Goal: Task Accomplishment & Management: Manage account settings

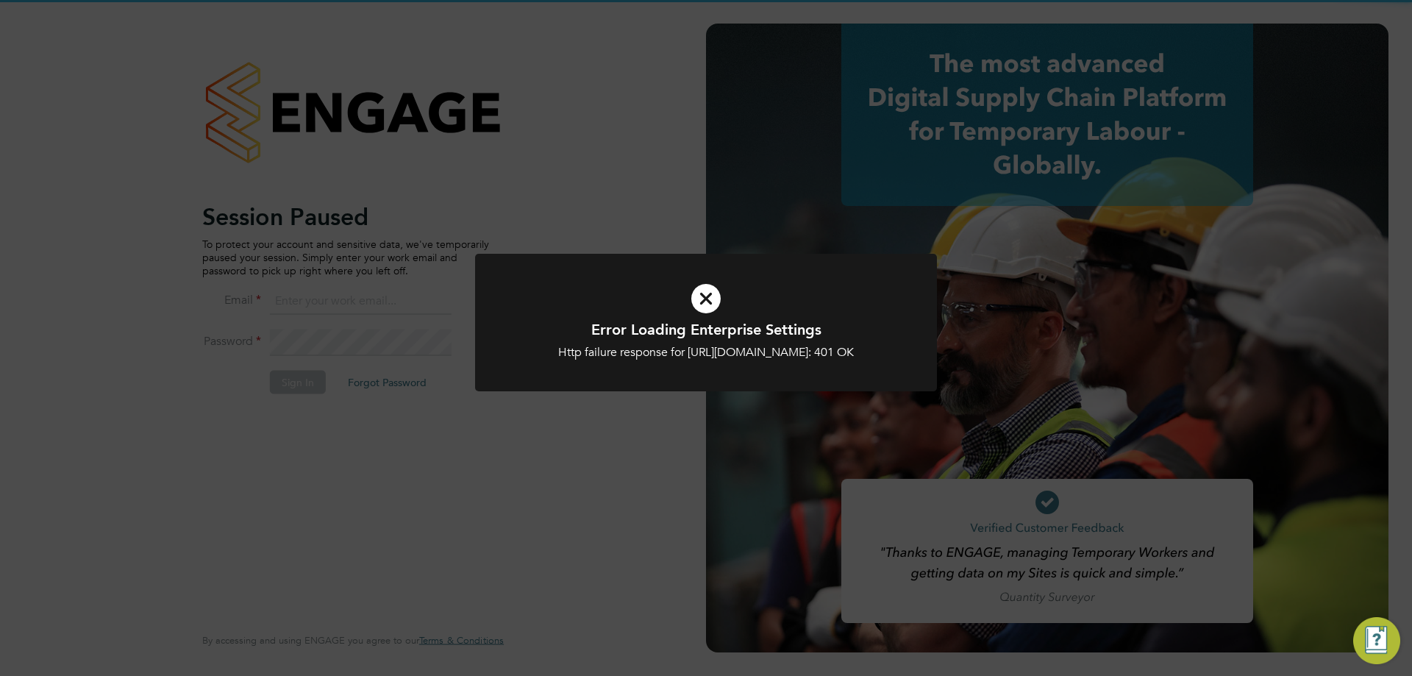
type input "alyssa.smith@linearrecruitment.co.uk"
click at [696, 356] on div "Http failure response for https://linearrecruitment.app.engagetech.net/app/busi…" at bounding box center [706, 352] width 382 height 15
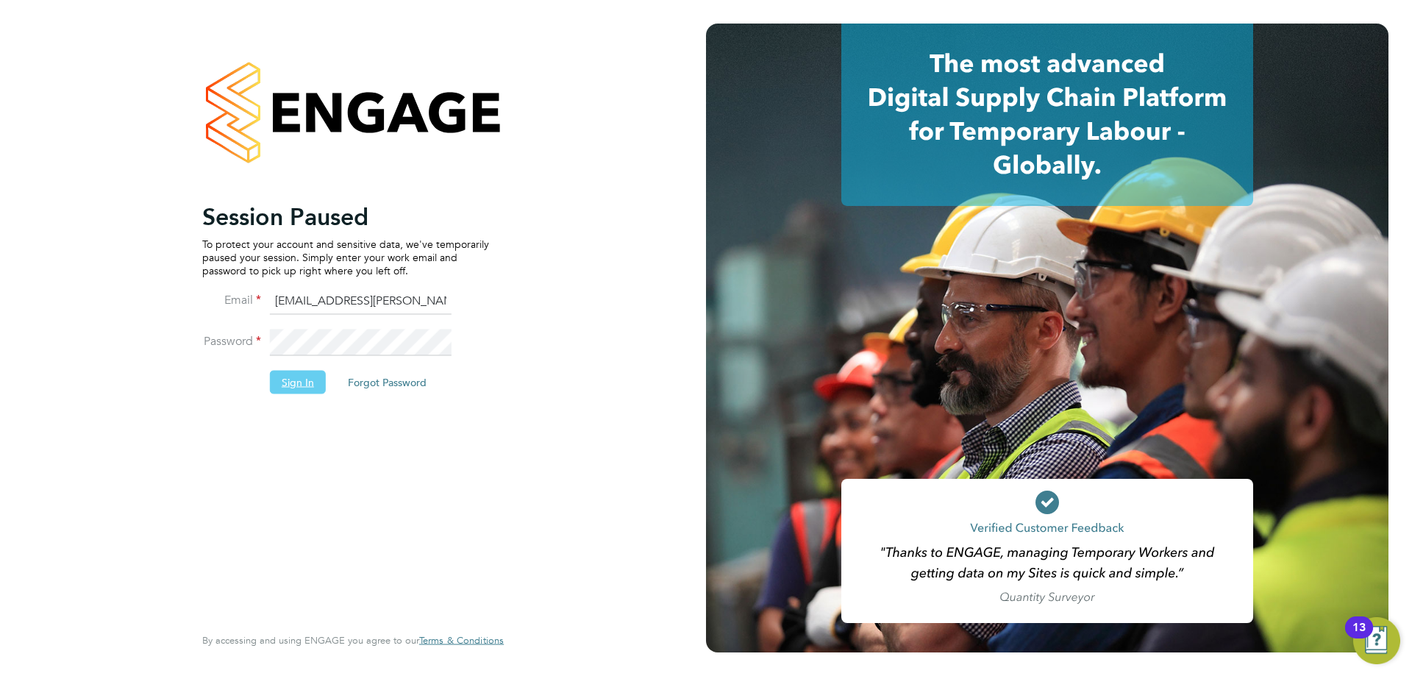
click at [317, 387] on button "Sign In" at bounding box center [298, 382] width 56 height 24
click at [317, 387] on div "Sorry, we are having problems connecting to our services." at bounding box center [353, 338] width 706 height 676
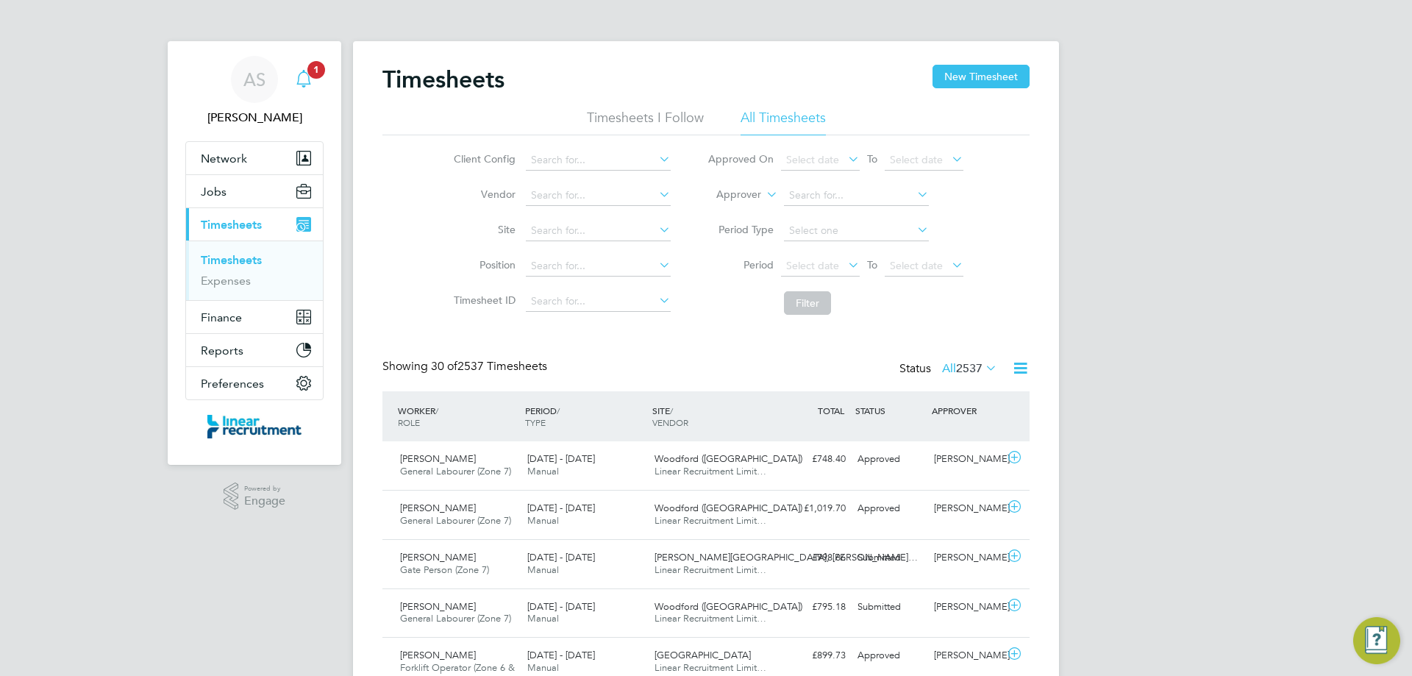
click at [310, 77] on icon "Main navigation" at bounding box center [304, 79] width 18 height 18
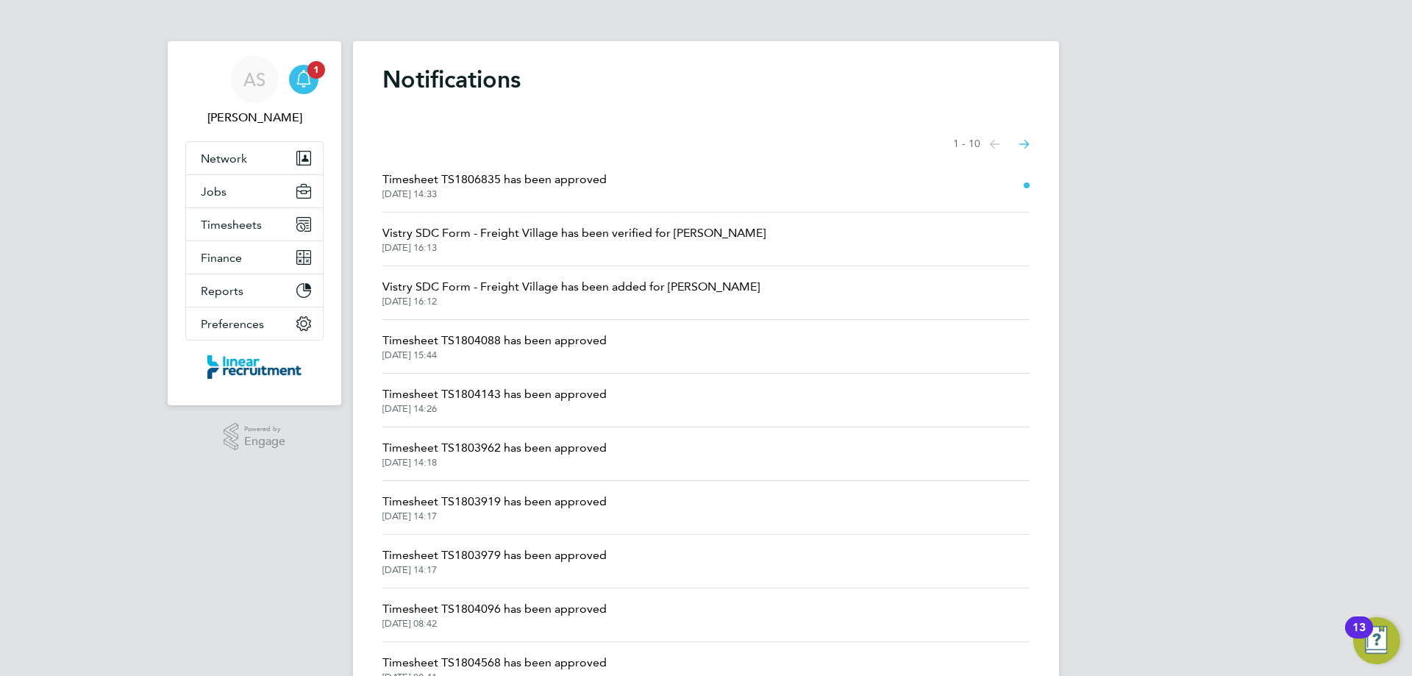
click at [558, 179] on span "Timesheet TS1806835 has been approved" at bounding box center [494, 180] width 224 height 18
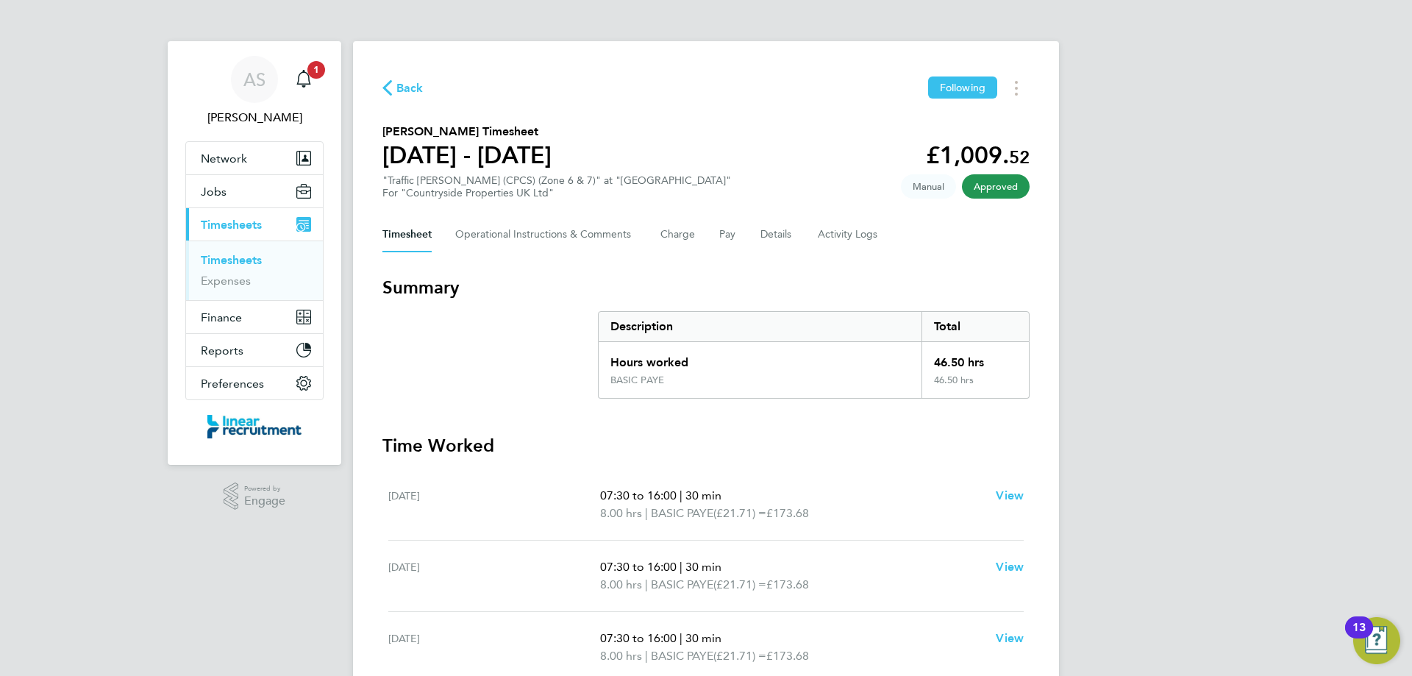
click at [400, 87] on span "Back" at bounding box center [409, 88] width 27 height 18
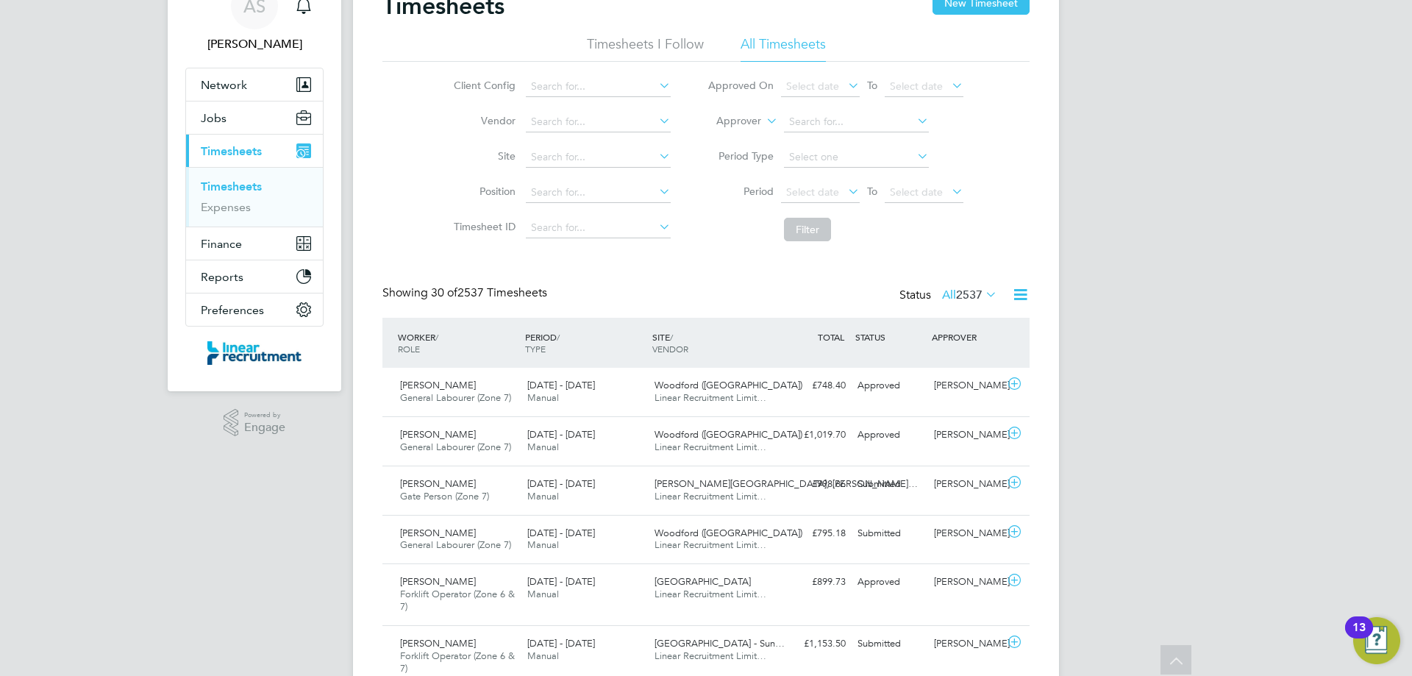
click at [649, 32] on div "Timesheets New Timesheet" at bounding box center [705, 13] width 647 height 44
click at [651, 48] on li "Timesheets I Follow" at bounding box center [645, 48] width 117 height 26
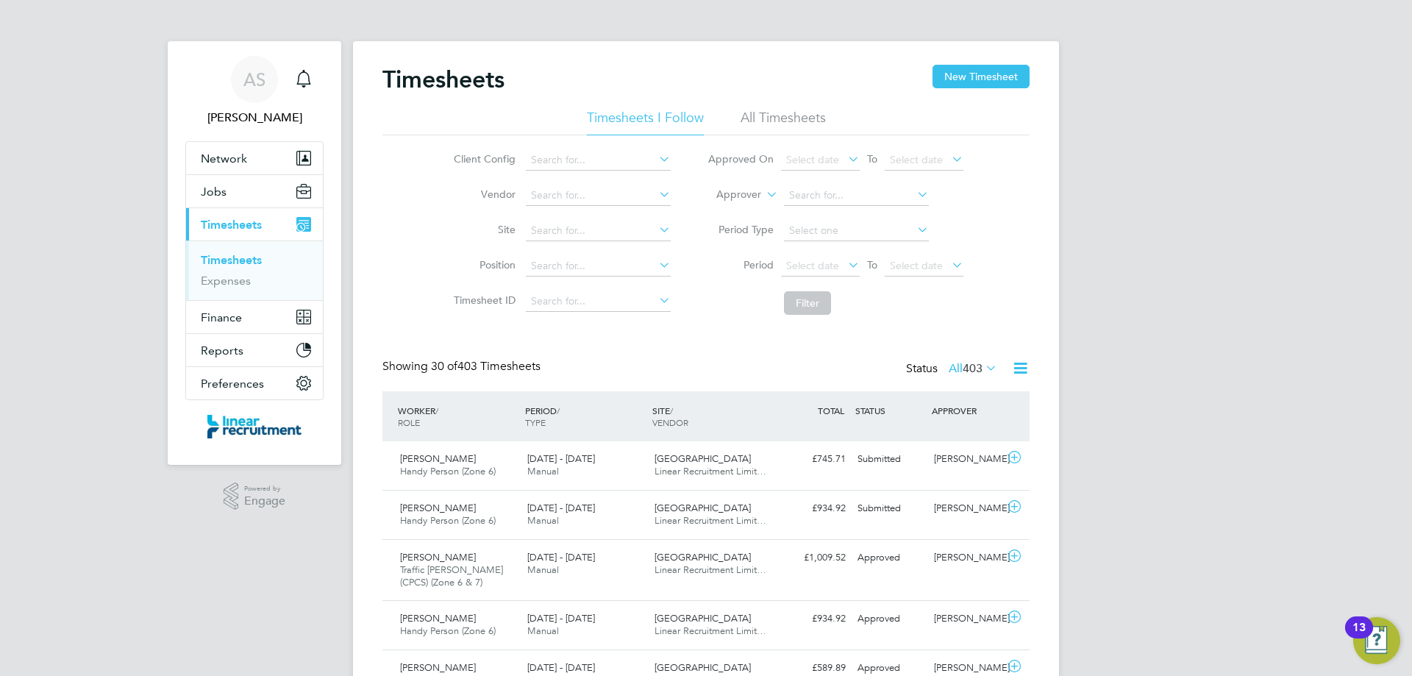
click at [757, 119] on li "All Timesheets" at bounding box center [782, 122] width 85 height 26
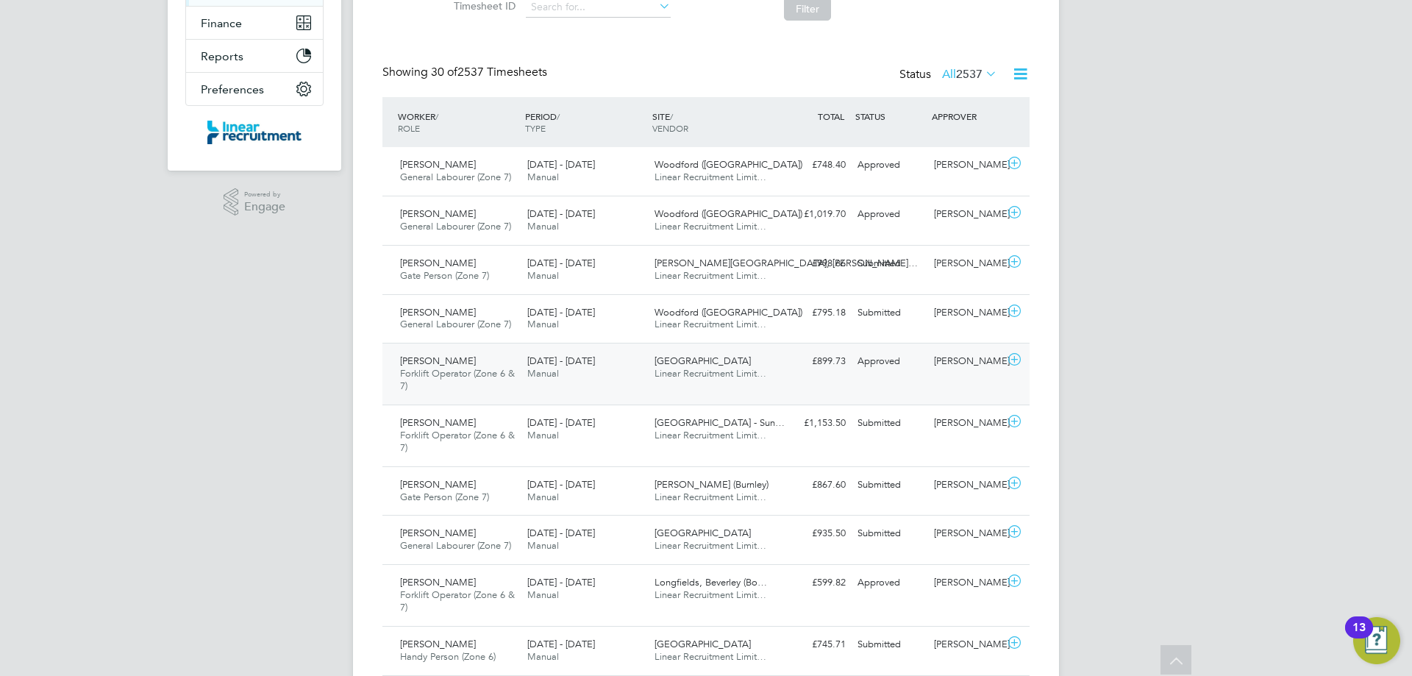
click at [666, 381] on div "Summerville Farm North Linear Recruitment Limit…" at bounding box center [712, 367] width 127 height 37
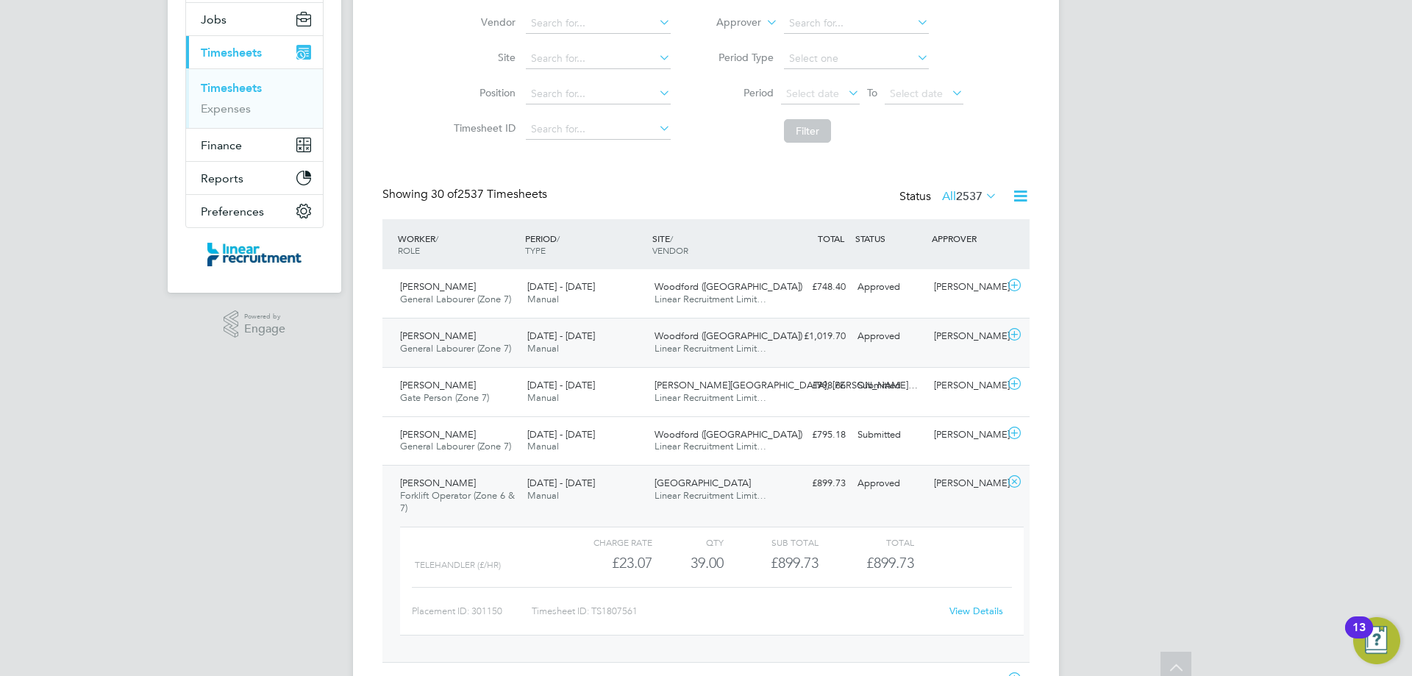
scroll to position [221, 0]
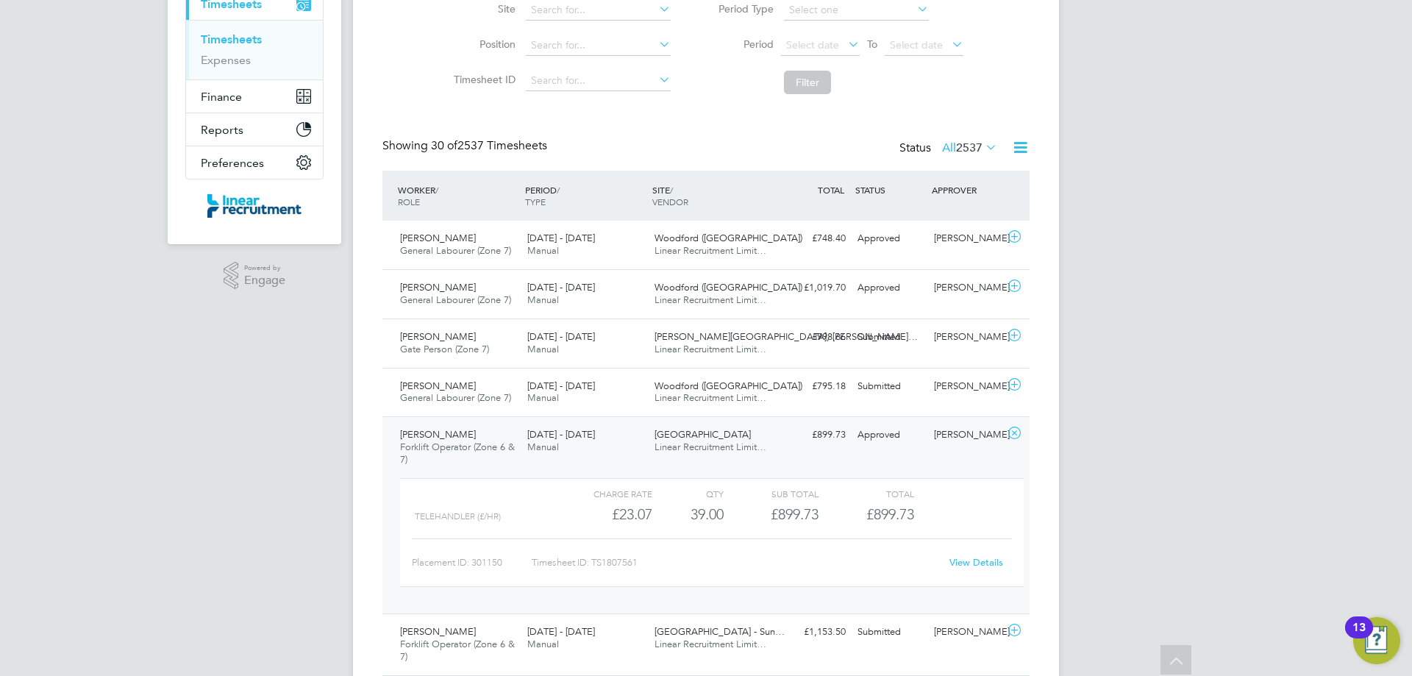
click at [973, 574] on div "Charge rate QTY Sub Total Total Telehandler (£/HR) £23.07 39 39.00 39 £899.73 £…" at bounding box center [712, 532] width 624 height 109
click at [972, 565] on link "View Details" at bounding box center [976, 562] width 54 height 12
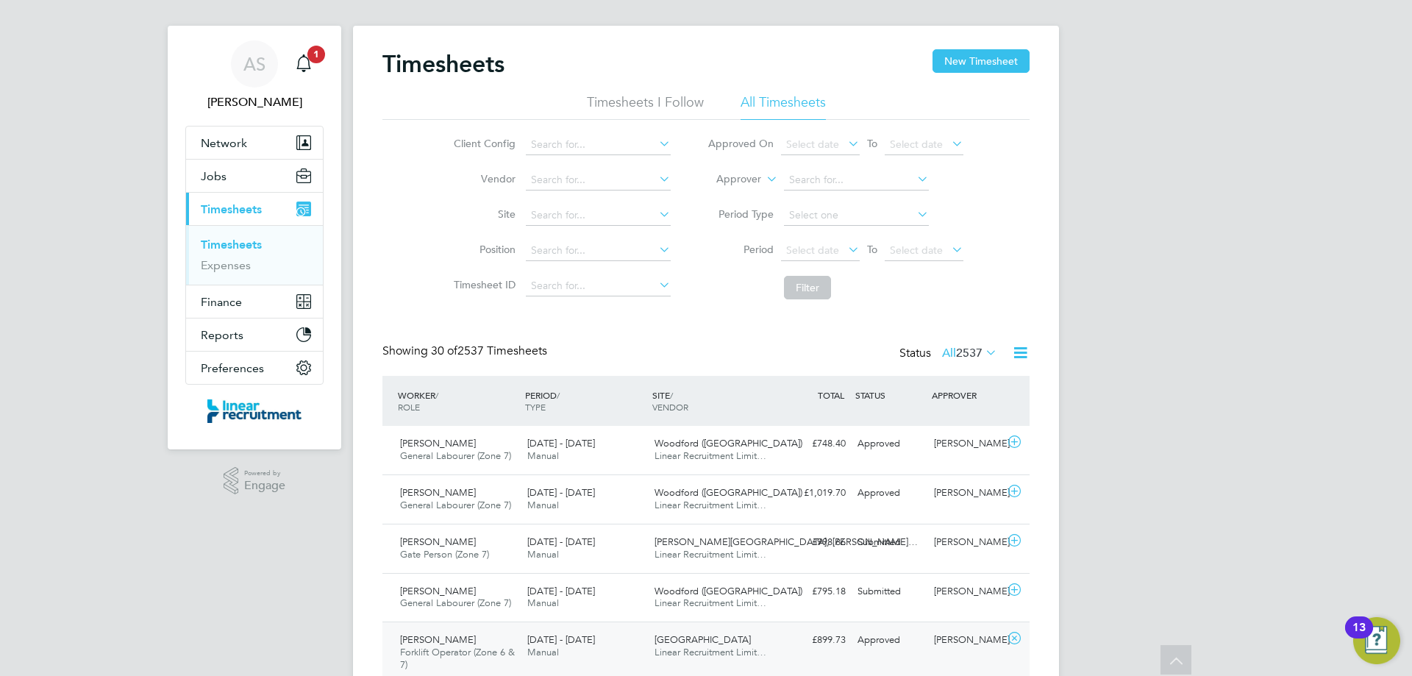
scroll to position [0, 0]
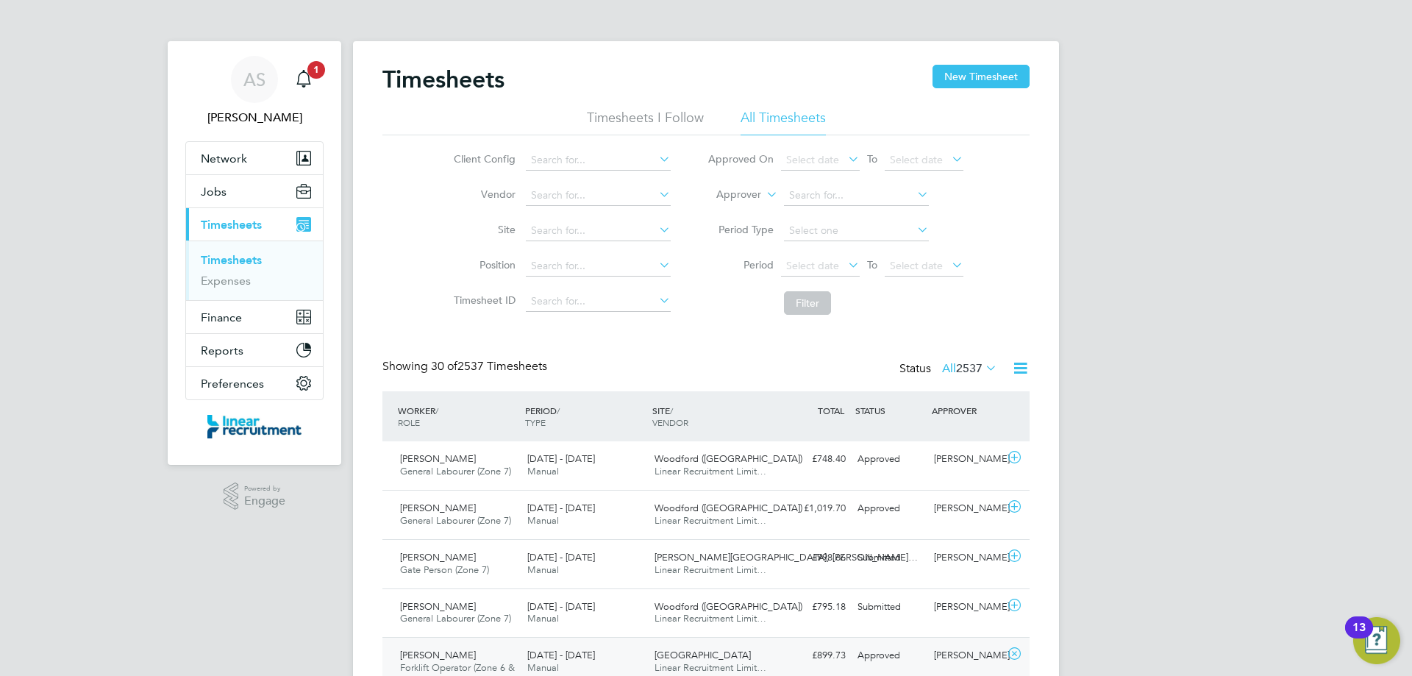
click at [618, 110] on li "Timesheets I Follow" at bounding box center [645, 122] width 117 height 26
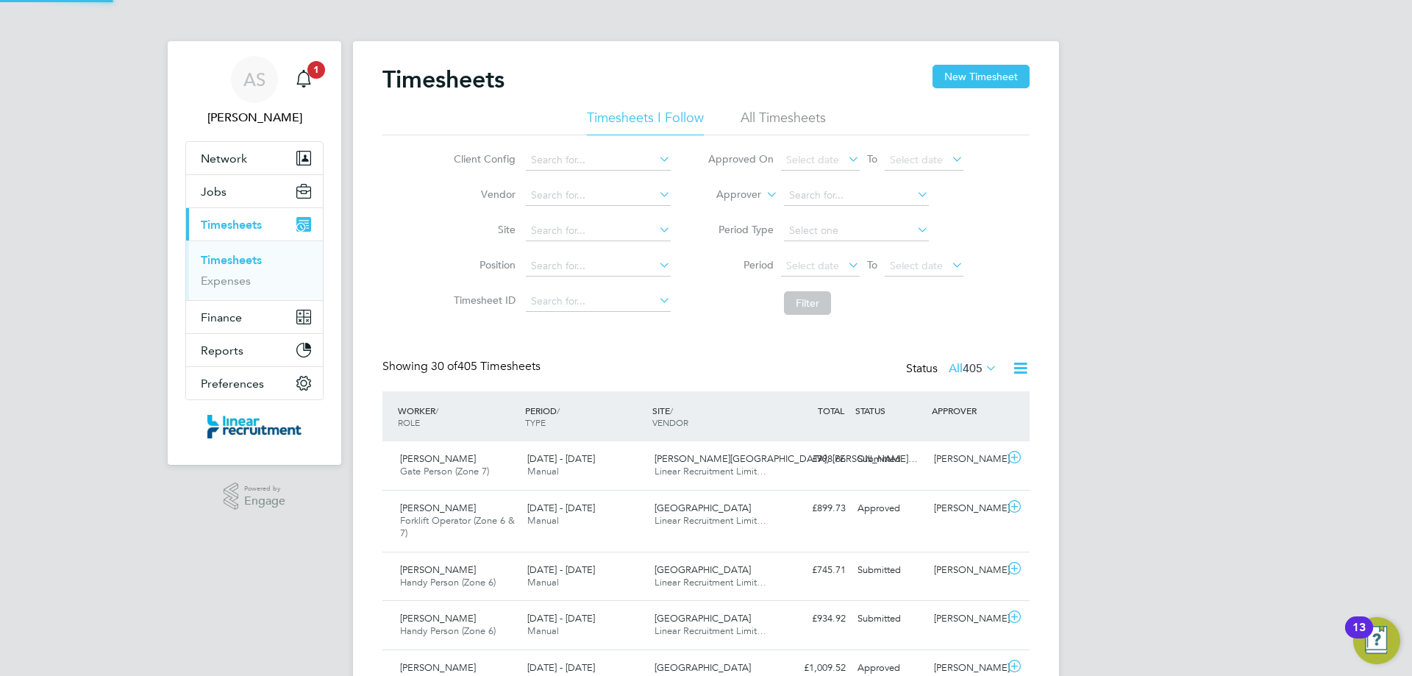
scroll to position [37, 128]
click at [305, 76] on icon "Main navigation" at bounding box center [304, 79] width 18 height 18
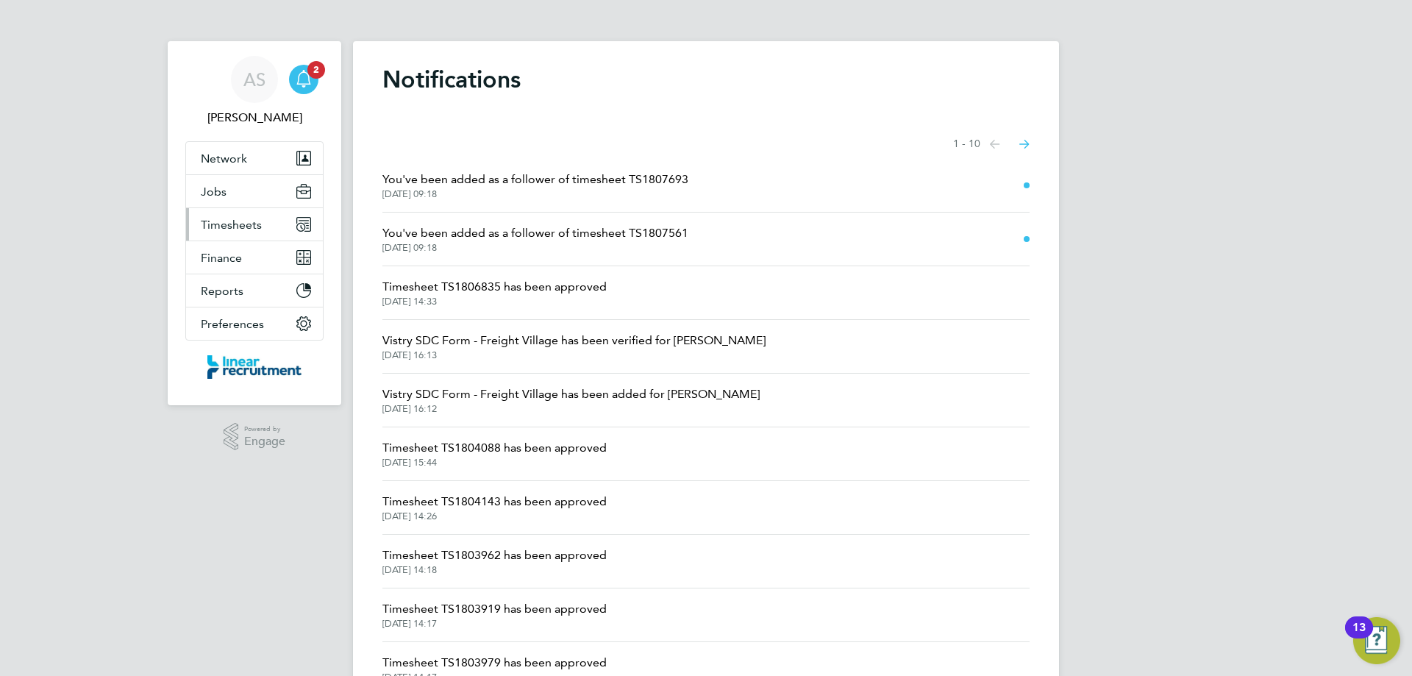
click at [243, 218] on span "Timesheets" at bounding box center [231, 225] width 61 height 14
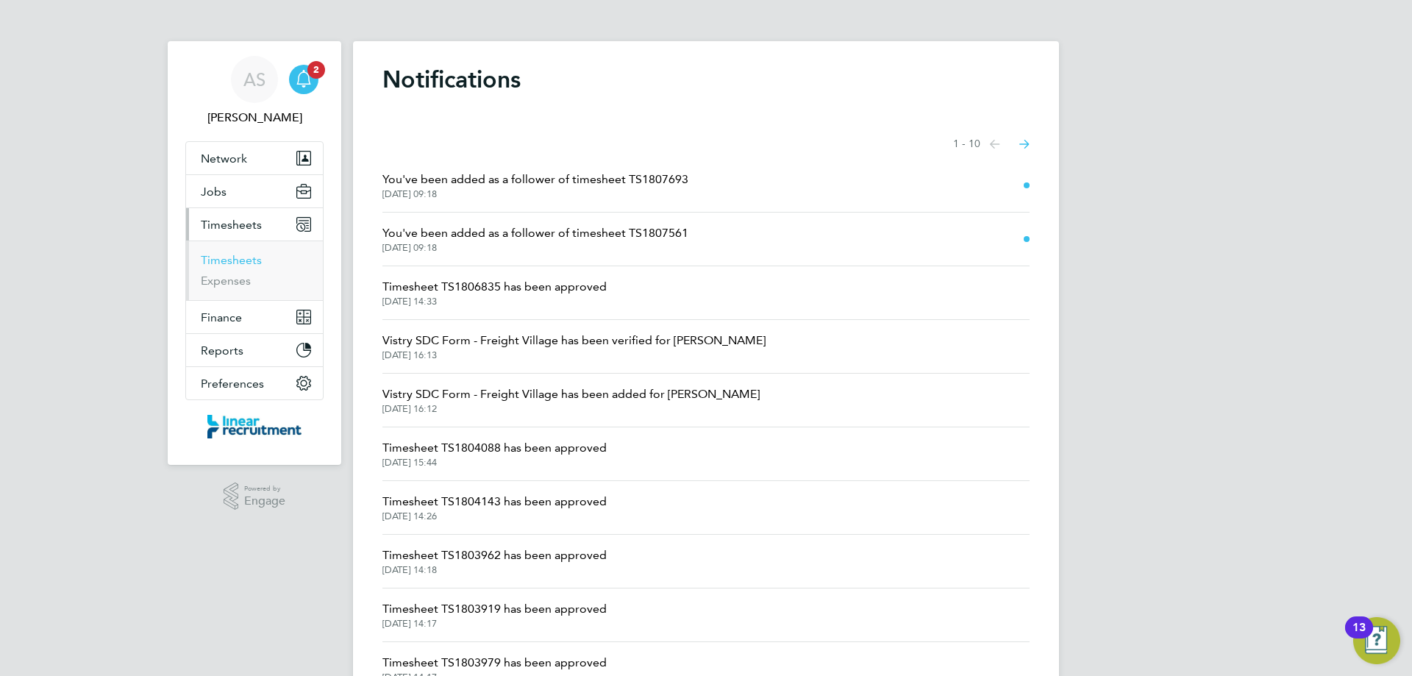
click at [240, 265] on link "Timesheets" at bounding box center [231, 260] width 61 height 14
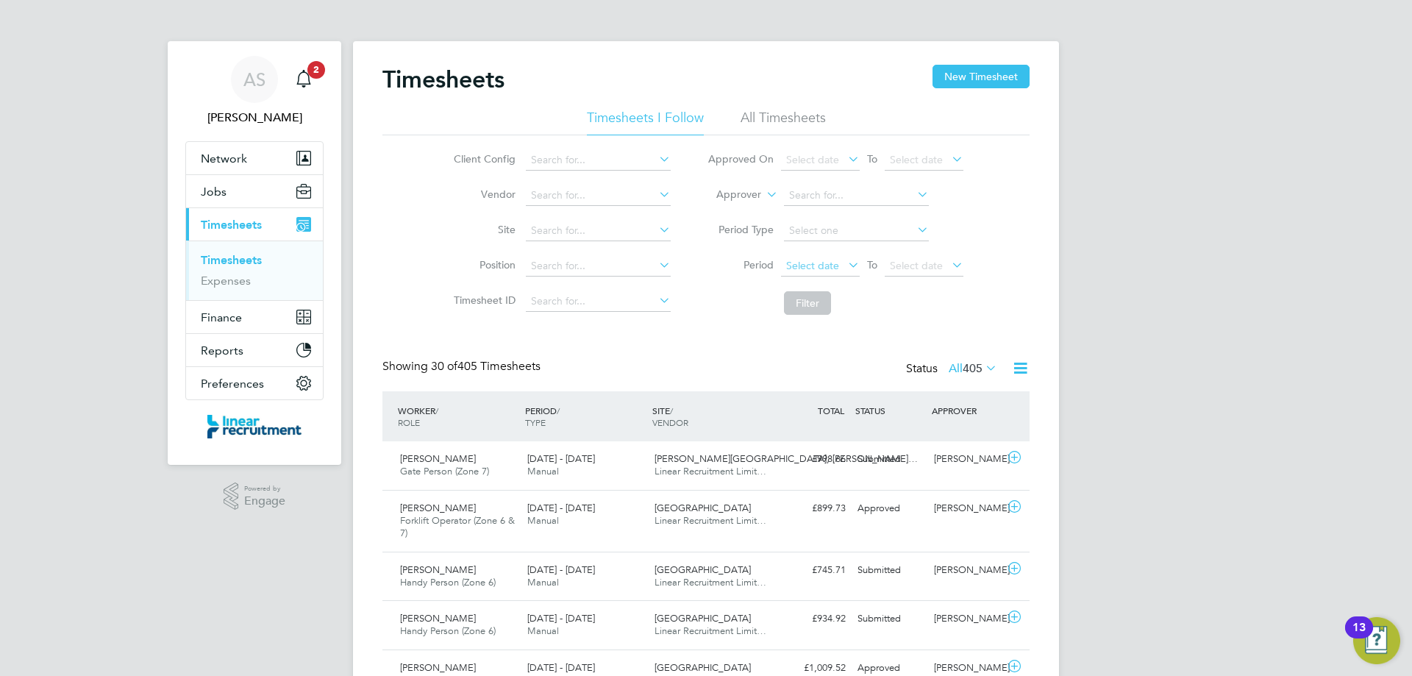
click at [821, 262] on span "Select date" at bounding box center [812, 265] width 53 height 13
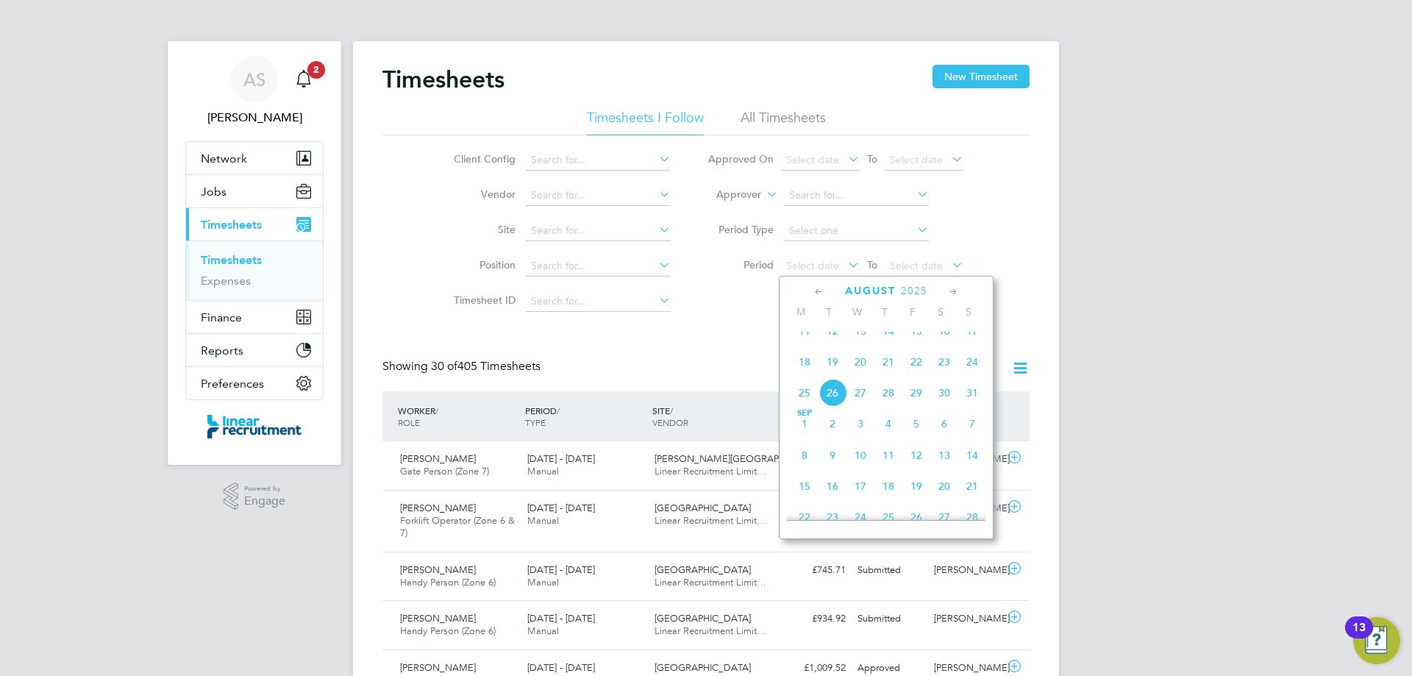
click at [807, 376] on span "18" at bounding box center [804, 362] width 28 height 28
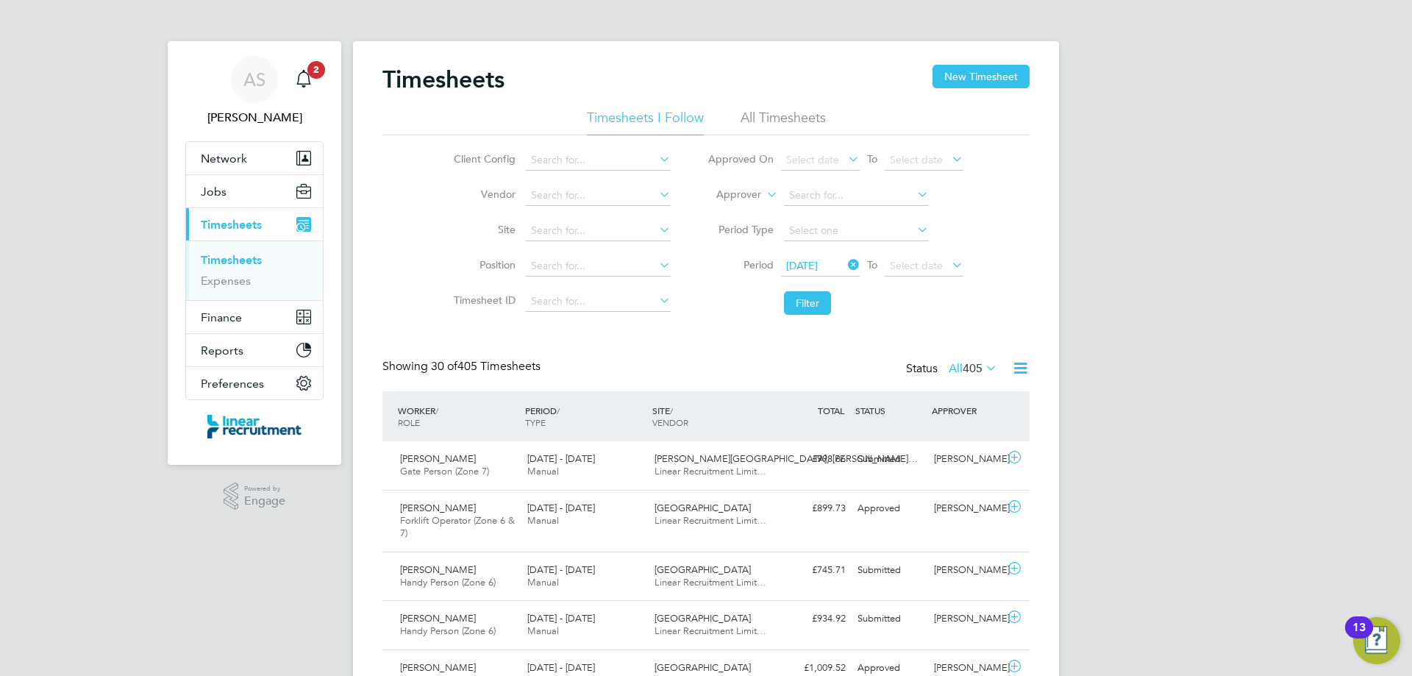
click at [898, 255] on li "Period 18 Aug 2025 To Select date" at bounding box center [835, 266] width 293 height 35
click at [908, 270] on span "Select date" at bounding box center [916, 265] width 53 height 13
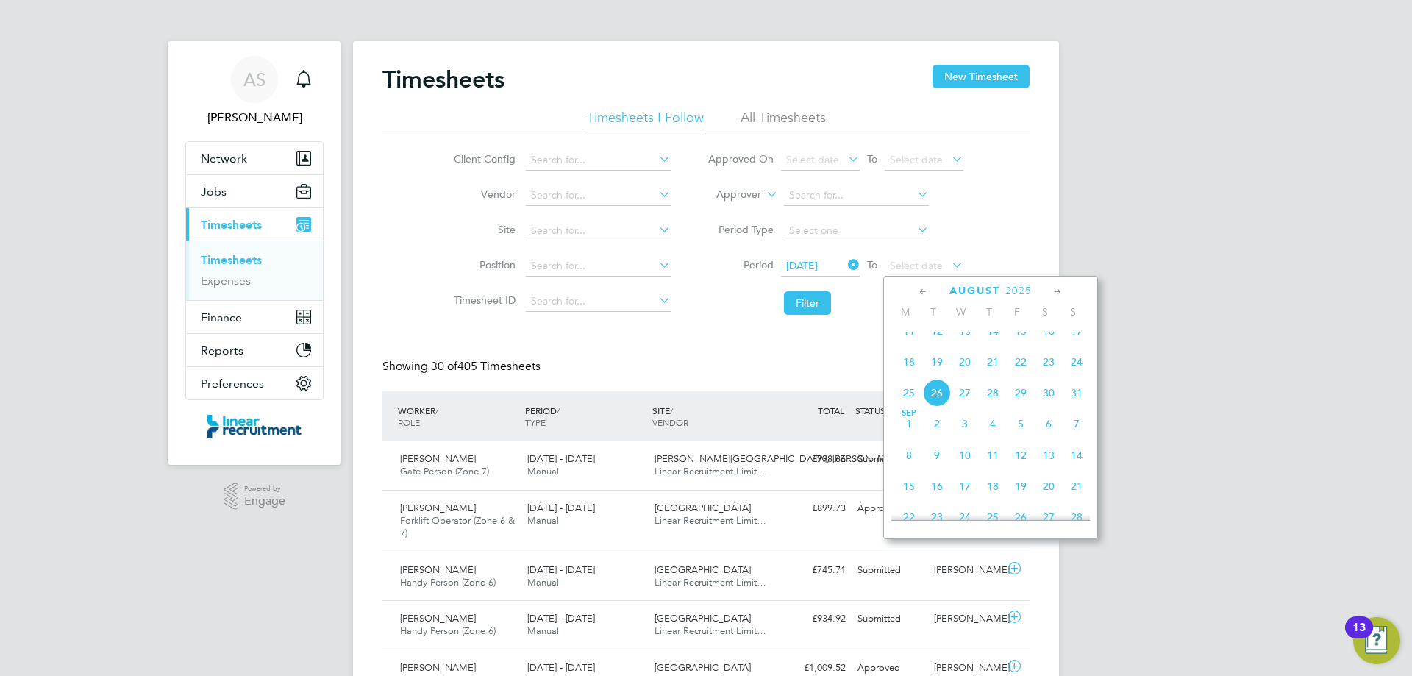
click at [1071, 368] on span "24" at bounding box center [1076, 362] width 28 height 28
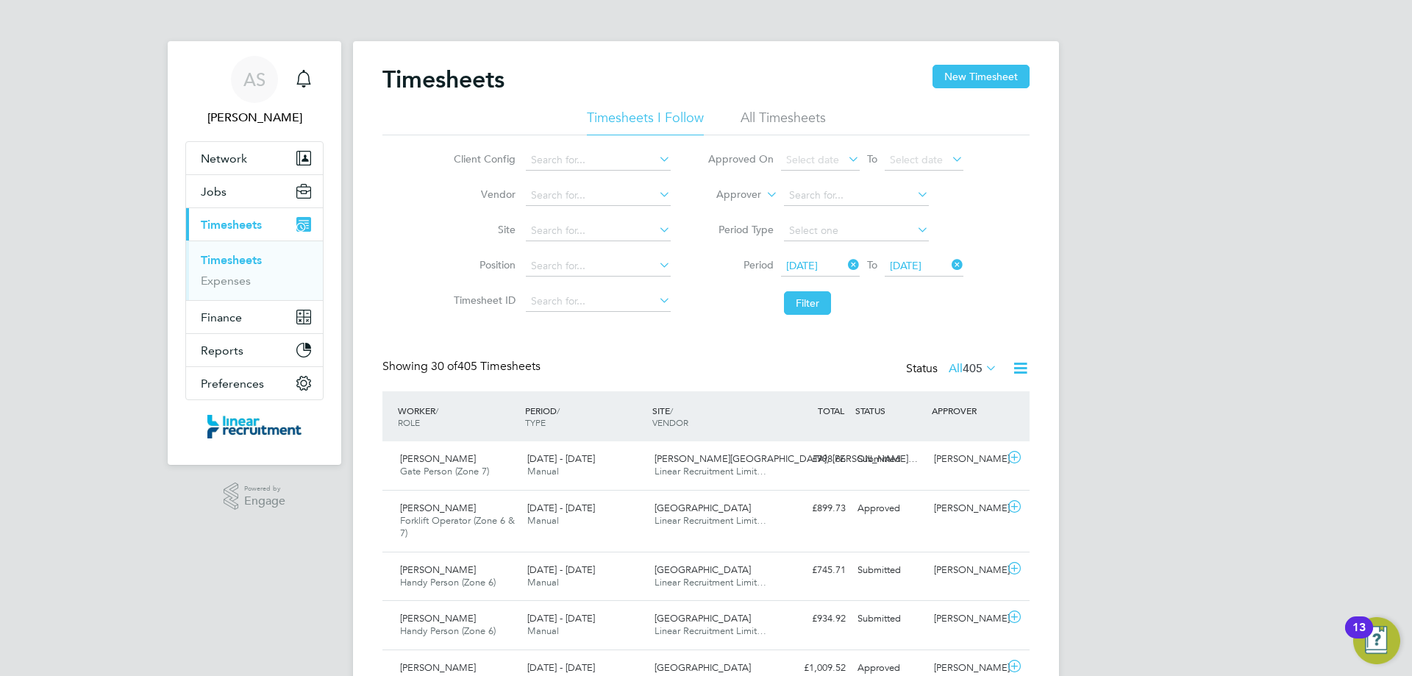
click at [831, 310] on li "Filter" at bounding box center [835, 303] width 293 height 38
click at [819, 303] on button "Filter" at bounding box center [807, 303] width 47 height 24
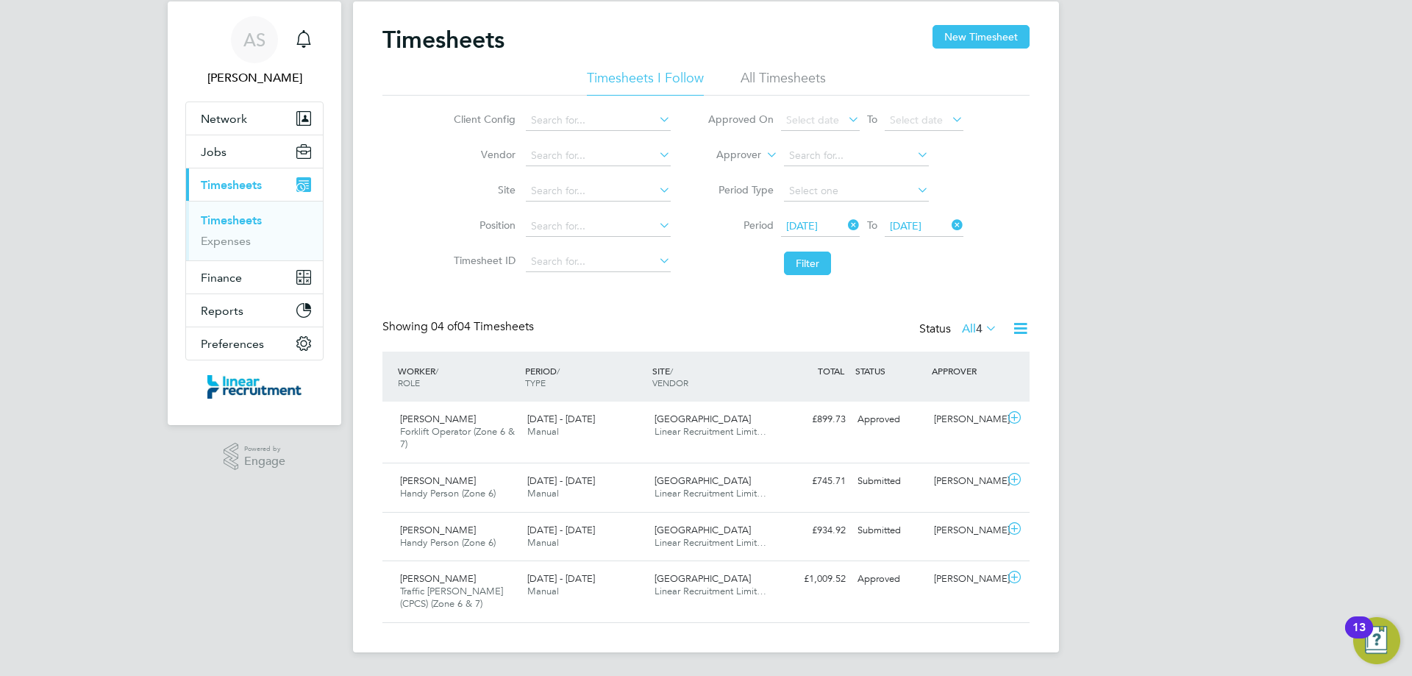
click at [909, 225] on span "[DATE]" at bounding box center [906, 225] width 32 height 13
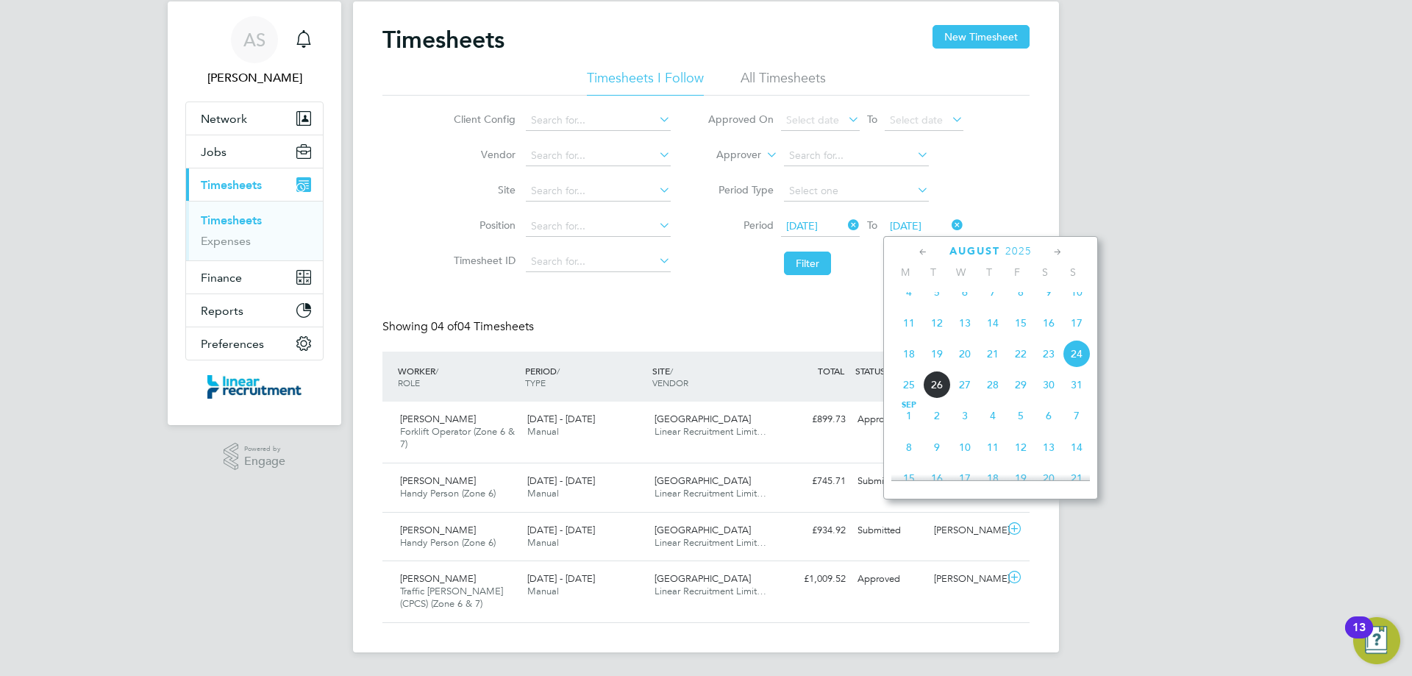
click at [909, 225] on span "[DATE]" at bounding box center [906, 225] width 32 height 13
click at [948, 222] on icon at bounding box center [948, 225] width 0 height 21
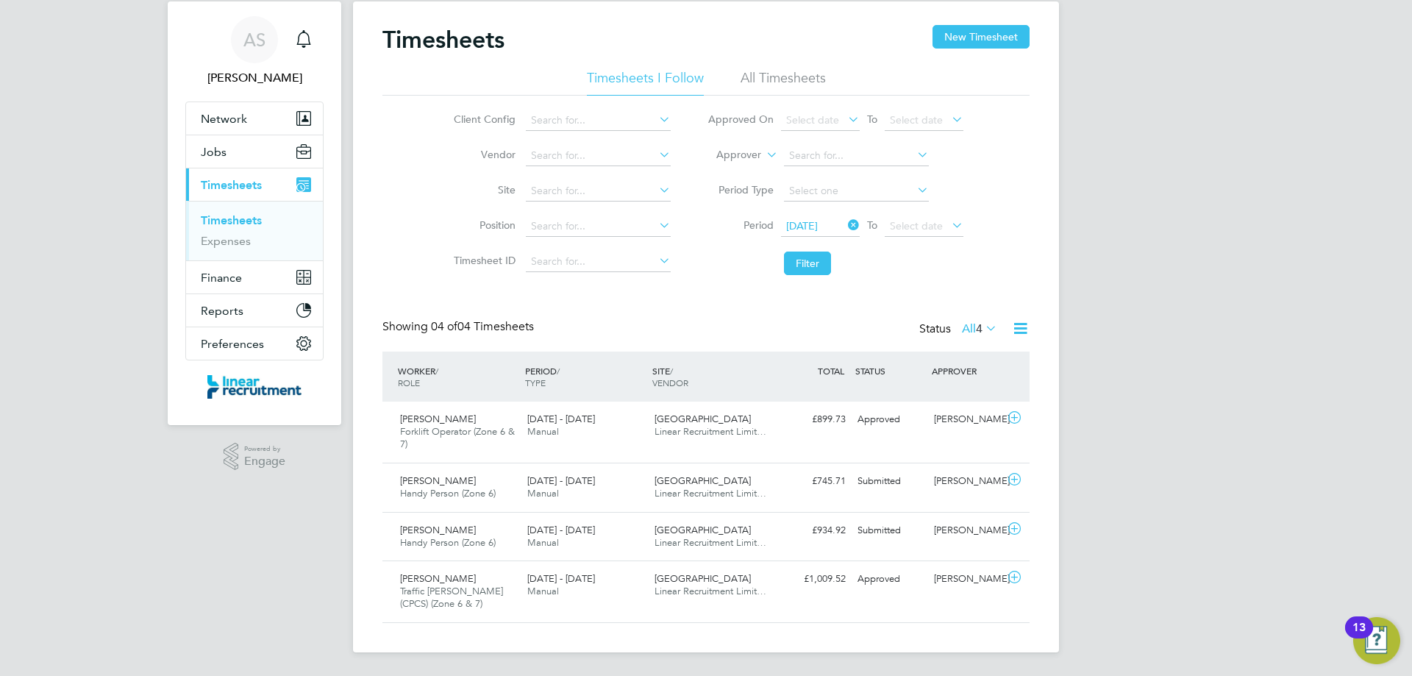
click at [845, 224] on icon at bounding box center [845, 225] width 0 height 21
click at [795, 260] on button "Filter" at bounding box center [807, 263] width 47 height 24
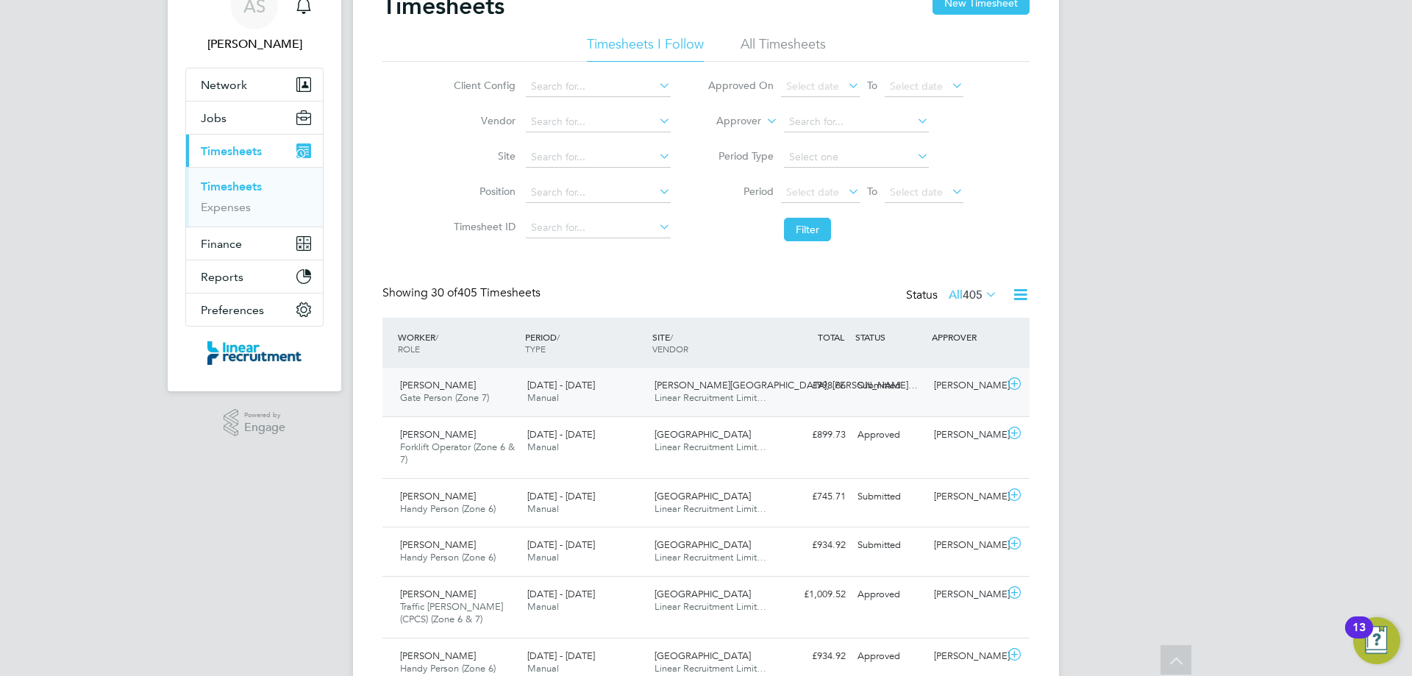
click at [643, 384] on div "25 - 31 Aug 2025 Manual" at bounding box center [584, 392] width 127 height 37
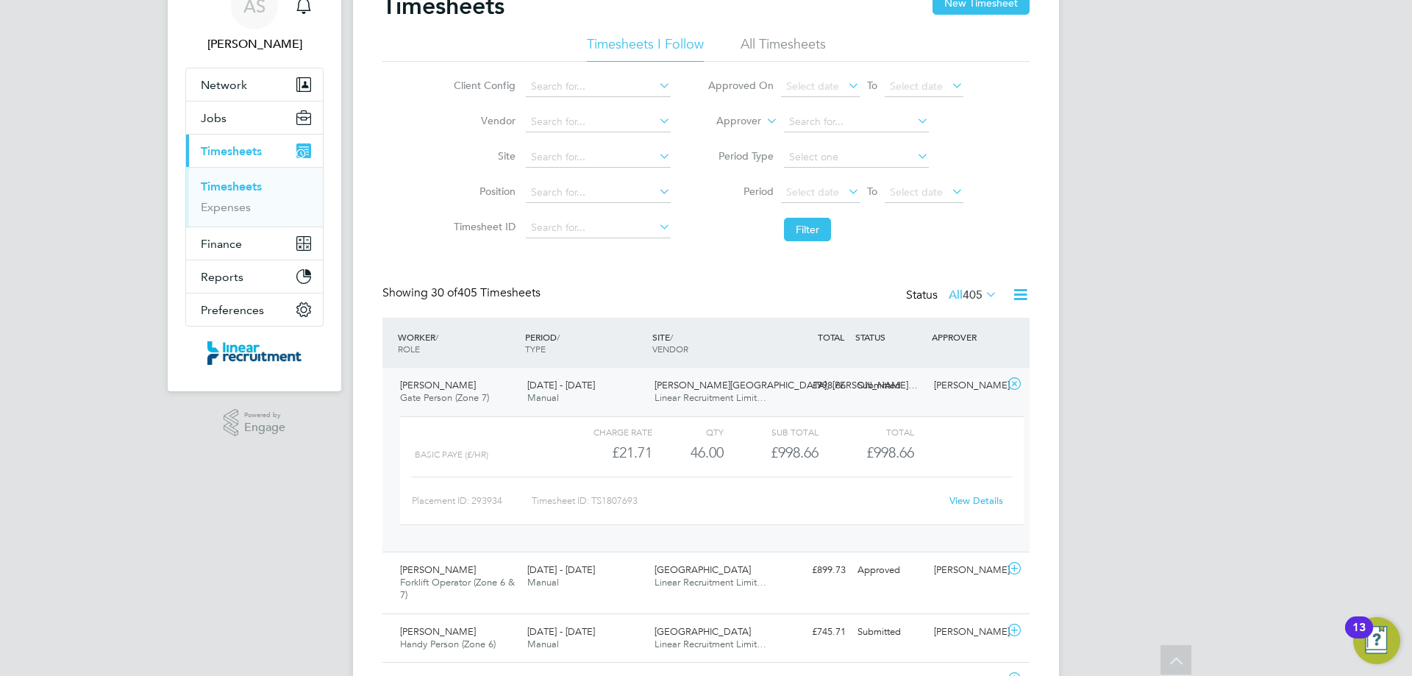
click at [643, 384] on div "25 - 31 Aug 2025 Manual" at bounding box center [584, 392] width 127 height 37
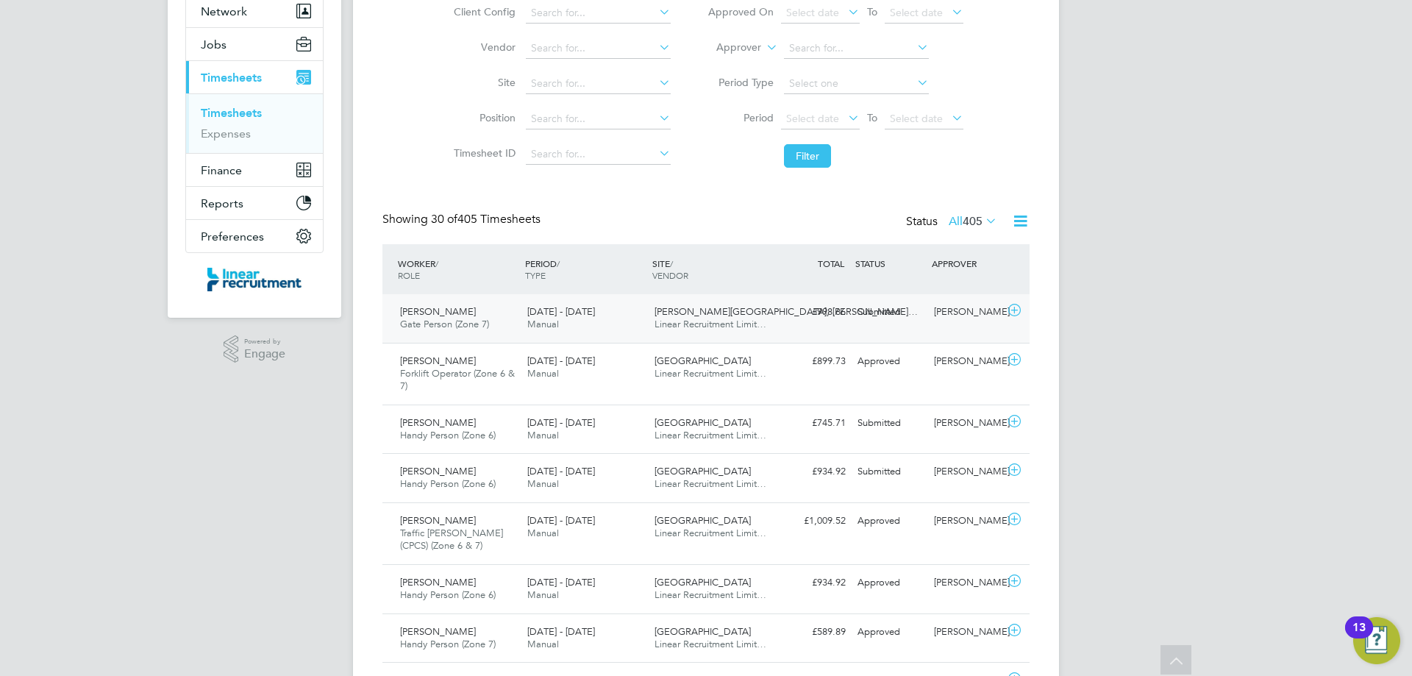
click at [646, 306] on div "25 - 31 Aug 2025 Manual" at bounding box center [584, 318] width 127 height 37
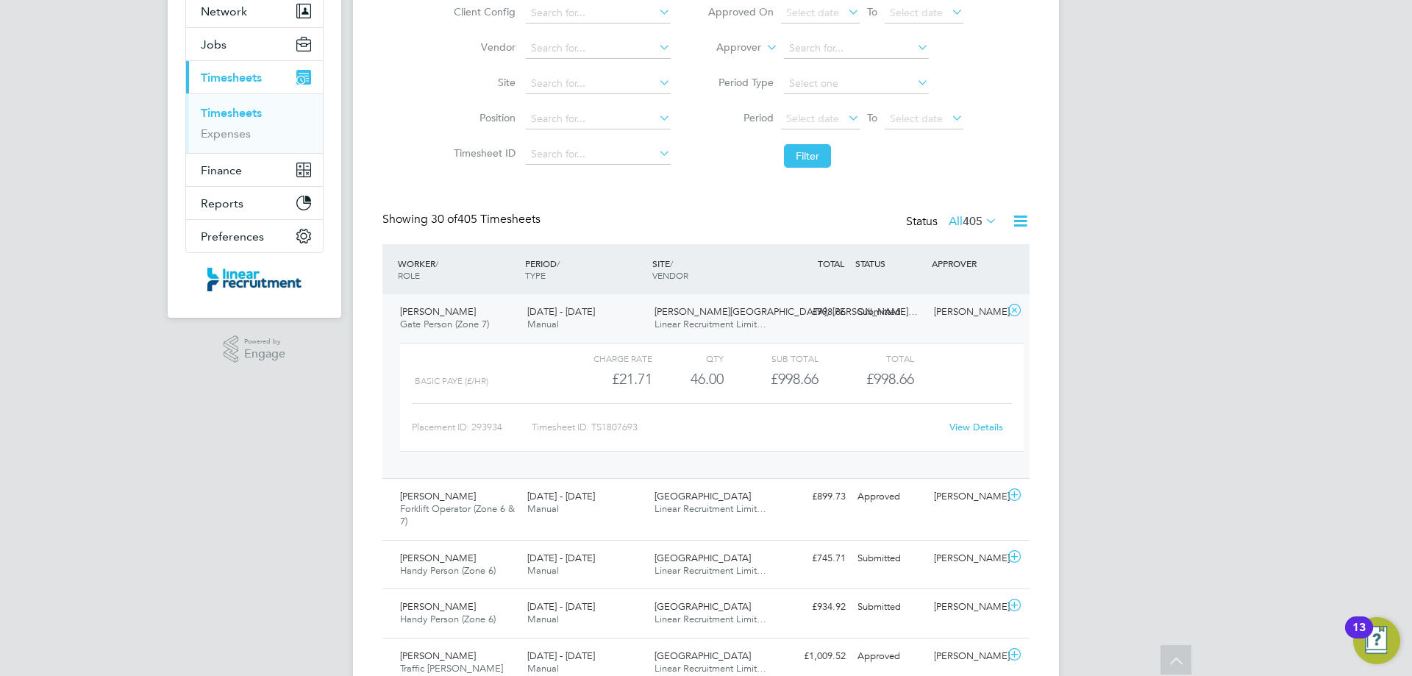
click at [962, 426] on link "View Details" at bounding box center [976, 427] width 54 height 12
click at [842, 312] on div "£998.66 Submitted" at bounding box center [813, 312] width 76 height 24
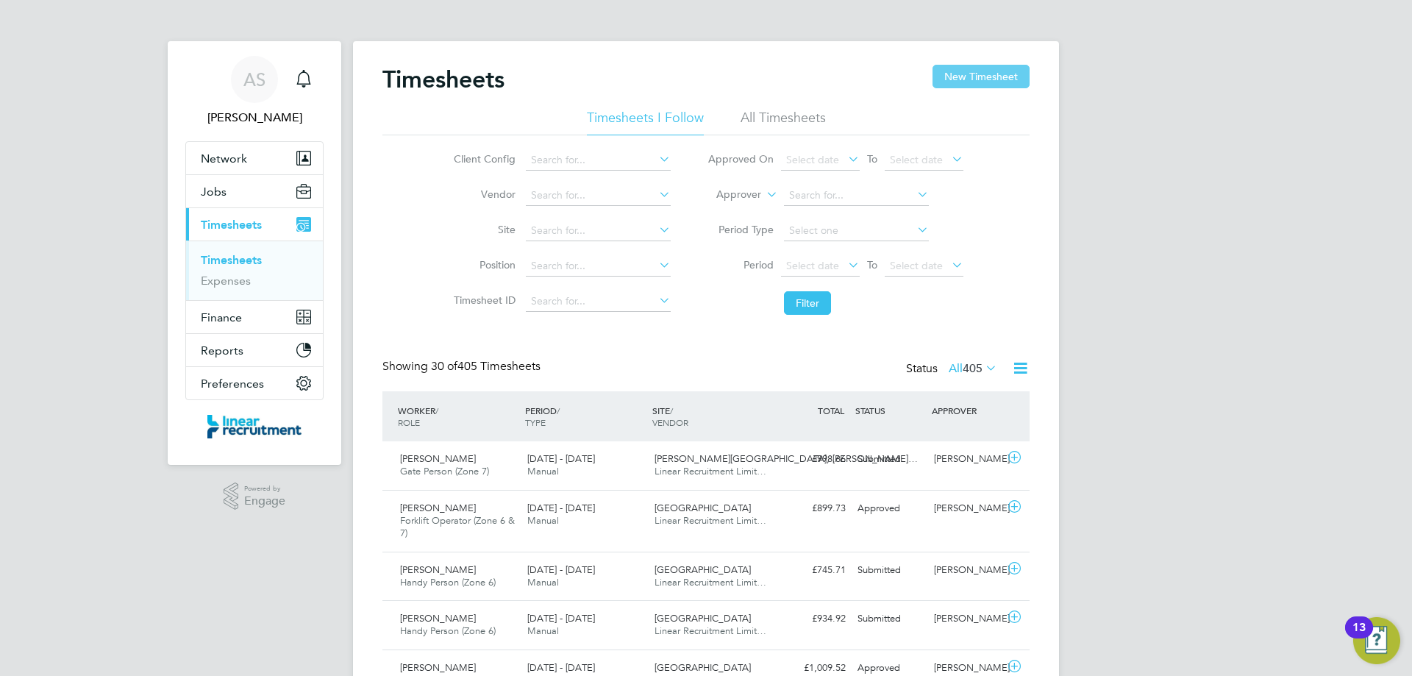
click at [965, 71] on button "New Timesheet" at bounding box center [980, 77] width 97 height 24
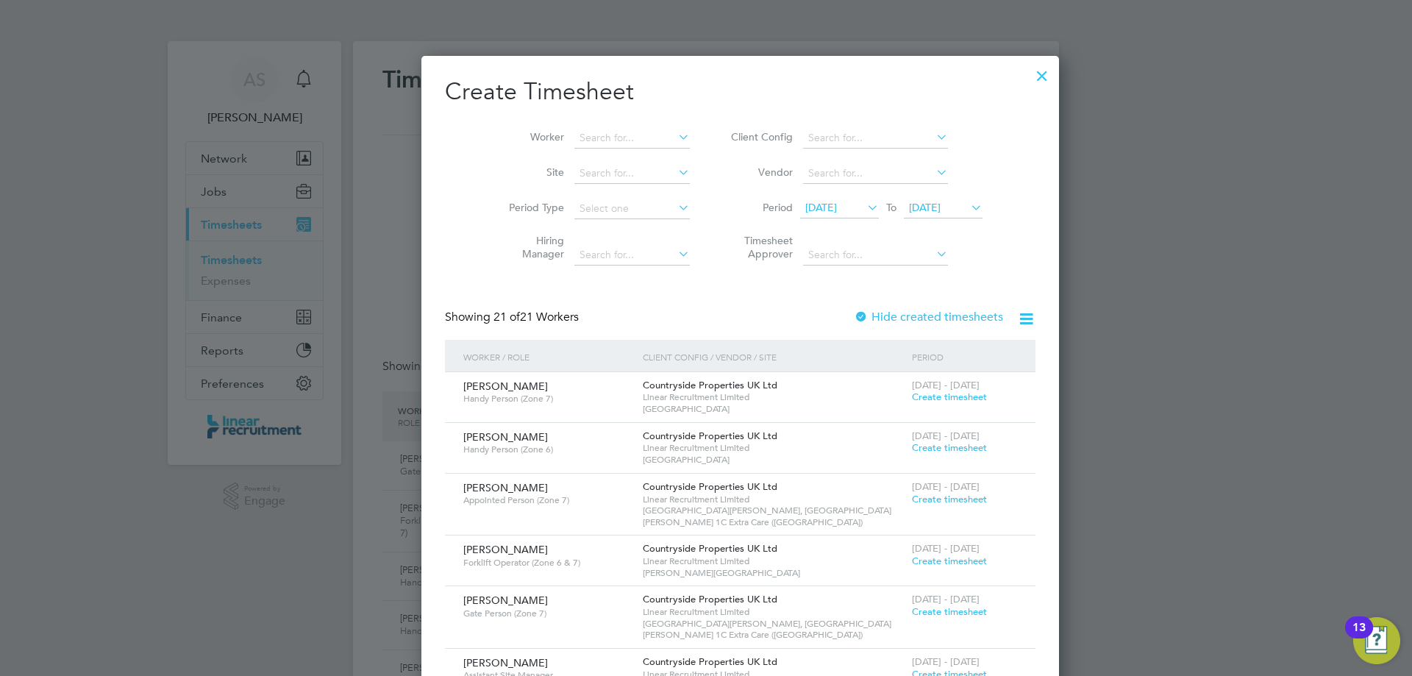
click at [584, 126] on li "Worker" at bounding box center [593, 138] width 229 height 35
click at [576, 125] on li "Worker" at bounding box center [593, 138] width 229 height 35
click at [579, 133] on input at bounding box center [631, 138] width 115 height 21
click at [597, 160] on li "Keith Lan gan" at bounding box center [606, 158] width 135 height 20
type input "[PERSON_NAME]"
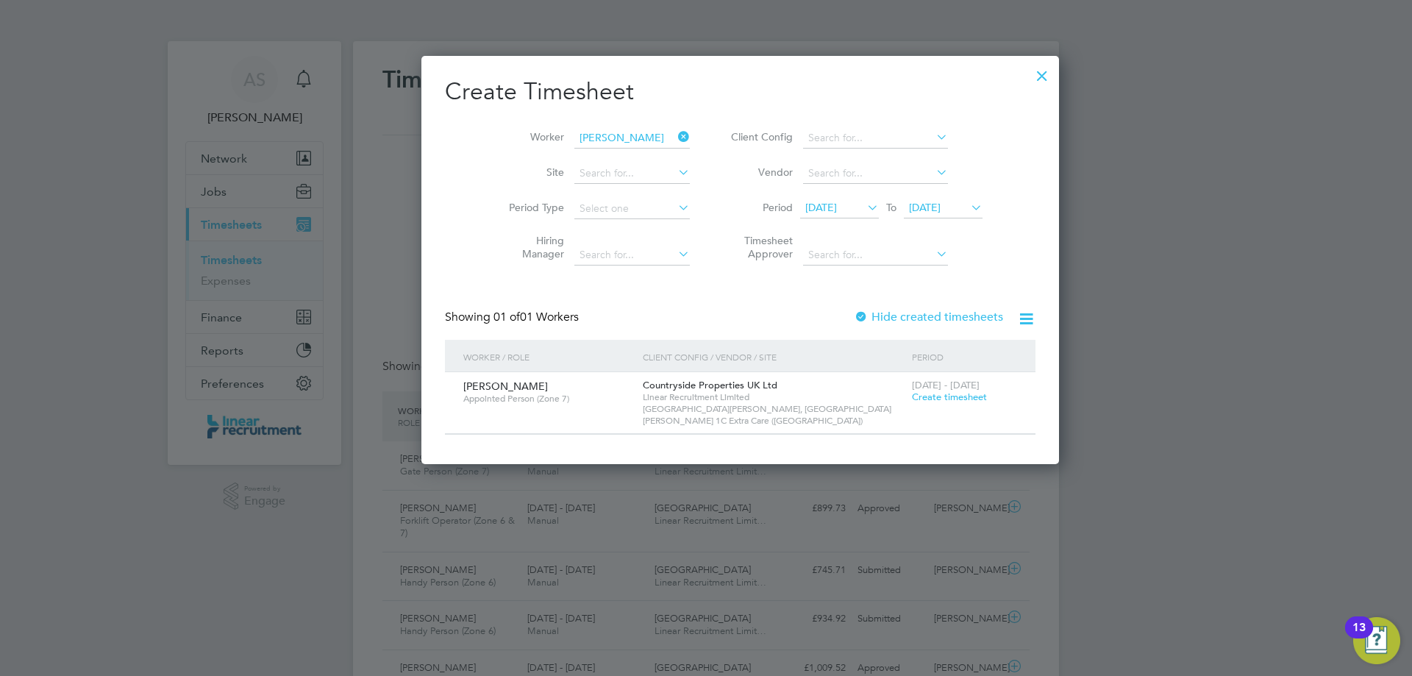
click at [908, 404] on div "18 - 24 Aug 2025 Create timesheet" at bounding box center [964, 392] width 112 height 40
click at [912, 395] on span "Create timesheet" at bounding box center [949, 396] width 75 height 12
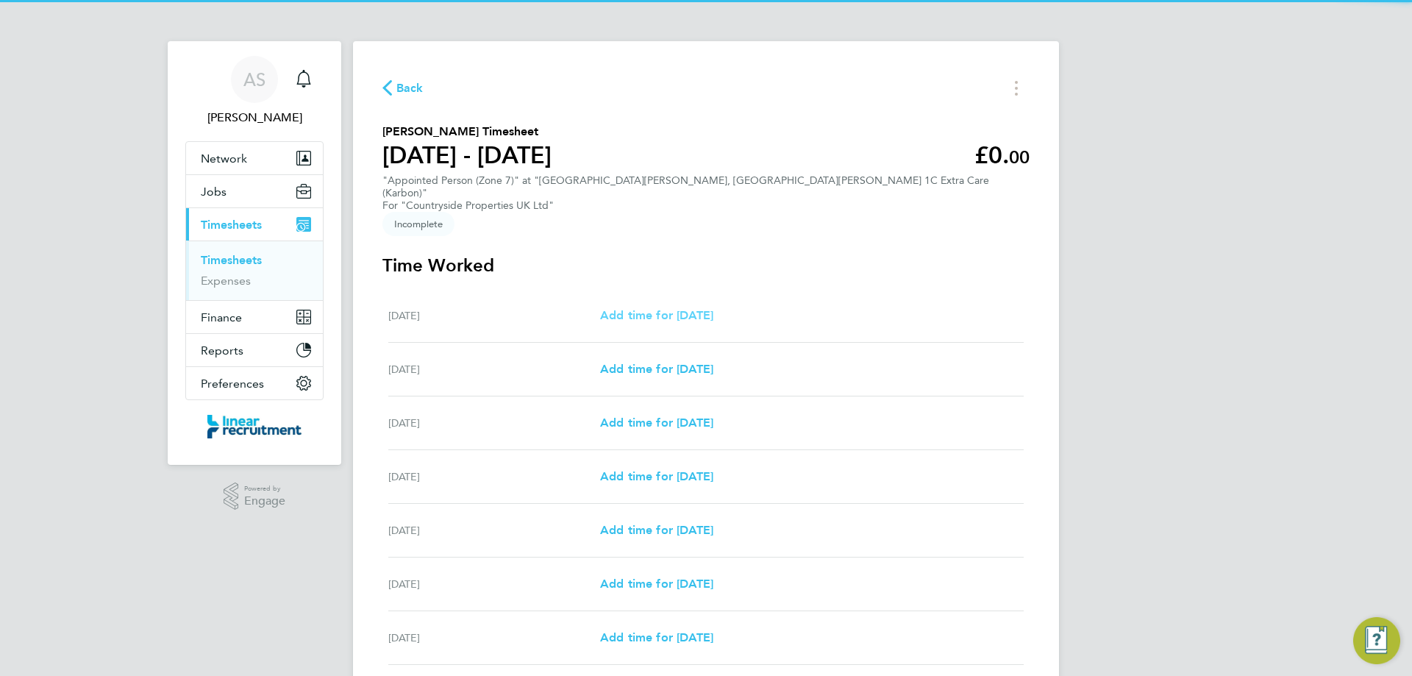
click at [651, 308] on span "Add time for [DATE]" at bounding box center [656, 315] width 113 height 14
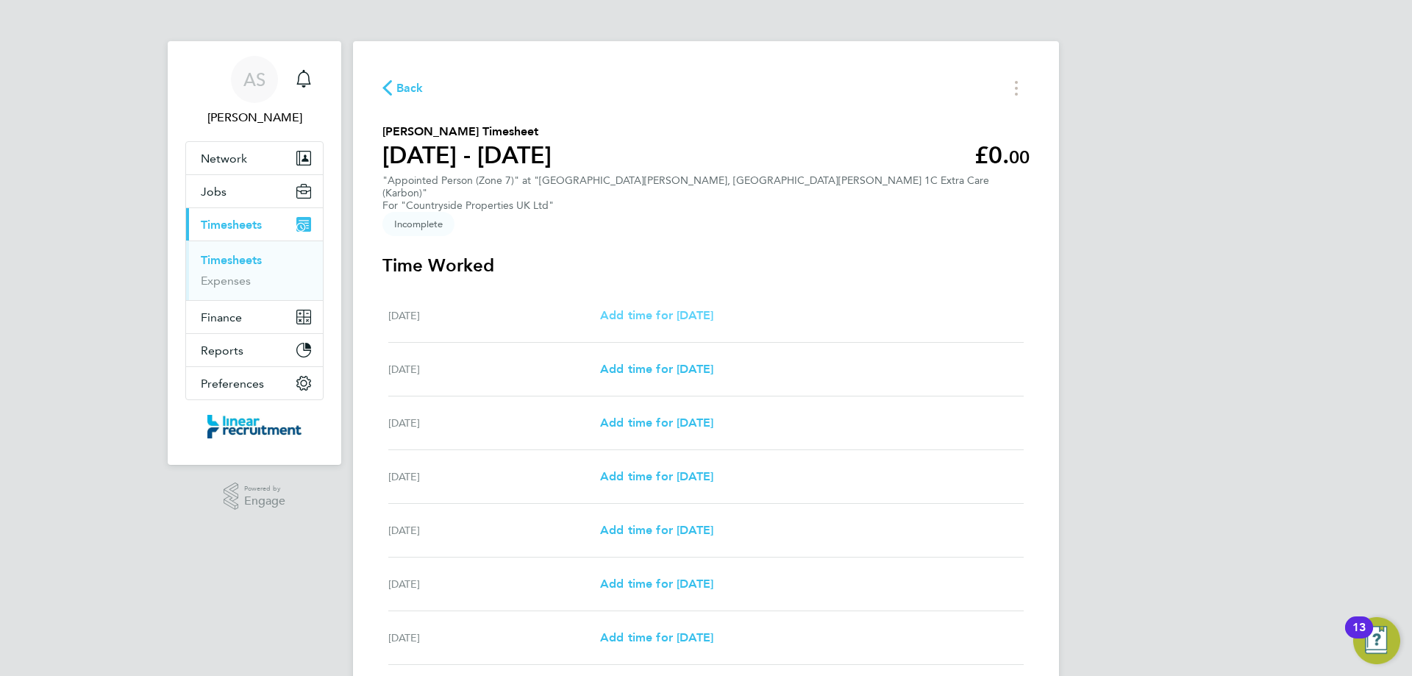
select select "30"
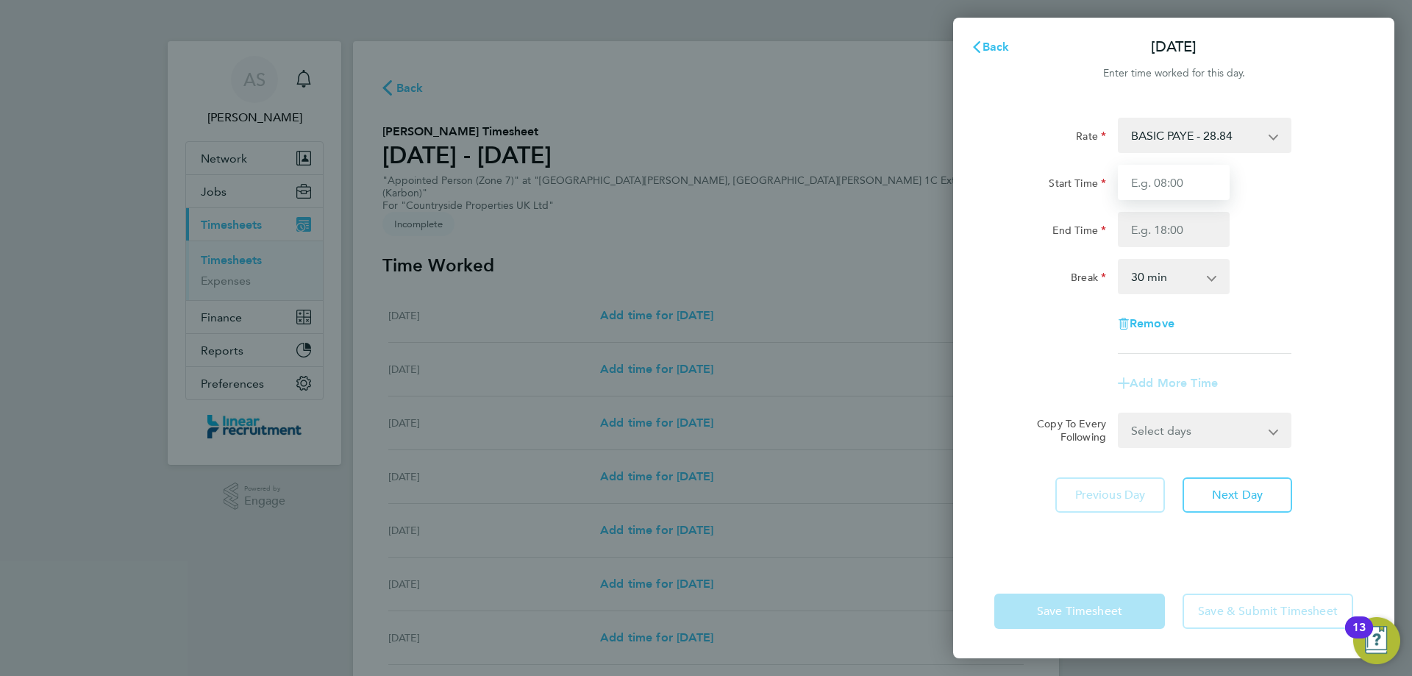
click at [1187, 194] on input "Start Time" at bounding box center [1174, 182] width 112 height 35
type input "07:30"
click at [1190, 225] on input "End Time" at bounding box center [1174, 229] width 112 height 35
type input "16:00"
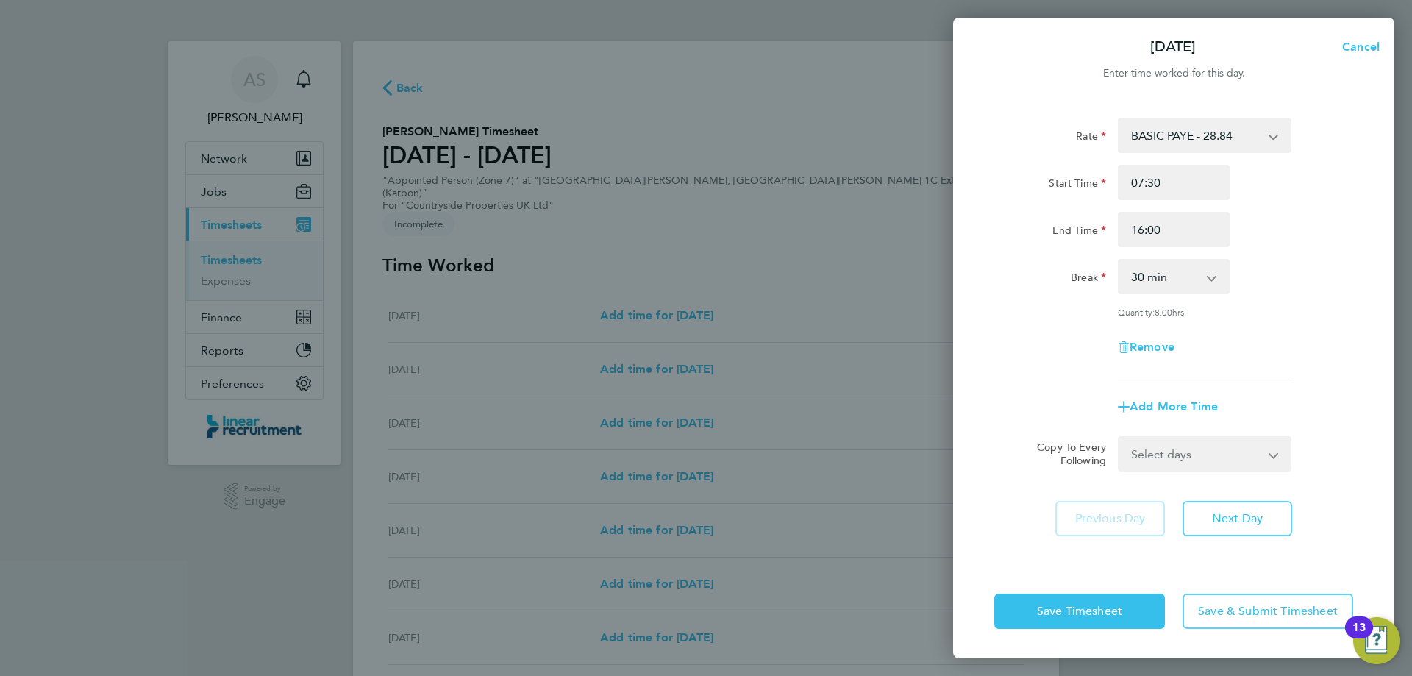
click at [1286, 273] on div "Break 0 min 15 min 30 min 45 min 60 min 75 min 90 min" at bounding box center [1173, 276] width 371 height 35
click at [1185, 459] on select "Select days Day Weekday (Mon-Fri) Weekend (Sat-Sun) [DATE] [DATE] [DATE] [DATE]…" at bounding box center [1196, 453] width 154 height 32
select select "DAY"
click at [1119, 437] on select "Select days Day Weekday (Mon-Fri) Weekend (Sat-Sun) [DATE] [DATE] [DATE] [DATE]…" at bounding box center [1196, 453] width 154 height 32
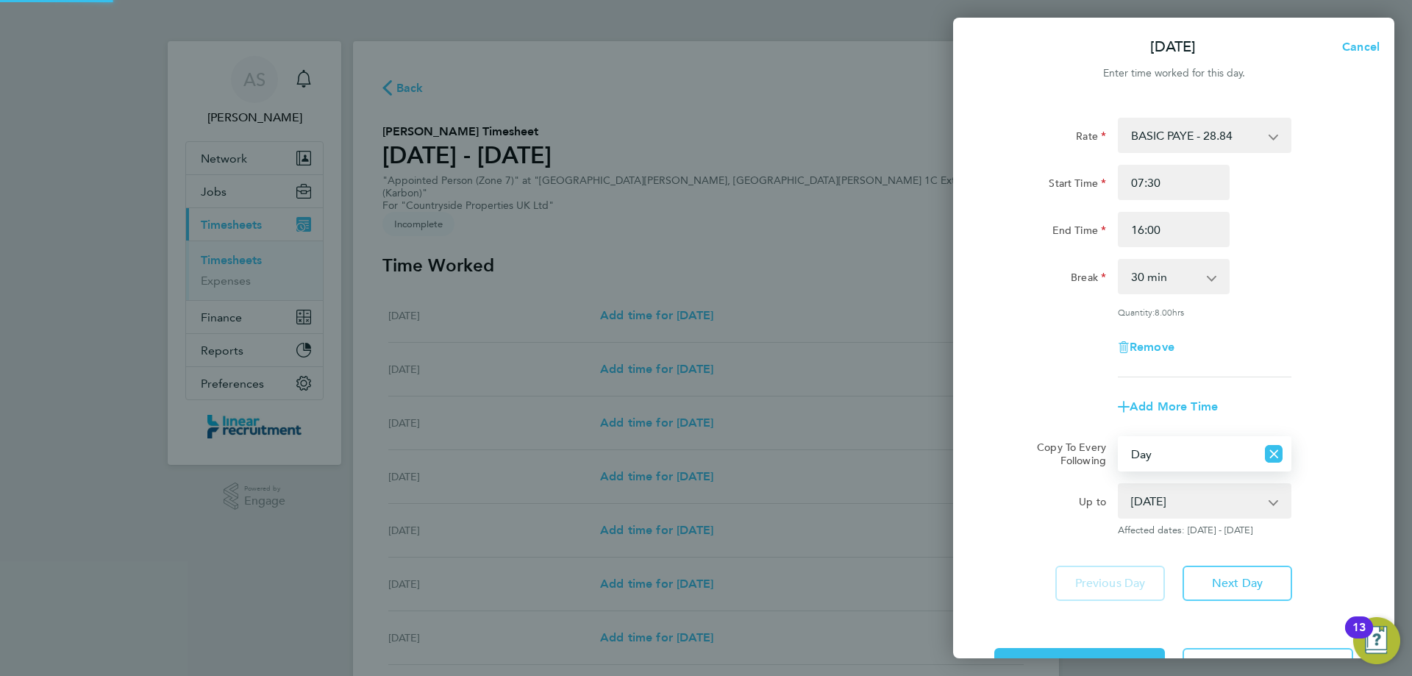
drag, startPoint x: 1185, startPoint y: 468, endPoint x: 1168, endPoint y: 492, distance: 29.6
click at [1168, 492] on select "[DATE] [DATE] [DATE] [DATE] [DATE] [DATE]" at bounding box center [1195, 501] width 153 height 32
select select "[DATE]"
click at [1119, 485] on select "[DATE] [DATE] [DATE] [DATE] [DATE] [DATE]" at bounding box center [1195, 501] width 153 height 32
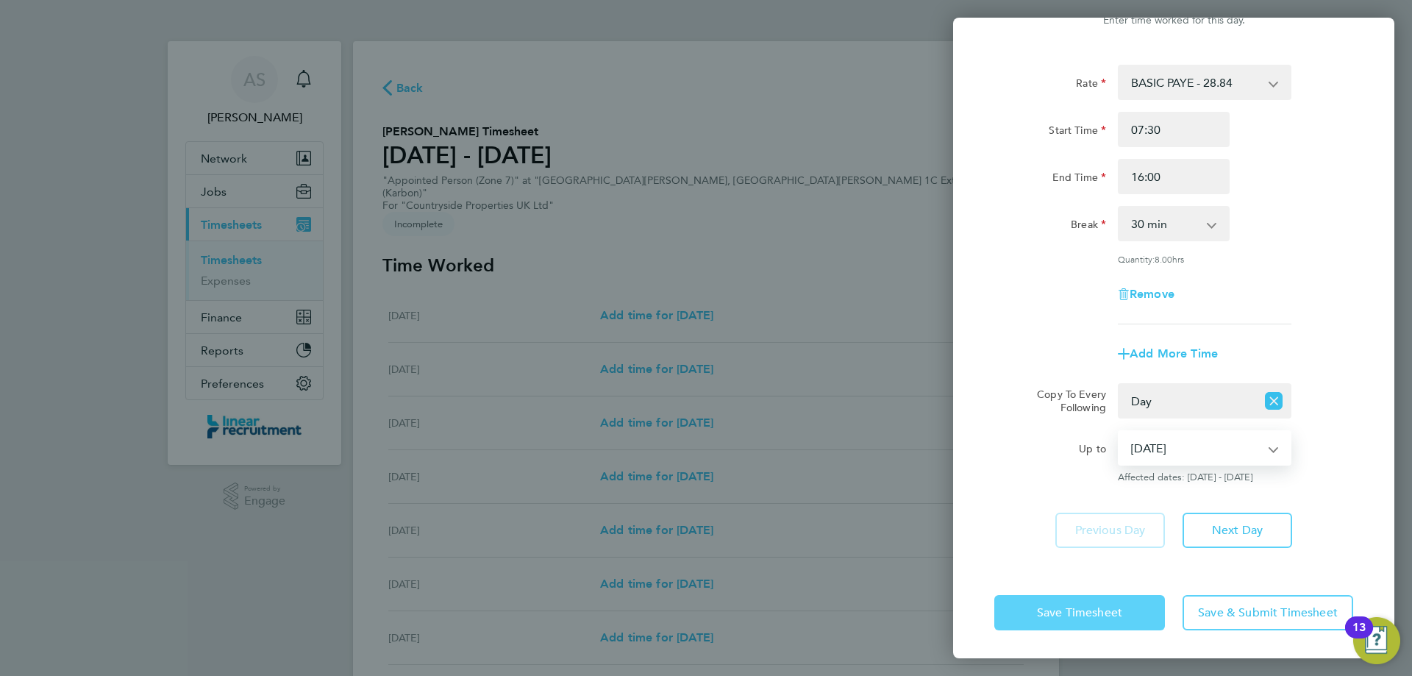
click at [1054, 607] on span "Save Timesheet" at bounding box center [1079, 612] width 85 height 15
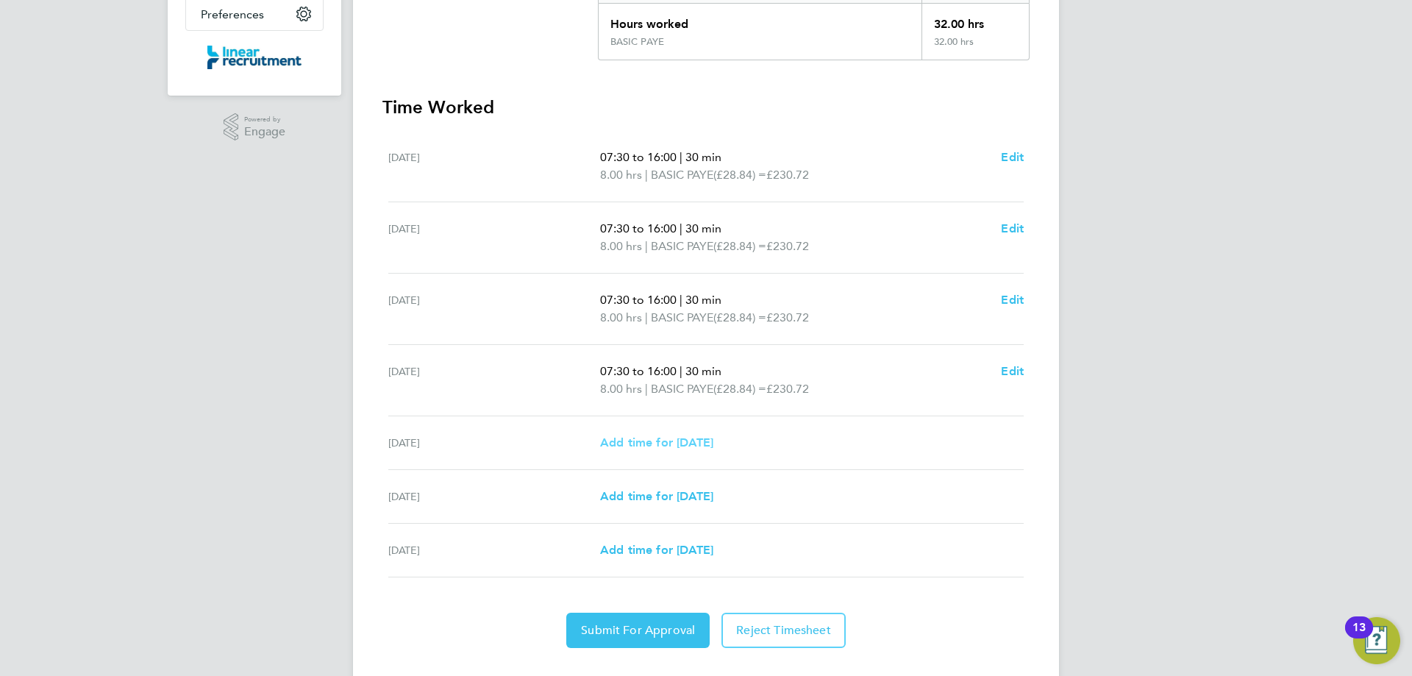
click at [660, 435] on span "Add time for [DATE]" at bounding box center [656, 442] width 113 height 14
select select "30"
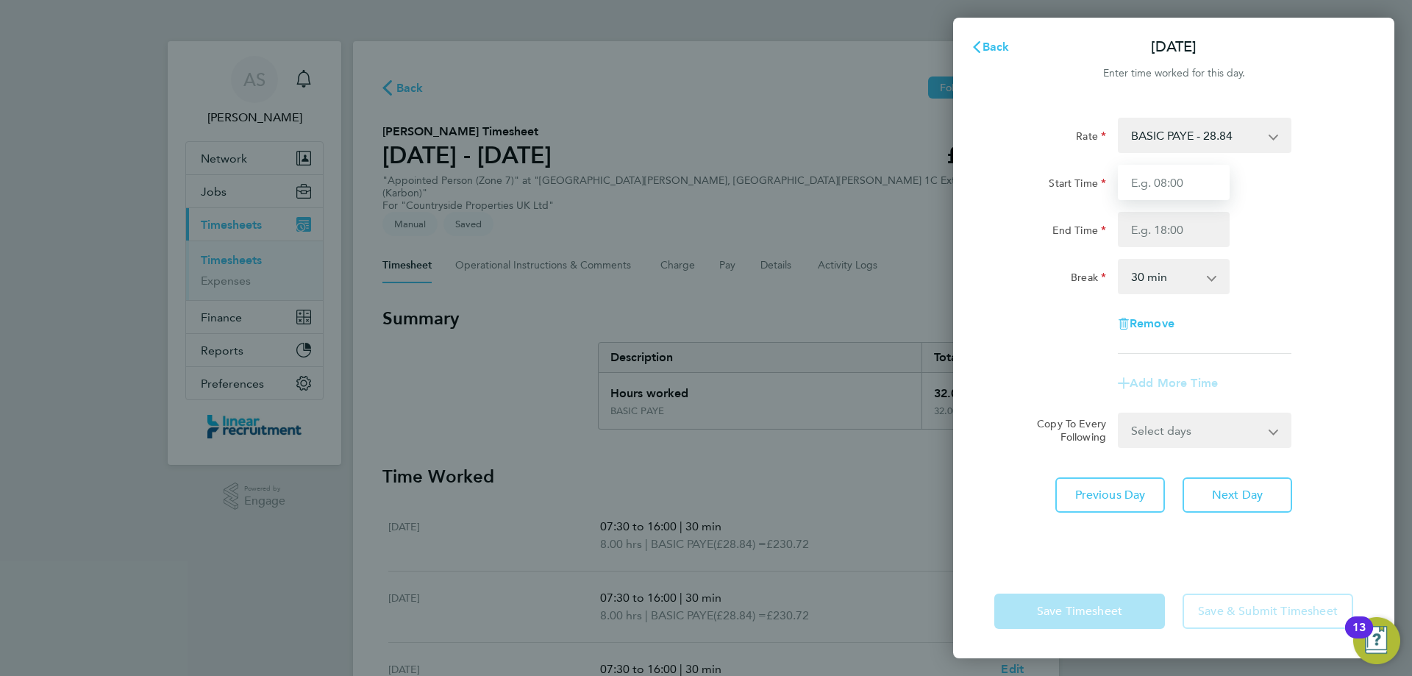
click at [1168, 178] on input "Start Time" at bounding box center [1174, 182] width 112 height 35
type input "07:30"
click at [1164, 236] on input "End Time" at bounding box center [1174, 229] width 112 height 35
type input "15:00"
click at [1286, 279] on div "Break 0 min 15 min 30 min 45 min 60 min 75 min 90 min" at bounding box center [1173, 276] width 371 height 35
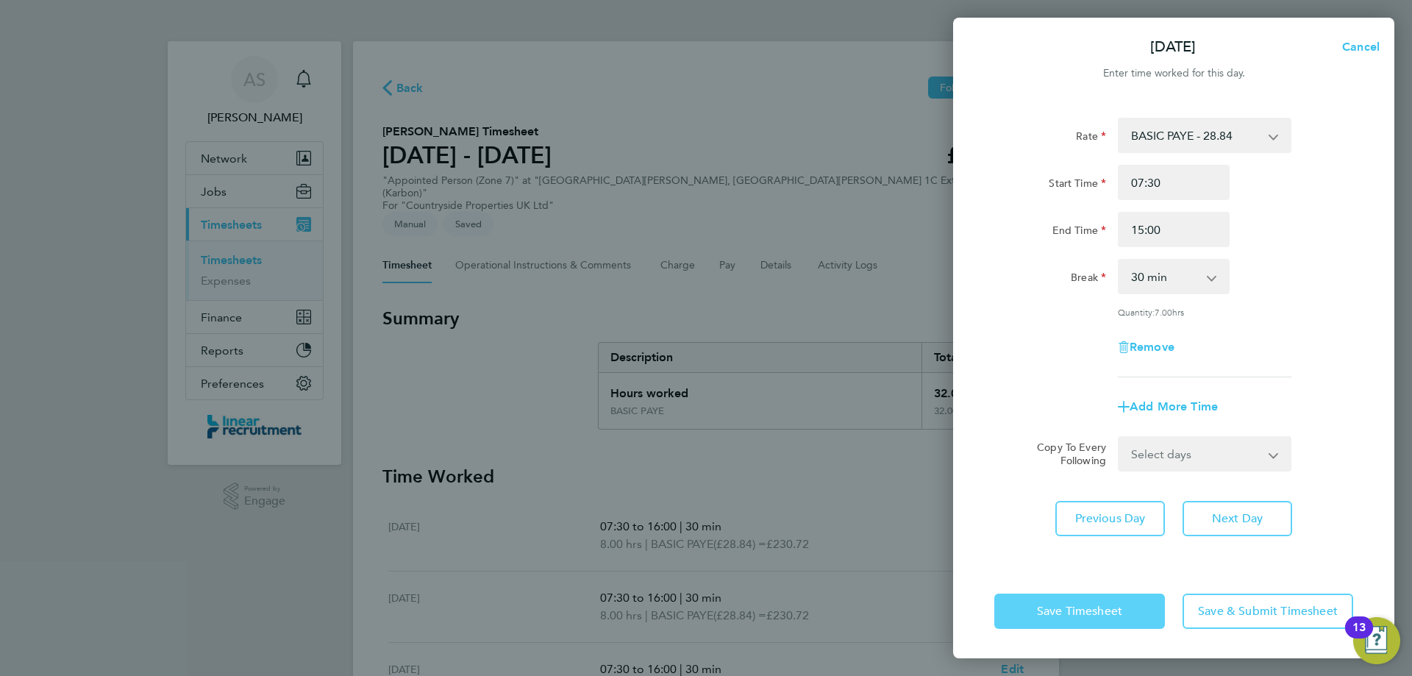
click at [1063, 615] on span "Save Timesheet" at bounding box center [1079, 611] width 85 height 15
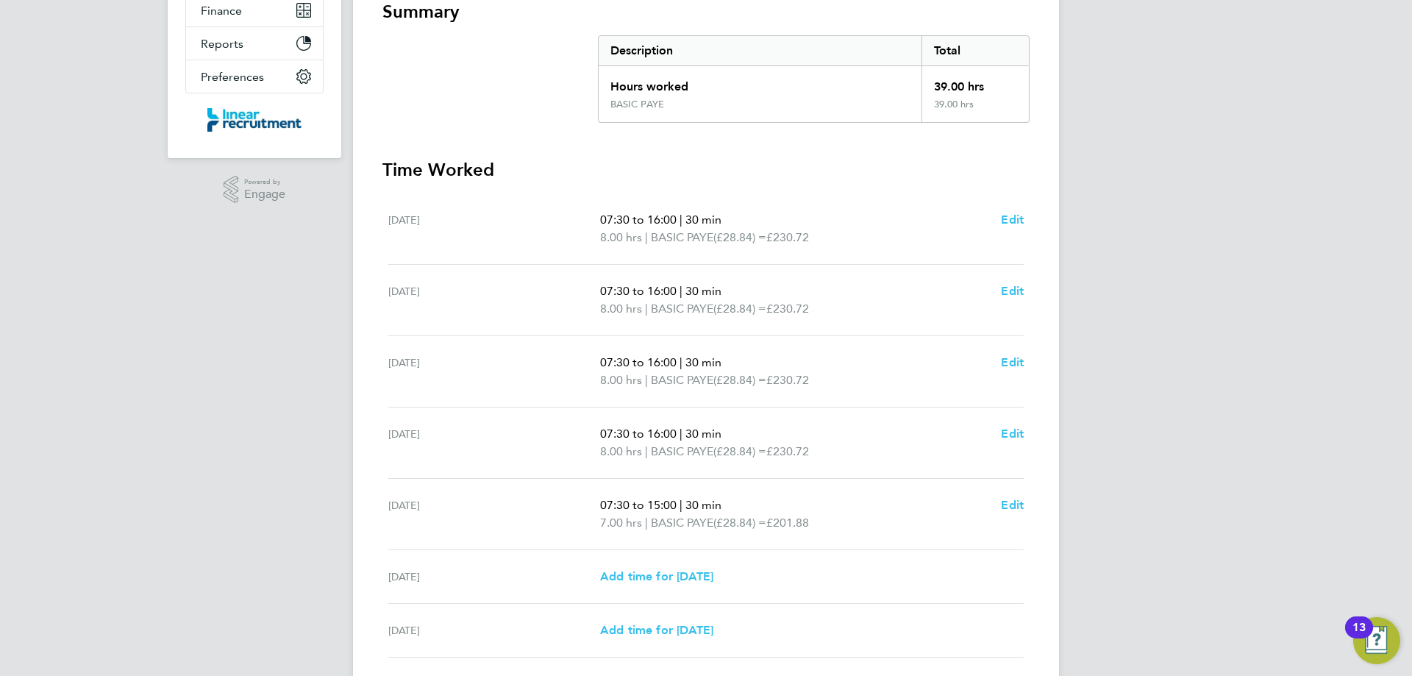
scroll to position [387, 0]
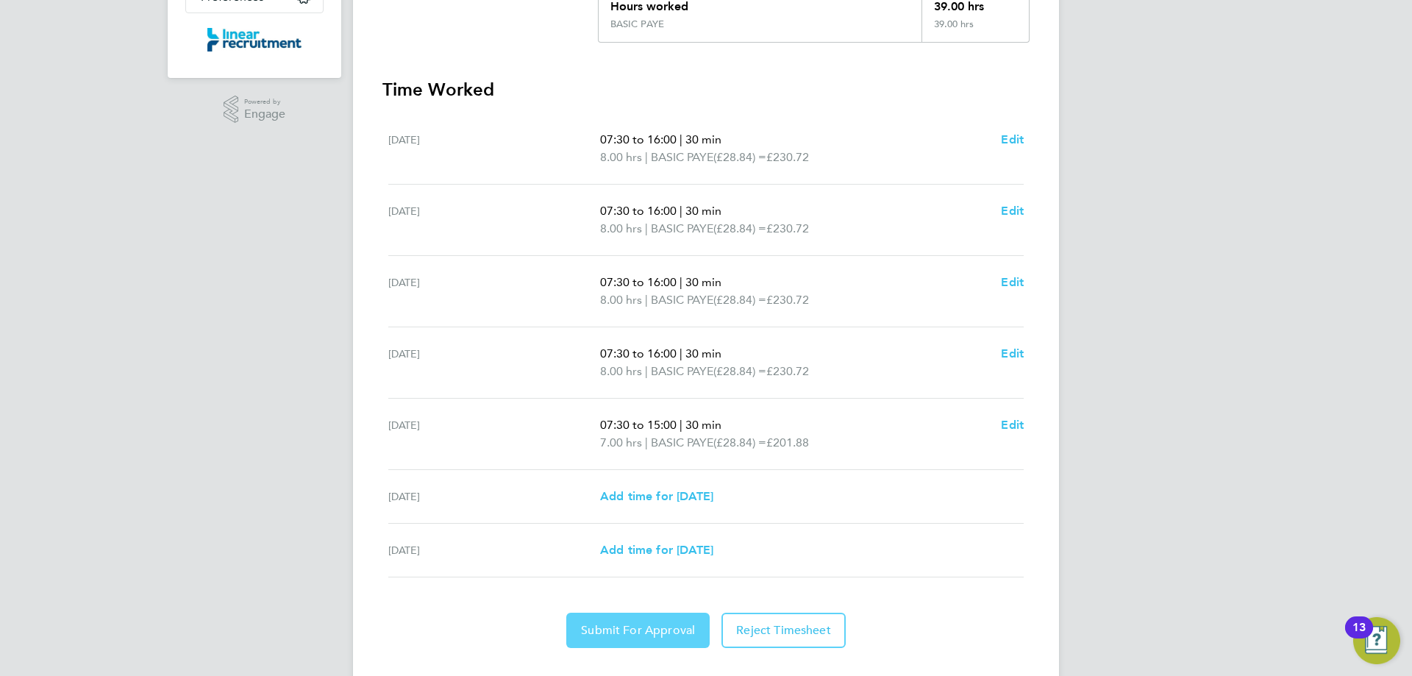
click at [662, 612] on button "Submit For Approval" at bounding box center [637, 629] width 143 height 35
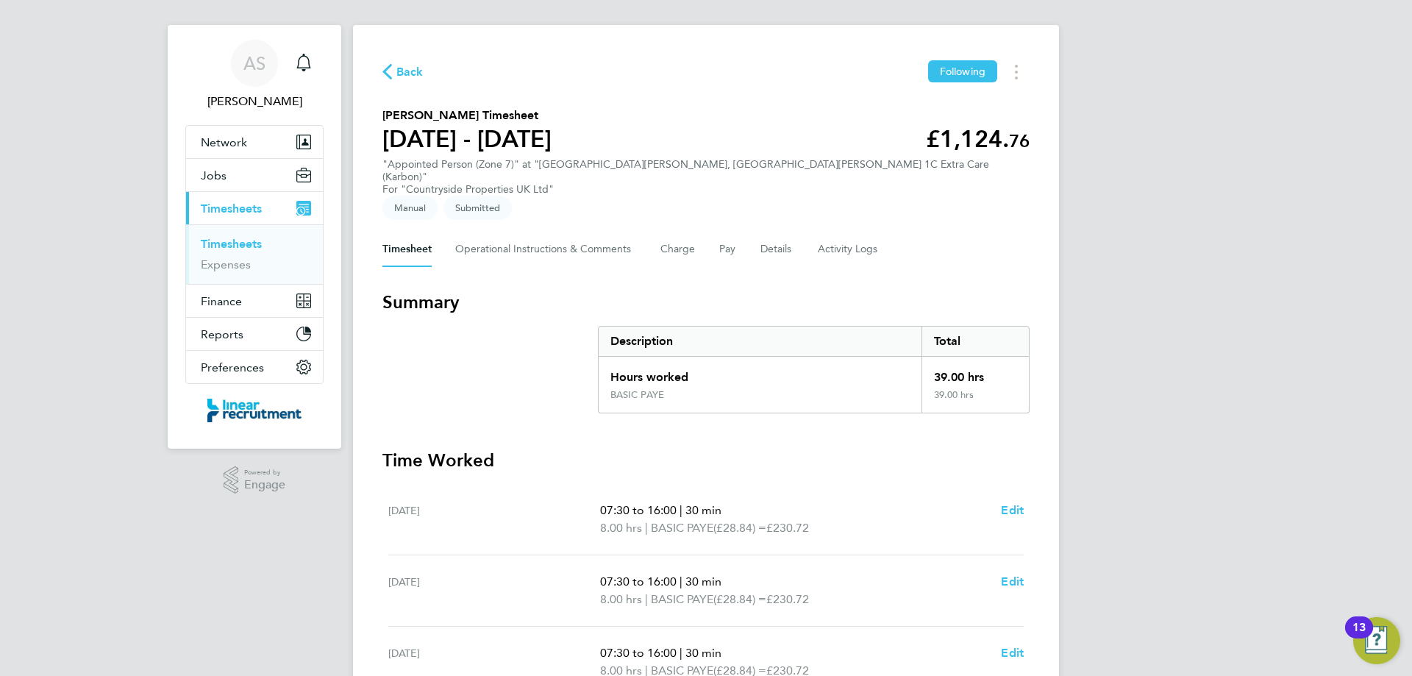
scroll to position [0, 0]
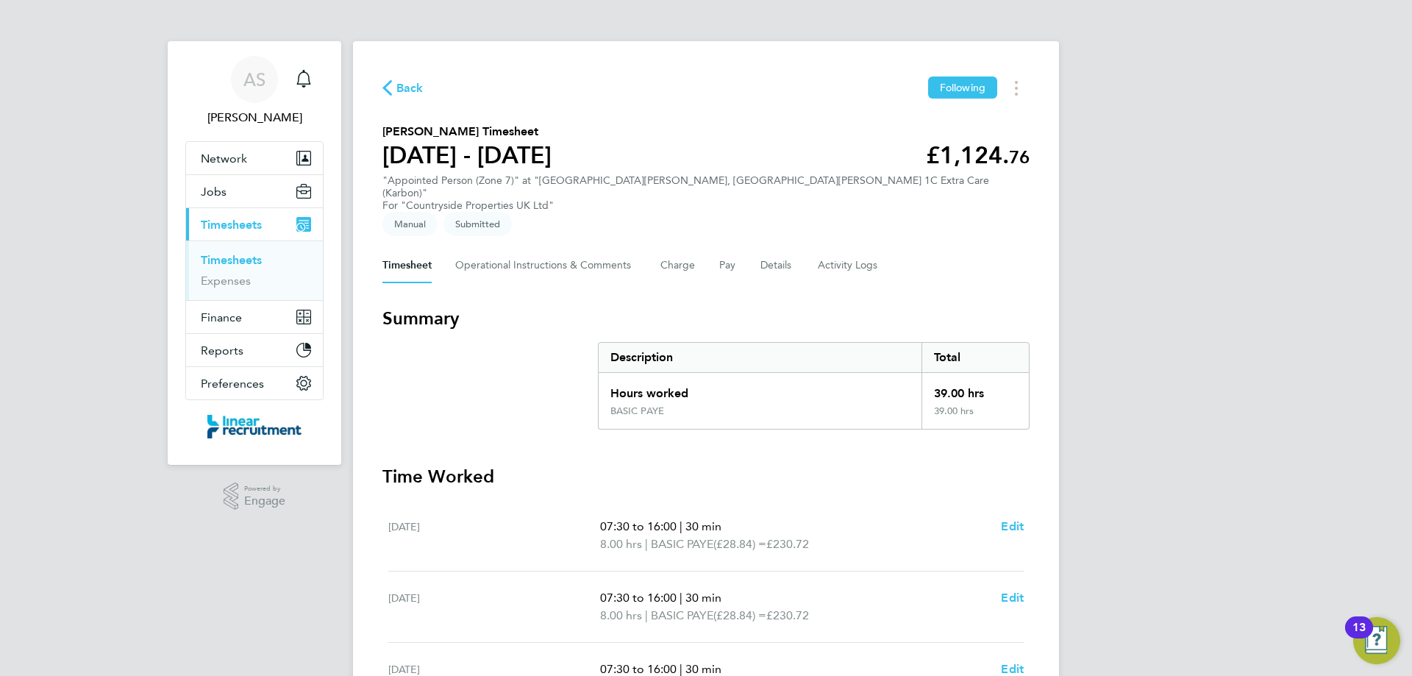
click at [414, 91] on span "Back" at bounding box center [409, 88] width 27 height 18
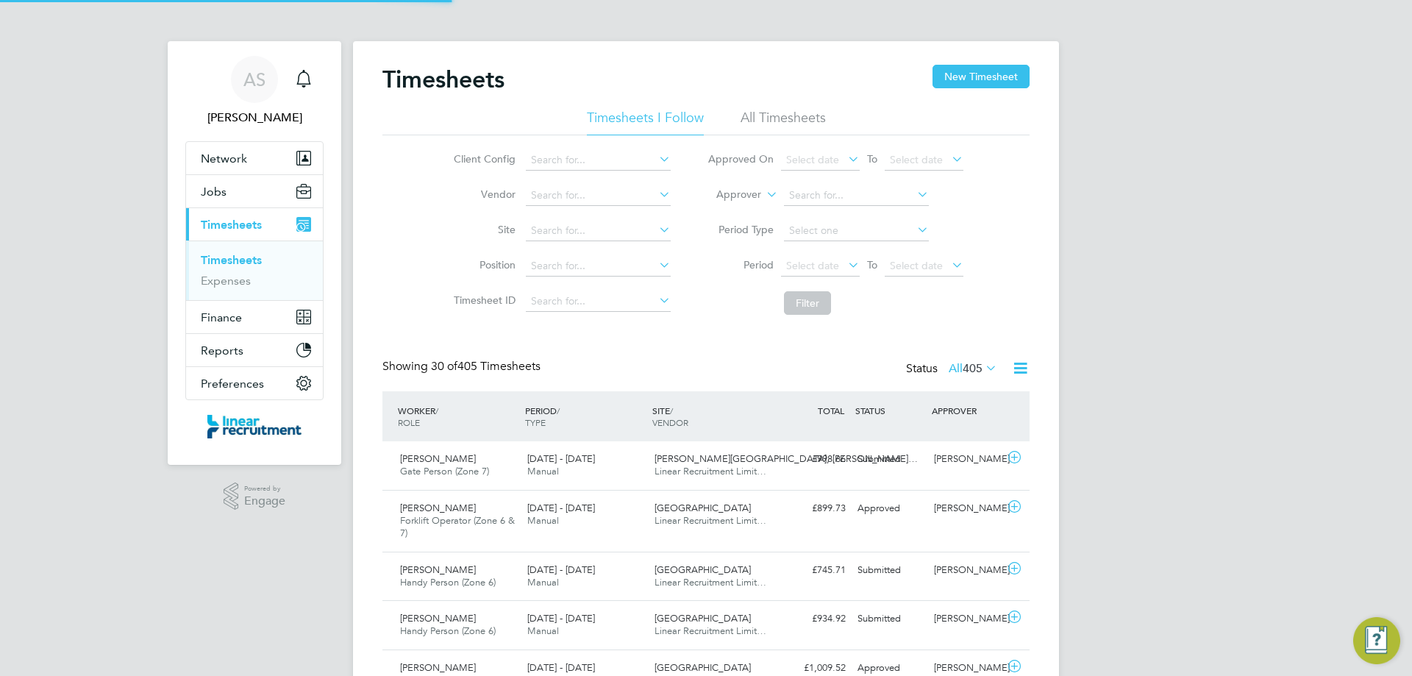
scroll to position [37, 128]
click at [979, 68] on button "New Timesheet" at bounding box center [980, 77] width 97 height 24
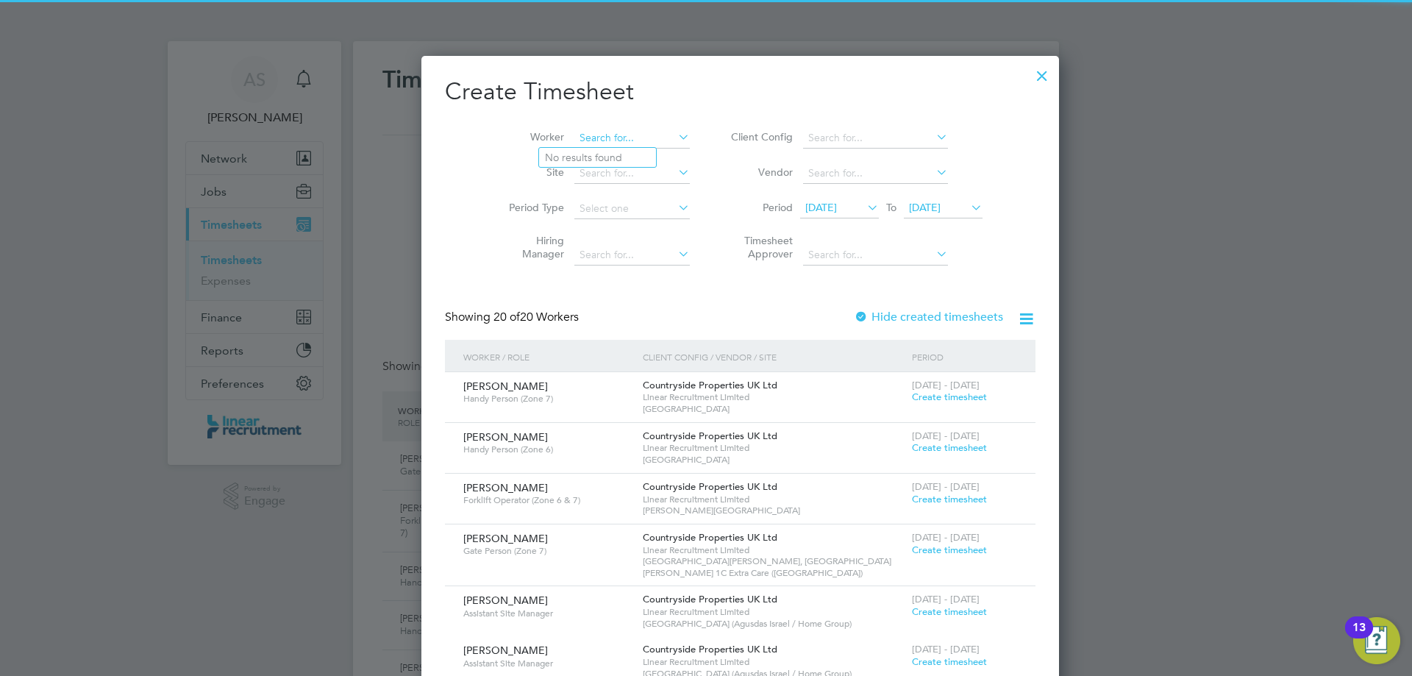
click at [574, 144] on input at bounding box center [631, 138] width 115 height 21
click at [629, 160] on b "Watlow" at bounding box center [647, 157] width 37 height 12
type input "[PERSON_NAME]"
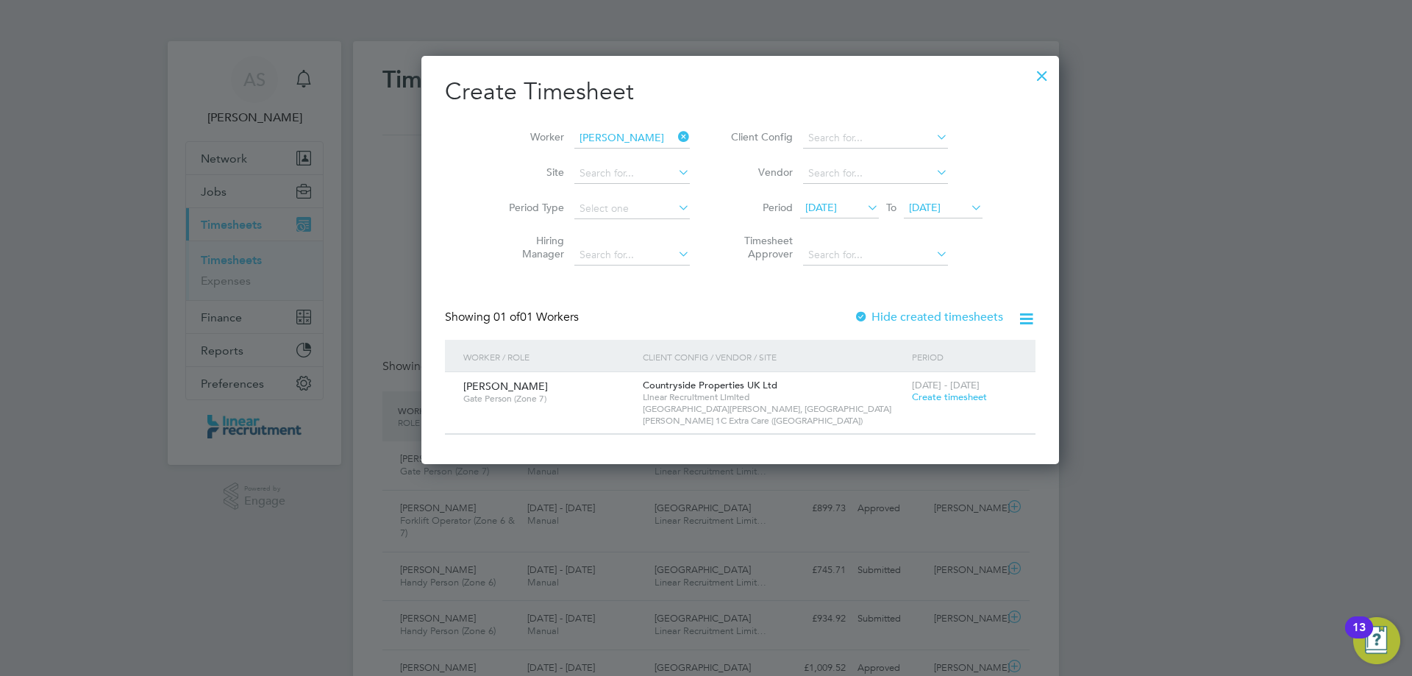
click at [912, 392] on span "Create timesheet" at bounding box center [949, 396] width 75 height 12
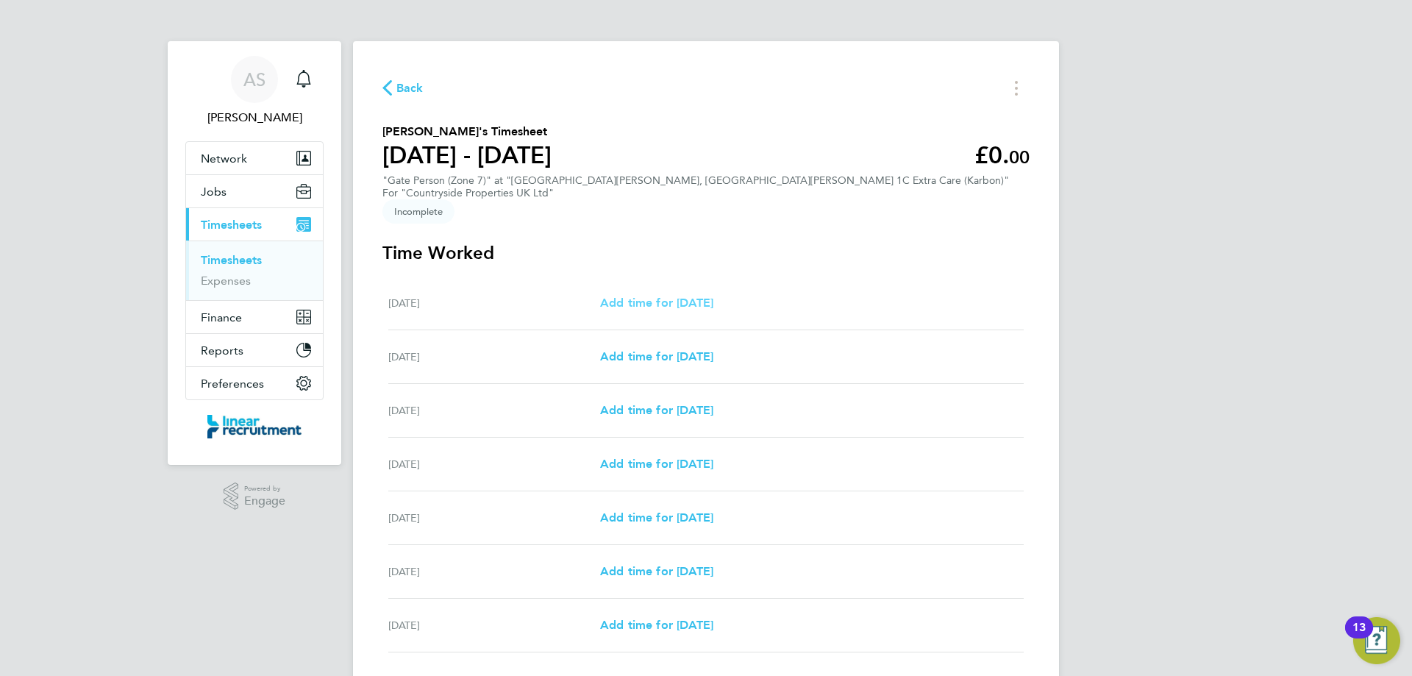
click at [696, 294] on link "Add time for [DATE]" at bounding box center [656, 303] width 113 height 18
select select "30"
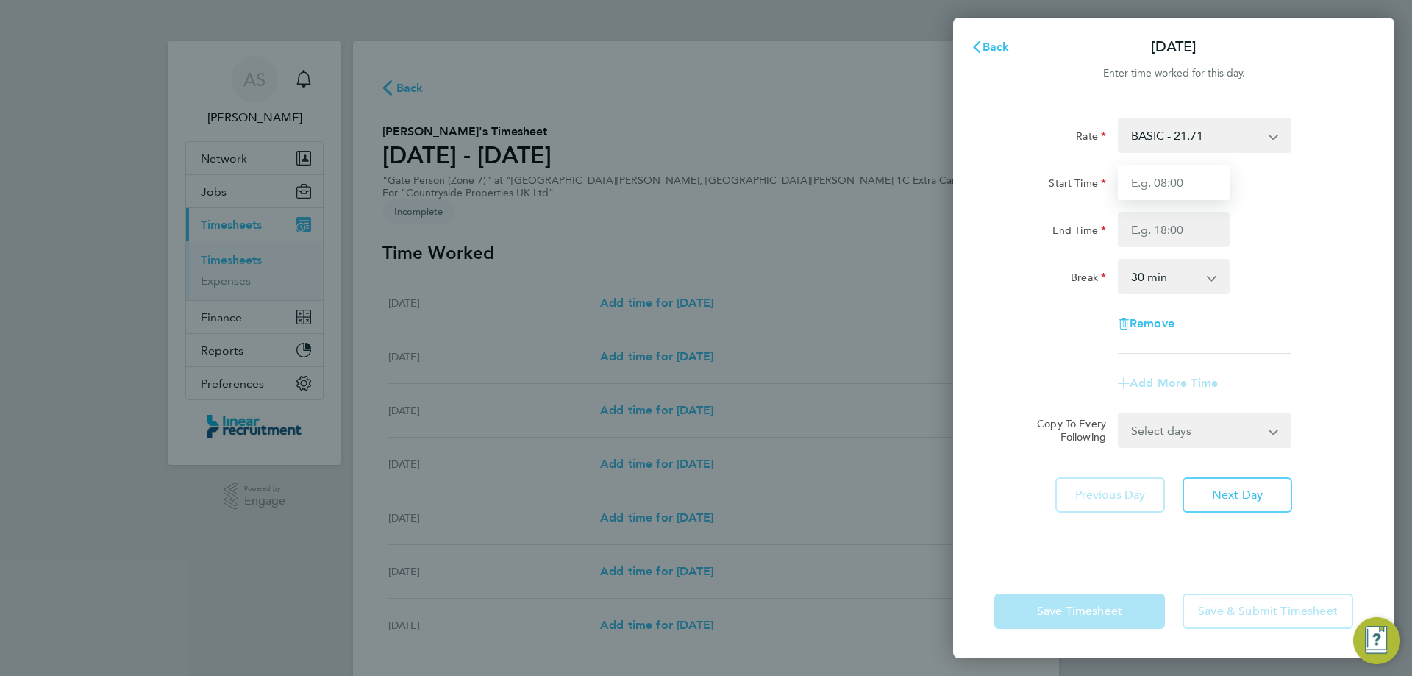
click at [1140, 193] on input "Start Time" at bounding box center [1174, 182] width 112 height 35
type input "07:30"
click at [1174, 229] on input "End Time" at bounding box center [1174, 229] width 112 height 35
type input "16:30"
click at [1312, 241] on div "End Time 16:30" at bounding box center [1173, 229] width 371 height 35
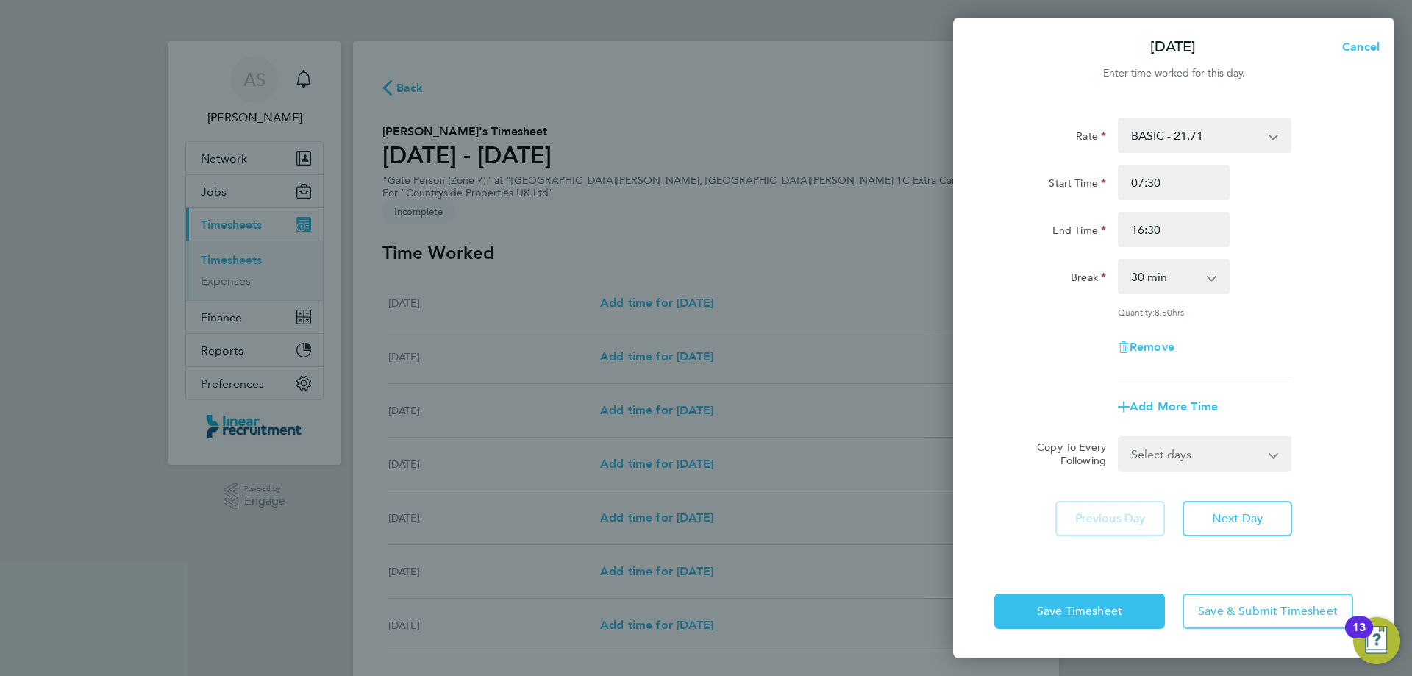
click at [1219, 446] on select "Select days Day Weekday (Mon-Fri) Weekend (Sat-Sun) [DATE] [DATE] [DATE] [DATE]…" at bounding box center [1196, 453] width 154 height 32
select select "DAY"
click at [1119, 437] on select "Select days Day Weekday (Mon-Fri) Weekend (Sat-Sun) [DATE] [DATE] [DATE] [DATE]…" at bounding box center [1196, 453] width 154 height 32
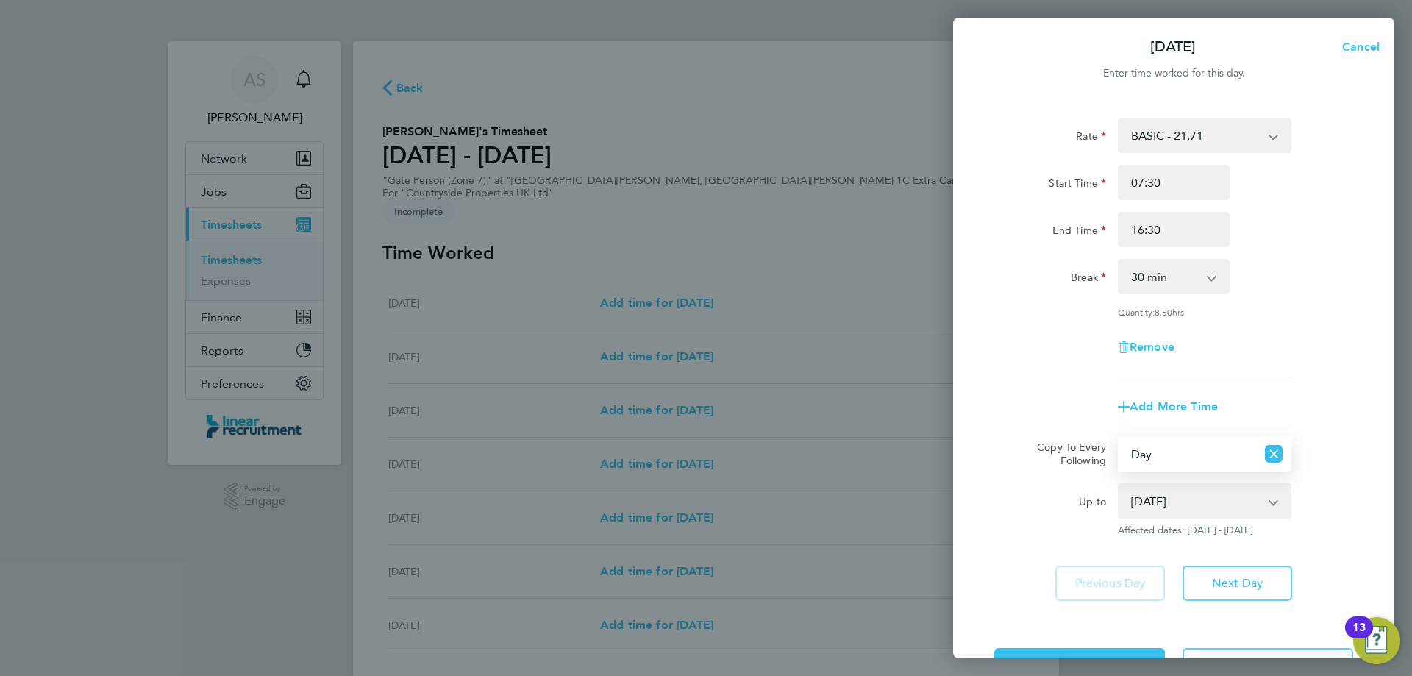
click at [1198, 493] on select "[DATE] [DATE] [DATE] [DATE] [DATE] [DATE]" at bounding box center [1195, 501] width 153 height 32
select select "[DATE]"
click at [1119, 485] on select "[DATE] [DATE] [DATE] [DATE] [DATE] [DATE]" at bounding box center [1195, 501] width 153 height 32
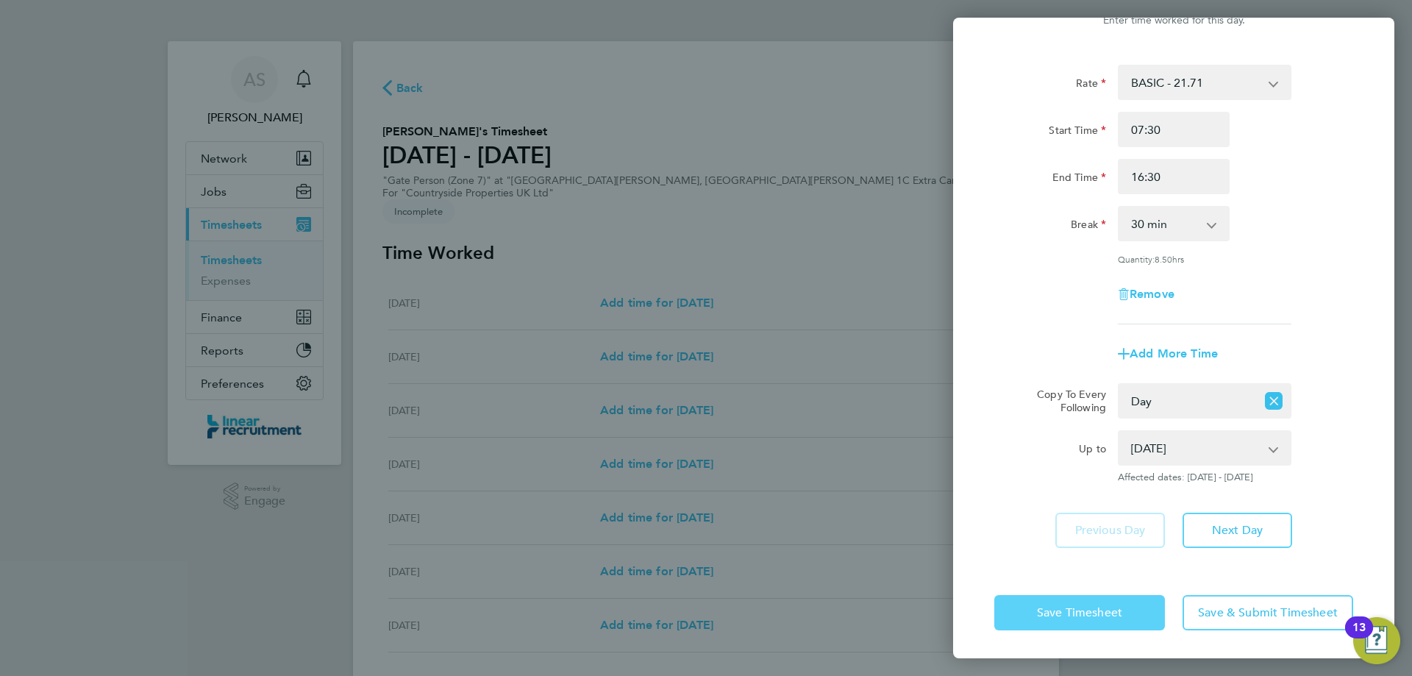
click at [1129, 597] on button "Save Timesheet" at bounding box center [1079, 612] width 171 height 35
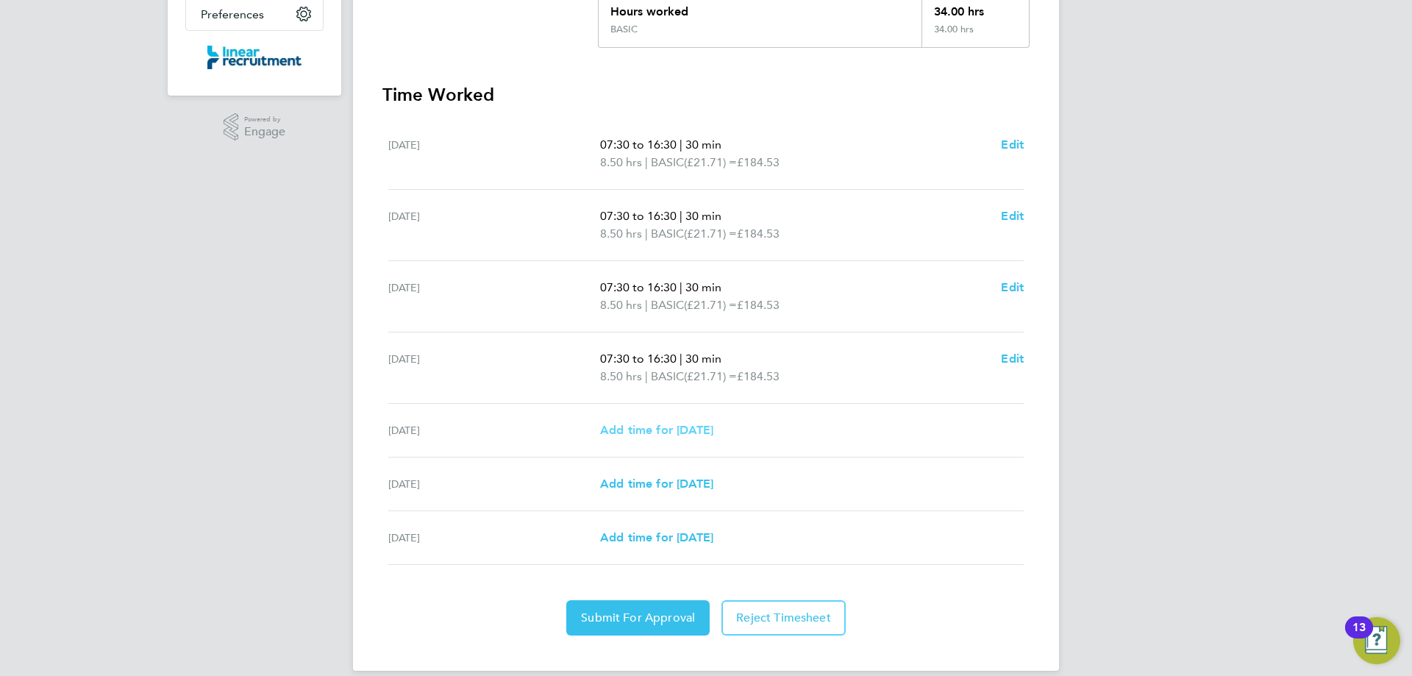
click at [665, 423] on span "Add time for [DATE]" at bounding box center [656, 430] width 113 height 14
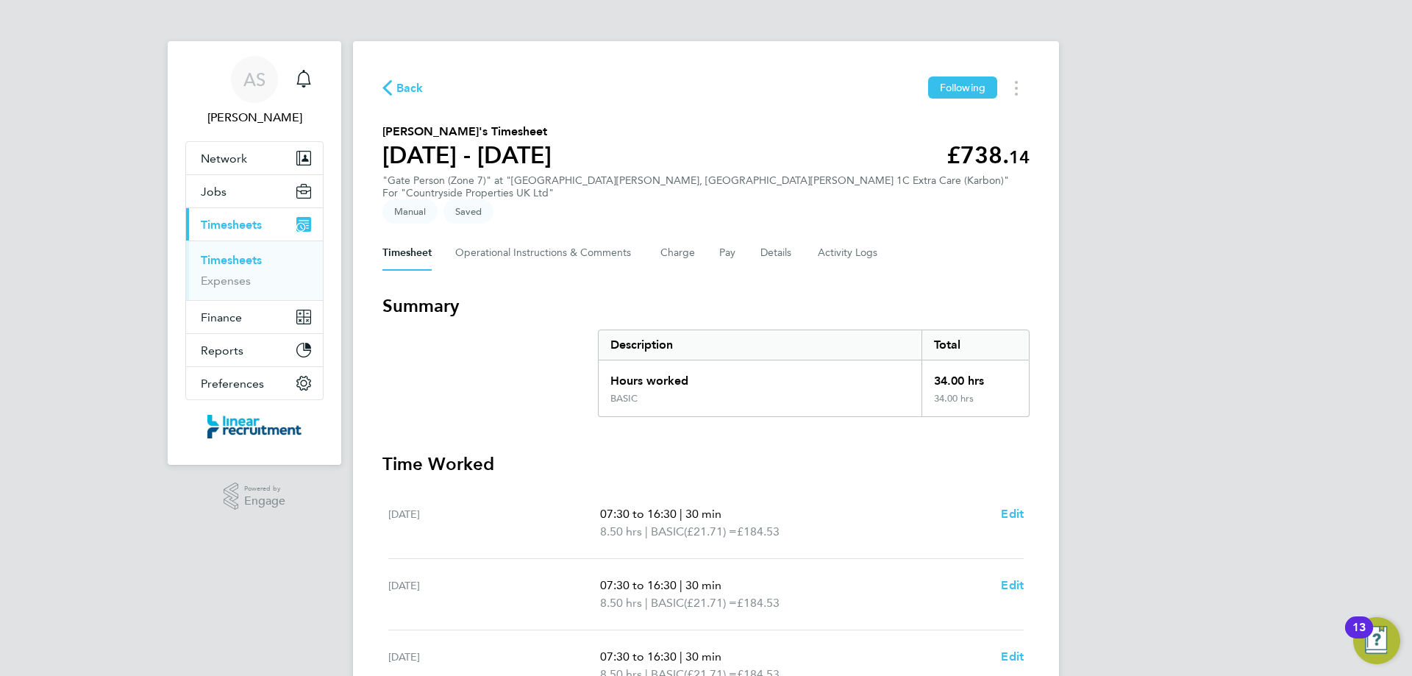
select select "30"
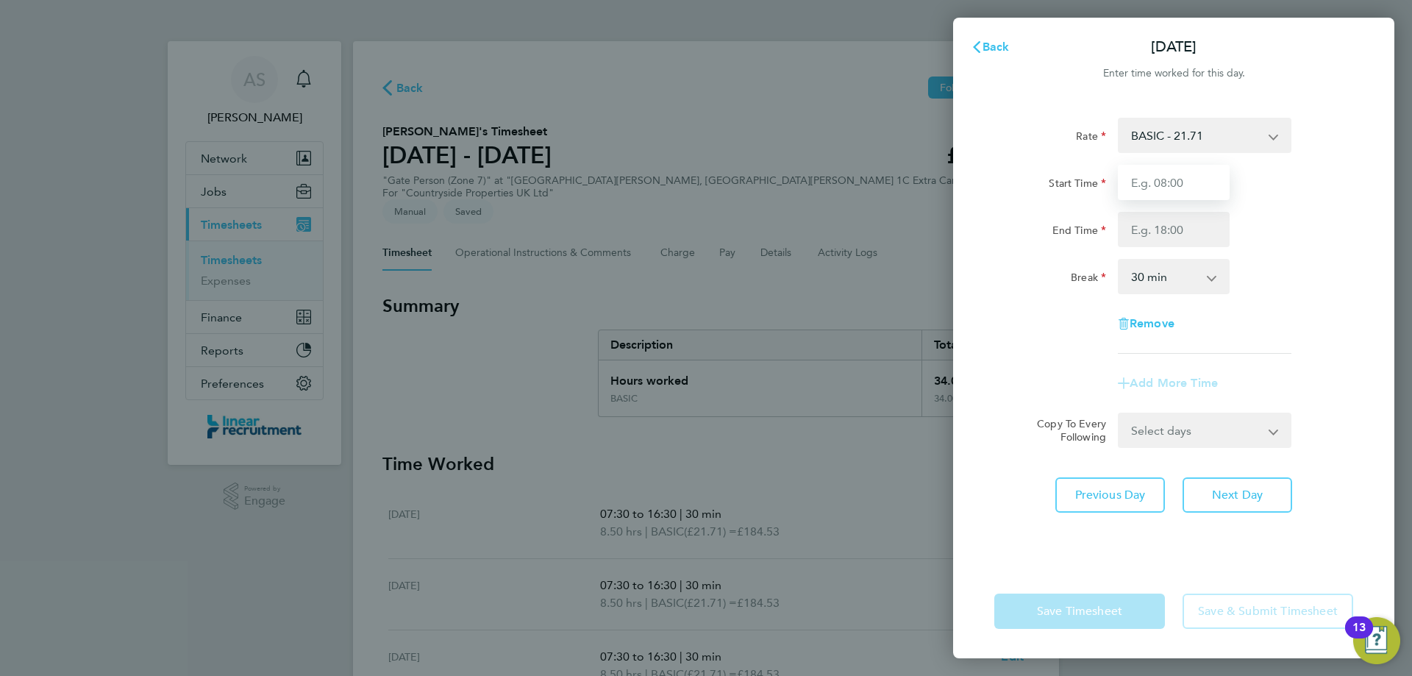
click at [1163, 184] on input "Start Time" at bounding box center [1174, 182] width 112 height 35
type input "07:30"
click at [1165, 239] on input "End Time" at bounding box center [1174, 229] width 112 height 35
type input "16:00"
click at [1307, 269] on div "Break 0 min 15 min 30 min 45 min 60 min 75 min 90 min" at bounding box center [1173, 276] width 371 height 35
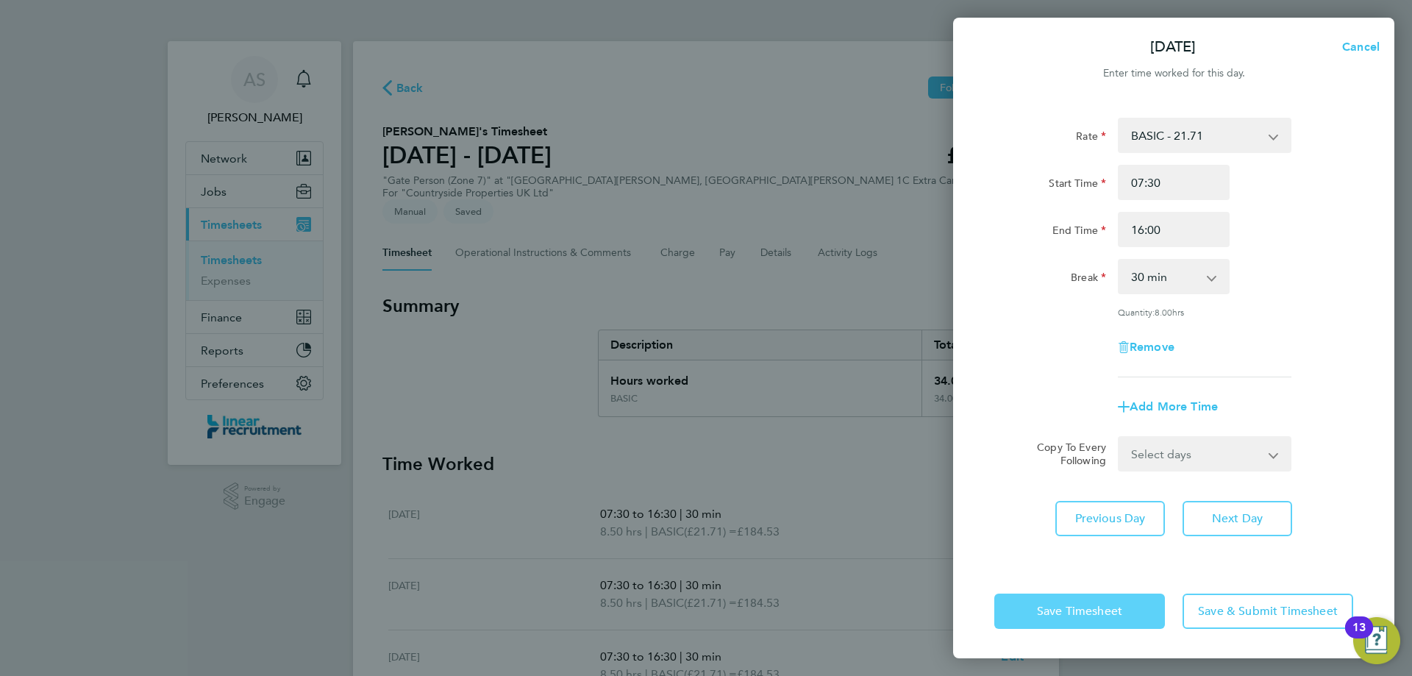
click at [1112, 607] on span "Save Timesheet" at bounding box center [1079, 611] width 85 height 15
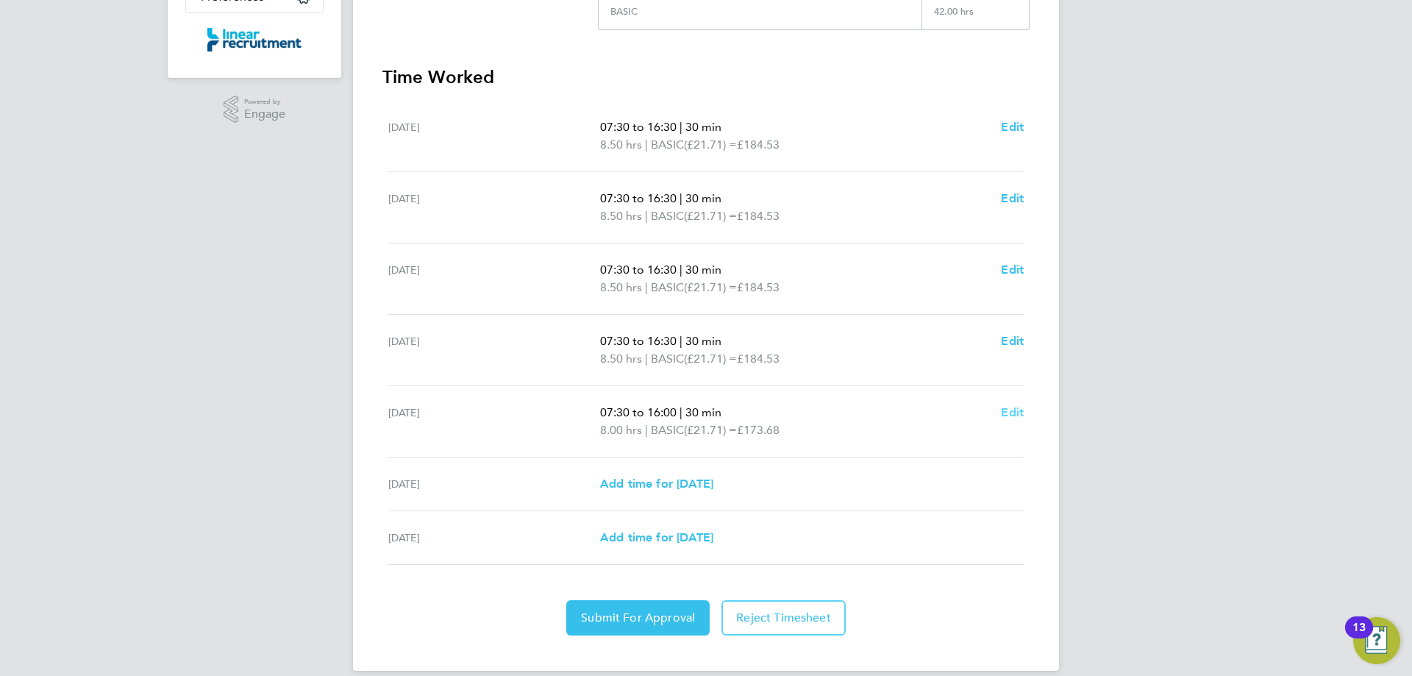
click at [1012, 405] on span "Edit" at bounding box center [1012, 412] width 23 height 14
select select "30"
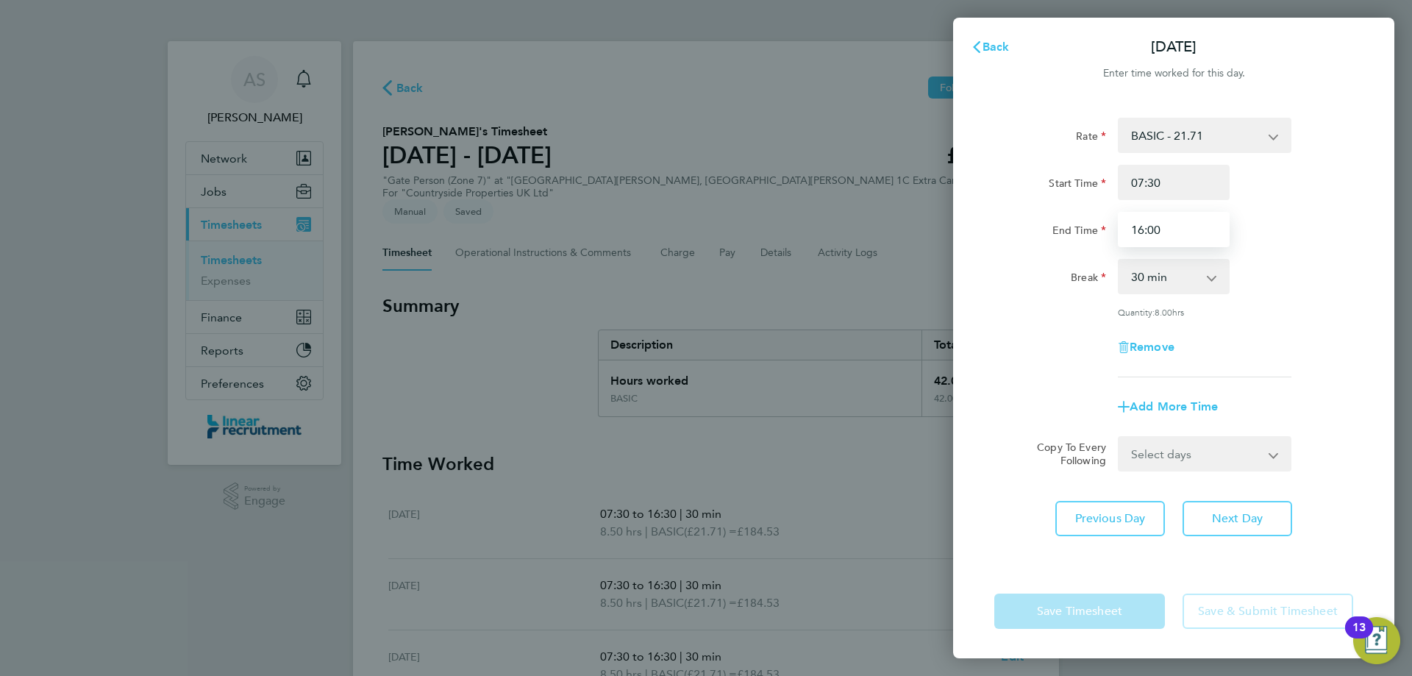
drag, startPoint x: 1172, startPoint y: 219, endPoint x: 1112, endPoint y: 225, distance: 59.8
click at [1112, 225] on div "16:00" at bounding box center [1174, 229] width 124 height 35
type input "15:00"
click at [1355, 251] on div "Rate BASIC - 21.71 Start Time 07:30 End Time 15:00 Break 0 min 15 min 30 min 45…" at bounding box center [1173, 332] width 441 height 464
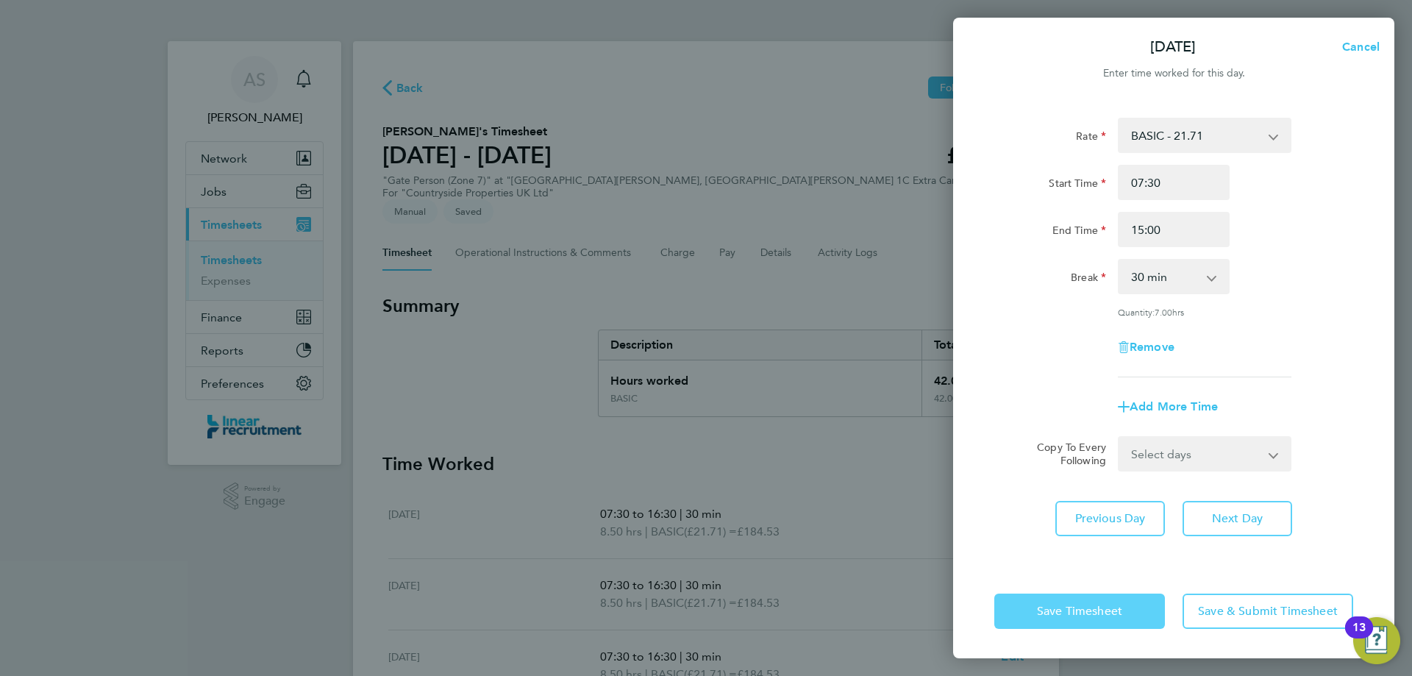
click at [1071, 616] on span "Save Timesheet" at bounding box center [1079, 611] width 85 height 15
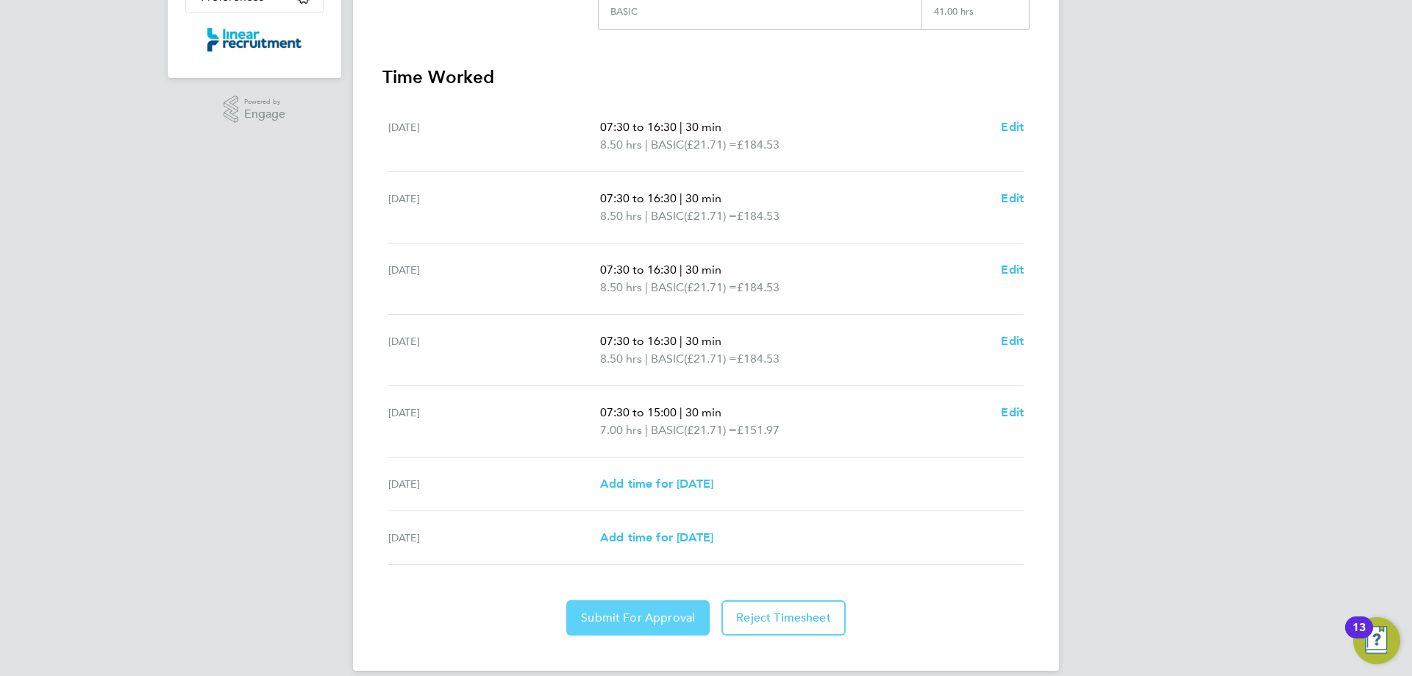
click at [637, 607] on button "Submit For Approval" at bounding box center [637, 617] width 143 height 35
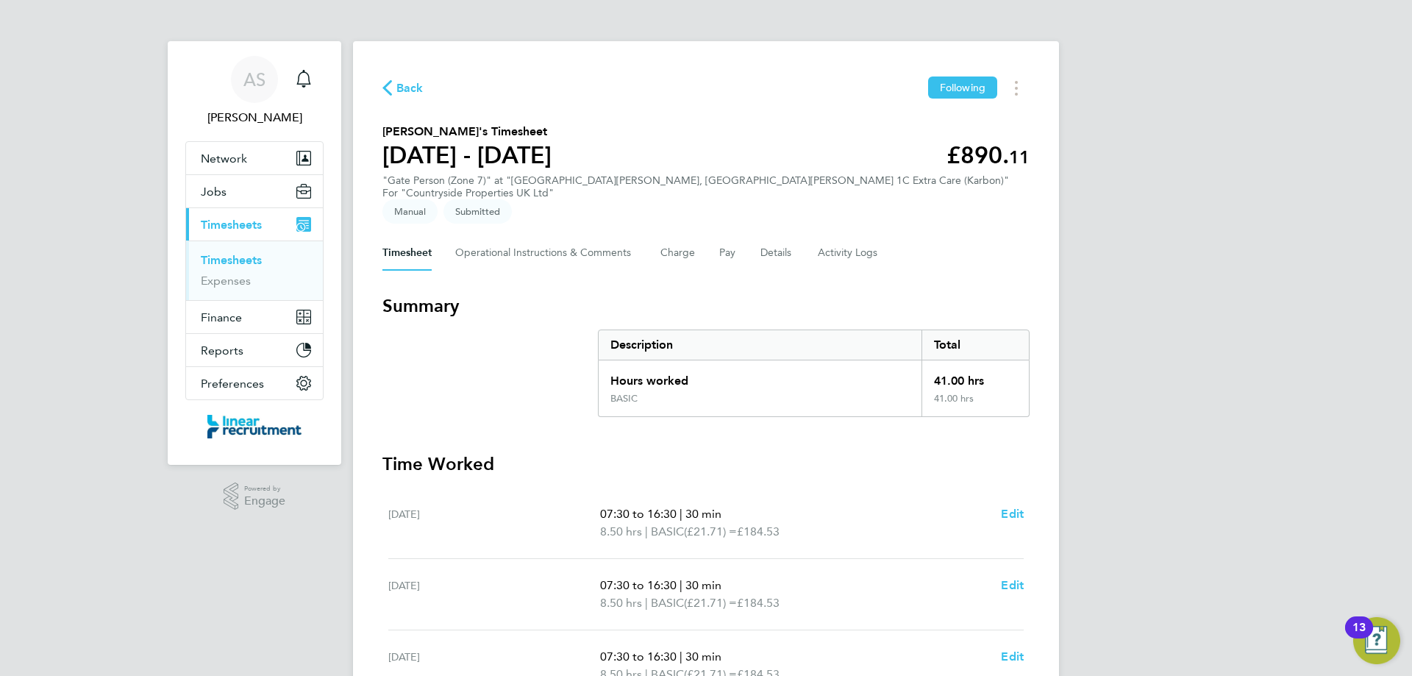
click at [403, 83] on span "Back" at bounding box center [409, 88] width 27 height 18
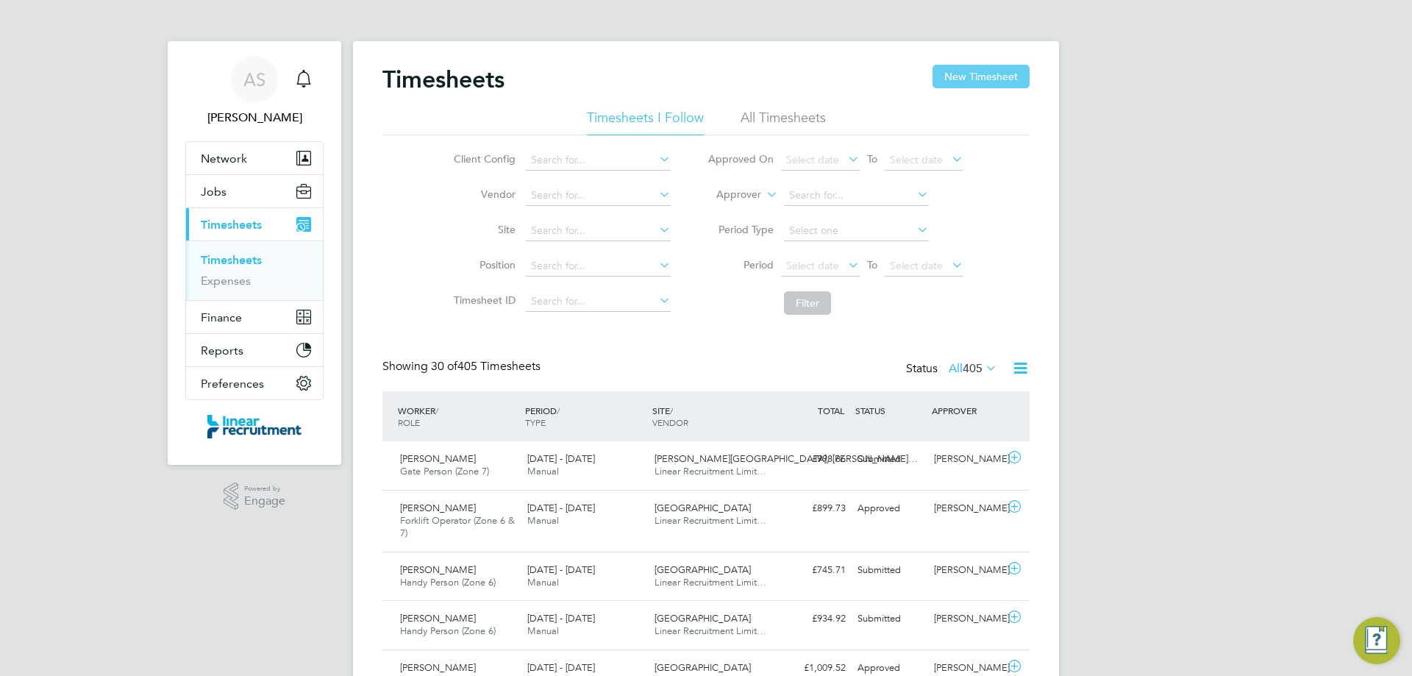
click at [993, 73] on button "New Timesheet" at bounding box center [980, 77] width 97 height 24
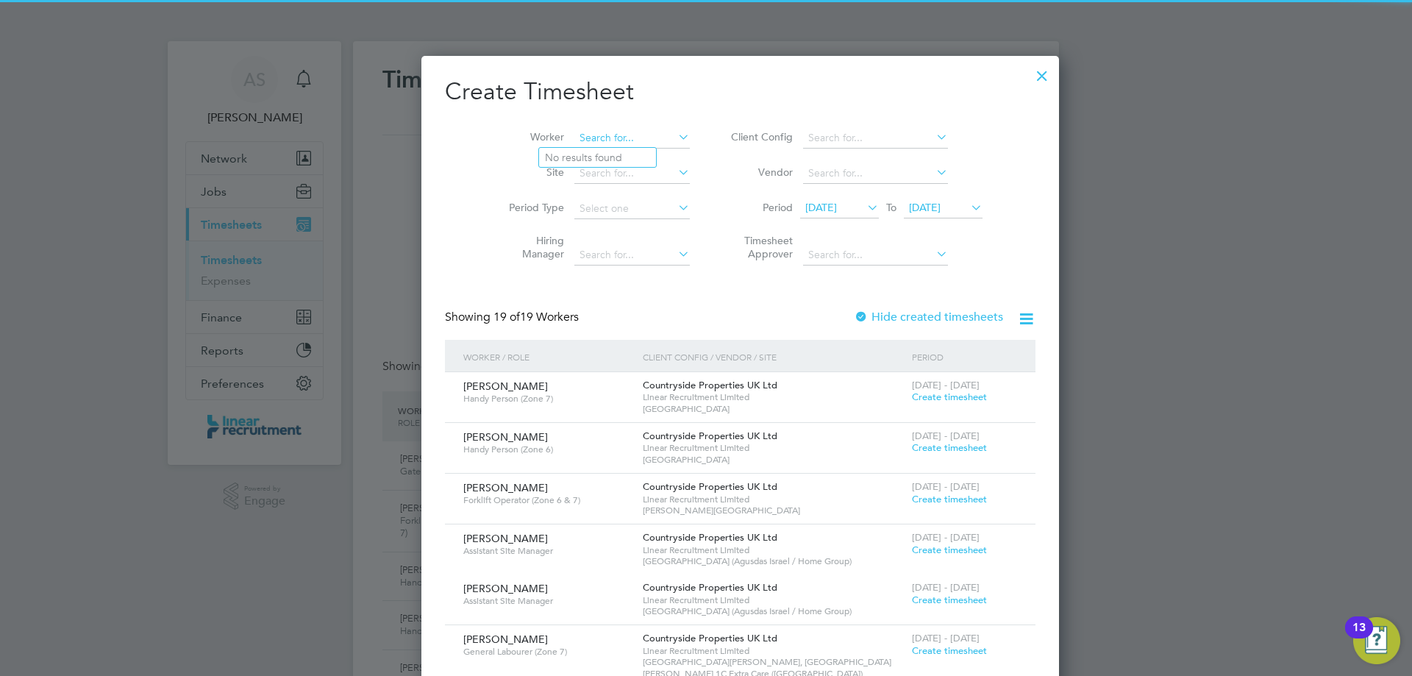
click at [574, 135] on input at bounding box center [631, 138] width 115 height 21
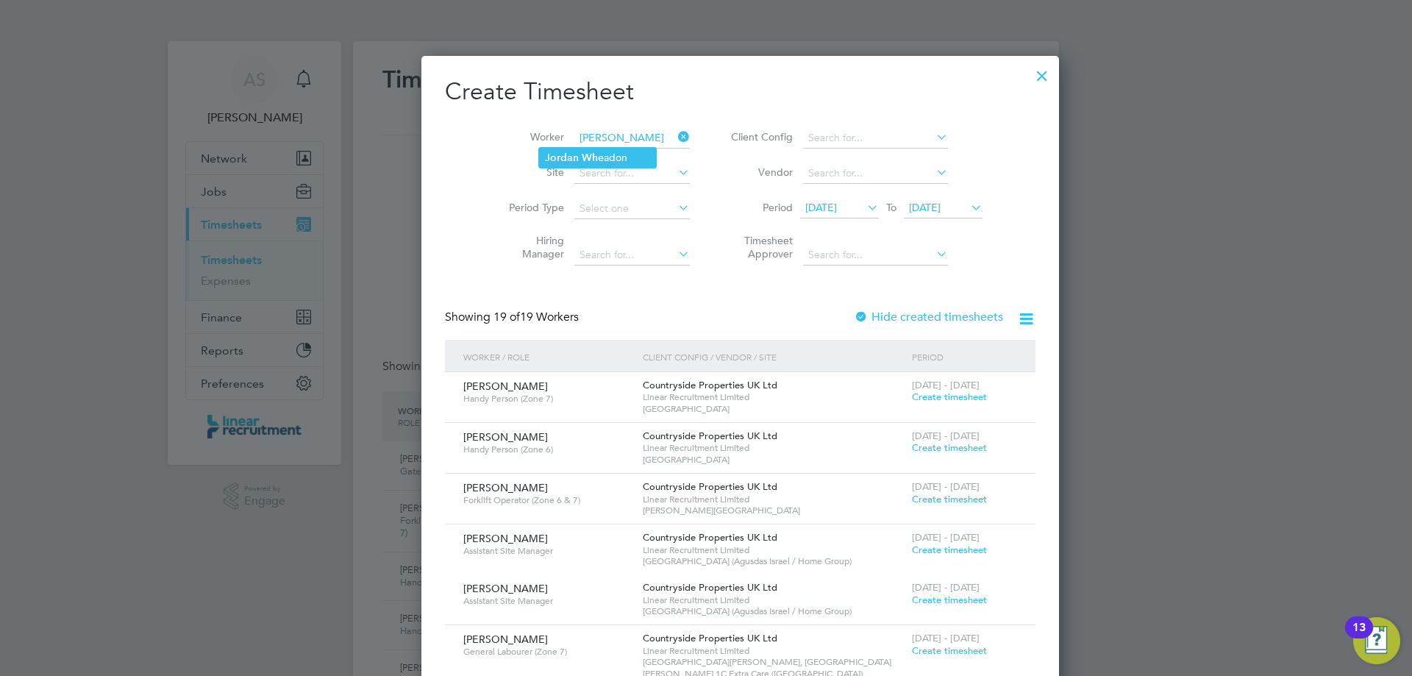
click at [576, 155] on b "Jordan" at bounding box center [562, 157] width 34 height 12
type input "[PERSON_NAME]"
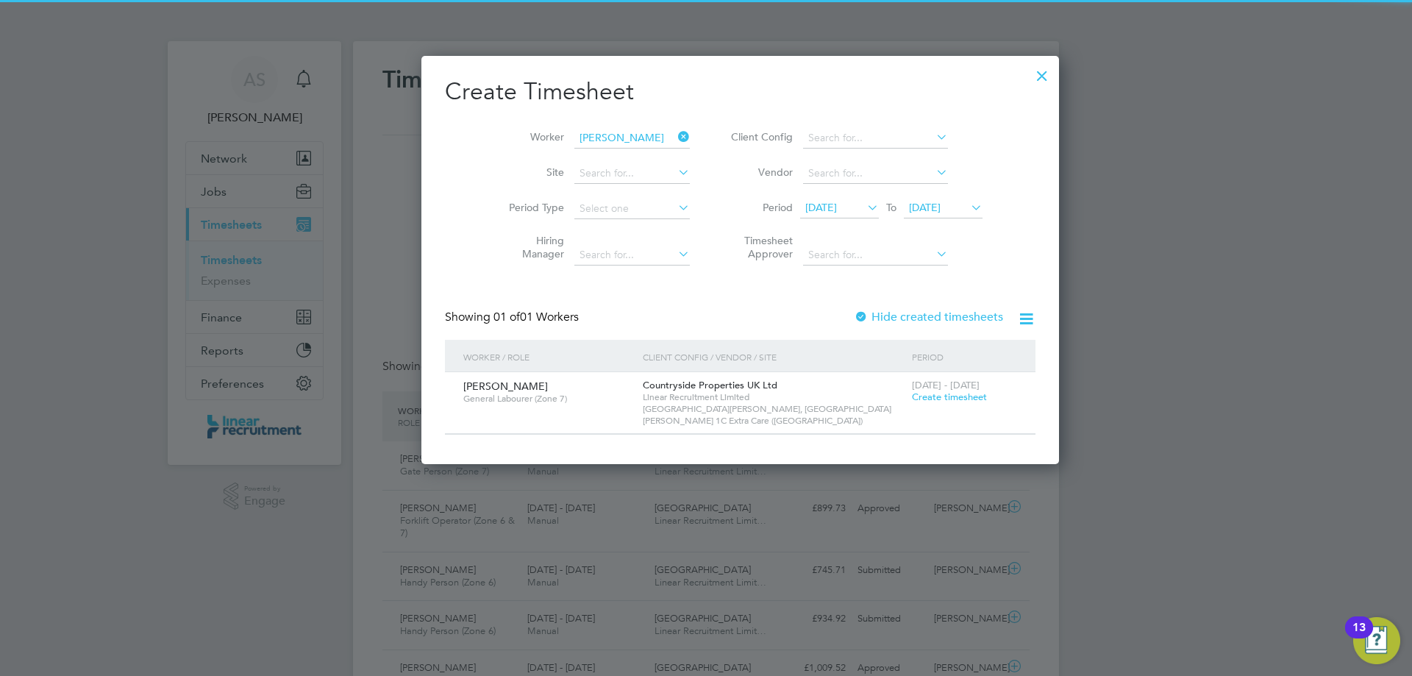
click at [914, 396] on span "Create timesheet" at bounding box center [949, 396] width 75 height 12
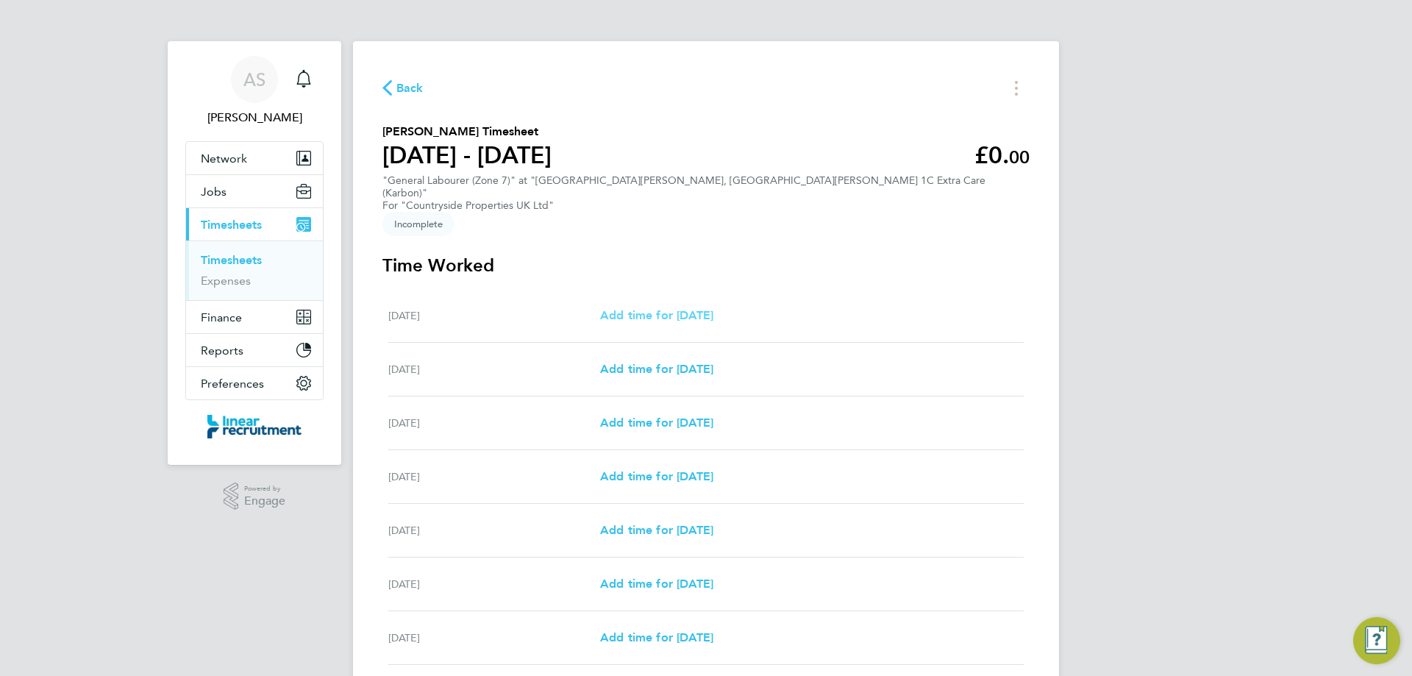
click at [685, 307] on link "Add time for [DATE]" at bounding box center [656, 316] width 113 height 18
select select "30"
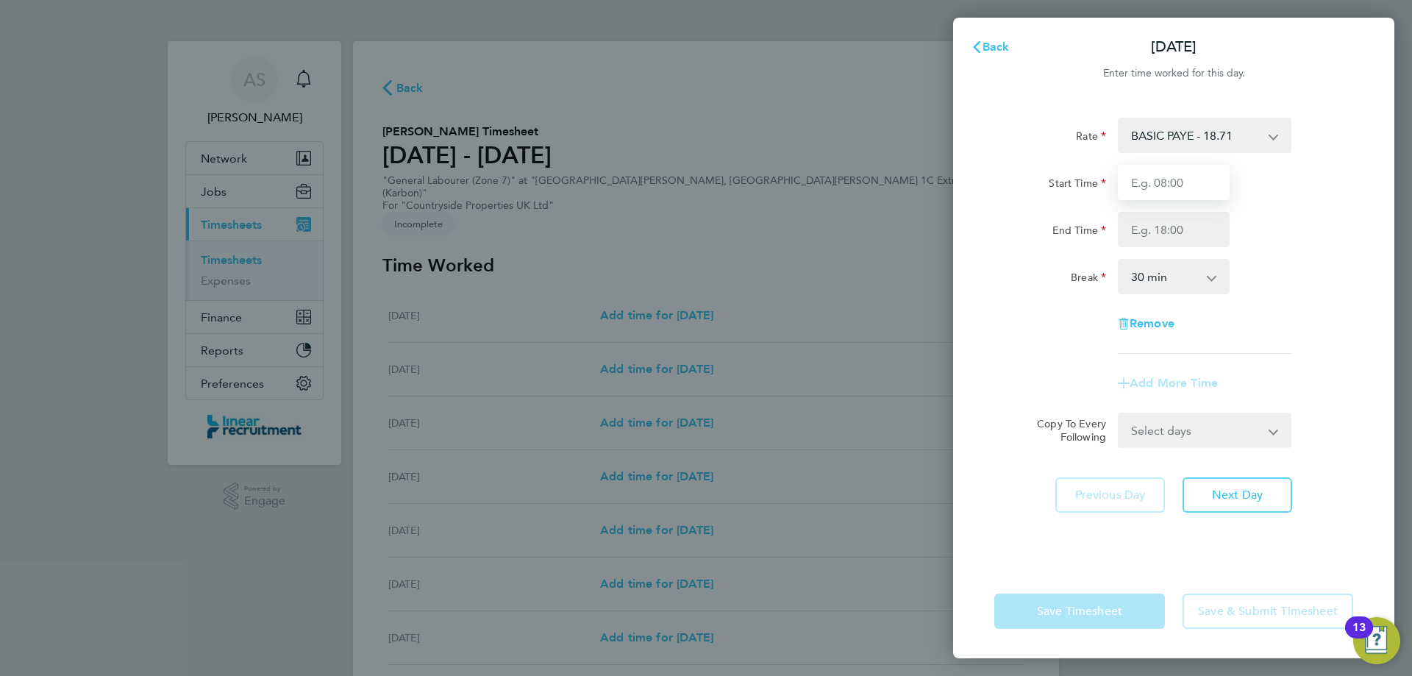
click at [1189, 192] on input "Start Time" at bounding box center [1174, 182] width 112 height 35
type input "07:30"
click at [1174, 224] on input "End Time" at bounding box center [1174, 229] width 112 height 35
type input "16:00"
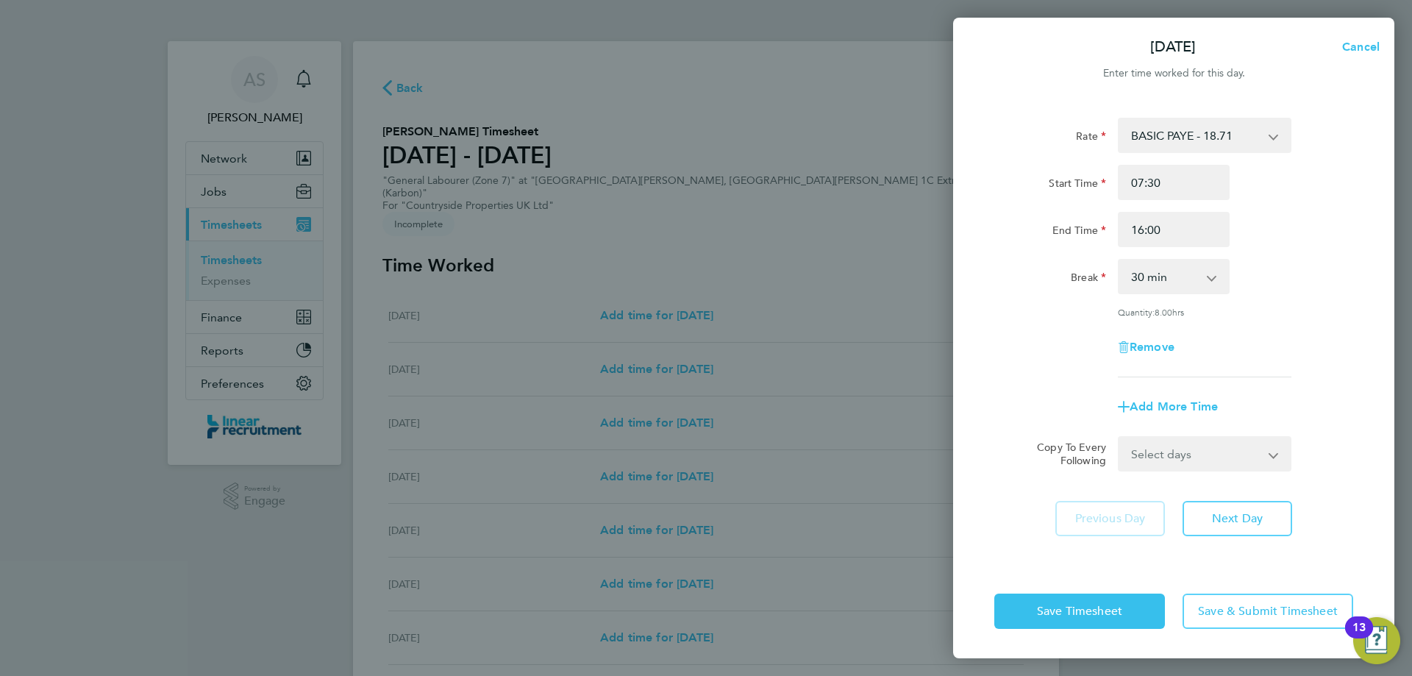
click at [1304, 268] on div "Break 0 min 15 min 30 min 45 min 60 min 75 min 90 min" at bounding box center [1173, 276] width 371 height 35
click at [1193, 439] on select "Select days Day Weekday (Mon-Fri) Weekend (Sat-Sun) [DATE] [DATE] [DATE] [DATE]…" at bounding box center [1196, 453] width 154 height 32
select select "DAY"
click at [1119, 437] on select "Select days Day Weekday (Mon-Fri) Weekend (Sat-Sun) [DATE] [DATE] [DATE] [DATE]…" at bounding box center [1196, 453] width 154 height 32
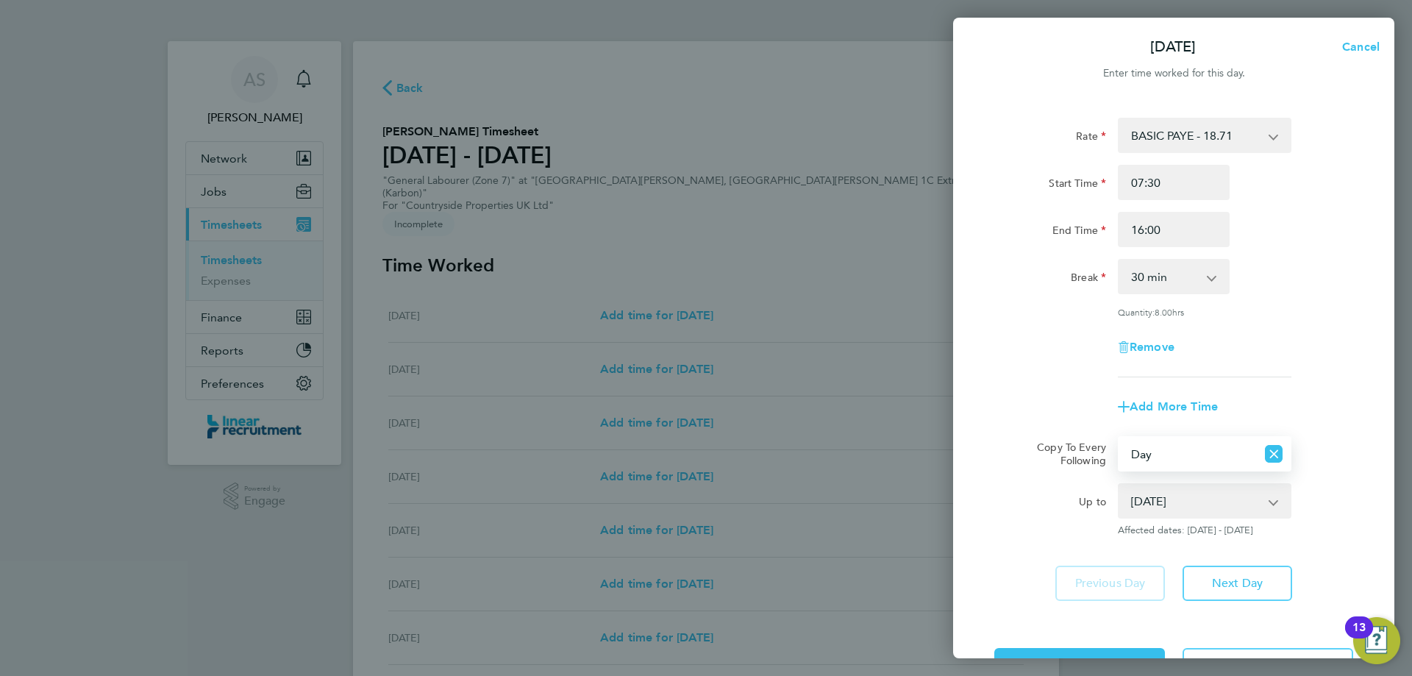
click at [1177, 509] on select "[DATE] [DATE] [DATE] [DATE] [DATE] [DATE]" at bounding box center [1195, 501] width 153 height 32
select select "[DATE]"
click at [1119, 485] on select "[DATE] [DATE] [DATE] [DATE] [DATE] [DATE]" at bounding box center [1195, 501] width 153 height 32
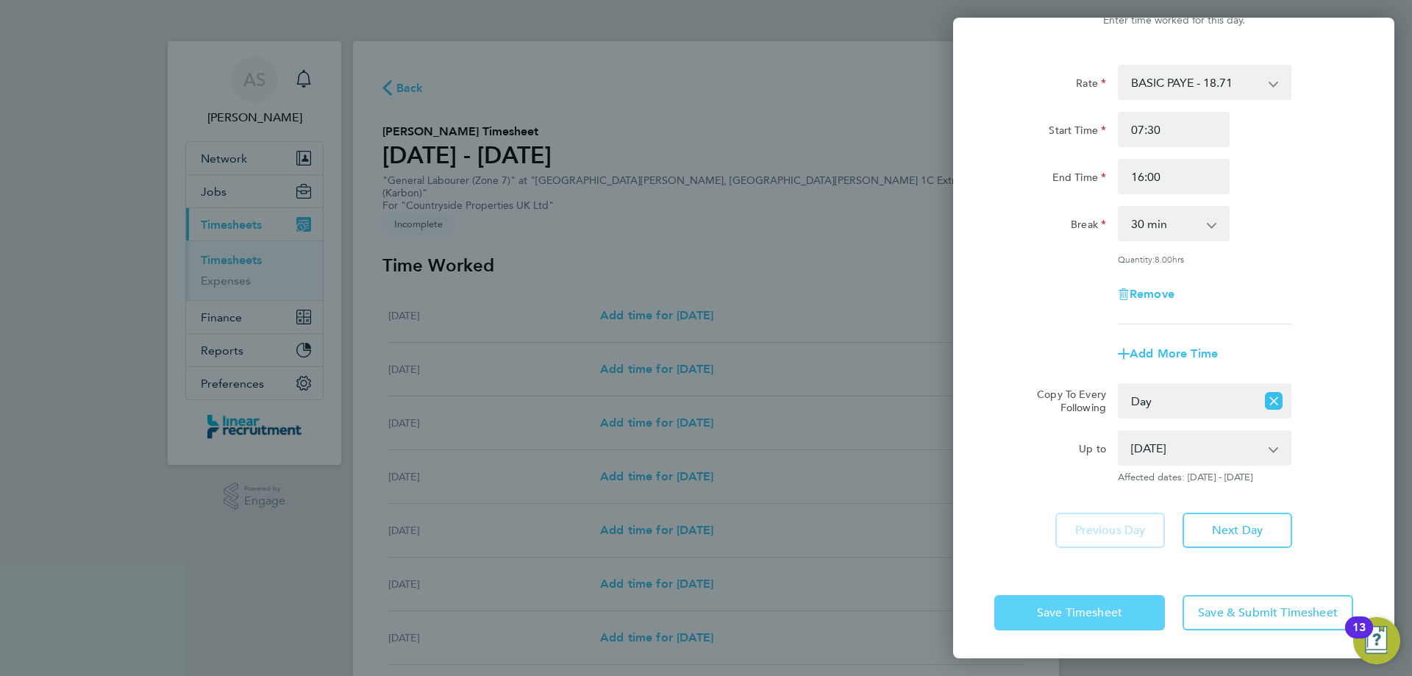
click at [1090, 626] on button "Save Timesheet" at bounding box center [1079, 612] width 171 height 35
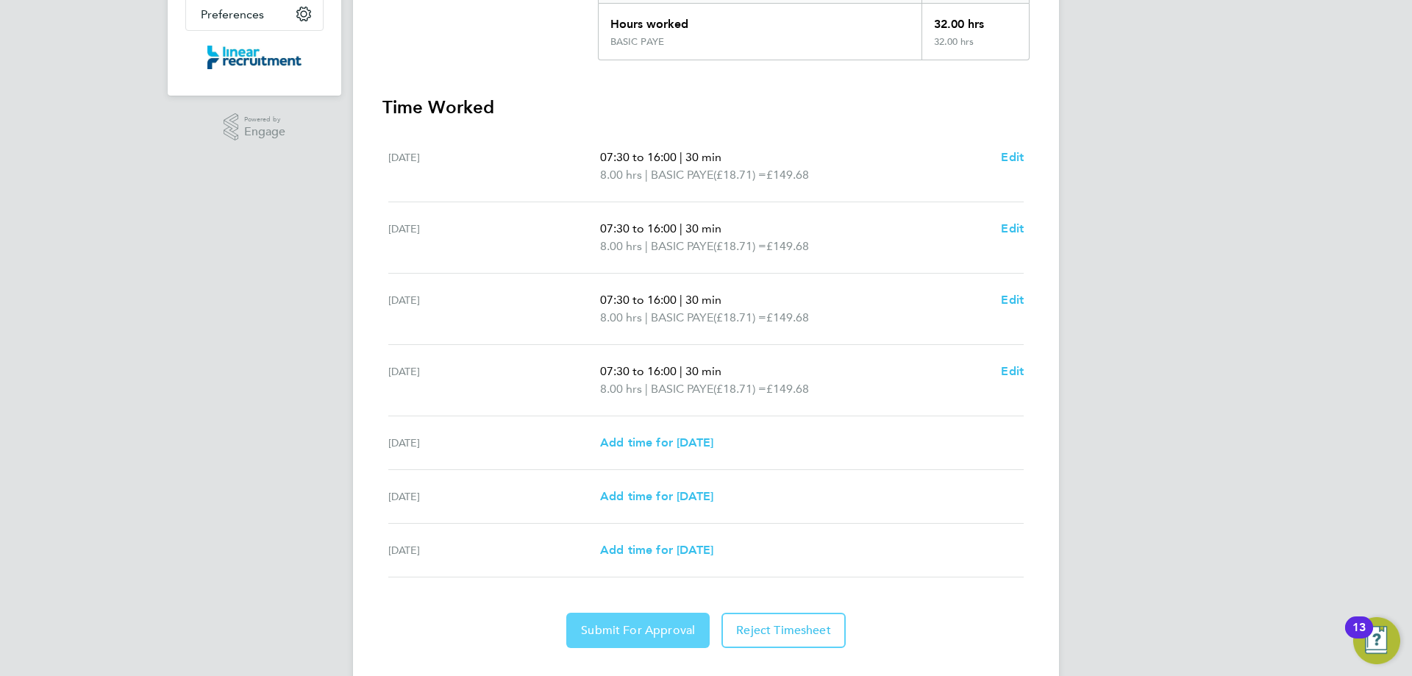
click at [610, 623] on span "Submit For Approval" at bounding box center [638, 630] width 114 height 15
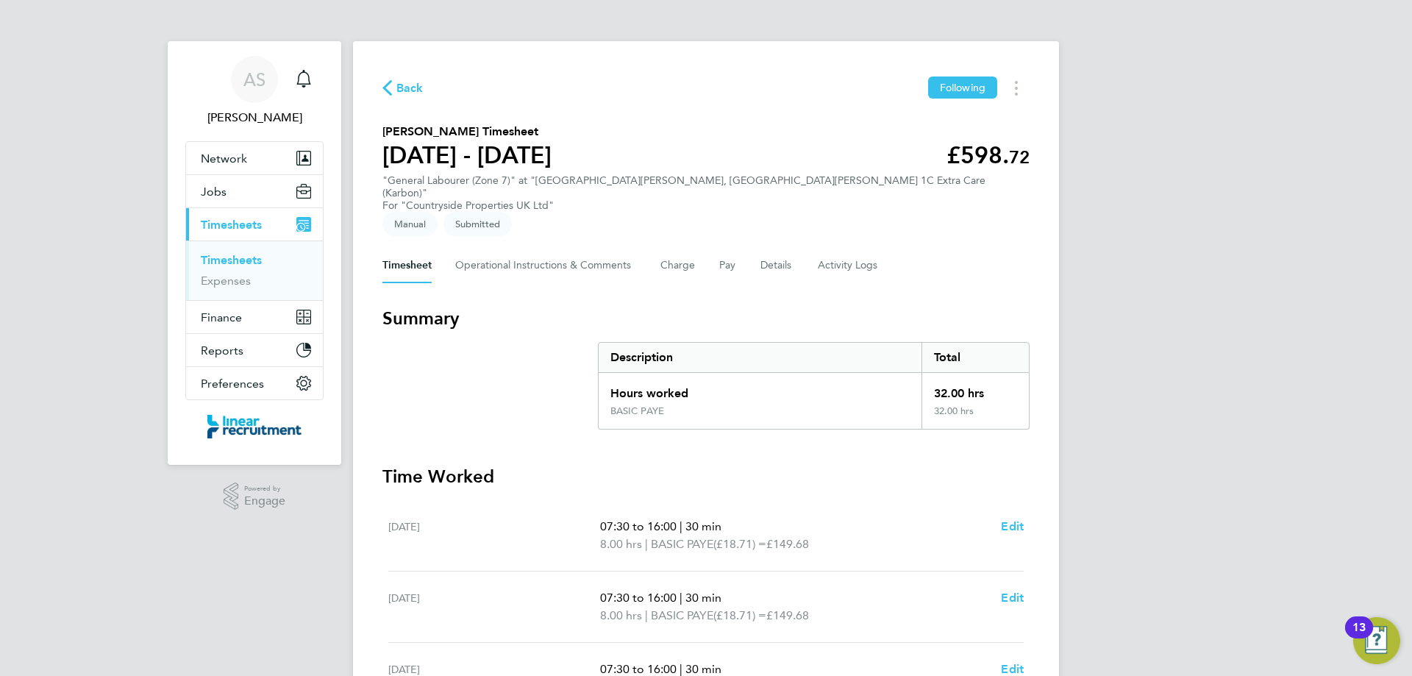
click at [411, 93] on span "Back" at bounding box center [409, 88] width 27 height 18
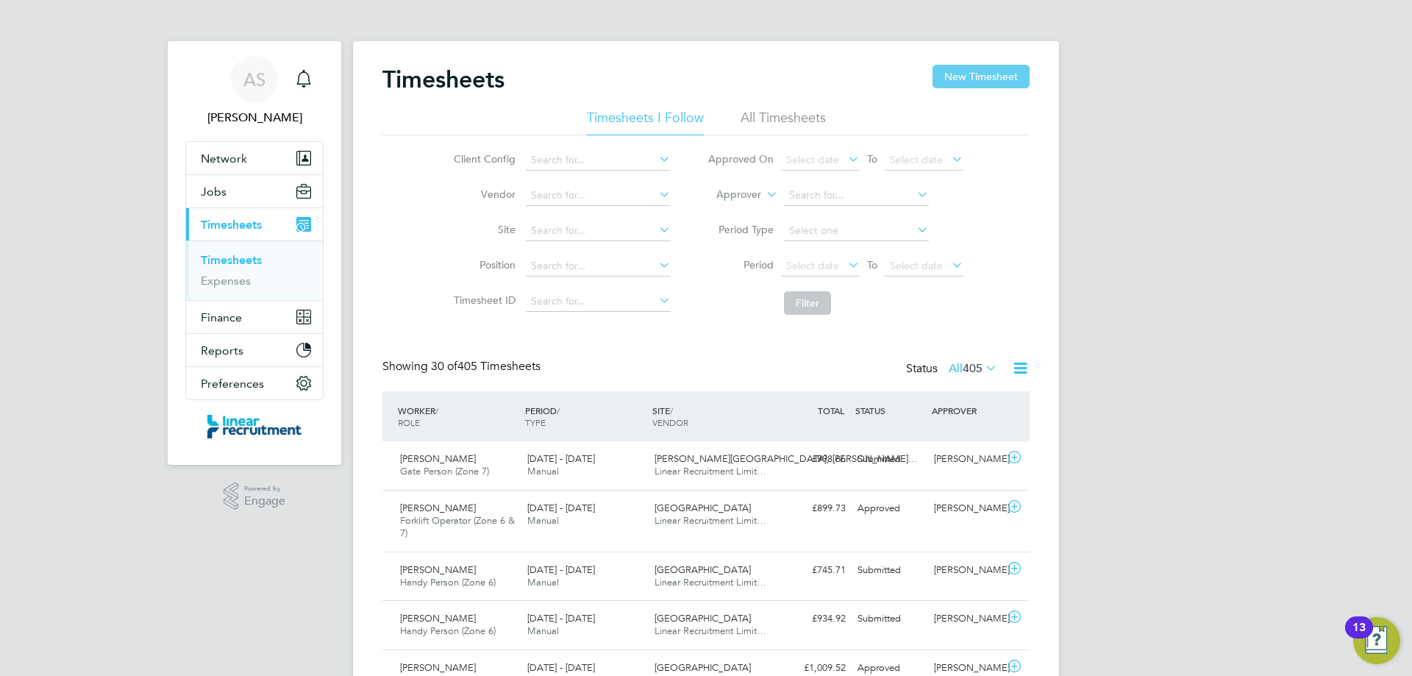
click at [989, 85] on button "New Timesheet" at bounding box center [980, 77] width 97 height 24
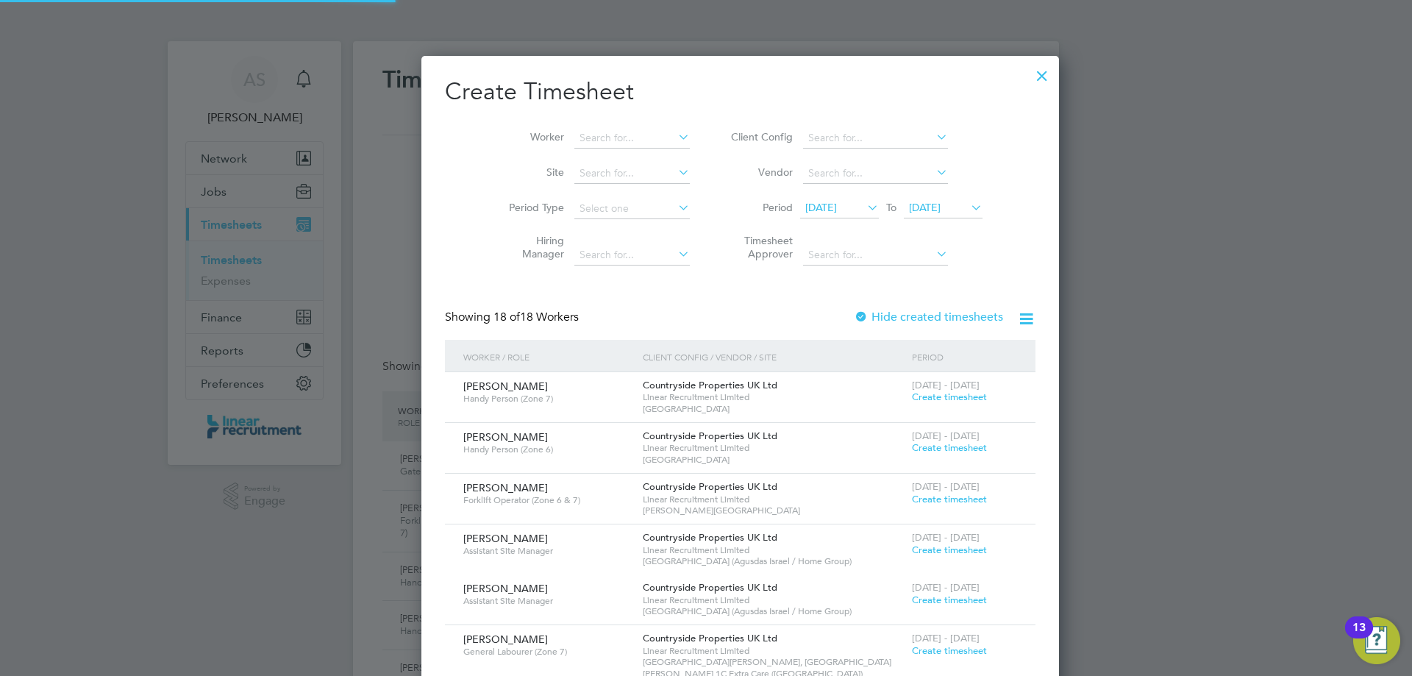
click at [585, 127] on li "Worker" at bounding box center [593, 138] width 229 height 35
click at [586, 145] on input at bounding box center [631, 138] width 115 height 21
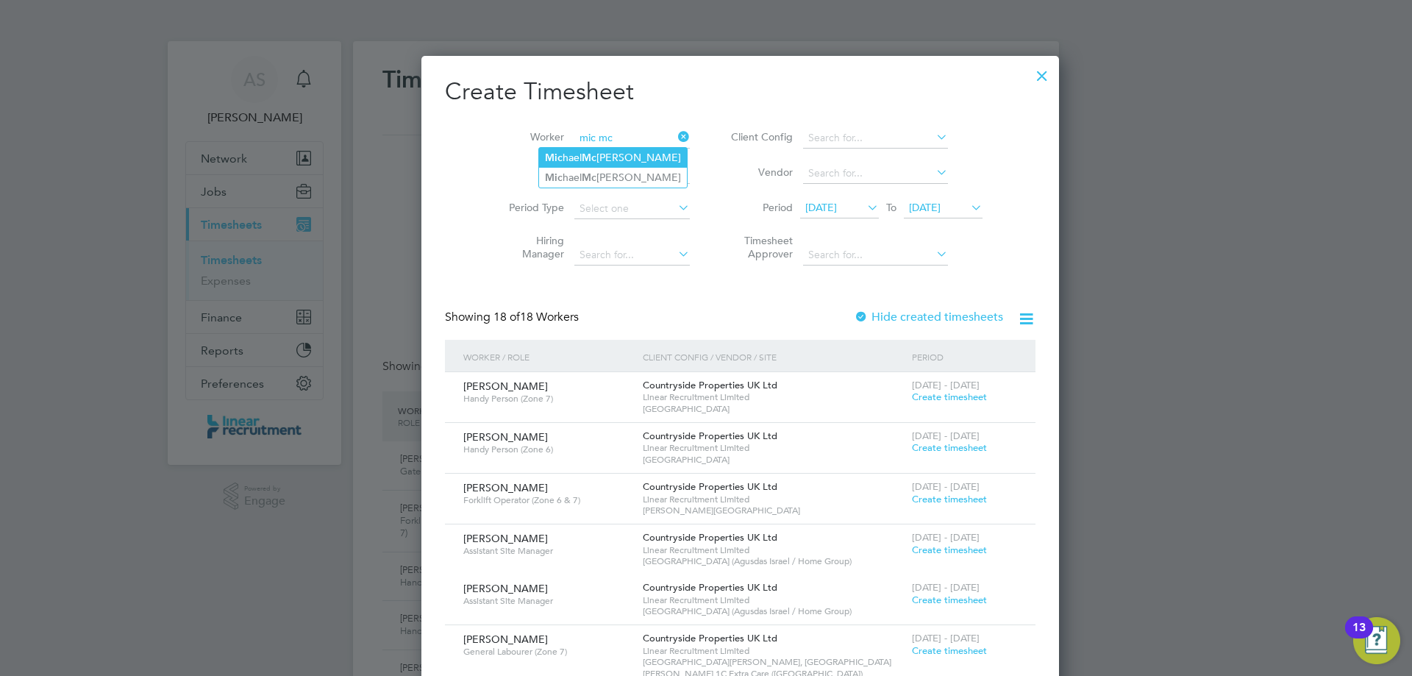
click at [601, 161] on li "Mic hael Mc donald" at bounding box center [613, 158] width 148 height 20
type input "[PERSON_NAME]"
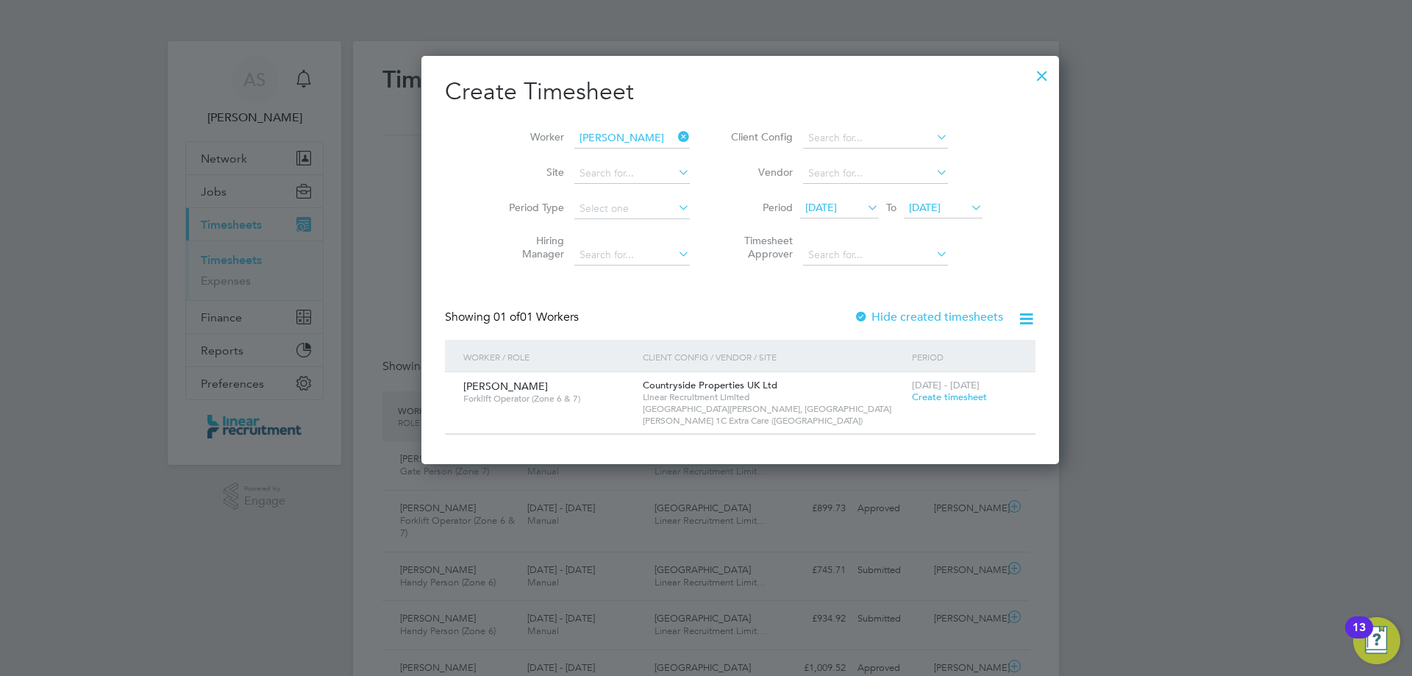
click at [908, 404] on div "18 - 24 Aug 2025 Create timesheet" at bounding box center [964, 392] width 112 height 40
click at [912, 402] on span "Create timesheet" at bounding box center [949, 396] width 75 height 12
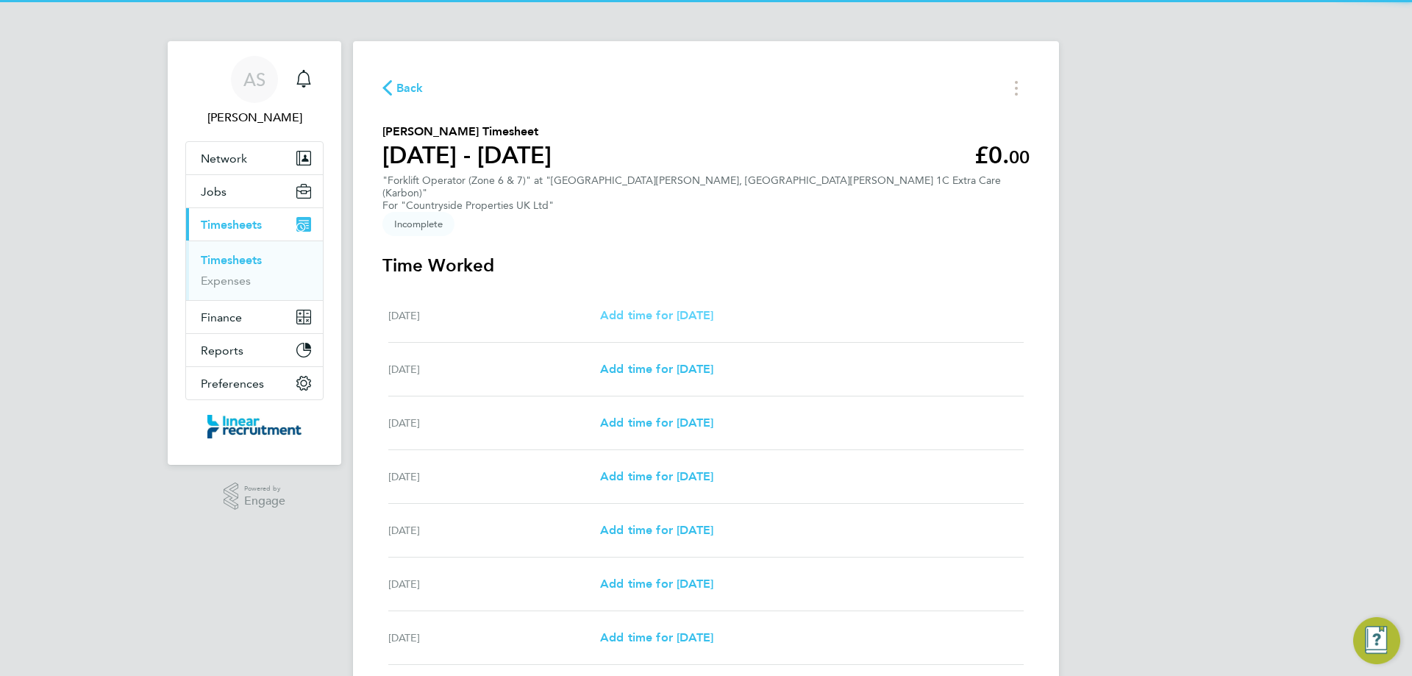
click at [710, 308] on span "Add time for [DATE]" at bounding box center [656, 315] width 113 height 14
select select "30"
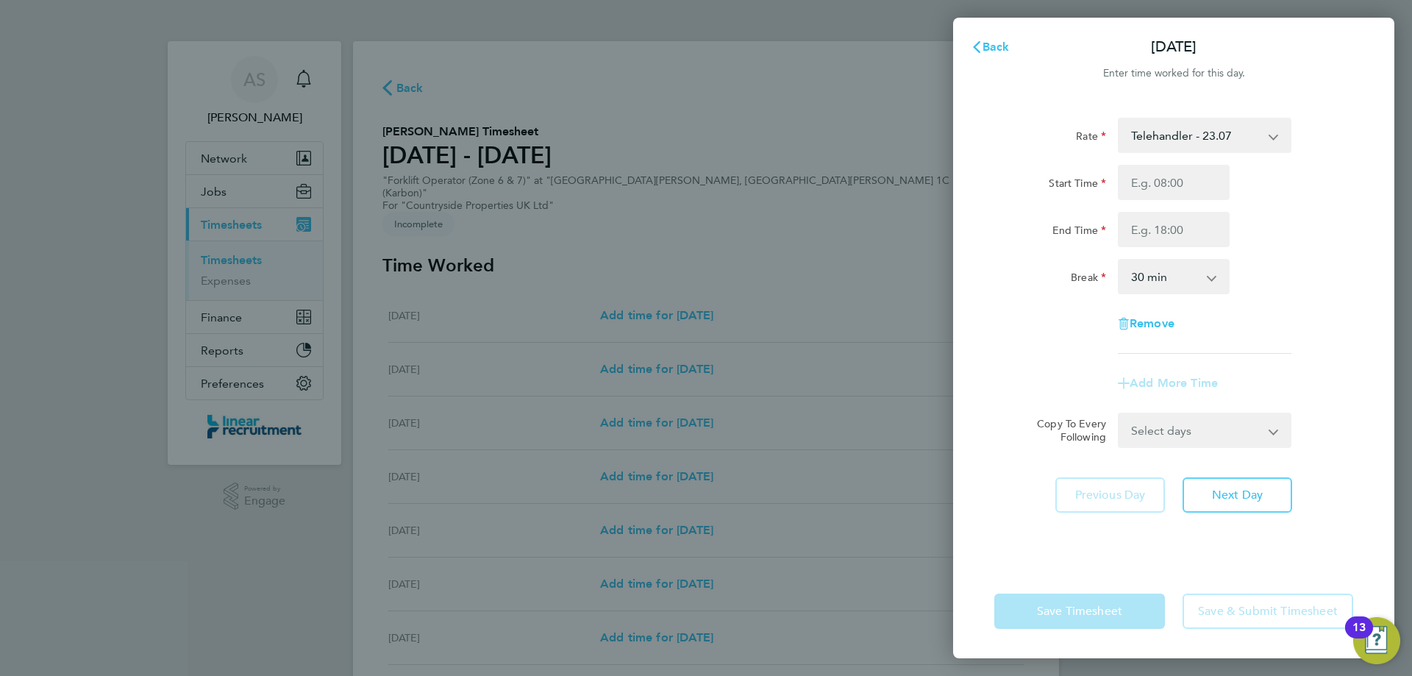
click at [1116, 193] on div at bounding box center [1174, 182] width 124 height 35
click at [1178, 163] on div "Rate Telehandler - 23.07 Start Time End Time Break 0 min 15 min 30 min 45 min 6…" at bounding box center [1173, 236] width 359 height 236
click at [1176, 179] on input "Start Time" at bounding box center [1174, 182] width 112 height 35
type input "07:30"
click at [1173, 229] on input "End Time" at bounding box center [1174, 229] width 112 height 35
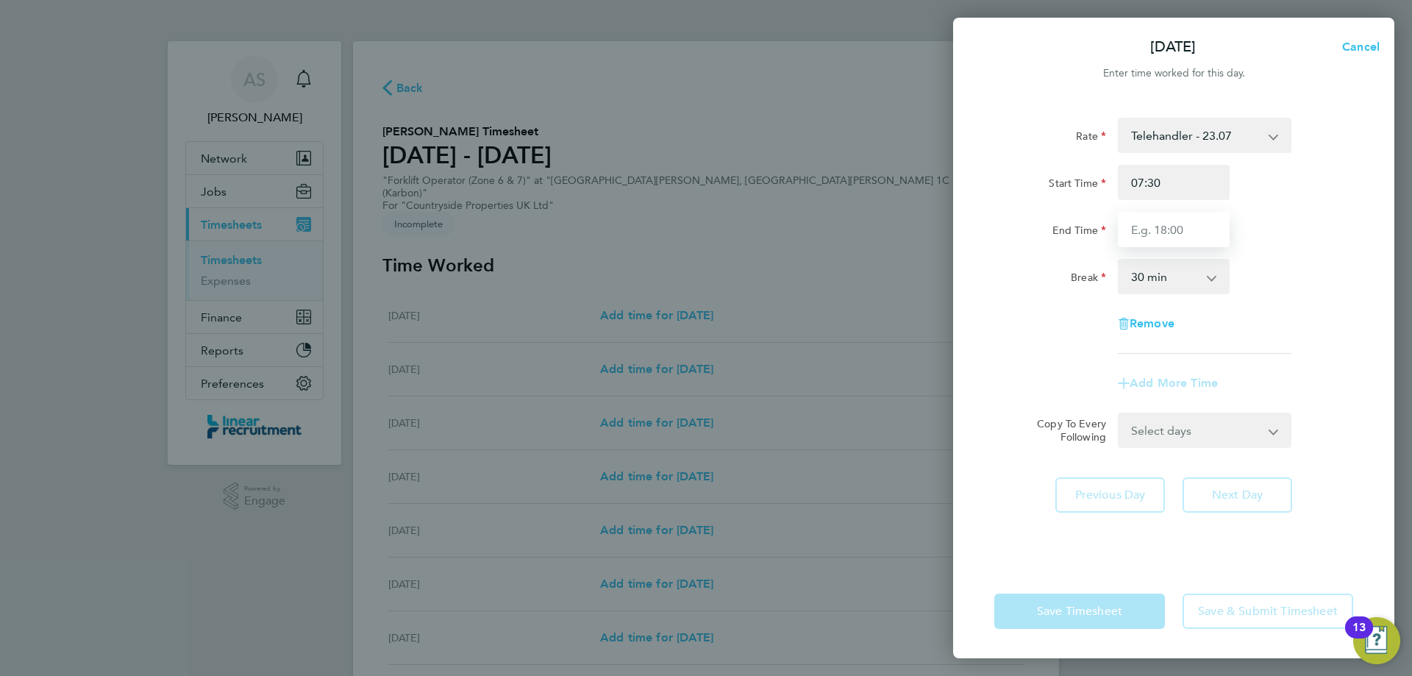
type input "16:00"
click at [1291, 270] on div "Break 0 min 15 min 30 min 45 min 60 min 75 min 90 min" at bounding box center [1173, 276] width 371 height 35
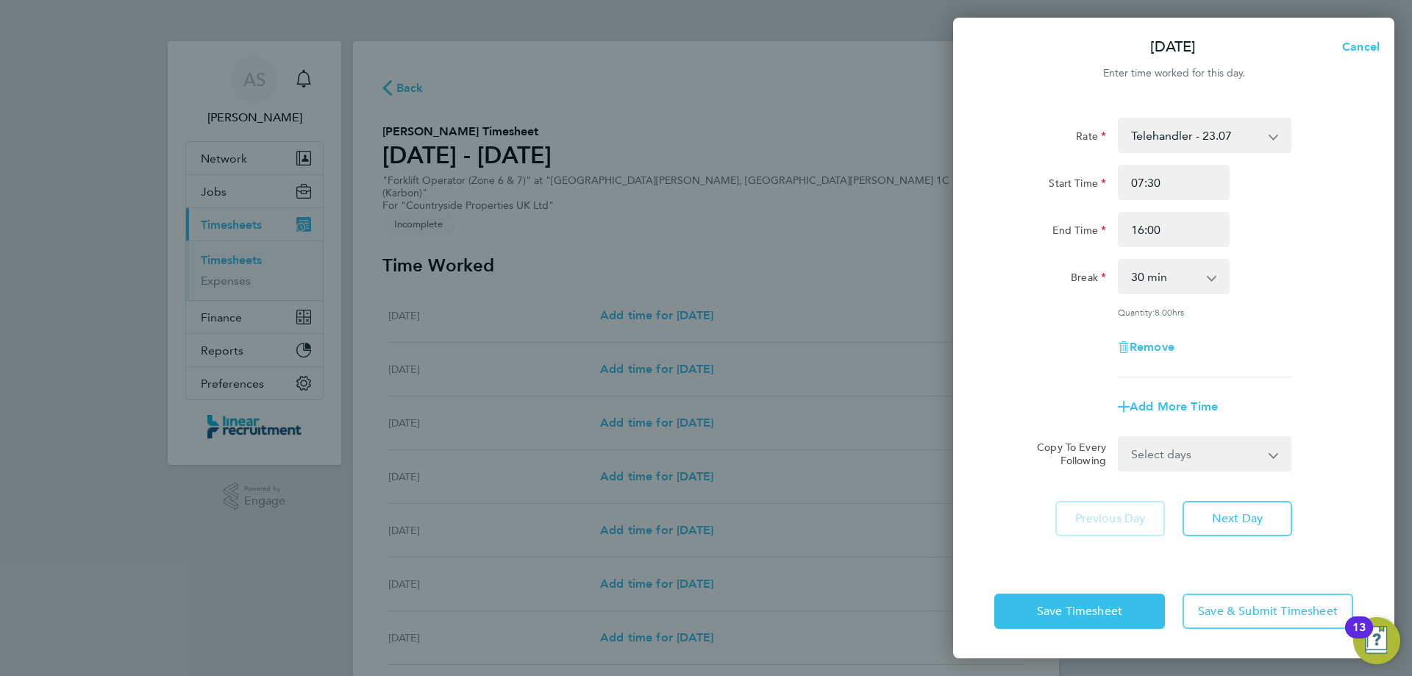
click at [1160, 432] on form "Rate Telehandler - 23.07 Start Time 07:30 End Time 16:00 Break 0 min 15 min 30 …" at bounding box center [1173, 295] width 359 height 354
click at [1160, 444] on select "Select days Day Weekday (Mon-Fri) Weekend (Sat-Sun) [DATE] [DATE] [DATE] [DATE]…" at bounding box center [1196, 453] width 154 height 32
select select "DAY"
click at [1119, 437] on select "Select days Day Weekday (Mon-Fri) Weekend (Sat-Sun) [DATE] [DATE] [DATE] [DATE]…" at bounding box center [1196, 453] width 154 height 32
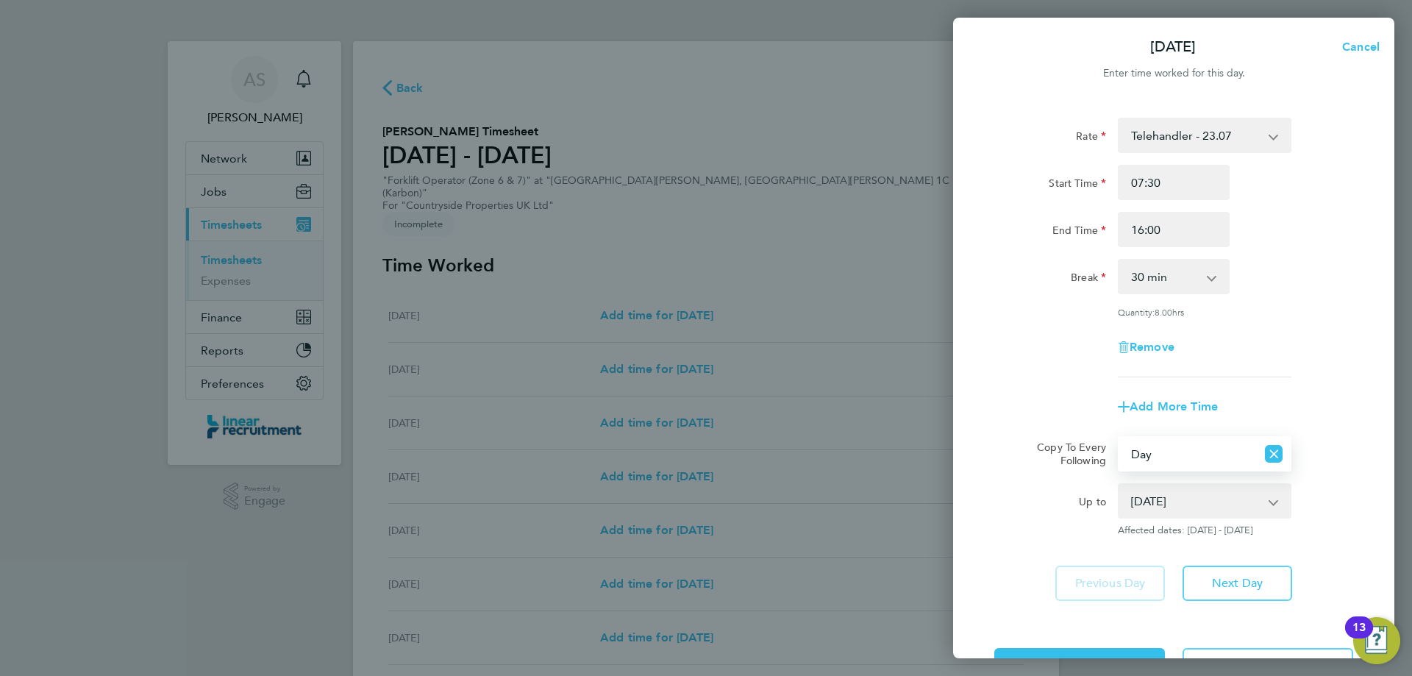
click at [1175, 509] on select "[DATE] [DATE] [DATE] [DATE] [DATE] [DATE]" at bounding box center [1195, 501] width 153 height 32
select select "[DATE]"
click at [1119, 485] on select "[DATE] [DATE] [DATE] [DATE] [DATE] [DATE]" at bounding box center [1195, 501] width 153 height 32
click at [1332, 504] on div "Up to 19 Aug 2025 20 Aug 2025 21 Aug 2025 22 Aug 2025 23 Aug 2025 24 Aug 2025 A…" at bounding box center [1173, 509] width 371 height 53
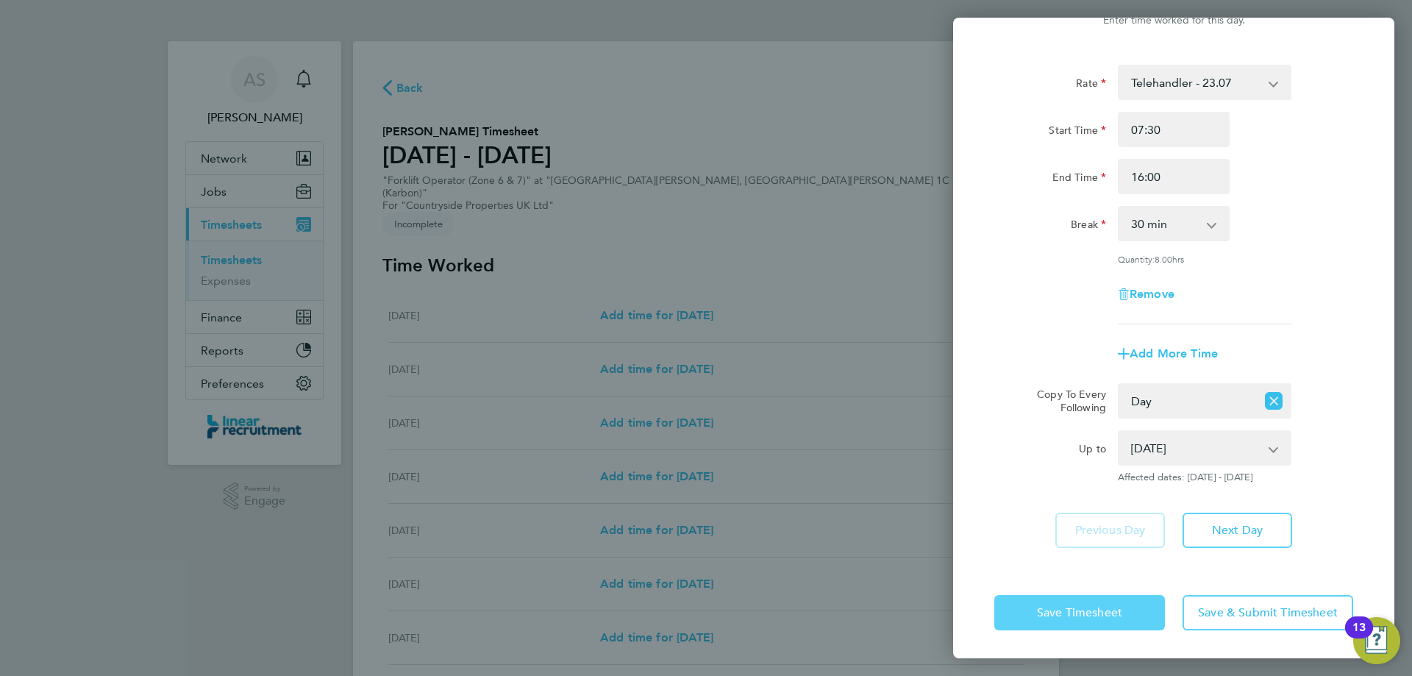
click at [1085, 609] on span "Save Timesheet" at bounding box center [1079, 612] width 85 height 15
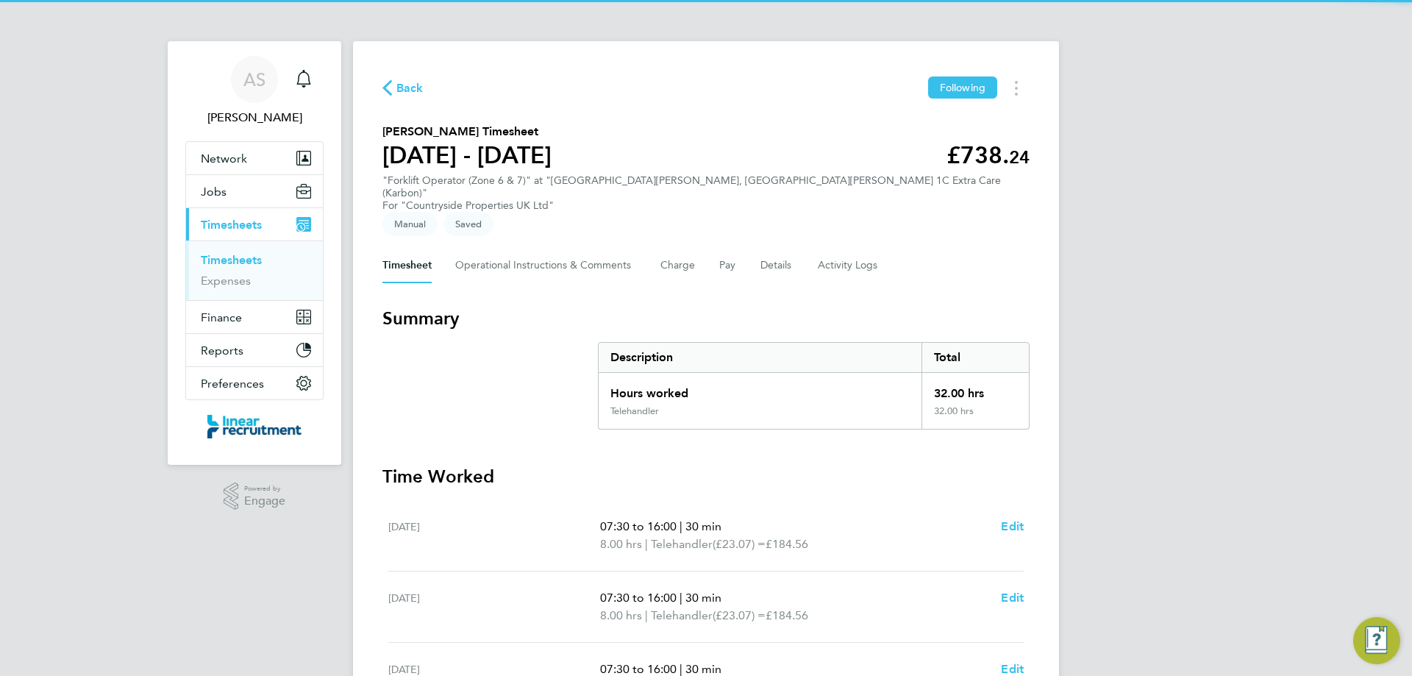
scroll to position [369, 0]
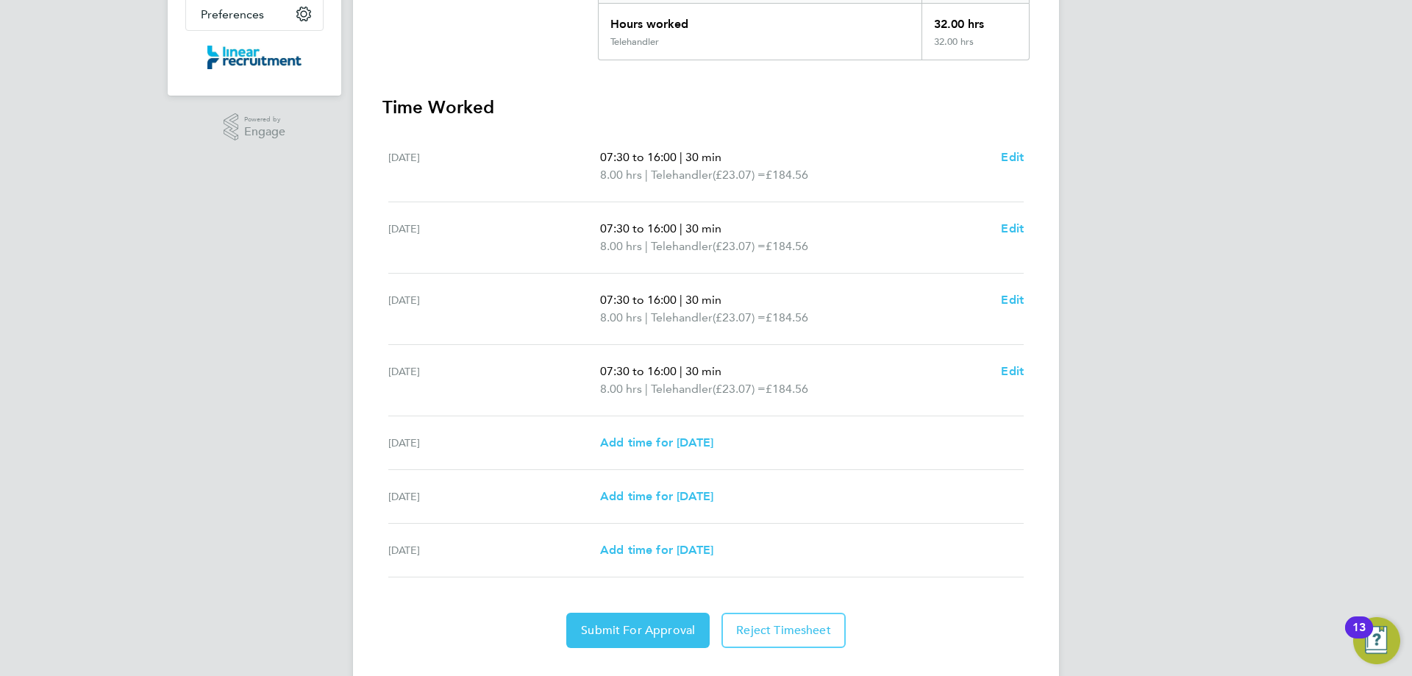
click at [653, 424] on div "Fri 22 Aug Add time for Fri 22 Aug Add time for Fri 22 Aug" at bounding box center [705, 443] width 635 height 54
click at [652, 435] on span "Add time for [DATE]" at bounding box center [656, 442] width 113 height 14
select select "30"
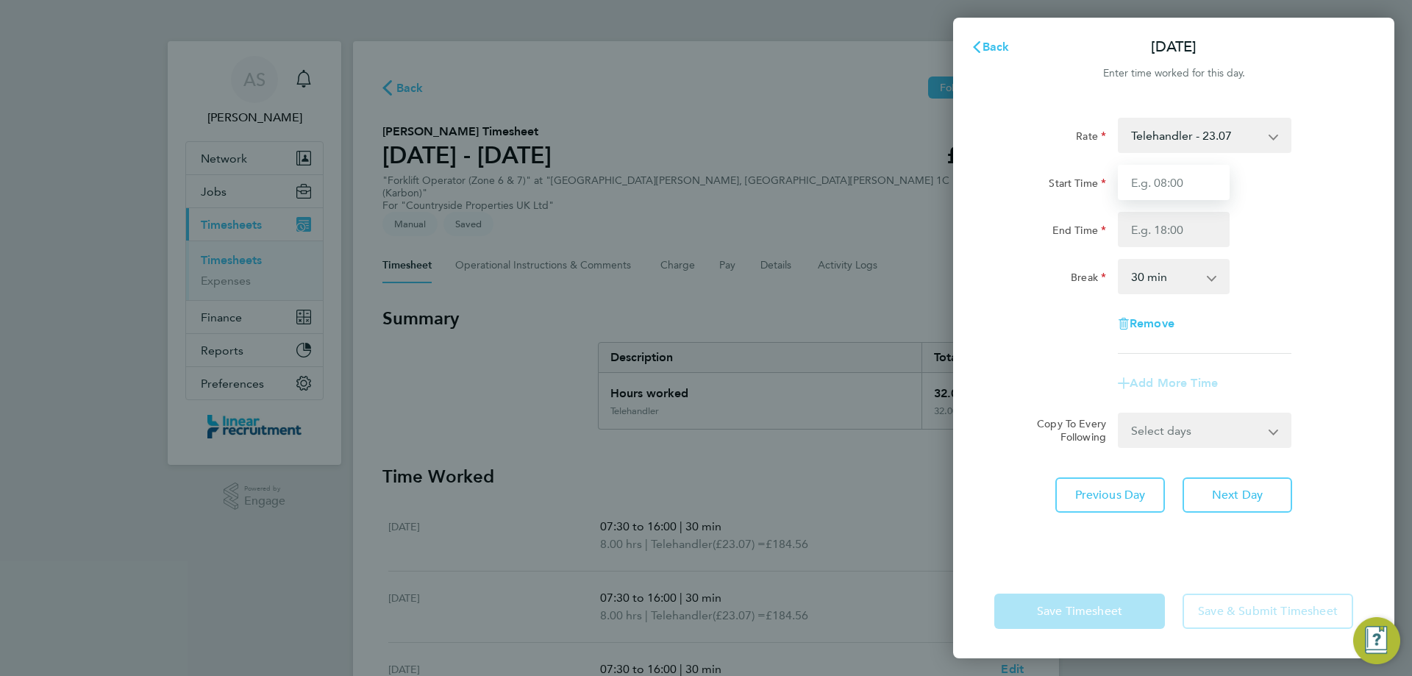
click at [1158, 188] on input "Start Time" at bounding box center [1174, 182] width 112 height 35
type input "07:30"
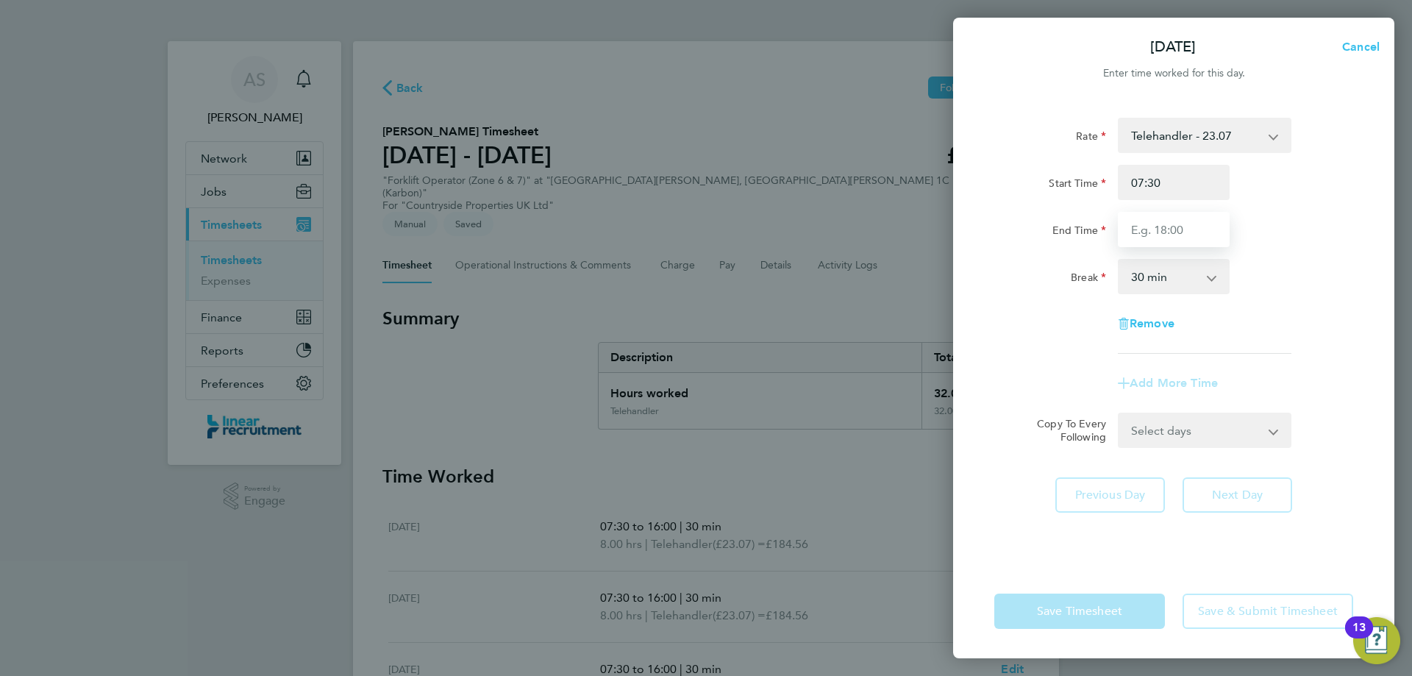
click at [1176, 233] on input "End Time" at bounding box center [1174, 229] width 112 height 35
type input "15:00"
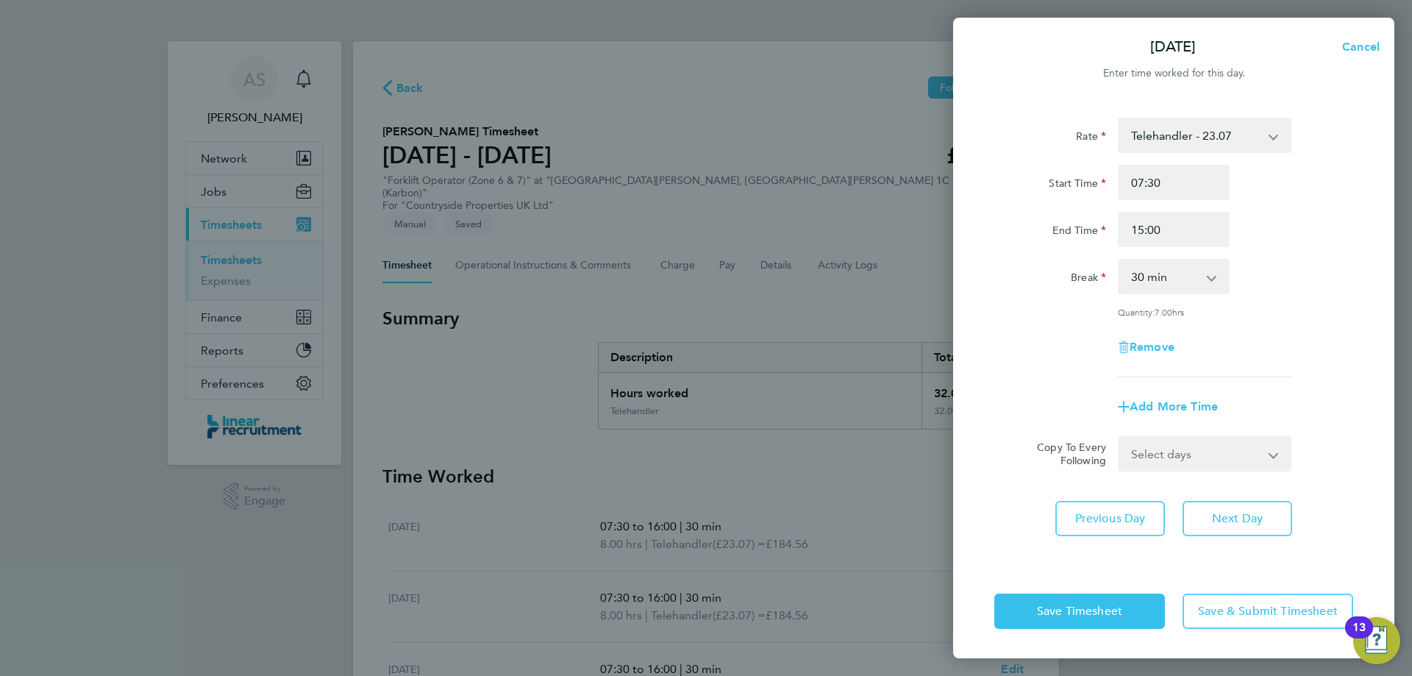
click at [1298, 300] on div "Rate Telehandler - 23.07 Start Time 07:30 End Time 15:00 Break 0 min 15 min 30 …" at bounding box center [1173, 248] width 359 height 260
click at [1112, 599] on button "Save Timesheet" at bounding box center [1079, 610] width 171 height 35
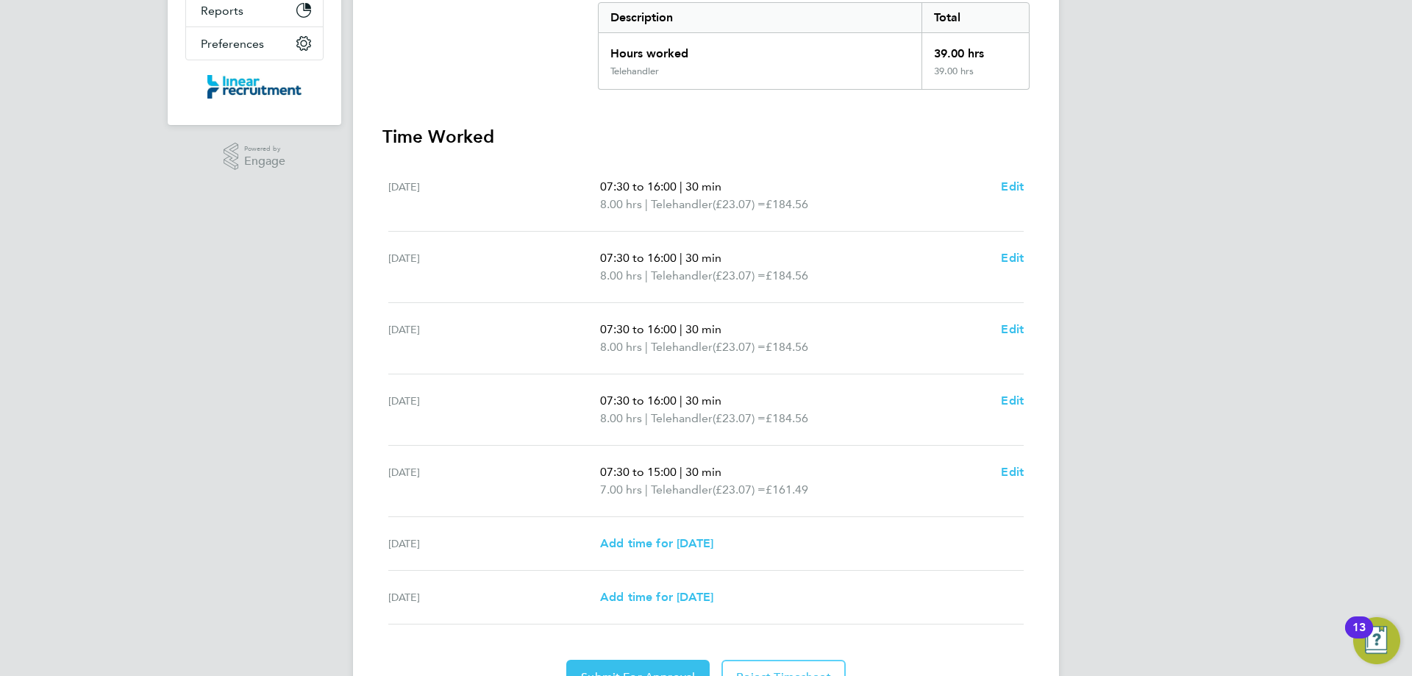
scroll to position [387, 0]
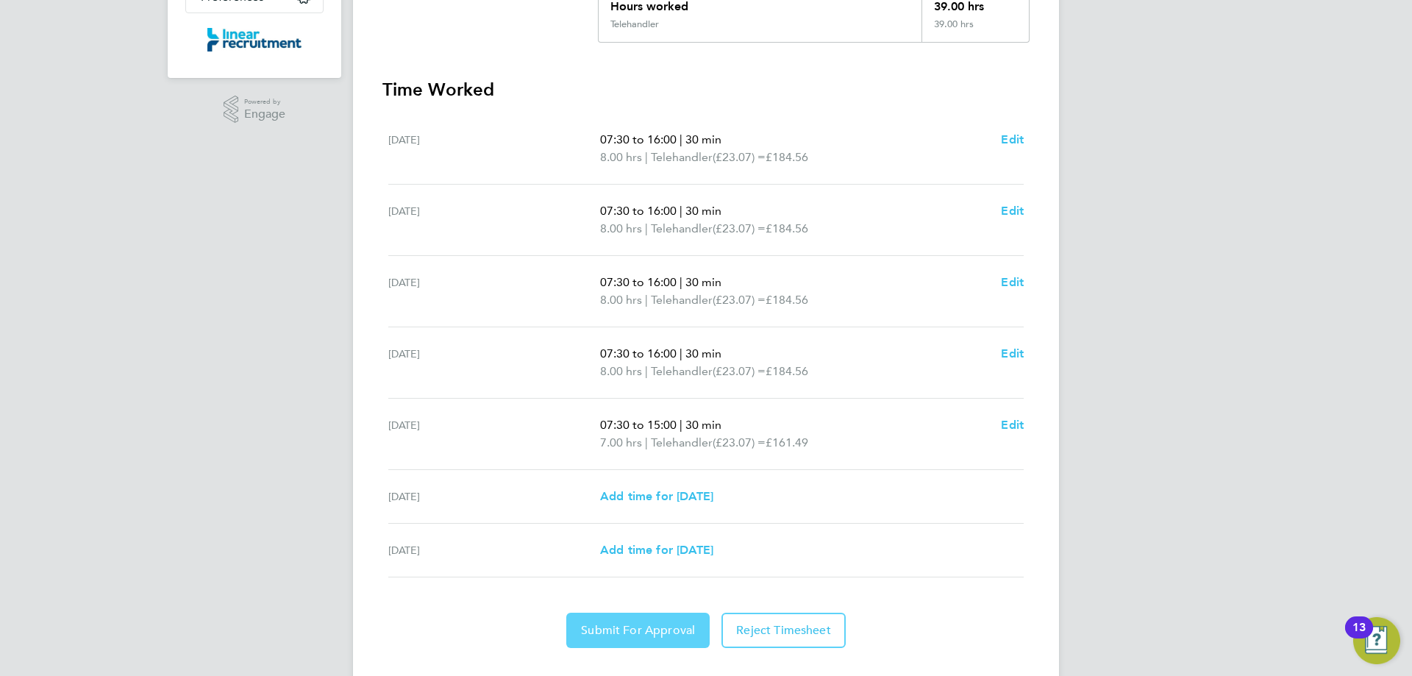
click at [656, 623] on span "Submit For Approval" at bounding box center [638, 630] width 114 height 15
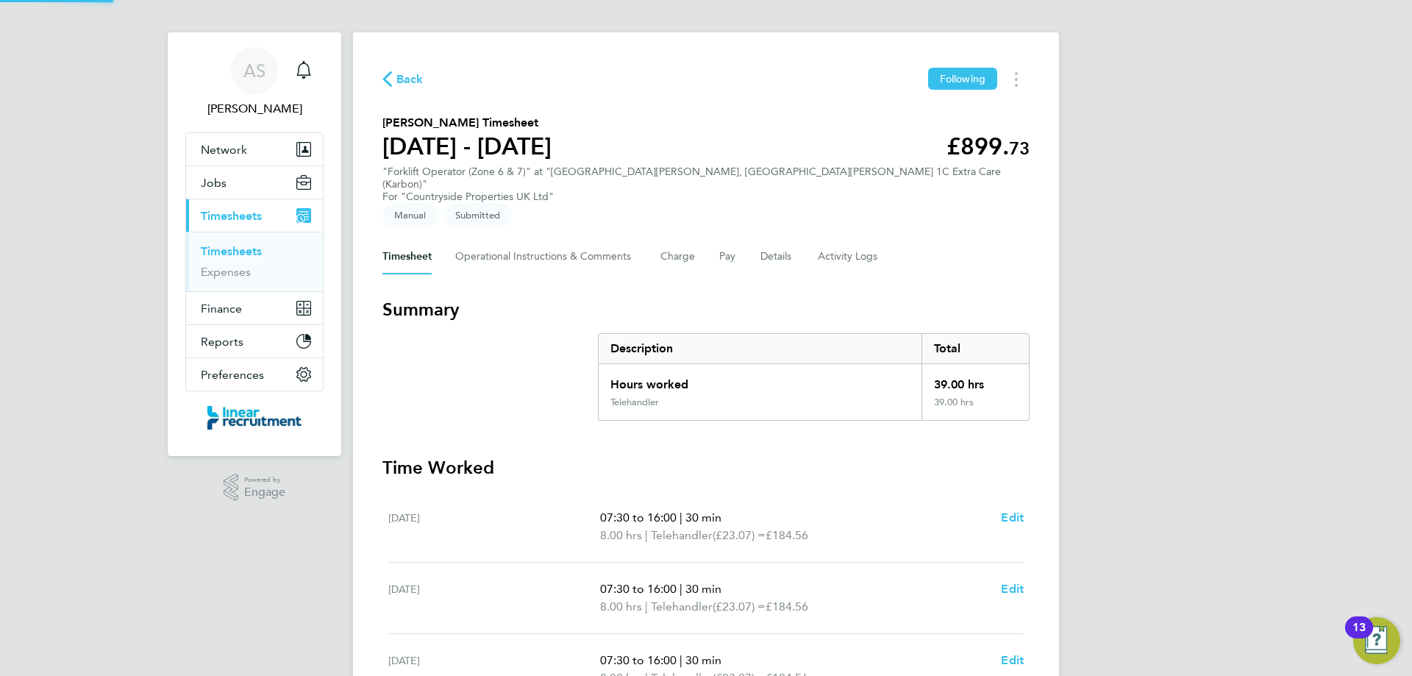
scroll to position [0, 0]
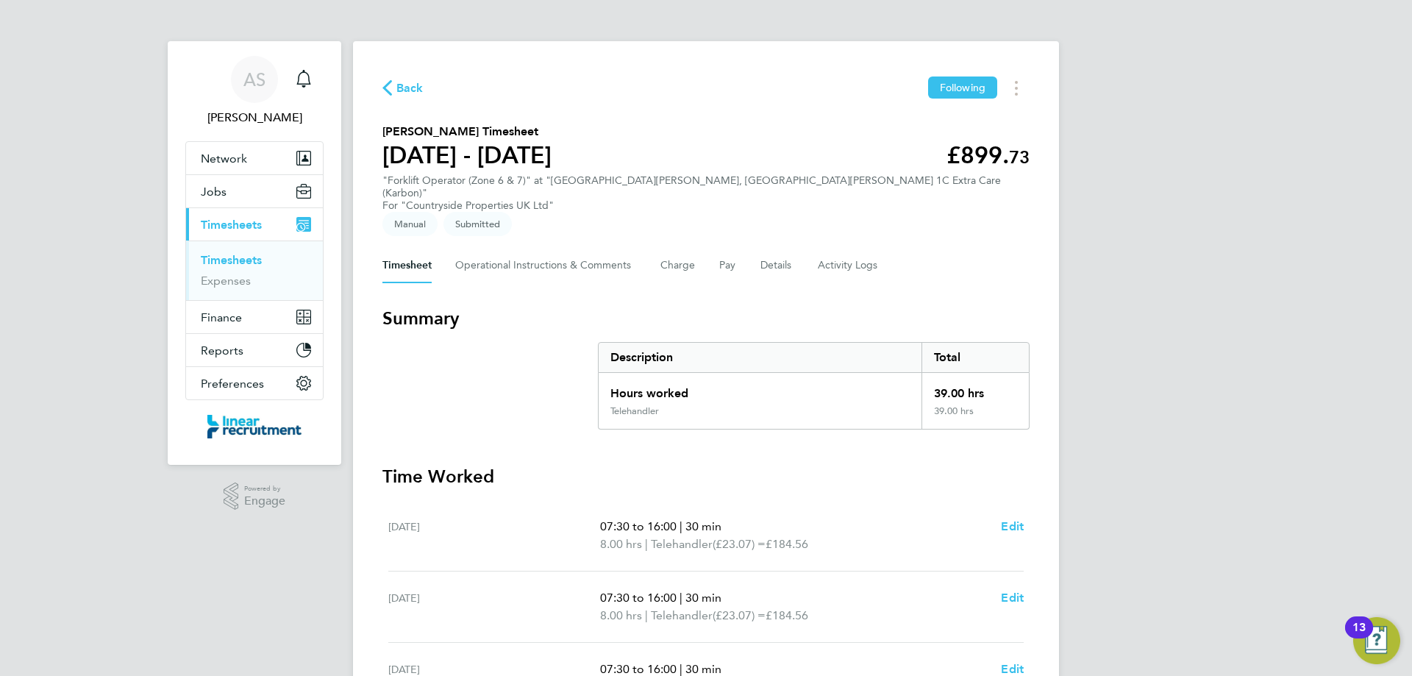
click at [412, 89] on span "Back" at bounding box center [409, 88] width 27 height 18
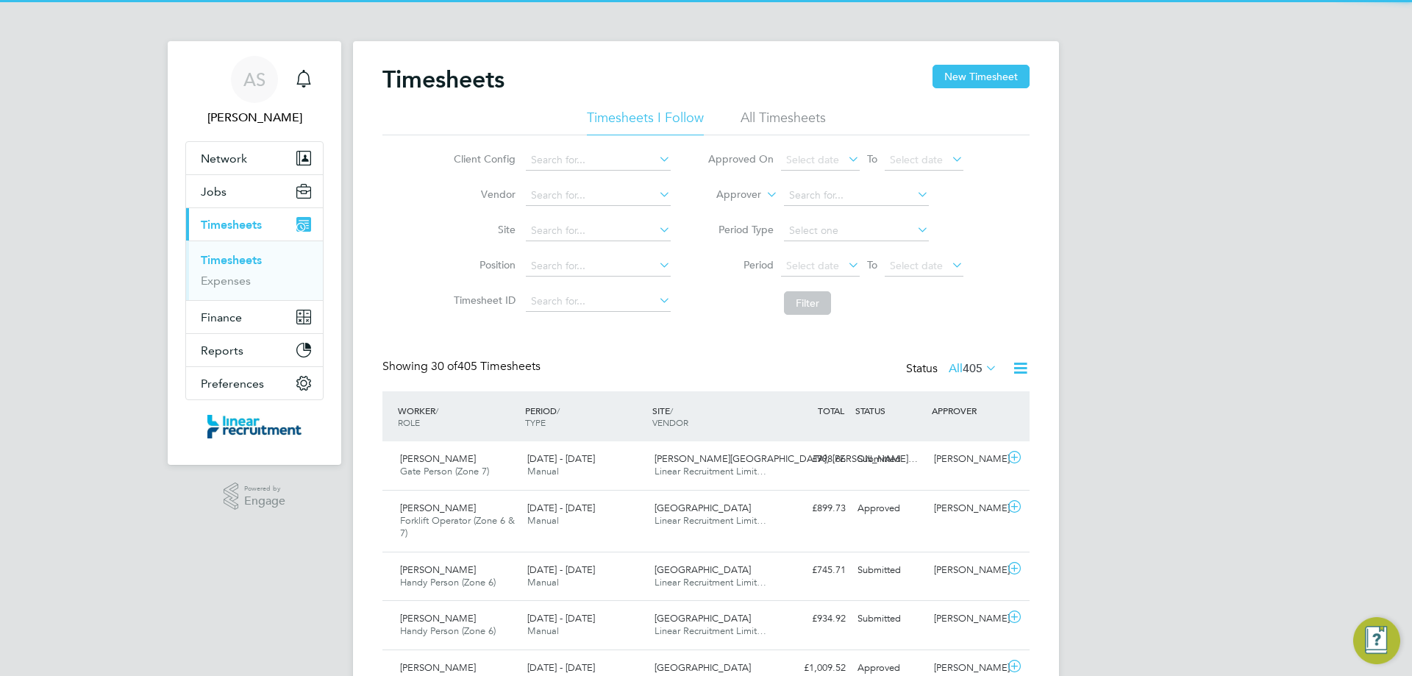
scroll to position [37, 128]
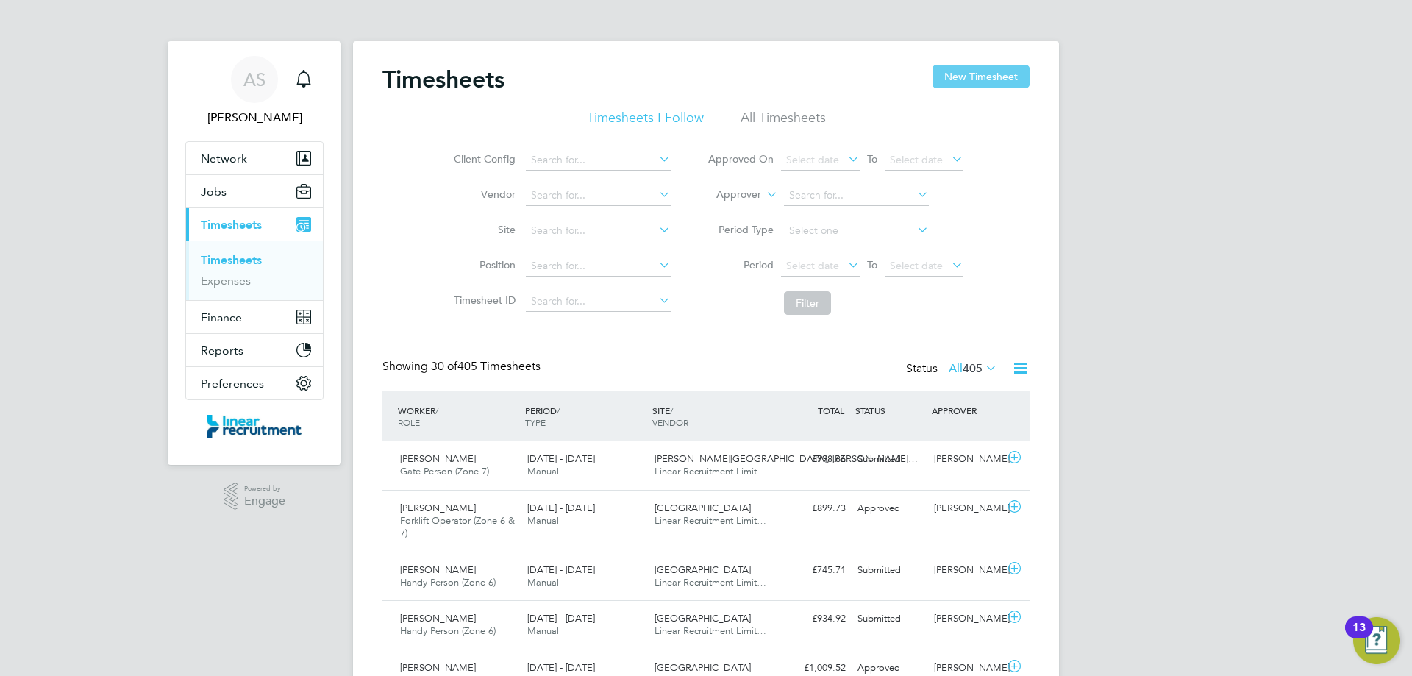
click at [996, 65] on button "New Timesheet" at bounding box center [980, 77] width 97 height 24
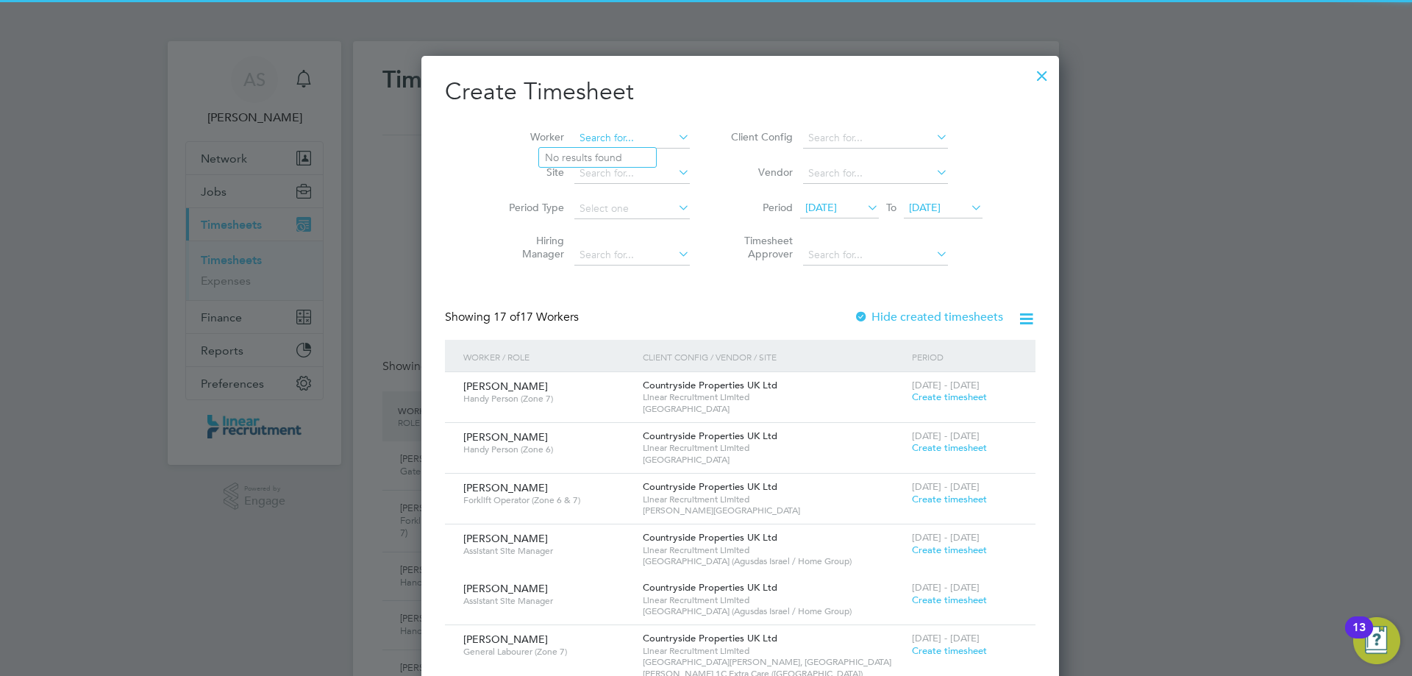
click at [574, 136] on input at bounding box center [631, 138] width 115 height 21
click at [633, 159] on b "French" at bounding box center [649, 157] width 32 height 12
type input "[PERSON_NAME]"
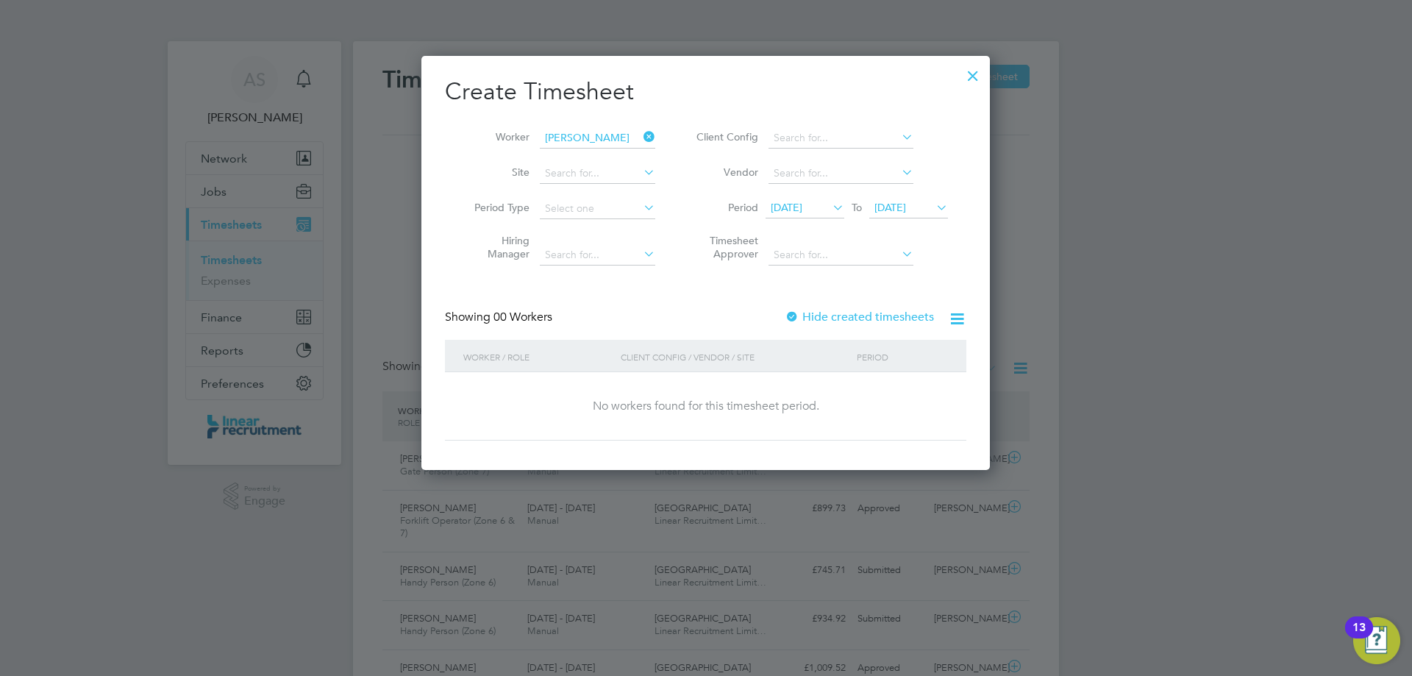
drag, startPoint x: 651, startPoint y: 132, endPoint x: 637, endPoint y: 140, distance: 16.5
click at [640, 132] on icon at bounding box center [640, 136] width 0 height 21
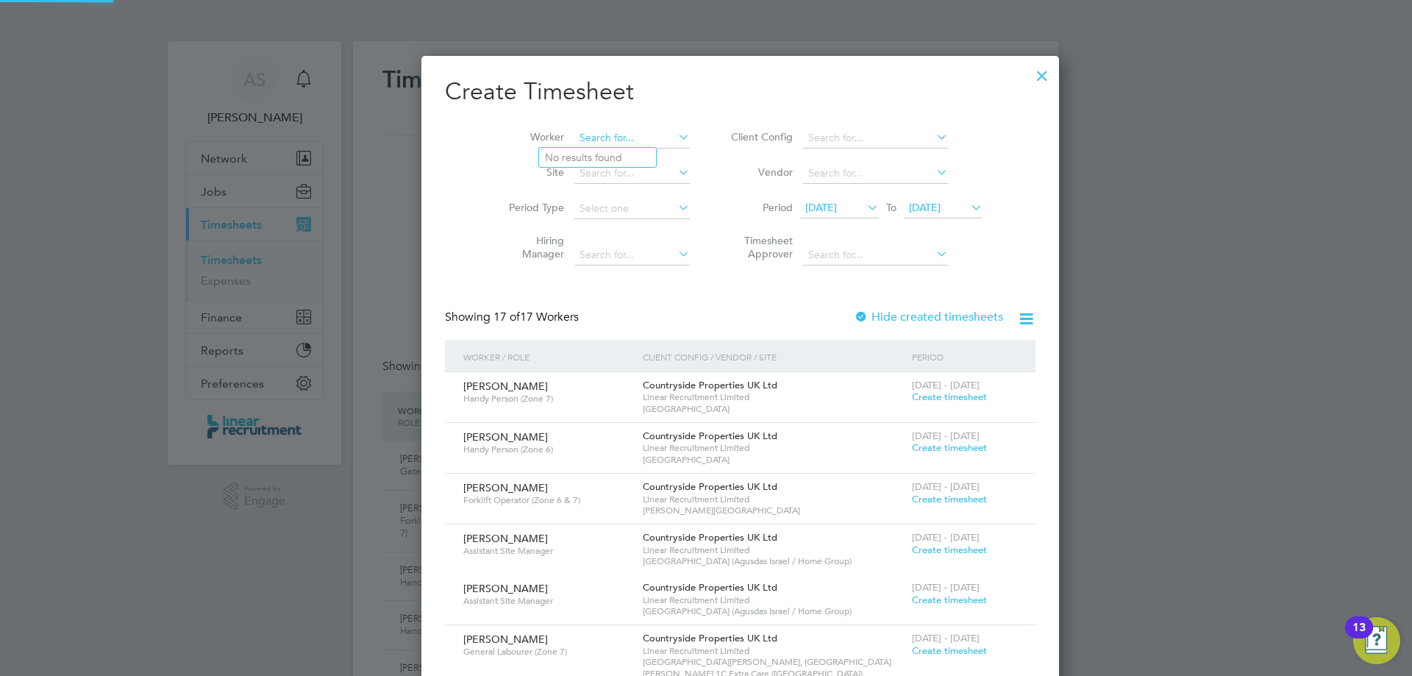
click at [618, 139] on input at bounding box center [631, 138] width 115 height 21
click at [589, 168] on li "Steve n Jo hnson" at bounding box center [610, 178] width 143 height 20
type input "[PERSON_NAME]"
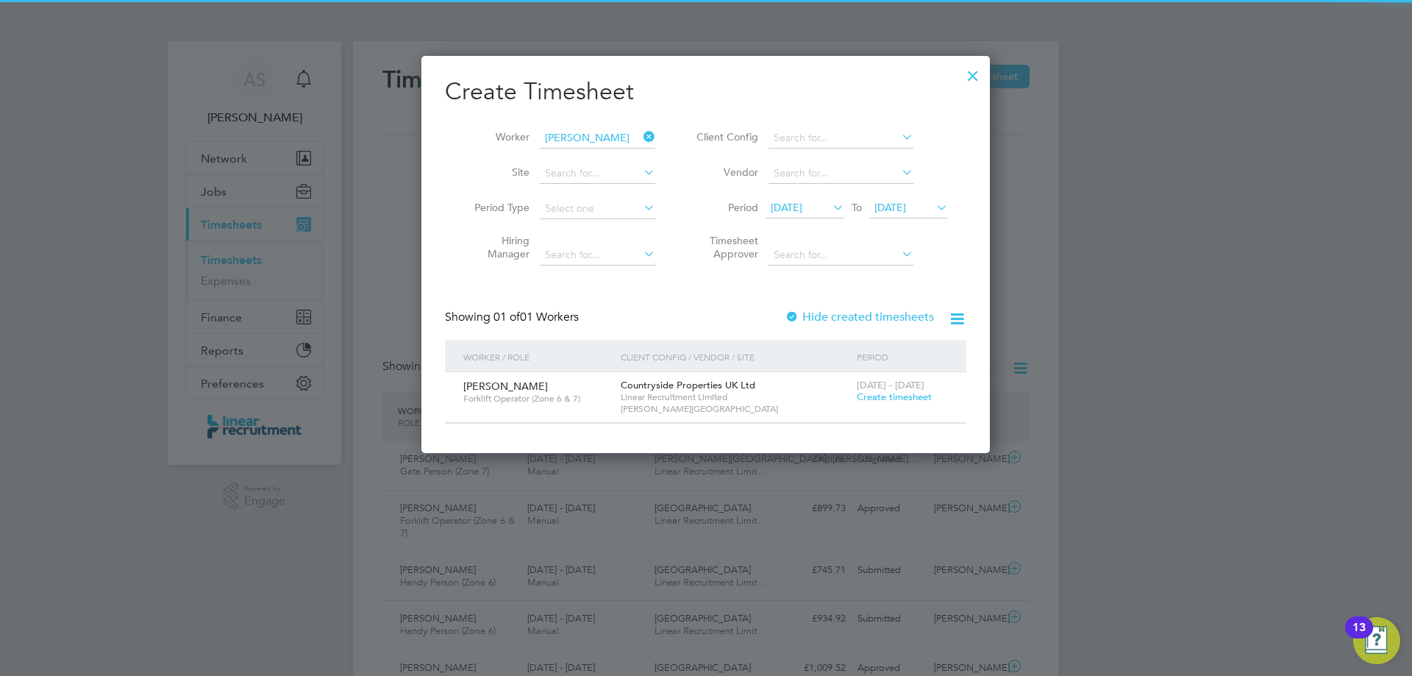
click at [907, 400] on span "Create timesheet" at bounding box center [894, 396] width 75 height 12
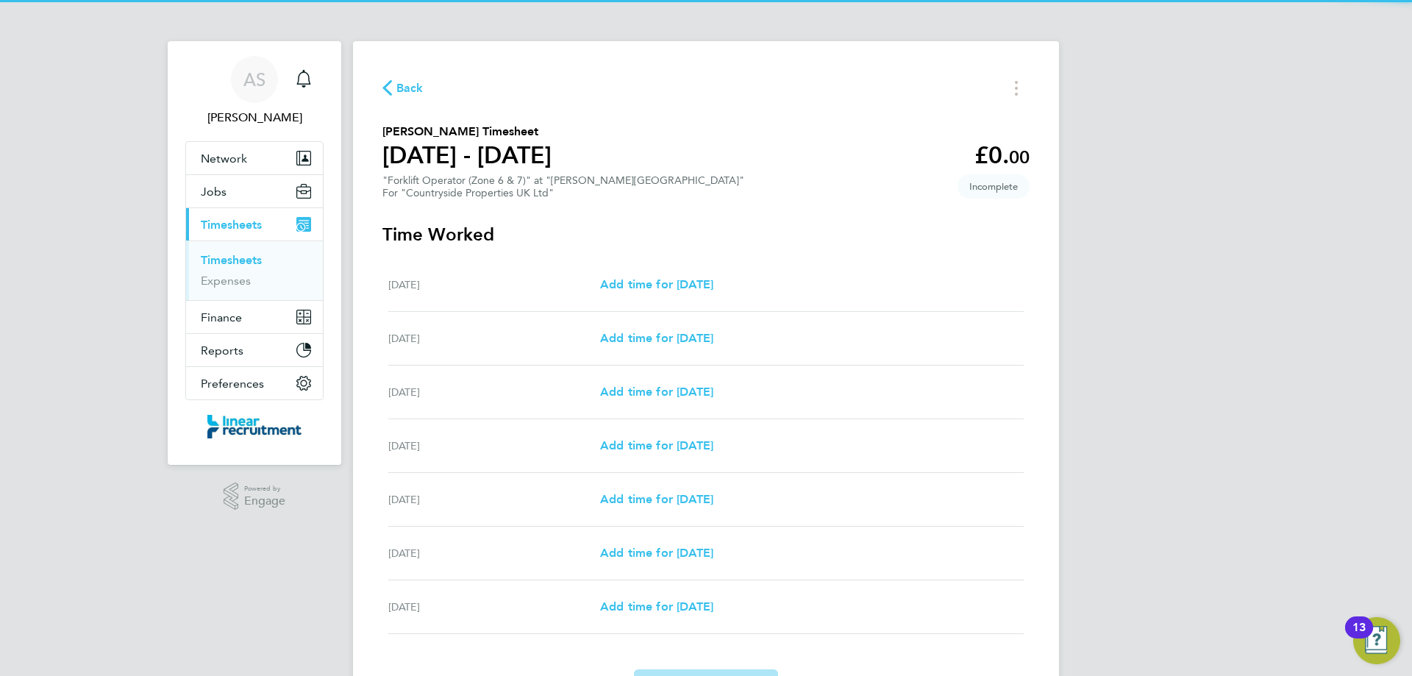
click at [698, 269] on div "Mon 18 Aug Add time for Mon 18 Aug Add time for Mon 18 Aug" at bounding box center [705, 285] width 635 height 54
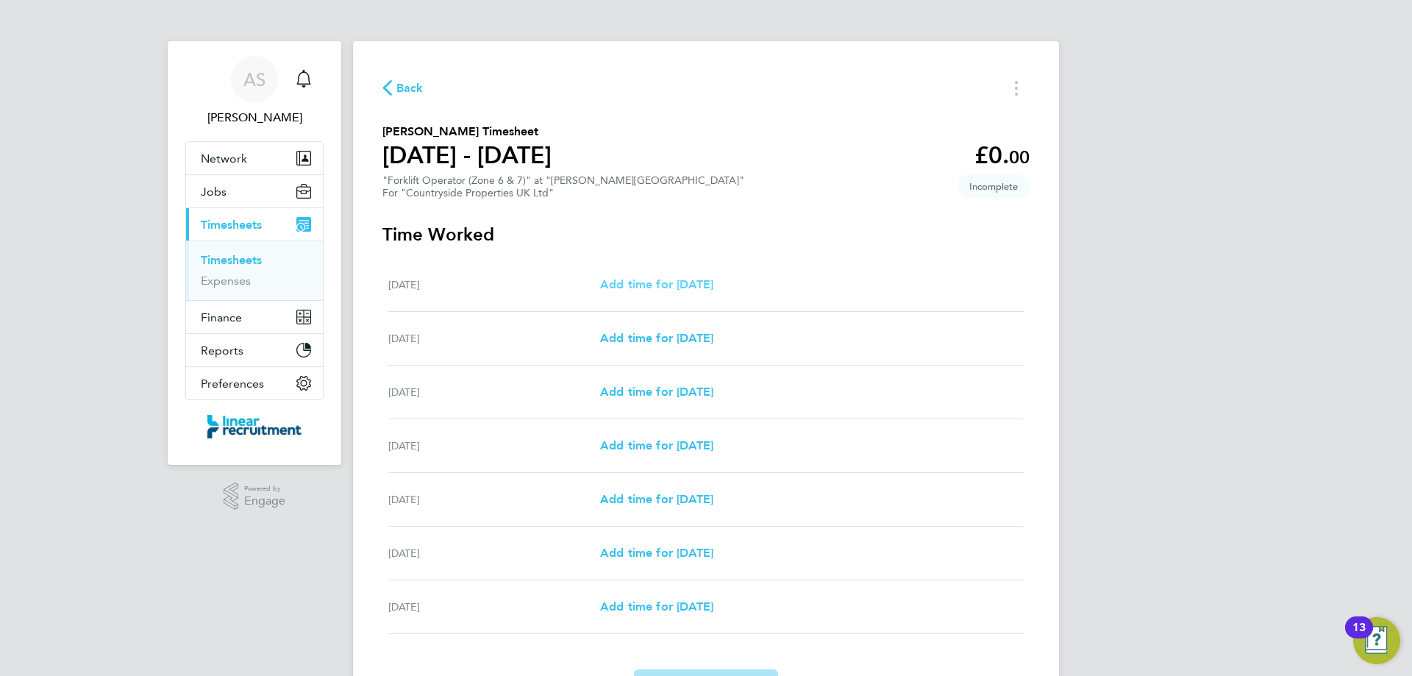
click at [698, 276] on link "Add time for [DATE]" at bounding box center [656, 285] width 113 height 18
select select "30"
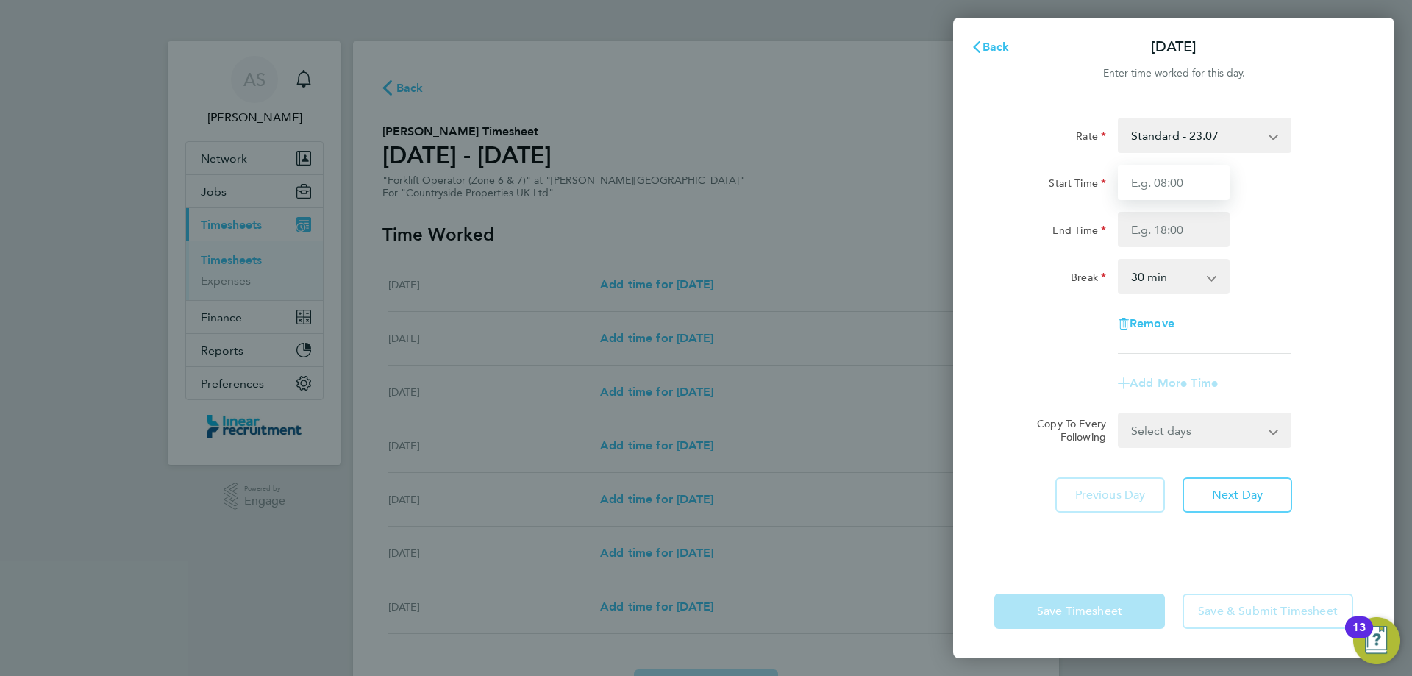
click at [1145, 187] on input "Start Time" at bounding box center [1174, 182] width 112 height 35
type input "07:30"
click at [1148, 232] on input "End Time" at bounding box center [1174, 229] width 112 height 35
type input "17:00"
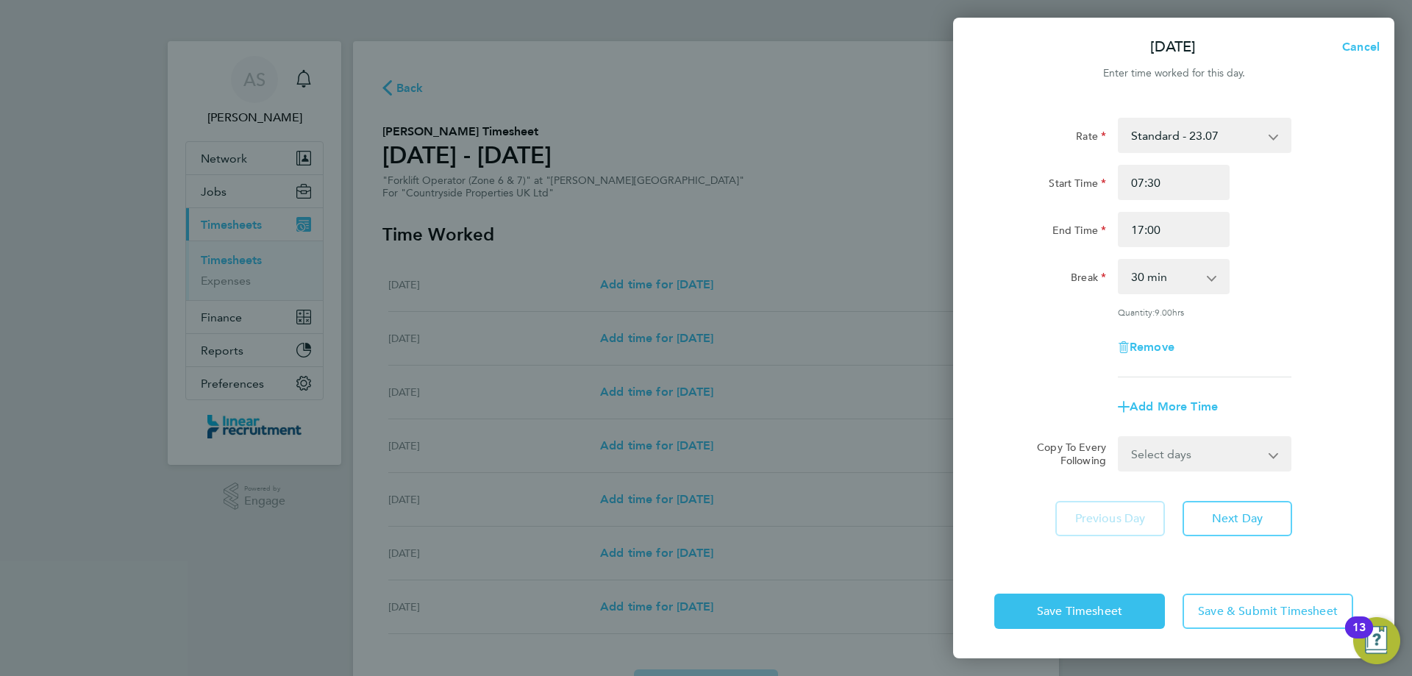
click at [1344, 276] on div "Break 0 min 15 min 30 min 45 min 60 min 75 min 90 min" at bounding box center [1173, 276] width 371 height 35
click at [1185, 451] on select "Select days Day Weekday (Mon-Fri) Weekend (Sat-Sun) [DATE] [DATE] [DATE] [DATE]…" at bounding box center [1196, 453] width 154 height 32
select select "WEEKDAY"
click at [1119, 437] on select "Select days Day Weekday (Mon-Fri) Weekend (Sat-Sun) [DATE] [DATE] [DATE] [DATE]…" at bounding box center [1196, 453] width 154 height 32
select select "[DATE]"
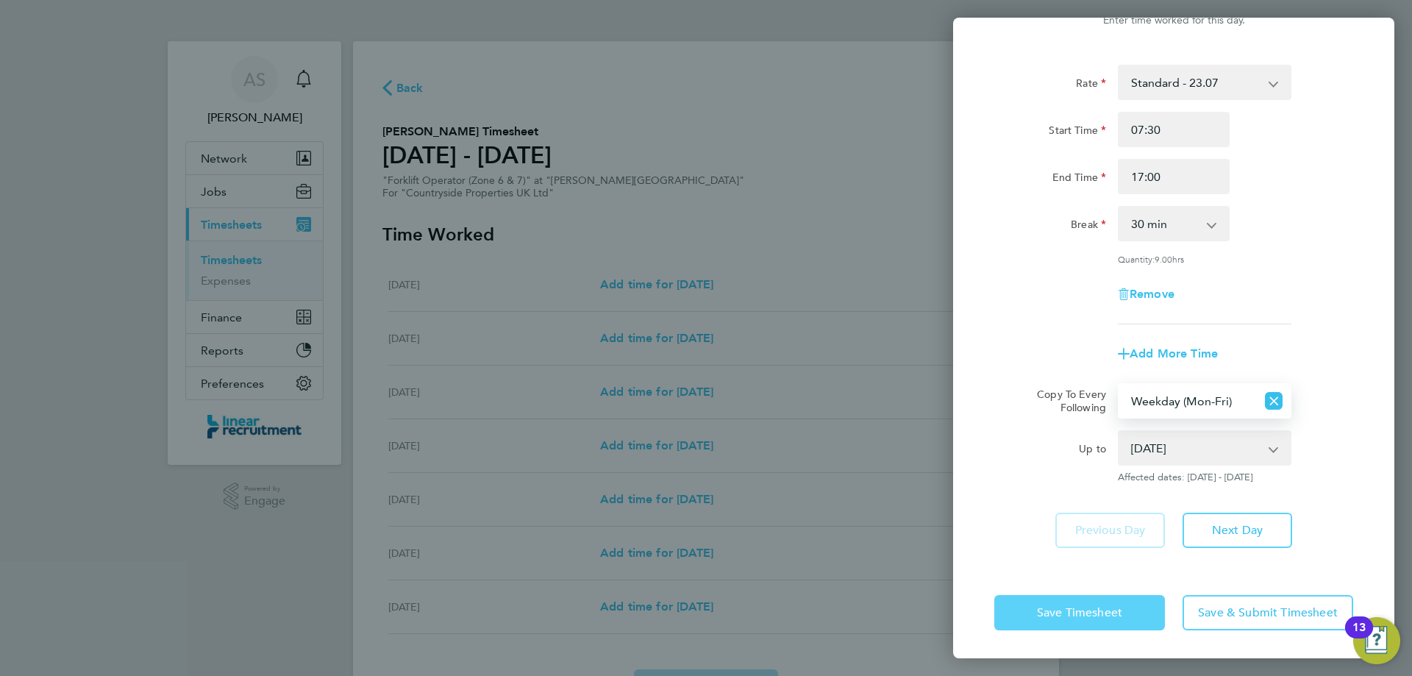
click at [1112, 608] on span "Save Timesheet" at bounding box center [1079, 612] width 85 height 15
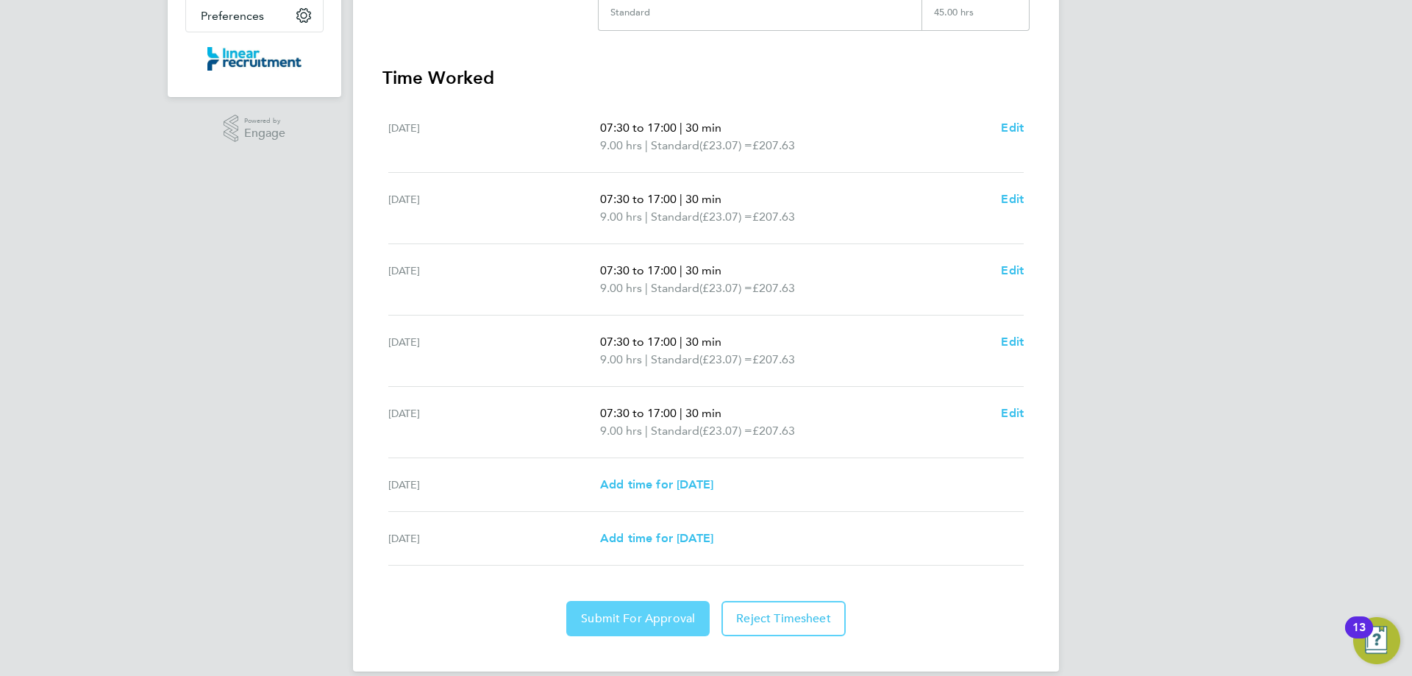
click at [669, 612] on span "Submit For Approval" at bounding box center [638, 618] width 114 height 15
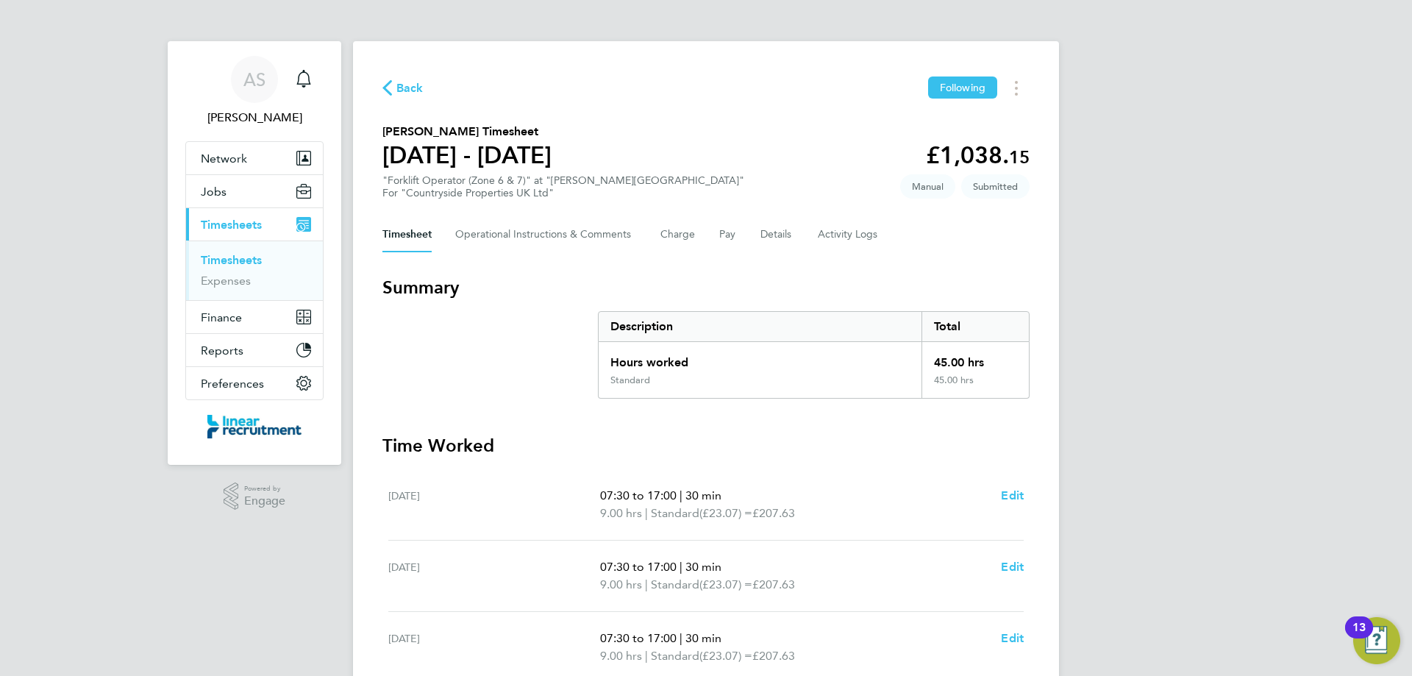
click at [412, 83] on span "Back" at bounding box center [409, 88] width 27 height 18
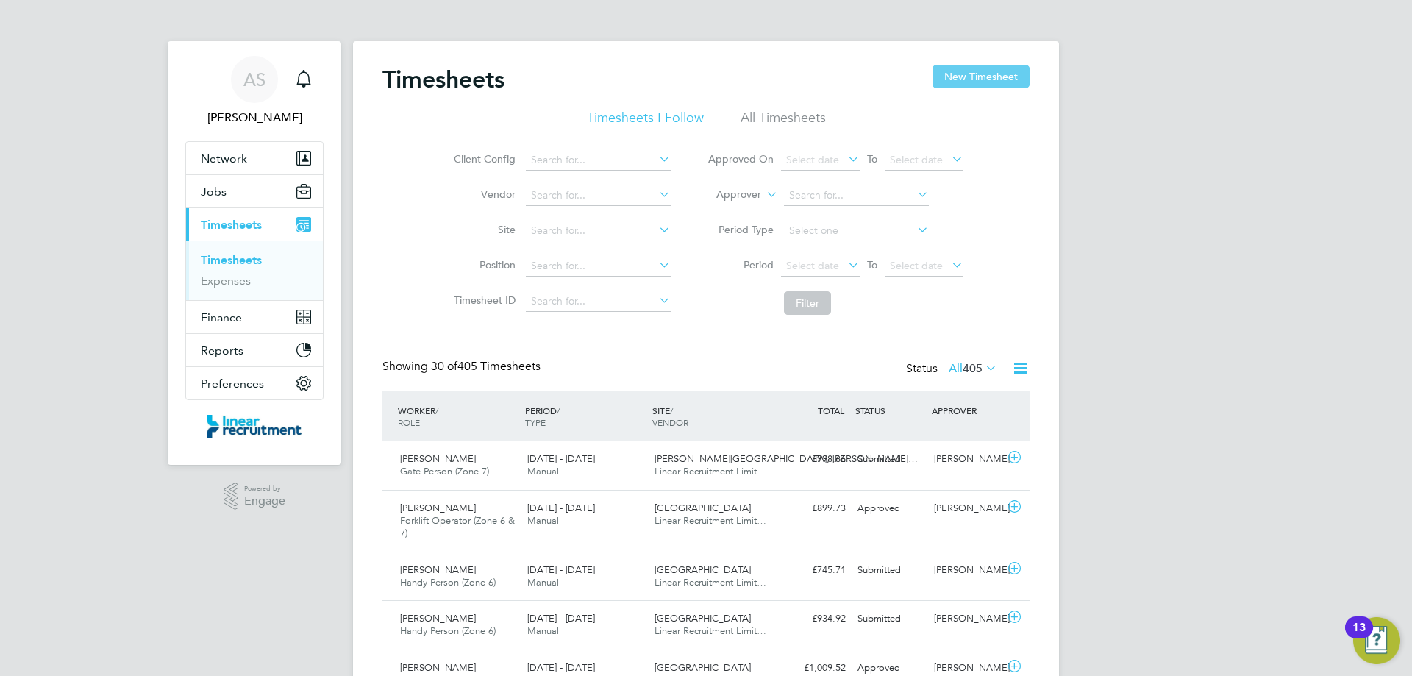
click at [958, 74] on button "New Timesheet" at bounding box center [980, 77] width 97 height 24
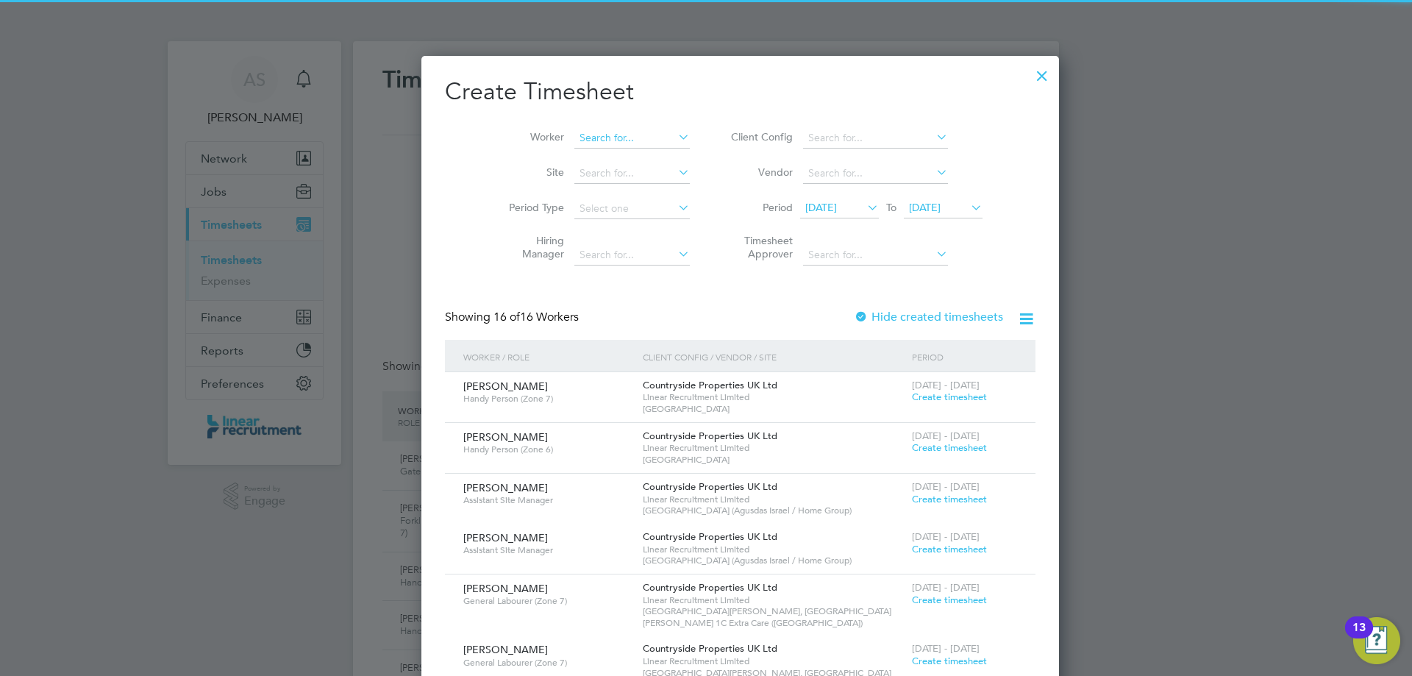
click at [574, 137] on input at bounding box center [631, 138] width 115 height 21
click at [594, 160] on li "Marcus Robson" at bounding box center [630, 158] width 182 height 20
type input "[PERSON_NAME]"
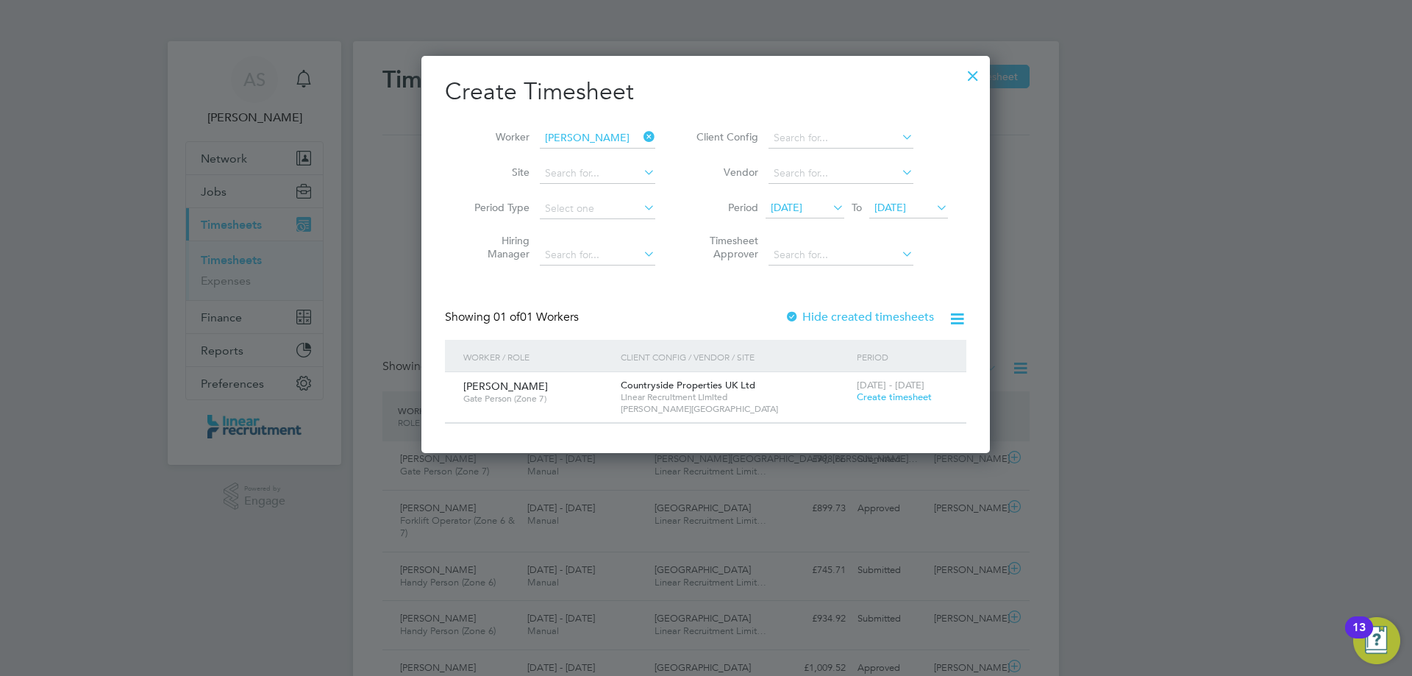
click at [890, 399] on span "Create timesheet" at bounding box center [894, 396] width 75 height 12
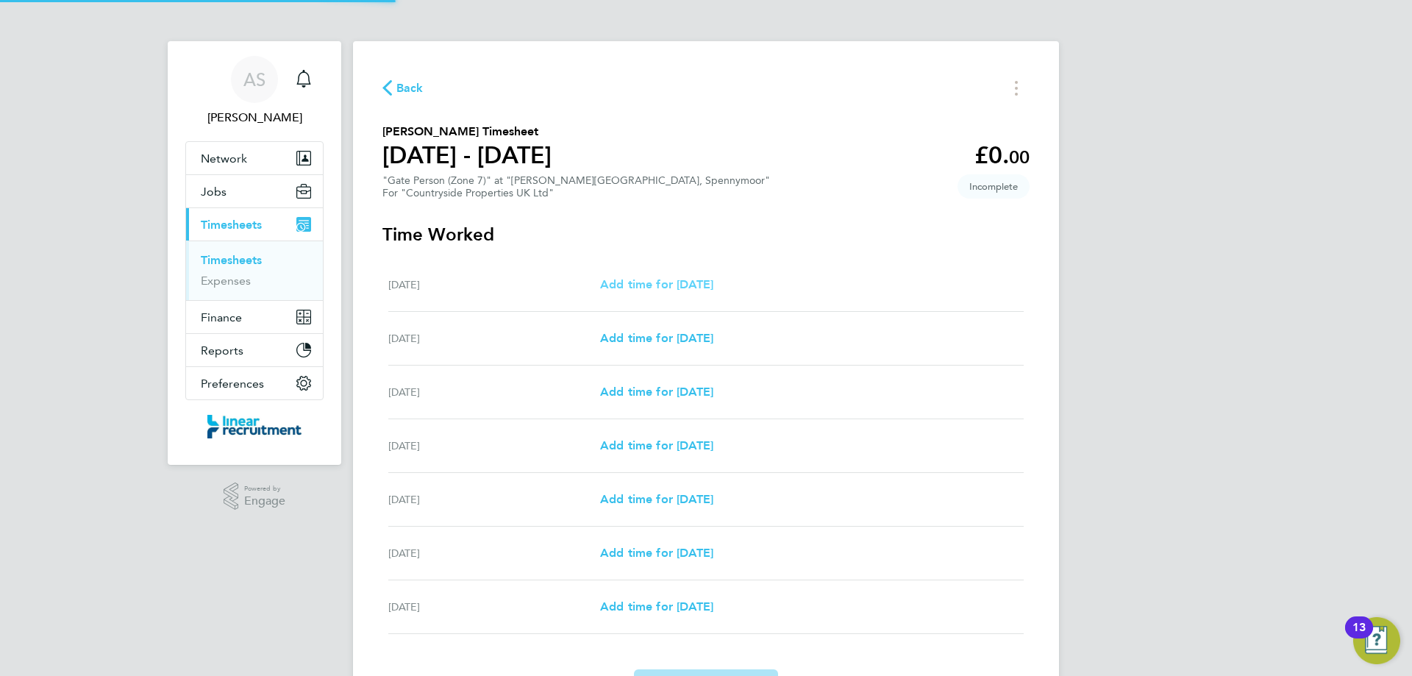
click at [699, 285] on span "Add time for [DATE]" at bounding box center [656, 284] width 113 height 14
select select "30"
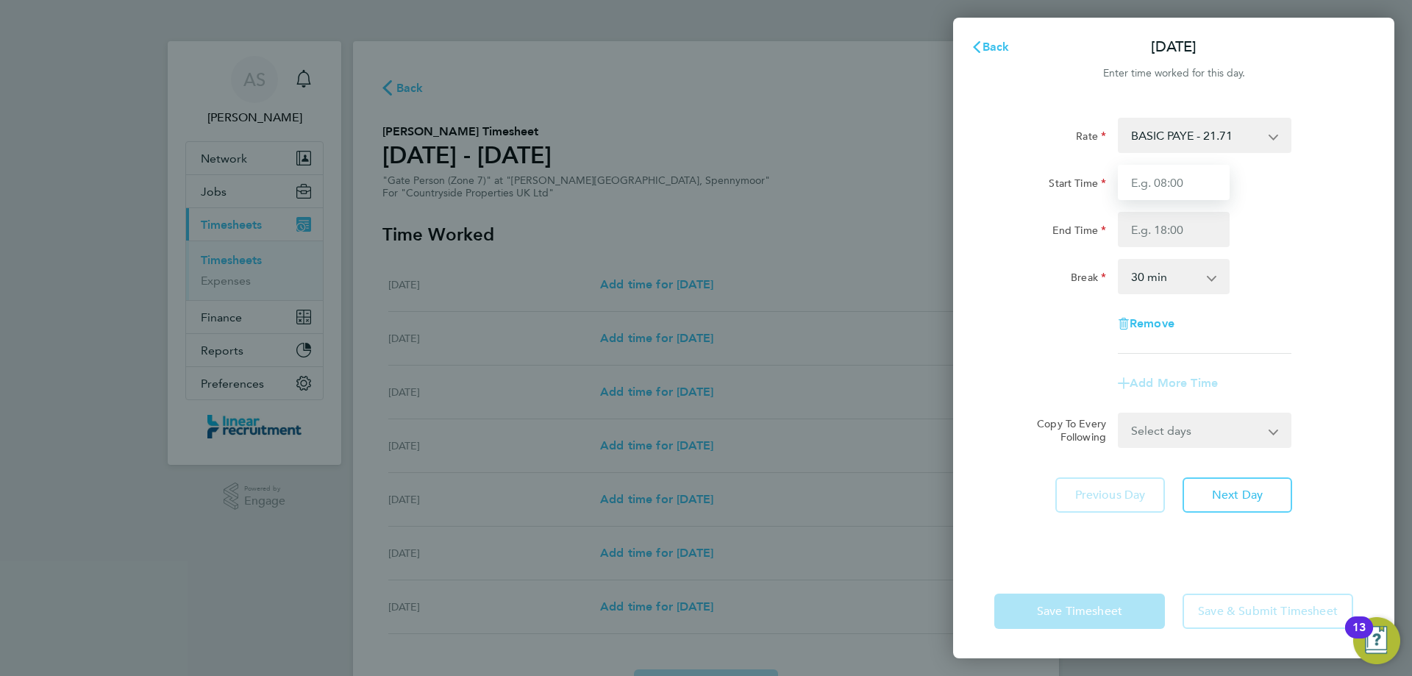
drag, startPoint x: 1221, startPoint y: 170, endPoint x: 1207, endPoint y: 183, distance: 18.7
click at [1220, 170] on input "Start Time" at bounding box center [1174, 182] width 112 height 35
type input "07:30"
click at [1192, 226] on input "End Time" at bounding box center [1174, 229] width 112 height 35
type input "17:30"
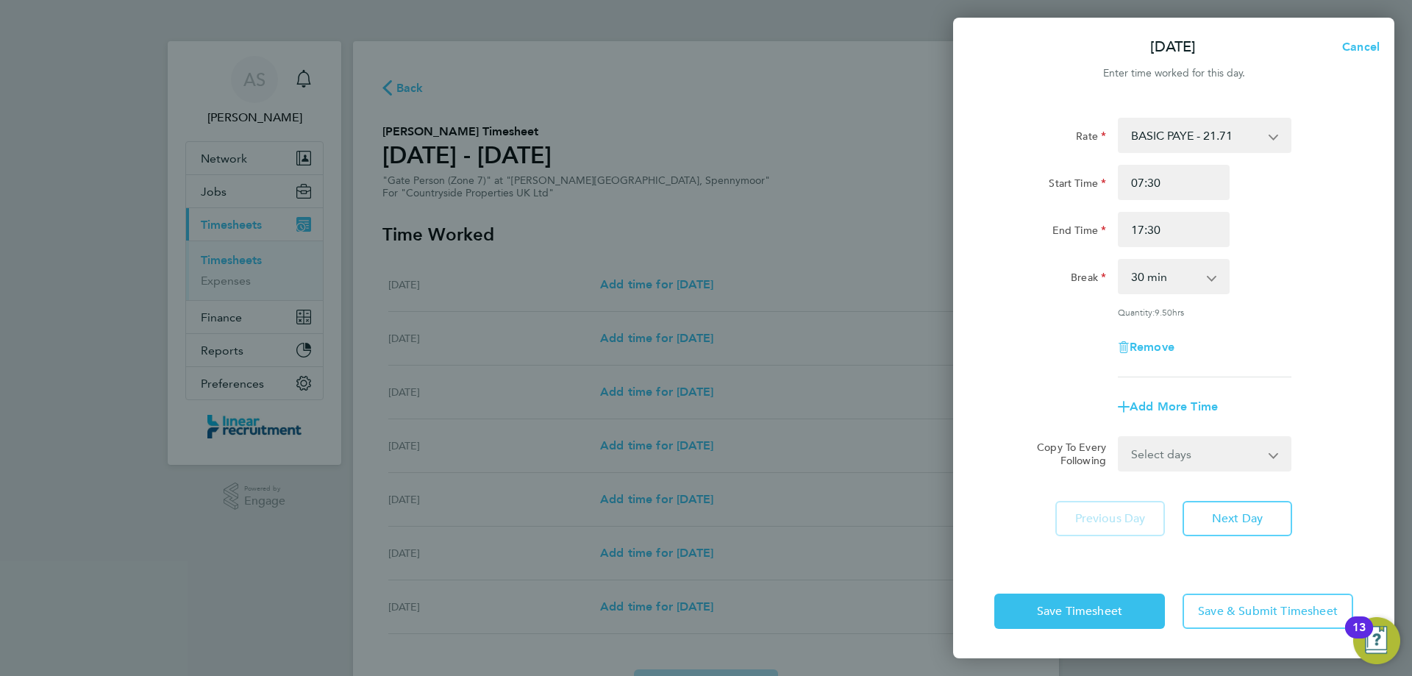
click at [1346, 238] on div "End Time 17:30" at bounding box center [1173, 229] width 371 height 35
click at [1196, 460] on select "Select days Day Weekday (Mon-Fri) Weekend (Sat-Sun) [DATE] [DATE] [DATE] [DATE]…" at bounding box center [1196, 453] width 154 height 32
select select "DAY"
click at [1119, 437] on select "Select days Day Weekday (Mon-Fri) Weekend (Sat-Sun) [DATE] [DATE] [DATE] [DATE]…" at bounding box center [1196, 453] width 154 height 32
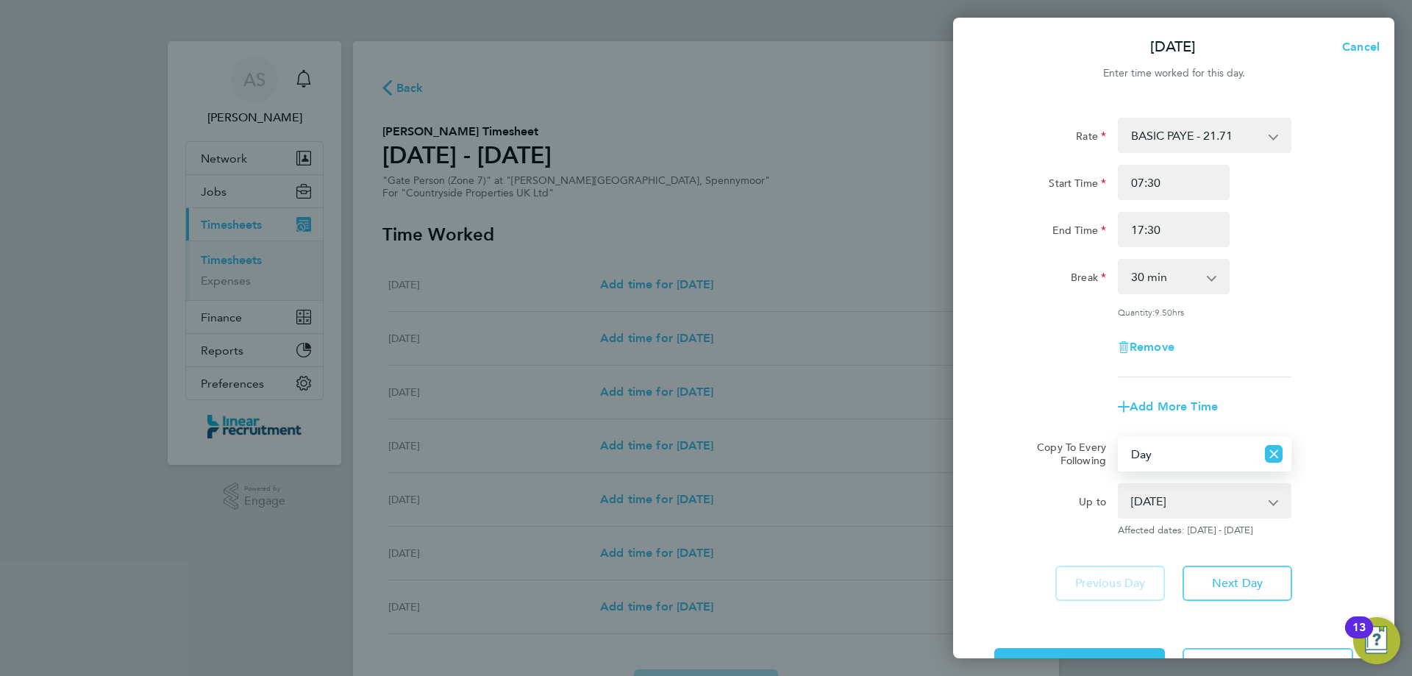
drag, startPoint x: 1195, startPoint y: 466, endPoint x: 1178, endPoint y: 495, distance: 33.3
click at [1178, 495] on select "[DATE] [DATE] [DATE] [DATE] [DATE] [DATE]" at bounding box center [1195, 501] width 153 height 32
select select "[DATE]"
click at [1119, 485] on select "[DATE] [DATE] [DATE] [DATE] [DATE] [DATE]" at bounding box center [1195, 501] width 153 height 32
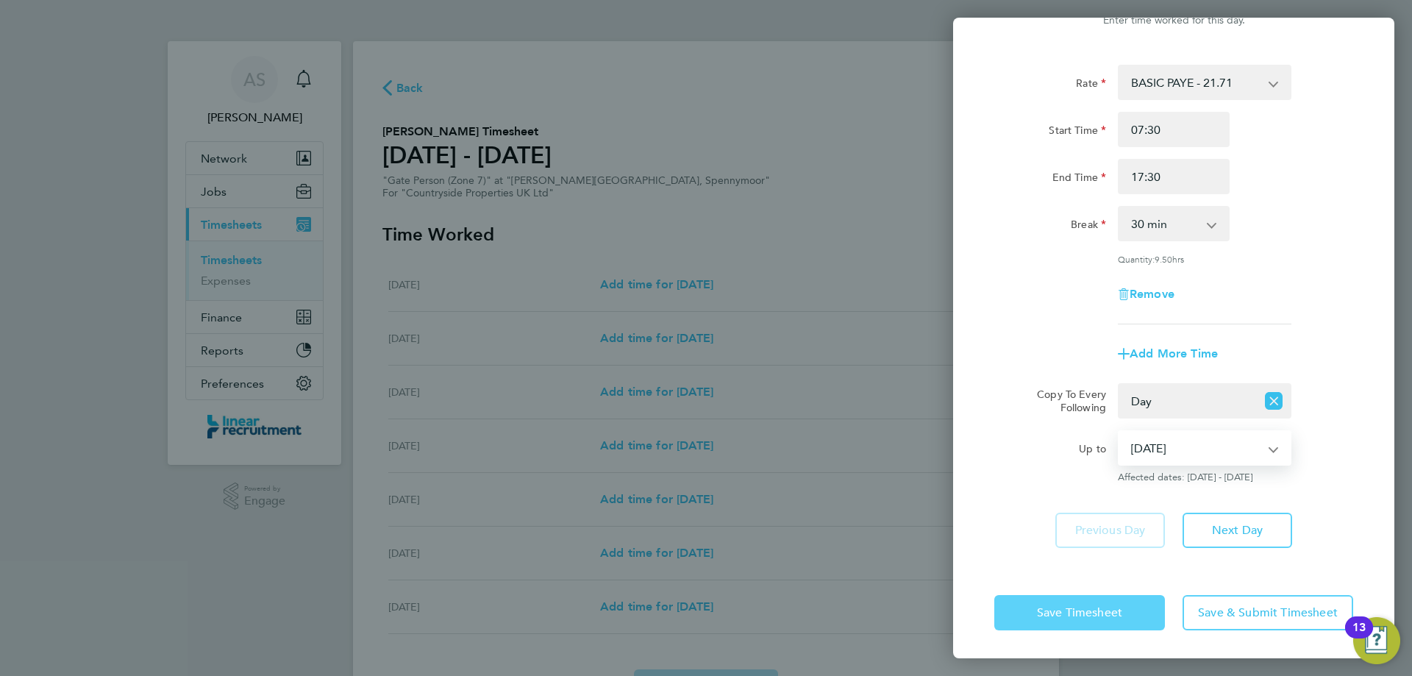
click at [1032, 604] on button "Save Timesheet" at bounding box center [1079, 612] width 171 height 35
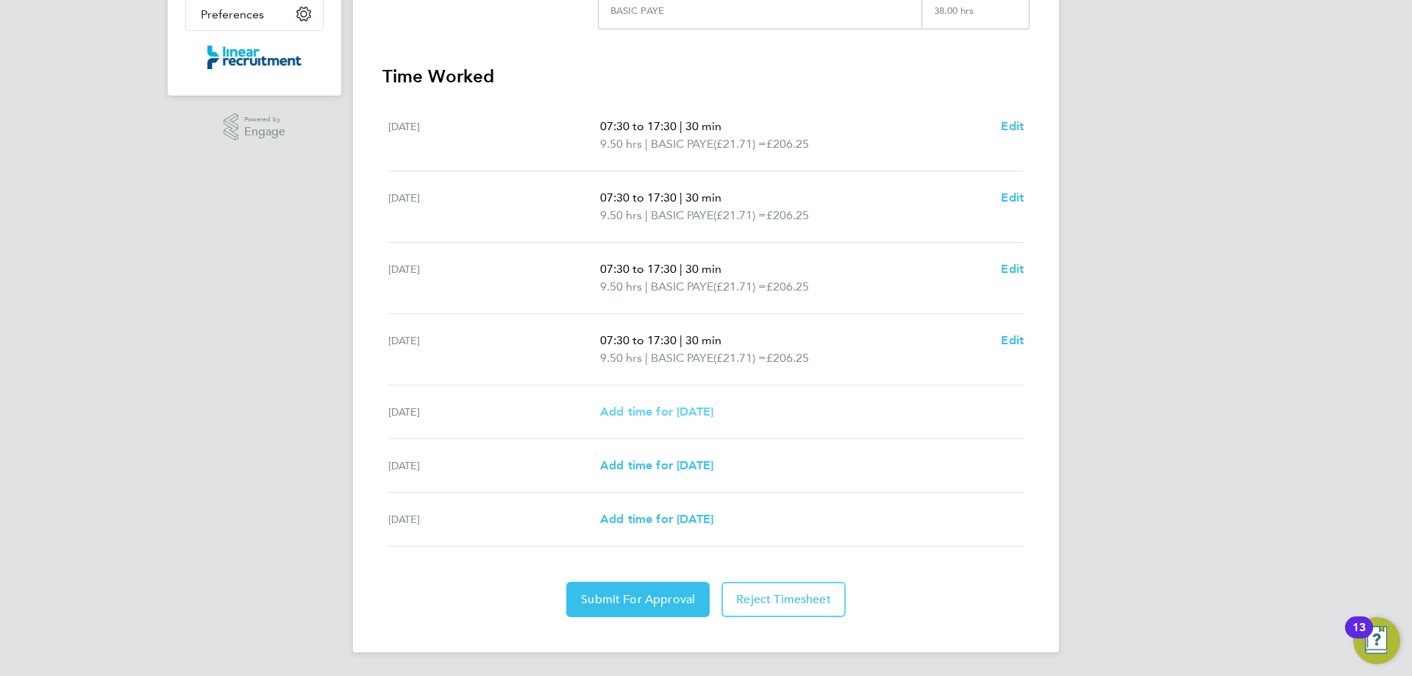
click at [671, 411] on span "Add time for [DATE]" at bounding box center [656, 411] width 113 height 14
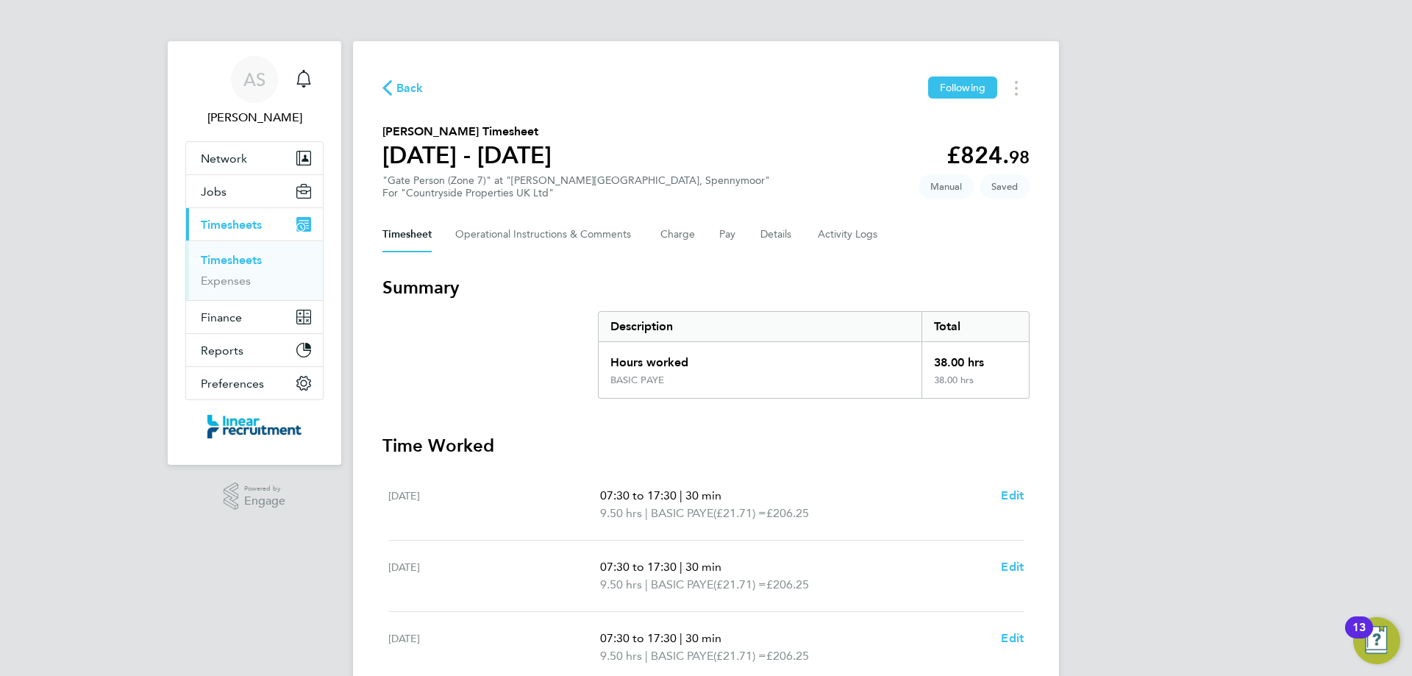
select select "30"
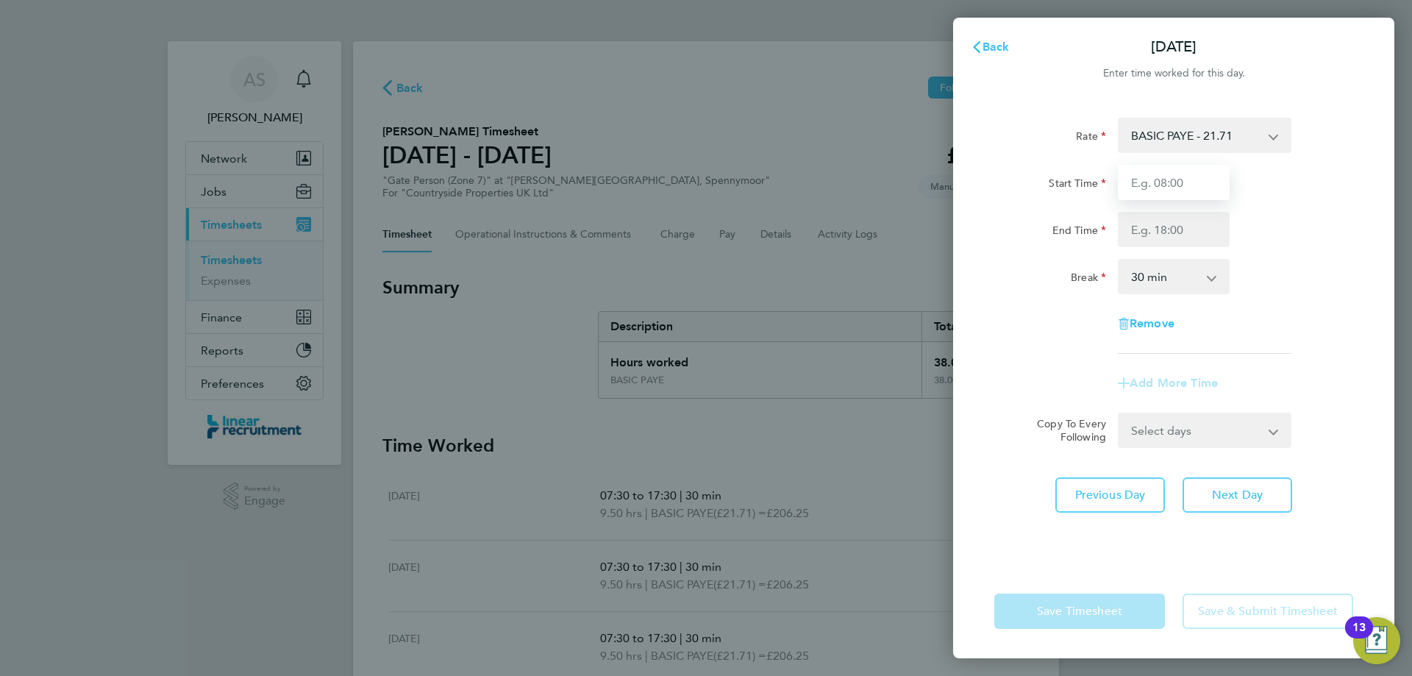
click at [1172, 182] on input "Start Time" at bounding box center [1174, 182] width 112 height 35
type input "07:30"
click at [1185, 229] on input "End Time" at bounding box center [1174, 229] width 112 height 35
click at [1148, 221] on input "End Time" at bounding box center [1174, 229] width 112 height 35
type input "16:00"
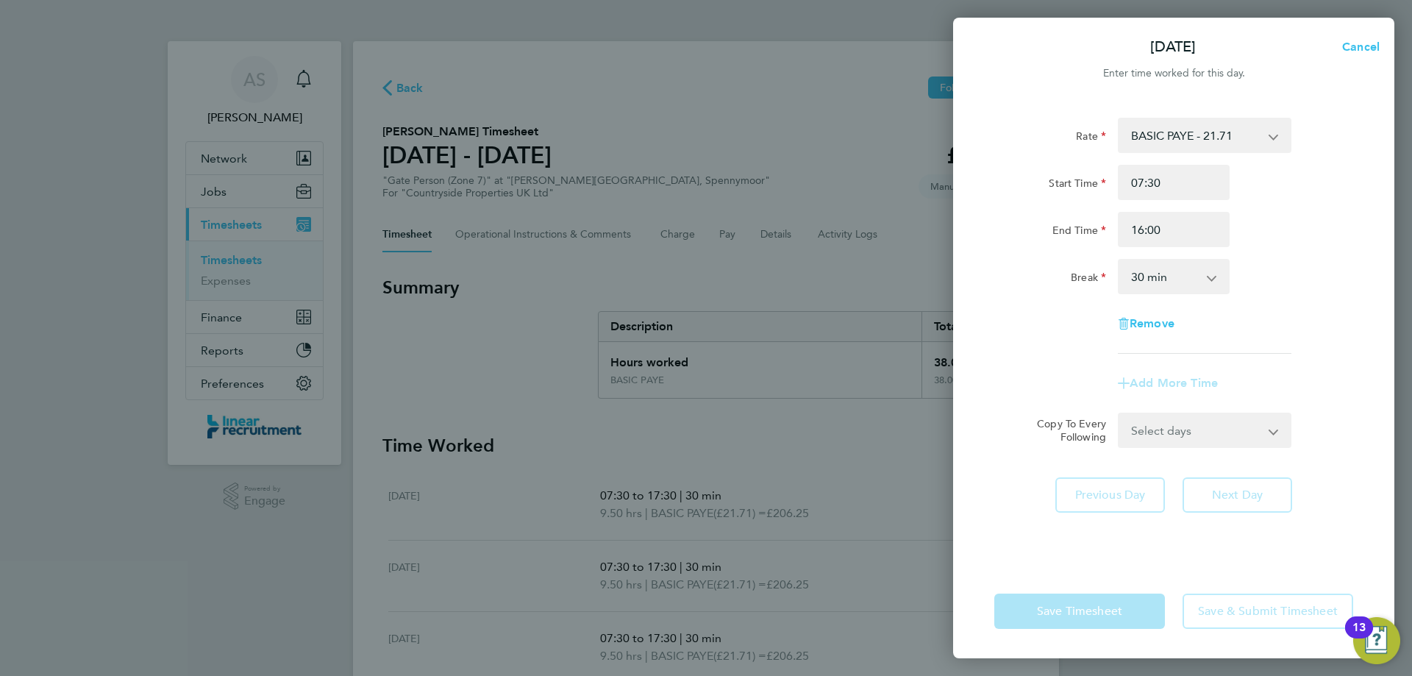
click at [1379, 262] on div "Rate BASIC PAYE - 21.71 Start Time 07:30 End Time 16:00 Break 0 min 15 min 30 m…" at bounding box center [1173, 332] width 441 height 464
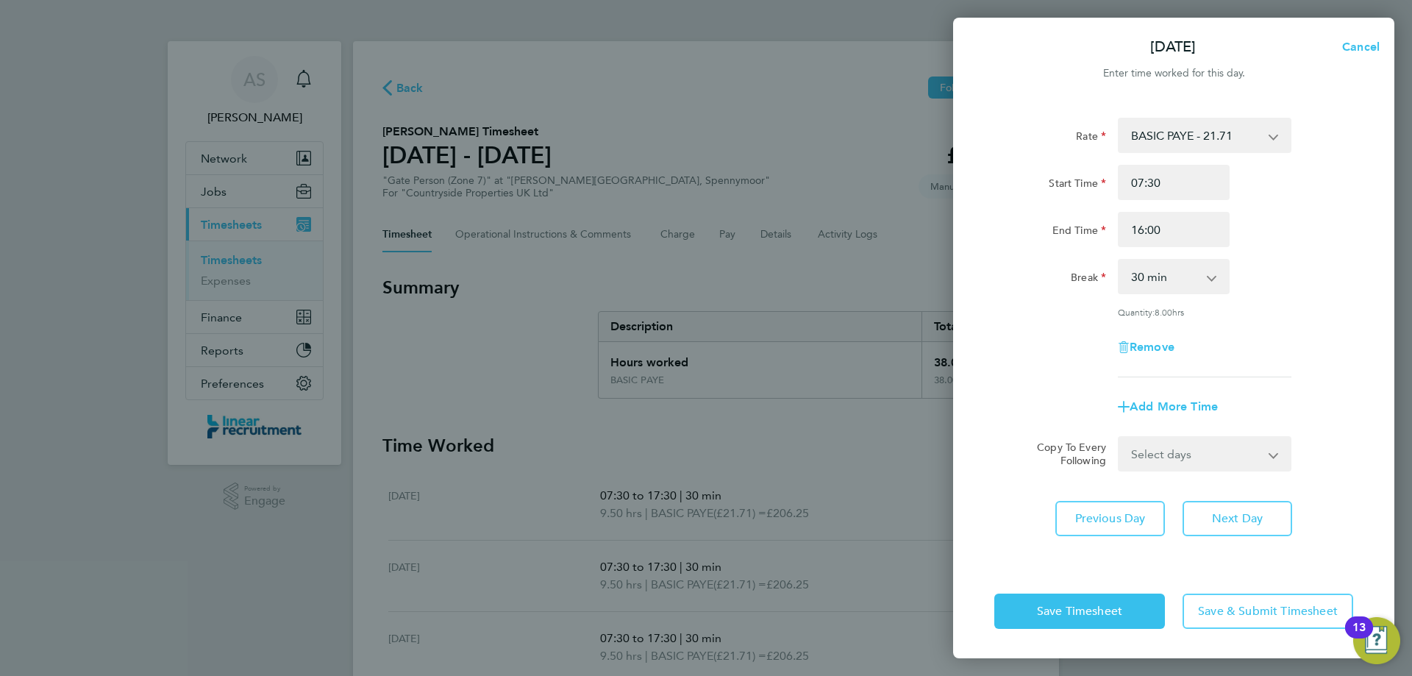
click at [1093, 629] on div "Save Timesheet Save & Submit Timesheet" at bounding box center [1173, 611] width 441 height 94
click at [1089, 603] on button "Save Timesheet" at bounding box center [1079, 610] width 171 height 35
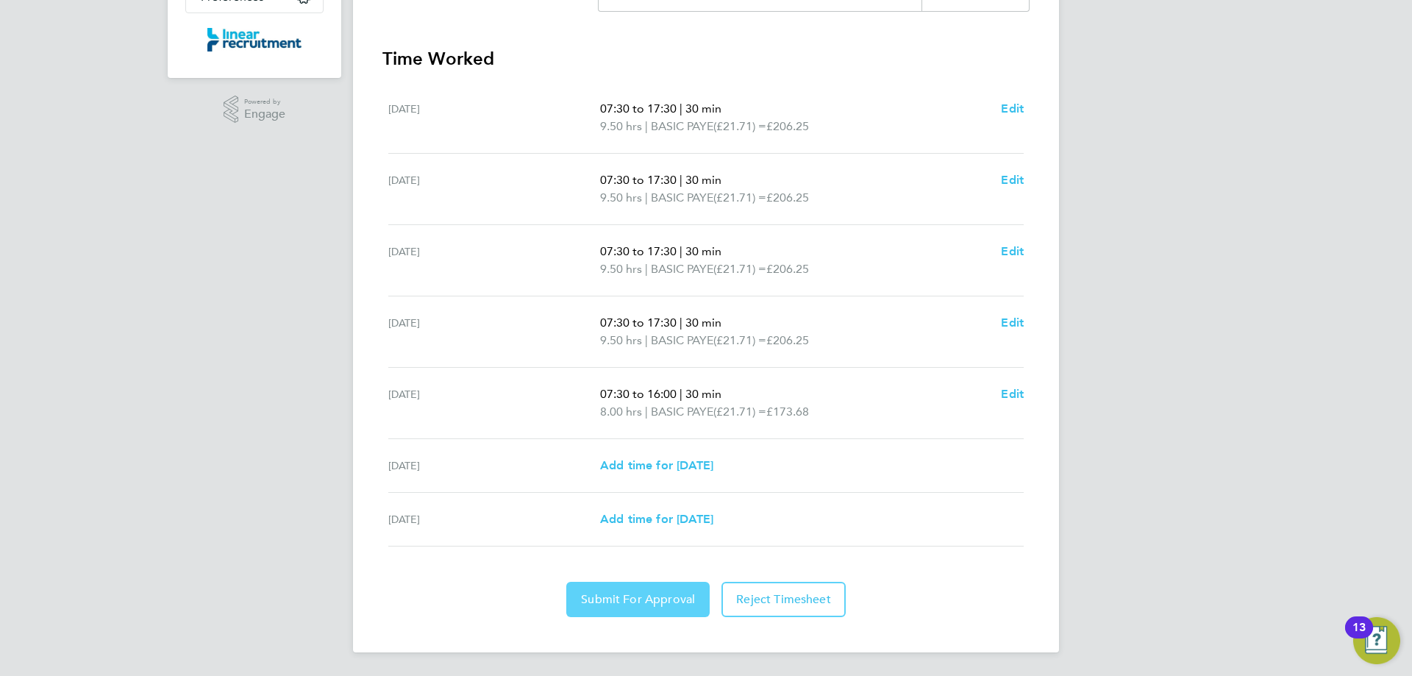
click at [621, 604] on span "Submit For Approval" at bounding box center [638, 599] width 114 height 15
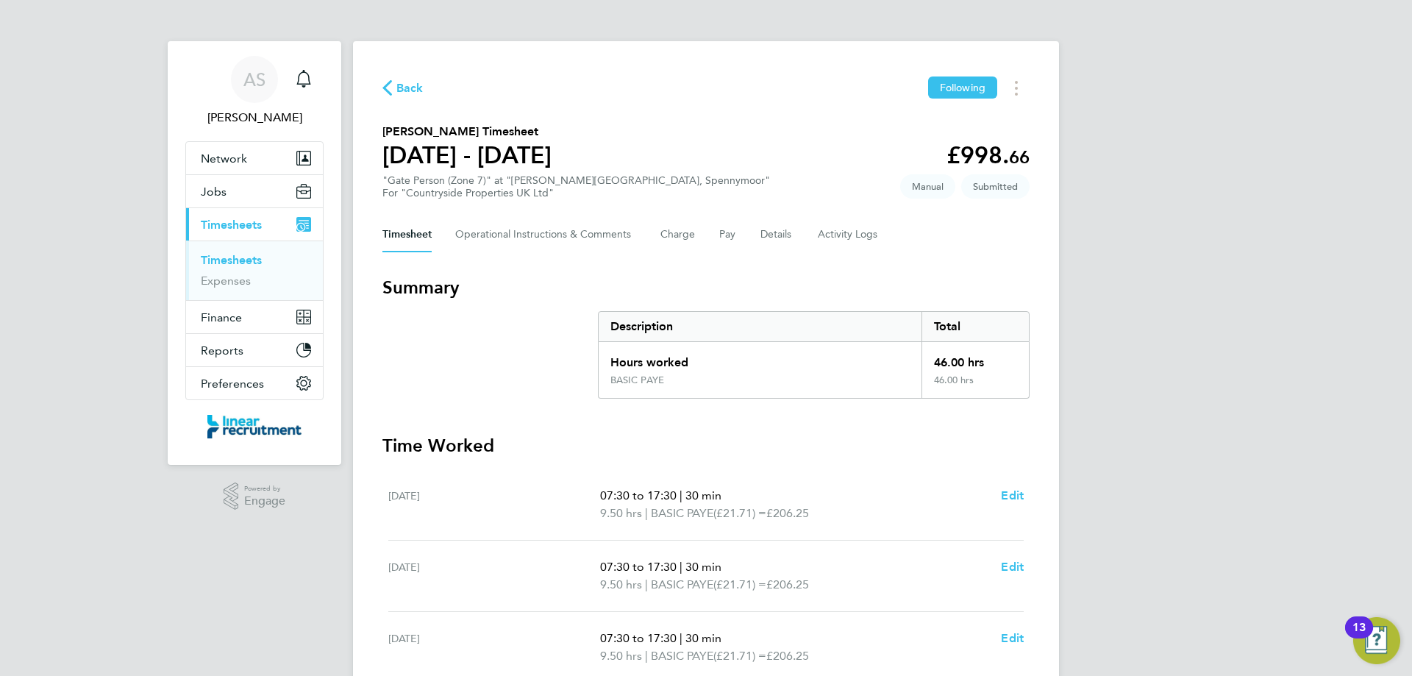
click at [401, 94] on span "Back" at bounding box center [409, 88] width 27 height 18
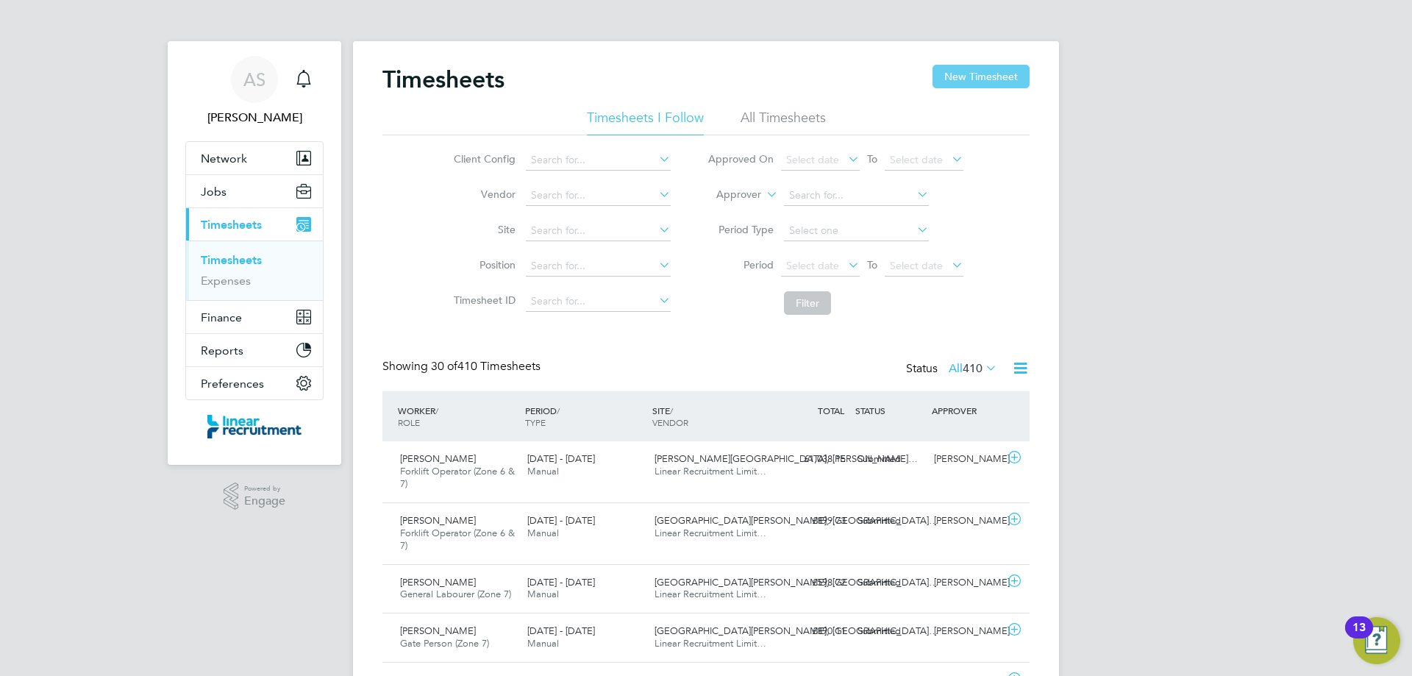
click at [956, 83] on button "New Timesheet" at bounding box center [980, 77] width 97 height 24
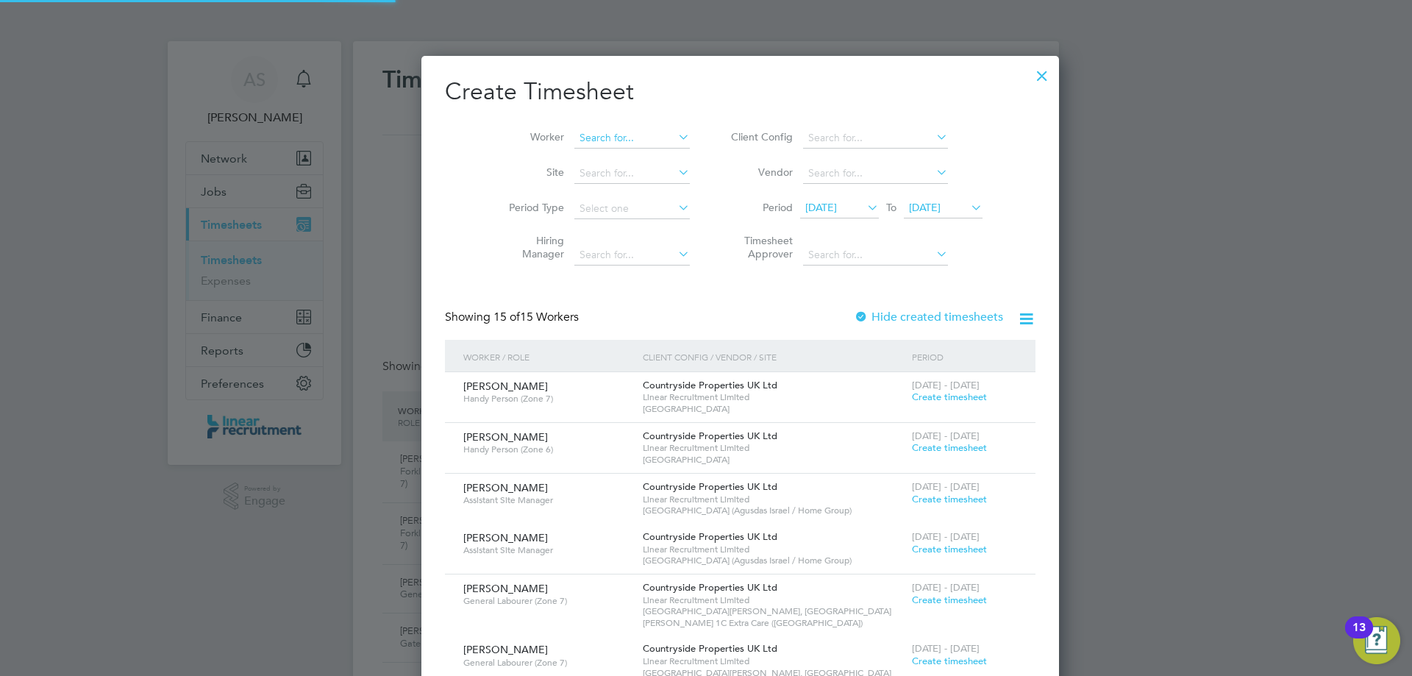
click at [580, 132] on input at bounding box center [631, 138] width 115 height 21
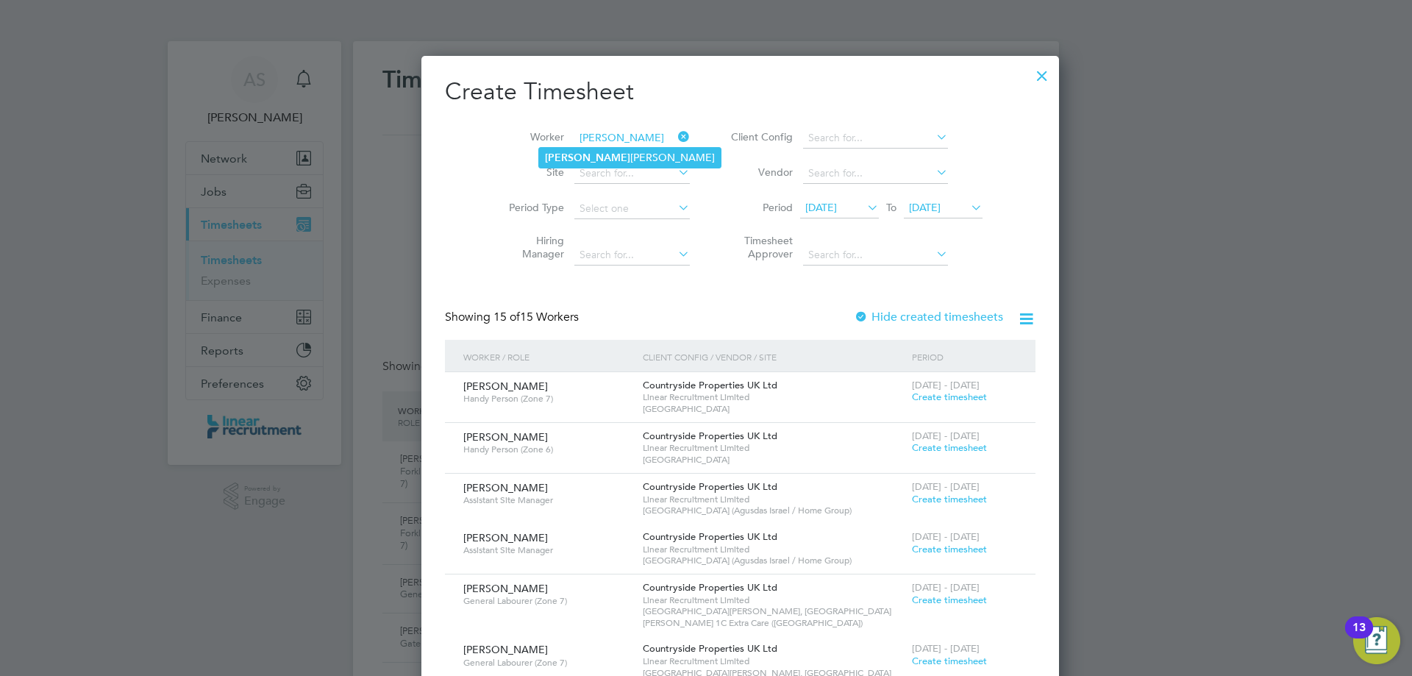
click at [612, 150] on li "Kip ras Keliauskas" at bounding box center [630, 158] width 182 height 20
type input "[PERSON_NAME]"
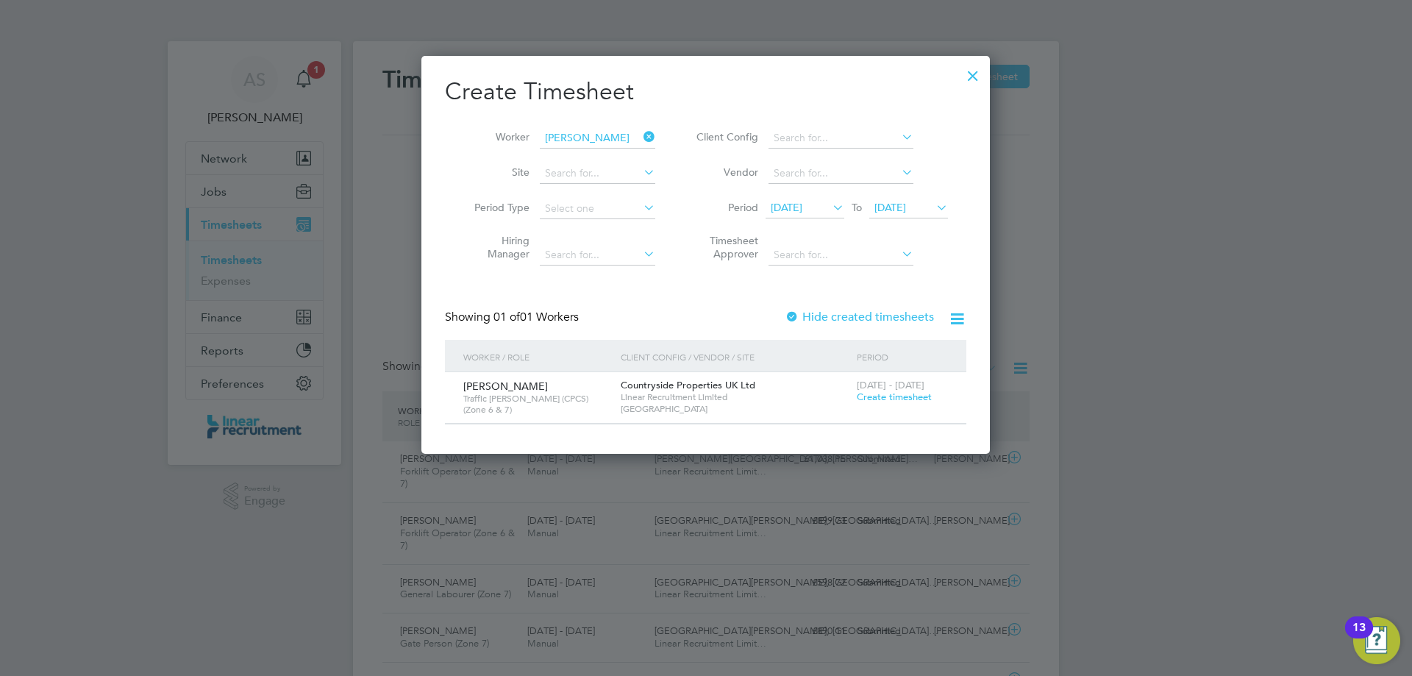
click at [881, 400] on span "Create timesheet" at bounding box center [894, 396] width 75 height 12
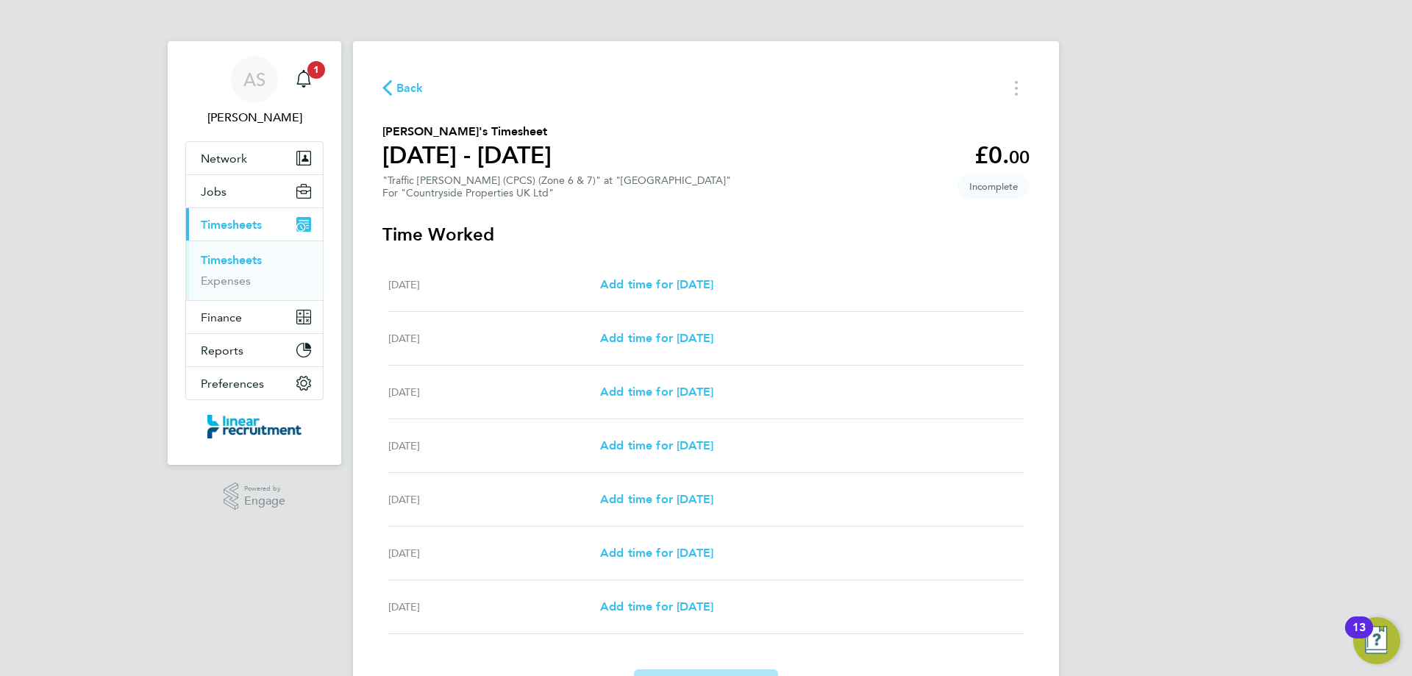
click at [687, 269] on div "Mon 18 Aug Add time for Mon 18 Aug Add time for Mon 18 Aug" at bounding box center [705, 285] width 635 height 54
click at [690, 277] on span "Add time for [DATE]" at bounding box center [656, 284] width 113 height 14
select select "30"
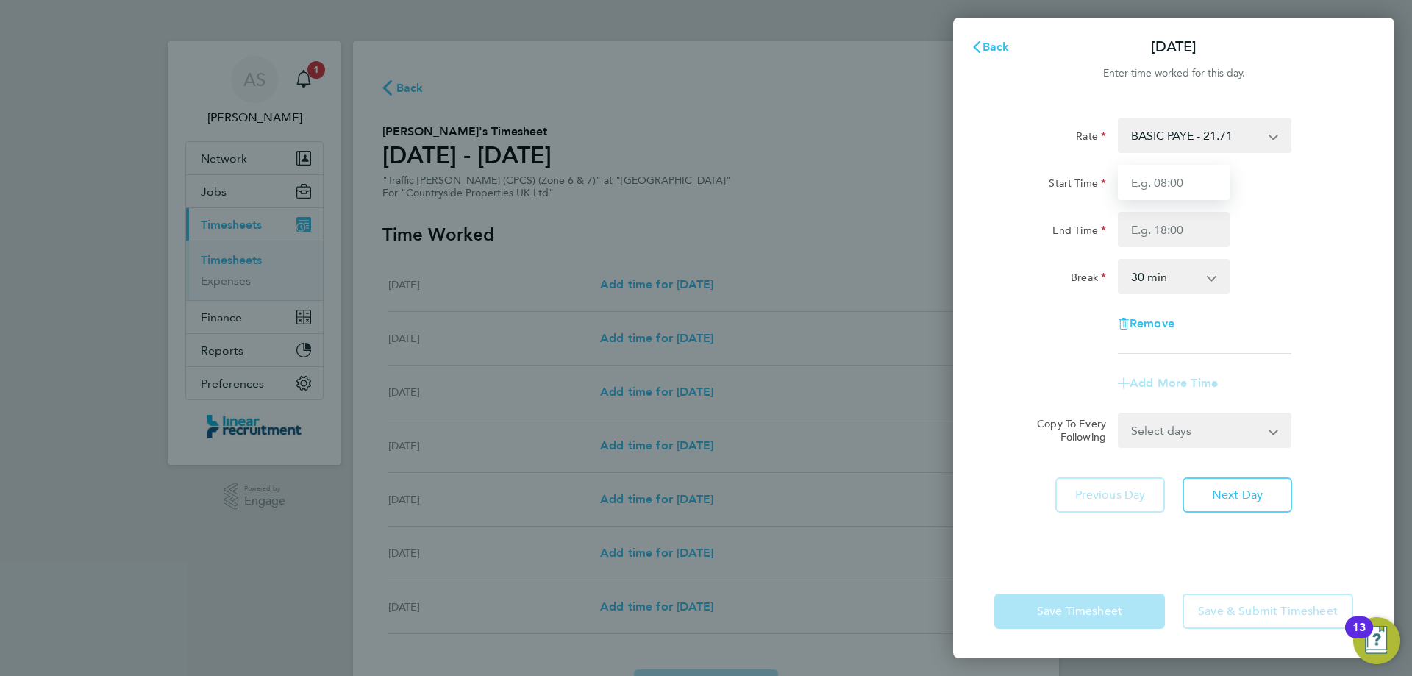
click at [1140, 190] on input "Start Time" at bounding box center [1174, 182] width 112 height 35
type input "07:30"
click at [1179, 230] on input "End Time" at bounding box center [1174, 229] width 112 height 35
type input "17:00"
click at [1323, 312] on div "Rate BASIC PAYE - 21.71 Start Time 07:30 End Time 17:00 Break 0 min 15 min 30 m…" at bounding box center [1173, 236] width 359 height 236
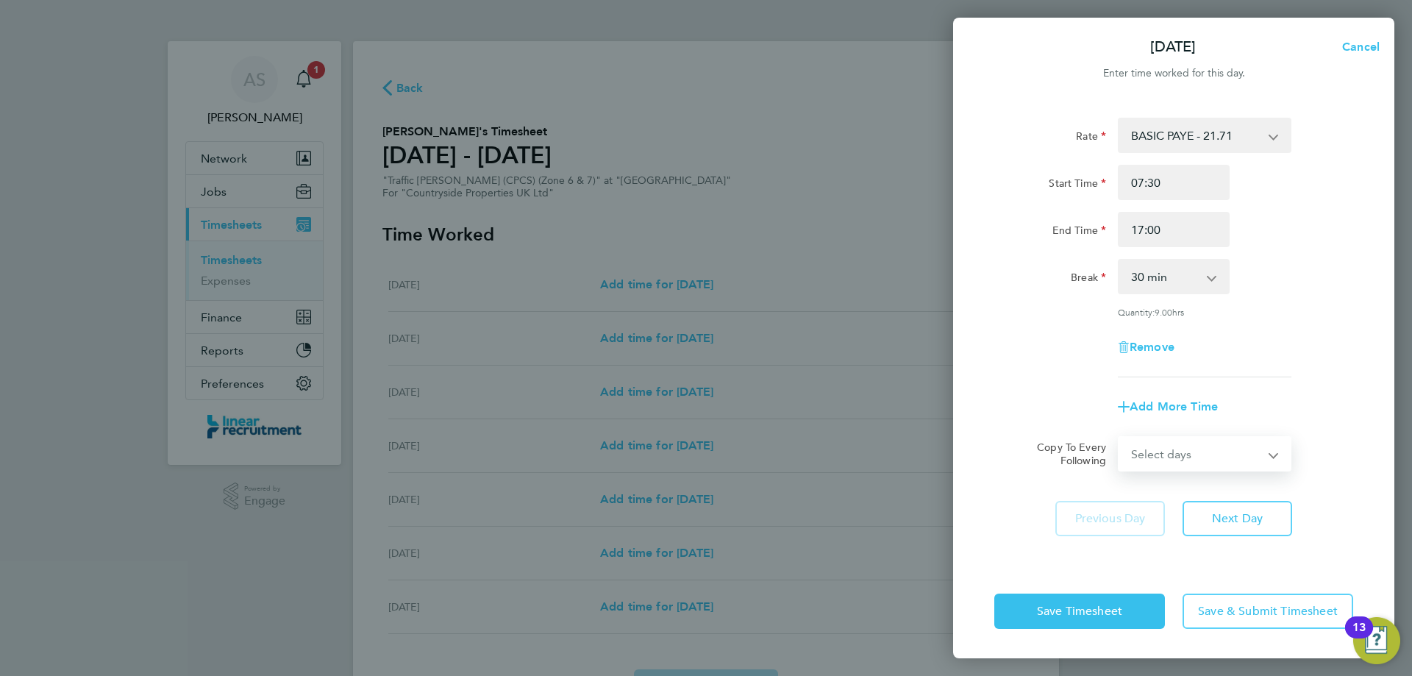
click at [1193, 461] on select "Select days Day Weekday (Mon-Fri) Weekend (Sat-Sun) [DATE] [DATE] [DATE] [DATE]…" at bounding box center [1196, 453] width 154 height 32
select select "WEEKDAY"
click at [1119, 437] on select "Select days Day Weekday (Mon-Fri) Weekend (Sat-Sun) [DATE] [DATE] [DATE] [DATE]…" at bounding box center [1196, 453] width 154 height 32
select select "[DATE]"
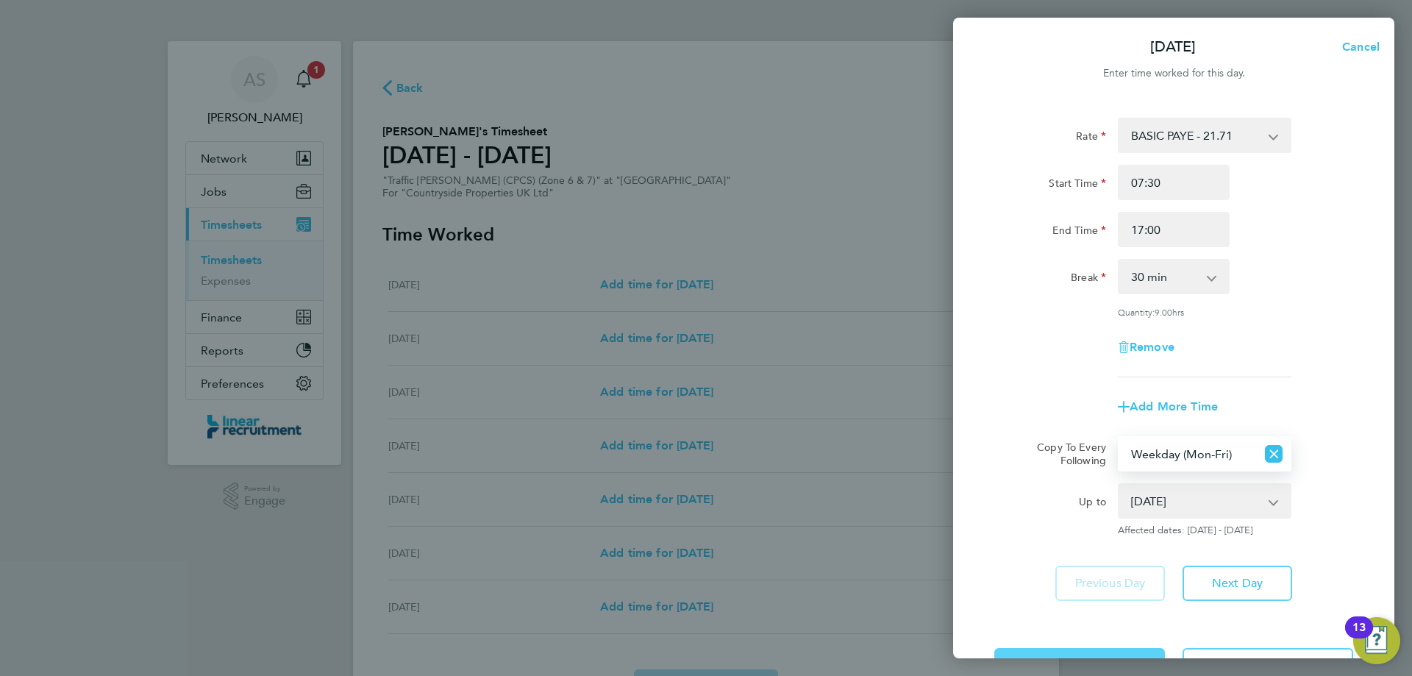
click at [1028, 652] on button "Save Timesheet" at bounding box center [1079, 665] width 171 height 35
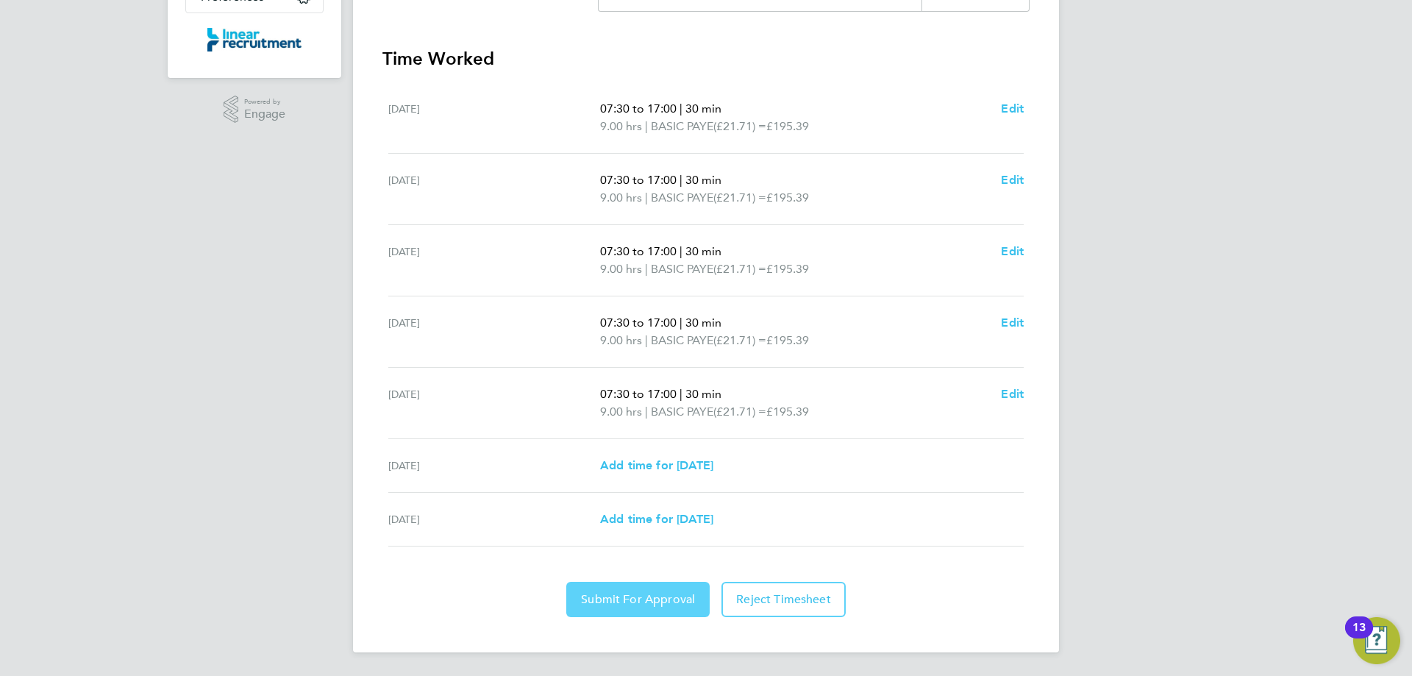
click at [646, 611] on button "Submit For Approval" at bounding box center [637, 599] width 143 height 35
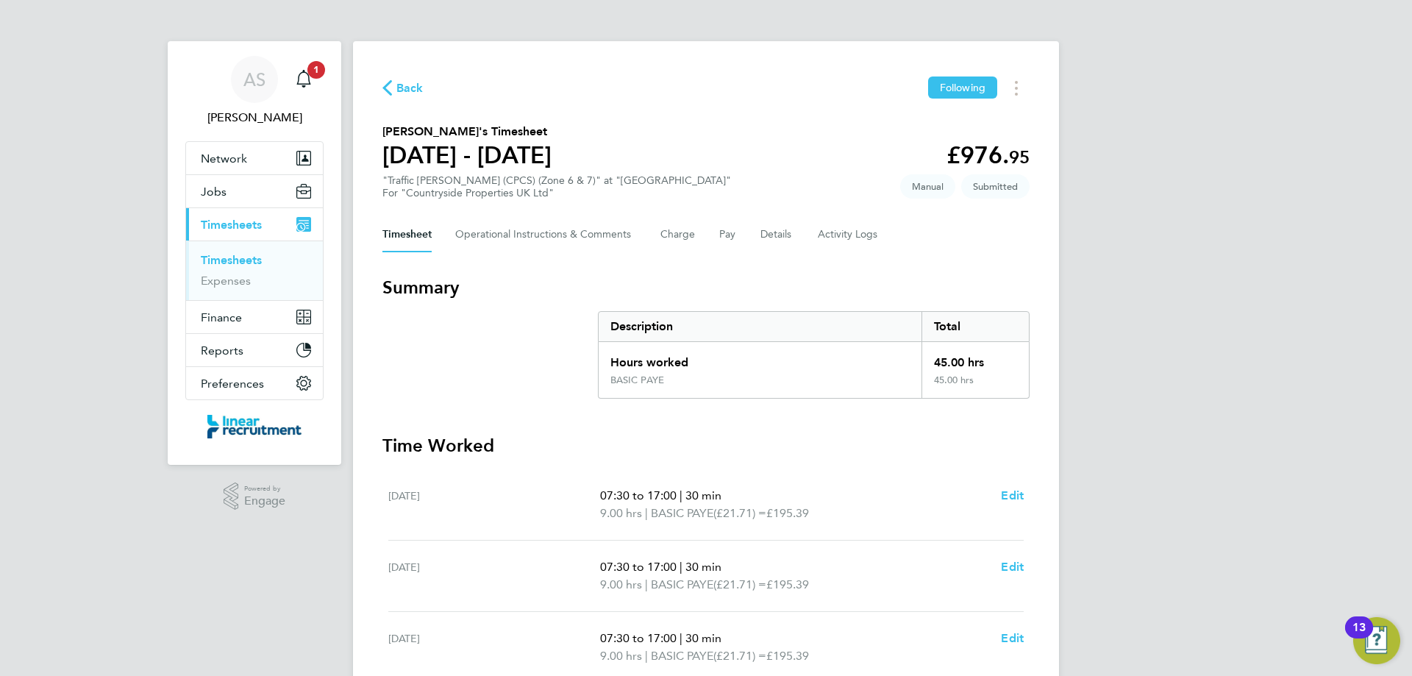
click at [414, 98] on div "Back Following" at bounding box center [705, 87] width 647 height 23
click at [404, 88] on span "Back" at bounding box center [409, 88] width 27 height 18
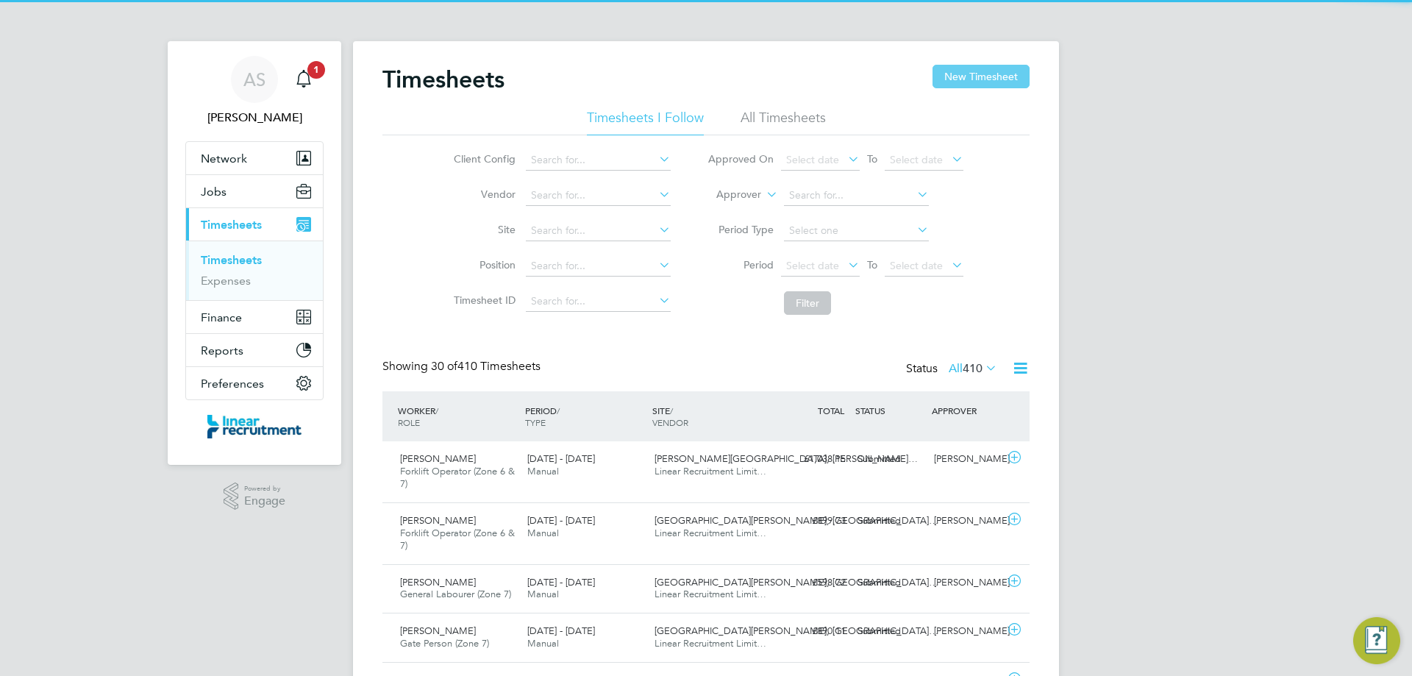
click at [973, 68] on button "New Timesheet" at bounding box center [980, 77] width 97 height 24
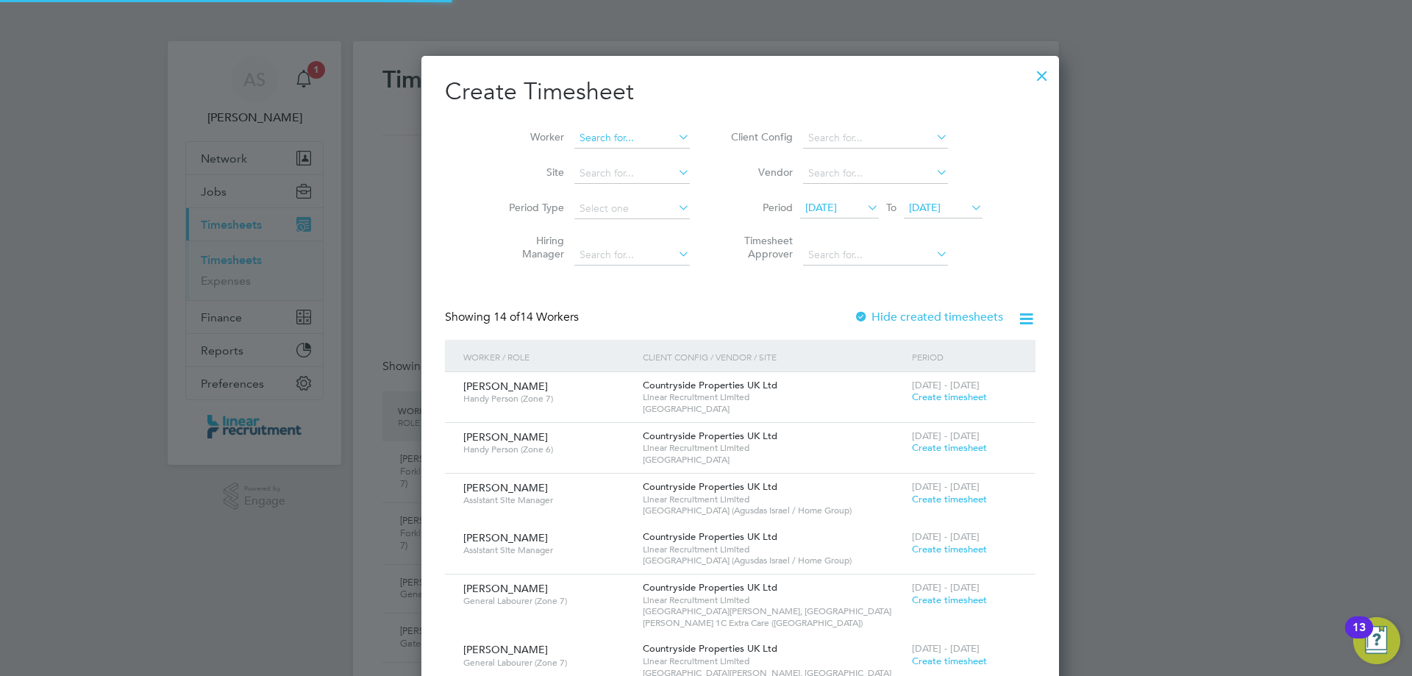
click at [580, 143] on input at bounding box center [631, 138] width 115 height 21
click at [593, 162] on li "Max P ennock" at bounding box center [597, 158] width 117 height 20
type input "[PERSON_NAME]"
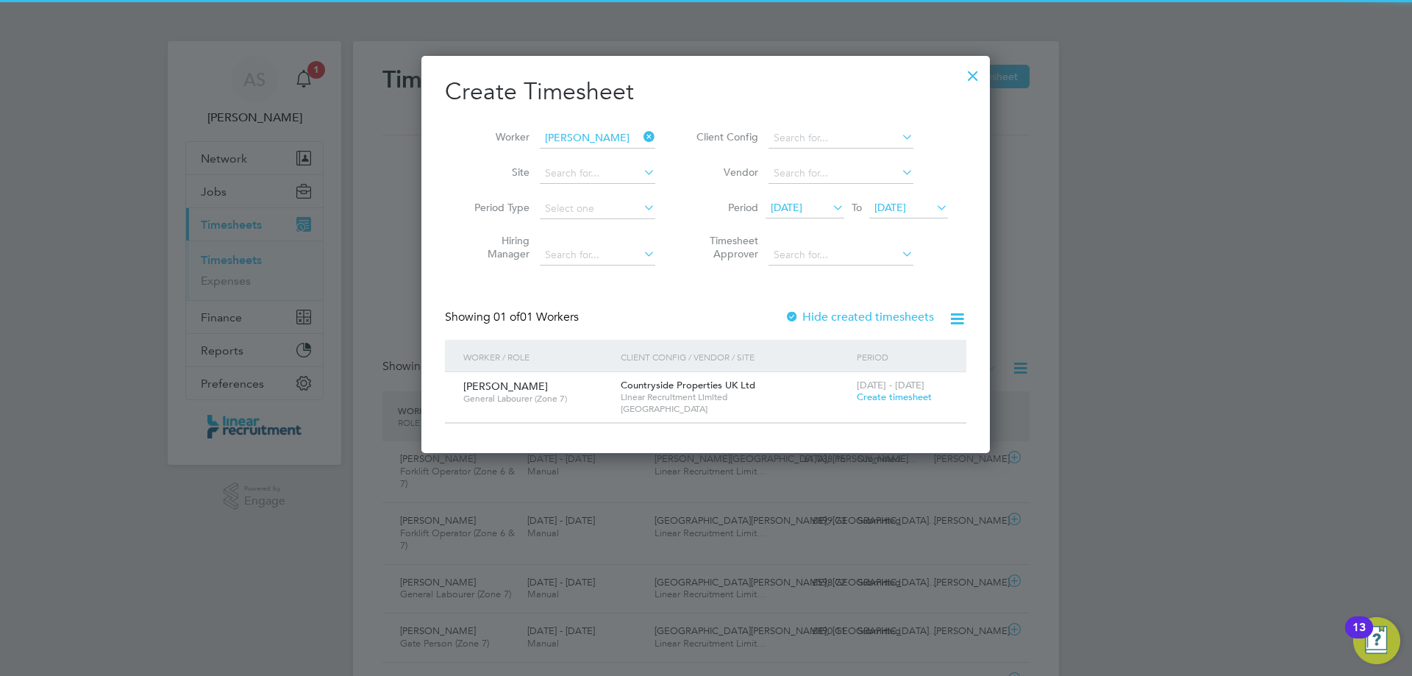
click at [894, 394] on span "Create timesheet" at bounding box center [894, 396] width 75 height 12
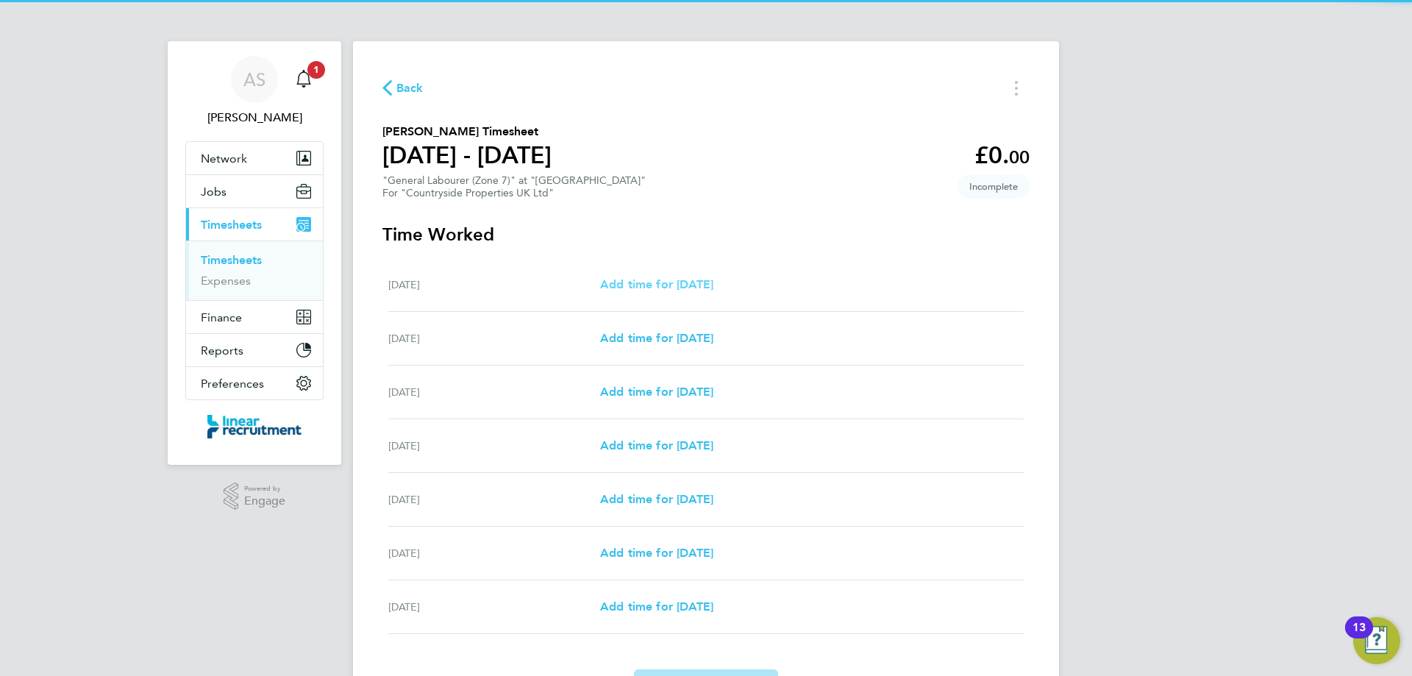
click at [713, 289] on span "Add time for [DATE]" at bounding box center [656, 284] width 113 height 14
select select "30"
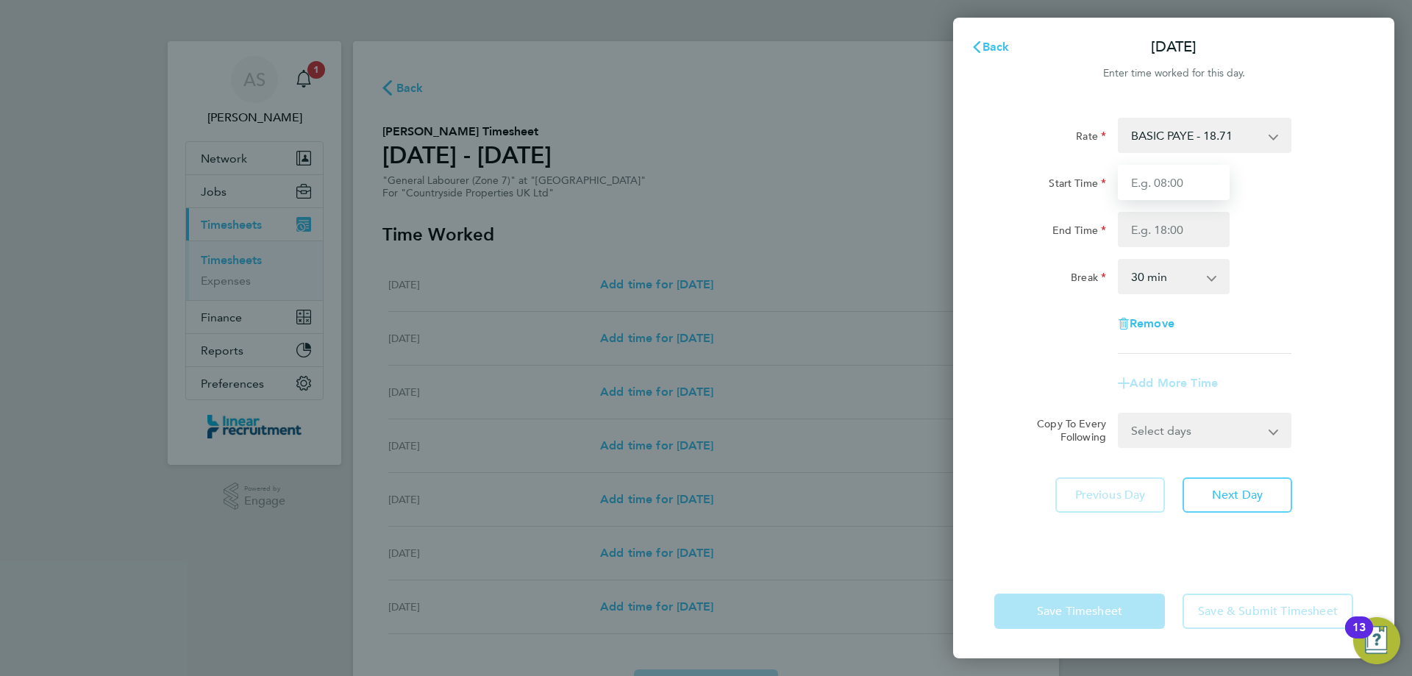
click at [1210, 177] on input "Start Time" at bounding box center [1174, 182] width 112 height 35
type input "07:30"
click at [1185, 227] on input "End Time" at bounding box center [1174, 229] width 112 height 35
drag, startPoint x: 1184, startPoint y: 233, endPoint x: 1150, endPoint y: 235, distance: 33.9
click at [1150, 235] on input "16:30" at bounding box center [1174, 229] width 112 height 35
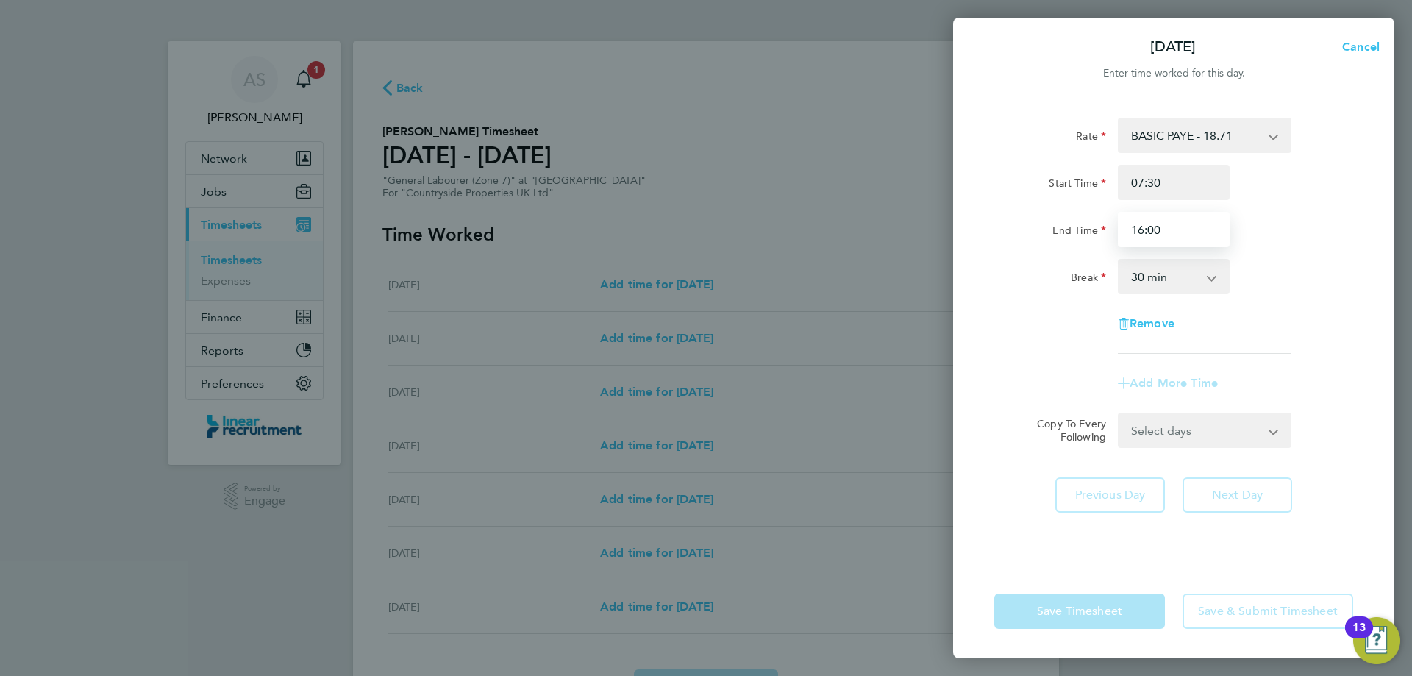
type input "16:00"
click at [1356, 271] on div "Break 0 min 15 min 30 min 45 min 60 min 75 min 90 min" at bounding box center [1173, 276] width 371 height 35
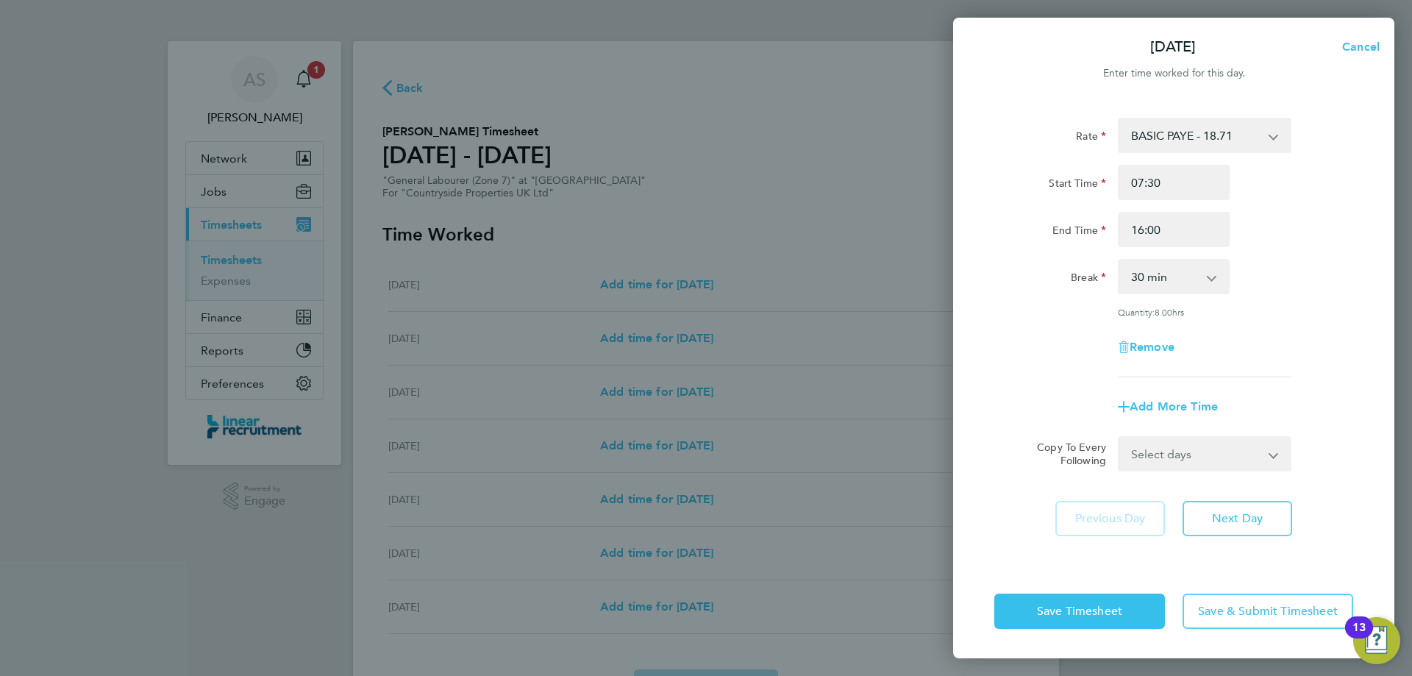
click at [1169, 461] on select "Select days Day Weekday (Mon-Fri) Weekend (Sat-Sun) [DATE] [DATE] [DATE] [DATE]…" at bounding box center [1196, 453] width 154 height 32
select select "DAY"
click at [1119, 437] on select "Select days Day Weekday (Mon-Fri) Weekend (Sat-Sun) [DATE] [DATE] [DATE] [DATE]…" at bounding box center [1196, 453] width 154 height 32
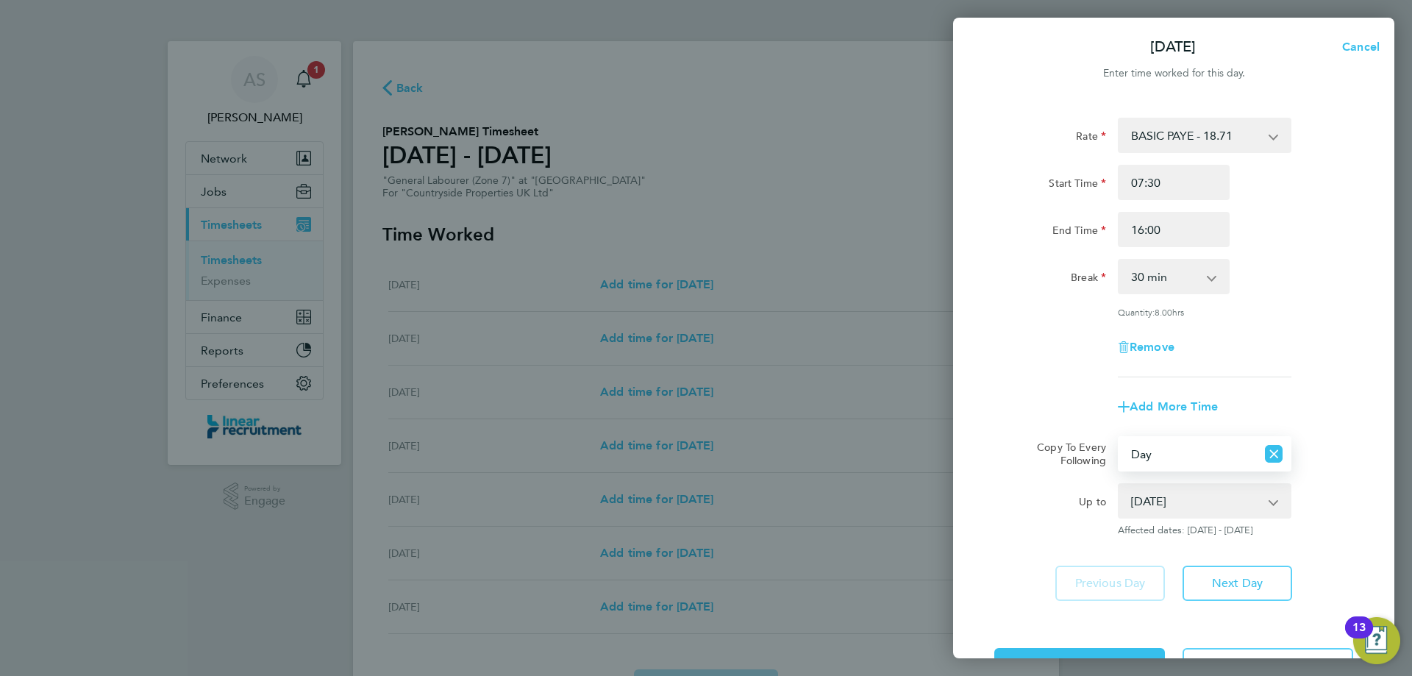
click at [1174, 503] on select "[DATE] [DATE] [DATE] [DATE] [DATE] [DATE]" at bounding box center [1195, 501] width 153 height 32
select select "[DATE]"
click at [1119, 485] on select "[DATE] [DATE] [DATE] [DATE] [DATE] [DATE]" at bounding box center [1195, 501] width 153 height 32
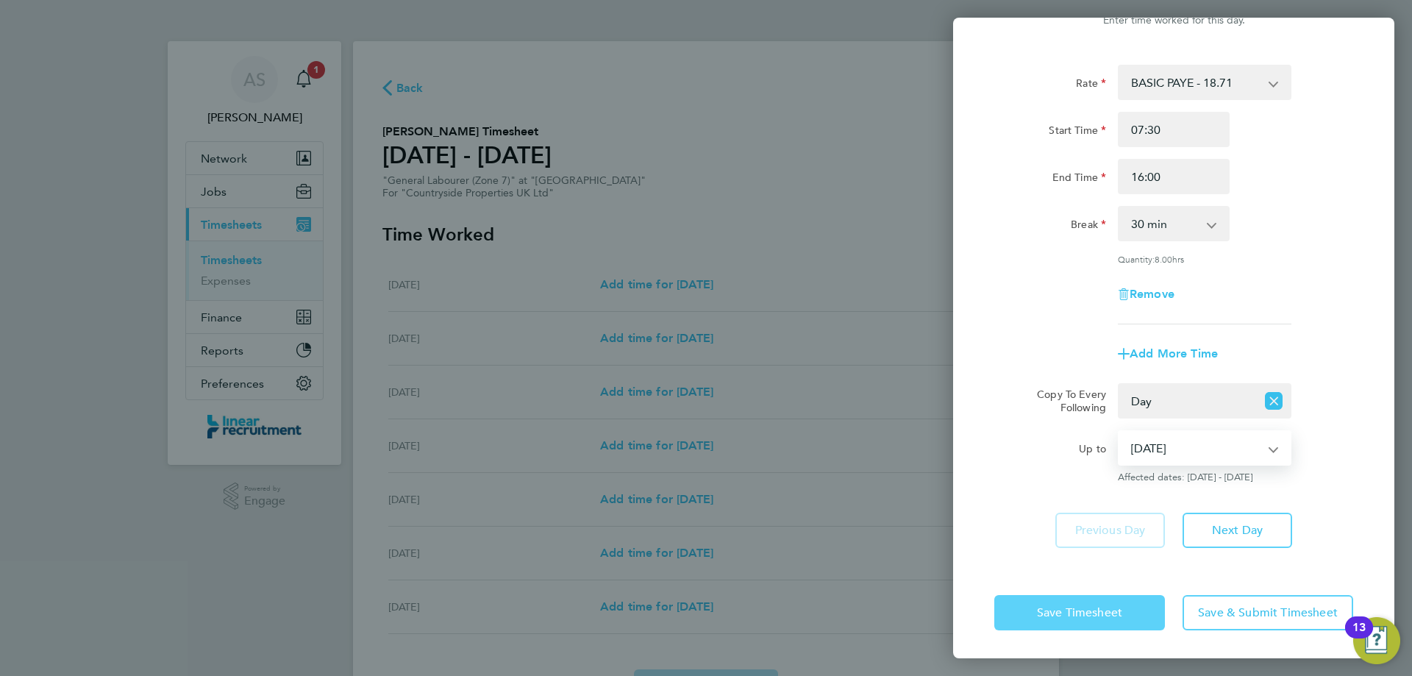
click at [1112, 605] on span "Save Timesheet" at bounding box center [1079, 612] width 85 height 15
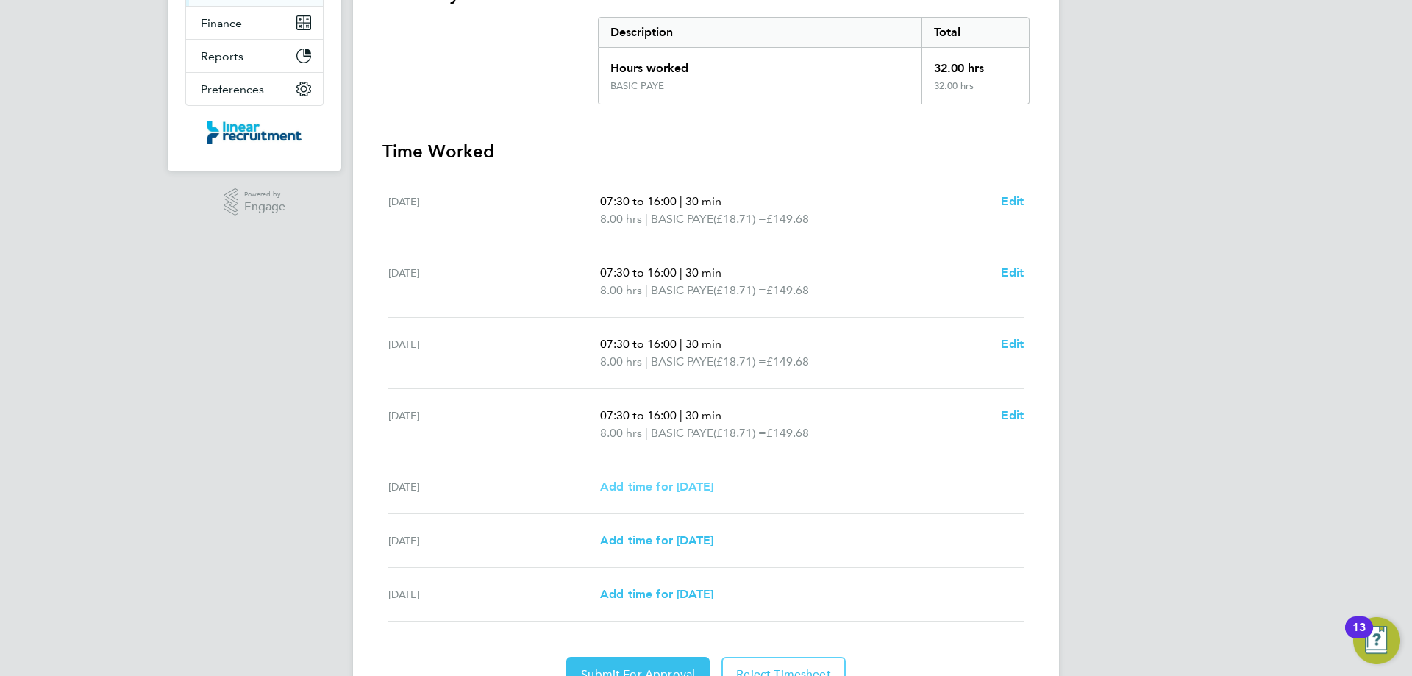
click at [660, 481] on span "Add time for [DATE]" at bounding box center [656, 486] width 113 height 14
select select "30"
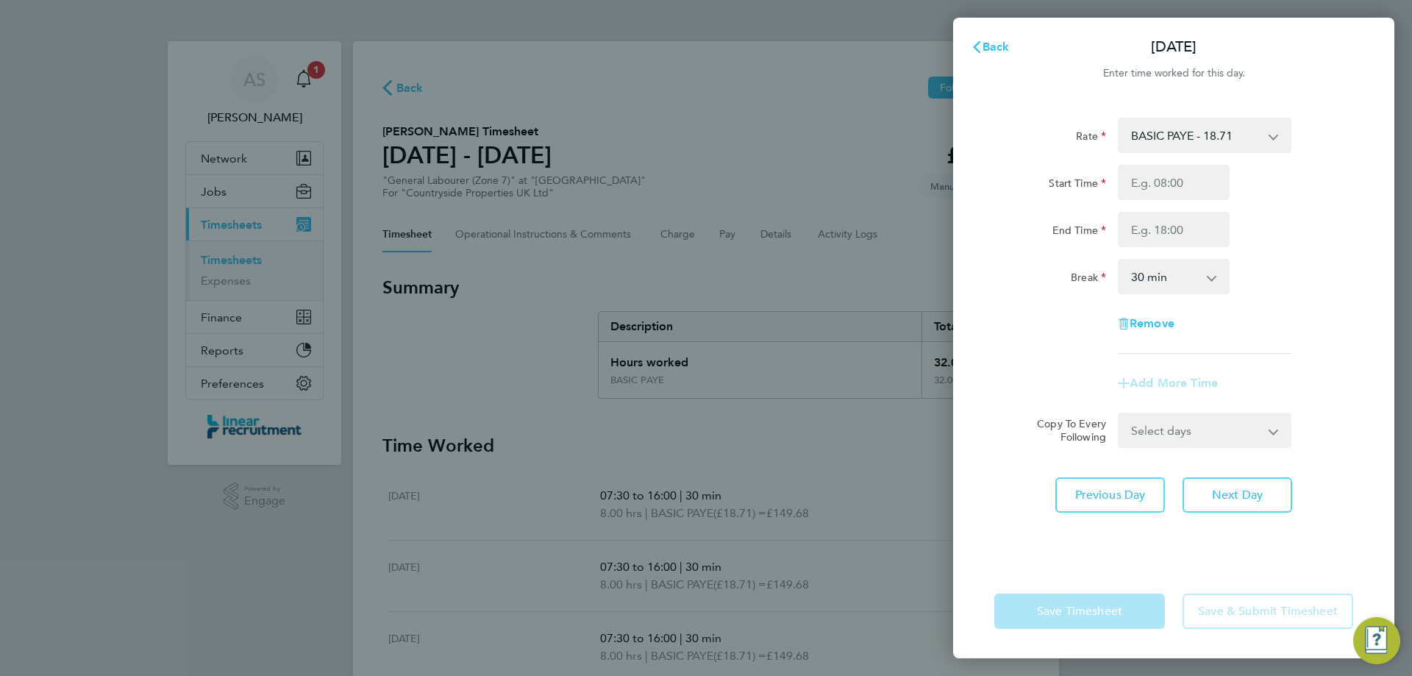
click at [1146, 203] on div "Start Time End Time" at bounding box center [1173, 206] width 371 height 82
click at [1155, 182] on input "Start Time" at bounding box center [1174, 182] width 112 height 35
type input "07:30"
click at [1173, 228] on input "End Time" at bounding box center [1174, 229] width 112 height 35
type input "15:00"
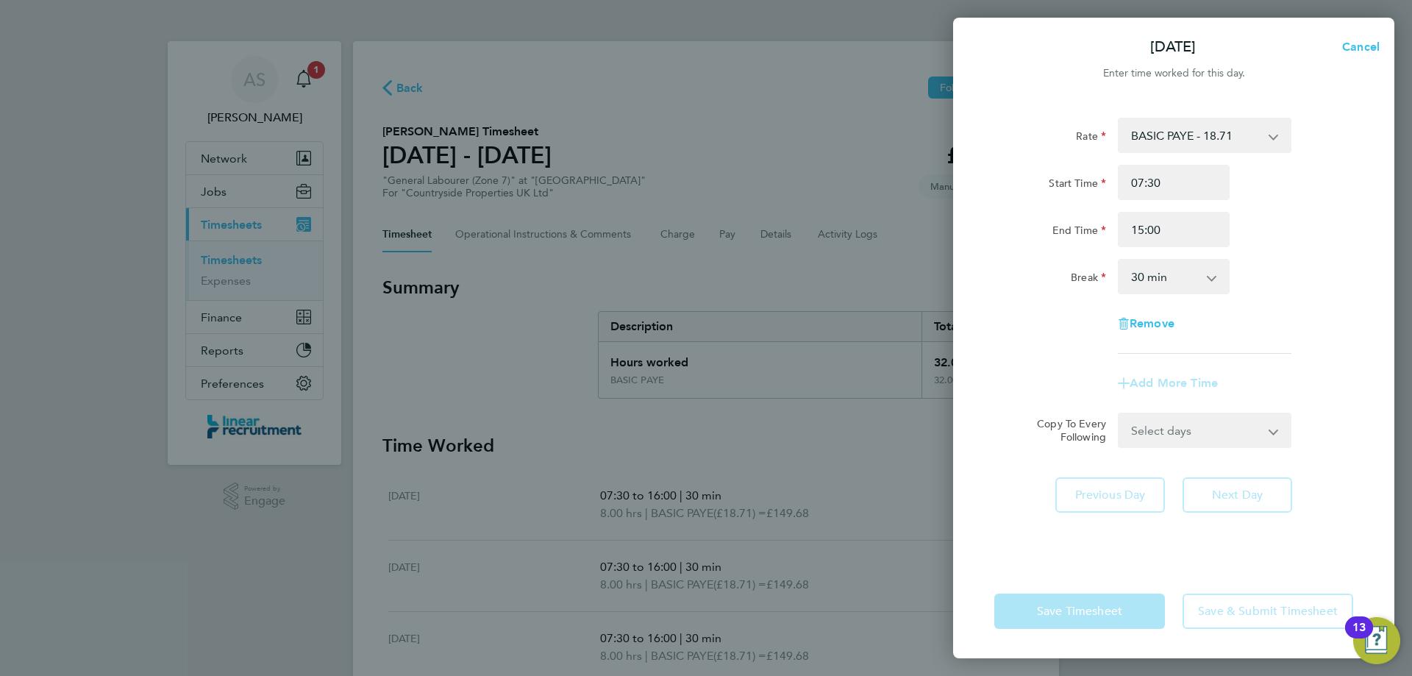
click at [1279, 276] on div "Break 0 min 15 min 30 min 45 min 60 min 75 min 90 min" at bounding box center [1173, 276] width 371 height 35
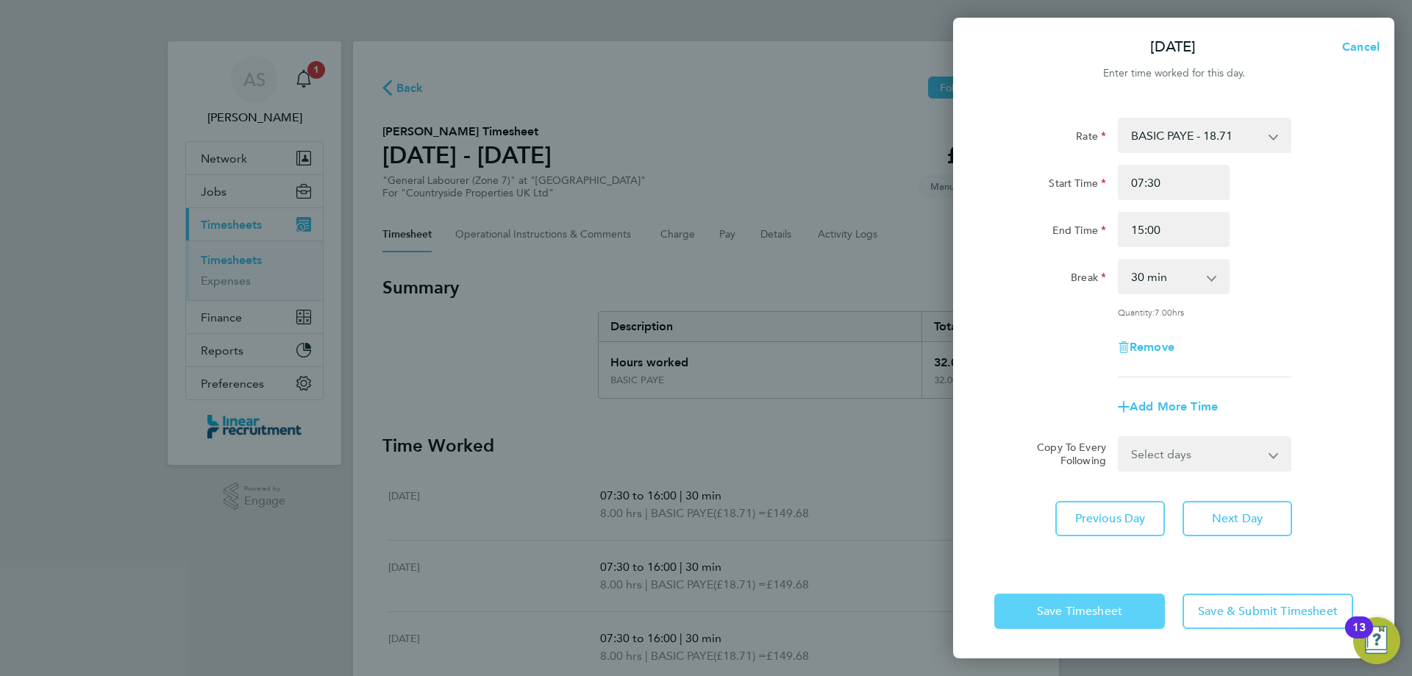
click at [1121, 593] on button "Save Timesheet" at bounding box center [1079, 610] width 171 height 35
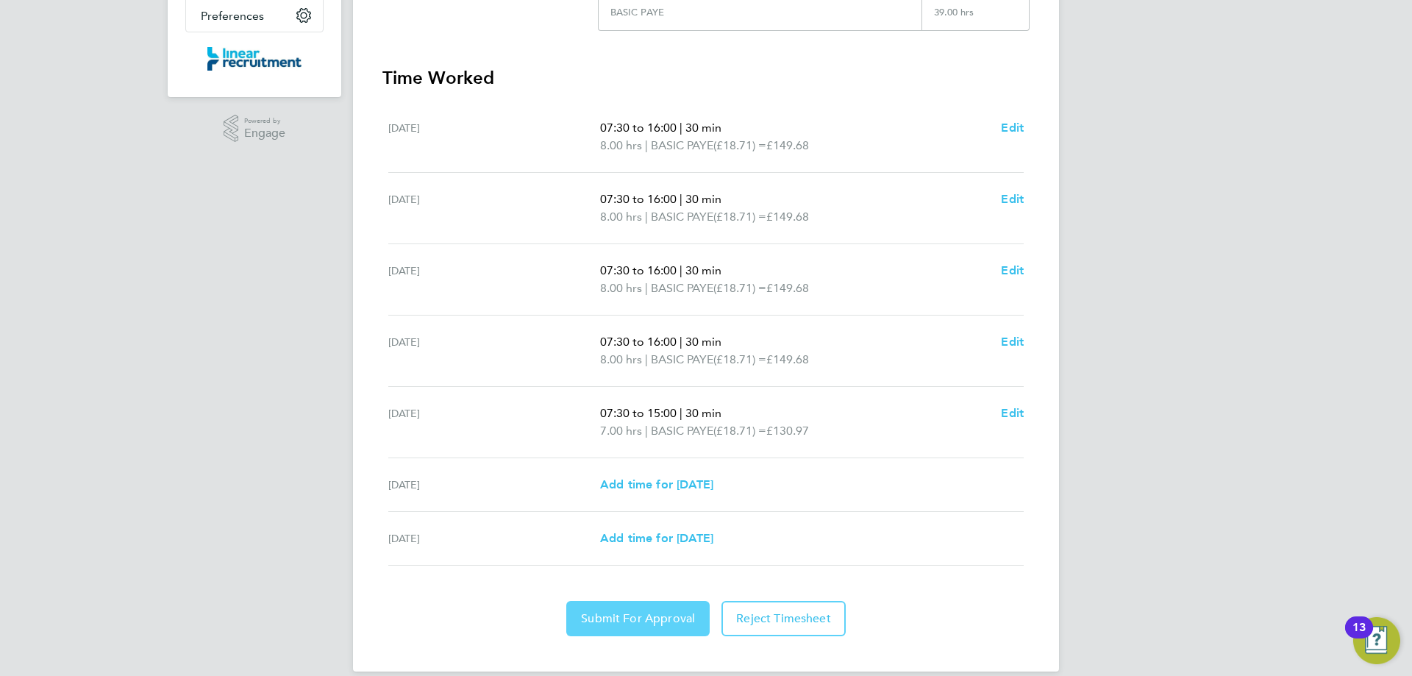
click at [654, 621] on span "Submit For Approval" at bounding box center [638, 618] width 114 height 15
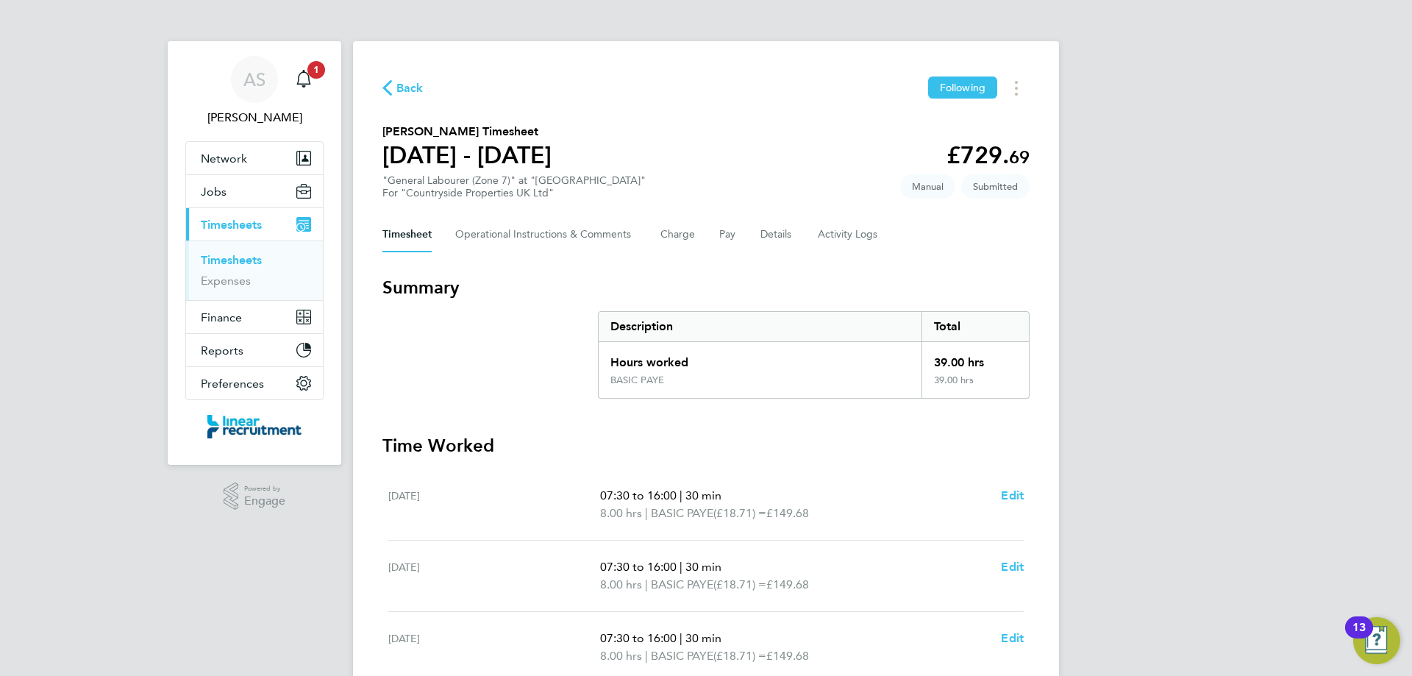
click at [402, 85] on span "Back" at bounding box center [409, 88] width 27 height 18
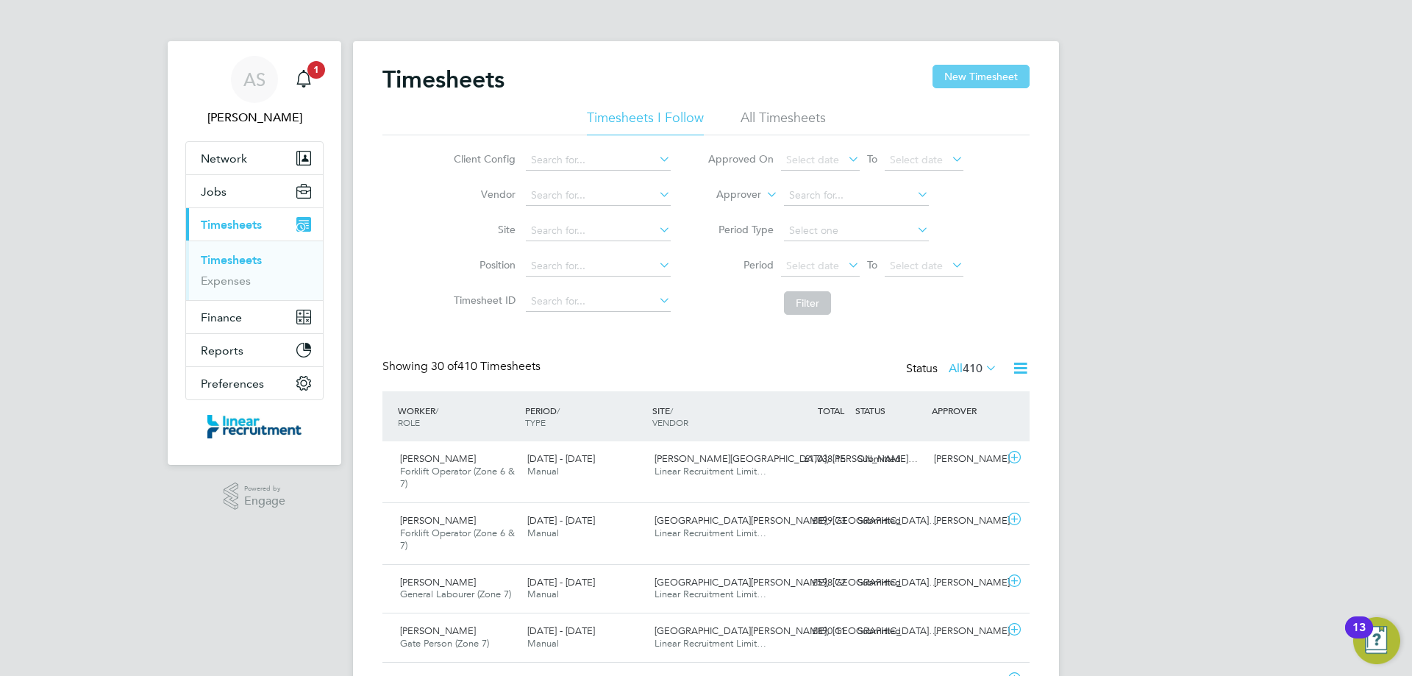
click at [973, 87] on button "New Timesheet" at bounding box center [980, 77] width 97 height 24
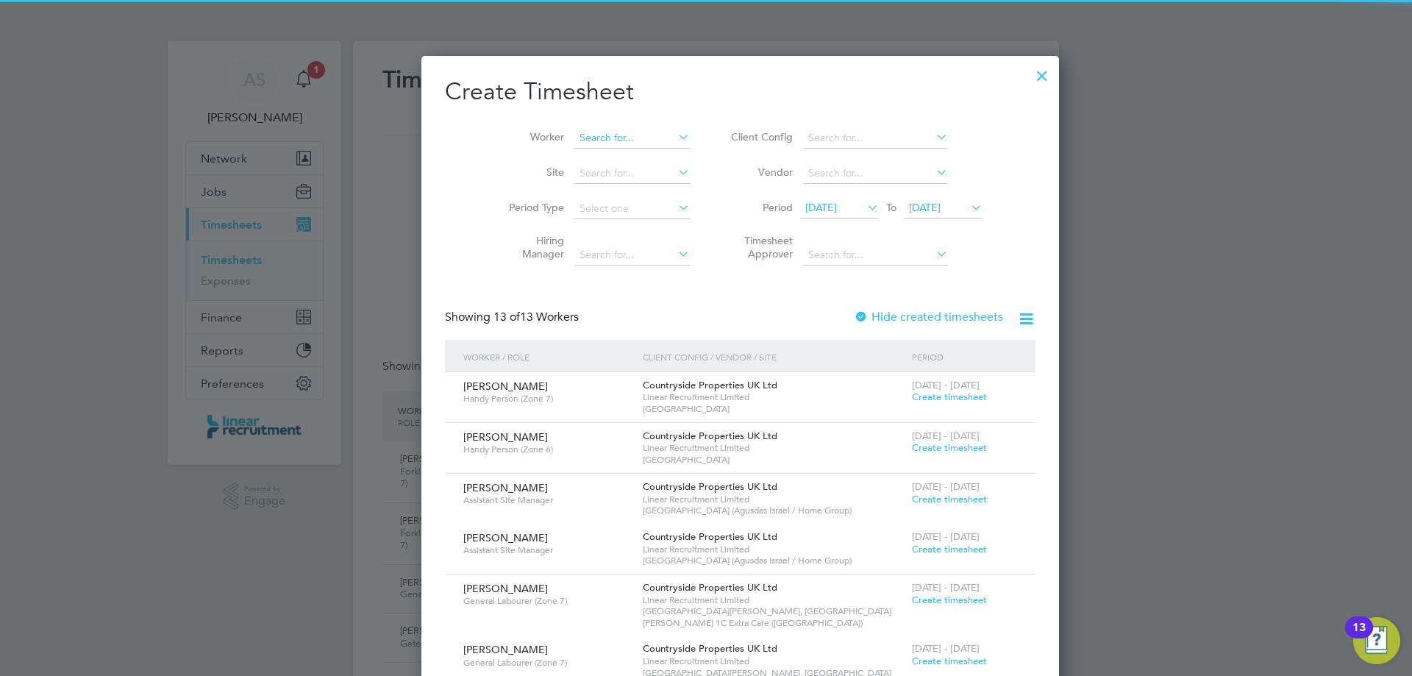
click at [594, 140] on input at bounding box center [631, 138] width 115 height 21
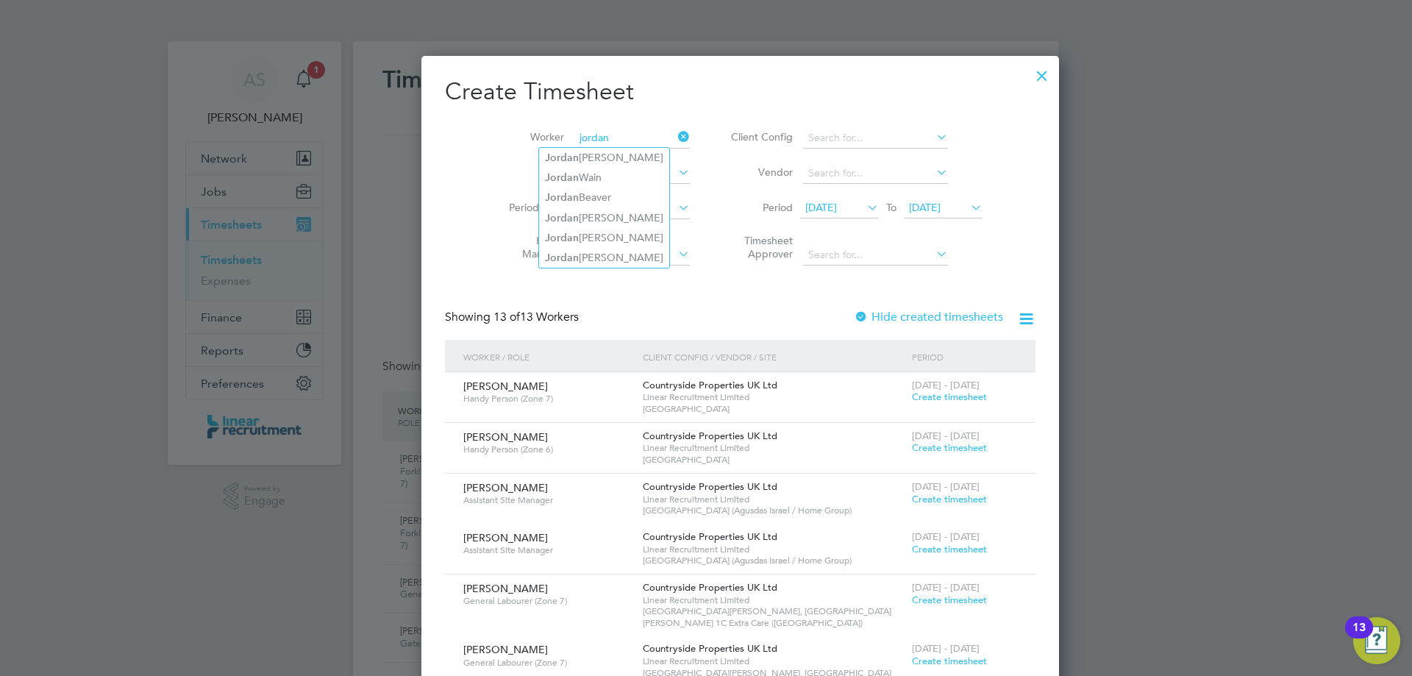
type input "jordan"
click at [675, 134] on icon at bounding box center [675, 136] width 0 height 21
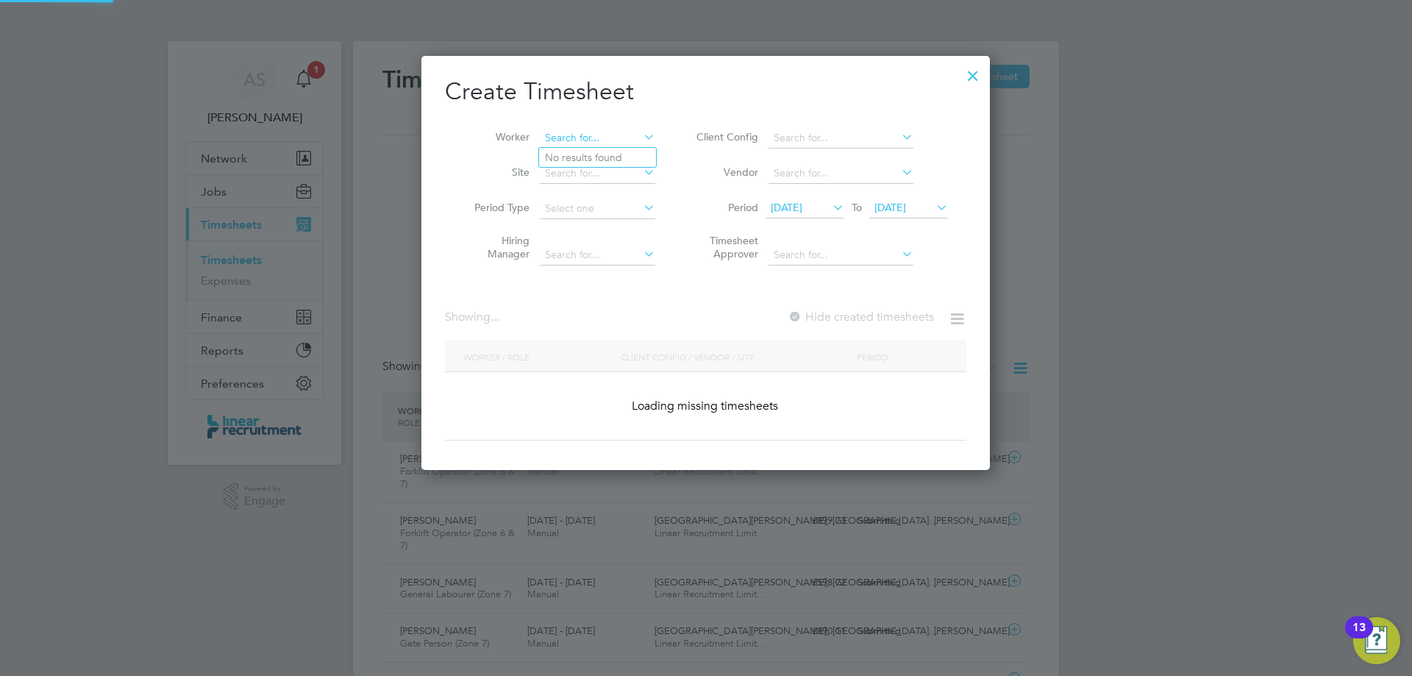
click at [609, 136] on input at bounding box center [597, 138] width 115 height 21
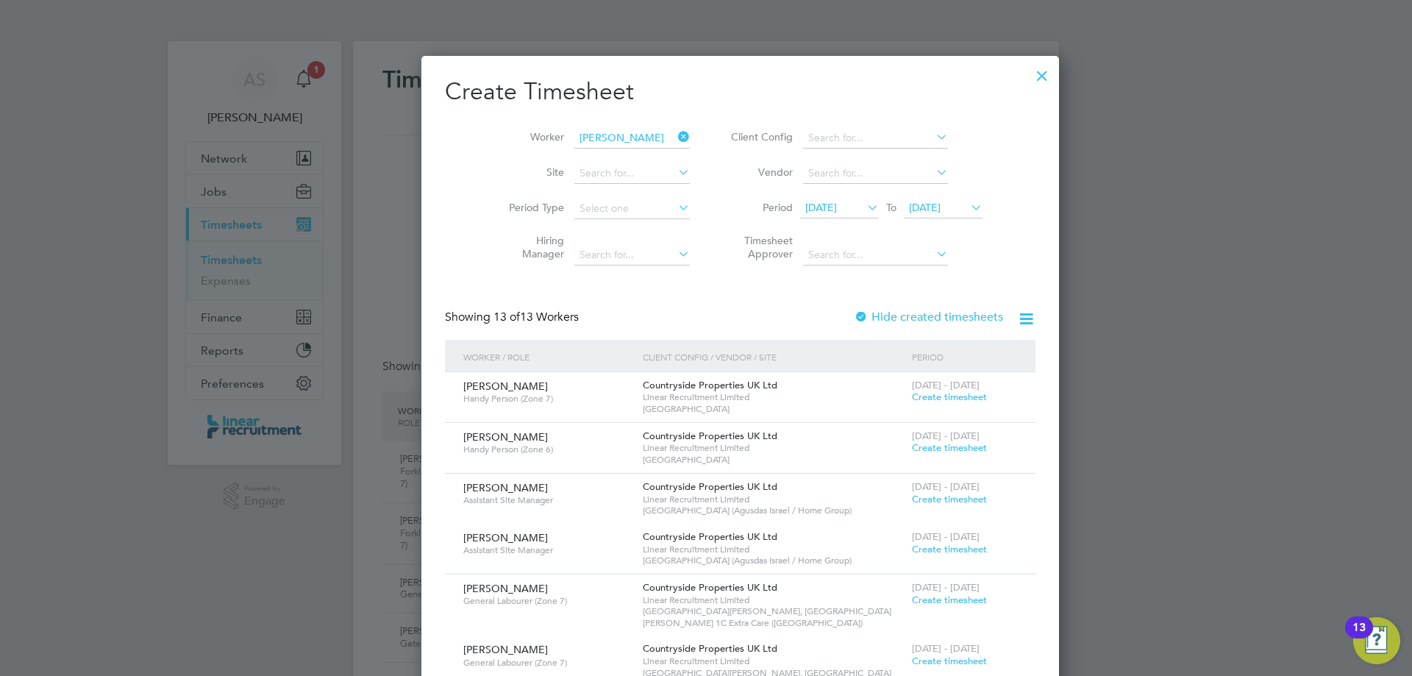
click at [615, 183] on li "Greg Macdonald" at bounding box center [637, 178] width 196 height 20
type input "[PERSON_NAME]"
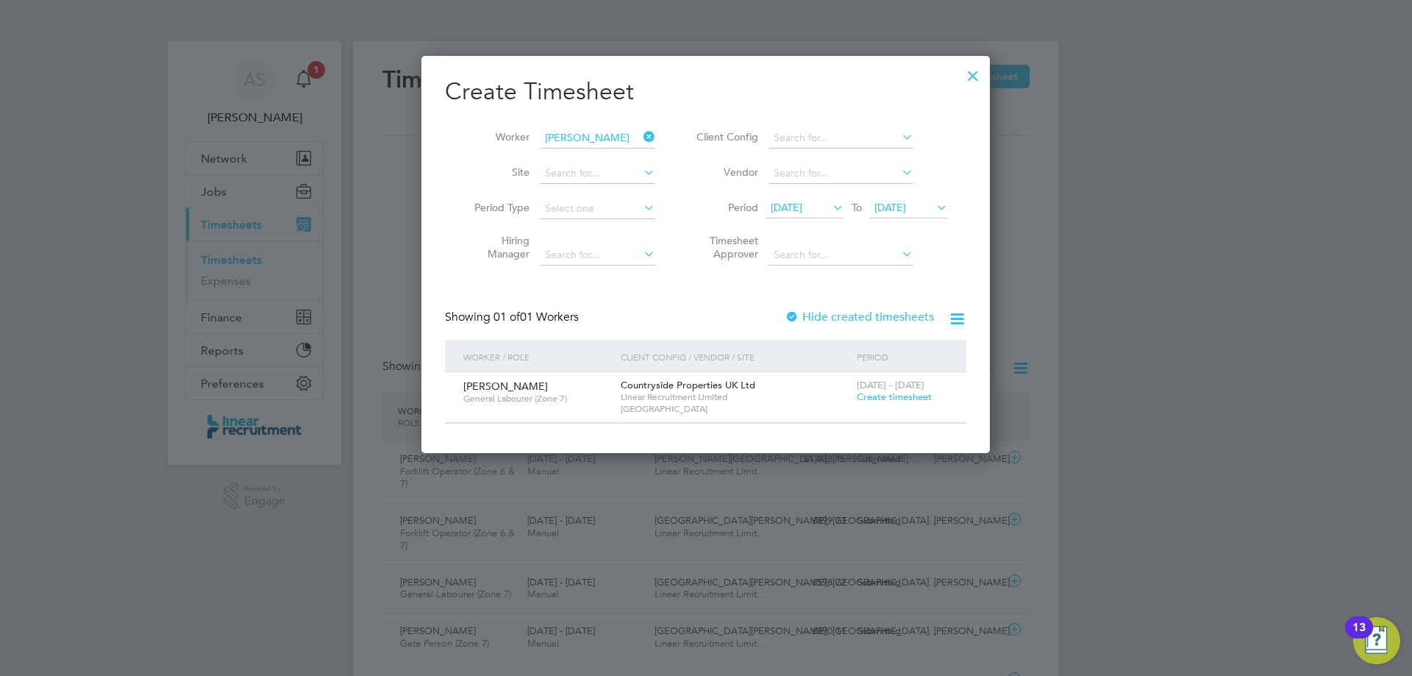
click at [879, 392] on span "Create timesheet" at bounding box center [894, 396] width 75 height 12
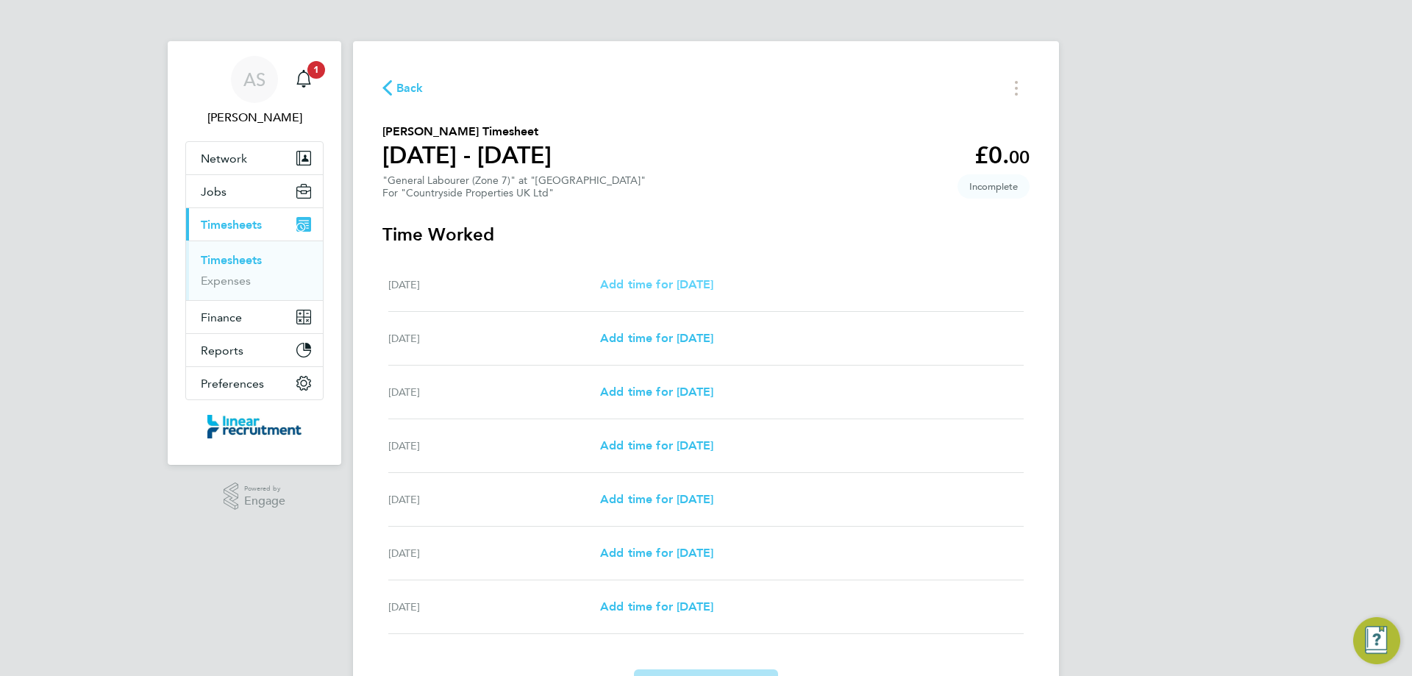
click at [698, 291] on link "Add time for [DATE]" at bounding box center [656, 285] width 113 height 18
select select "30"
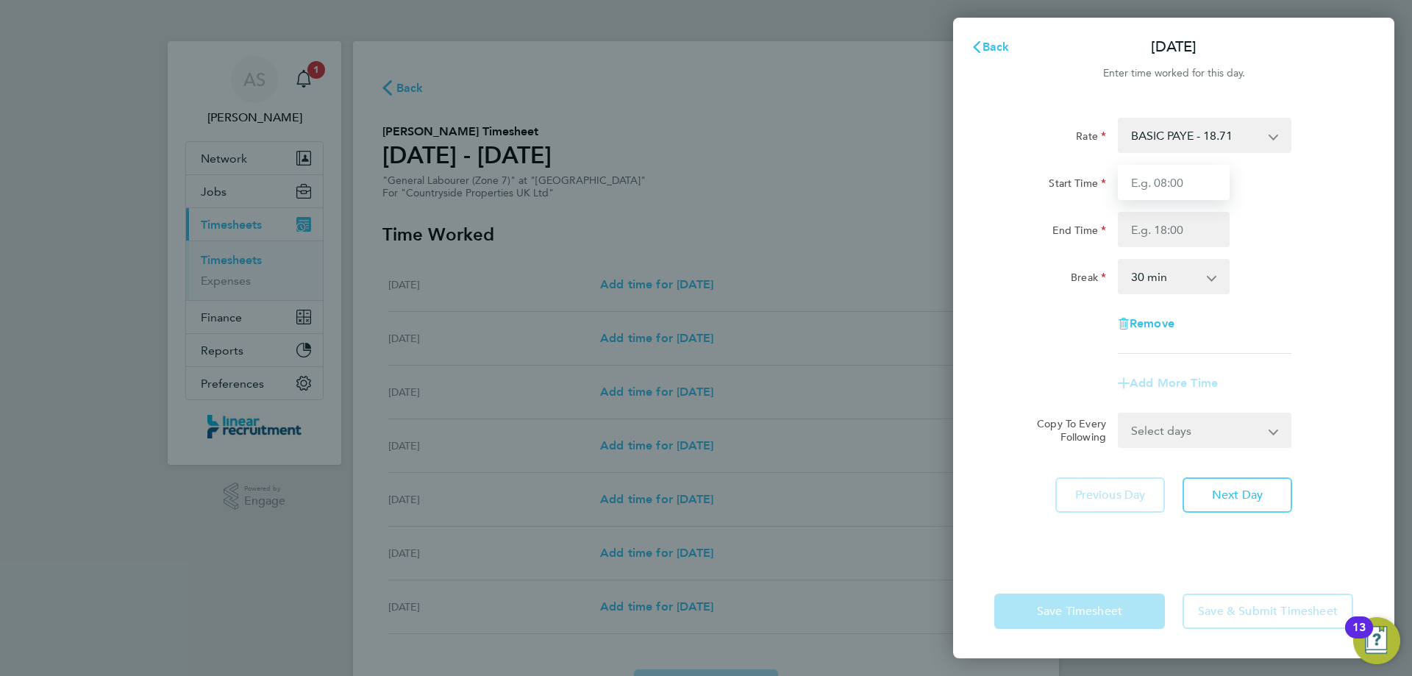
click at [1157, 190] on input "Start Time" at bounding box center [1174, 182] width 112 height 35
type input "07:30"
click at [1184, 229] on input "End Time" at bounding box center [1174, 229] width 112 height 35
type input "16:00"
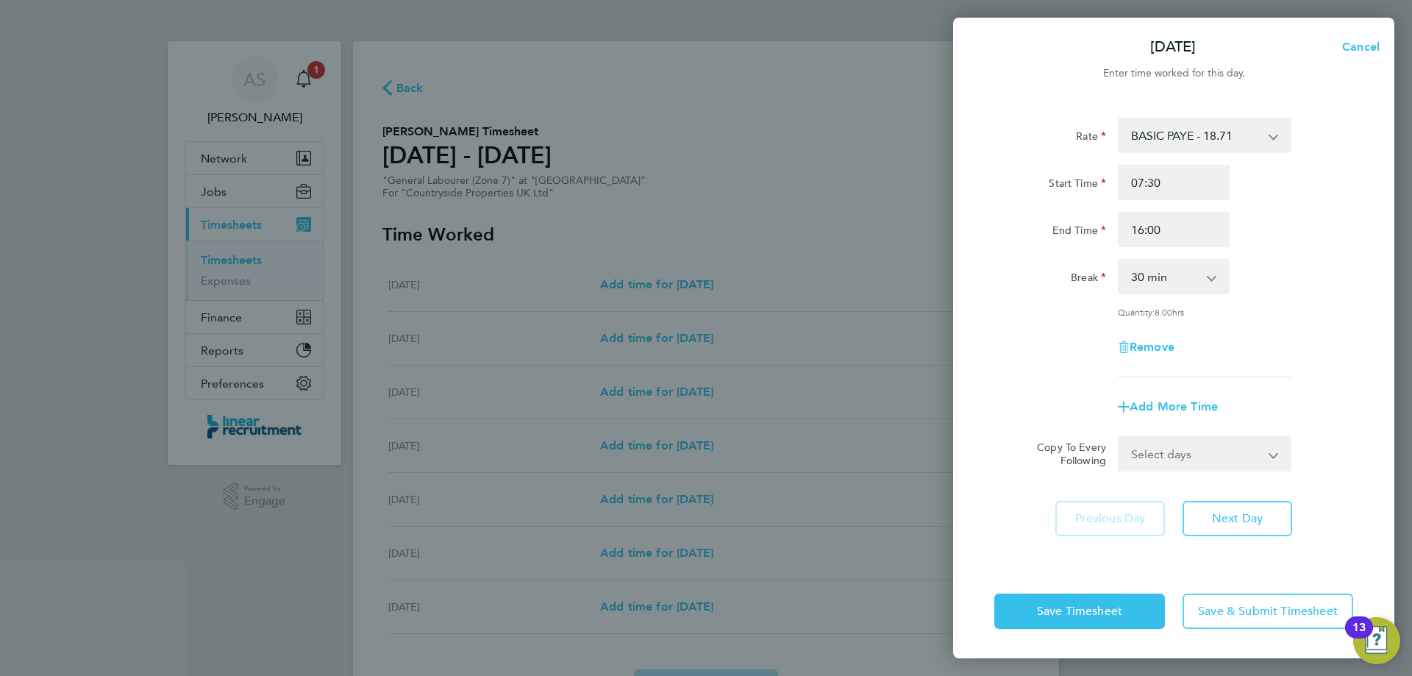
click at [1303, 249] on div "Rate BASIC PAYE - 18.71 Start Time 07:30 End Time 16:00 Break 0 min 15 min 30 m…" at bounding box center [1173, 248] width 359 height 260
click at [1161, 468] on select "Select days Day Weekday (Mon-Fri) Weekend (Sat-Sun) [DATE] [DATE] [DATE] [DATE]…" at bounding box center [1196, 453] width 154 height 32
select select "DAY"
click at [1119, 437] on select "Select days Day Weekday (Mon-Fri) Weekend (Sat-Sun) [DATE] [DATE] [DATE] [DATE]…" at bounding box center [1196, 453] width 154 height 32
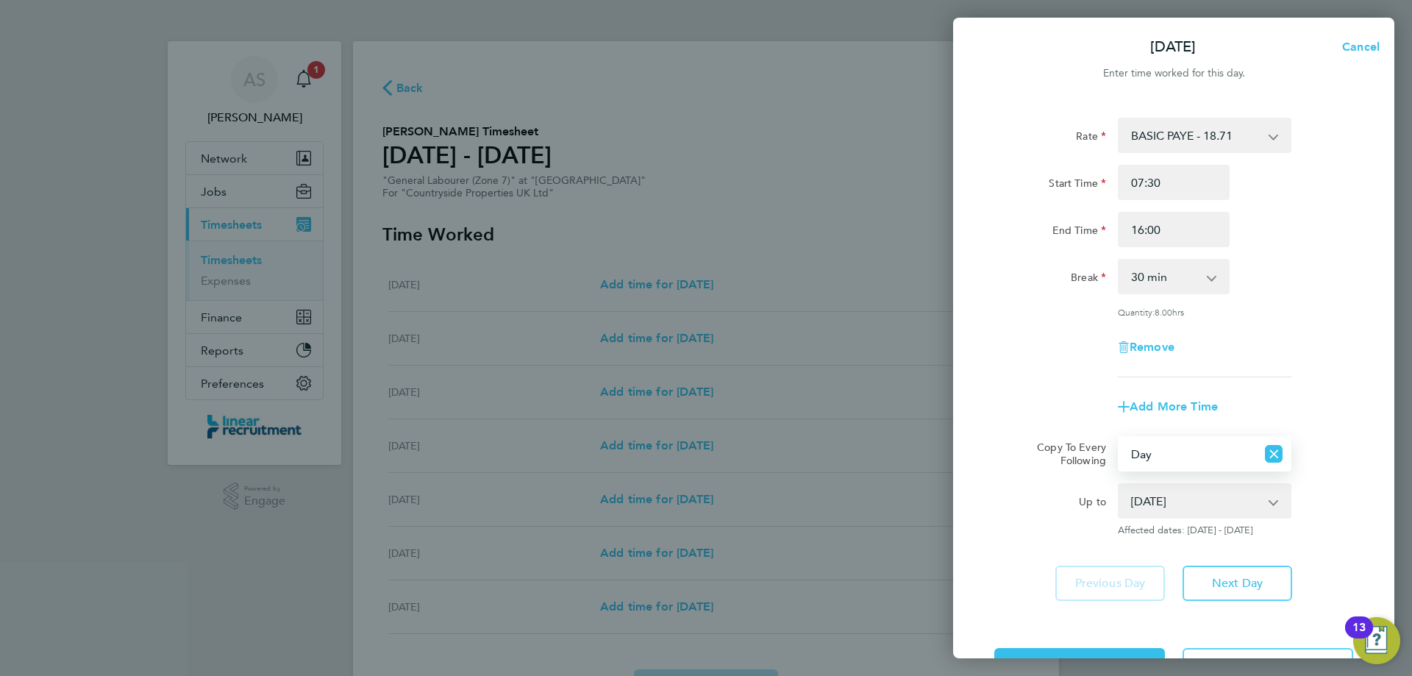
drag, startPoint x: 1179, startPoint y: 464, endPoint x: 1181, endPoint y: 499, distance: 34.6
click at [1181, 499] on select "[DATE] [DATE] [DATE] [DATE] [DATE] [DATE]" at bounding box center [1195, 501] width 153 height 32
select select "[DATE]"
click at [1119, 485] on select "[DATE] [DATE] [DATE] [DATE] [DATE] [DATE]" at bounding box center [1195, 501] width 153 height 32
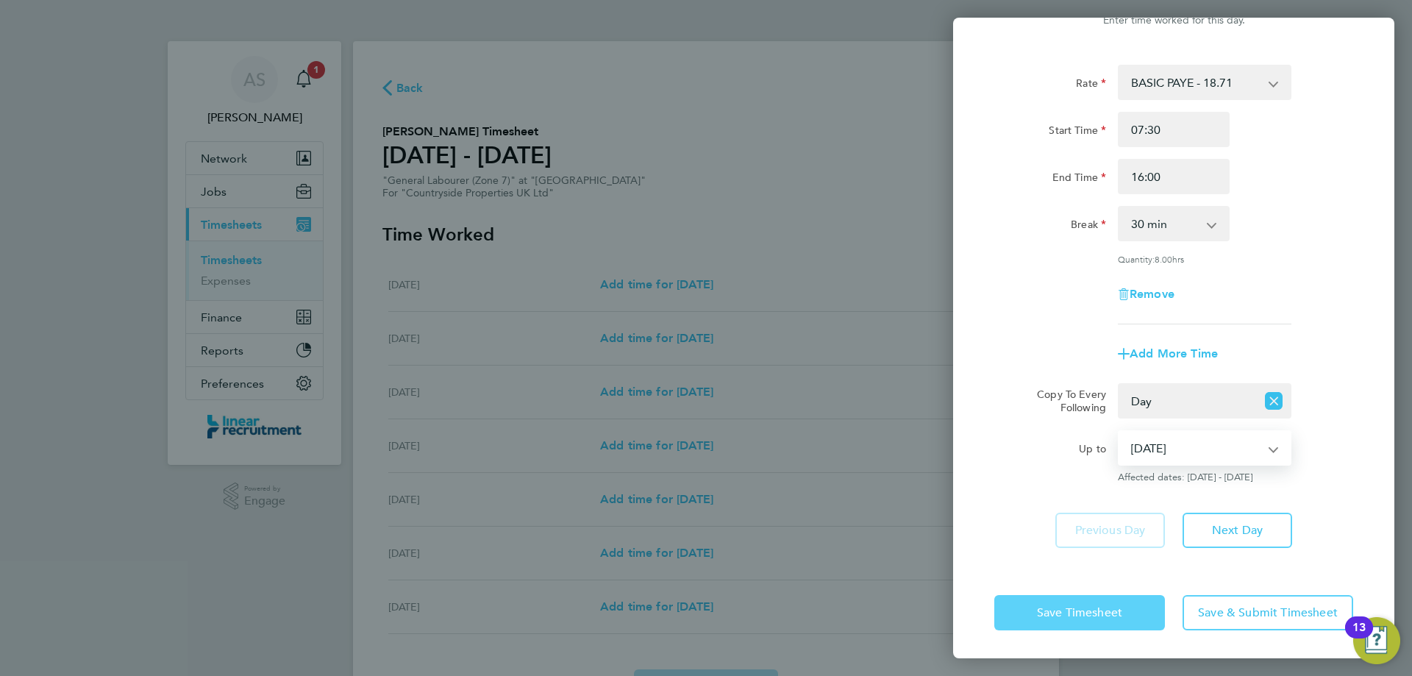
click at [1110, 601] on button "Save Timesheet" at bounding box center [1079, 612] width 171 height 35
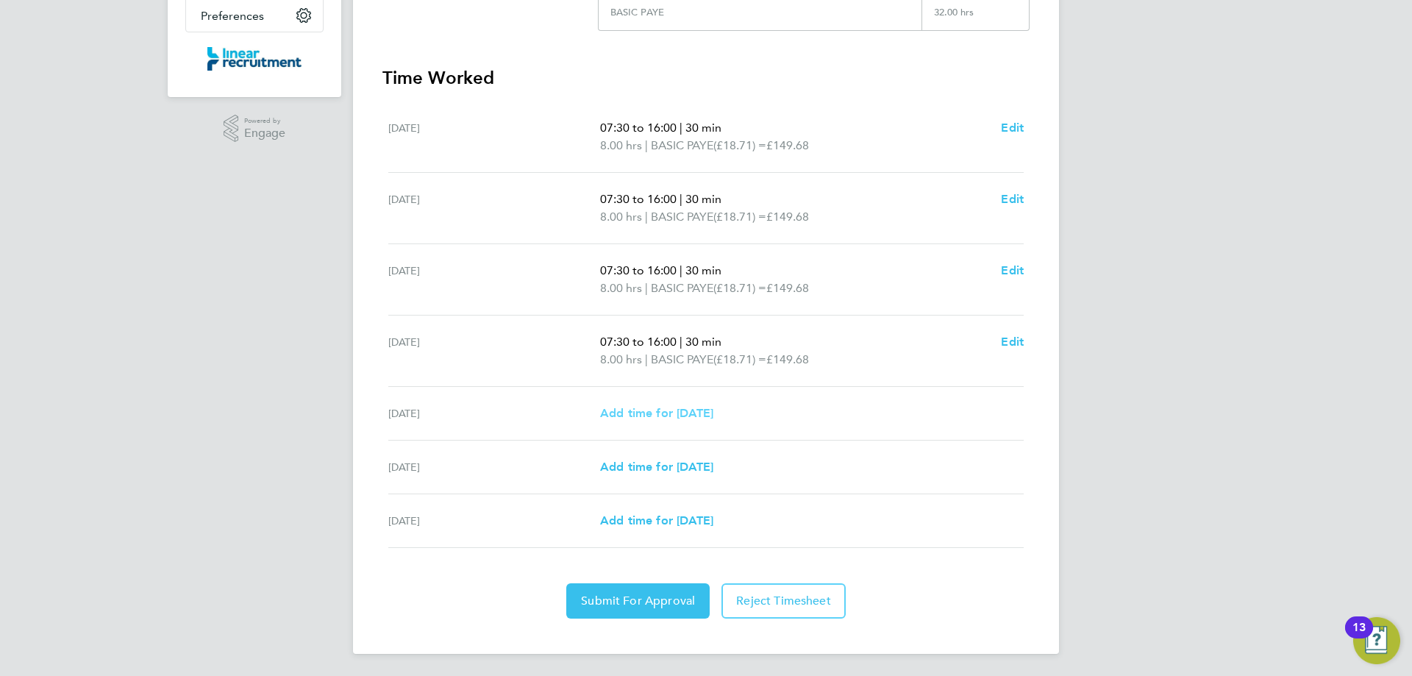
click at [619, 413] on span "Add time for [DATE]" at bounding box center [656, 413] width 113 height 14
select select "30"
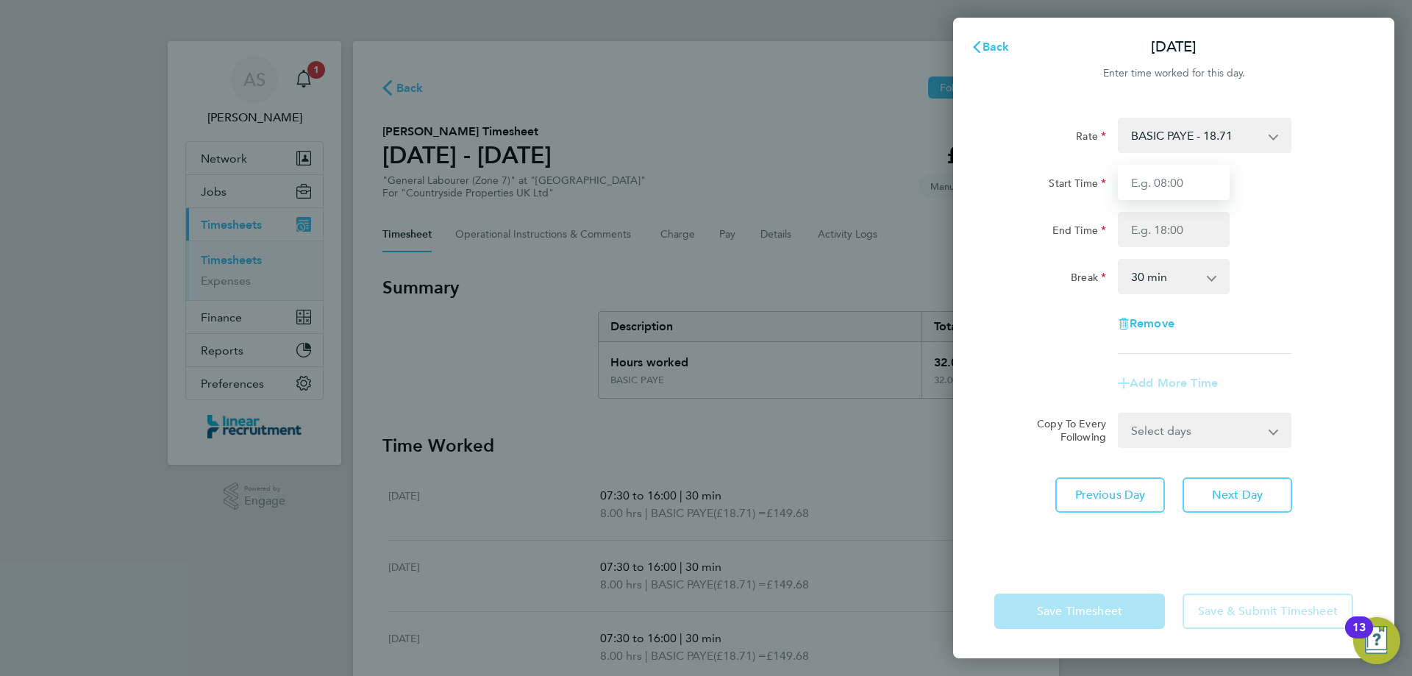
drag, startPoint x: 1192, startPoint y: 171, endPoint x: 1190, endPoint y: 179, distance: 8.2
click at [1192, 171] on input "Start Time" at bounding box center [1174, 182] width 112 height 35
type input "07:30"
click at [1174, 232] on input "End Time" at bounding box center [1174, 229] width 112 height 35
type input "15:00"
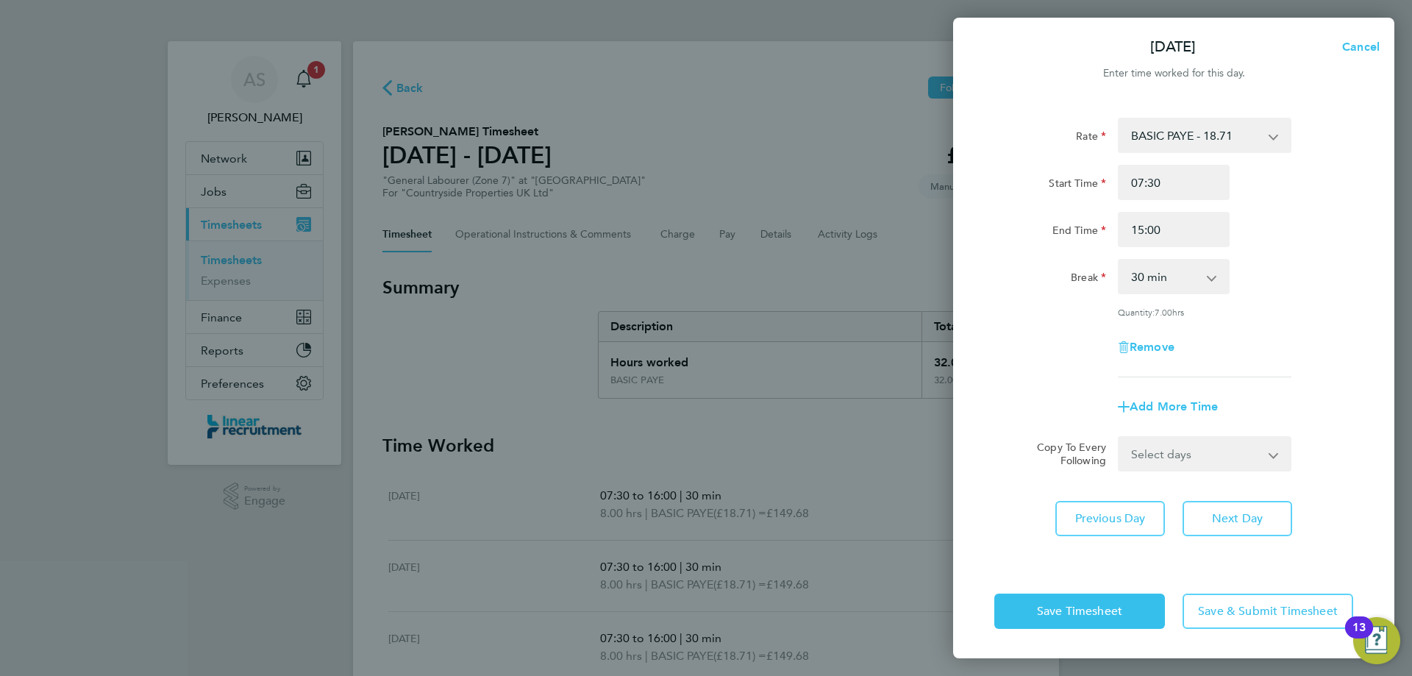
click at [1270, 314] on div "Rate BASIC PAYE - 18.71 Start Time 07:30 End Time 15:00 Break 0 min 15 min 30 m…" at bounding box center [1173, 248] width 359 height 260
click at [1055, 632] on div "Save Timesheet Save & Submit Timesheet" at bounding box center [1173, 611] width 441 height 94
click at [1055, 613] on span "Save Timesheet" at bounding box center [1079, 611] width 85 height 15
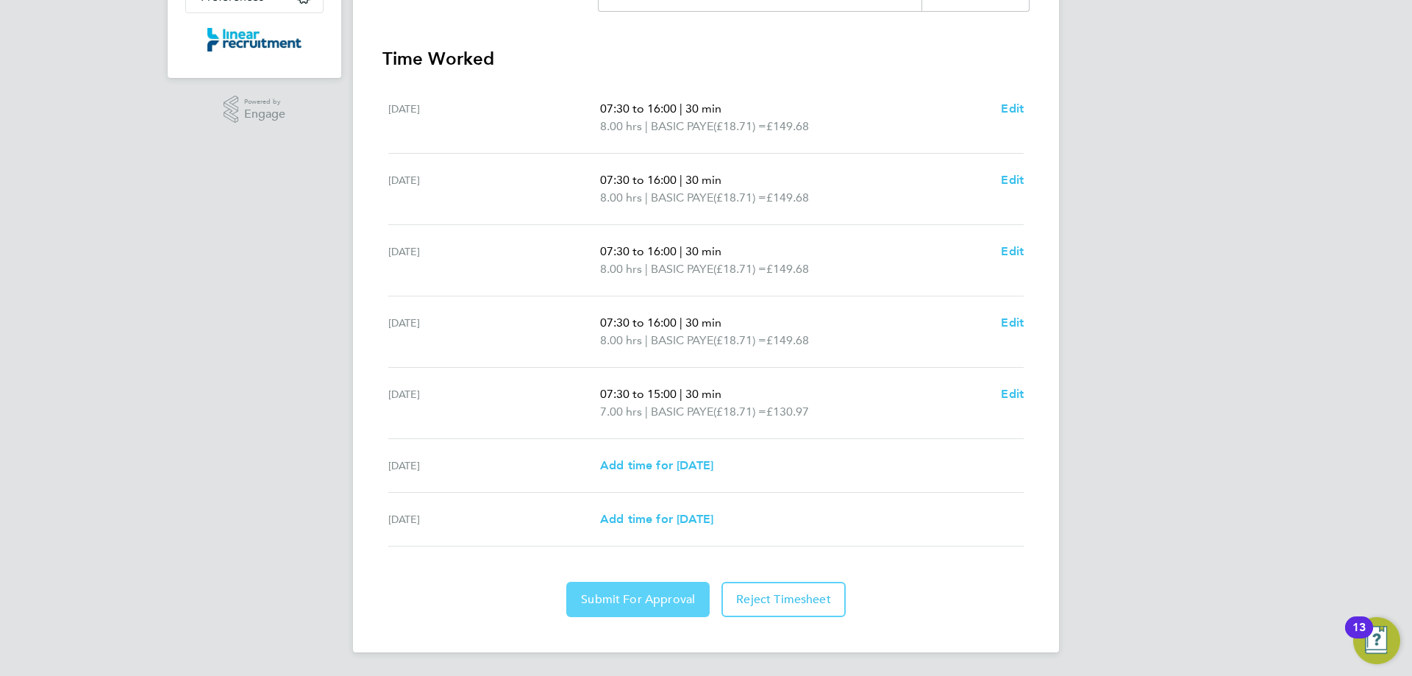
click at [644, 607] on button "Submit For Approval" at bounding box center [637, 599] width 143 height 35
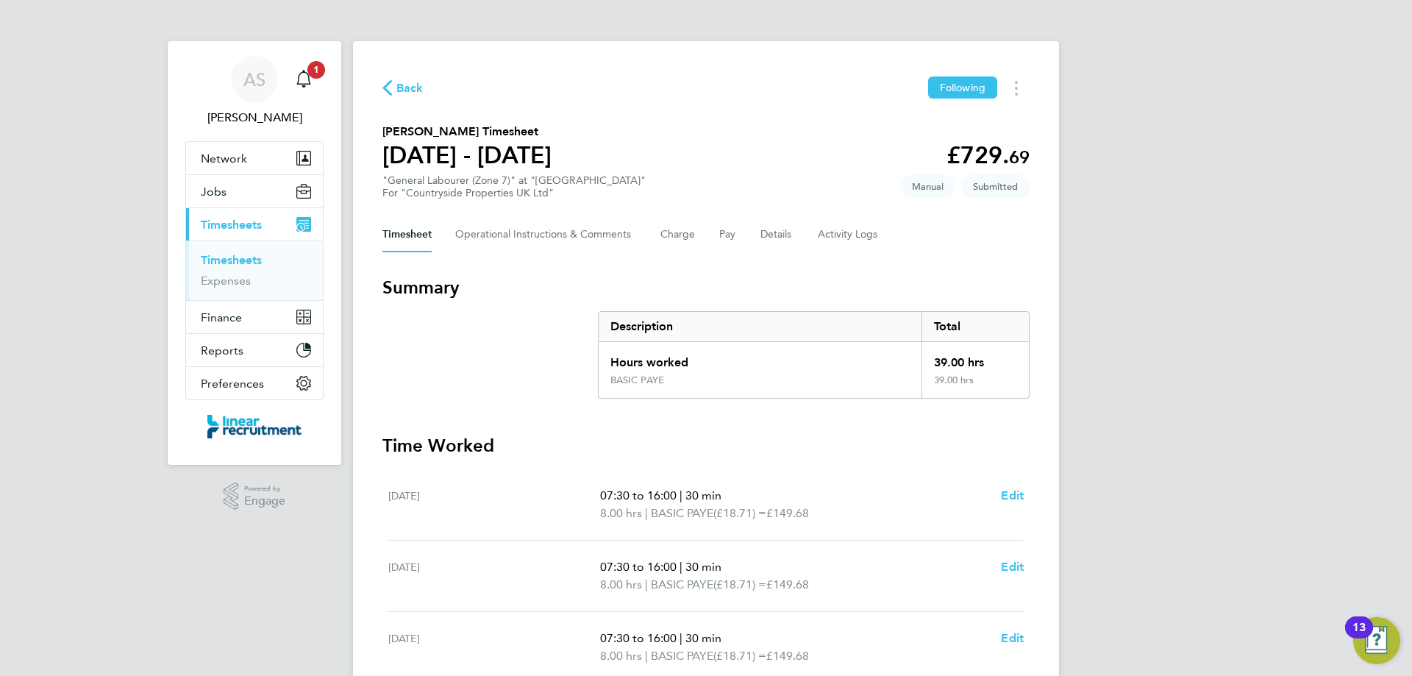
click at [414, 85] on span "Back" at bounding box center [409, 88] width 27 height 18
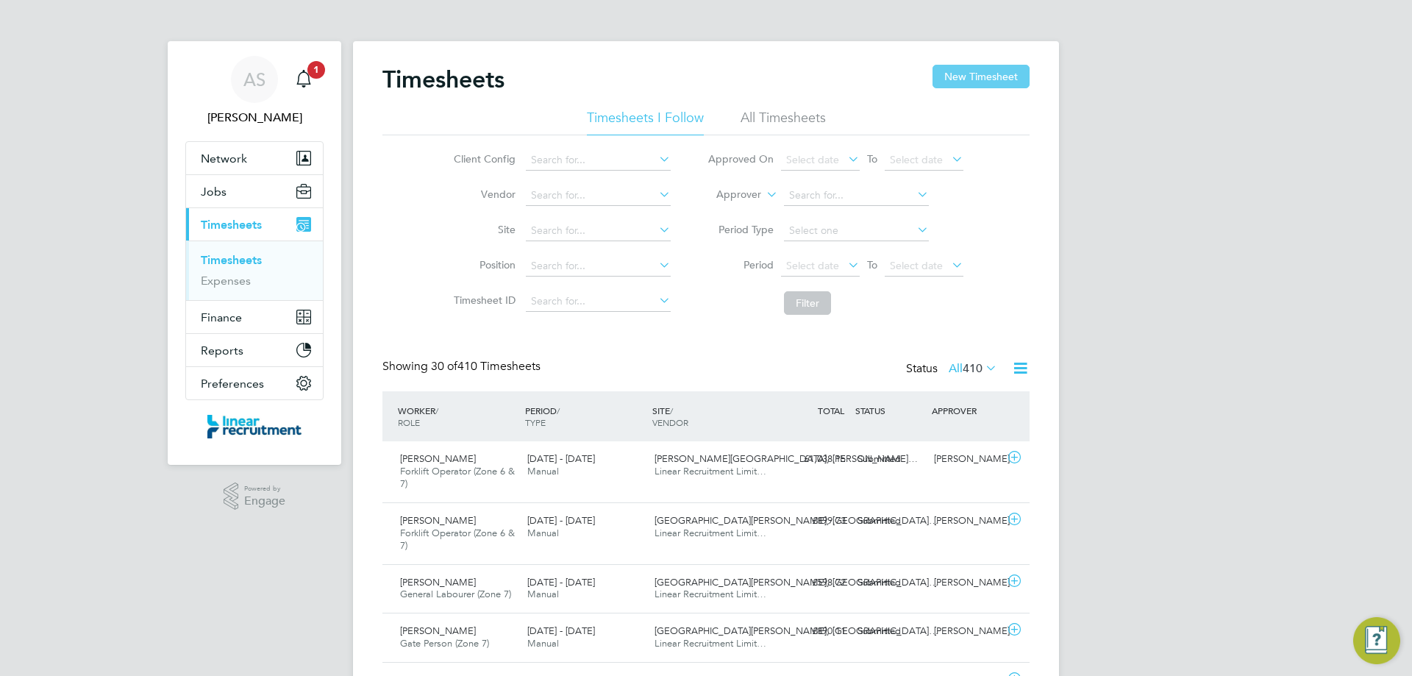
click at [947, 85] on button "New Timesheet" at bounding box center [980, 77] width 97 height 24
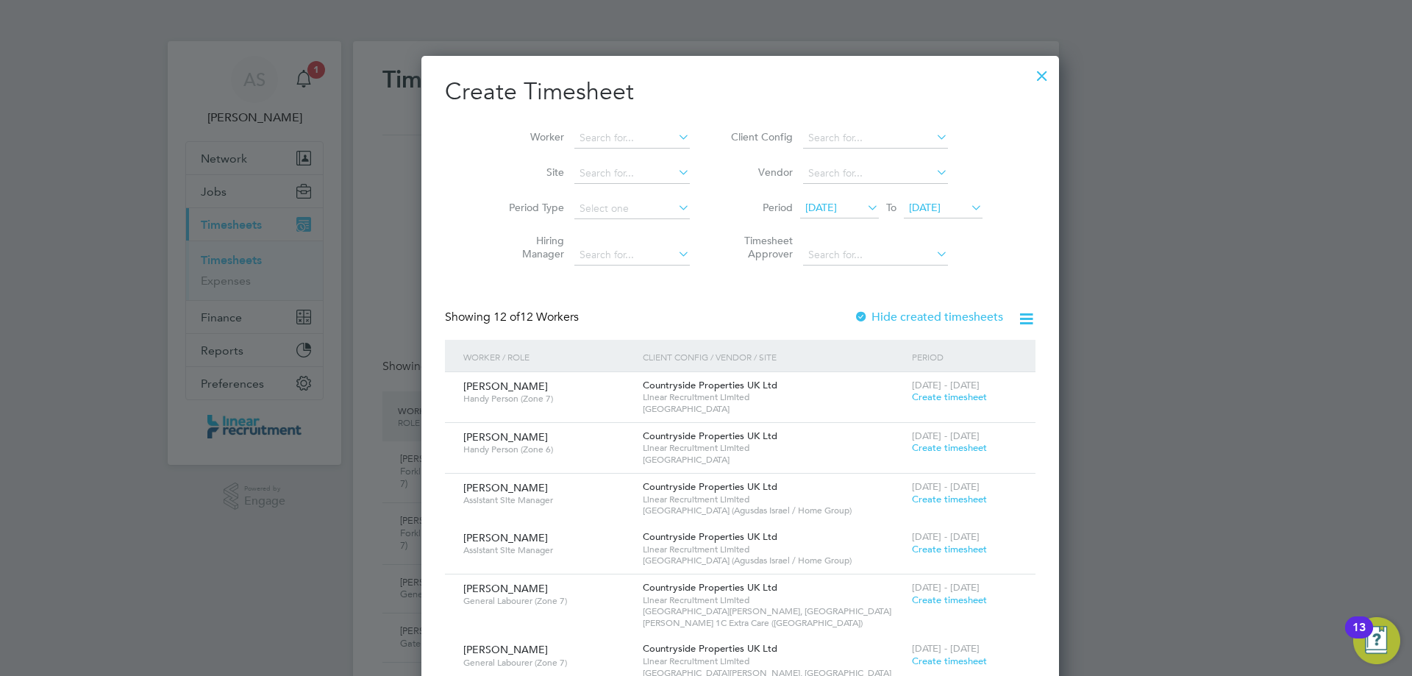
click at [599, 127] on li "Worker" at bounding box center [593, 138] width 229 height 35
click at [615, 135] on input at bounding box center [631, 138] width 115 height 21
click at [614, 198] on li "Ni ck Pearson" at bounding box center [605, 197] width 133 height 20
type input "[PERSON_NAME]"
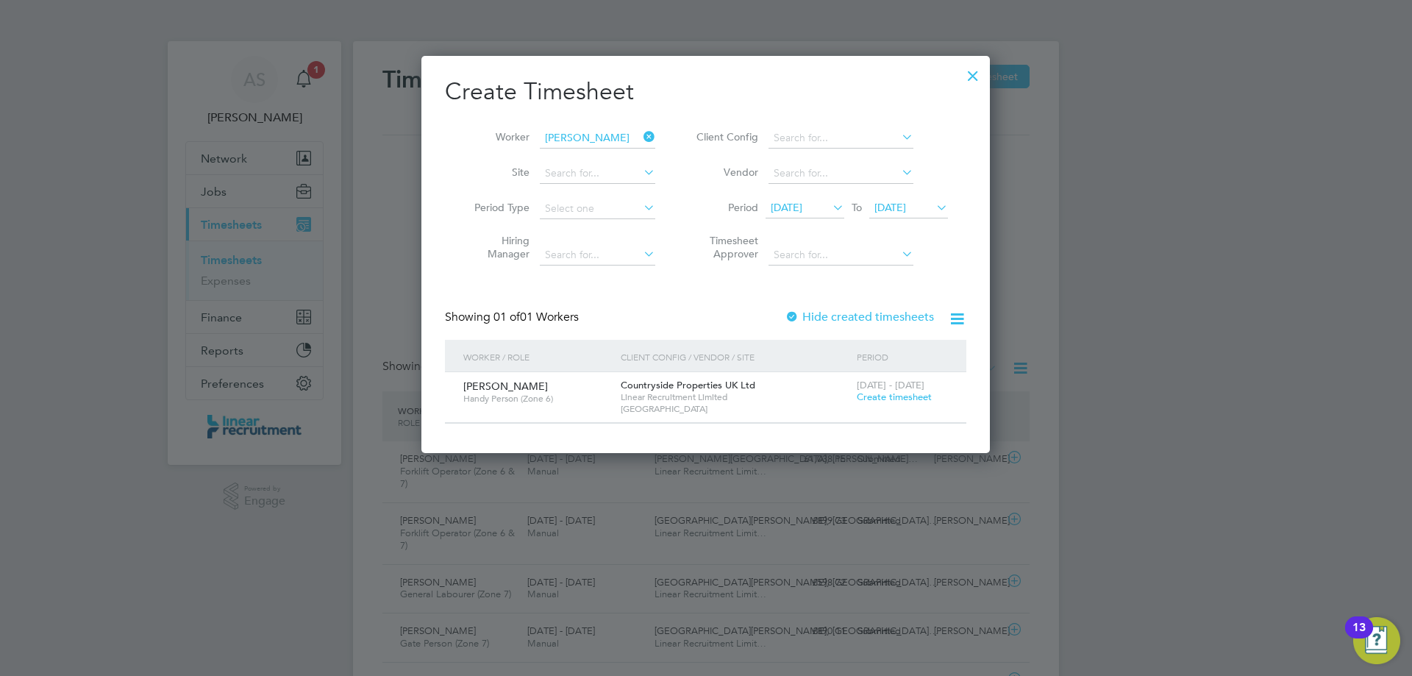
click at [899, 393] on span "Create timesheet" at bounding box center [894, 396] width 75 height 12
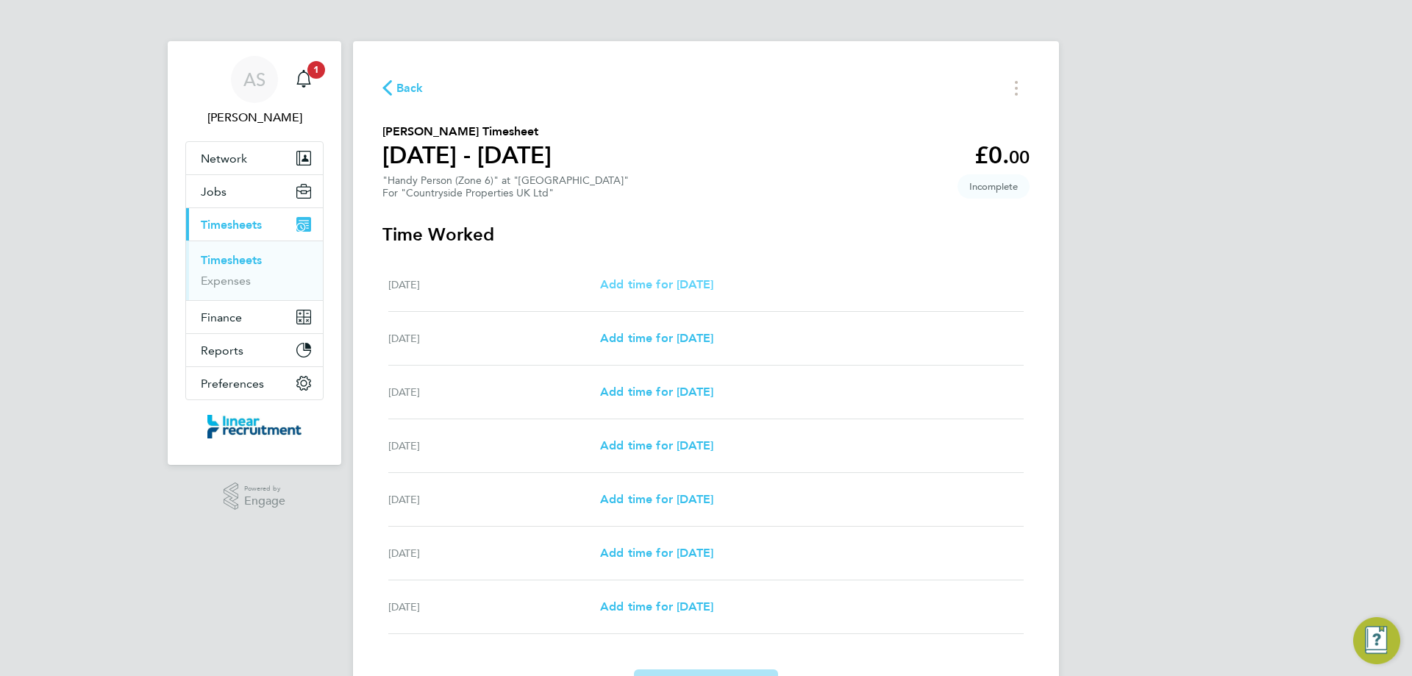
click at [687, 277] on span "Add time for [DATE]" at bounding box center [656, 284] width 113 height 14
select select "30"
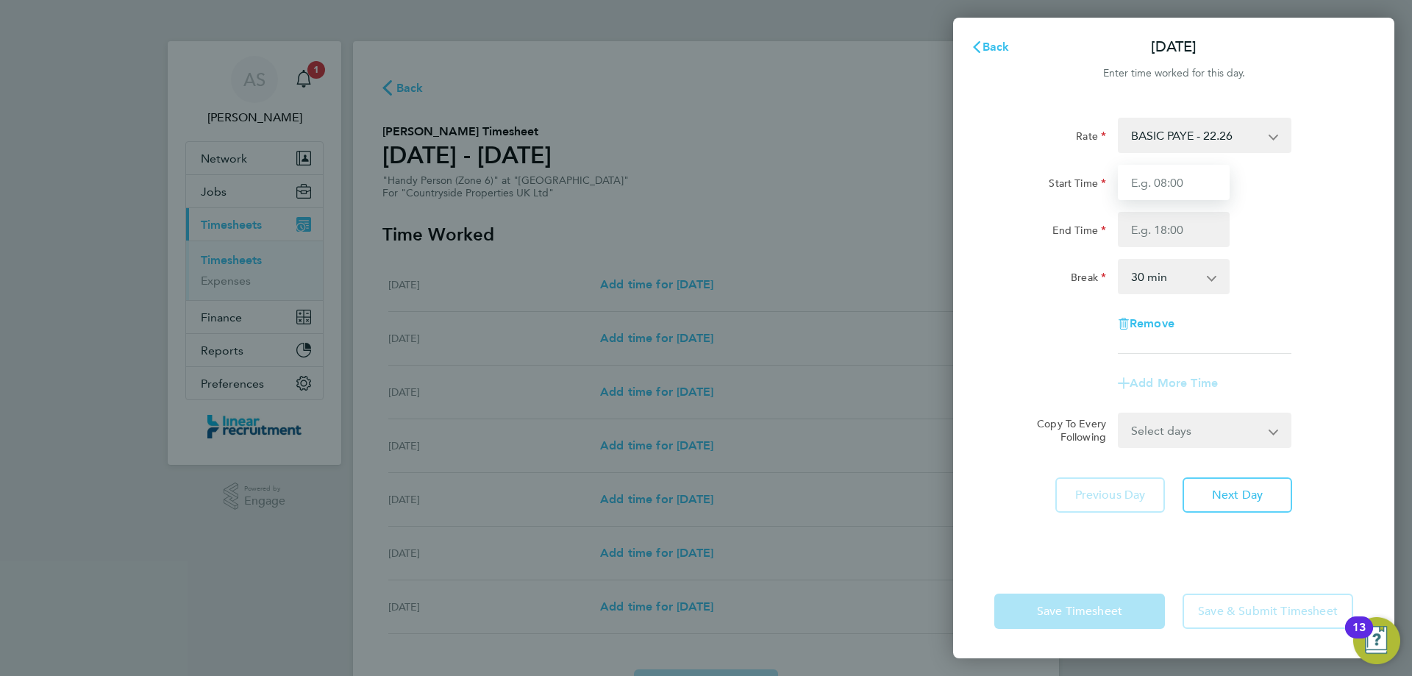
click at [1144, 176] on input "Start Time" at bounding box center [1174, 182] width 112 height 35
type input "07:30"
click at [1179, 229] on input "End Time" at bounding box center [1174, 229] width 112 height 35
type input "17:00"
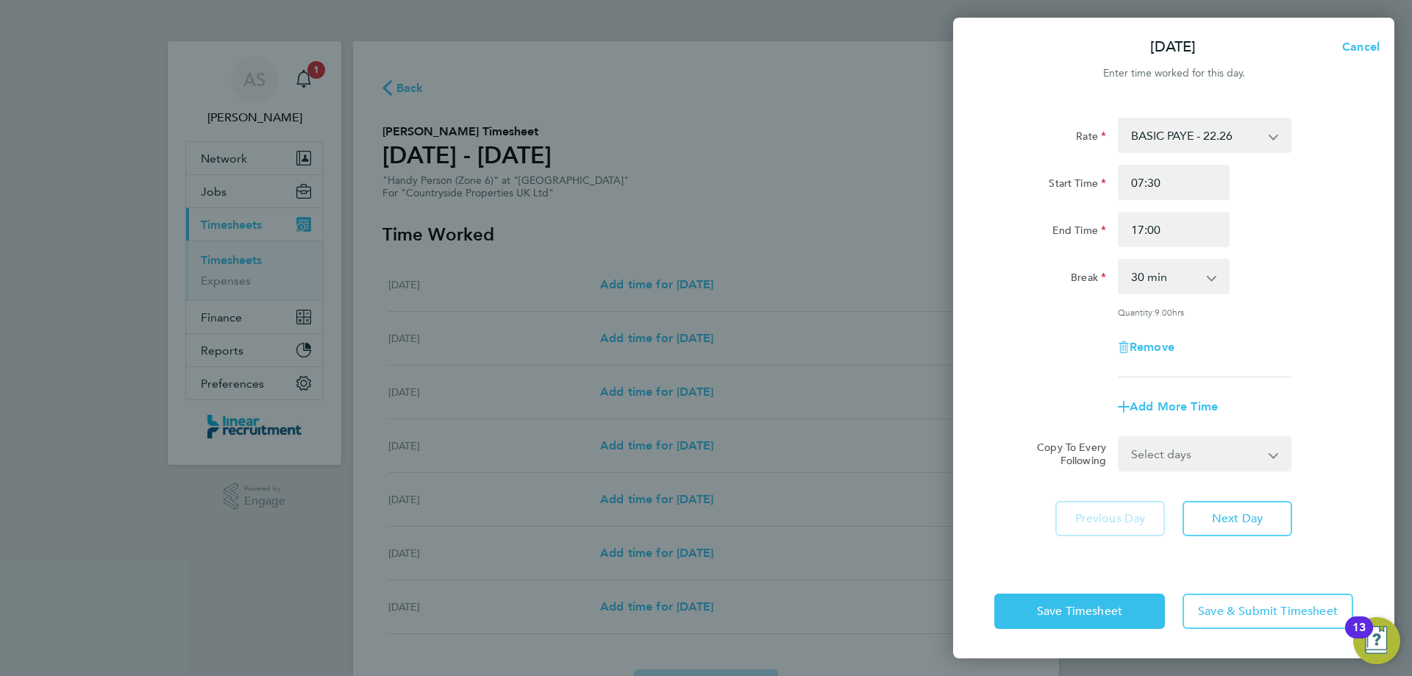
click at [1284, 296] on div "Rate BASIC PAYE - 22.26 Start Time 07:30 End Time 17:00 Break 0 min 15 min 30 m…" at bounding box center [1173, 248] width 359 height 260
click at [1197, 449] on select "Select days Day Weekday (Mon-Fri) Weekend (Sat-Sun) [DATE] [DATE] [DATE] [DATE]…" at bounding box center [1196, 453] width 154 height 32
select select "DAY"
click at [1119, 437] on select "Select days Day Weekday (Mon-Fri) Weekend (Sat-Sun) [DATE] [DATE] [DATE] [DATE]…" at bounding box center [1196, 453] width 154 height 32
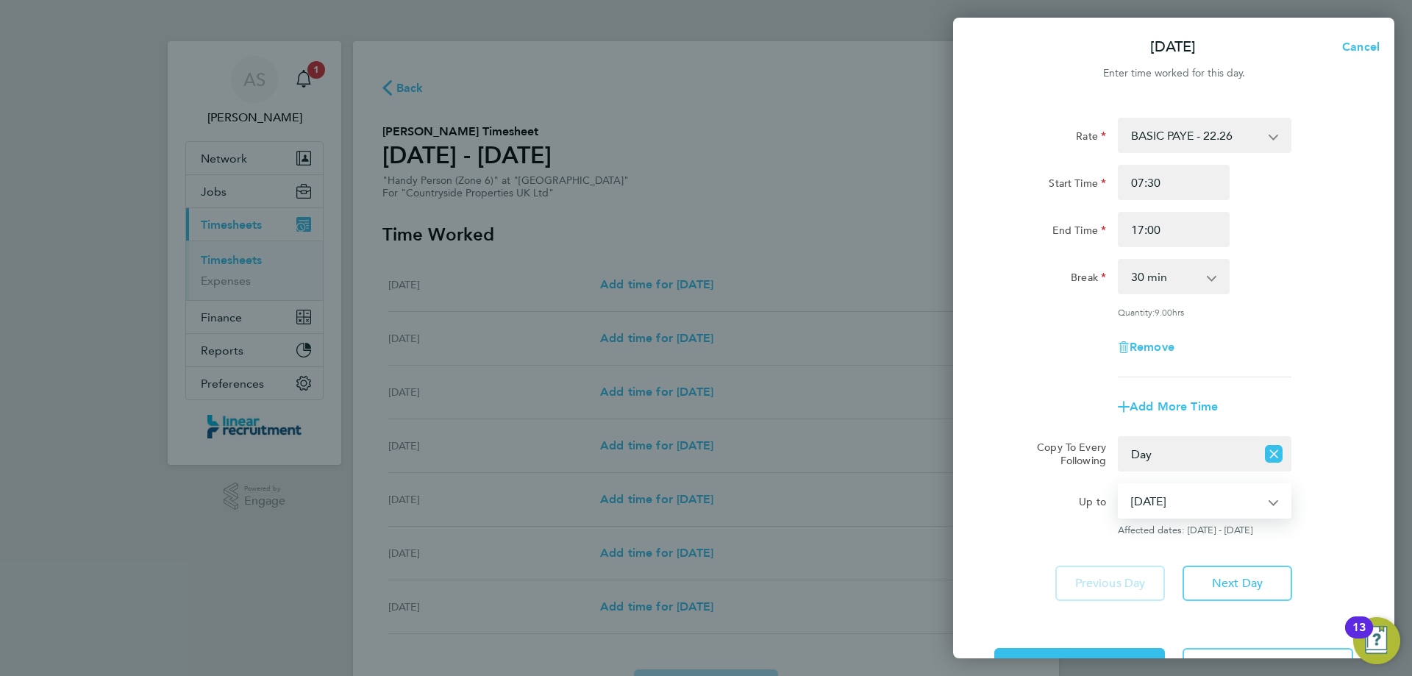
click at [1190, 508] on select "[DATE] [DATE] [DATE] [DATE] [DATE] [DATE]" at bounding box center [1195, 501] width 153 height 32
select select "[DATE]"
click at [1119, 485] on select "[DATE] [DATE] [DATE] [DATE] [DATE] [DATE]" at bounding box center [1195, 501] width 153 height 32
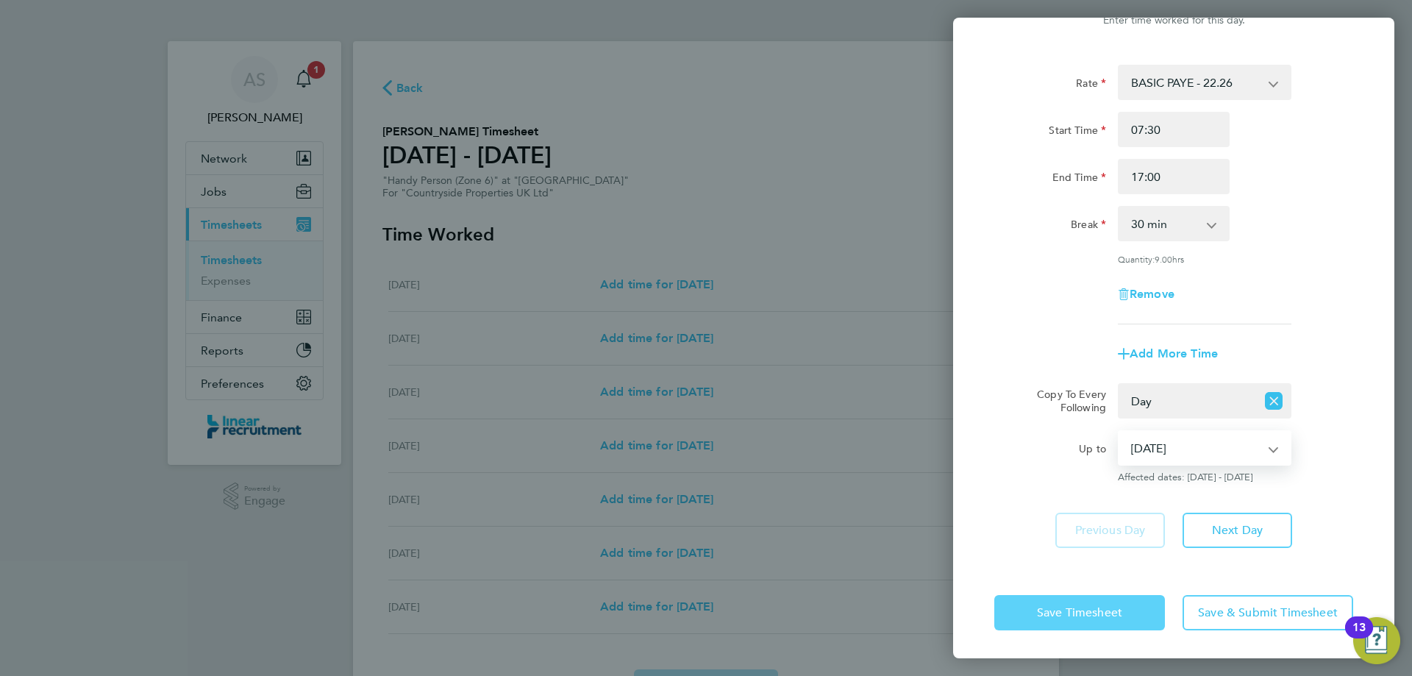
click at [1100, 614] on span "Save Timesheet" at bounding box center [1079, 612] width 85 height 15
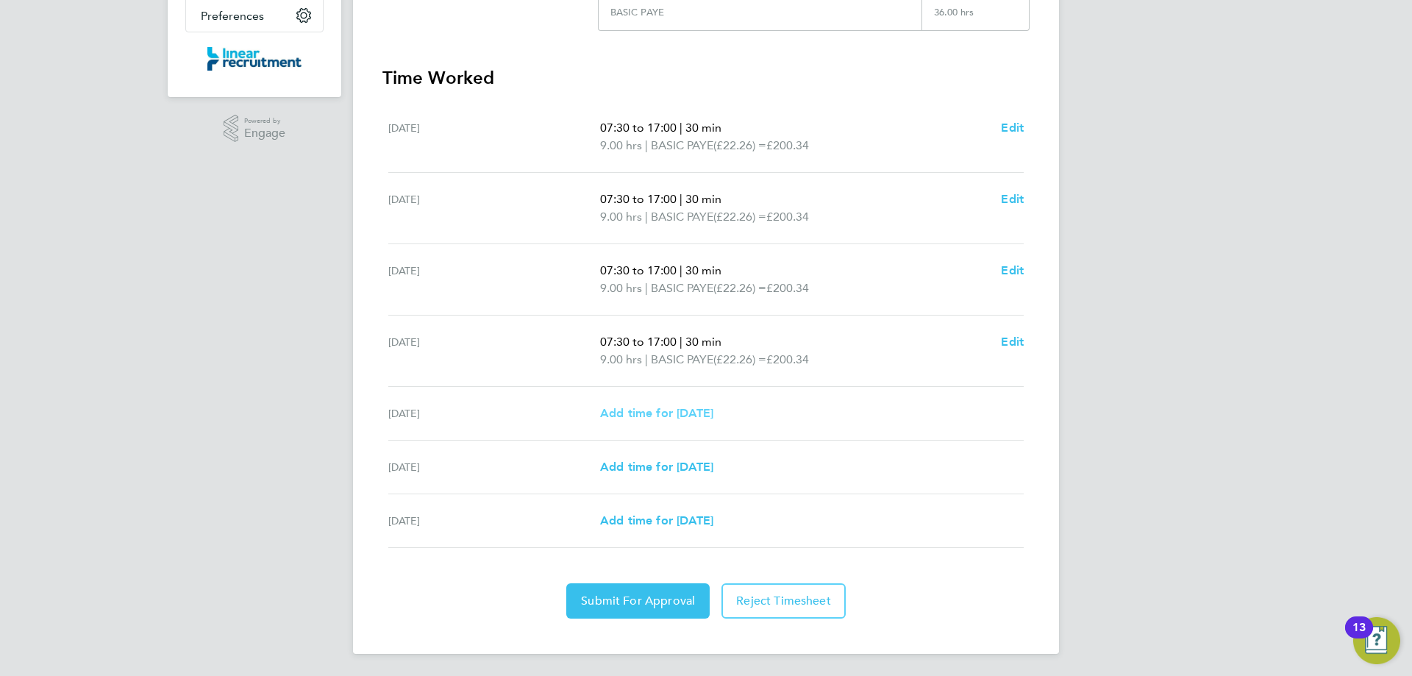
click at [659, 412] on span "Add time for [DATE]" at bounding box center [656, 413] width 113 height 14
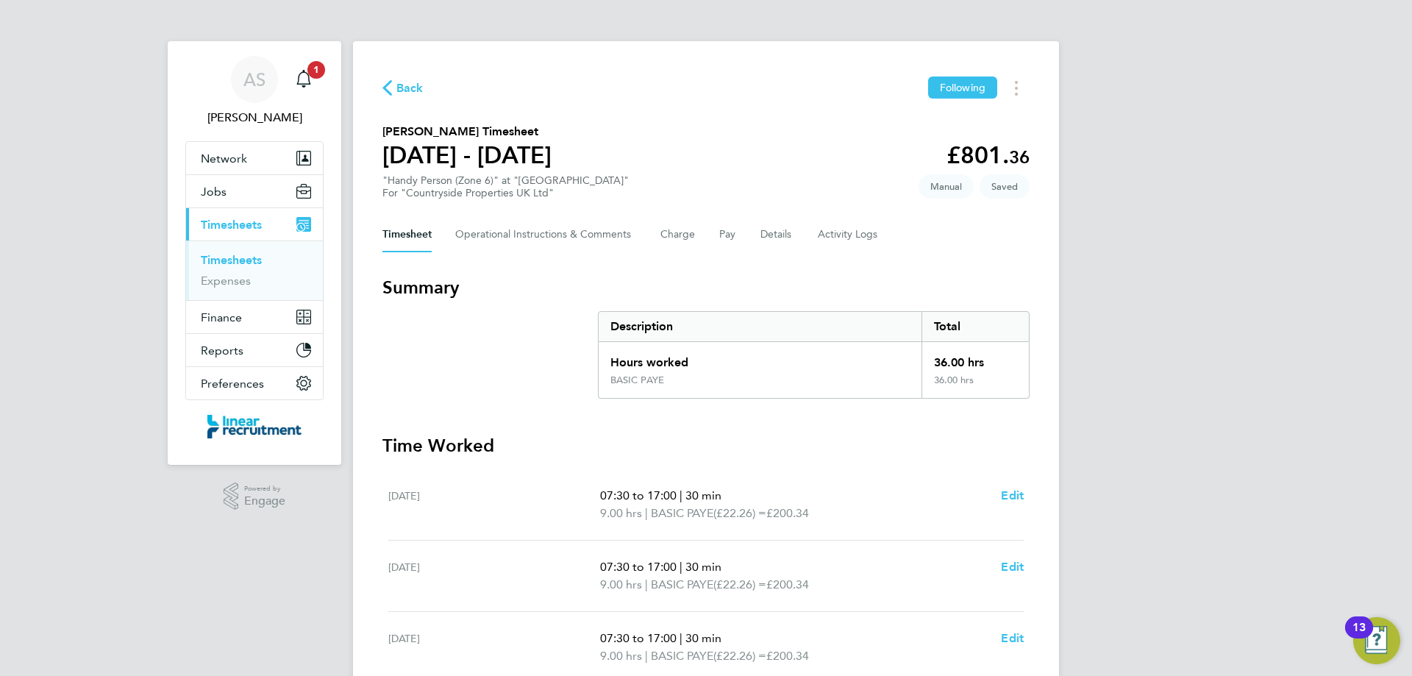
select select "30"
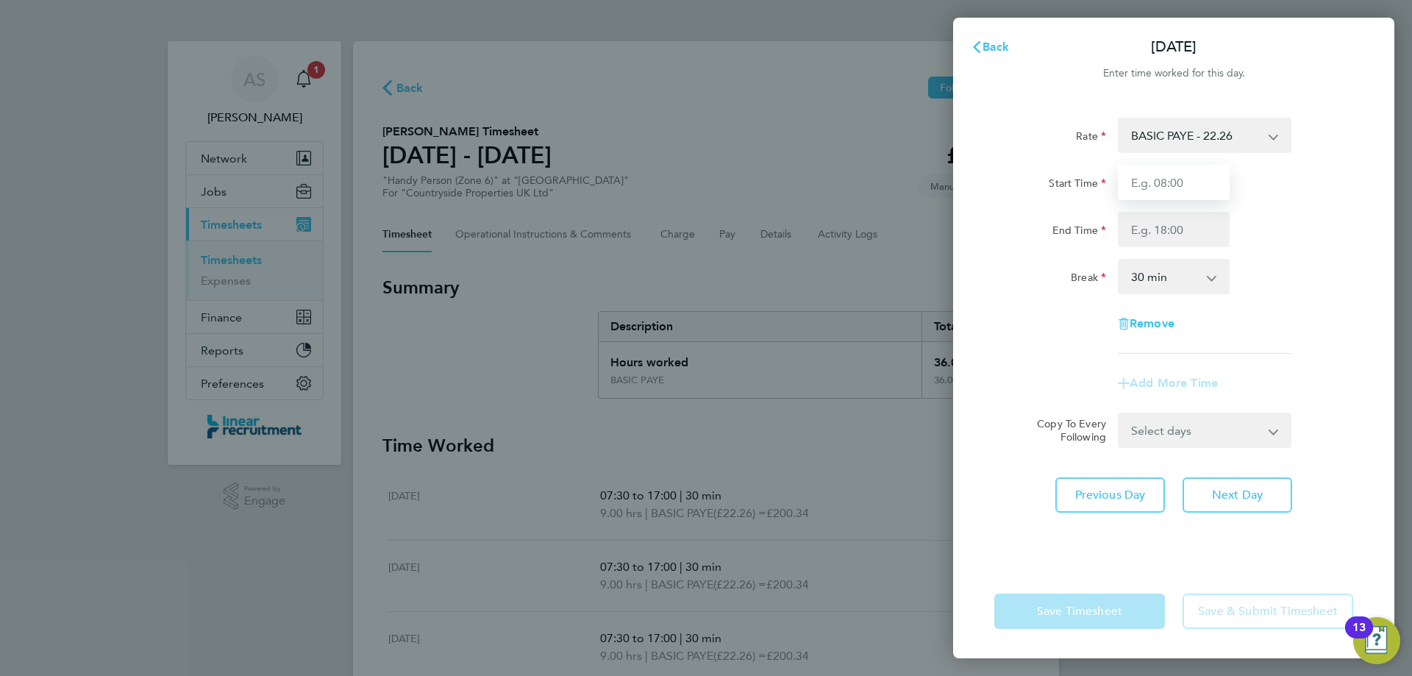
click at [1202, 182] on input "Start Time" at bounding box center [1174, 182] width 112 height 35
type input "07:30"
click at [1171, 229] on input "End Time" at bounding box center [1174, 229] width 112 height 35
type input "16:00"
click at [1148, 529] on div "Rate BASIC PAYE - 22.26 Start Time 07:30 End Time 16:00 Break 0 min 15 min 30 m…" at bounding box center [1173, 332] width 441 height 464
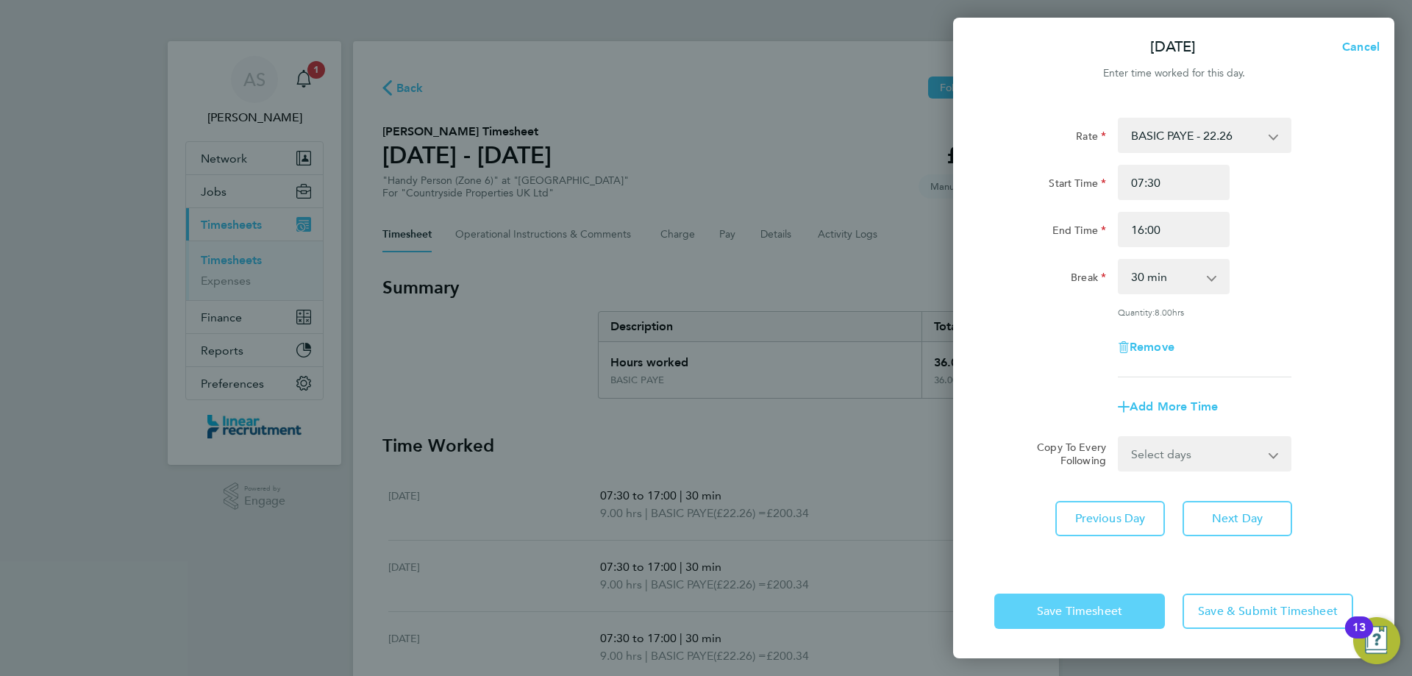
click at [1091, 621] on button "Save Timesheet" at bounding box center [1079, 610] width 171 height 35
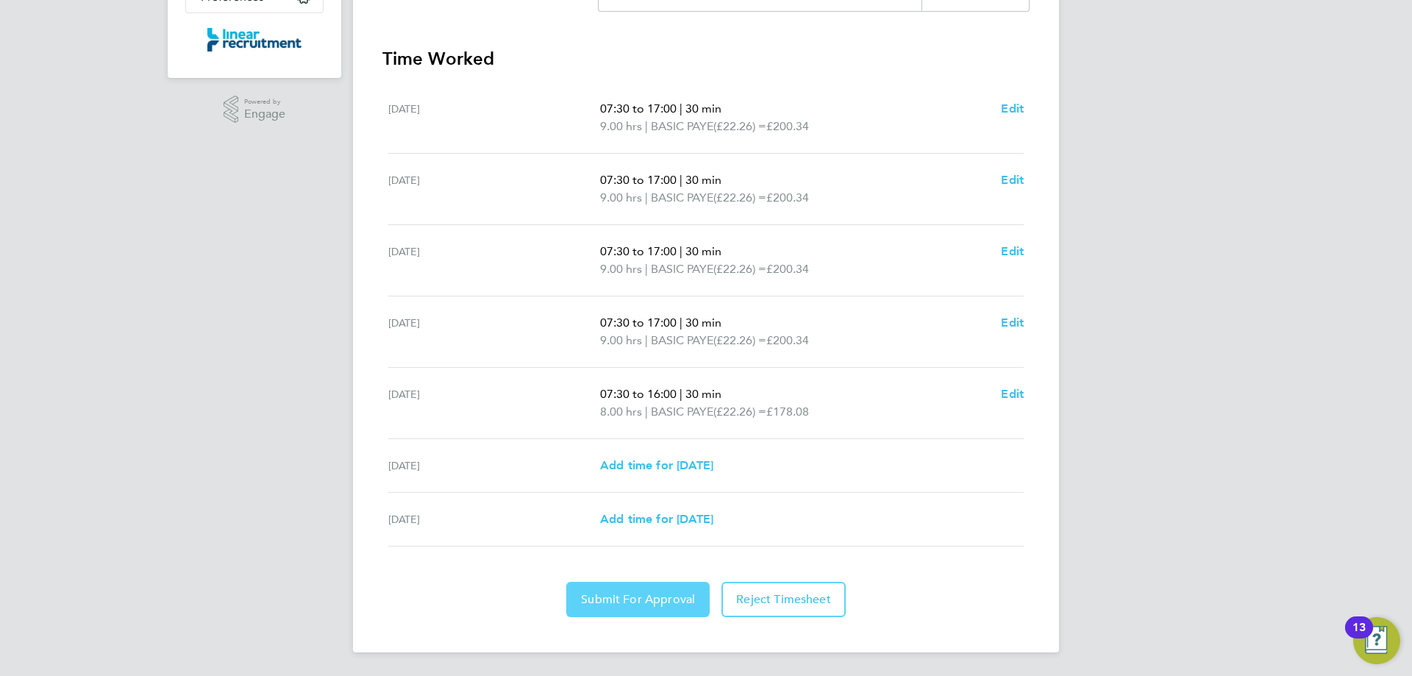
click at [665, 591] on button "Submit For Approval" at bounding box center [637, 599] width 143 height 35
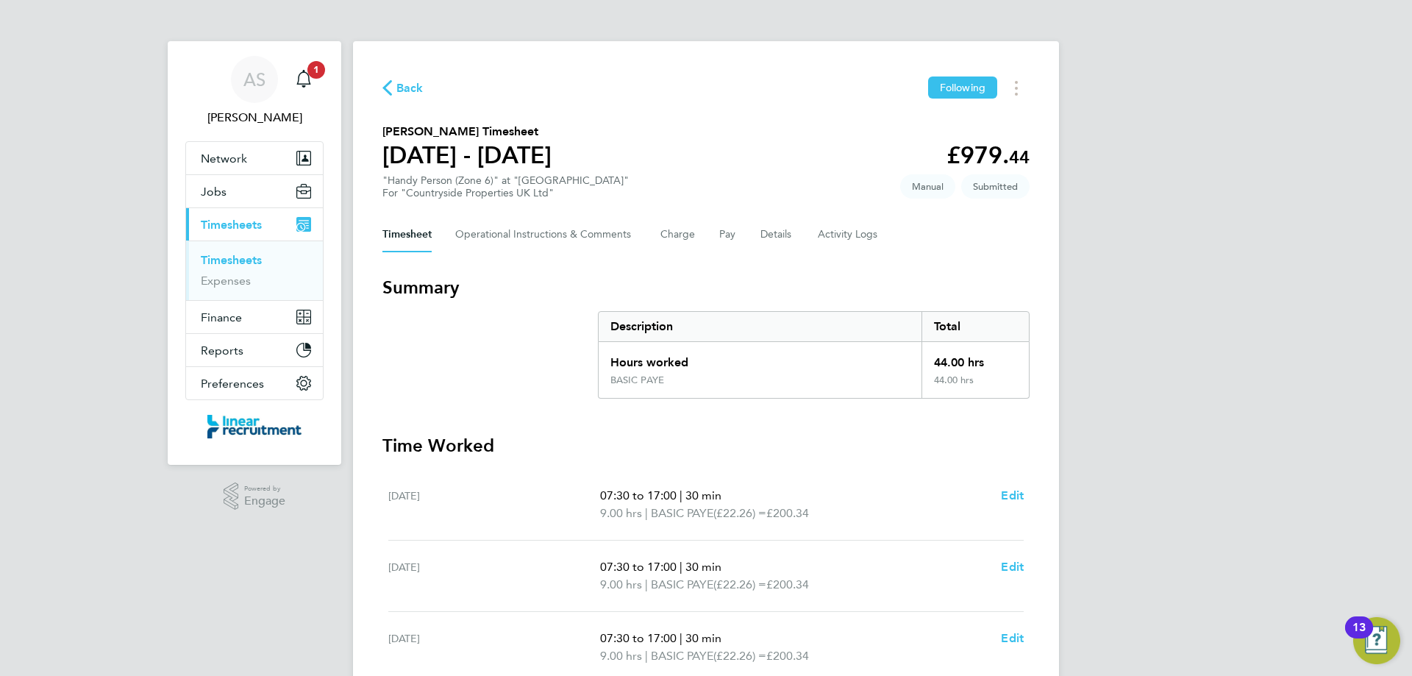
click at [407, 88] on span "Back" at bounding box center [409, 88] width 27 height 18
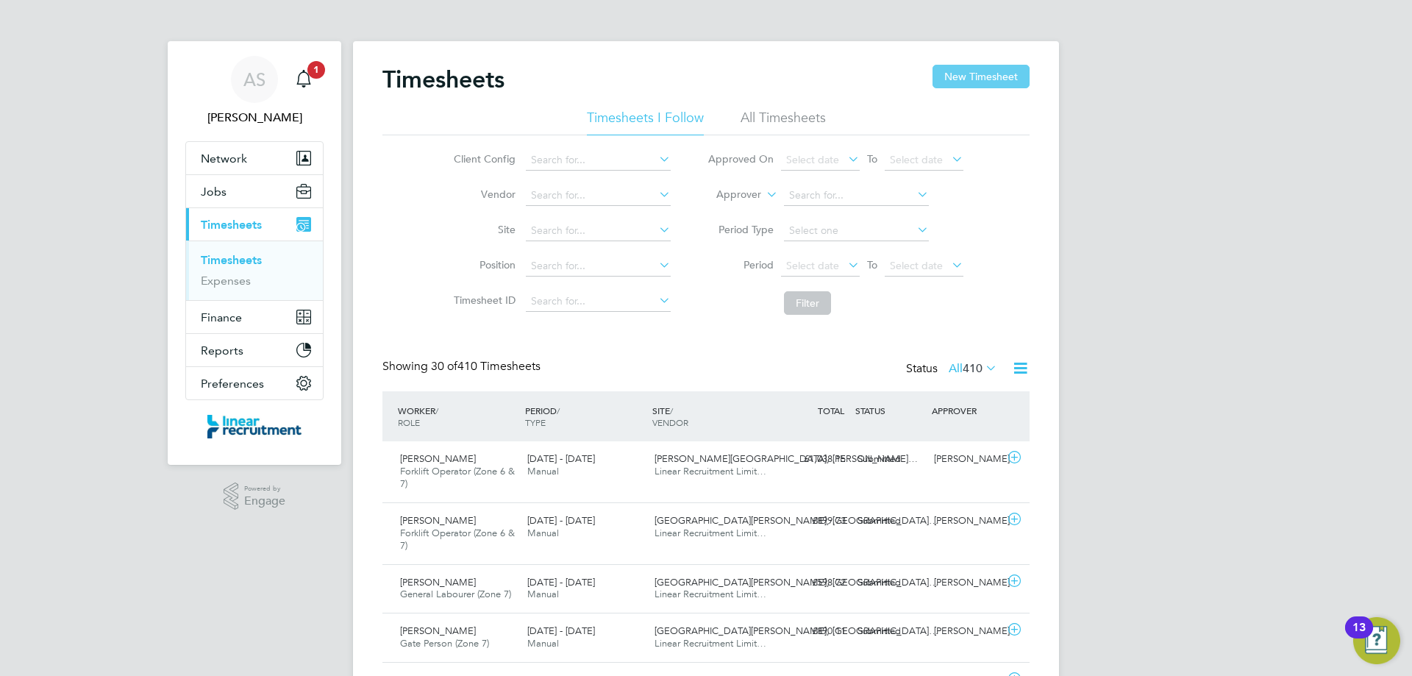
click at [1003, 85] on button "New Timesheet" at bounding box center [980, 77] width 97 height 24
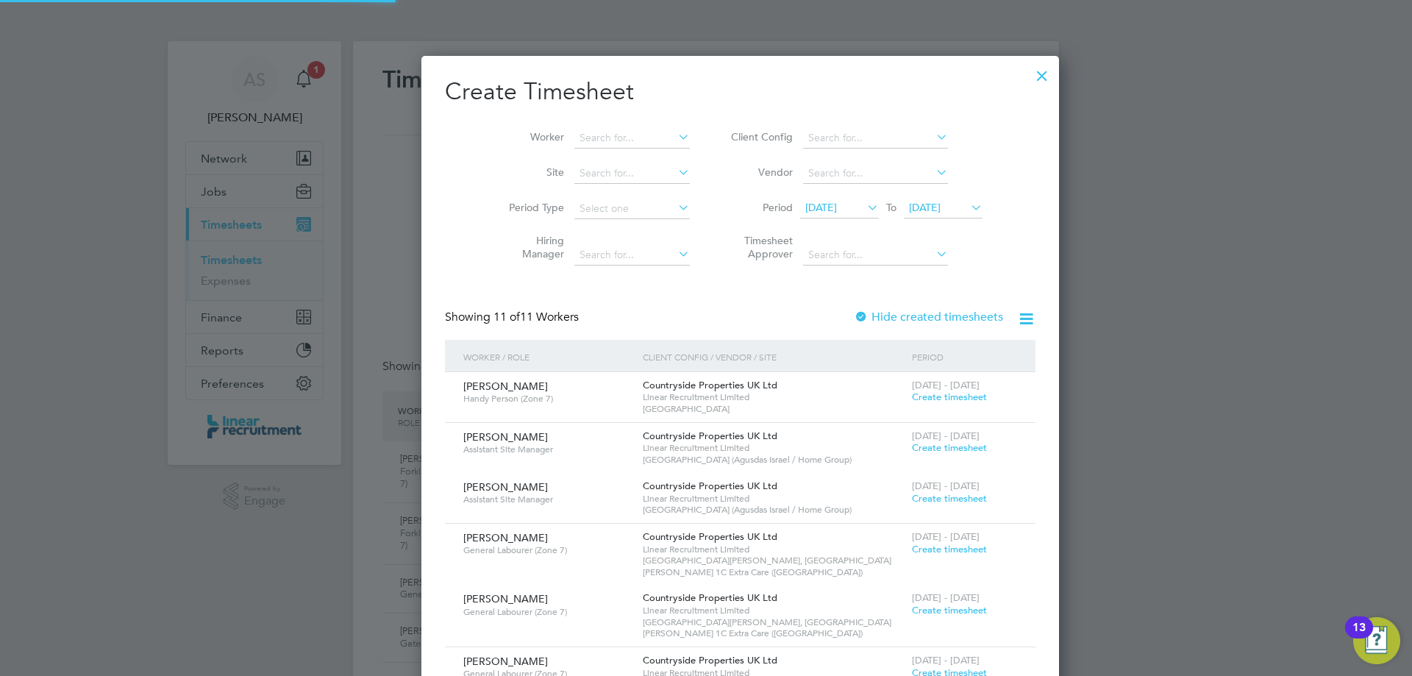
click at [586, 116] on div "Worker Site Period Type Hiring Manager Client Config Vendor Period 12 Aug 2025 …" at bounding box center [740, 193] width 590 height 160
click at [585, 128] on input at bounding box center [631, 138] width 115 height 21
click at [633, 171] on b "H" at bounding box center [636, 177] width 7 height 12
type input "[PERSON_NAME]"
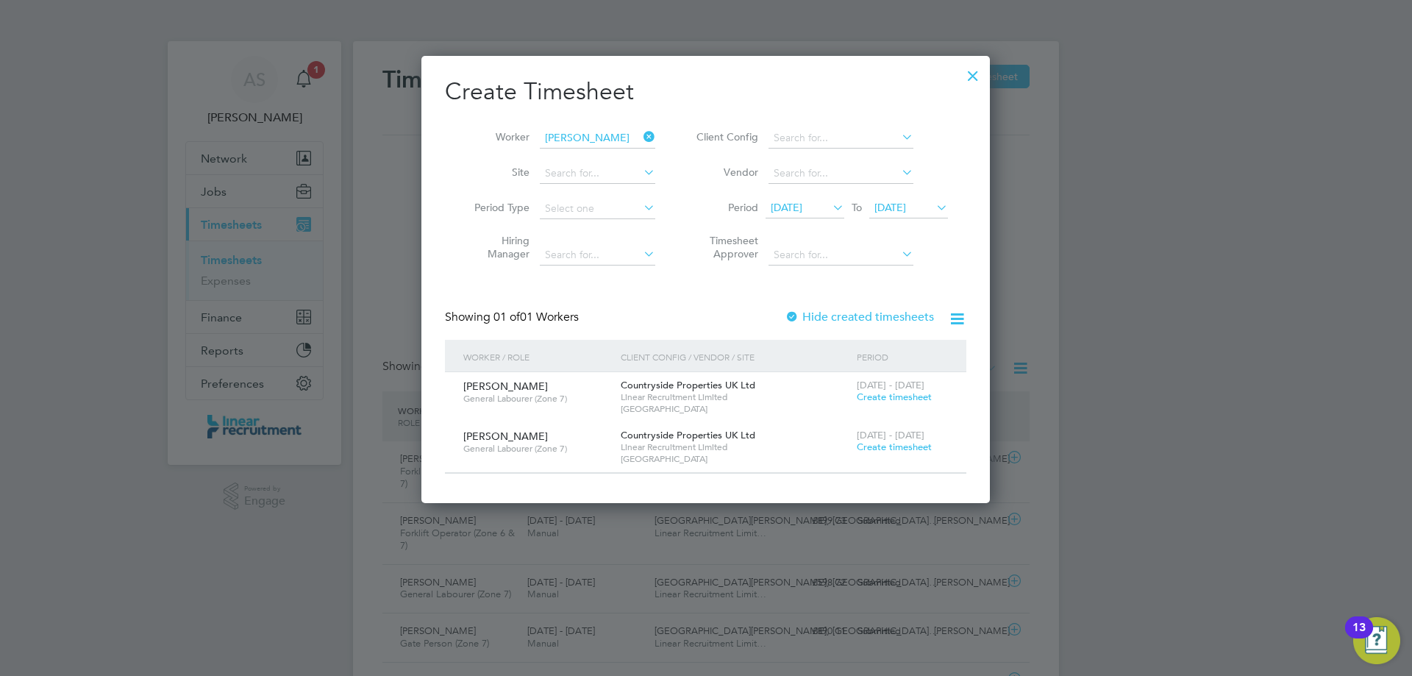
click at [907, 446] on span "Create timesheet" at bounding box center [894, 446] width 75 height 12
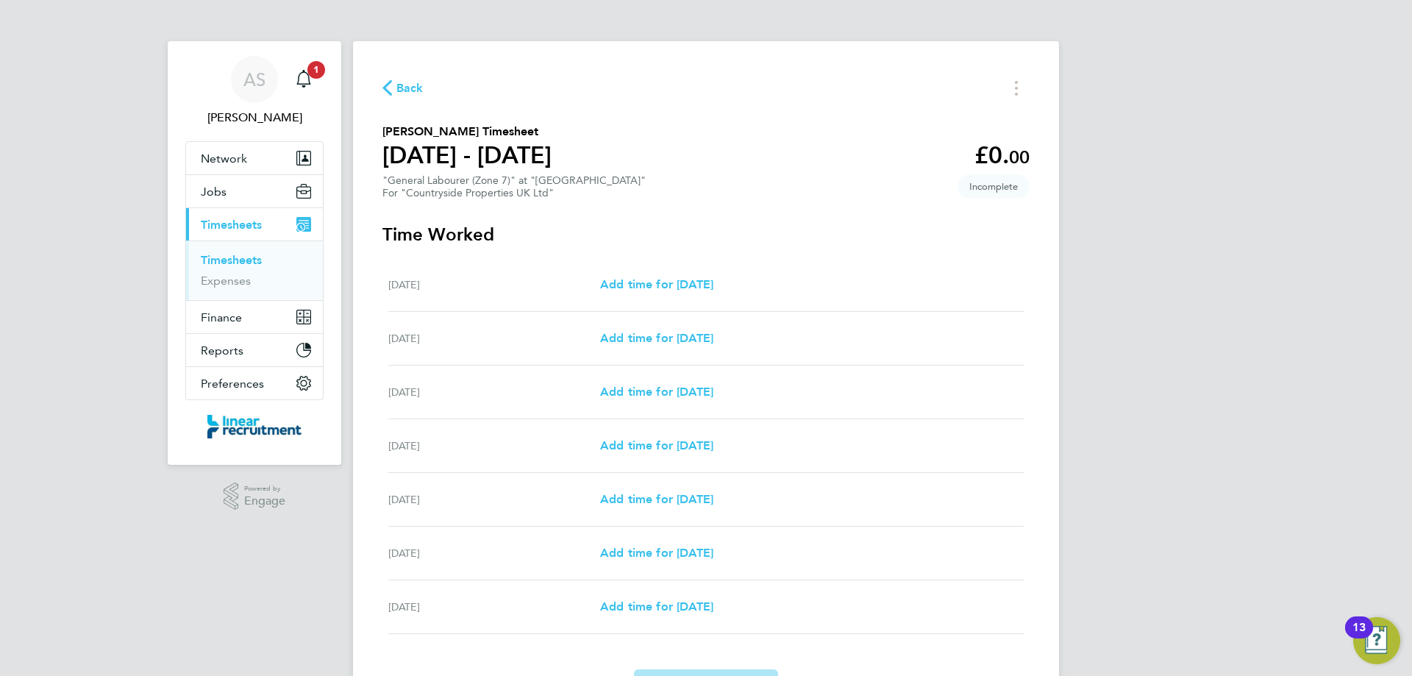
click at [663, 296] on div "Mon 18 Aug Add time for Mon 18 Aug Add time for Mon 18 Aug" at bounding box center [705, 285] width 635 height 54
click at [663, 290] on span "Add time for [DATE]" at bounding box center [656, 284] width 113 height 14
select select "30"
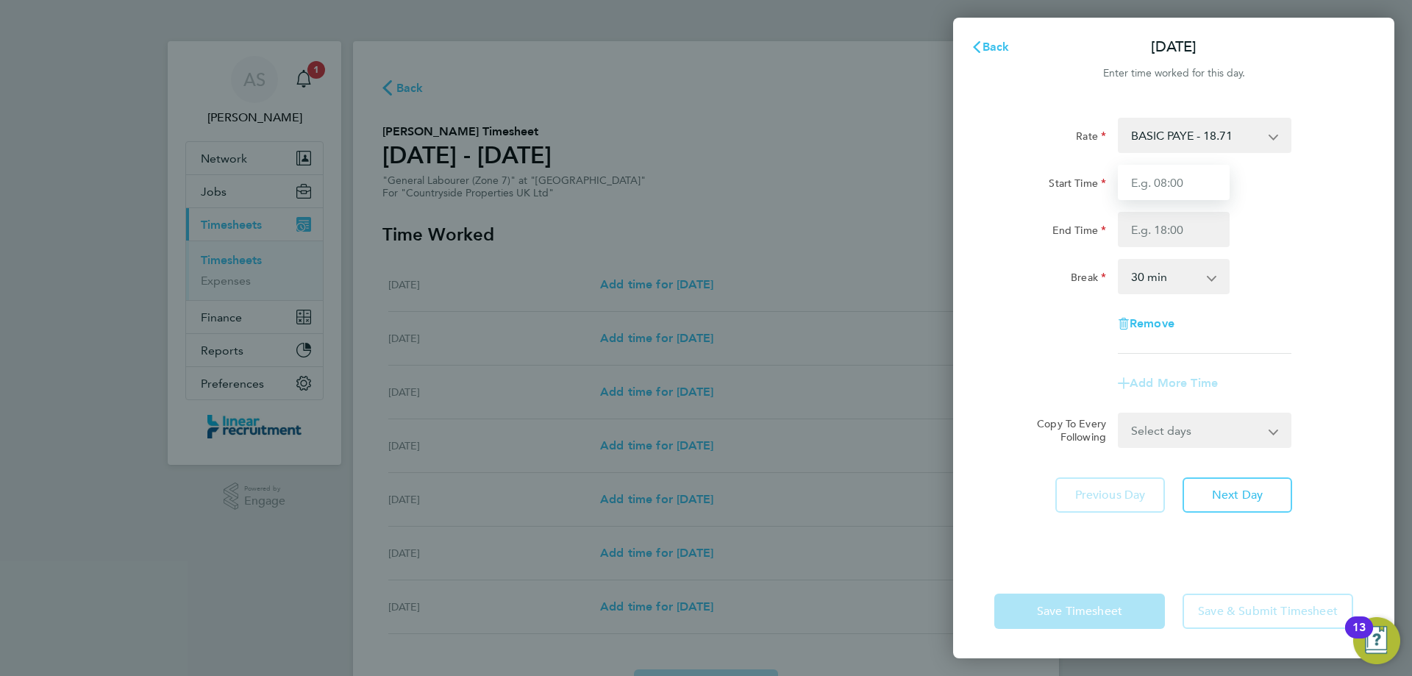
click at [1148, 178] on input "Start Time" at bounding box center [1174, 182] width 112 height 35
type input "07:30"
click at [1197, 226] on input "End Time" at bounding box center [1174, 229] width 112 height 35
type input "16:00"
drag, startPoint x: 1359, startPoint y: 257, endPoint x: 1338, endPoint y: 260, distance: 20.7
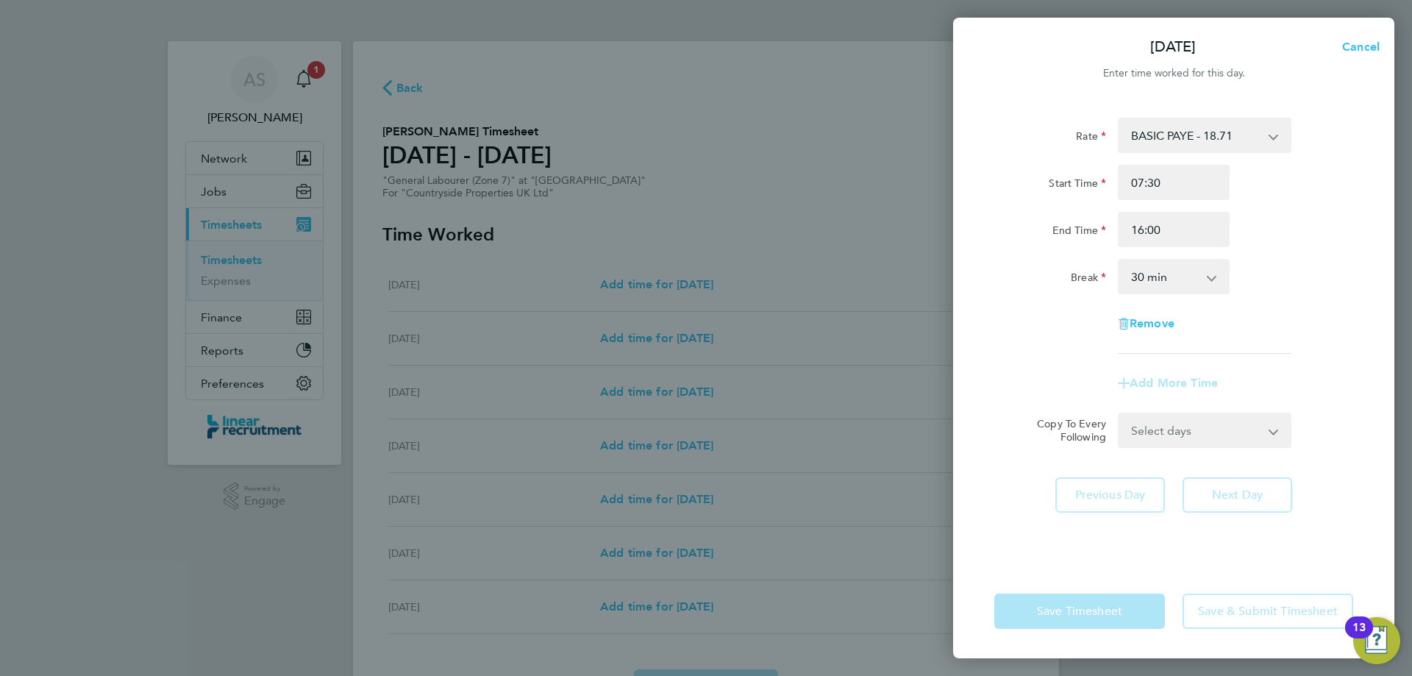
click at [1357, 257] on div "Rate BASIC PAYE - 18.71 Start Time 07:30 End Time 16:00 Break 0 min 15 min 30 m…" at bounding box center [1173, 332] width 441 height 464
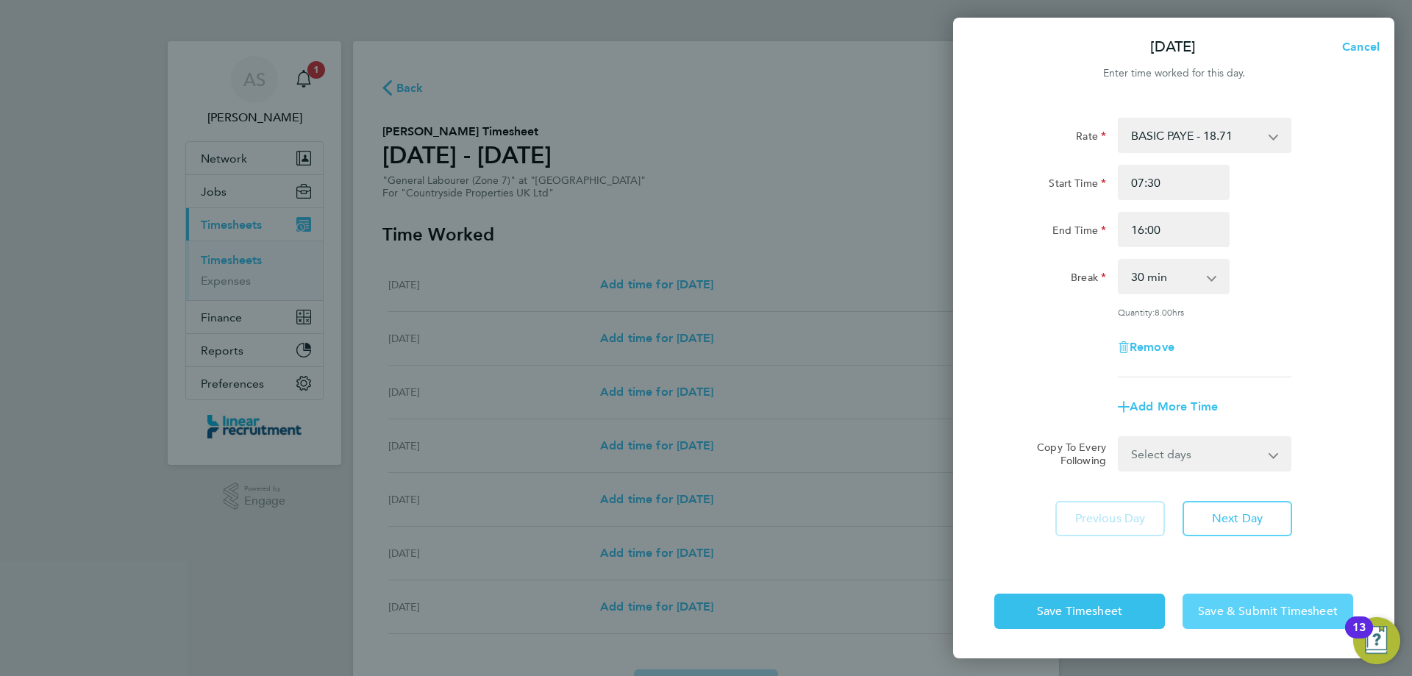
click at [1234, 622] on button "Save & Submit Timesheet" at bounding box center [1267, 610] width 171 height 35
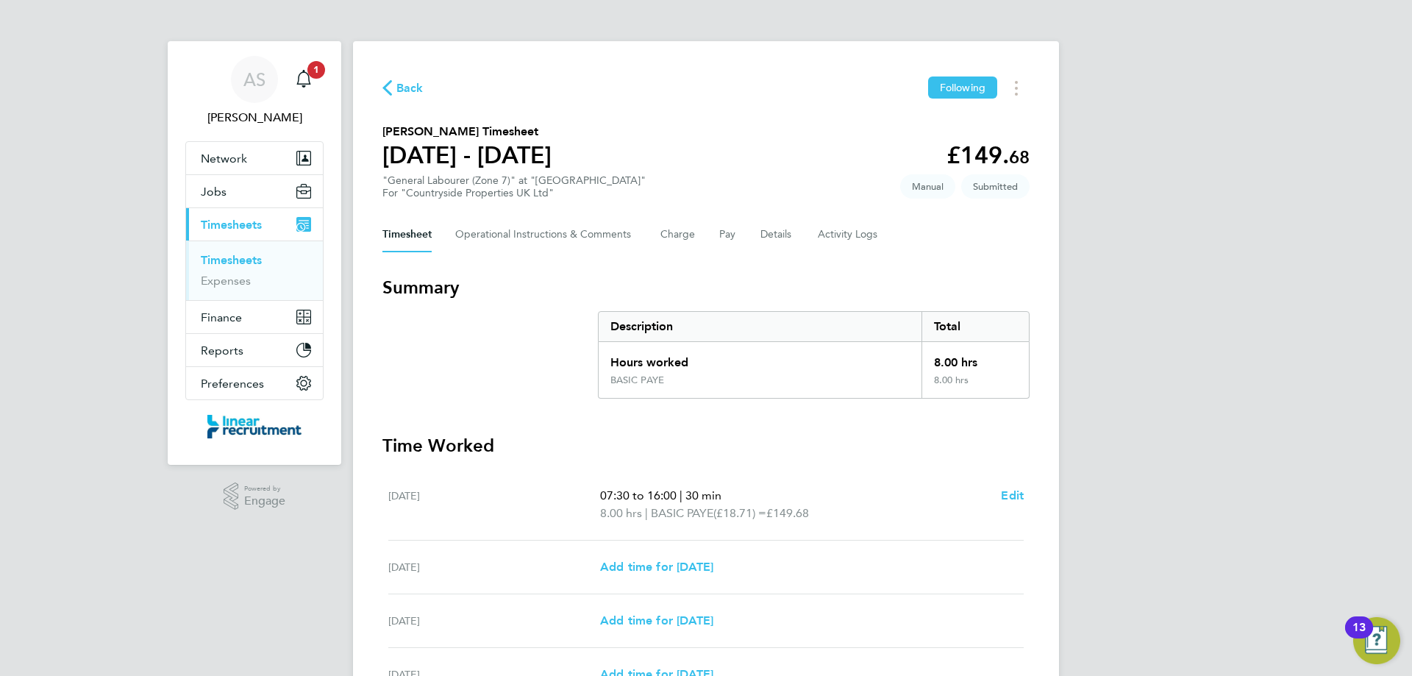
click at [404, 86] on span "Back" at bounding box center [409, 88] width 27 height 18
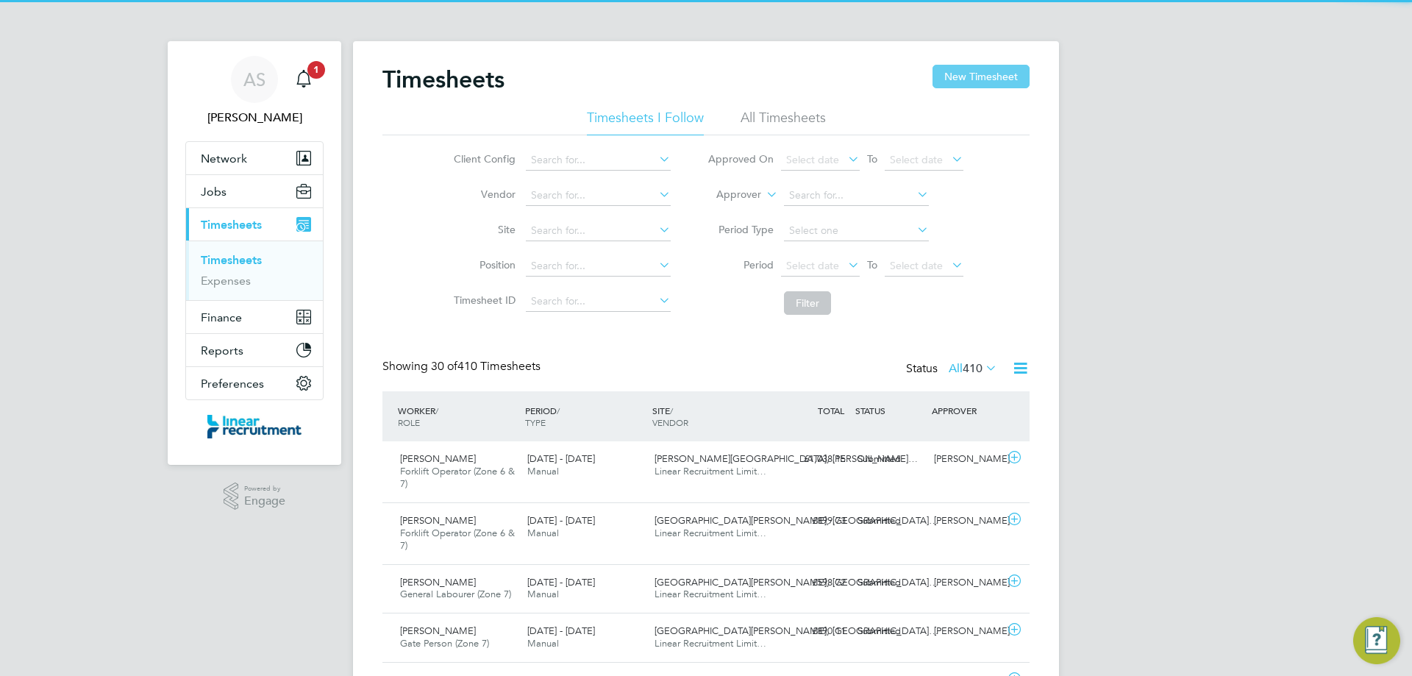
click at [1022, 85] on button "New Timesheet" at bounding box center [980, 77] width 97 height 24
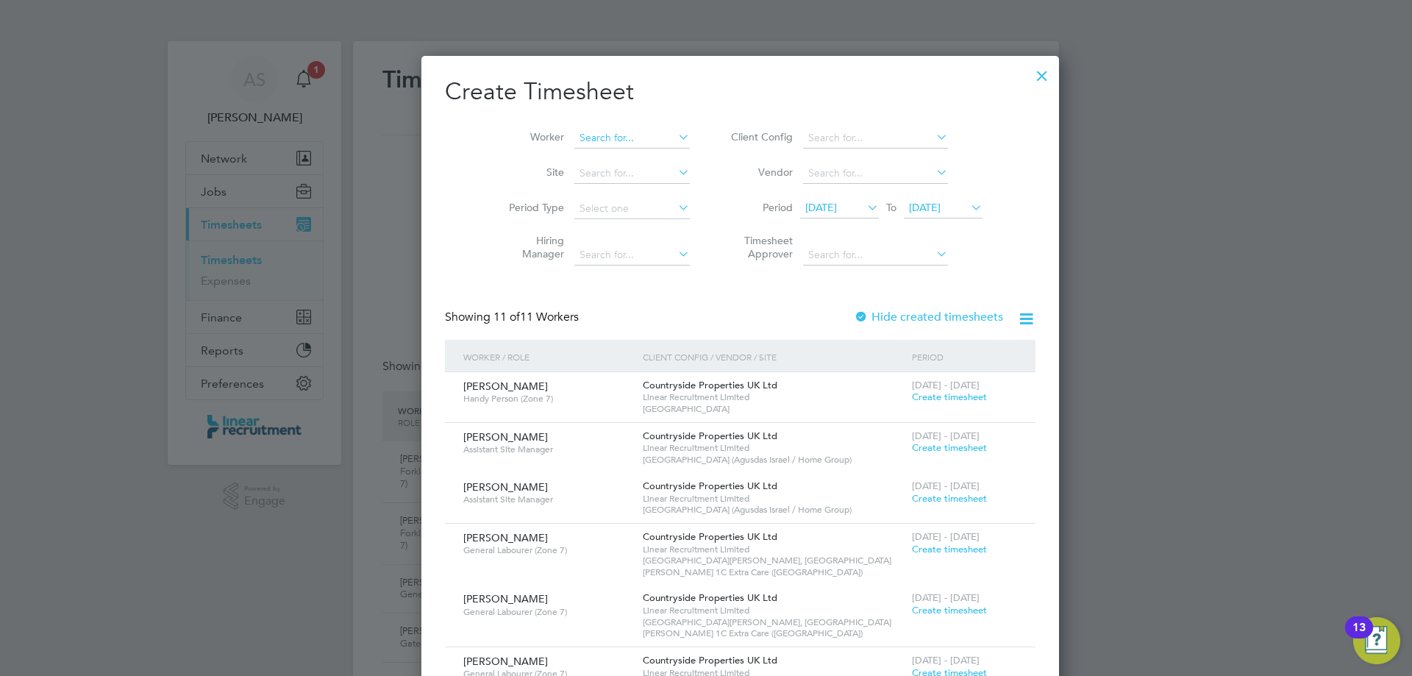
click at [627, 137] on input at bounding box center [631, 138] width 115 height 21
type input "h"
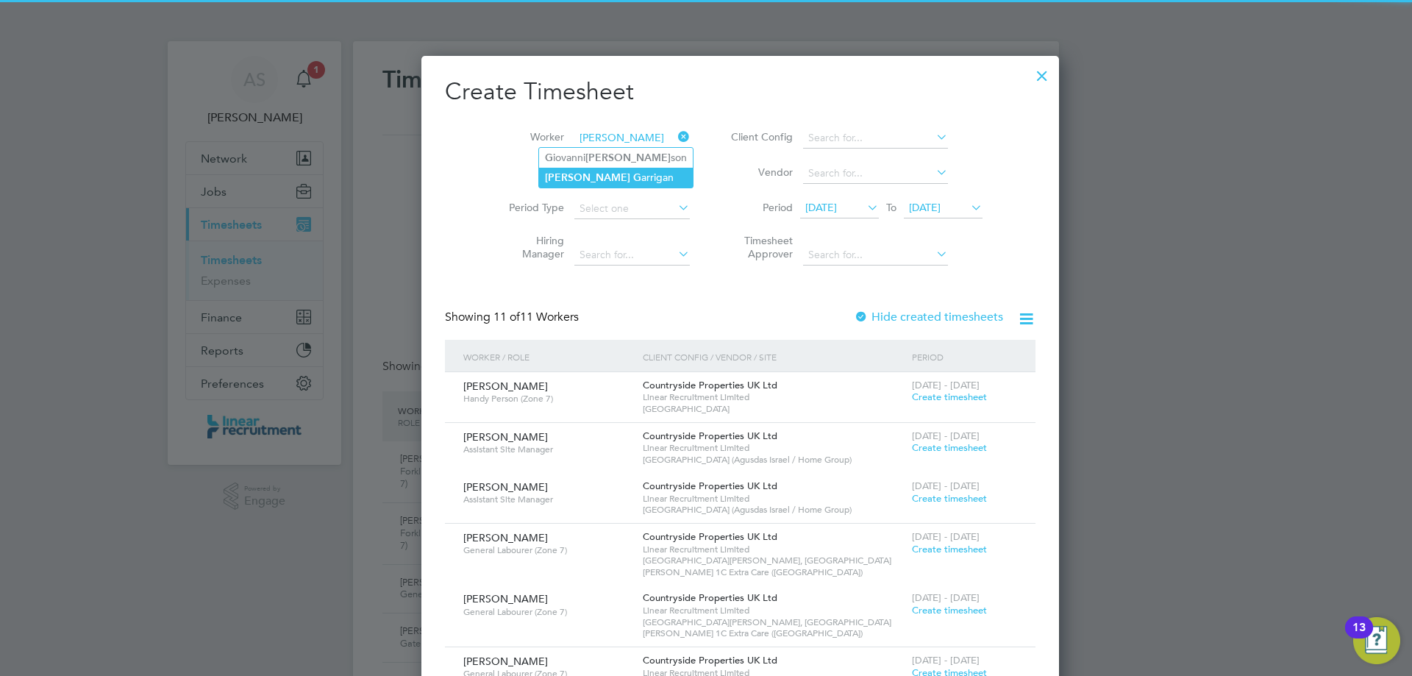
click at [624, 176] on li "John G arrigan" at bounding box center [616, 178] width 154 height 20
type input "[PERSON_NAME]"
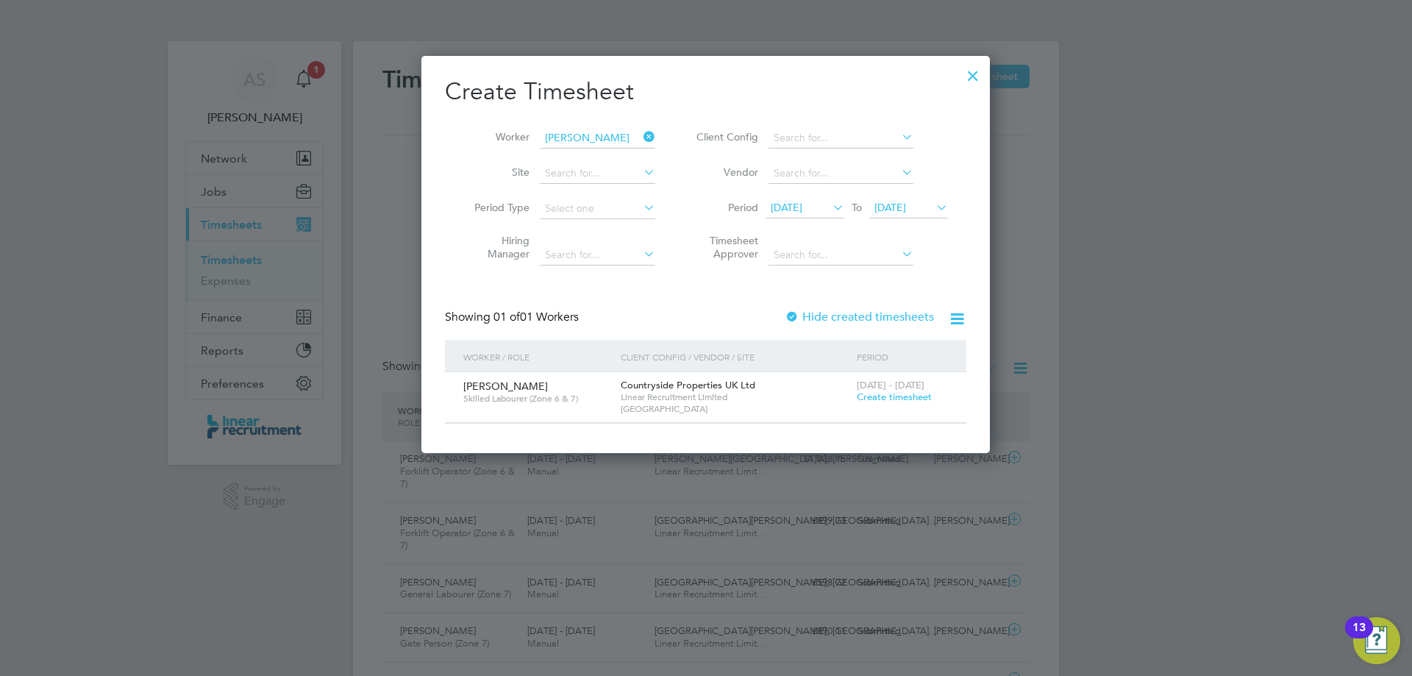
click at [885, 398] on span "Create timesheet" at bounding box center [894, 396] width 75 height 12
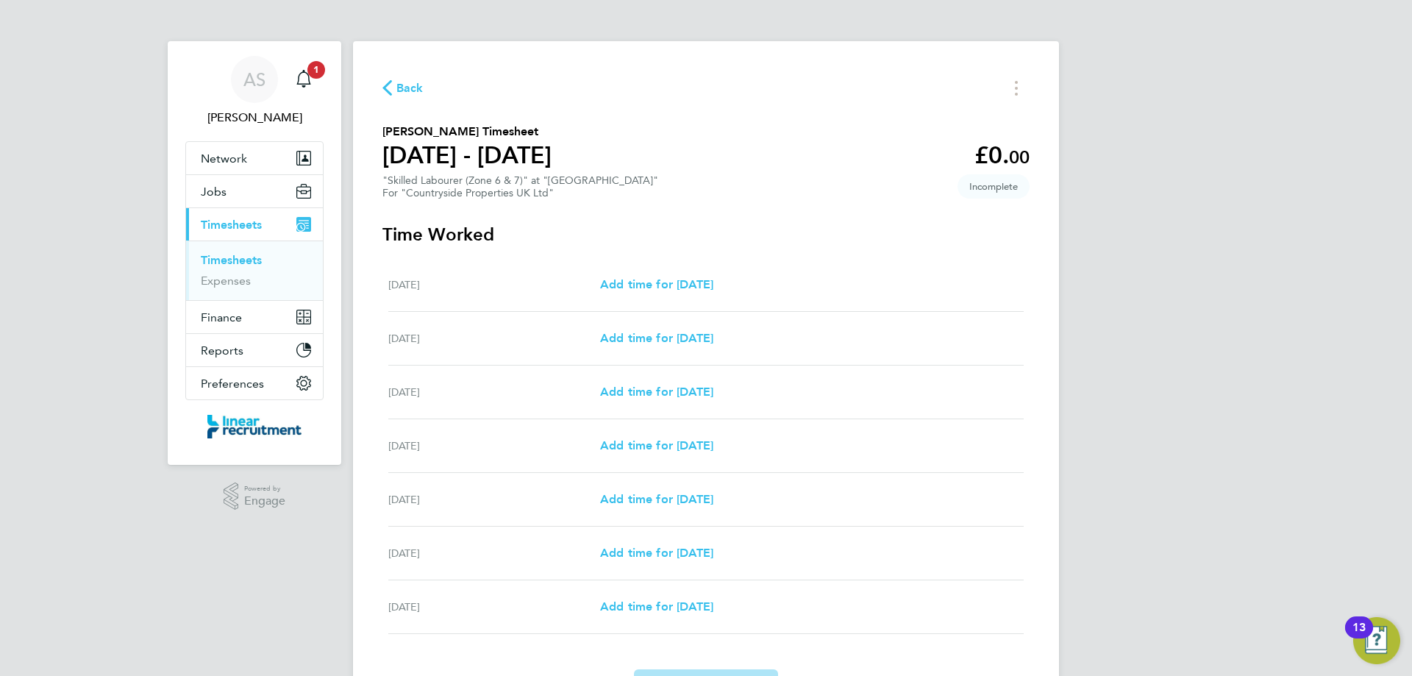
click at [682, 272] on div "Mon 18 Aug Add time for Mon 18 Aug Add time for Mon 18 Aug" at bounding box center [705, 285] width 635 height 54
click at [684, 284] on span "Add time for [DATE]" at bounding box center [656, 284] width 113 height 14
select select "30"
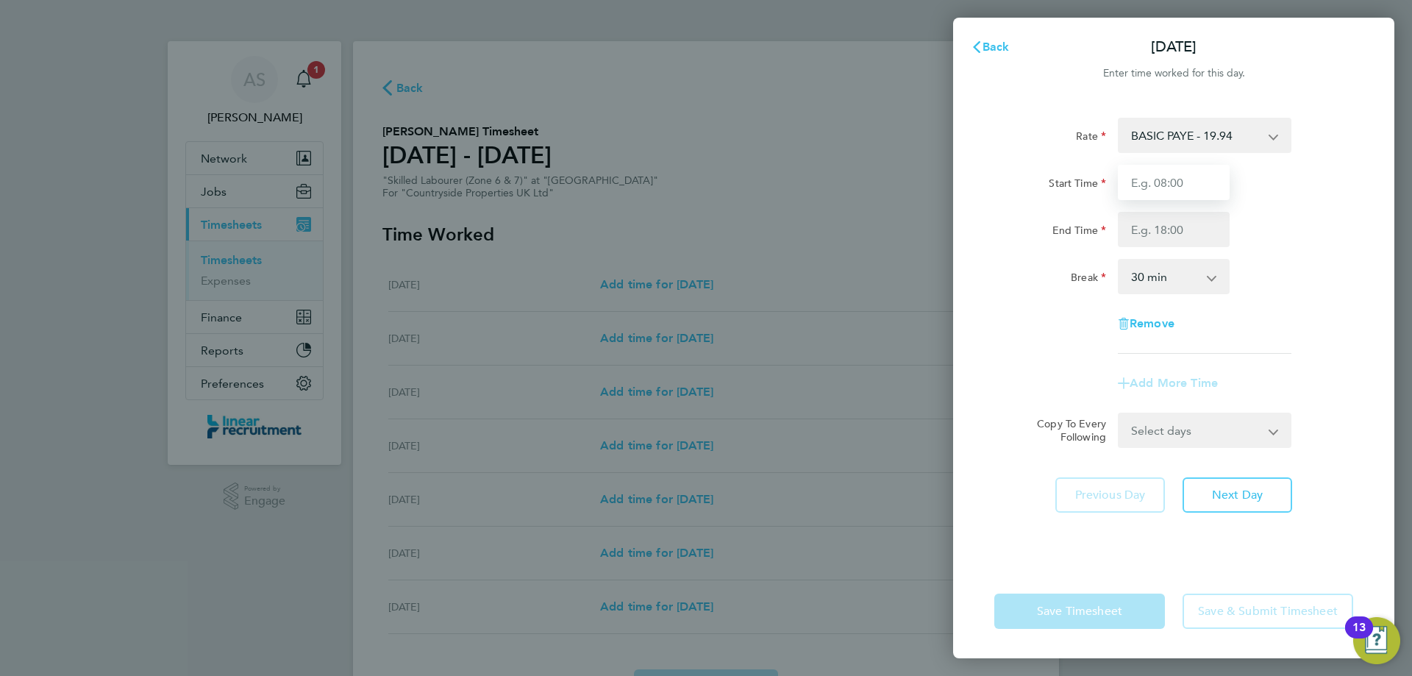
click at [1178, 190] on input "Start Time" at bounding box center [1174, 182] width 112 height 35
type input "07:30"
click at [1176, 227] on input "End Time" at bounding box center [1174, 229] width 112 height 35
type input "16:00"
click at [1293, 304] on div "Rate BASIC PAYE - 19.94 Start Time 07:30 End Time 16:00 Break 0 min 15 min 30 m…" at bounding box center [1173, 236] width 359 height 236
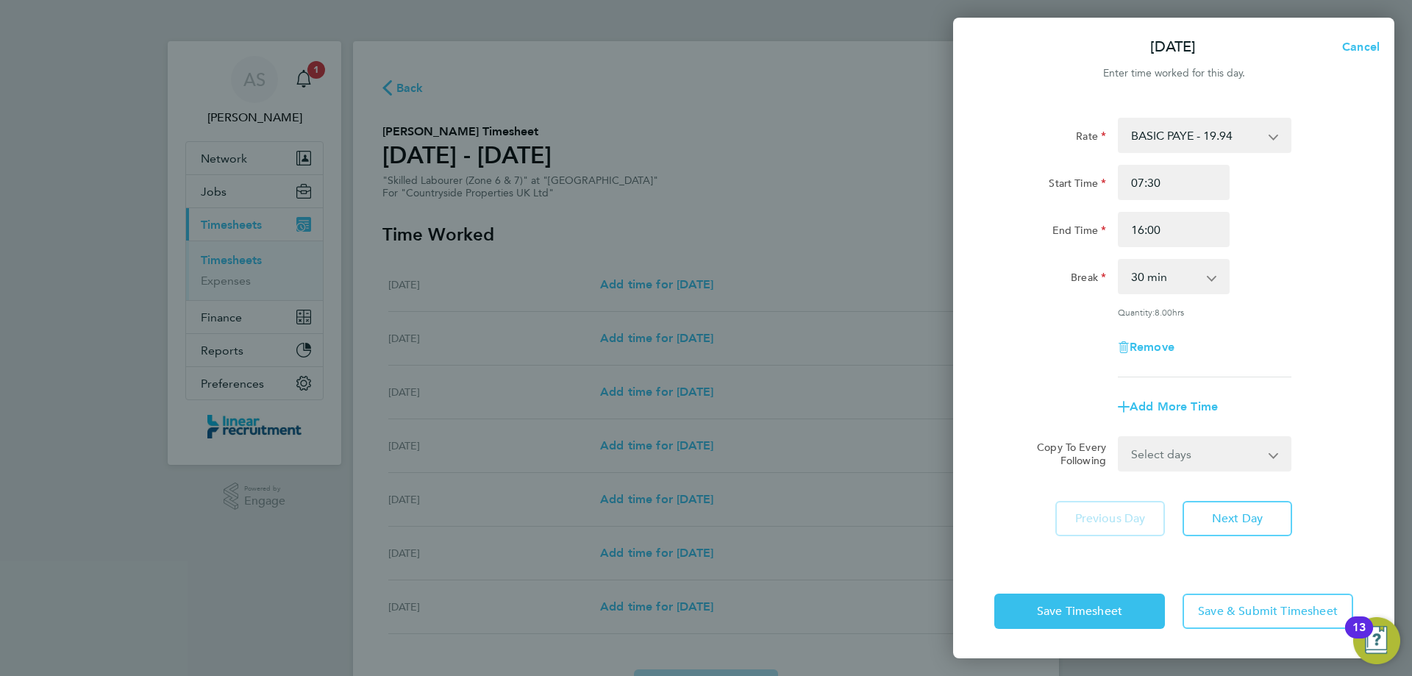
click at [1220, 462] on select "Select days Day Weekday (Mon-Fri) Weekend (Sat-Sun) [DATE] [DATE] [DATE] [DATE]…" at bounding box center [1196, 453] width 154 height 32
select select "DAY"
click at [1119, 437] on select "Select days Day Weekday (Mon-Fri) Weekend (Sat-Sun) [DATE] [DATE] [DATE] [DATE]…" at bounding box center [1196, 453] width 154 height 32
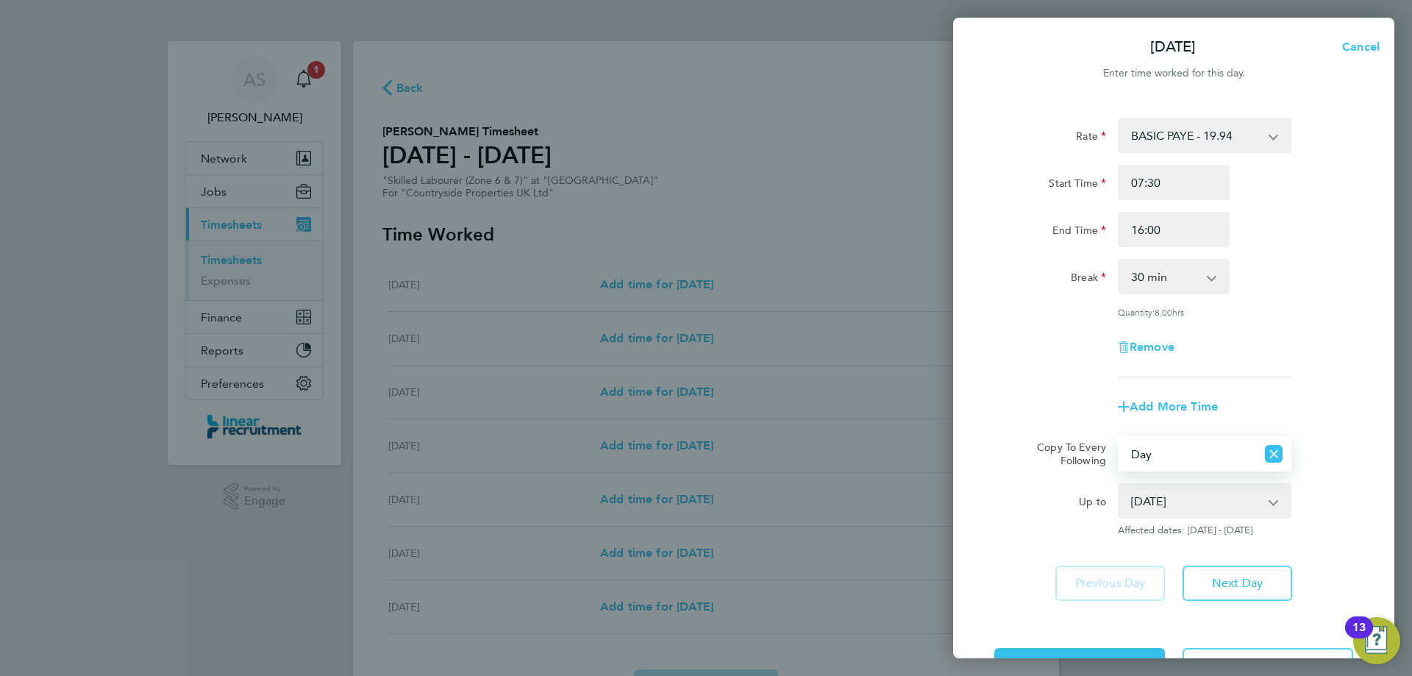
drag, startPoint x: 1207, startPoint y: 466, endPoint x: 1179, endPoint y: 495, distance: 40.0
click at [1179, 495] on select "[DATE] [DATE] [DATE] [DATE] [DATE] [DATE]" at bounding box center [1195, 501] width 153 height 32
select select "[DATE]"
click at [1119, 485] on select "[DATE] [DATE] [DATE] [DATE] [DATE] [DATE]" at bounding box center [1195, 501] width 153 height 32
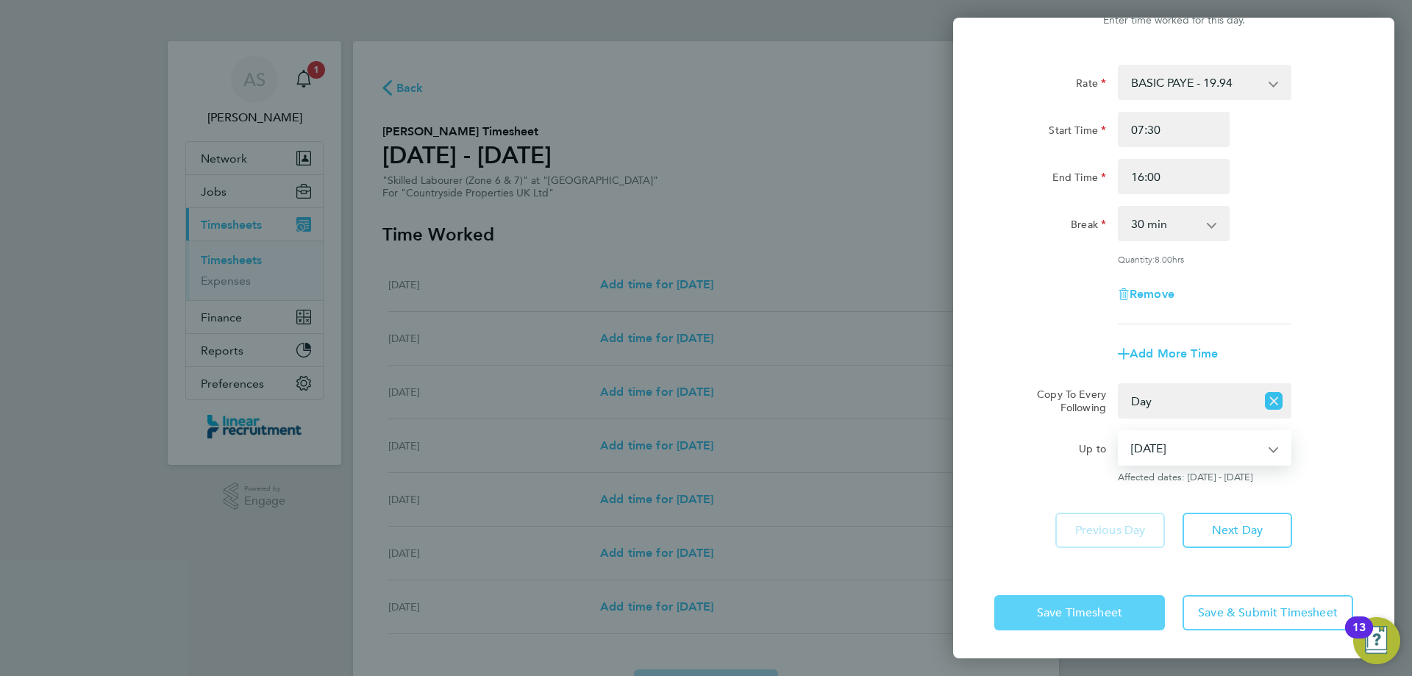
click at [1121, 606] on span "Save Timesheet" at bounding box center [1079, 612] width 85 height 15
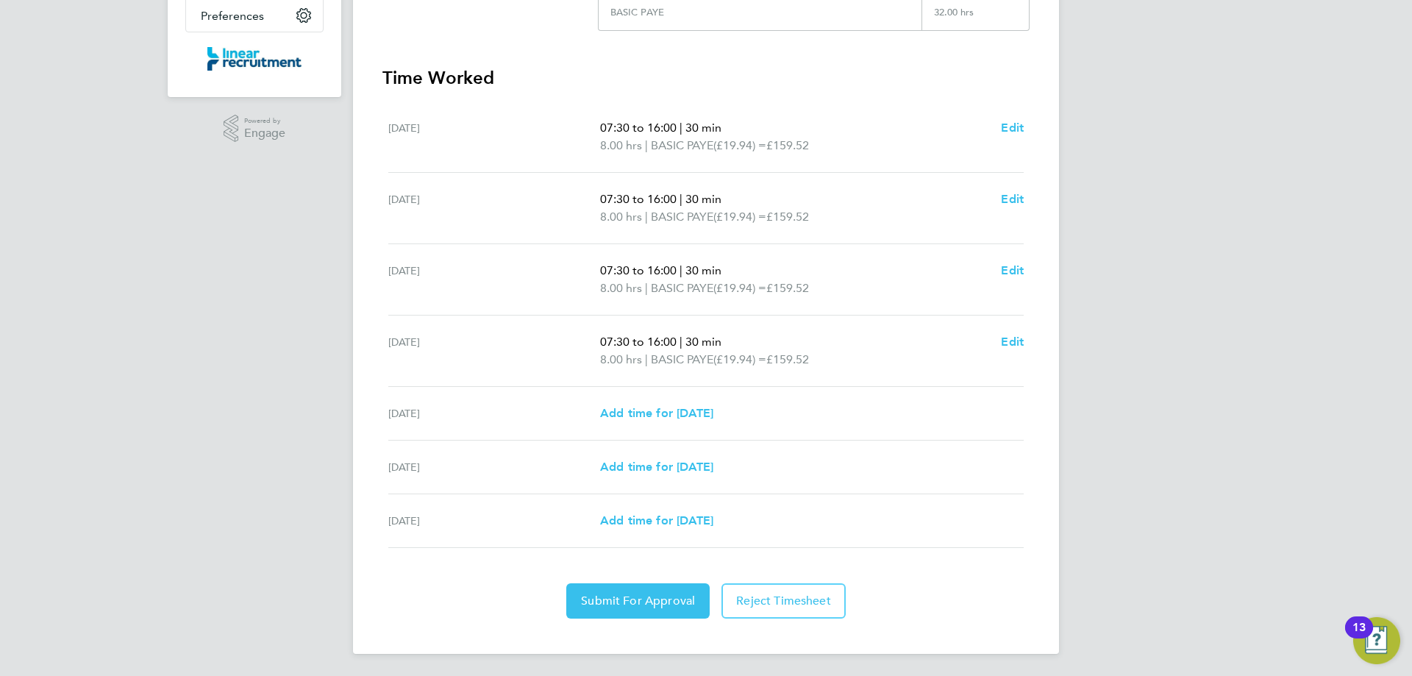
click at [665, 426] on div "Fri 22 Aug Add time for Fri 22 Aug Add time for Fri 22 Aug" at bounding box center [705, 414] width 635 height 54
click at [664, 419] on span "Add time for [DATE]" at bounding box center [656, 413] width 113 height 14
select select "30"
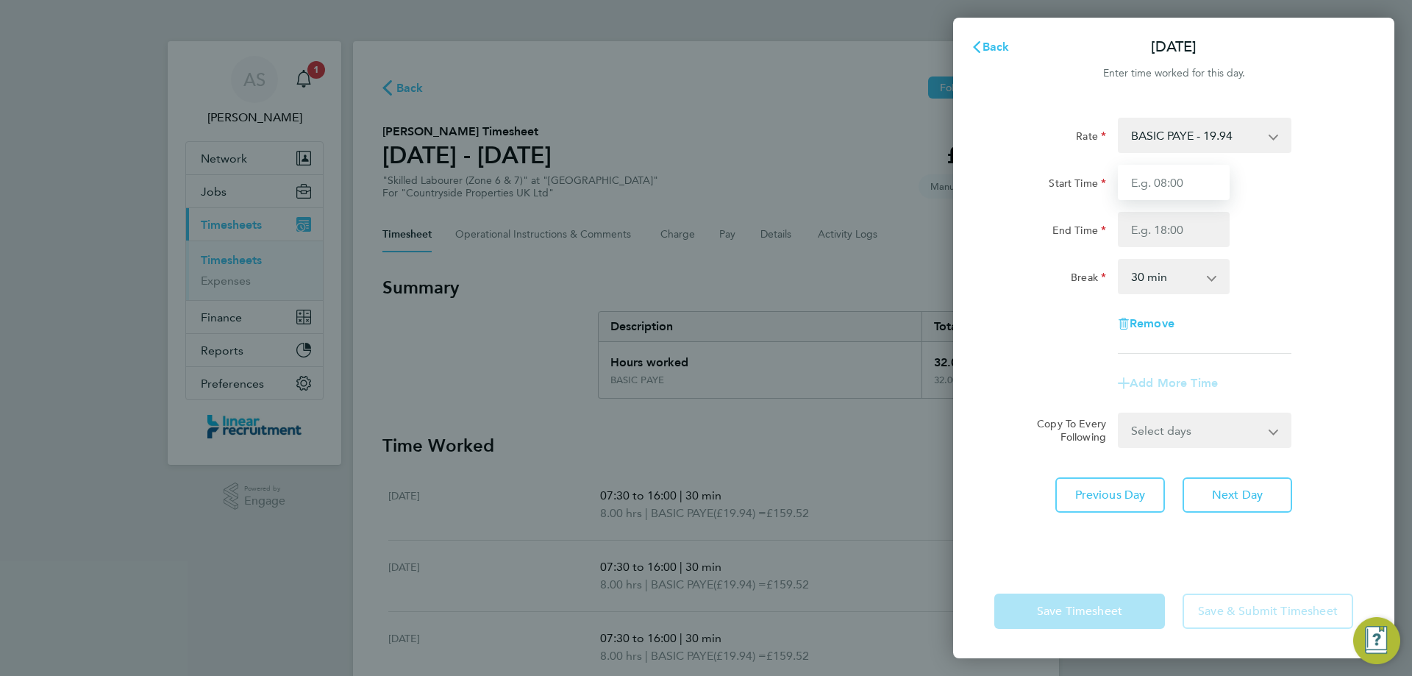
click at [1174, 185] on input "Start Time" at bounding box center [1174, 182] width 112 height 35
type input "07:30"
click at [1187, 227] on input "End Time" at bounding box center [1174, 229] width 112 height 35
click at [1301, 234] on div "End Time 10:00" at bounding box center [1173, 229] width 371 height 35
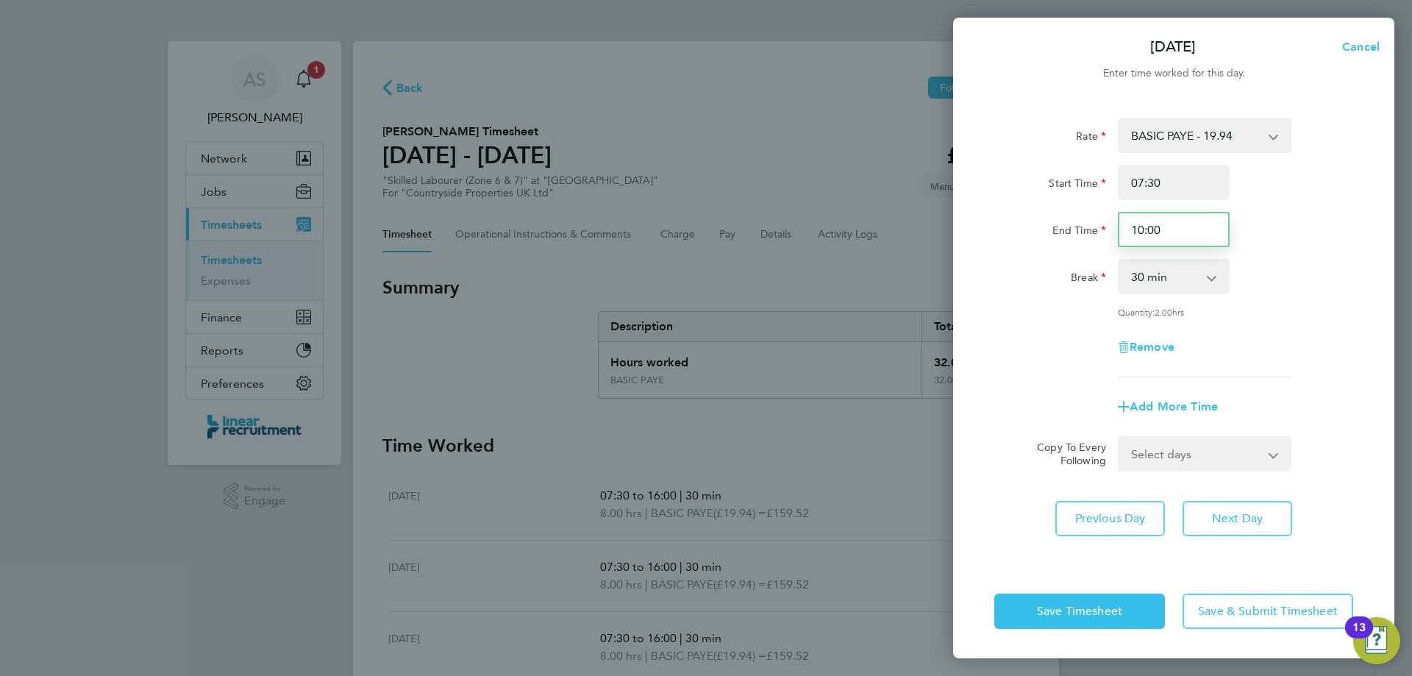
click at [1142, 229] on input "10:00" at bounding box center [1174, 229] width 112 height 35
type input "11:00"
click at [1260, 204] on div "Start Time 07:30 End Time 11:00" at bounding box center [1173, 206] width 371 height 82
click at [1099, 602] on button "Save Timesheet" at bounding box center [1079, 610] width 171 height 35
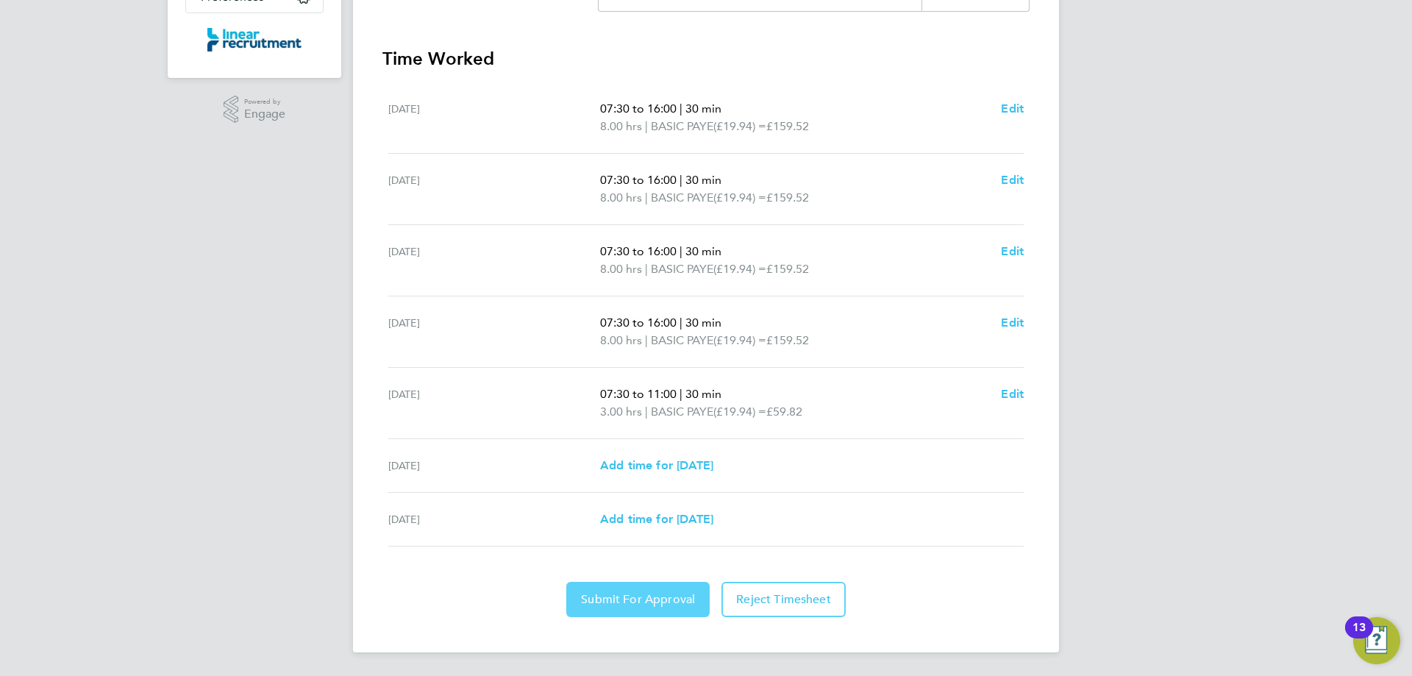
click at [629, 601] on span "Submit For Approval" at bounding box center [638, 599] width 114 height 15
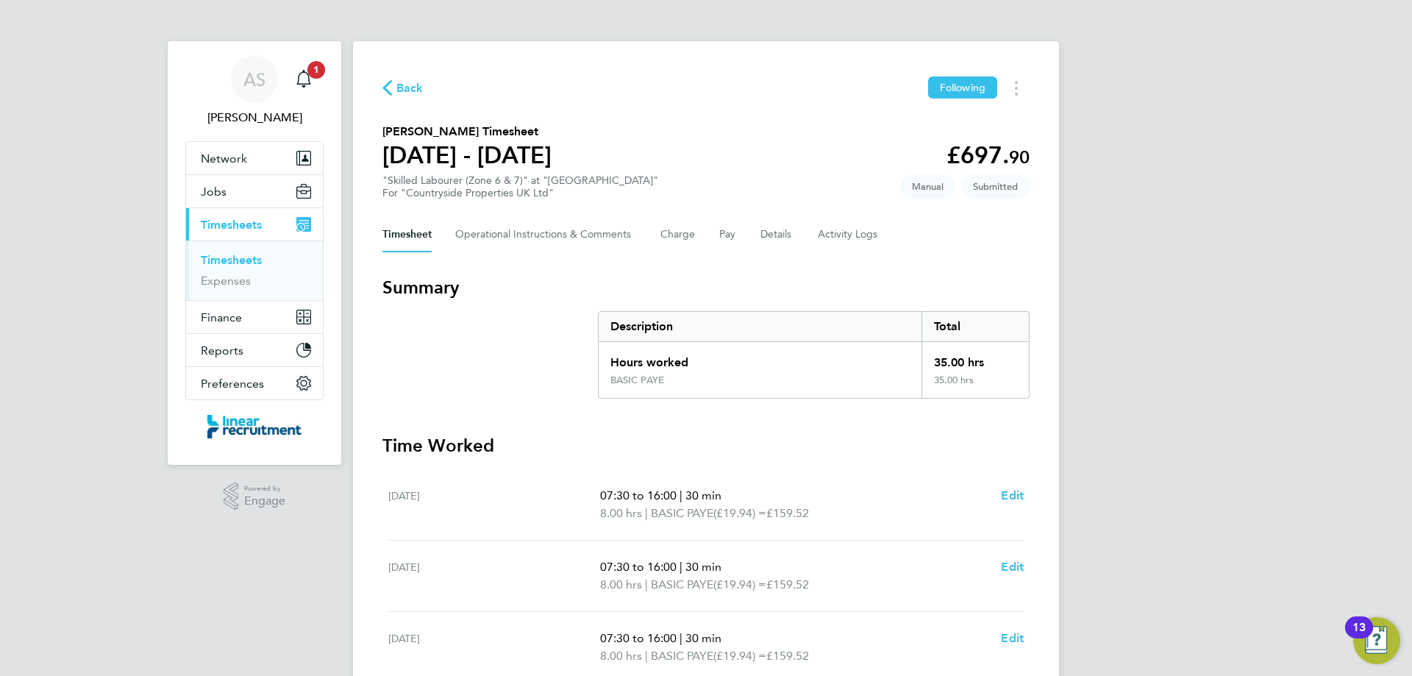
click at [429, 90] on div "Back Following" at bounding box center [705, 87] width 647 height 23
click at [403, 83] on span "Back" at bounding box center [409, 88] width 27 height 18
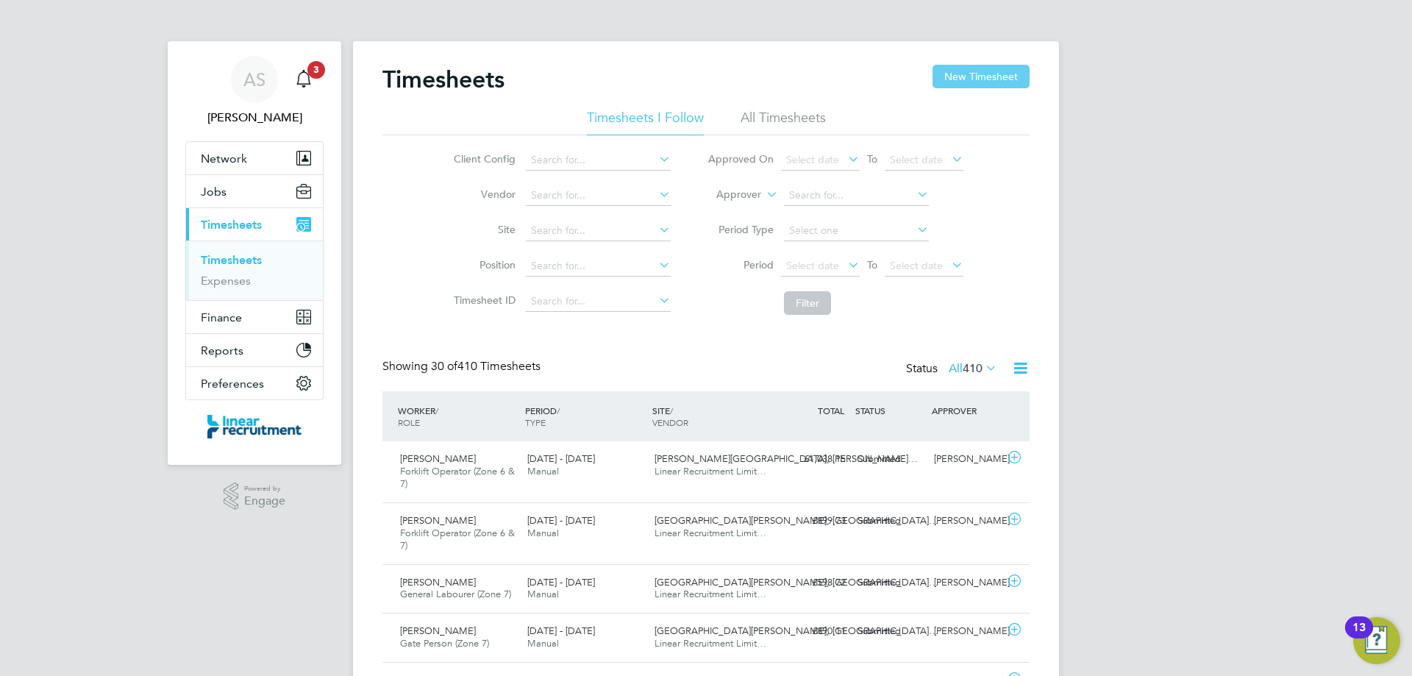
click at [944, 86] on button "New Timesheet" at bounding box center [980, 77] width 97 height 24
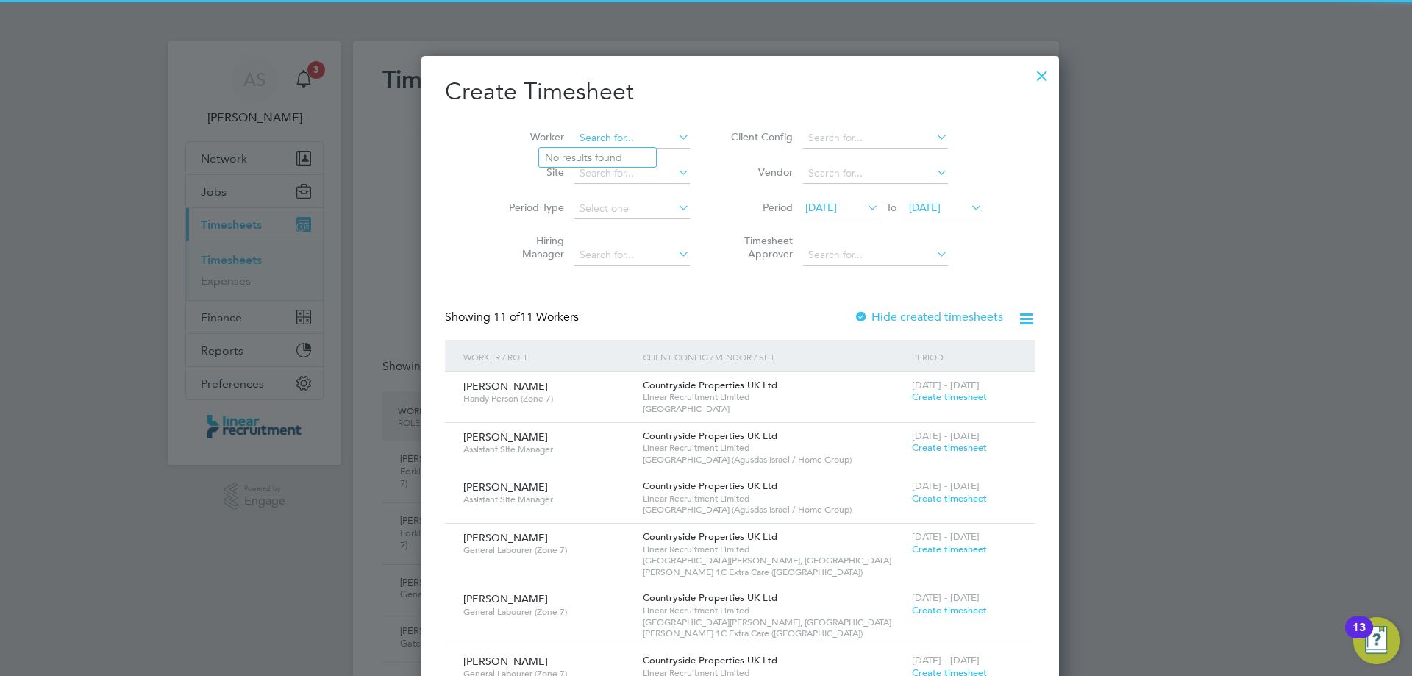
click at [587, 129] on input at bounding box center [631, 138] width 115 height 21
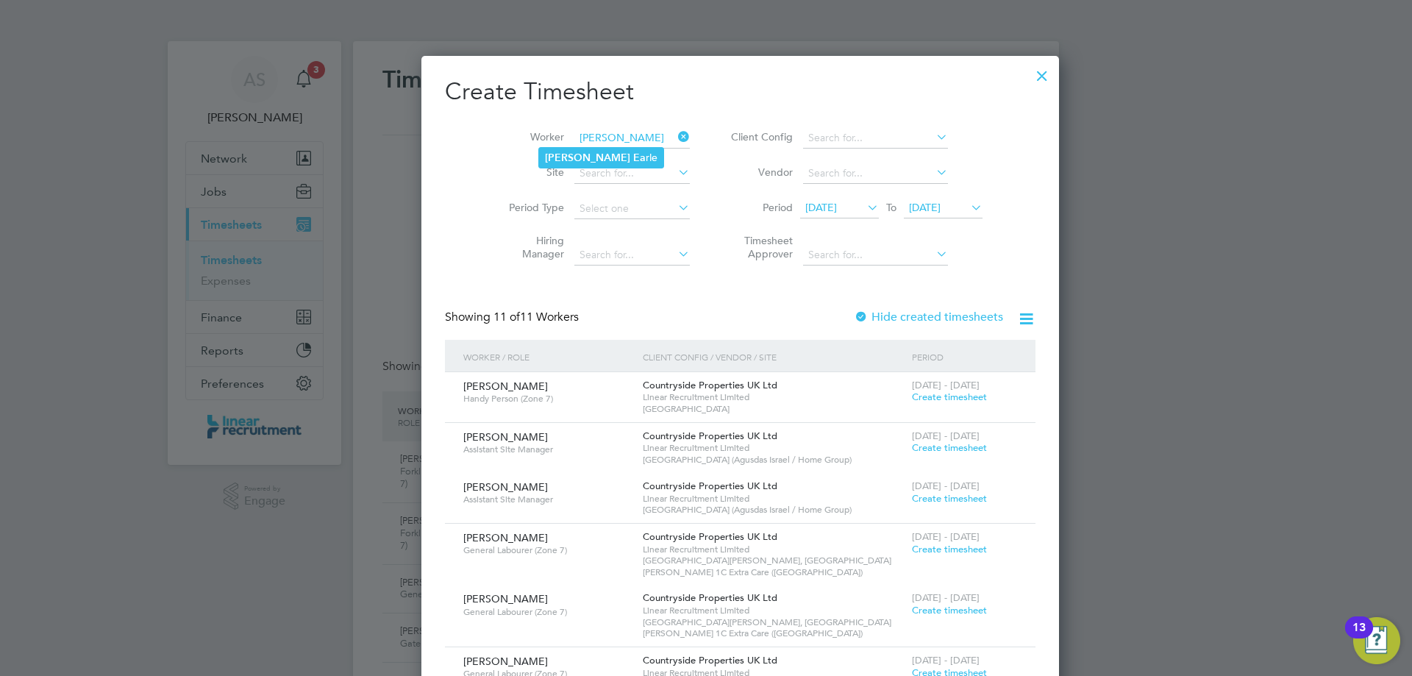
click at [583, 157] on li "Paul Ea rle" at bounding box center [601, 158] width 124 height 20
type input "[PERSON_NAME]"
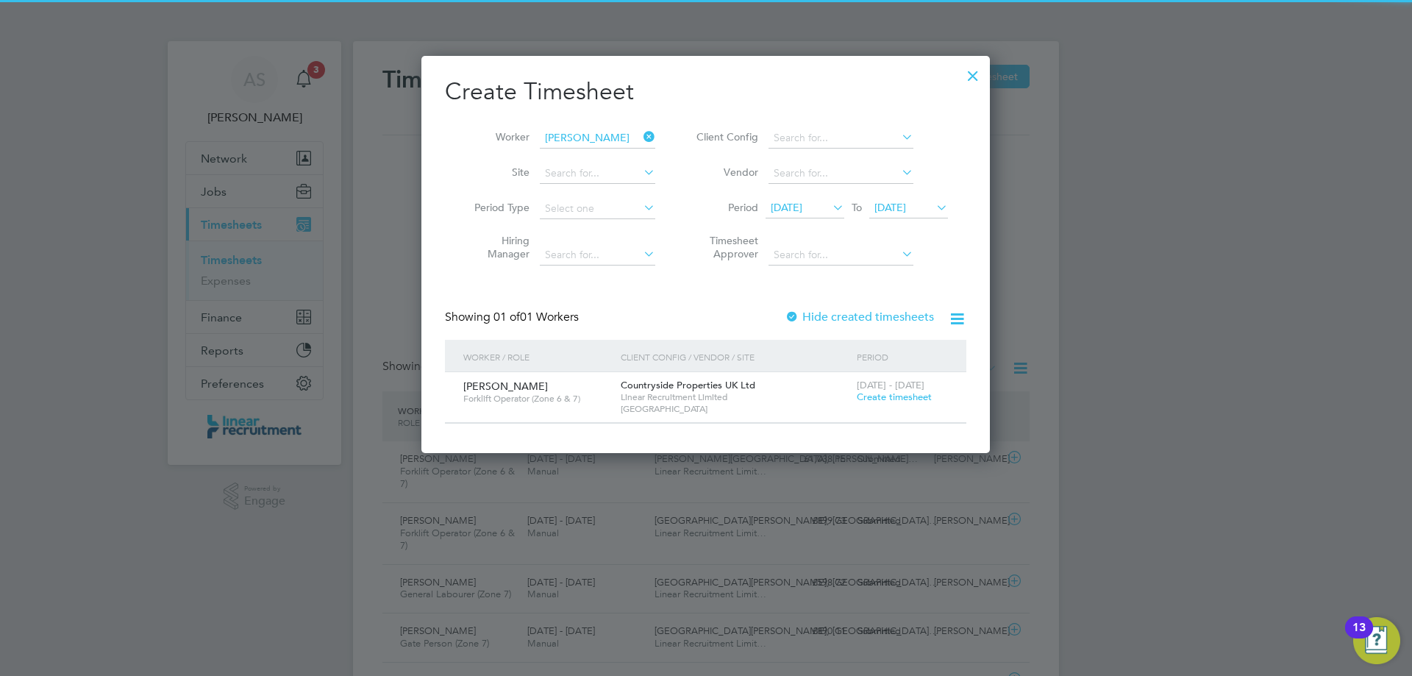
click at [883, 382] on span "[DATE] - [DATE]" at bounding box center [891, 385] width 68 height 12
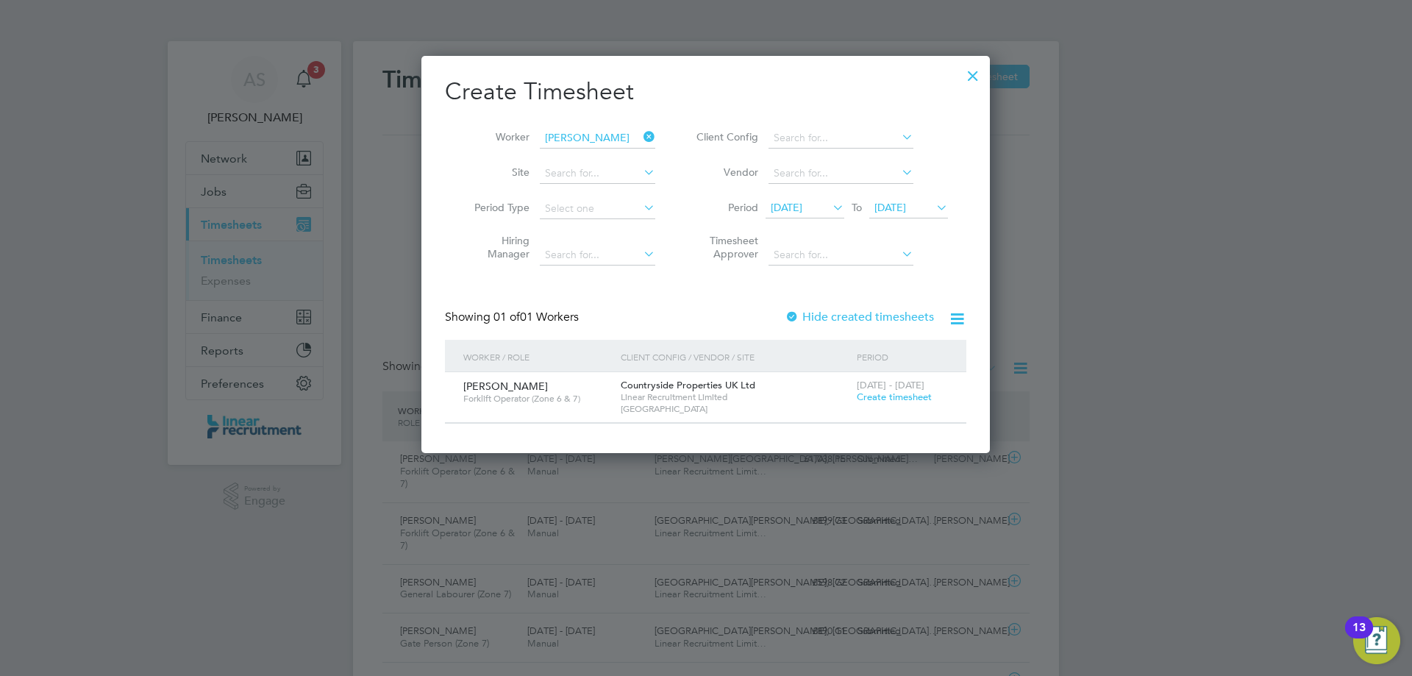
click at [885, 395] on span "Create timesheet" at bounding box center [894, 396] width 75 height 12
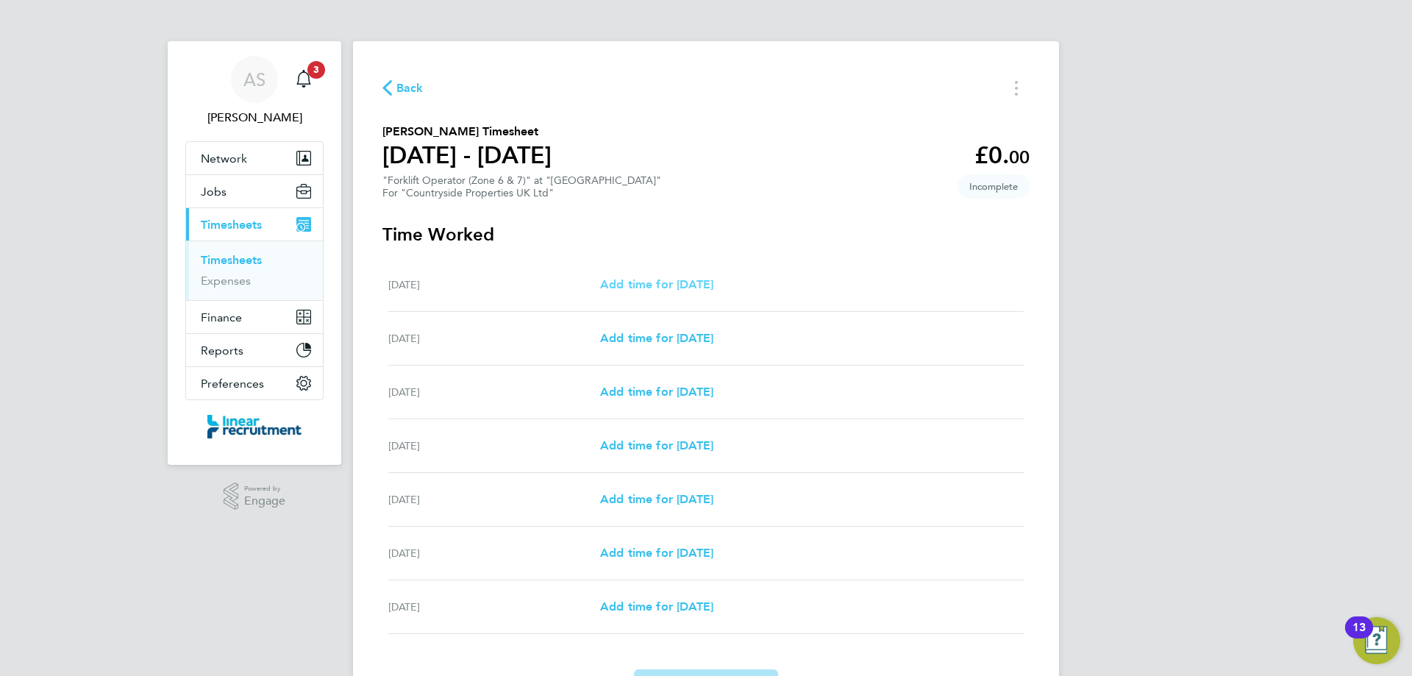
click at [626, 285] on span "Add time for [DATE]" at bounding box center [656, 284] width 113 height 14
select select "30"
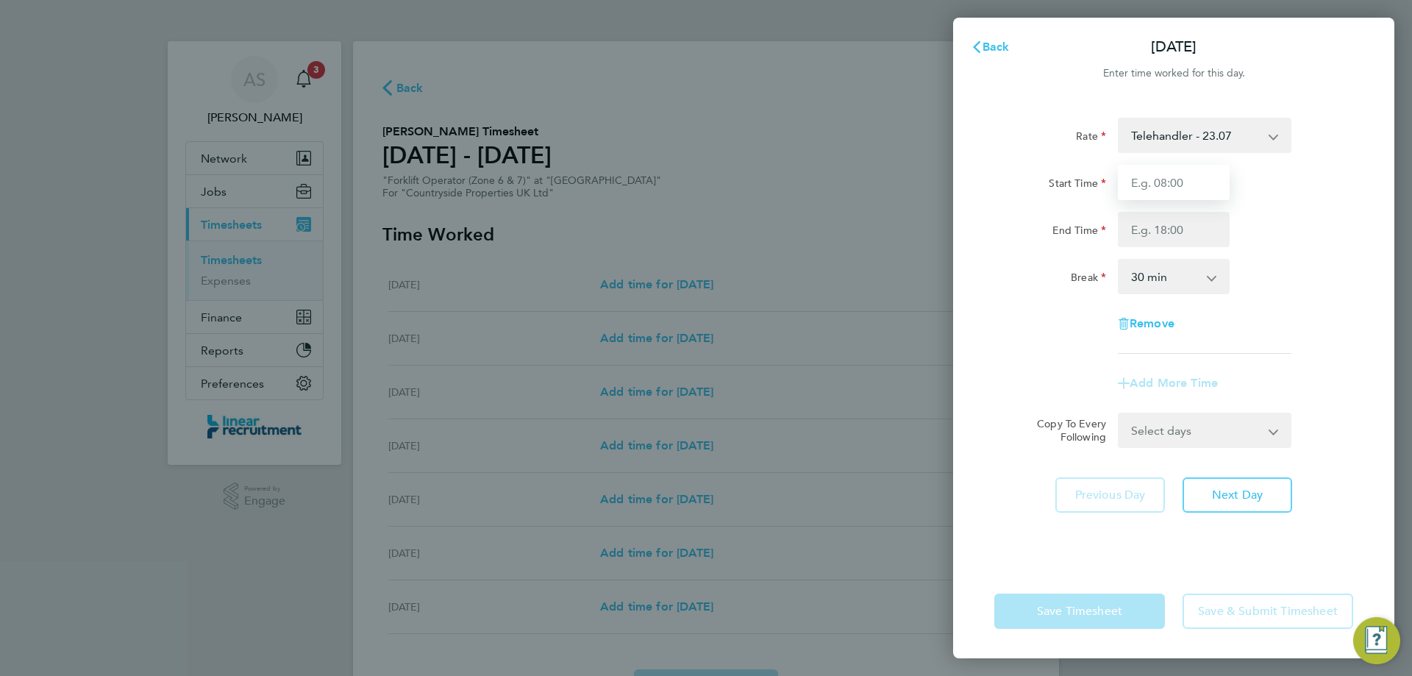
click at [1168, 174] on input "Start Time" at bounding box center [1174, 182] width 112 height 35
type input "07:30"
click at [1180, 235] on input "End Time" at bounding box center [1174, 229] width 112 height 35
type input "16:00"
click at [1308, 253] on div "Rate Telehandler - 23.07 Start Time 07:30 End Time 16:00 Break 0 min 15 min 30 …" at bounding box center [1173, 236] width 359 height 236
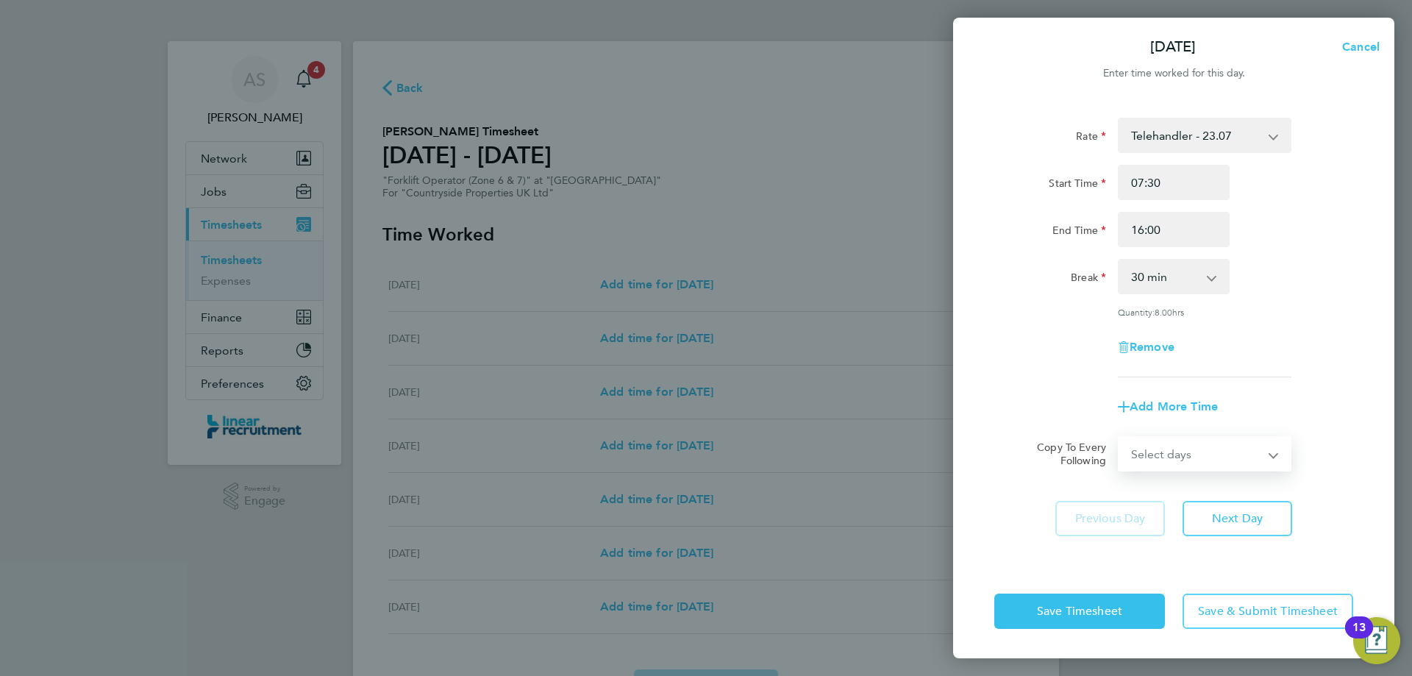
click at [1192, 463] on select "Select days Day Weekday (Mon-Fri) Weekend (Sat-Sun) [DATE] [DATE] [DATE] [DATE]…" at bounding box center [1196, 453] width 154 height 32
select select "DAY"
click at [1119, 437] on select "Select days Day Weekday (Mon-Fri) Weekend (Sat-Sun) [DATE] [DATE] [DATE] [DATE]…" at bounding box center [1196, 453] width 154 height 32
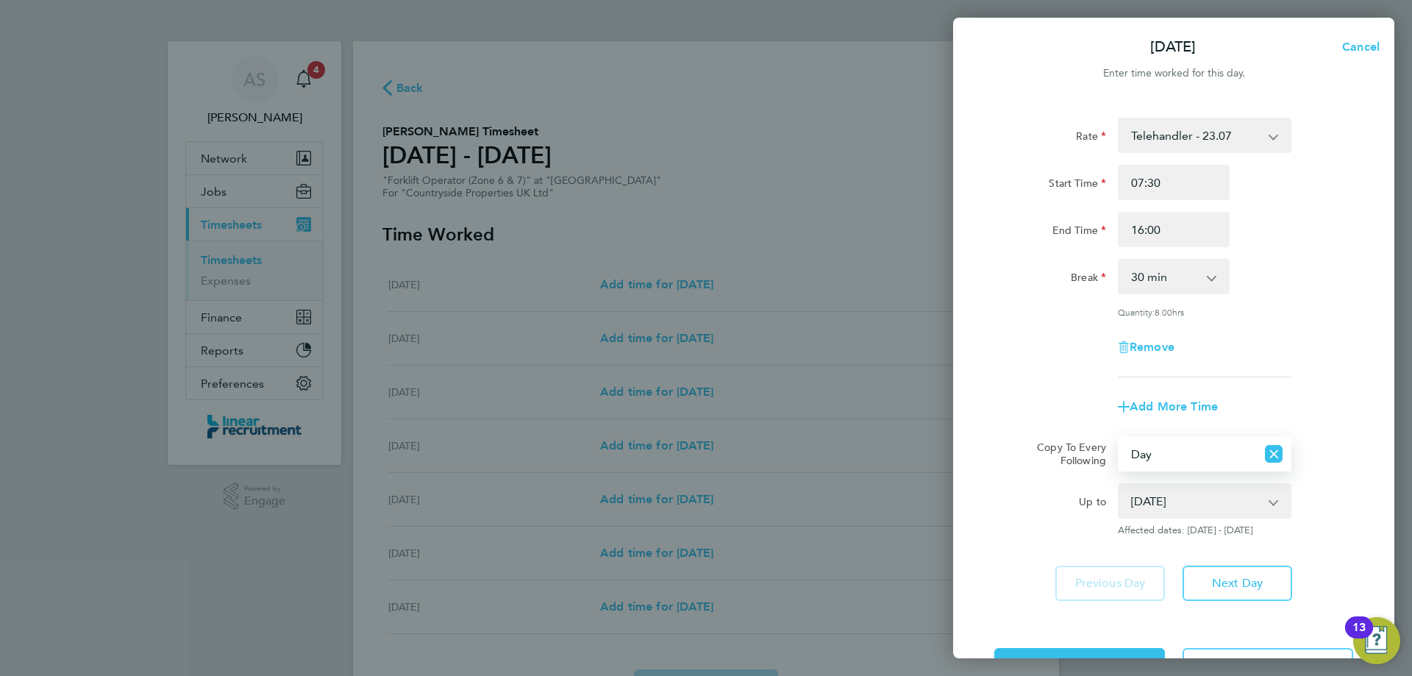
click at [1180, 511] on select "[DATE] [DATE] [DATE] [DATE] [DATE] [DATE]" at bounding box center [1195, 501] width 153 height 32
select select "[DATE]"
click at [1119, 485] on select "[DATE] [DATE] [DATE] [DATE] [DATE] [DATE]" at bounding box center [1195, 501] width 153 height 32
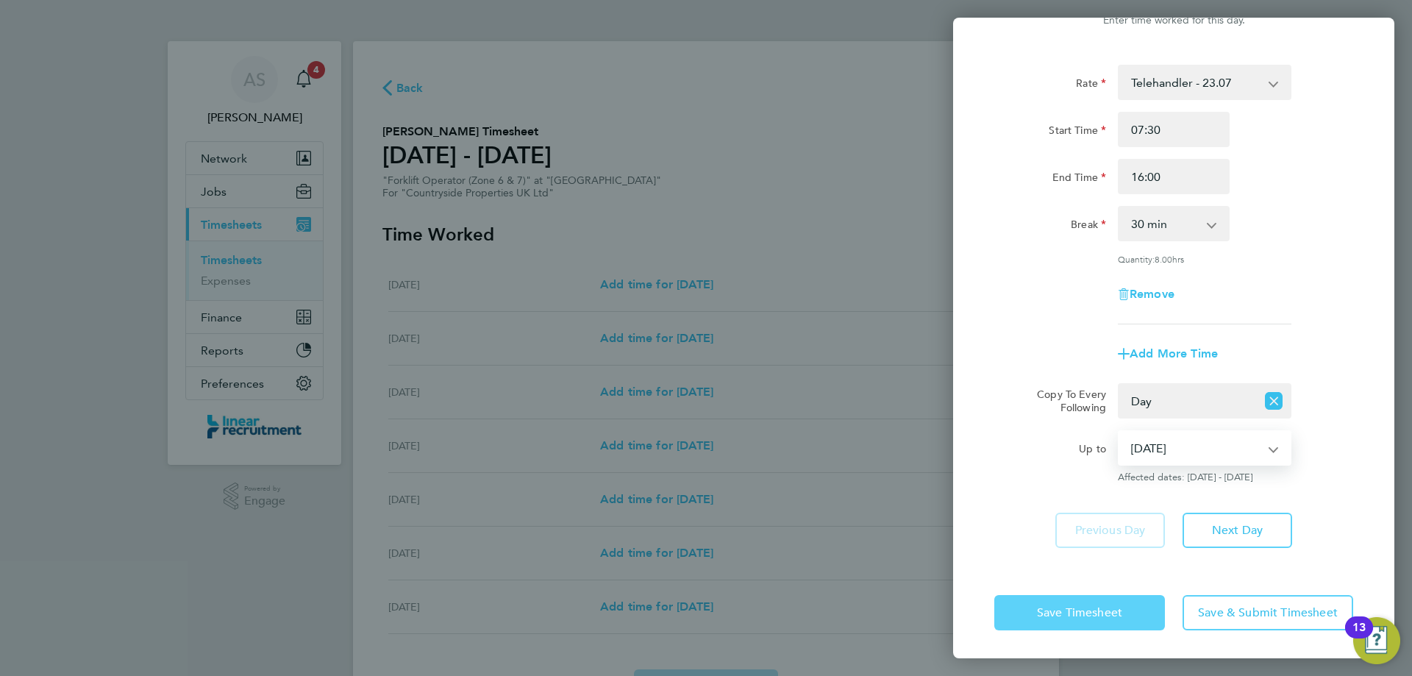
click at [1082, 607] on span "Save Timesheet" at bounding box center [1079, 612] width 85 height 15
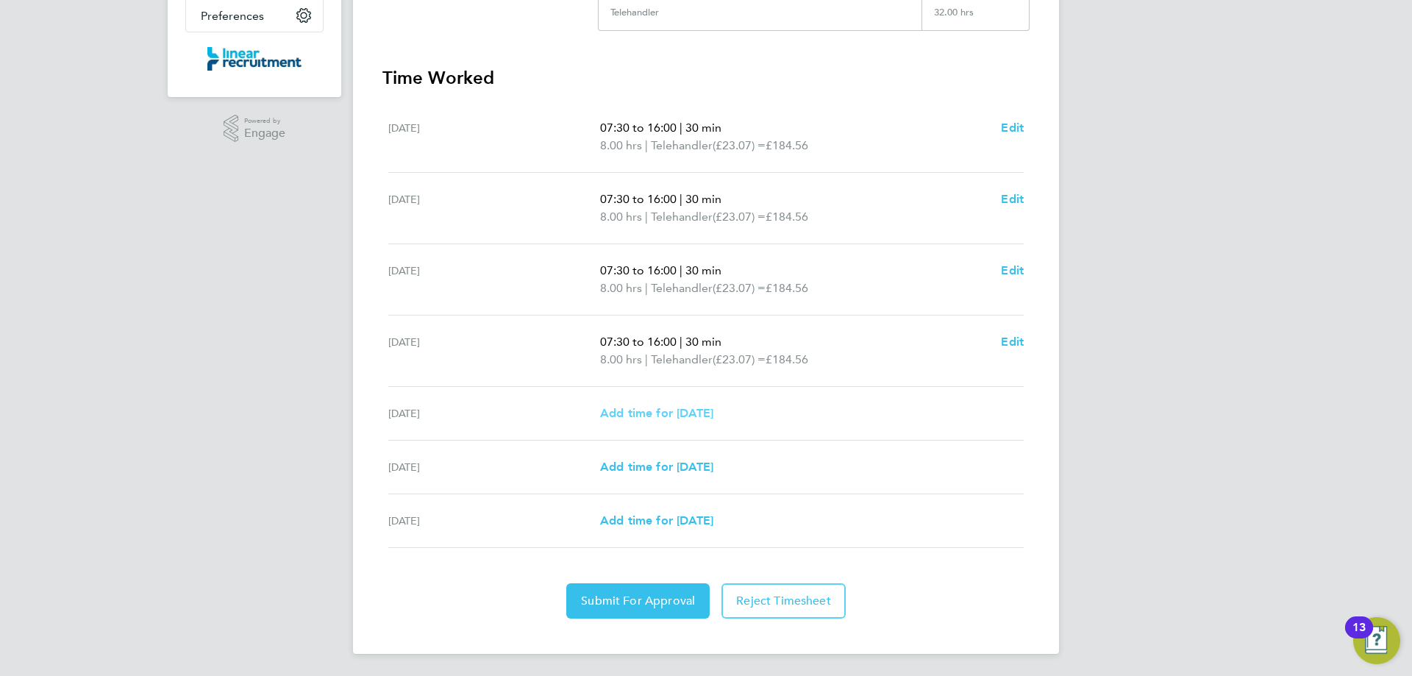
click at [647, 416] on span "Add time for [DATE]" at bounding box center [656, 413] width 113 height 14
select select "30"
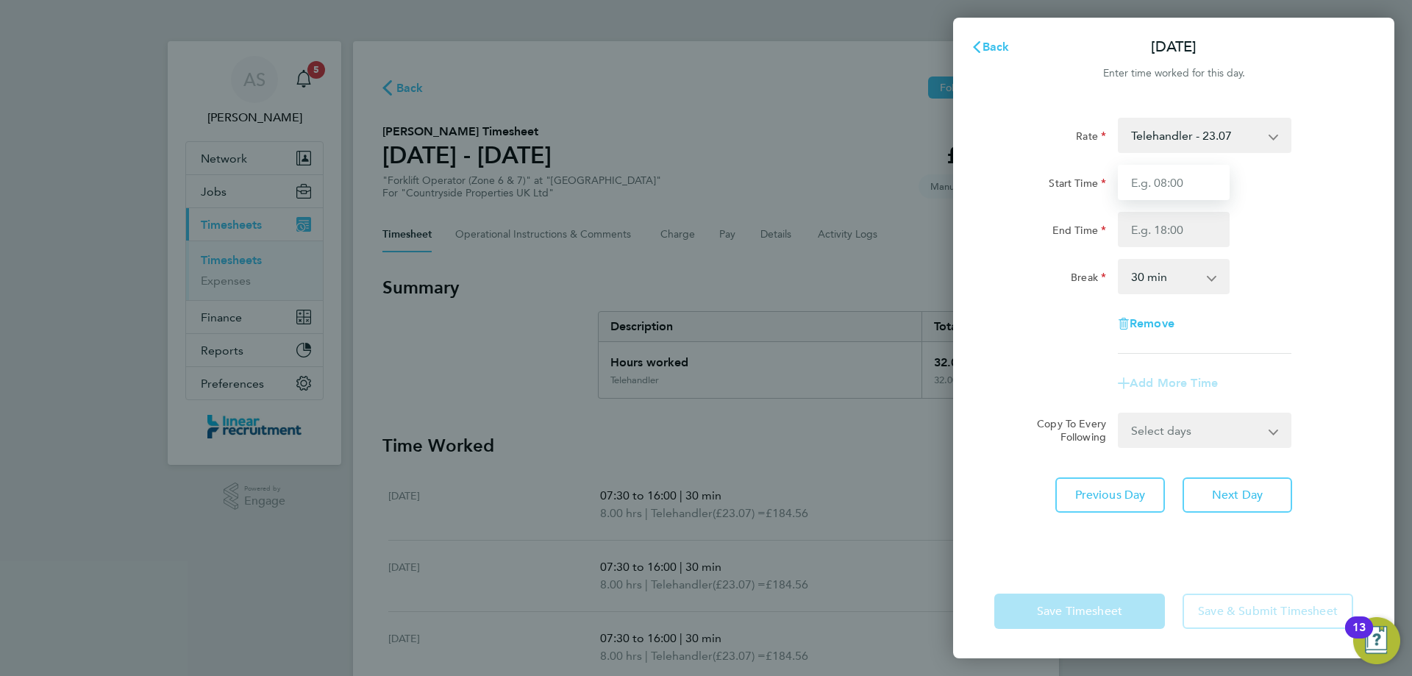
click at [1157, 186] on input "Start Time" at bounding box center [1174, 182] width 112 height 35
type input "07:30"
click at [1182, 232] on input "End Time" at bounding box center [1174, 229] width 112 height 35
type input "15:00"
click at [1058, 616] on app-form-button "Save Timesheet" at bounding box center [1083, 610] width 179 height 35
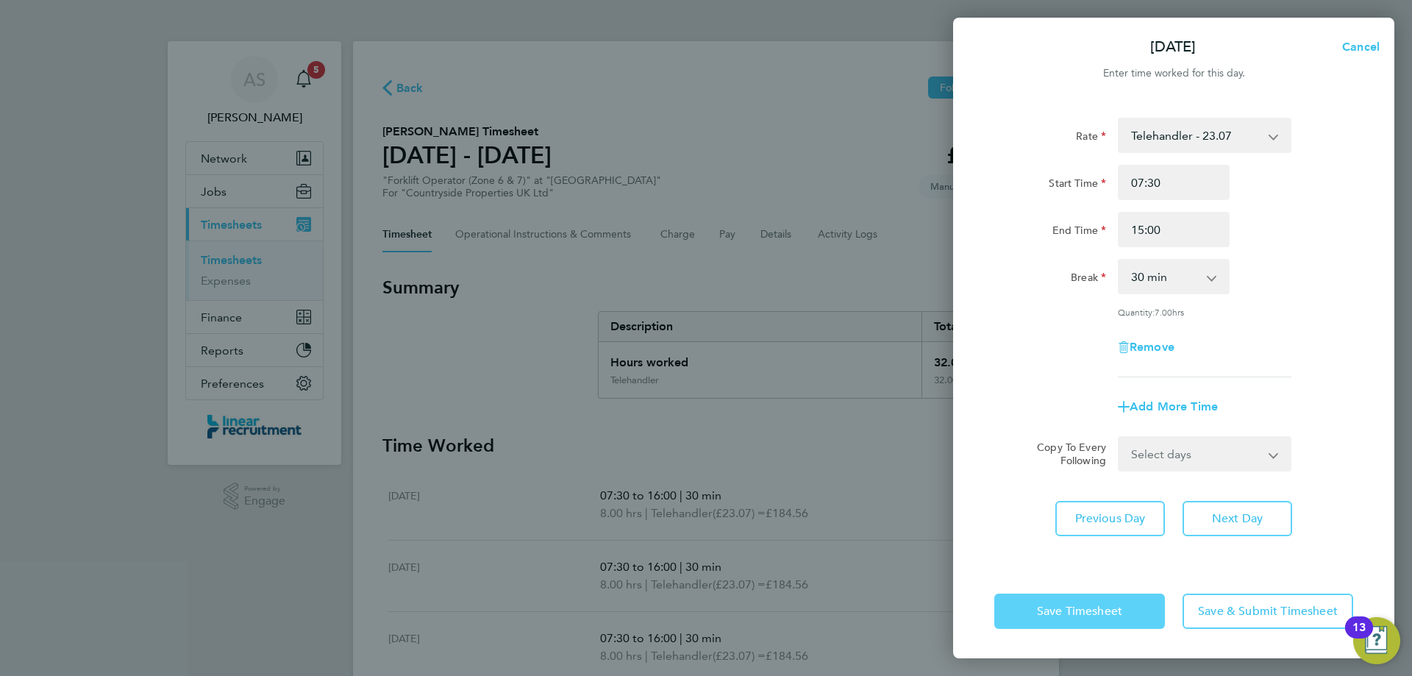
click at [1060, 607] on span "Save Timesheet" at bounding box center [1079, 611] width 85 height 15
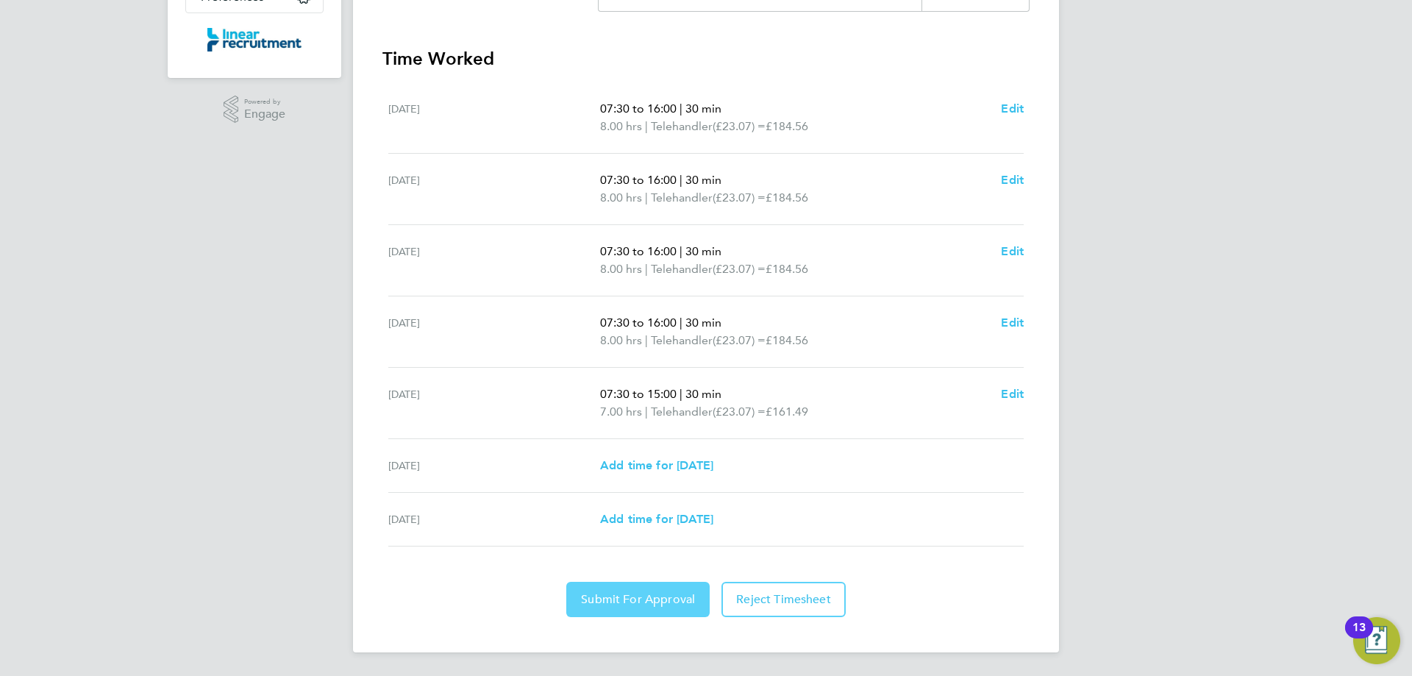
click at [592, 594] on span "Submit For Approval" at bounding box center [638, 599] width 114 height 15
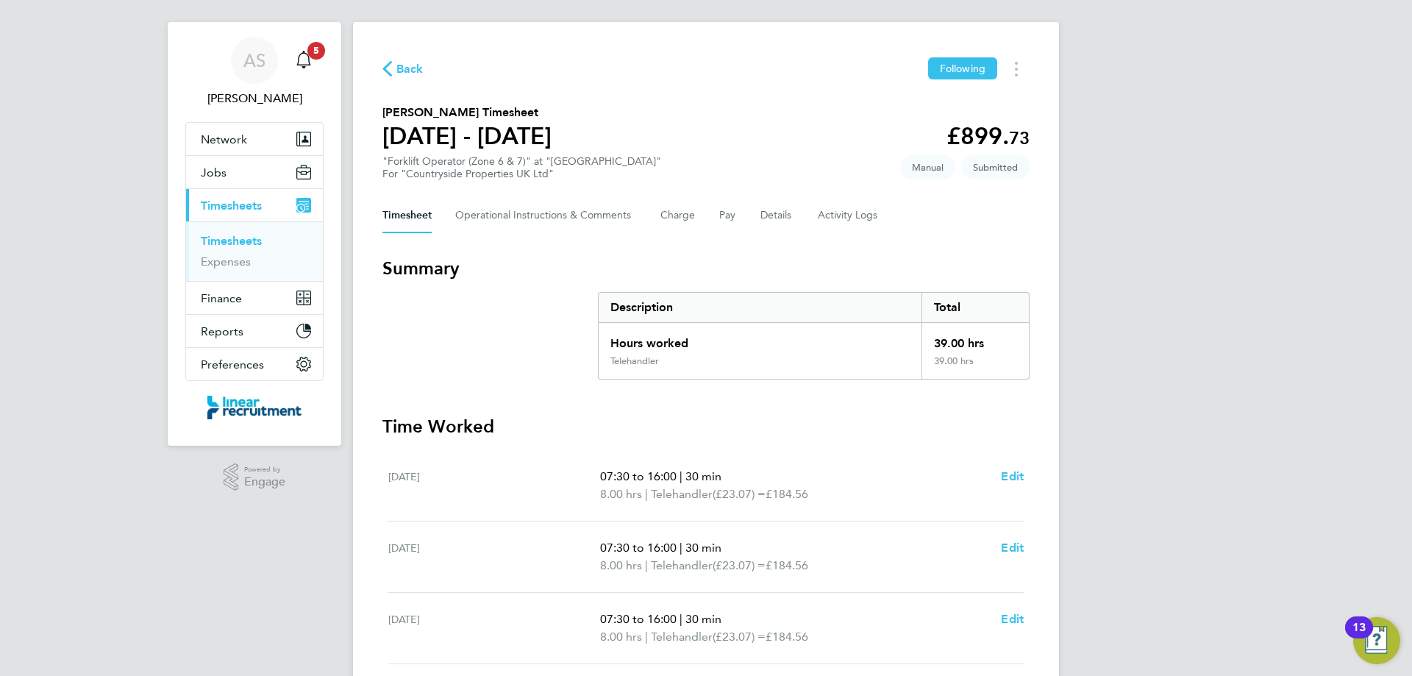
click at [412, 71] on span "Back" at bounding box center [409, 69] width 27 height 18
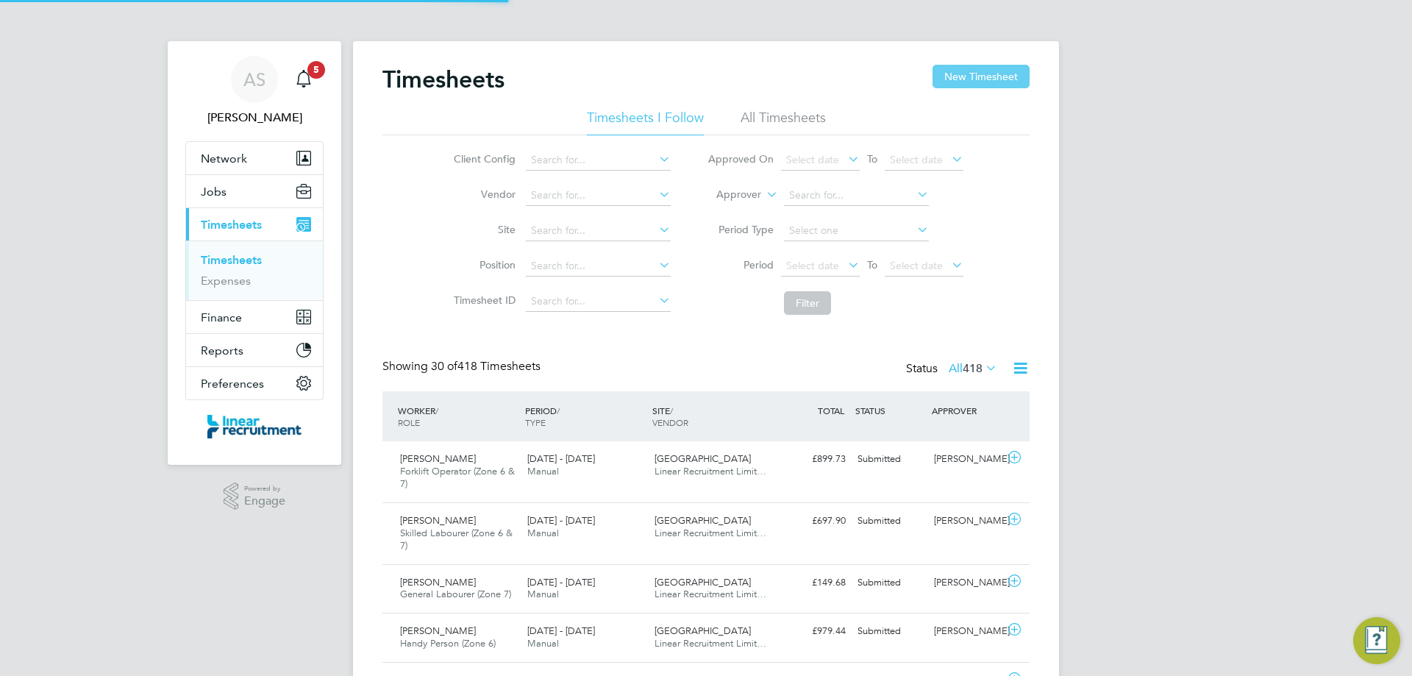
click at [980, 85] on button "New Timesheet" at bounding box center [980, 77] width 97 height 24
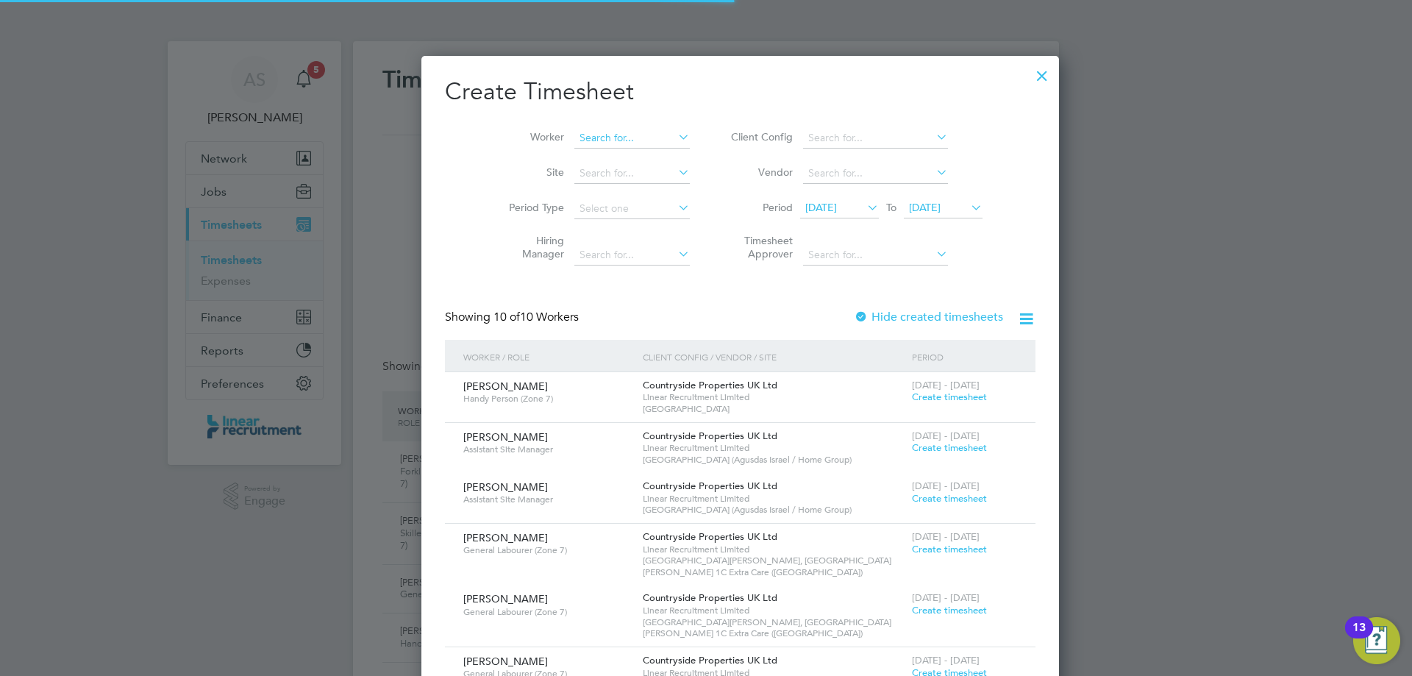
click at [574, 137] on input at bounding box center [631, 138] width 115 height 21
click at [613, 164] on li "Callum Carr" at bounding box center [606, 158] width 134 height 20
type input "[PERSON_NAME]"
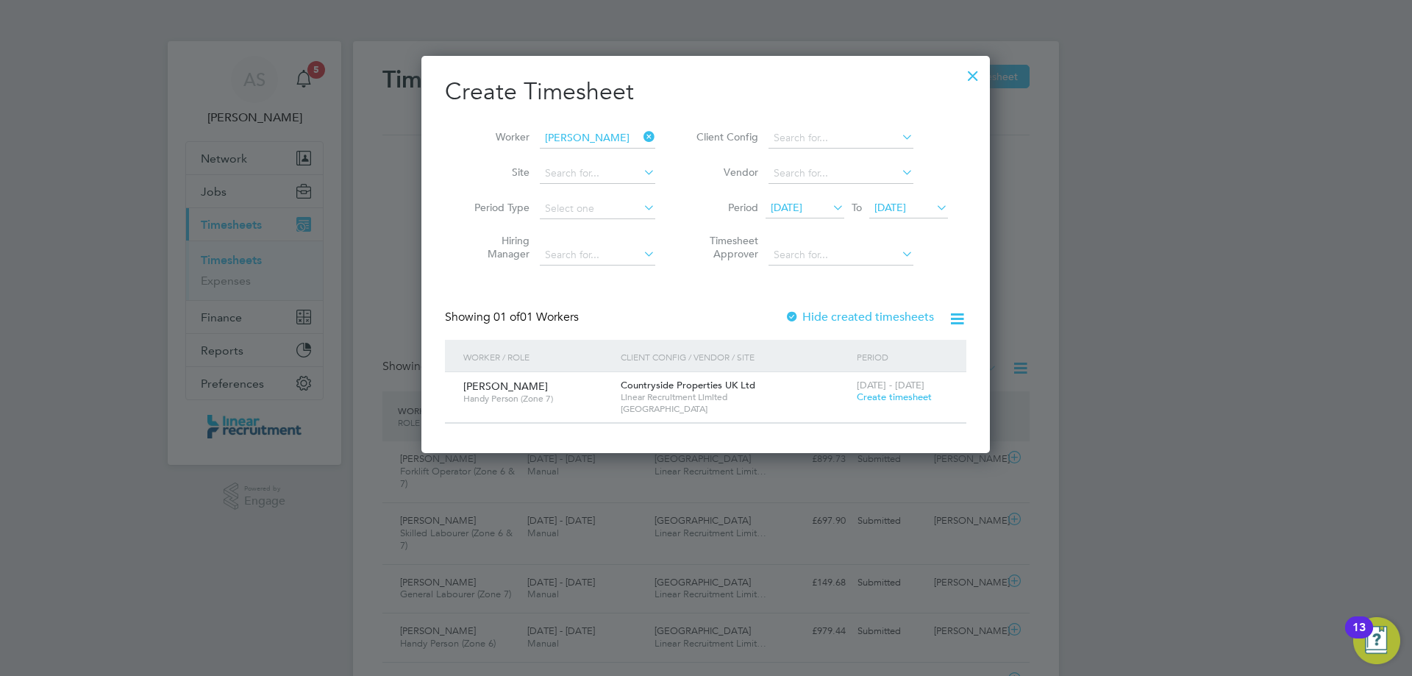
click at [910, 404] on div "18 - 24 Aug 2025 Create timesheet" at bounding box center [902, 392] width 99 height 40
click at [893, 399] on span "Create timesheet" at bounding box center [894, 396] width 75 height 12
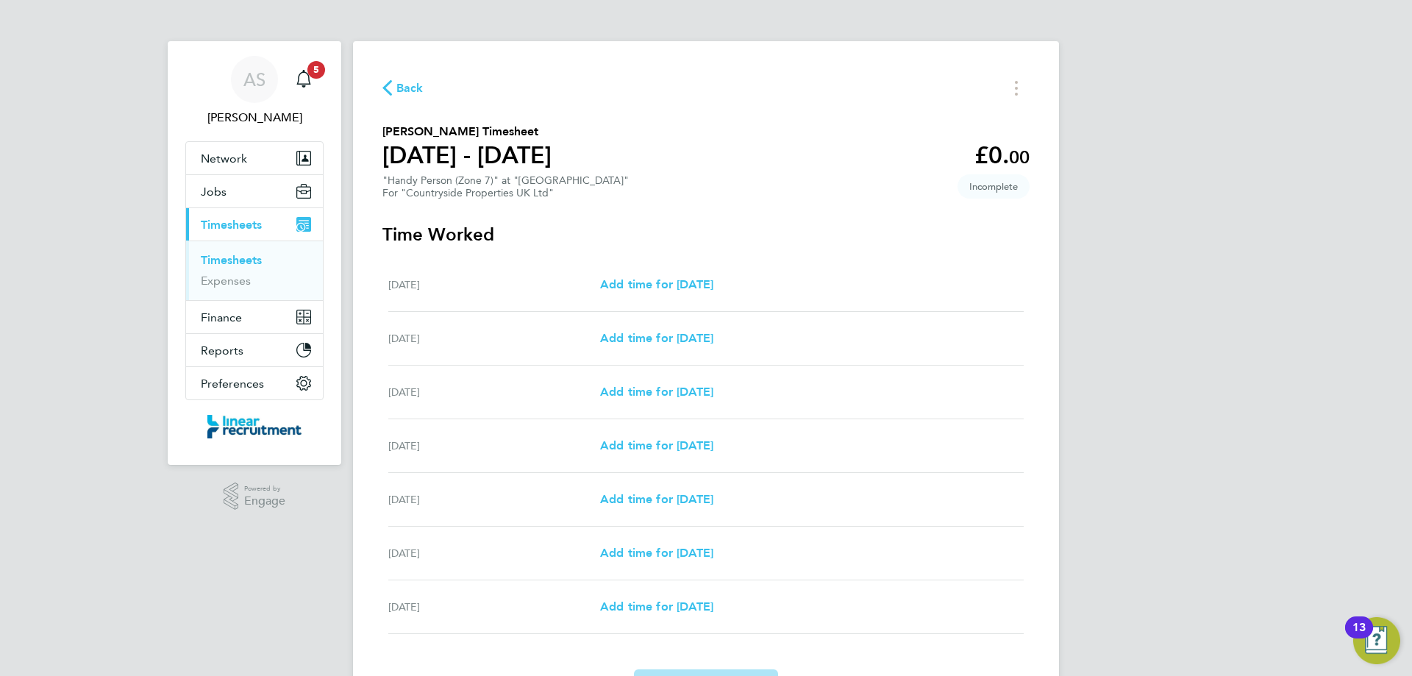
click at [610, 273] on div "Mon 18 Aug Add time for Mon 18 Aug Add time for Mon 18 Aug" at bounding box center [705, 285] width 635 height 54
click at [621, 279] on span "Add time for [DATE]" at bounding box center [656, 284] width 113 height 14
select select "30"
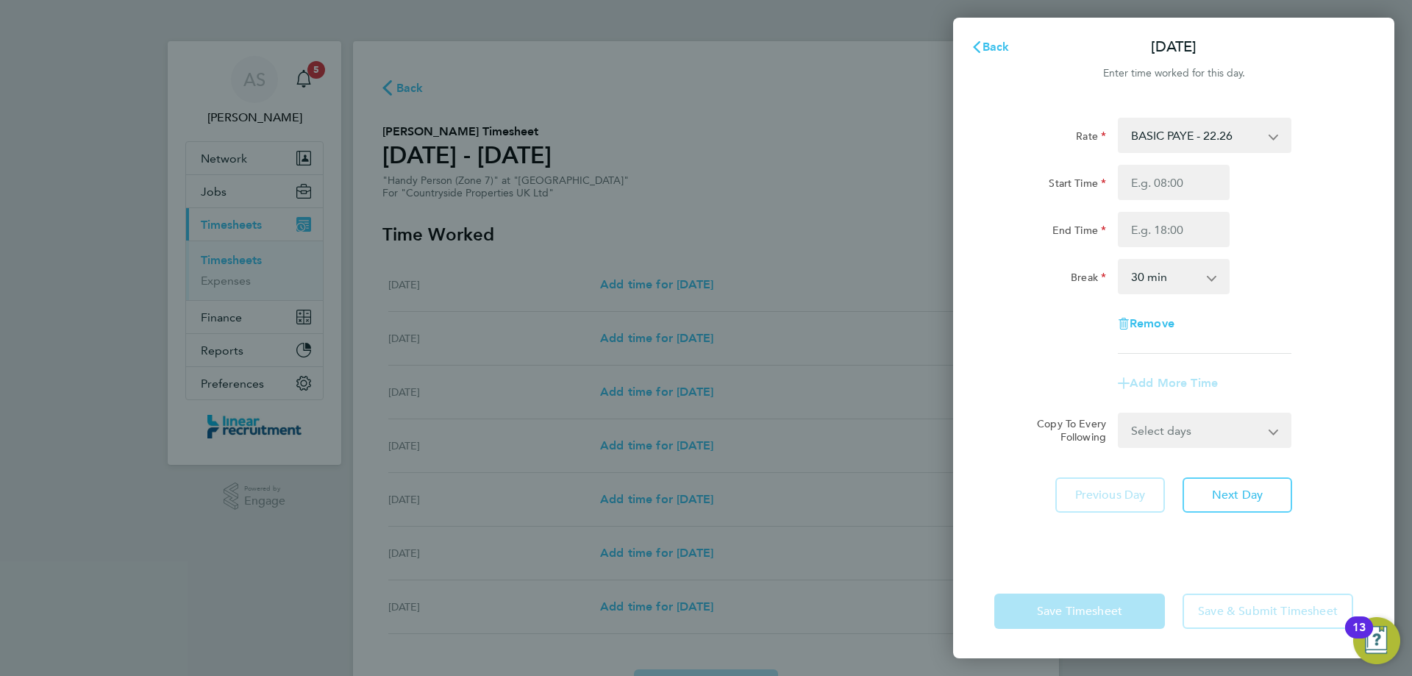
click at [1174, 200] on div "Start Time End Time" at bounding box center [1173, 206] width 371 height 82
click at [1164, 179] on input "Start Time" at bounding box center [1174, 182] width 112 height 35
type input "07:30"
click at [1182, 234] on input "End Time" at bounding box center [1174, 229] width 112 height 35
type input "16:00"
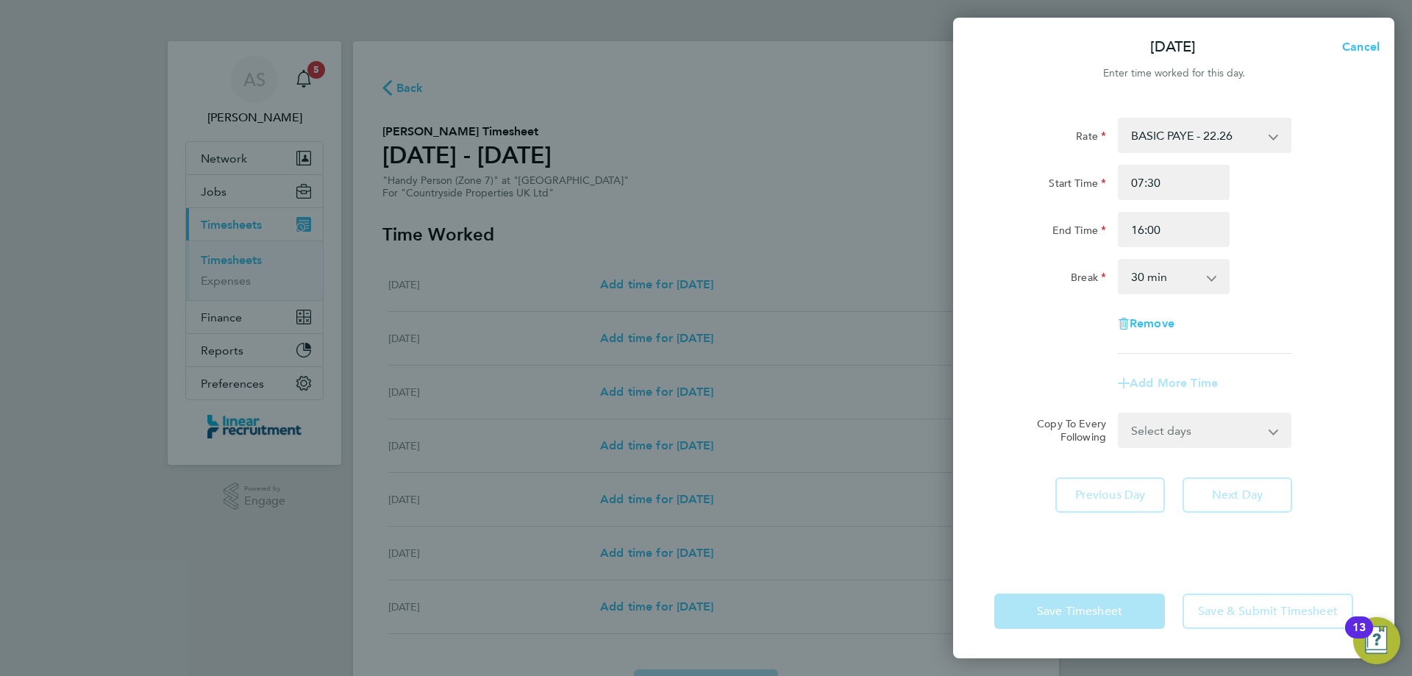
click at [1339, 279] on div "Break 0 min 15 min 30 min 45 min 60 min 75 min 90 min" at bounding box center [1173, 276] width 371 height 35
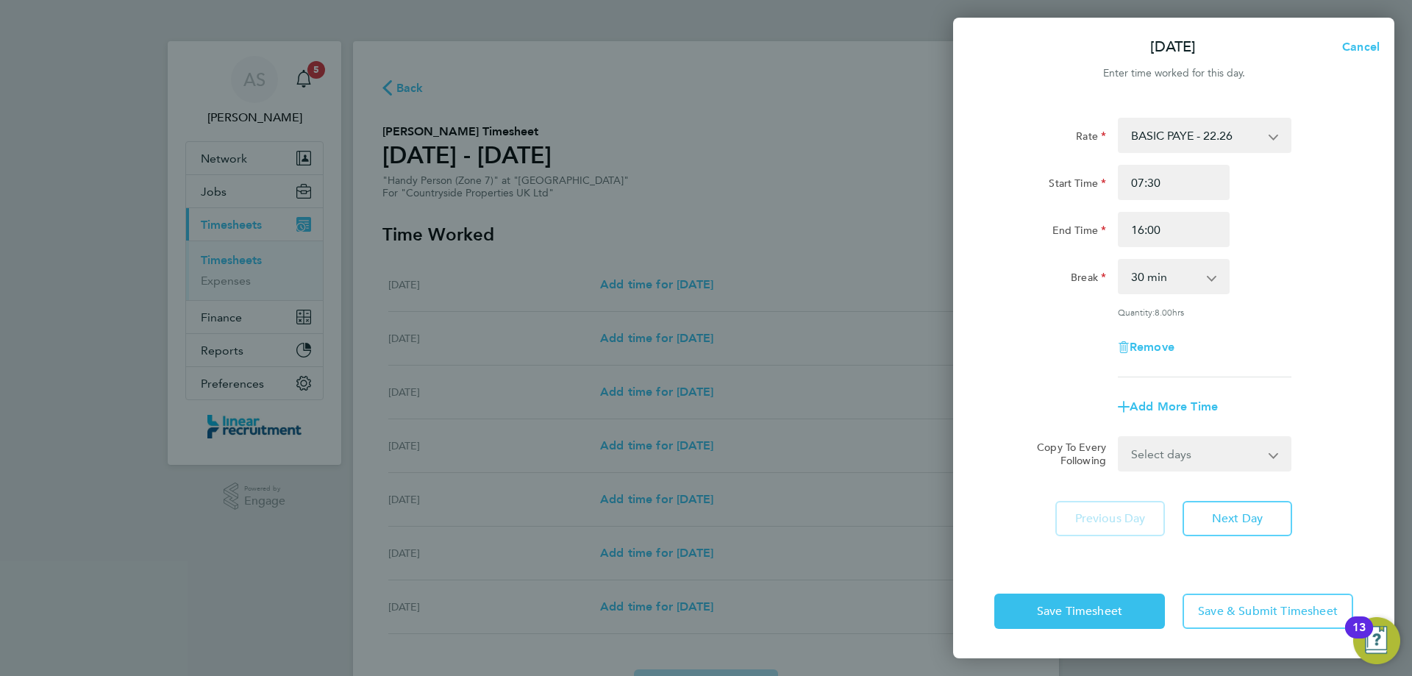
click at [1196, 443] on select "Select days Day Weekday (Mon-Fri) Weekend (Sat-Sun) [DATE] [DATE] [DATE] [DATE]…" at bounding box center [1196, 453] width 154 height 32
select select "DAY"
click at [1119, 437] on select "Select days Day Weekday (Mon-Fri) Weekend (Sat-Sun) [DATE] [DATE] [DATE] [DATE]…" at bounding box center [1196, 453] width 154 height 32
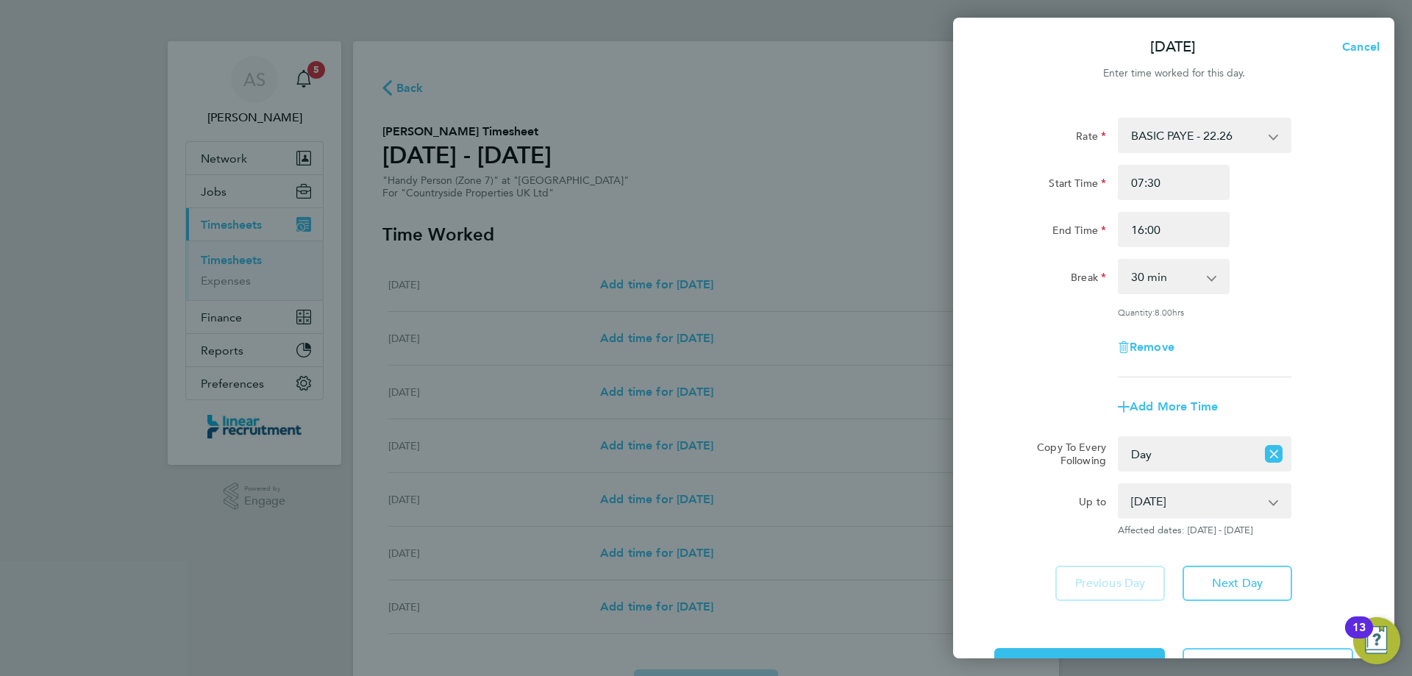
click at [1181, 519] on div "19 Aug 2025 20 Aug 2025 21 Aug 2025 22 Aug 2025 23 Aug 2025 24 Aug 2025 Affecte…" at bounding box center [1204, 509] width 185 height 53
drag, startPoint x: 1179, startPoint y: 503, endPoint x: 1179, endPoint y: 511, distance: 8.1
click at [1179, 503] on select "[DATE] [DATE] [DATE] [DATE] [DATE] [DATE]" at bounding box center [1195, 501] width 153 height 32
select select "[DATE]"
click at [1119, 485] on select "[DATE] [DATE] [DATE] [DATE] [DATE] [DATE]" at bounding box center [1195, 501] width 153 height 32
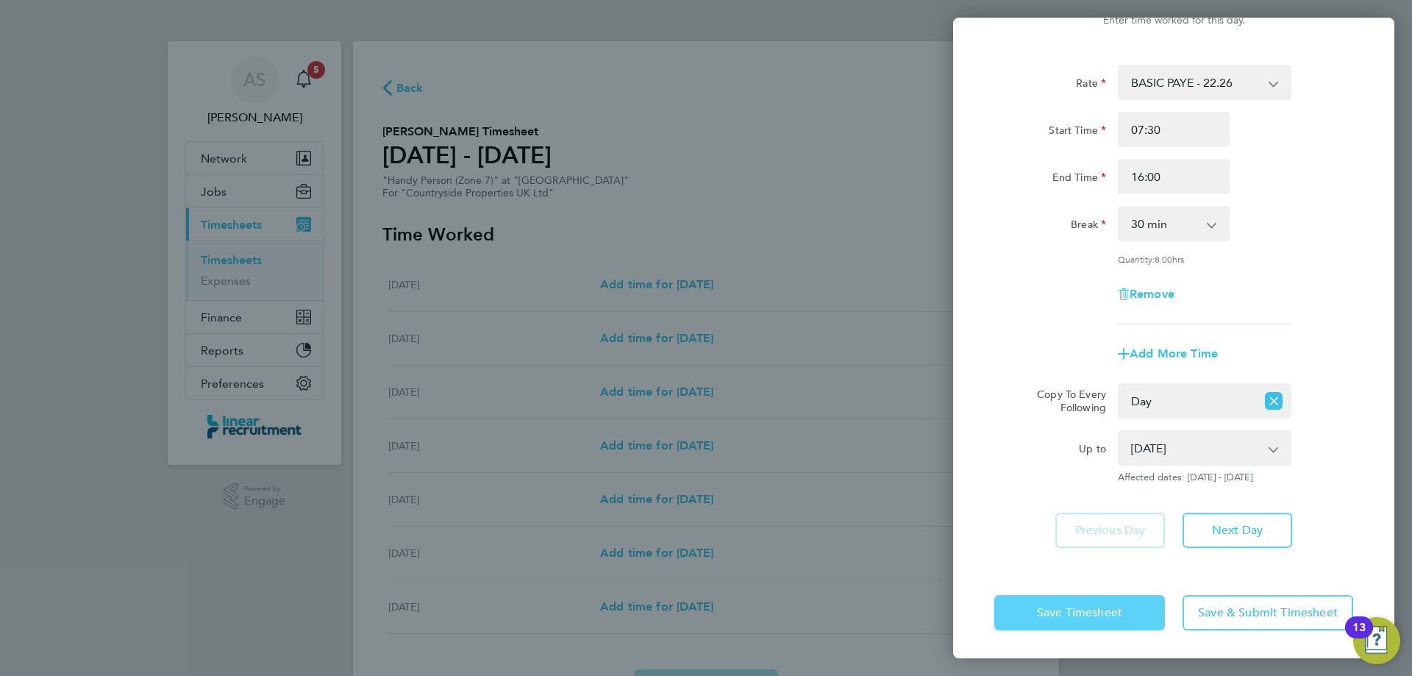
click at [1112, 608] on span "Save Timesheet" at bounding box center [1079, 612] width 85 height 15
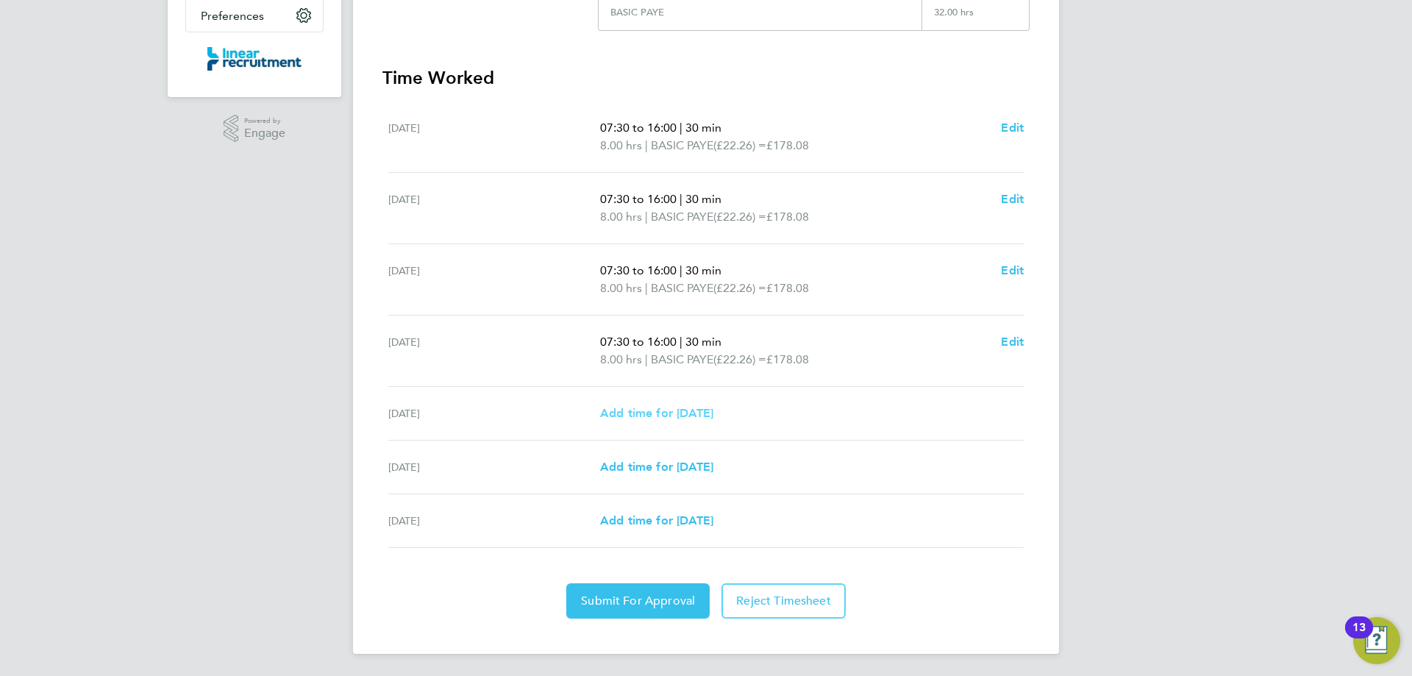
click at [661, 421] on link "Add time for [DATE]" at bounding box center [656, 413] width 113 height 18
select select "30"
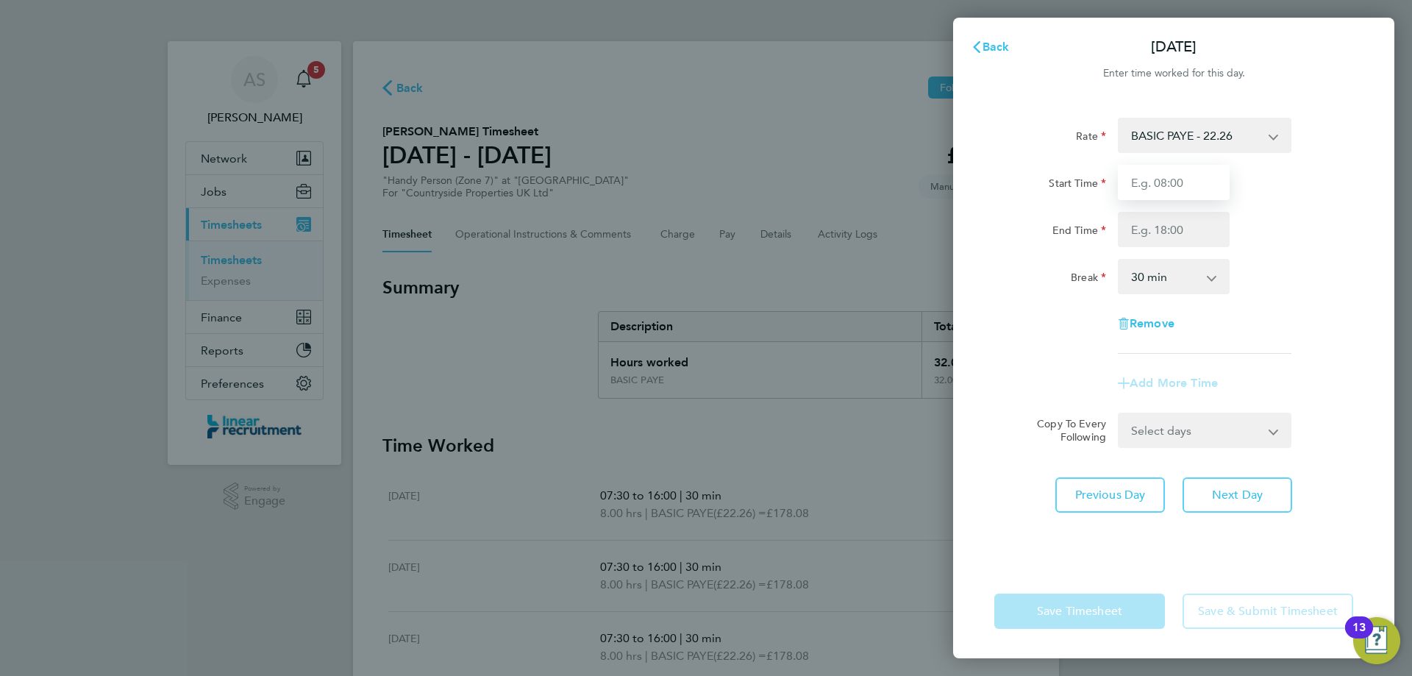
click at [1168, 193] on input "Start Time" at bounding box center [1174, 182] width 112 height 35
type input "07:30"
click at [1176, 232] on input "End Time" at bounding box center [1174, 229] width 112 height 35
click at [1142, 233] on input "16:00" at bounding box center [1174, 229] width 112 height 35
type input "15:00"
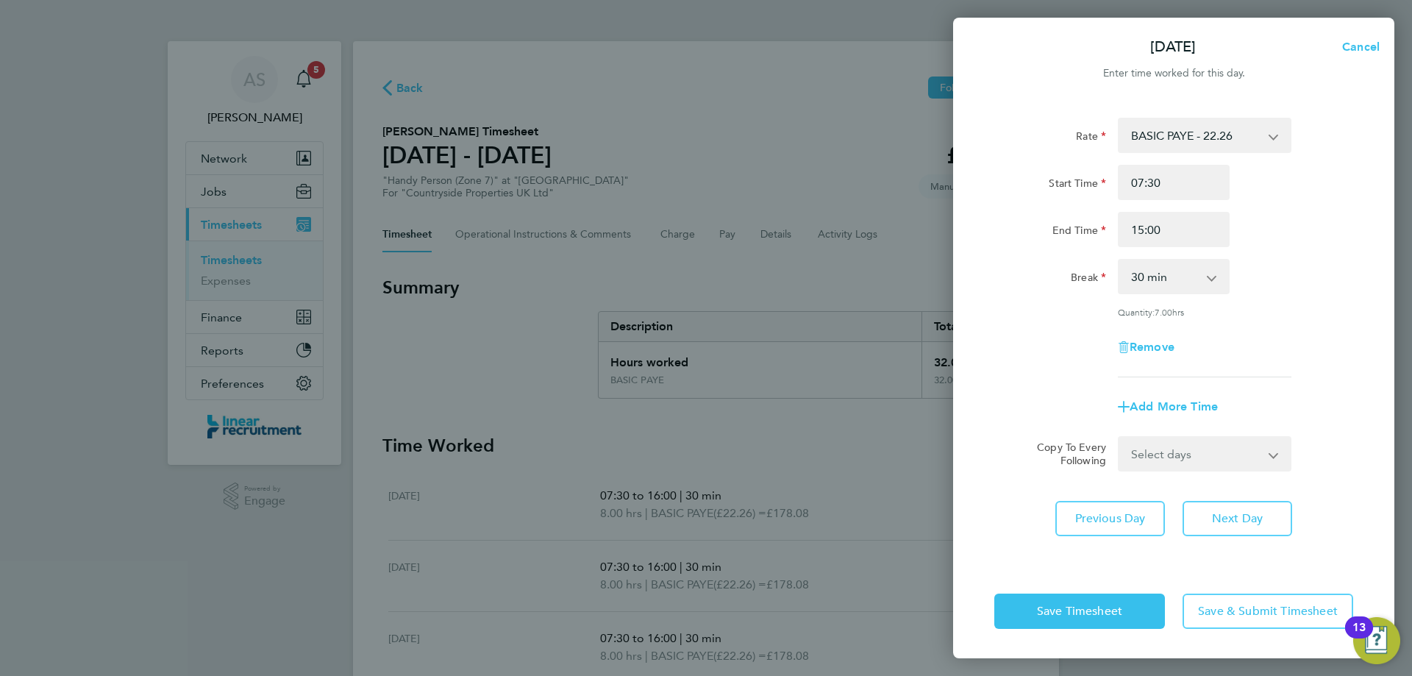
click at [1304, 199] on div "Start Time 07:30" at bounding box center [1173, 182] width 371 height 35
click at [1113, 601] on button "Save Timesheet" at bounding box center [1079, 610] width 171 height 35
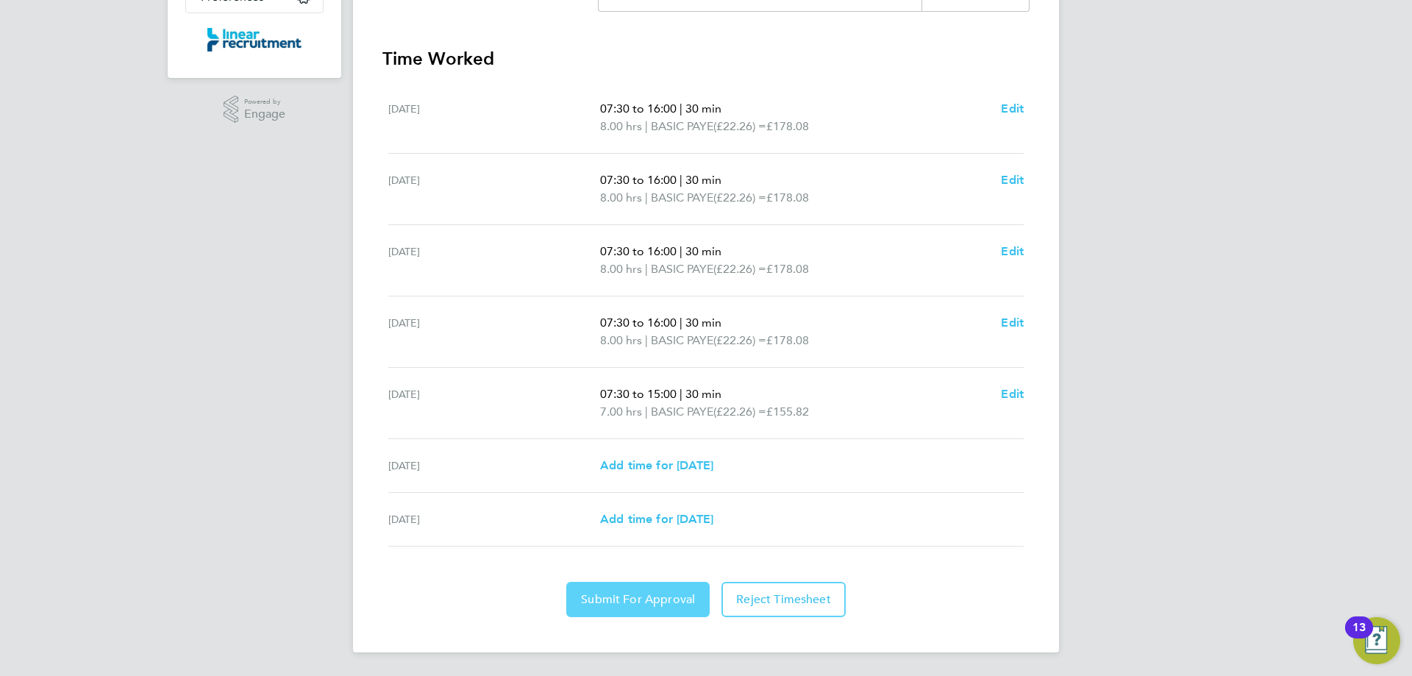
click at [658, 594] on span "Submit For Approval" at bounding box center [638, 599] width 114 height 15
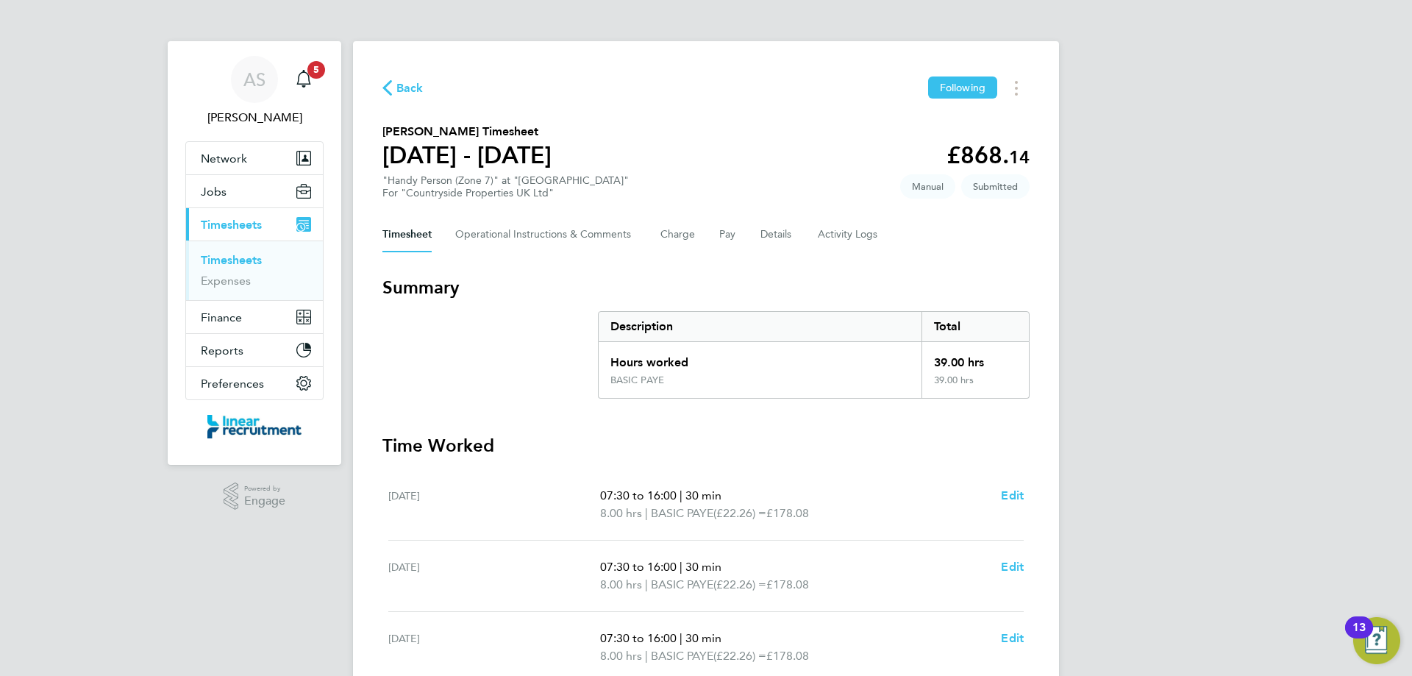
click at [401, 90] on span "Back" at bounding box center [409, 88] width 27 height 18
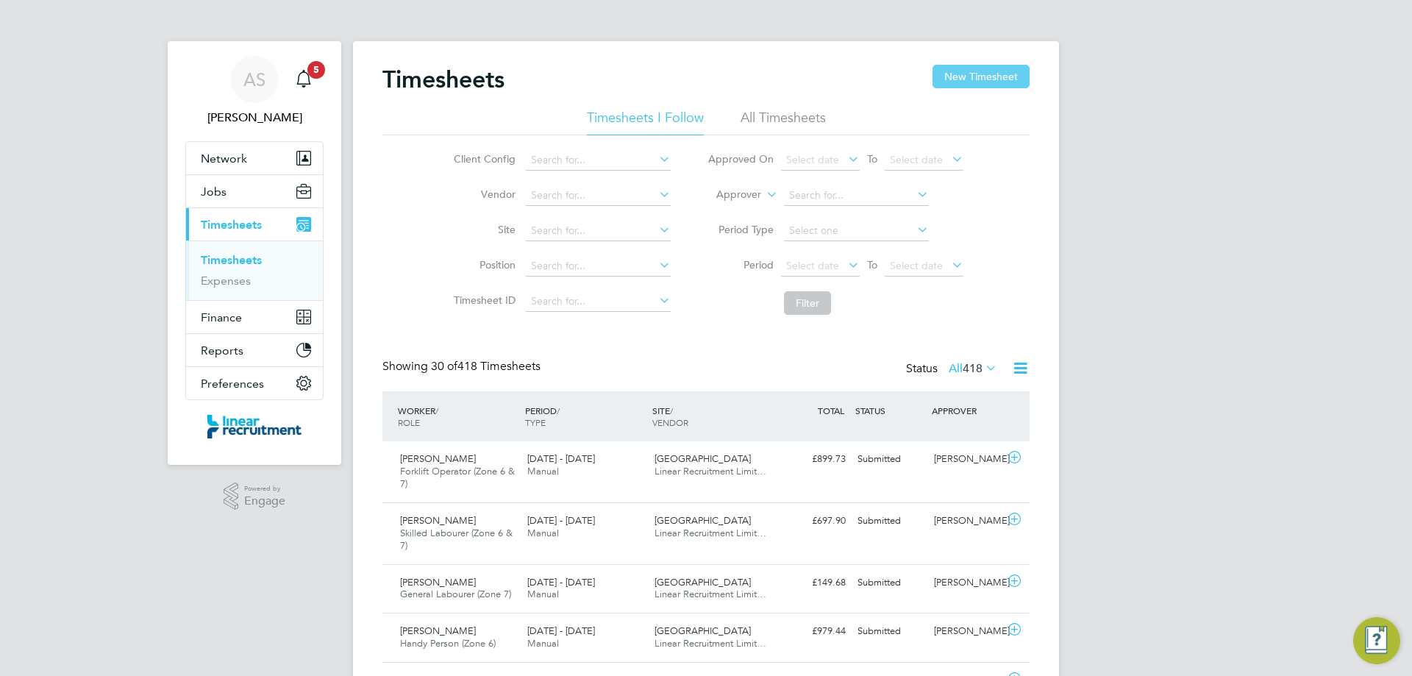
click at [1005, 75] on button "New Timesheet" at bounding box center [980, 77] width 97 height 24
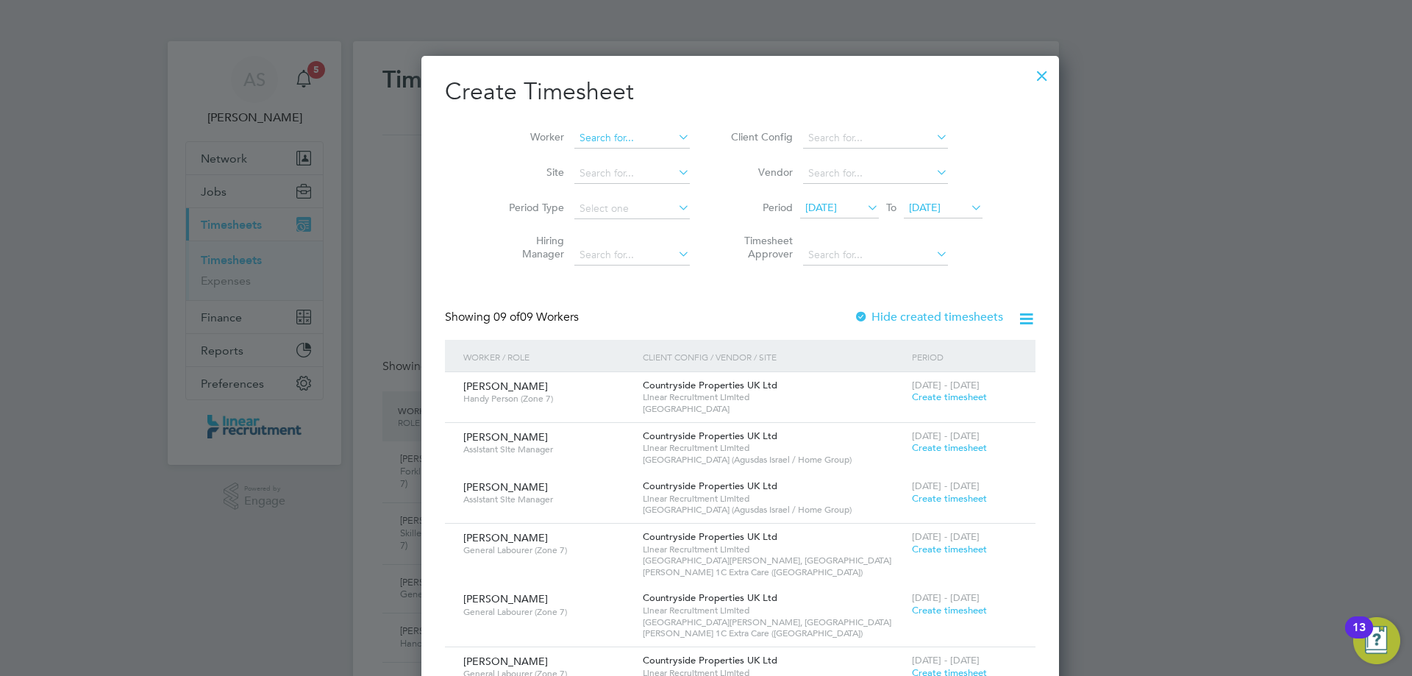
click at [598, 132] on input at bounding box center [631, 138] width 115 height 21
click at [624, 174] on li "Liam O 'Wellen" at bounding box center [637, 178] width 196 height 20
type input "[PERSON_NAME]"
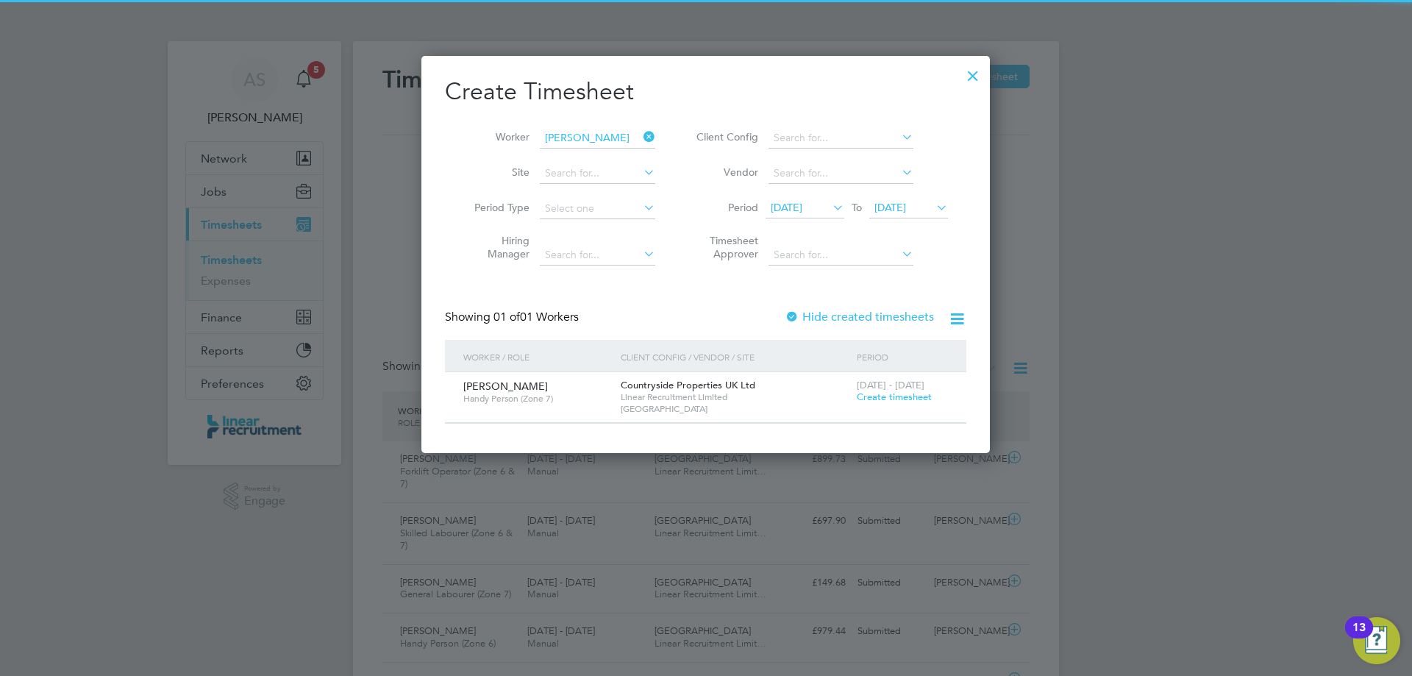
click at [898, 393] on span "Create timesheet" at bounding box center [894, 396] width 75 height 12
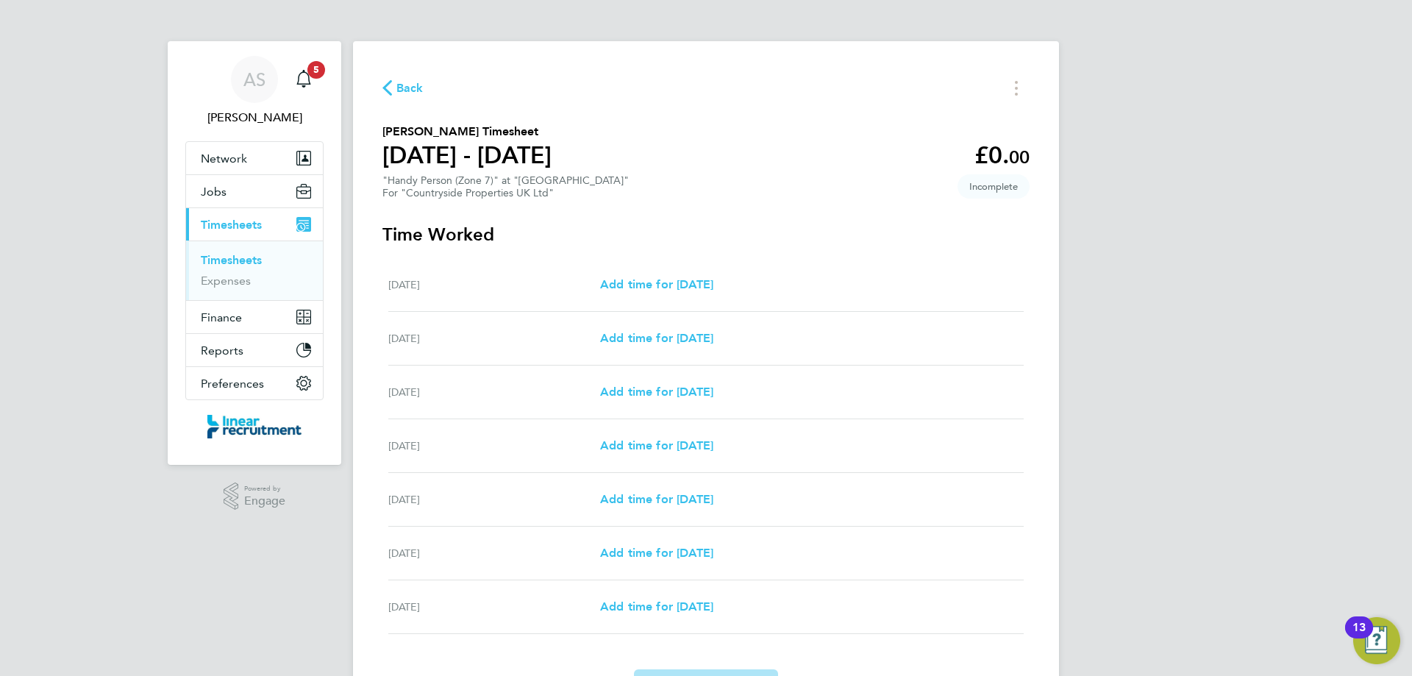
click at [682, 296] on div "Mon 18 Aug Add time for Mon 18 Aug Add time for Mon 18 Aug" at bounding box center [705, 285] width 635 height 54
click at [691, 285] on span "Add time for [DATE]" at bounding box center [656, 284] width 113 height 14
select select "30"
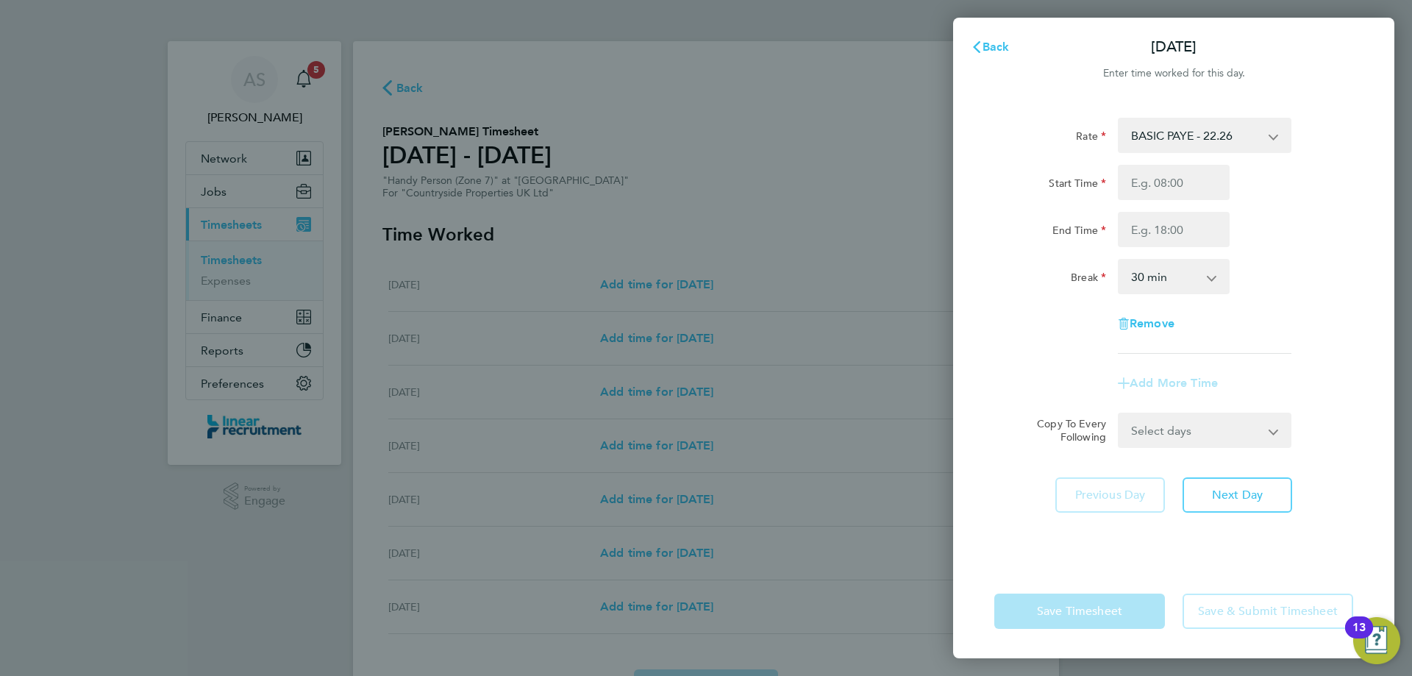
click at [1231, 161] on div "Rate BASIC PAYE - 22.26 Start Time End Time Break 0 min 15 min 30 min 45 min 60…" at bounding box center [1173, 236] width 359 height 236
click at [1192, 177] on input "Start Time" at bounding box center [1174, 182] width 112 height 35
type input "07:30"
click at [1182, 230] on input "End Time" at bounding box center [1174, 229] width 112 height 35
type input "16:00"
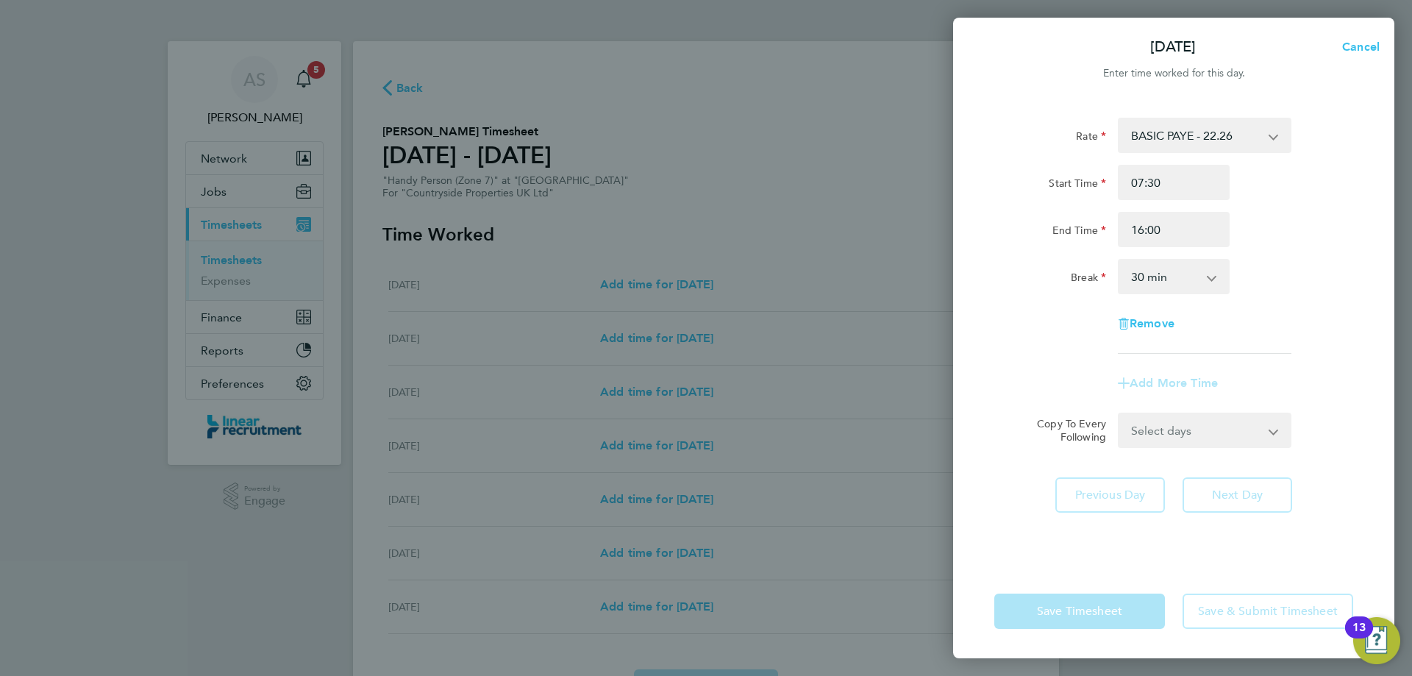
click at [1268, 292] on div "Break 0 min 15 min 30 min 45 min 60 min 75 min 90 min" at bounding box center [1173, 276] width 371 height 35
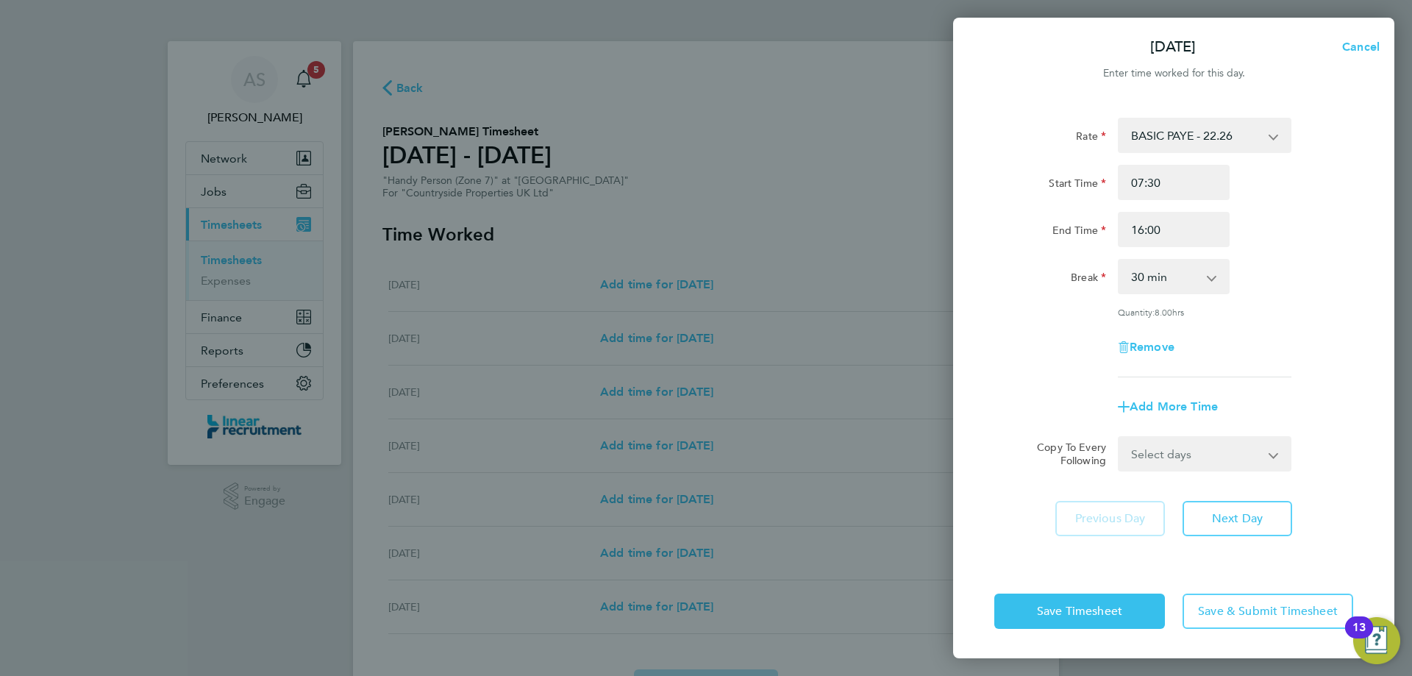
click at [1185, 468] on select "Select days Day Weekday (Mon-Fri) Weekend (Sat-Sun) [DATE] [DATE] [DATE] [DATE]…" at bounding box center [1196, 453] width 154 height 32
select select "DAY"
click at [1119, 437] on select "Select days Day Weekday (Mon-Fri) Weekend (Sat-Sun) [DATE] [DATE] [DATE] [DATE]…" at bounding box center [1196, 453] width 154 height 32
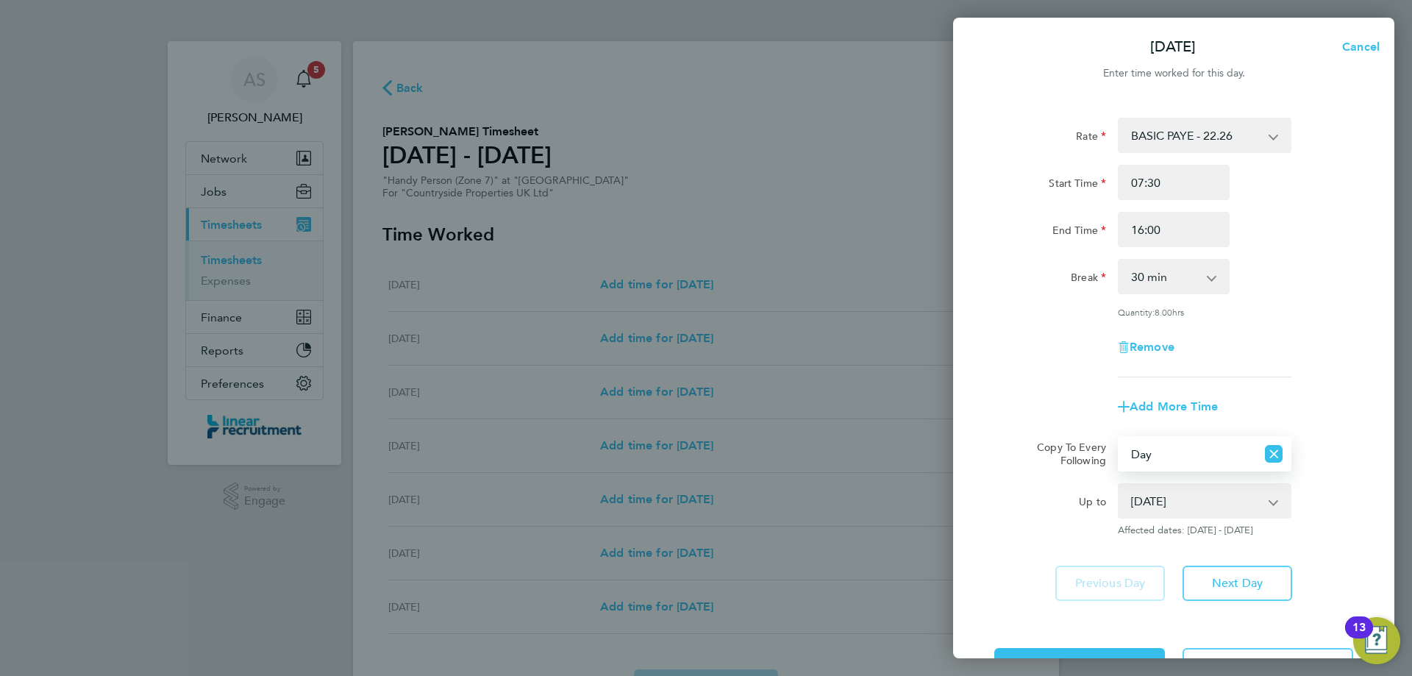
click at [1171, 497] on select "[DATE] [DATE] [DATE] [DATE] [DATE] [DATE]" at bounding box center [1195, 501] width 153 height 32
select select "[DATE]"
click at [1119, 485] on select "[DATE] [DATE] [DATE] [DATE] [DATE] [DATE]" at bounding box center [1195, 501] width 153 height 32
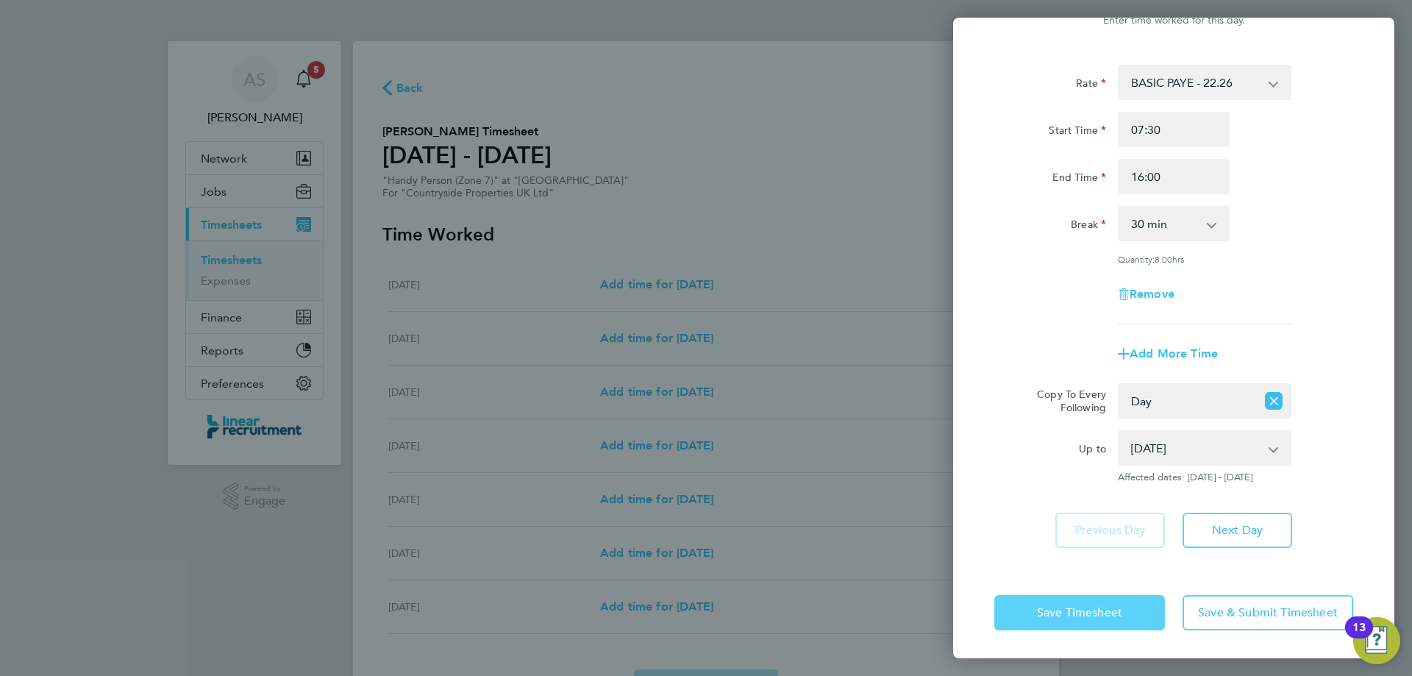
click at [1121, 597] on button "Save Timesheet" at bounding box center [1079, 612] width 171 height 35
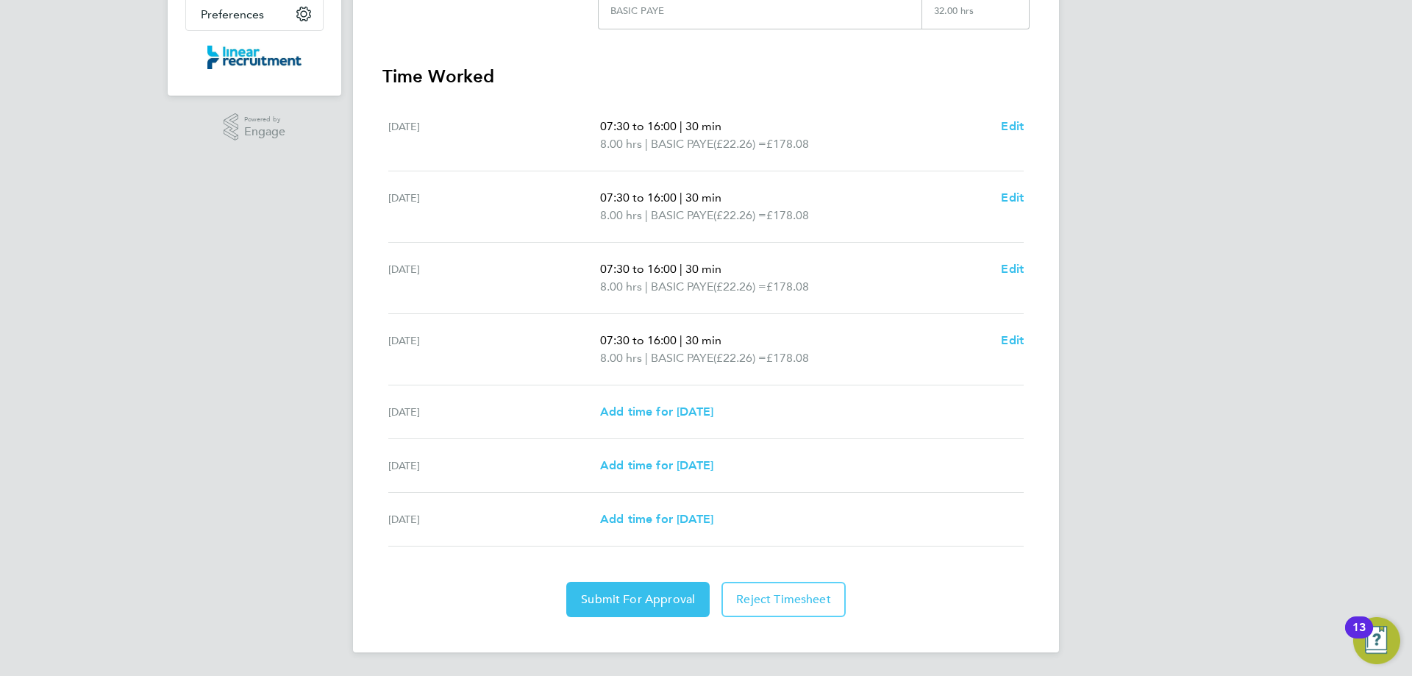
click at [695, 397] on div "Fri 22 Aug Add time for Fri 22 Aug Add time for Fri 22 Aug" at bounding box center [705, 412] width 635 height 54
click at [712, 410] on span "Add time for [DATE]" at bounding box center [656, 411] width 113 height 14
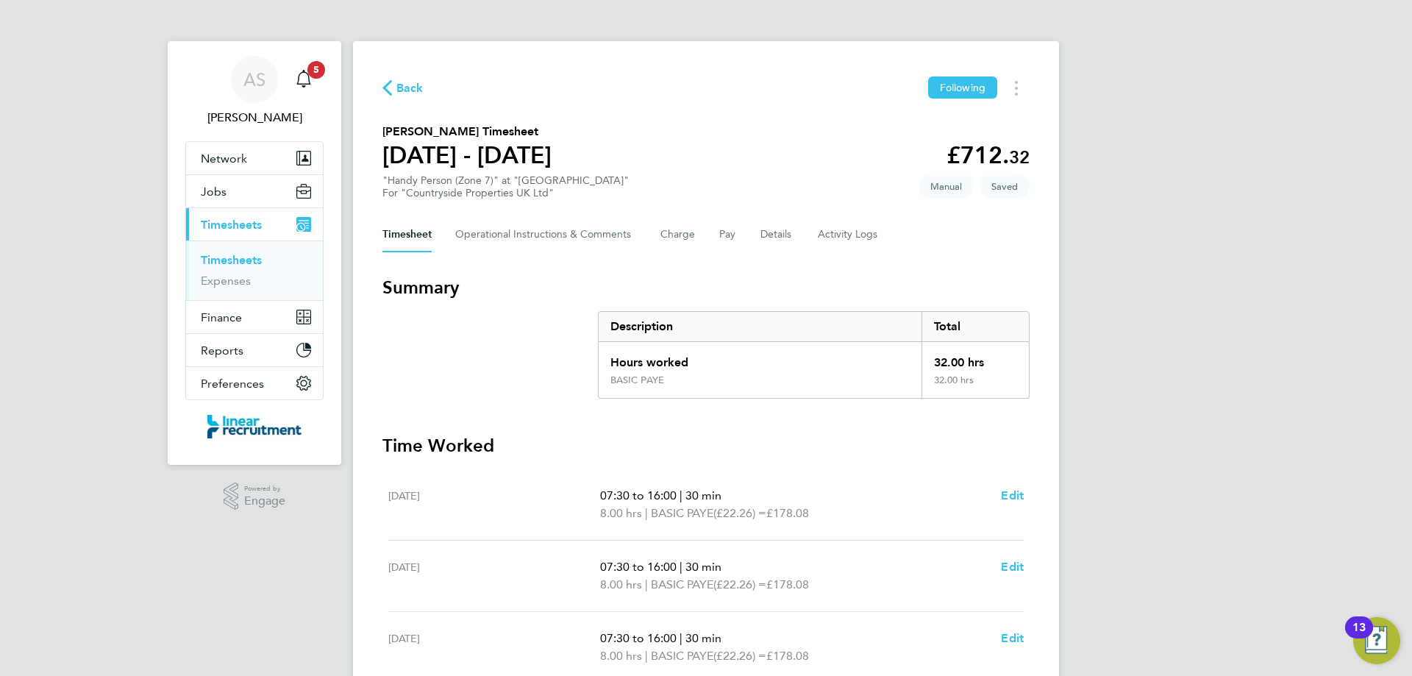
select select "30"
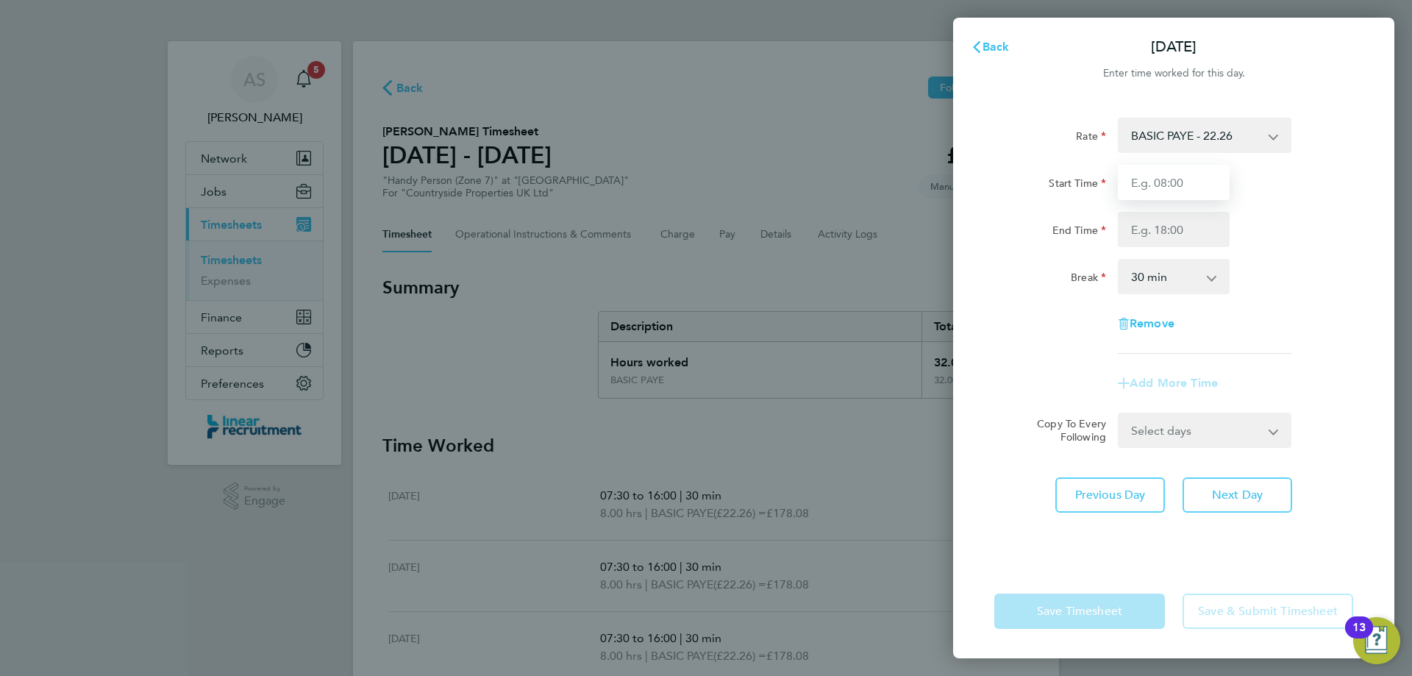
click at [1179, 188] on input "Start Time" at bounding box center [1174, 182] width 112 height 35
type input "07:30"
drag, startPoint x: 1177, startPoint y: 234, endPoint x: 1178, endPoint y: 243, distance: 8.9
click at [1177, 234] on input "End Time" at bounding box center [1174, 229] width 112 height 35
type input "10:00"
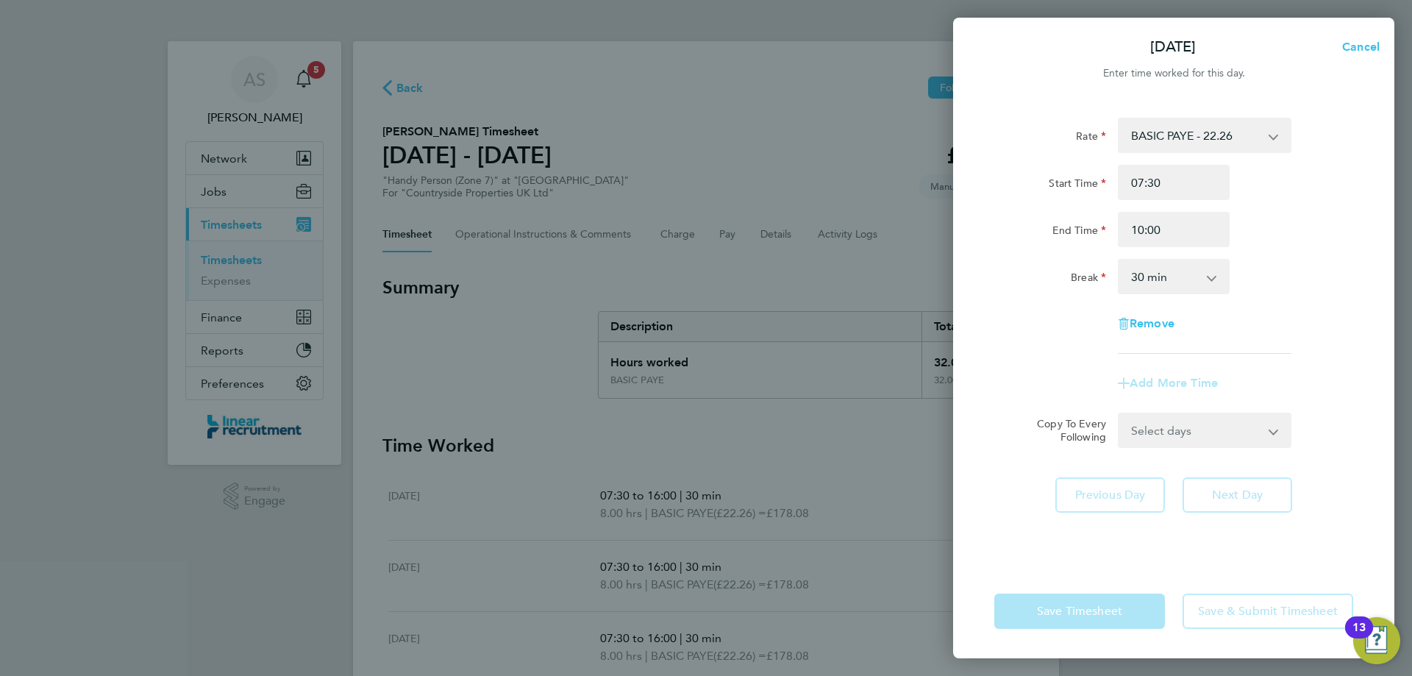
click at [1274, 238] on div "End Time 10:00" at bounding box center [1173, 229] width 371 height 35
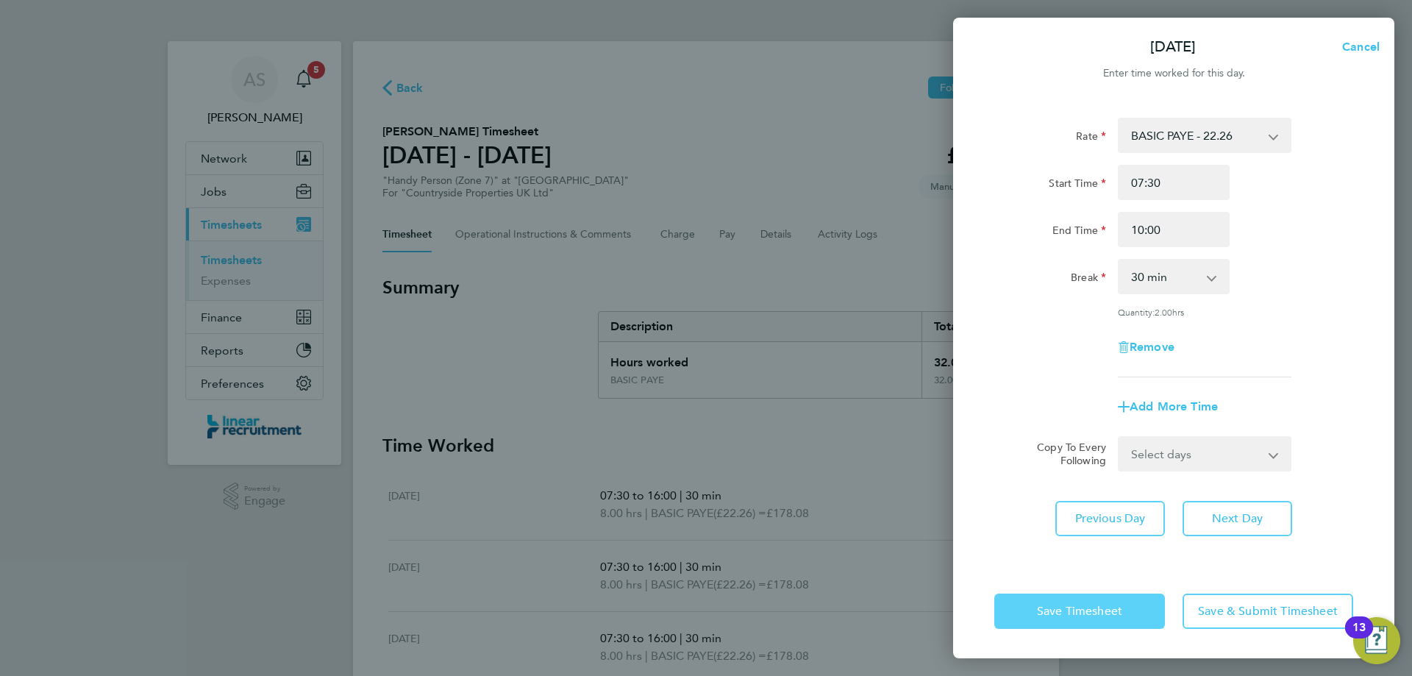
click at [1073, 604] on span "Save Timesheet" at bounding box center [1079, 611] width 85 height 15
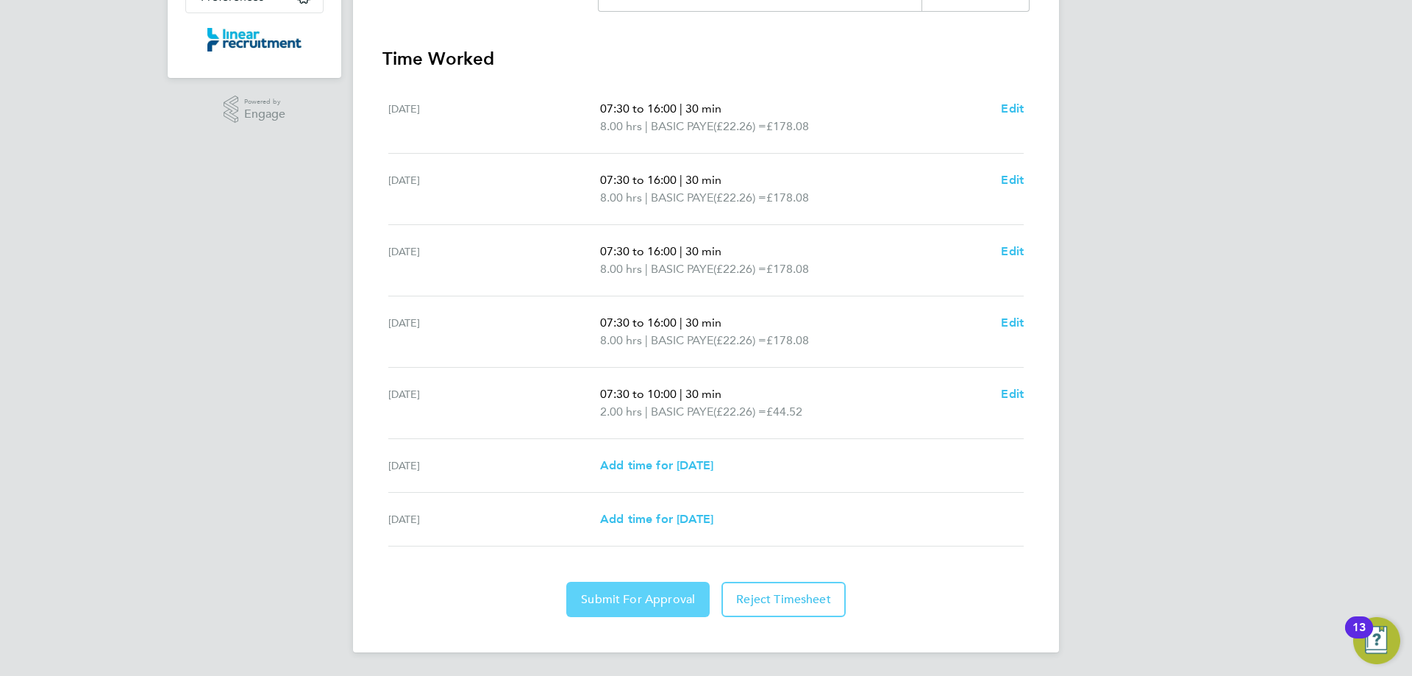
click at [601, 596] on span "Submit For Approval" at bounding box center [638, 599] width 114 height 15
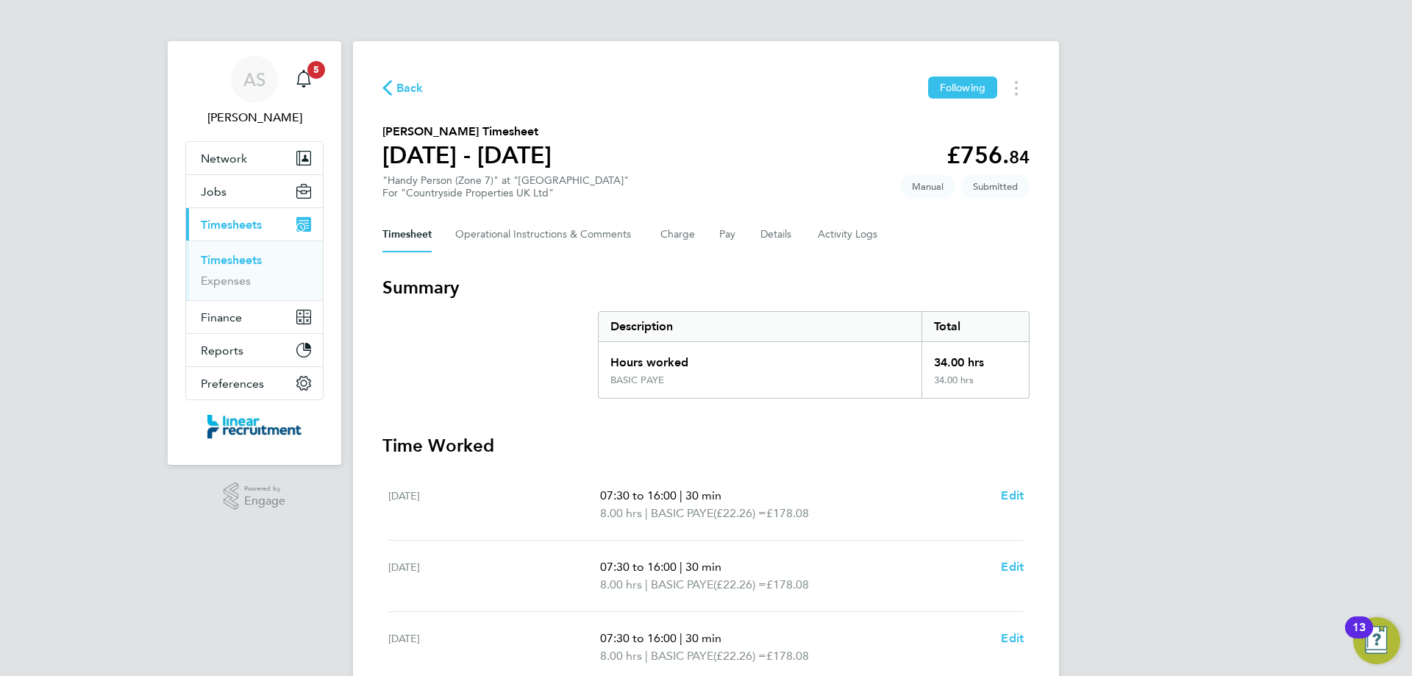
click at [399, 79] on span "Back" at bounding box center [409, 88] width 27 height 18
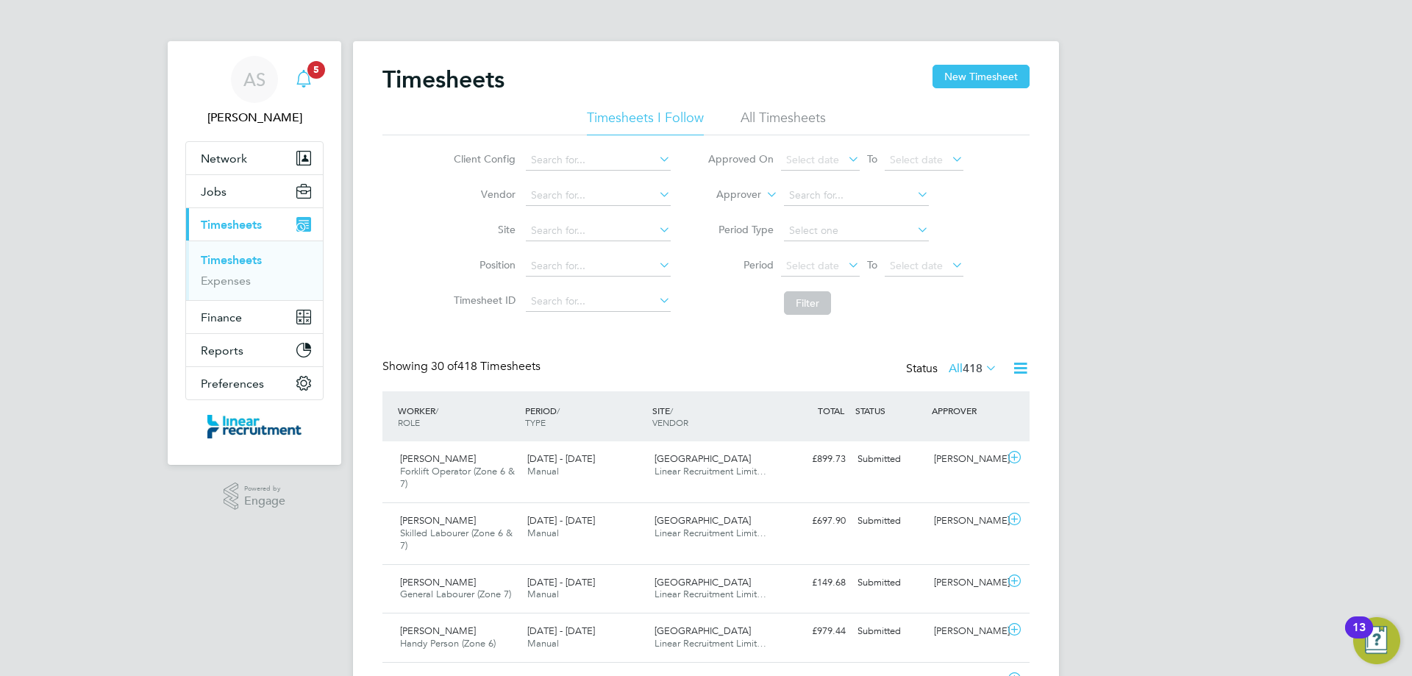
click at [301, 79] on icon "Main navigation" at bounding box center [304, 79] width 18 height 18
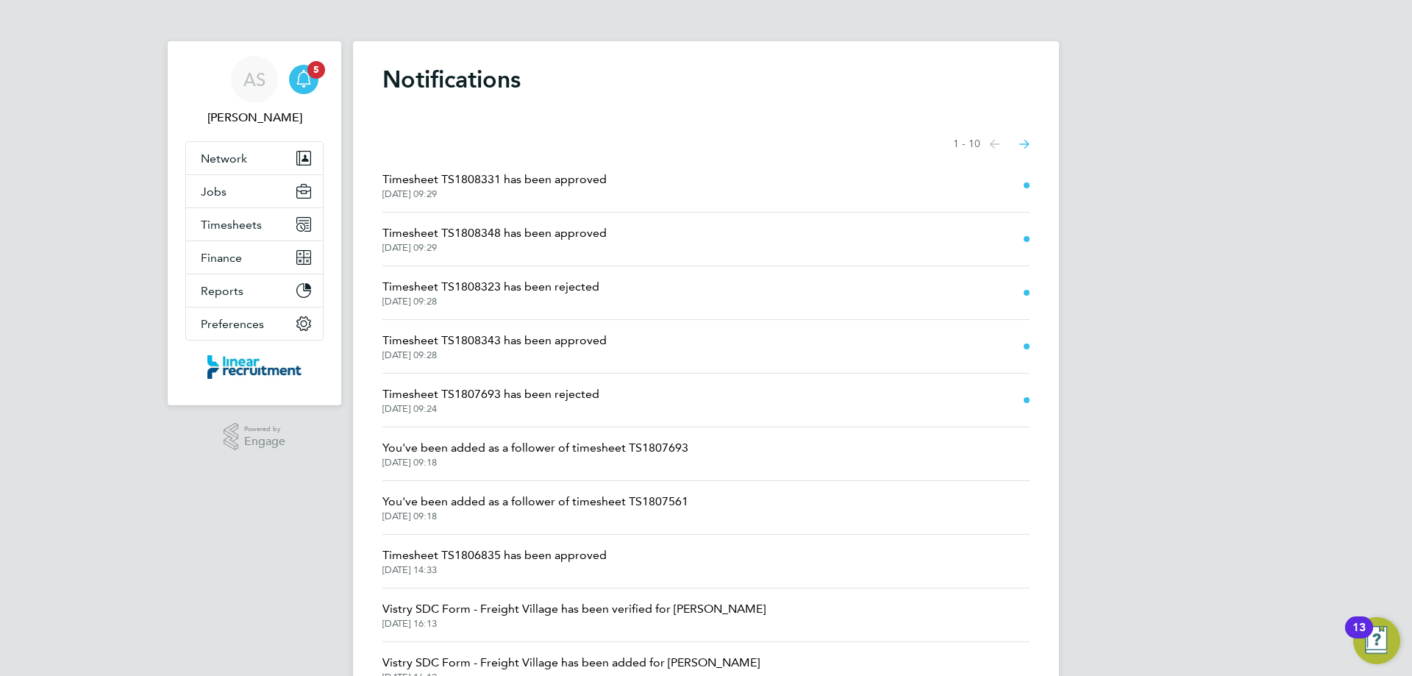
click at [525, 343] on span "Timesheet TS1808343 has been approved" at bounding box center [494, 341] width 224 height 18
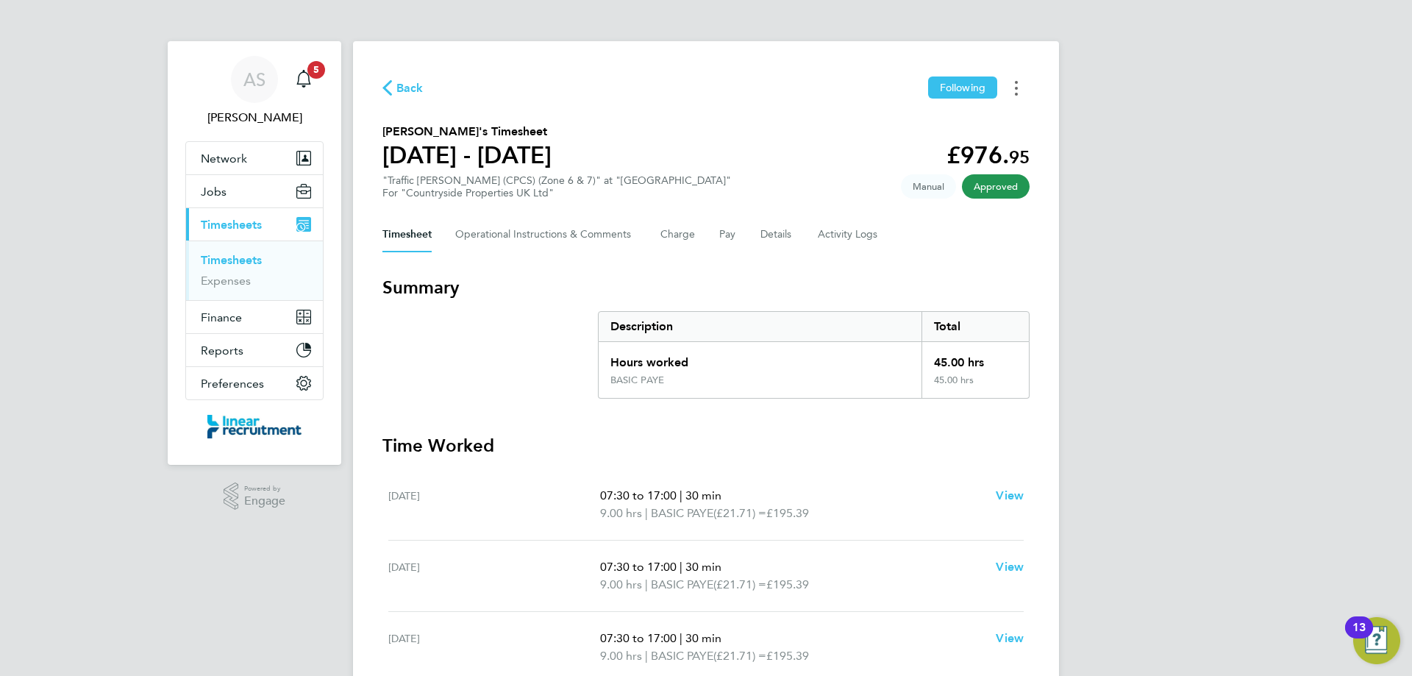
click at [1021, 87] on button "Timesheets Menu" at bounding box center [1016, 87] width 26 height 23
click at [940, 129] on link "Download timesheet" at bounding box center [941, 120] width 176 height 29
click at [307, 75] on icon "Main navigation" at bounding box center [304, 79] width 18 height 18
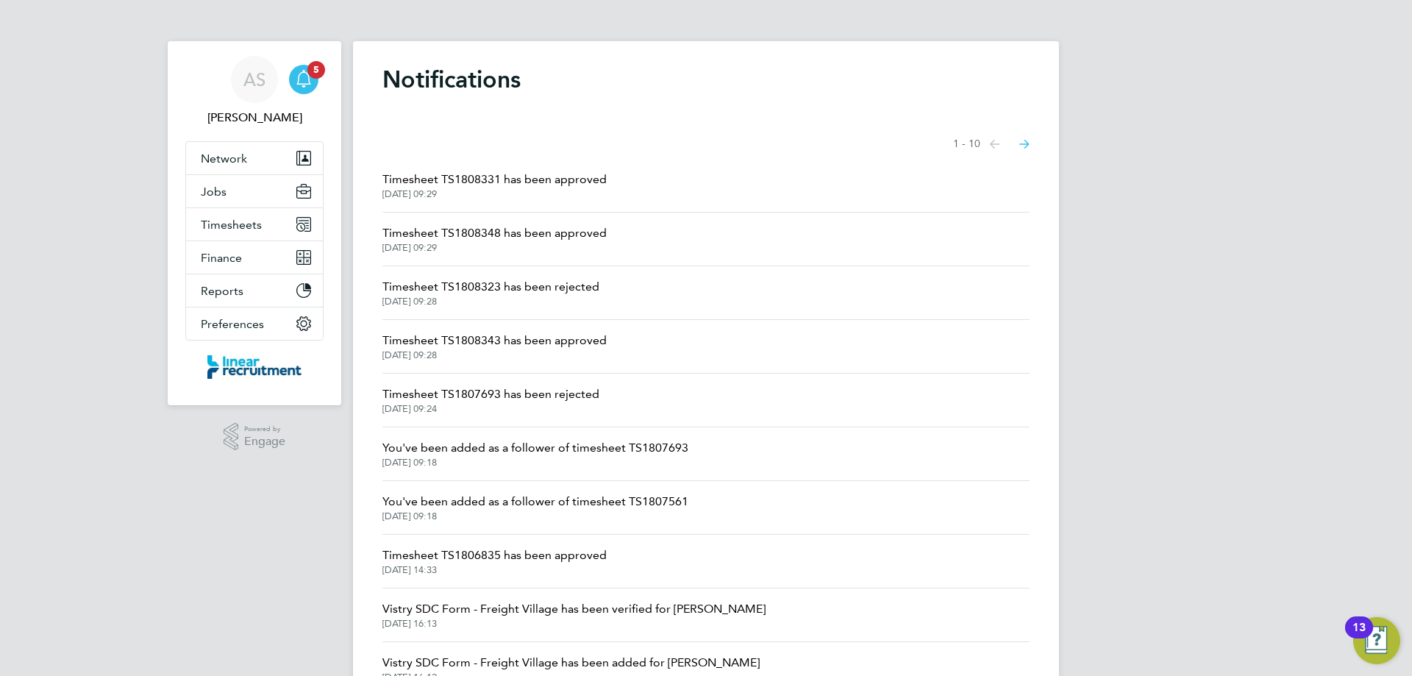
click at [474, 296] on span "26 Aug 2025, 09:28" at bounding box center [490, 302] width 217 height 12
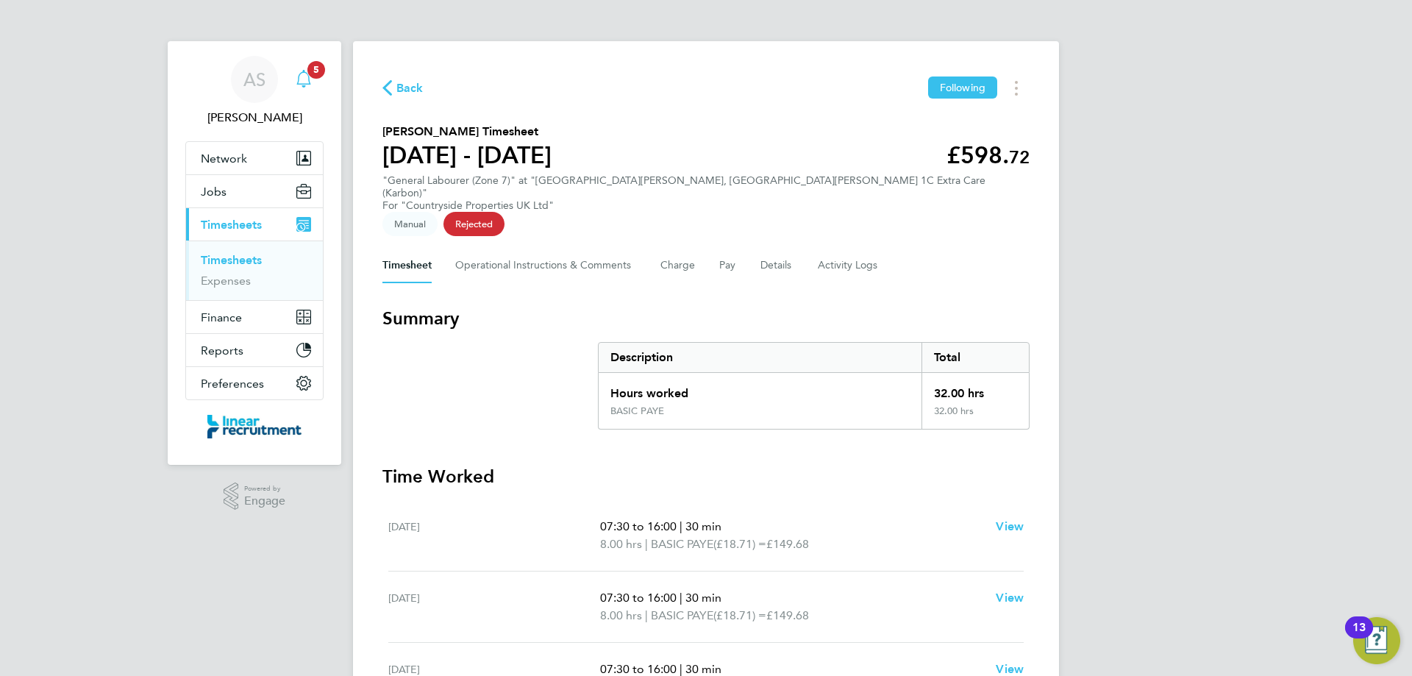
click at [305, 95] on link "Notifications 5" at bounding box center [303, 79] width 29 height 47
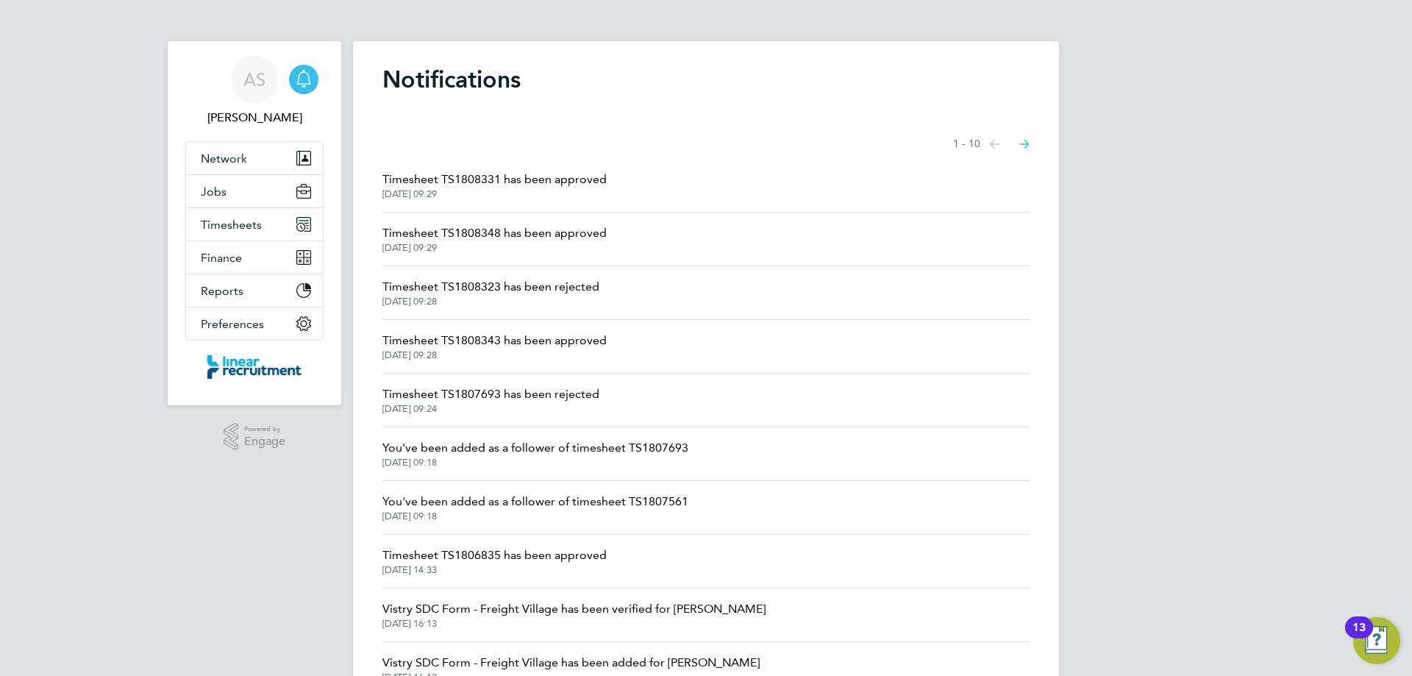
click at [454, 387] on span "Timesheet TS1807693 has been rejected" at bounding box center [490, 394] width 217 height 18
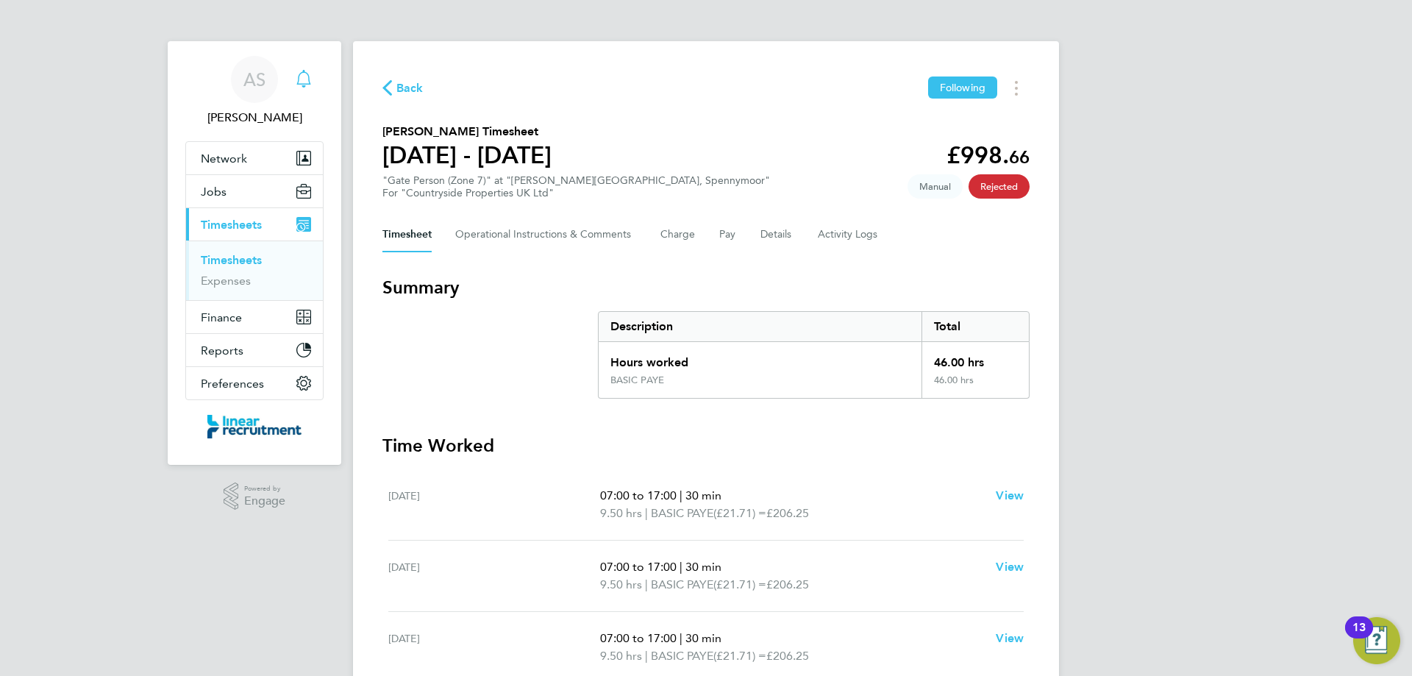
click at [306, 82] on icon "Main navigation" at bounding box center [304, 79] width 18 height 18
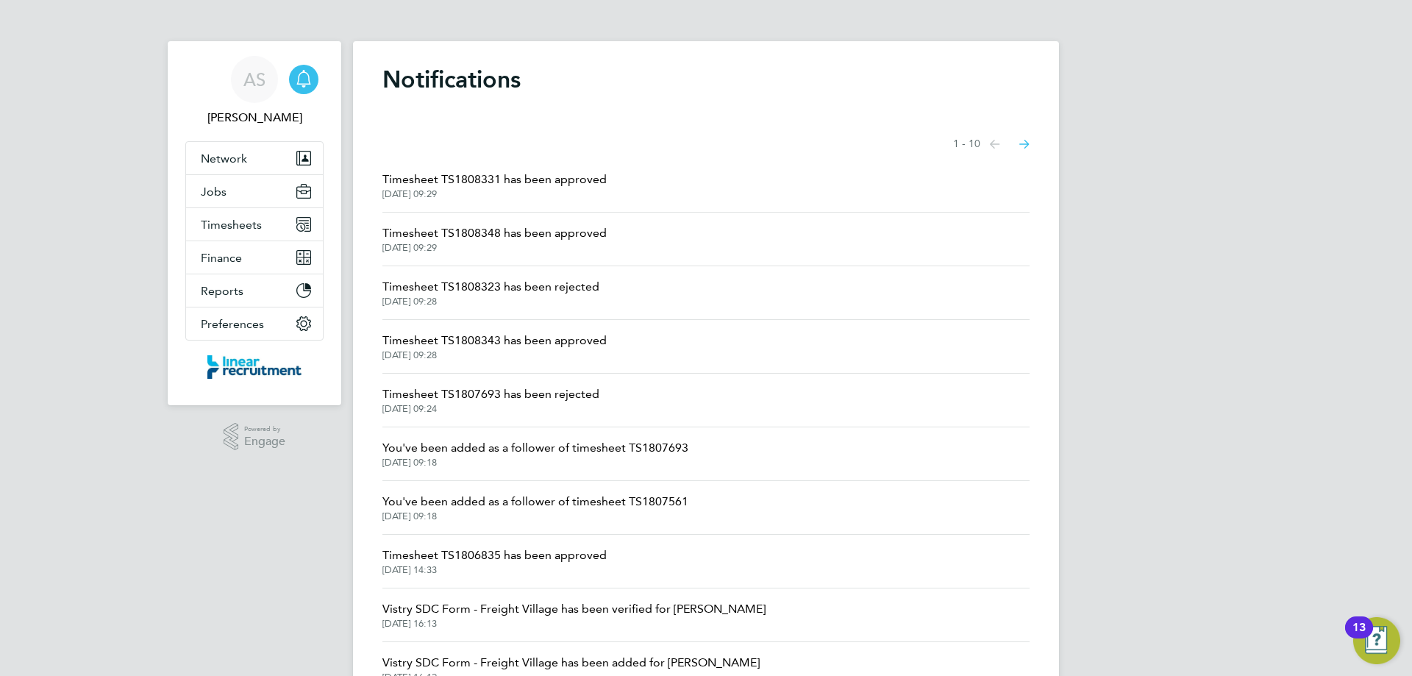
click at [569, 237] on span "Timesheet TS1808348 has been approved" at bounding box center [494, 233] width 224 height 18
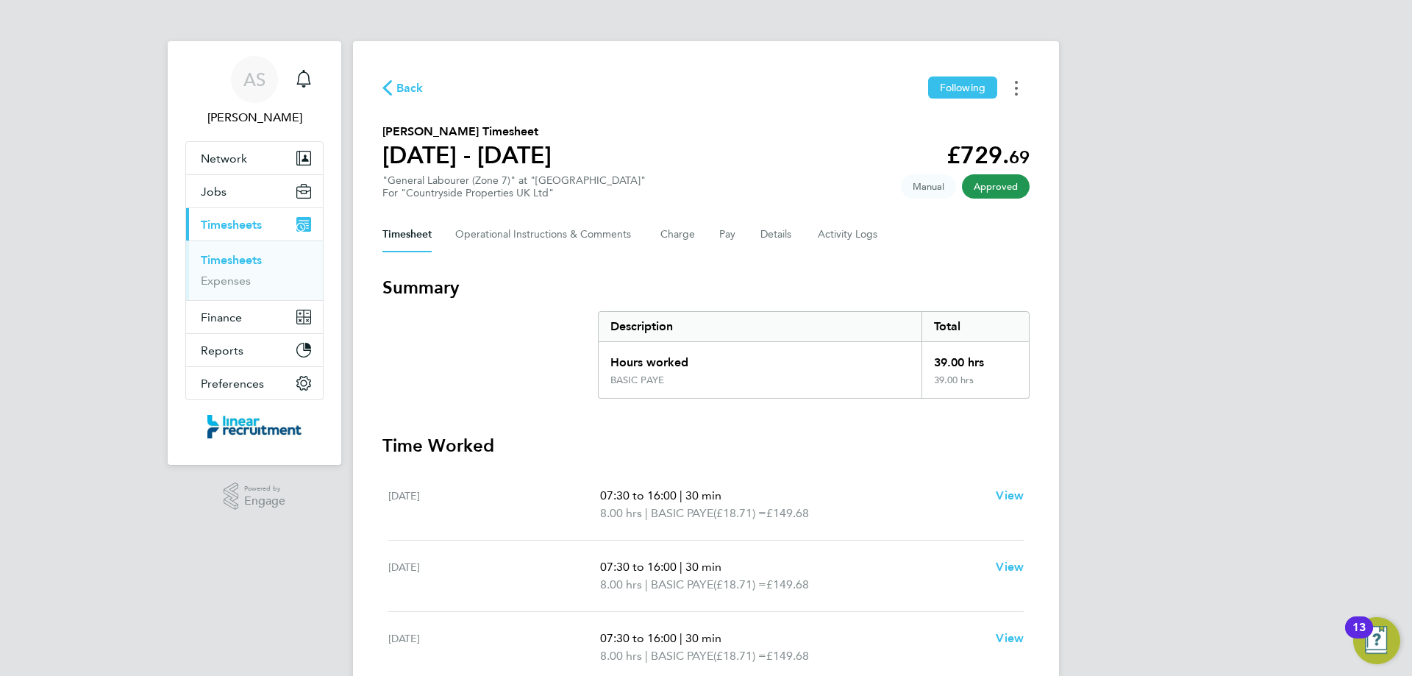
click at [1013, 86] on button "Timesheets Menu" at bounding box center [1016, 87] width 26 height 23
click at [988, 112] on link "Download timesheet" at bounding box center [941, 120] width 176 height 29
click at [301, 85] on icon "Main navigation" at bounding box center [304, 79] width 18 height 18
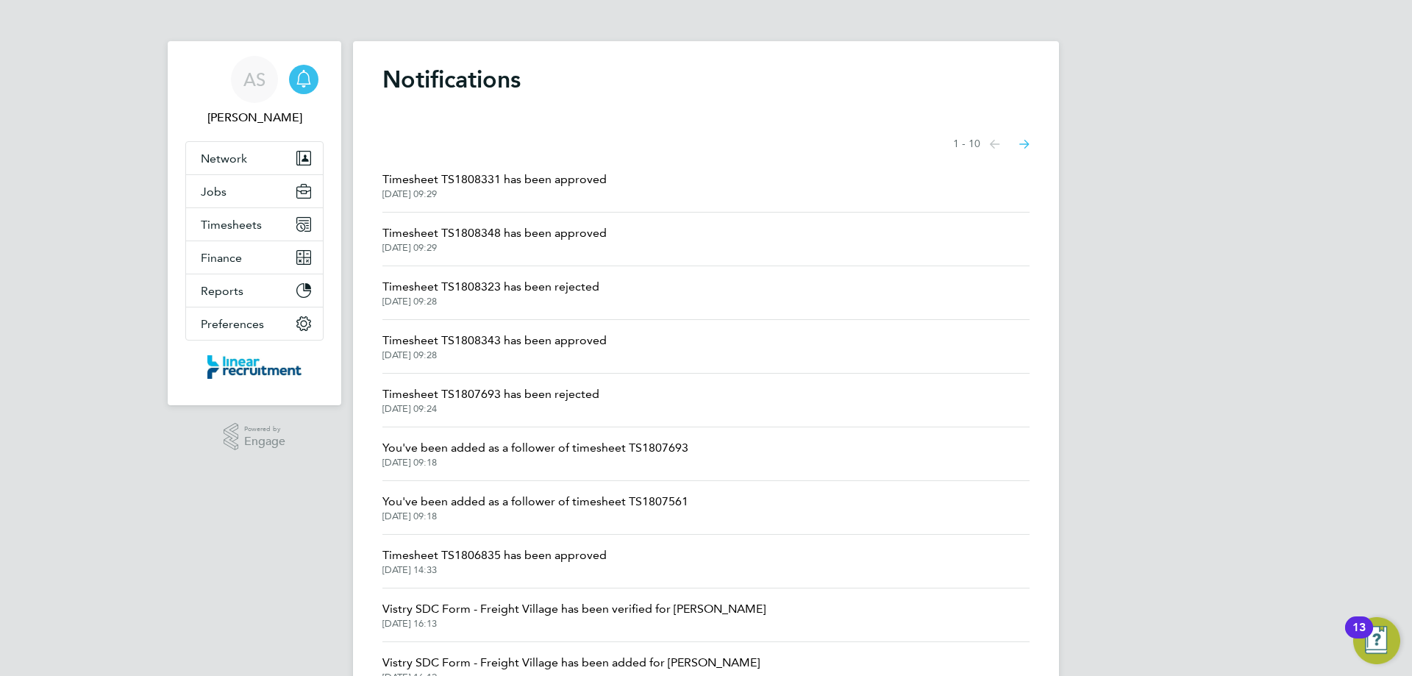
click at [513, 197] on span "26 Aug 2025, 09:29" at bounding box center [494, 194] width 224 height 12
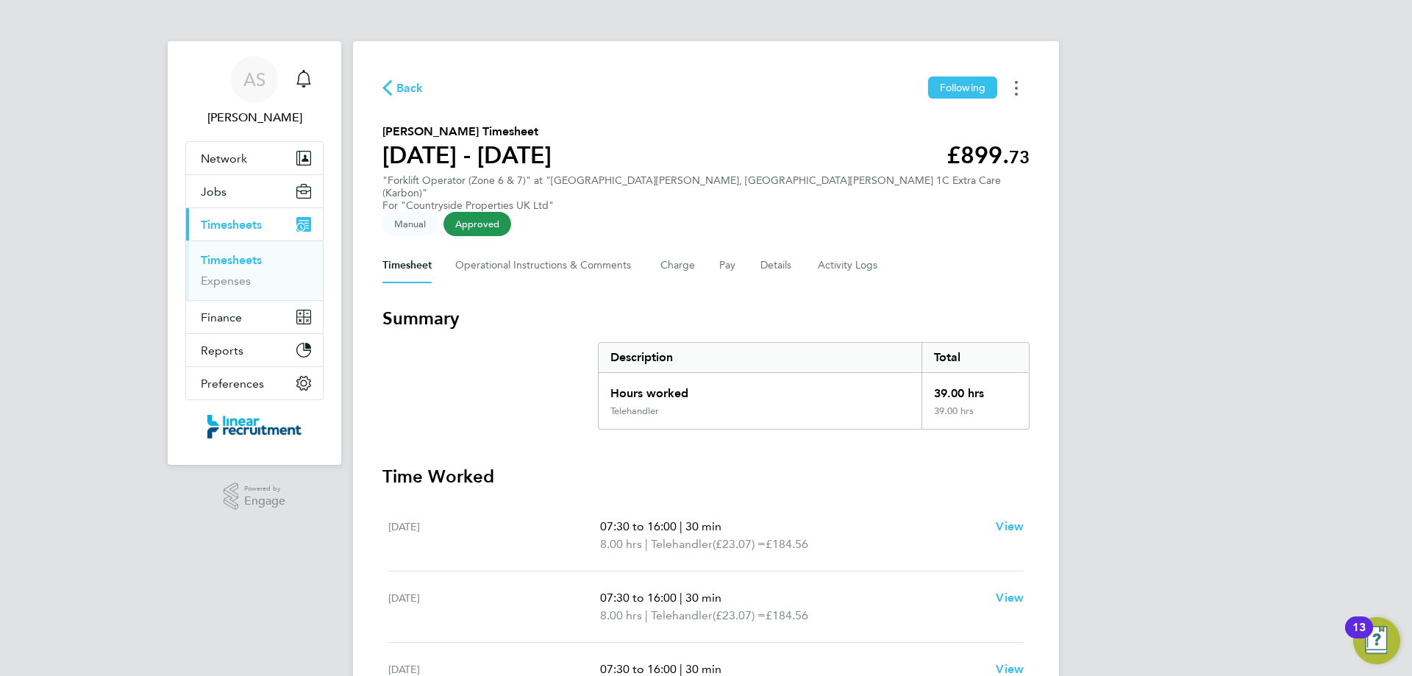
click at [1021, 85] on button "Timesheets Menu" at bounding box center [1016, 87] width 26 height 23
click at [946, 119] on link "Download timesheet" at bounding box center [941, 120] width 176 height 29
click at [299, 88] on div "Main navigation" at bounding box center [303, 79] width 29 height 29
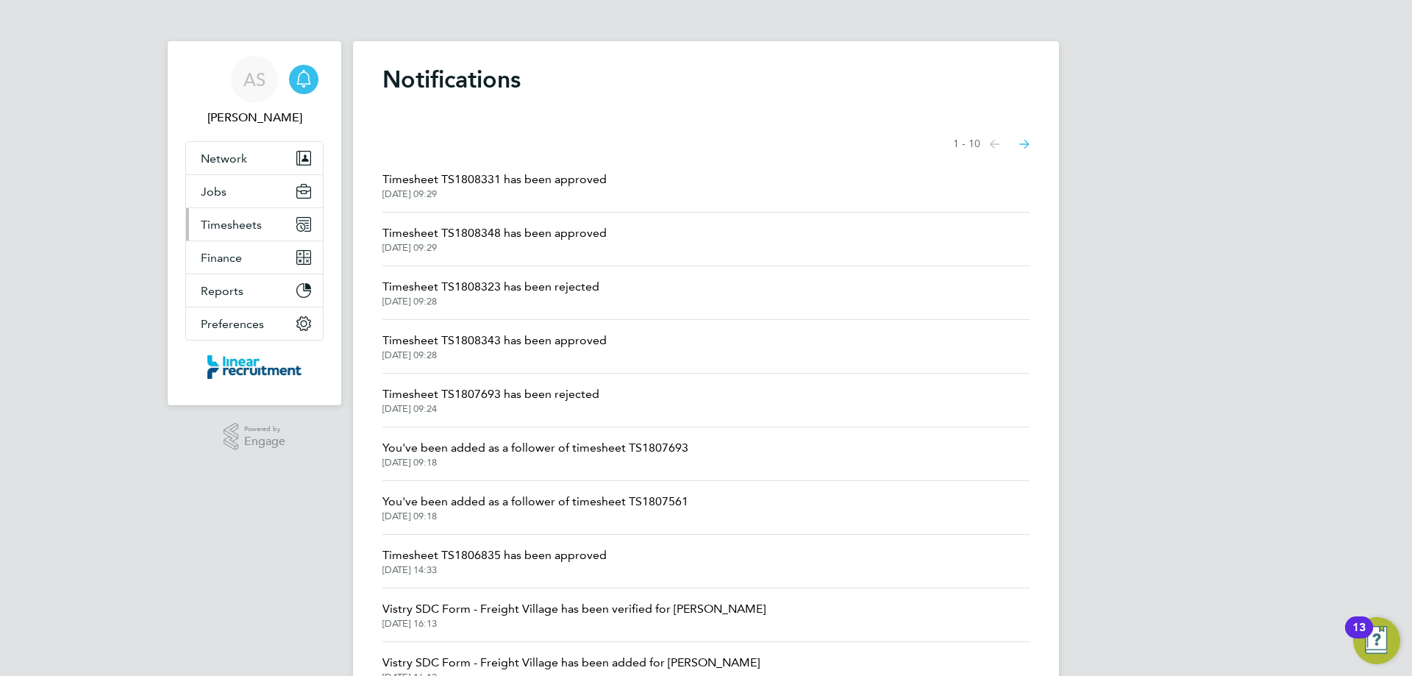
click at [263, 233] on button "Timesheets" at bounding box center [254, 224] width 137 height 32
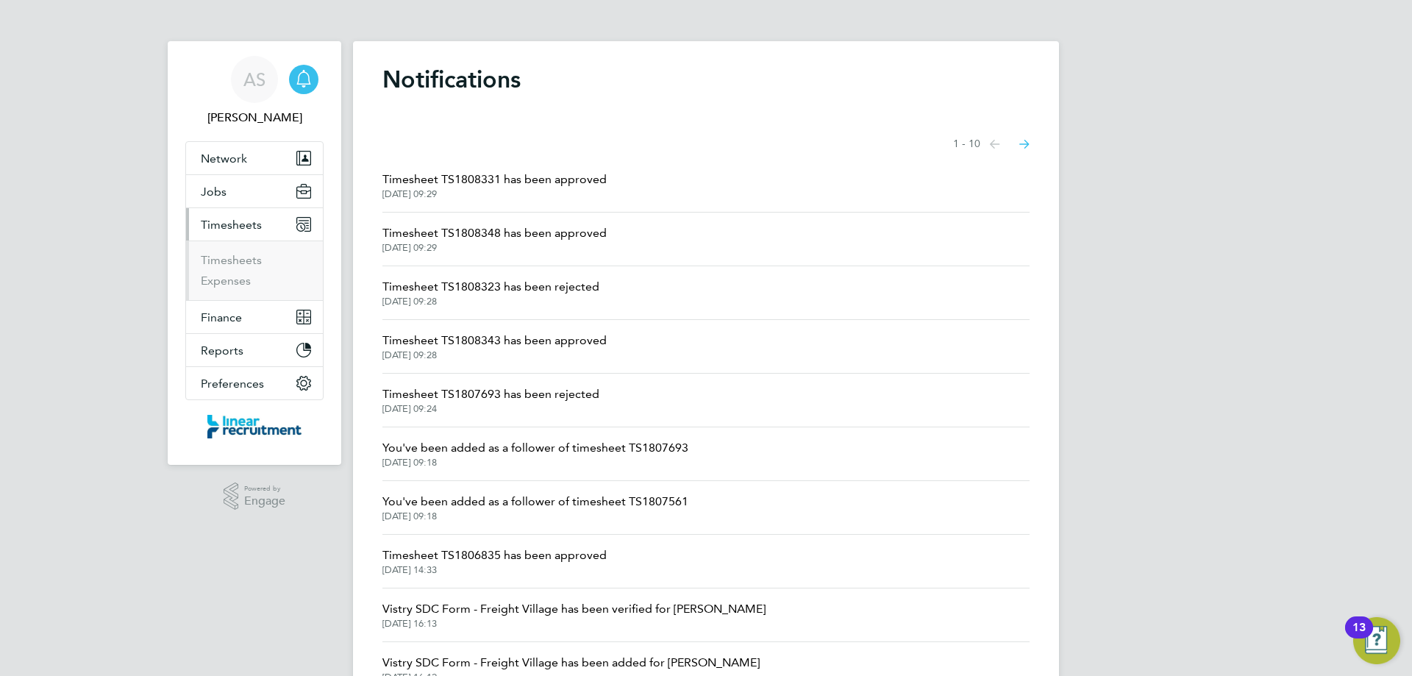
click at [236, 268] on li "Timesheets" at bounding box center [256, 263] width 110 height 21
click at [233, 261] on link "Timesheets" at bounding box center [231, 260] width 61 height 14
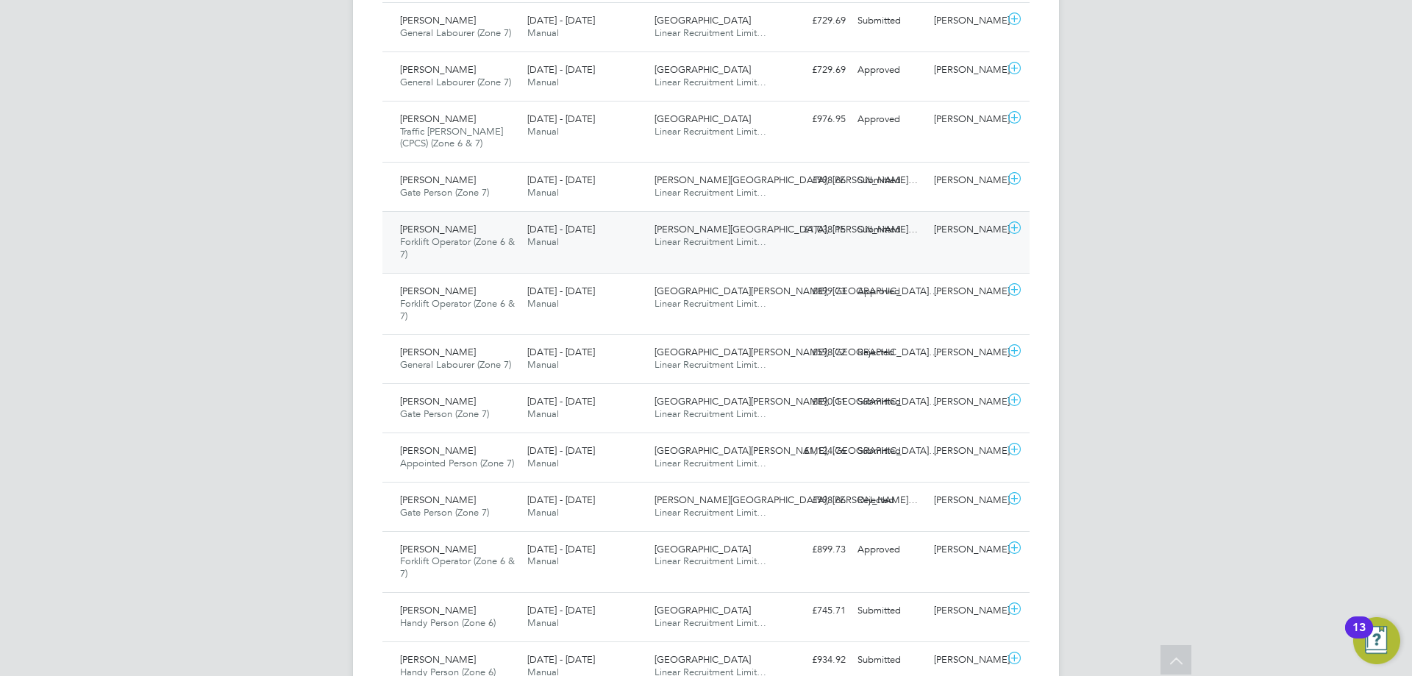
scroll to position [662, 0]
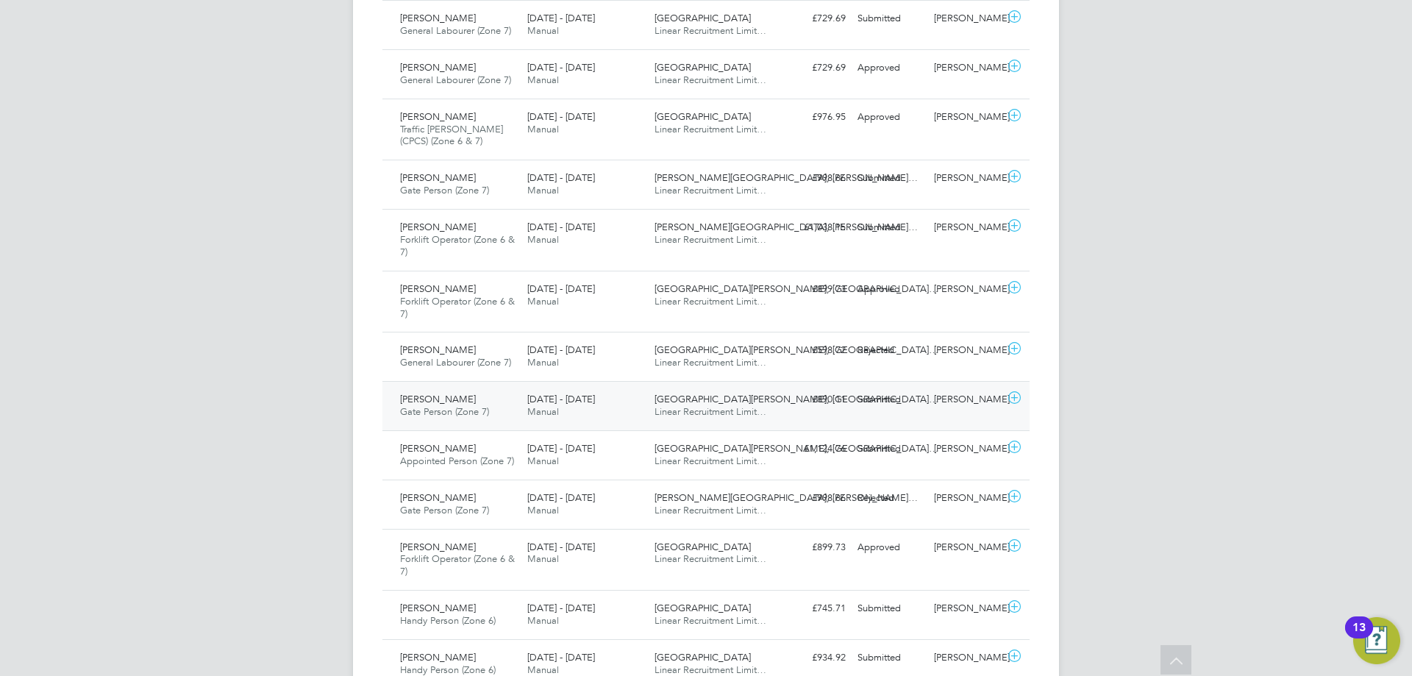
click at [701, 401] on span "[GEOGRAPHIC_DATA][PERSON_NAME], [GEOGRAPHIC_DATA]…" at bounding box center [796, 399] width 284 height 12
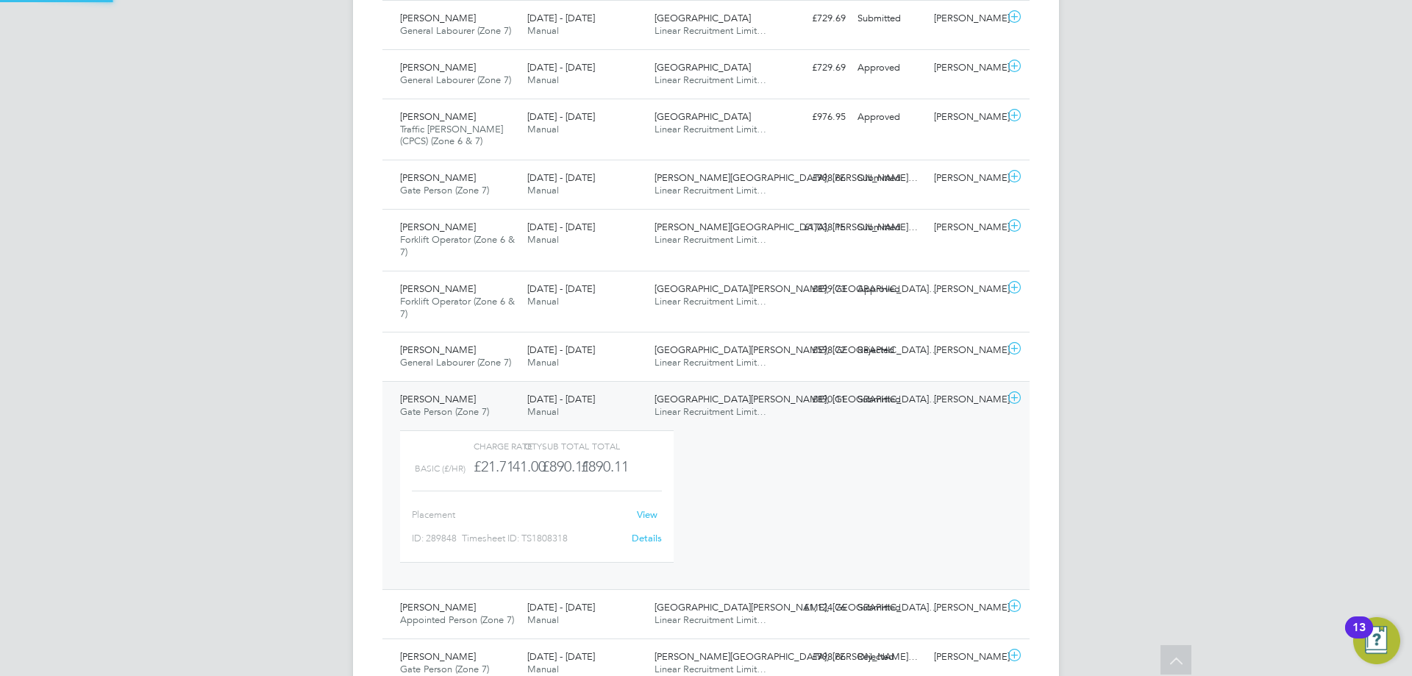
scroll to position [25, 143]
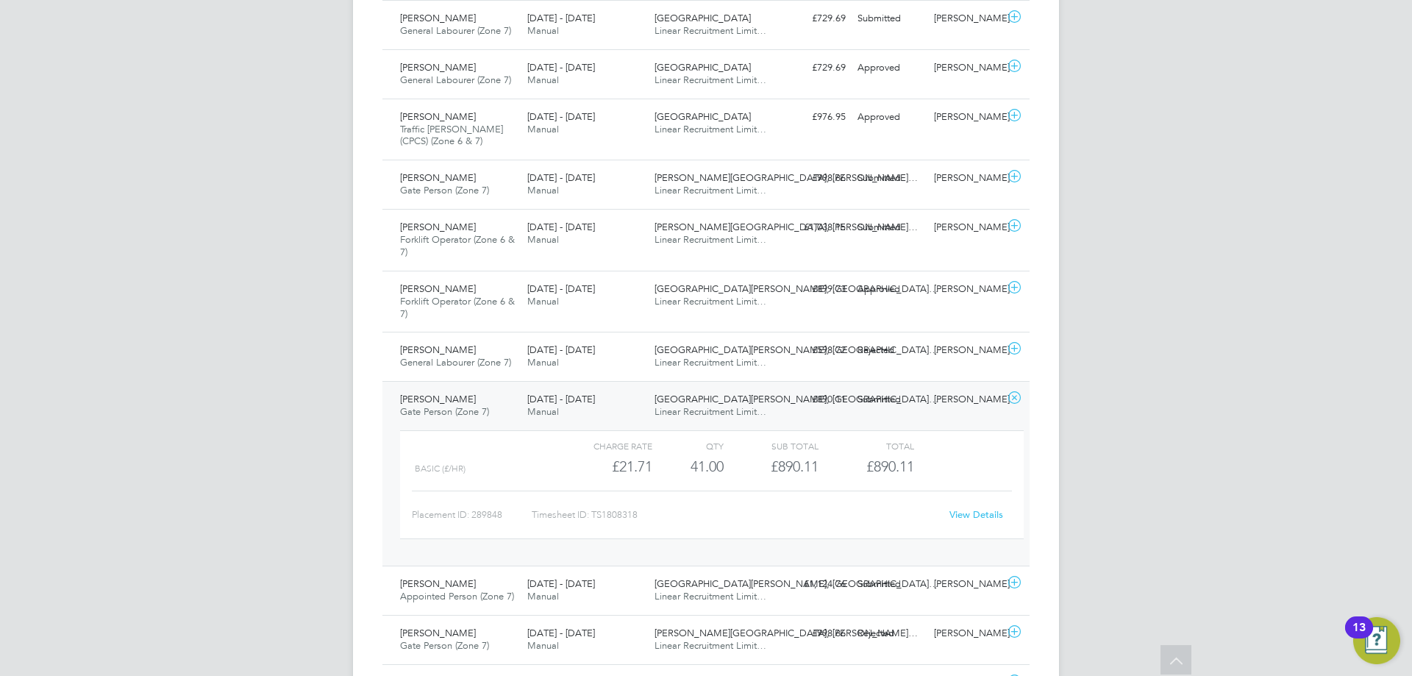
click at [975, 515] on link "View Details" at bounding box center [976, 514] width 54 height 12
click at [607, 421] on div "18 - 24 Aug 2025 Manual" at bounding box center [584, 405] width 127 height 37
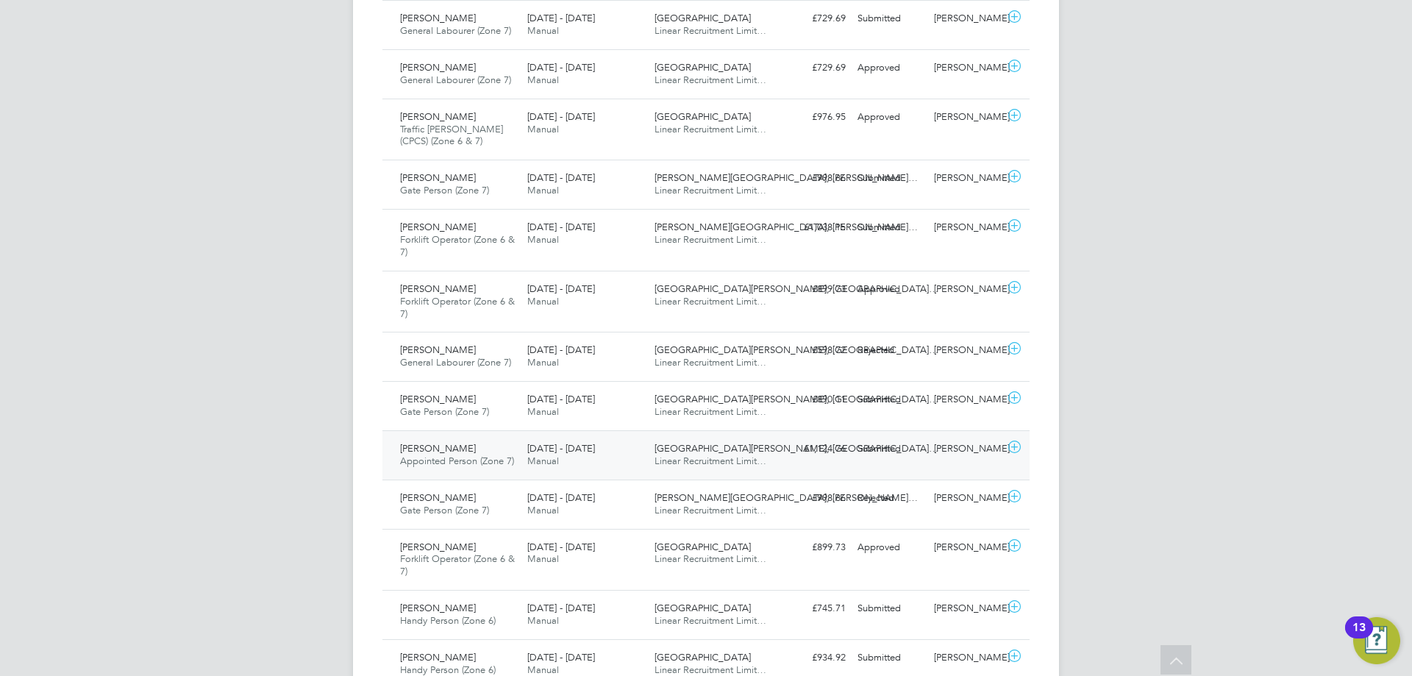
click at [600, 468] on div "18 - 24 Aug 2025 Manual" at bounding box center [584, 455] width 127 height 37
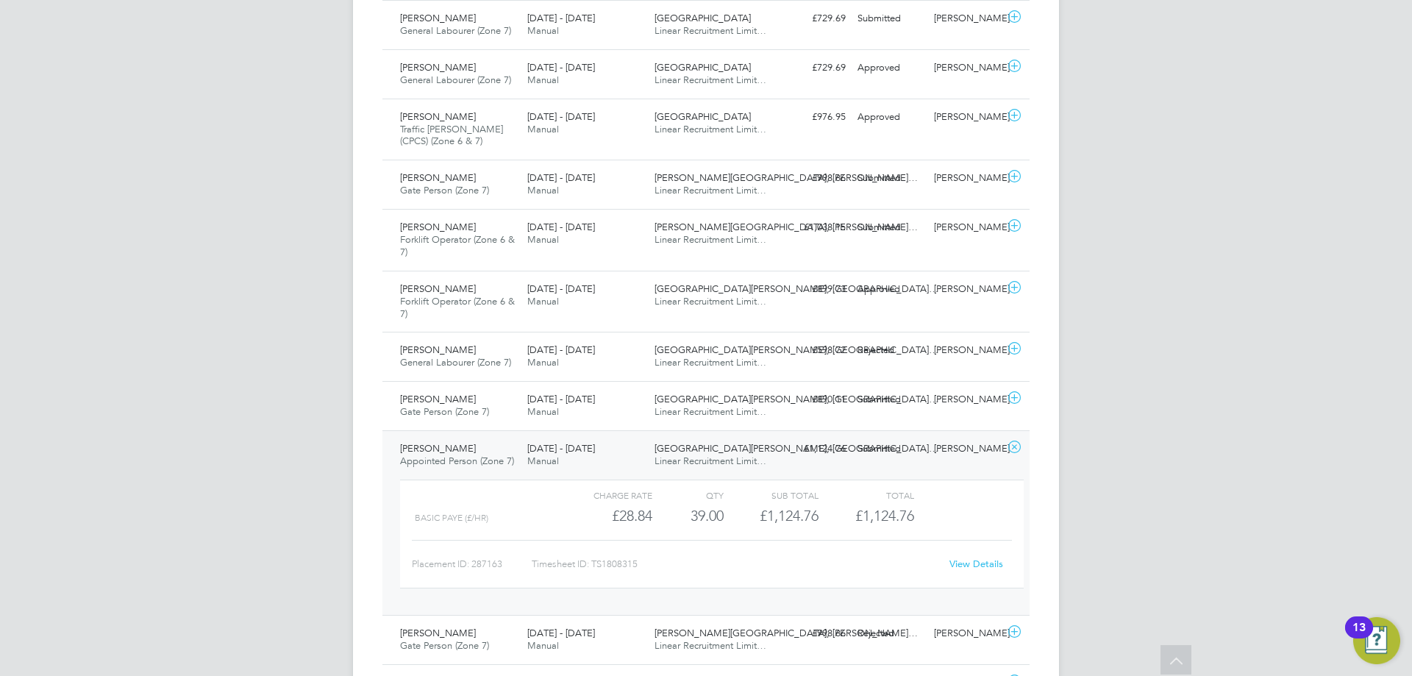
click at [971, 562] on link "View Details" at bounding box center [976, 563] width 54 height 12
click at [692, 456] on span "Linear Recruitment Limit…" at bounding box center [710, 460] width 112 height 12
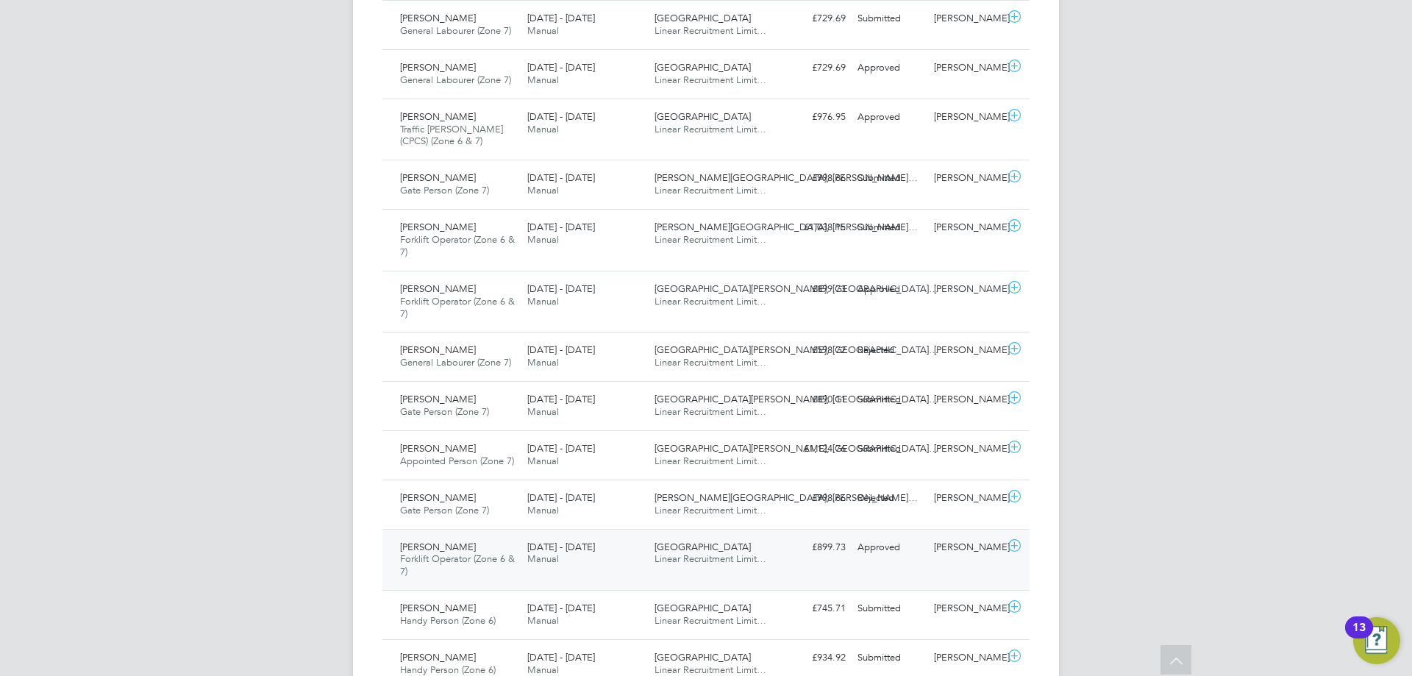
click at [698, 542] on span "[GEOGRAPHIC_DATA]" at bounding box center [702, 546] width 96 height 12
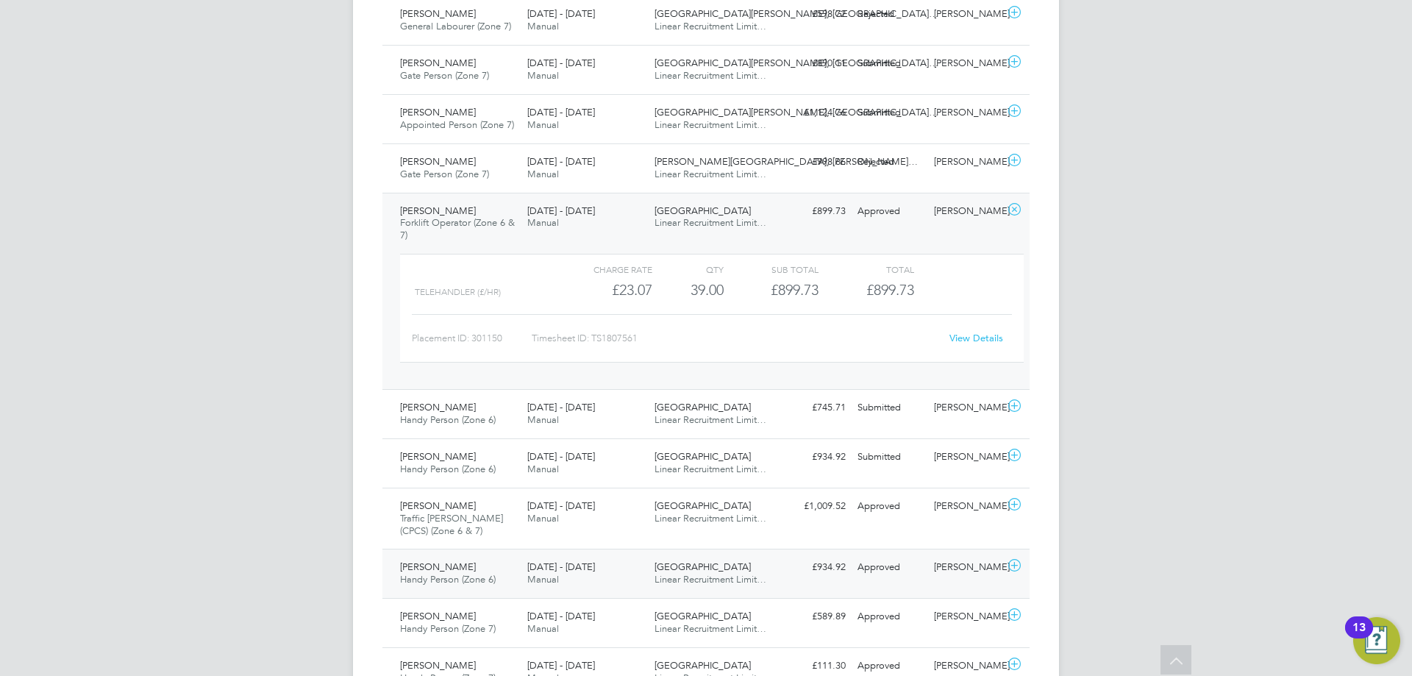
scroll to position [1029, 0]
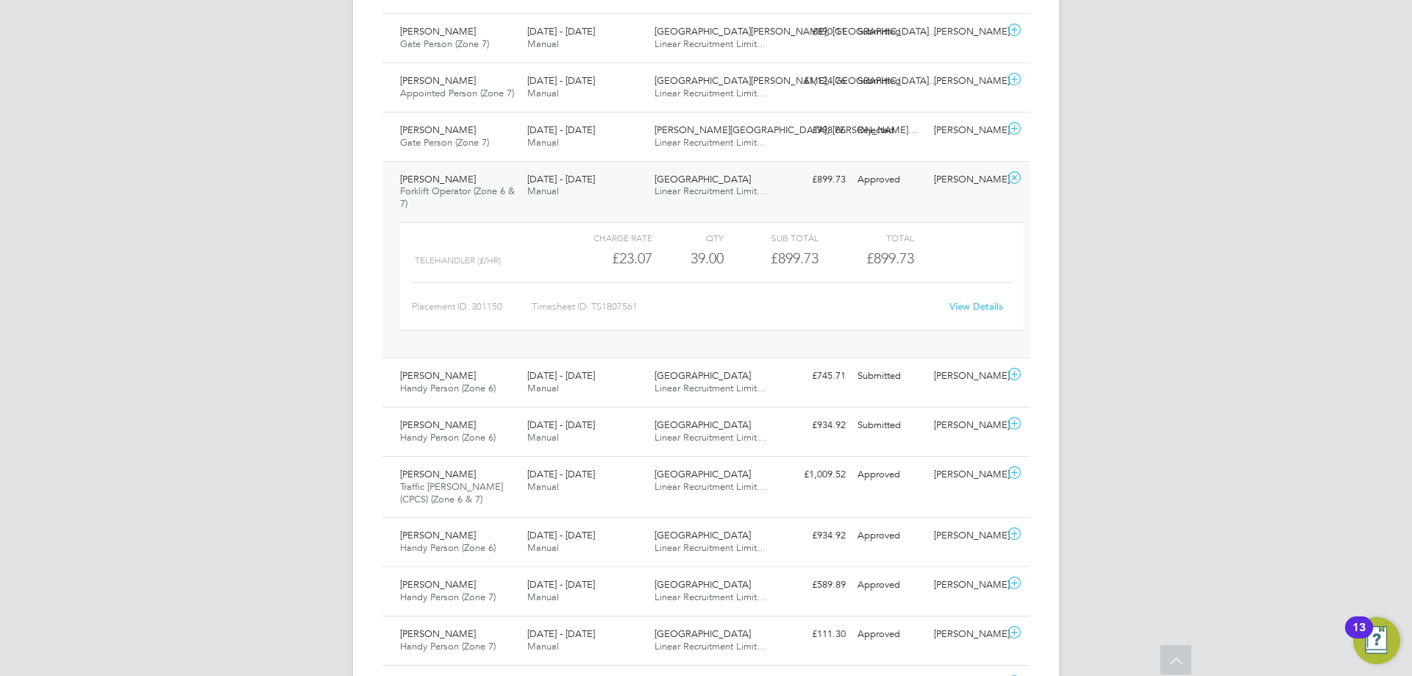
click at [956, 312] on link "View Details" at bounding box center [976, 306] width 54 height 12
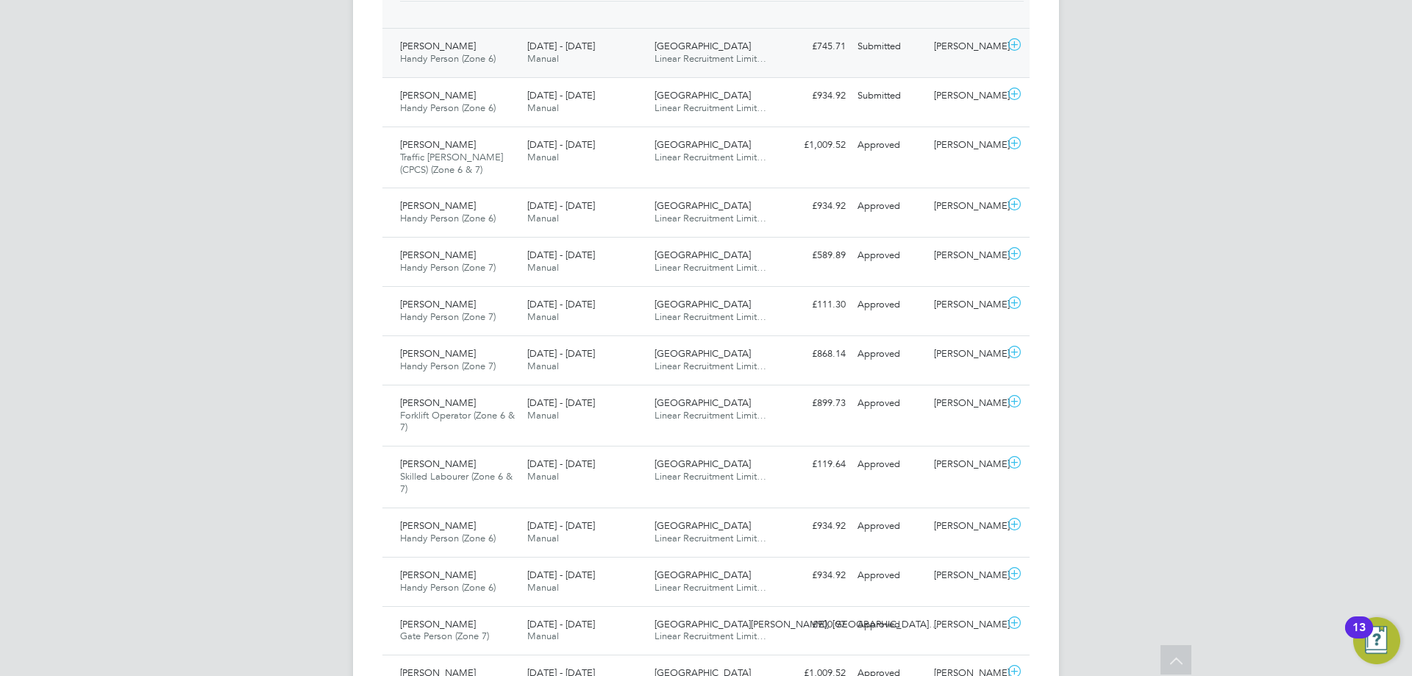
scroll to position [1397, 0]
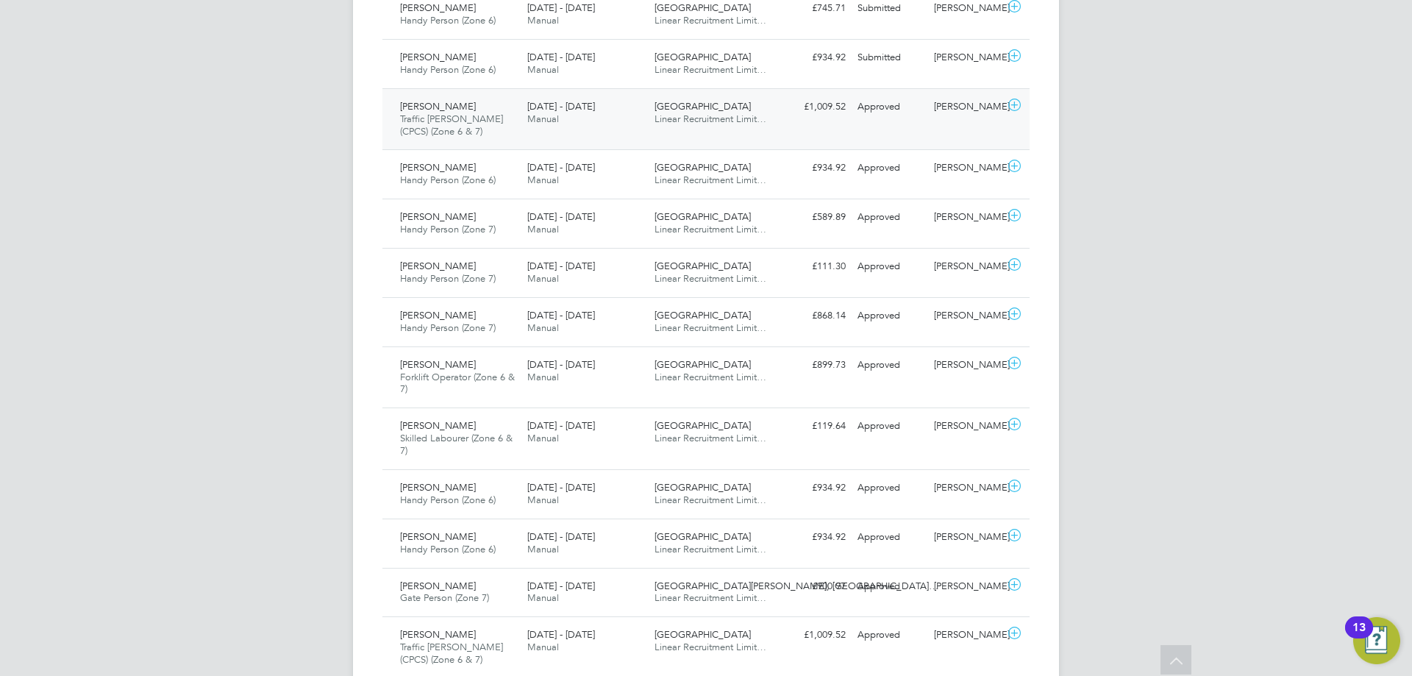
click at [715, 97] on div "Sunderland Civic Centre Linear Recruitment Limit…" at bounding box center [712, 113] width 127 height 37
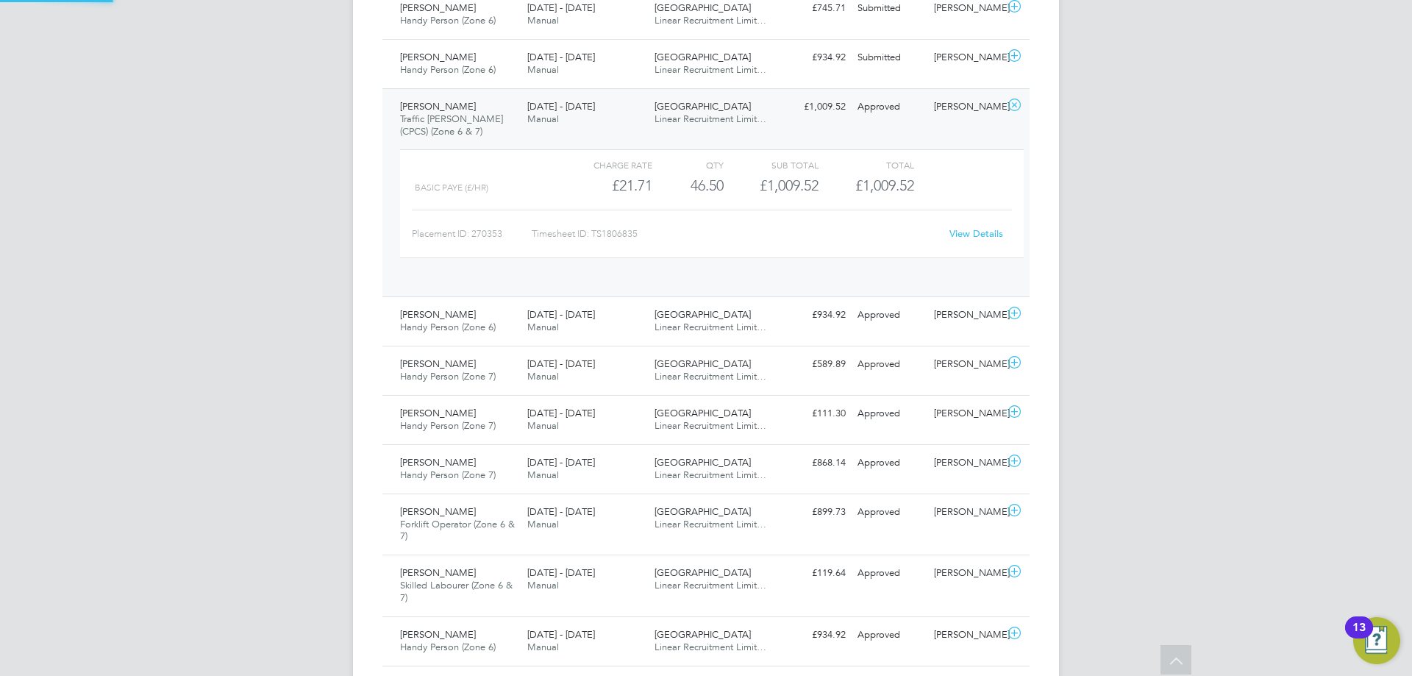
scroll to position [25, 143]
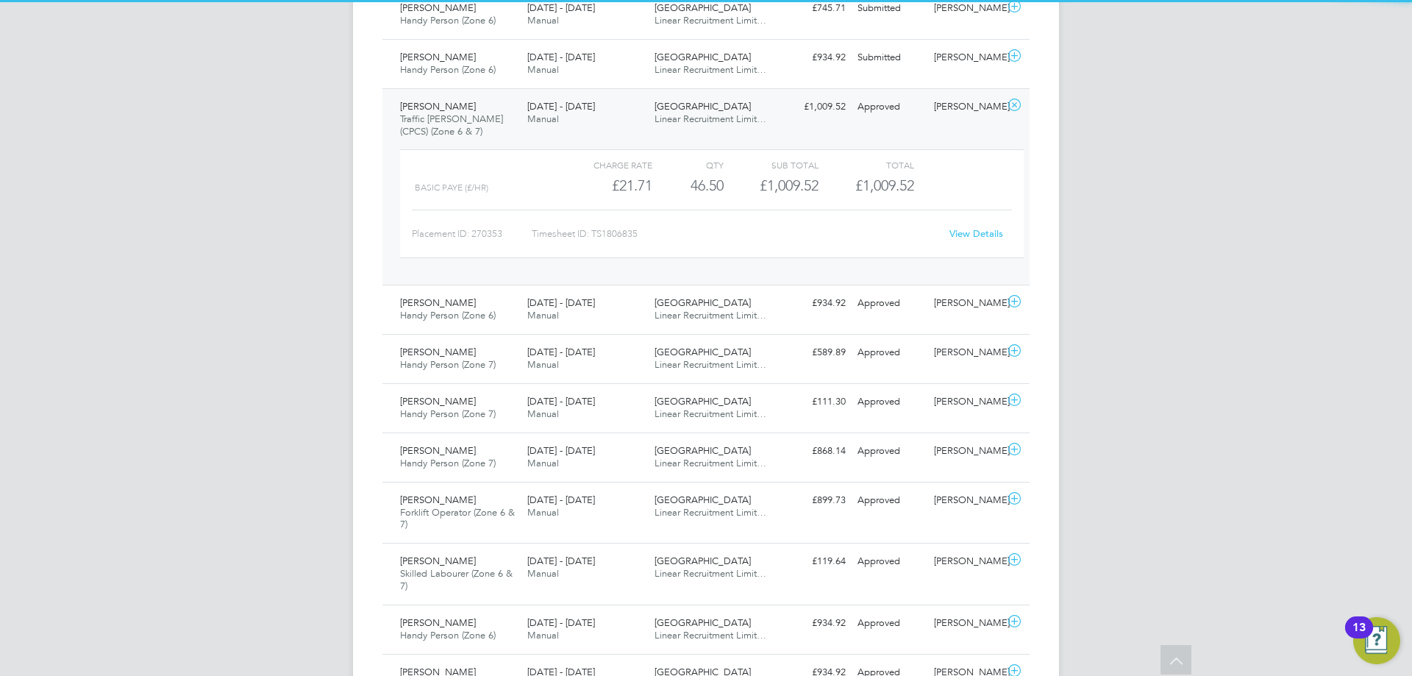
click at [1002, 229] on link "View Details" at bounding box center [976, 233] width 54 height 12
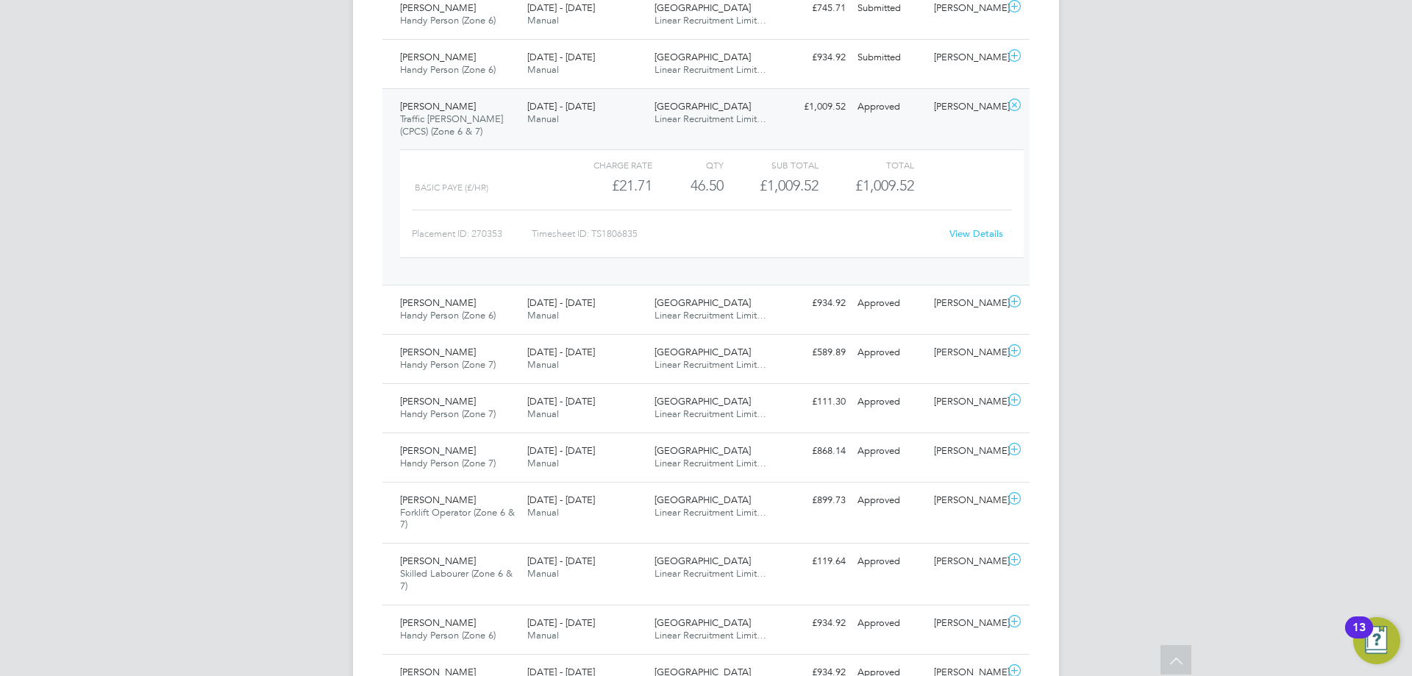
click at [622, 131] on div "18 - 24 Aug 2025 Manual" at bounding box center [584, 113] width 127 height 37
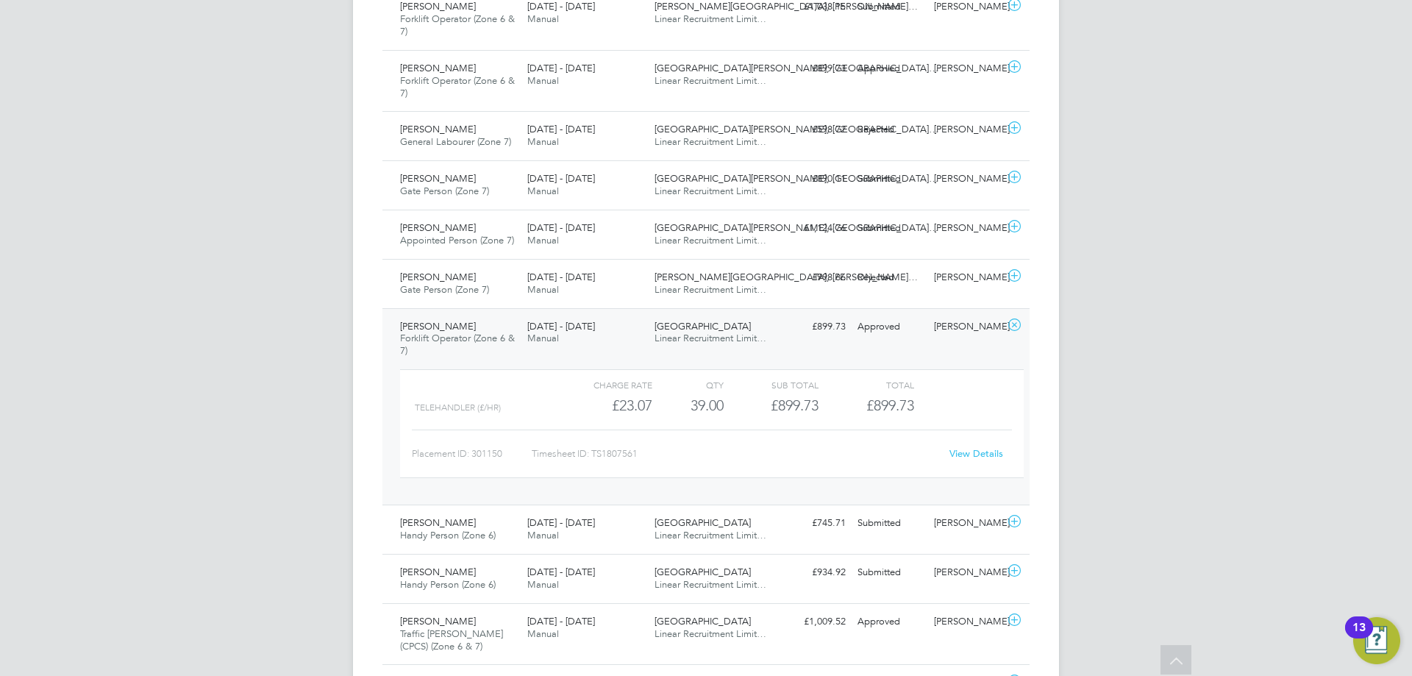
click at [618, 335] on div "18 - 24 Aug 2025 Manual" at bounding box center [584, 333] width 127 height 37
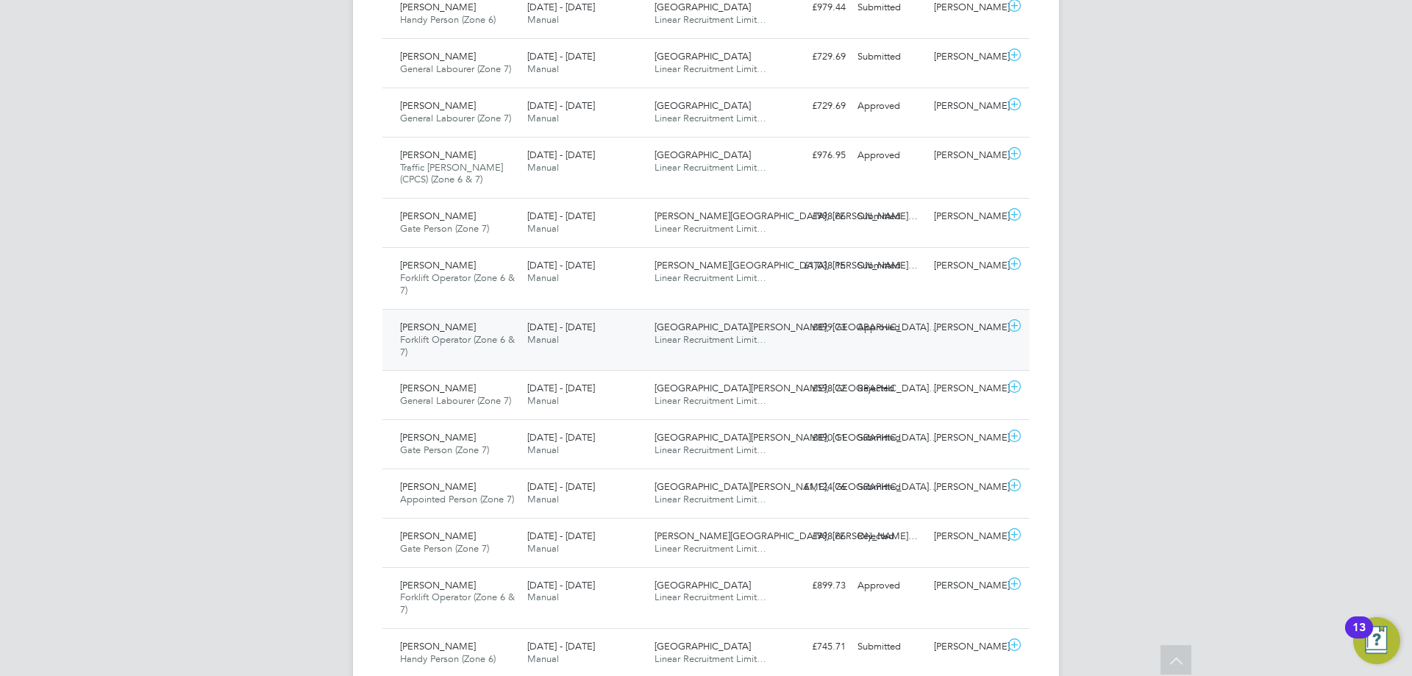
scroll to position [809, 0]
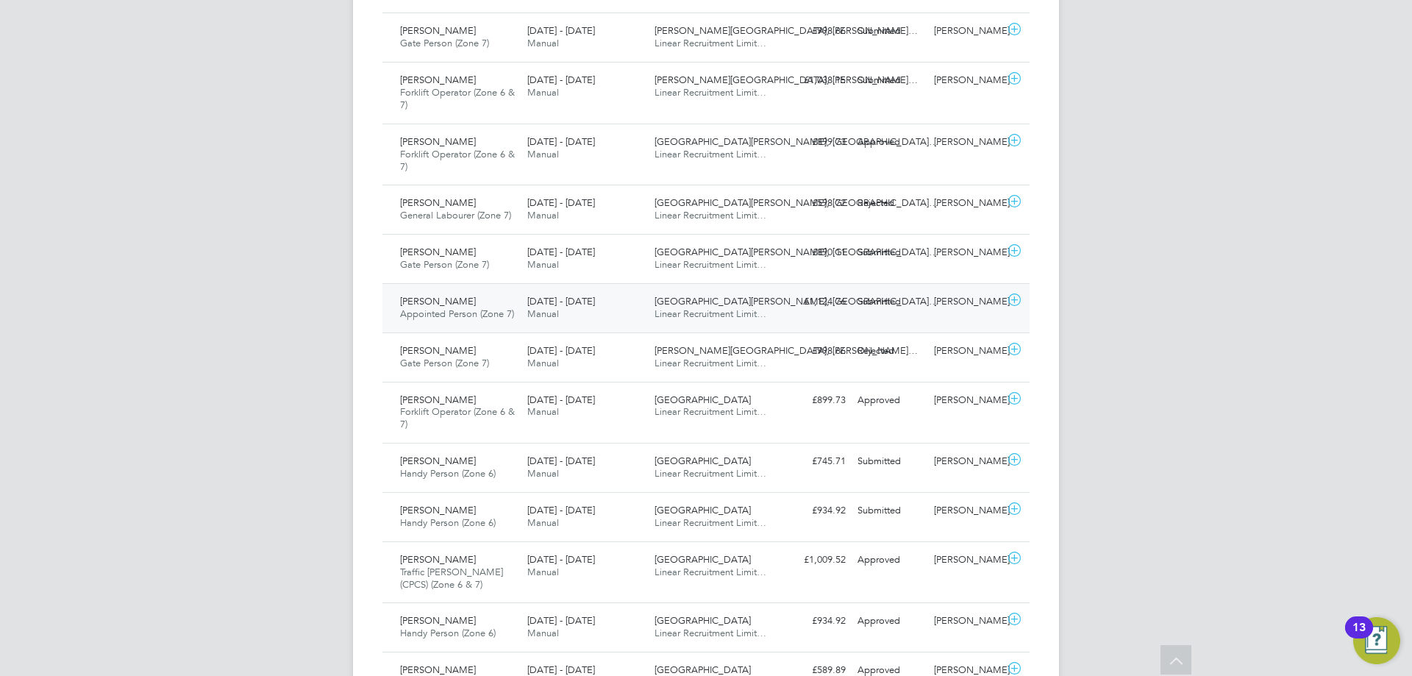
click at [586, 324] on div "18 - 24 Aug 2025 Manual" at bounding box center [584, 308] width 127 height 37
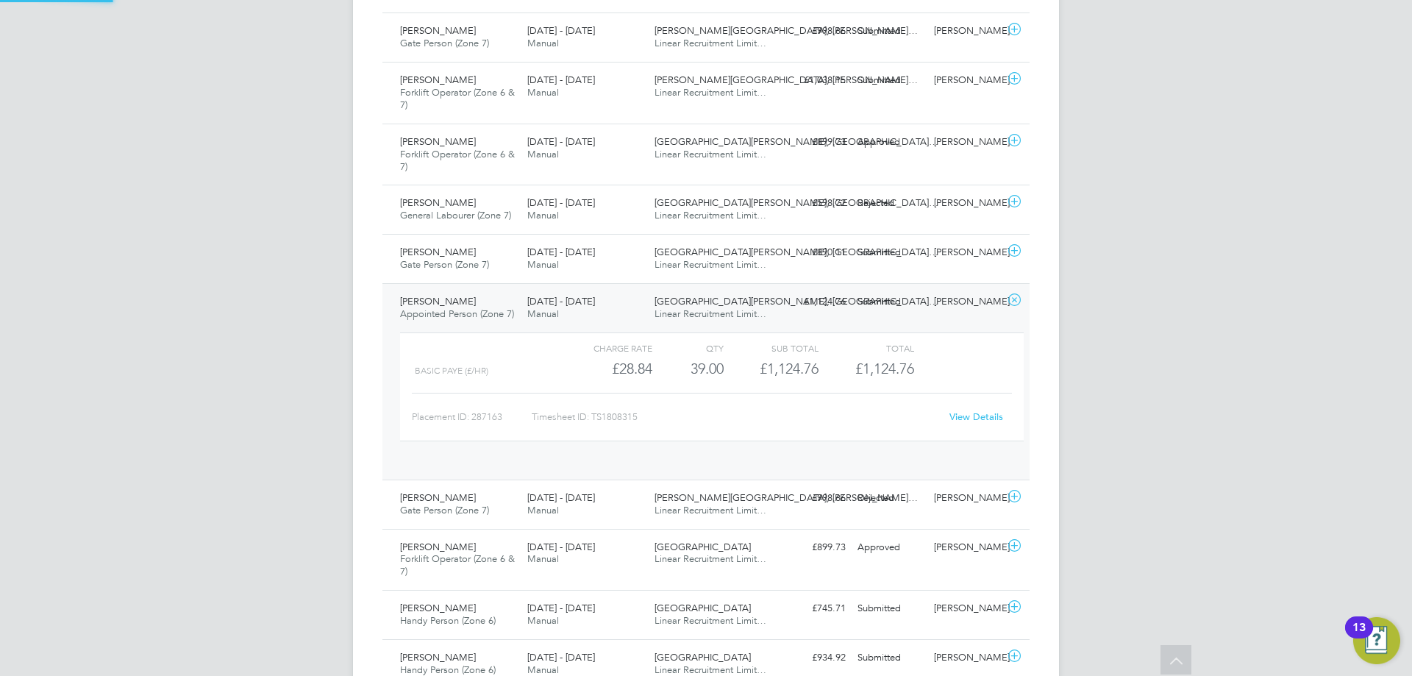
scroll to position [25, 143]
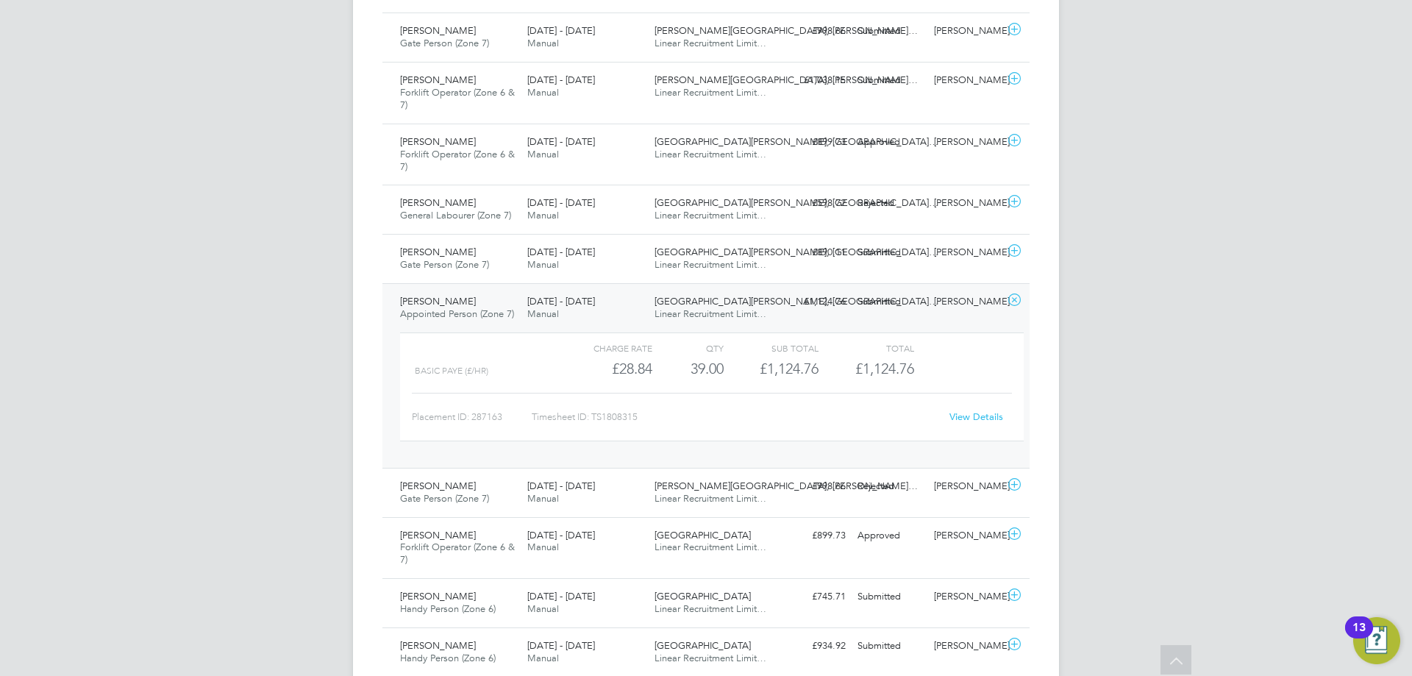
click at [993, 420] on link "View Details" at bounding box center [976, 416] width 54 height 12
click at [873, 287] on div "Keith Langan Appointed Person (Zone 7) 18 - 24 Aug 2025 18 - 24 Aug 2025 Manual…" at bounding box center [705, 375] width 647 height 185
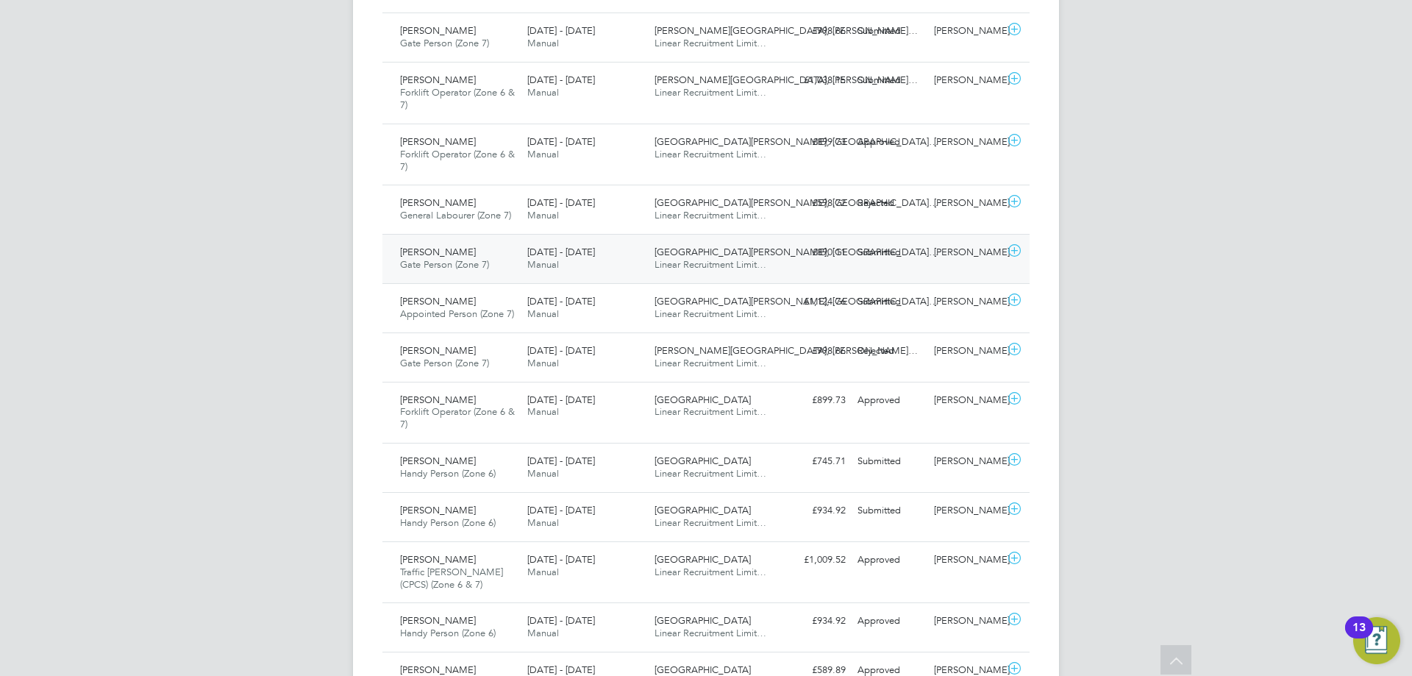
click at [862, 275] on div "David Watlow Gate Person (Zone 7) 18 - 24 Aug 2025 18 - 24 Aug 2025 Manual King…" at bounding box center [705, 258] width 647 height 49
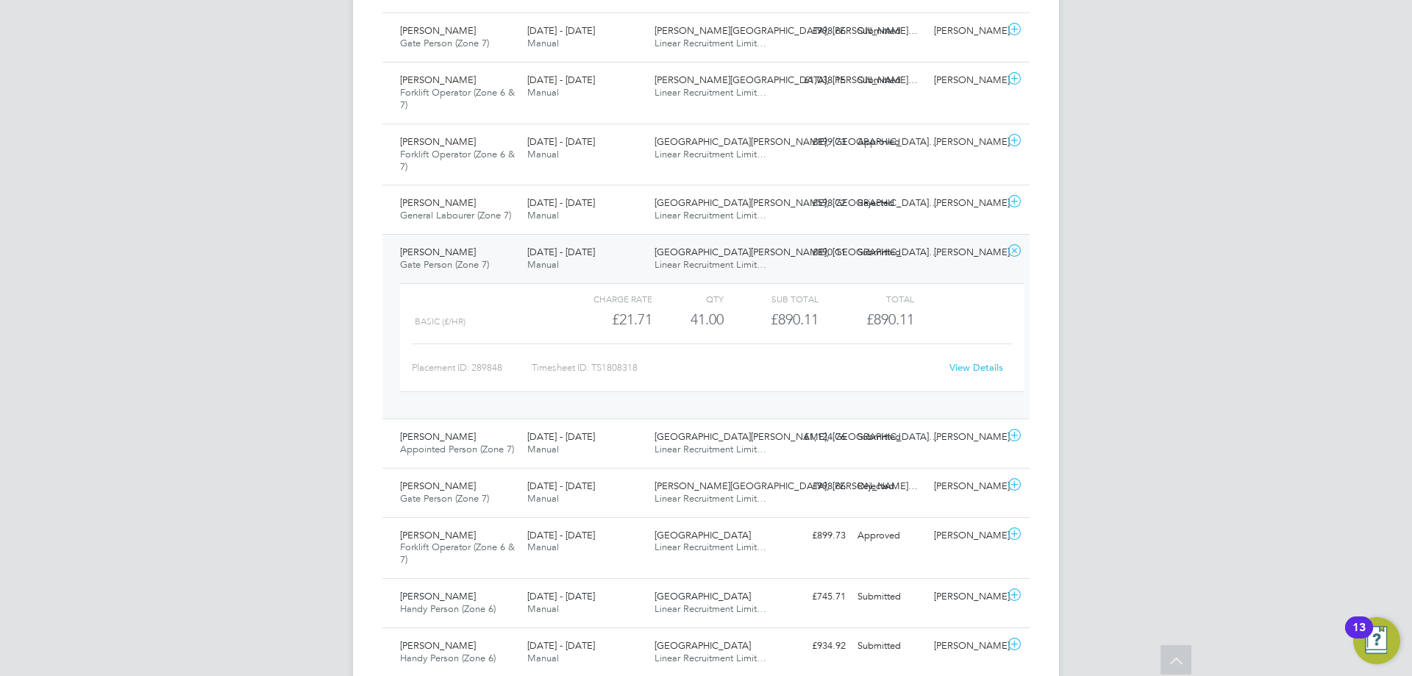
click at [986, 365] on link "View Details" at bounding box center [976, 367] width 54 height 12
click at [733, 258] on div "King Edwards Park, St.… Linear Recruitment Limit…" at bounding box center [712, 258] width 127 height 37
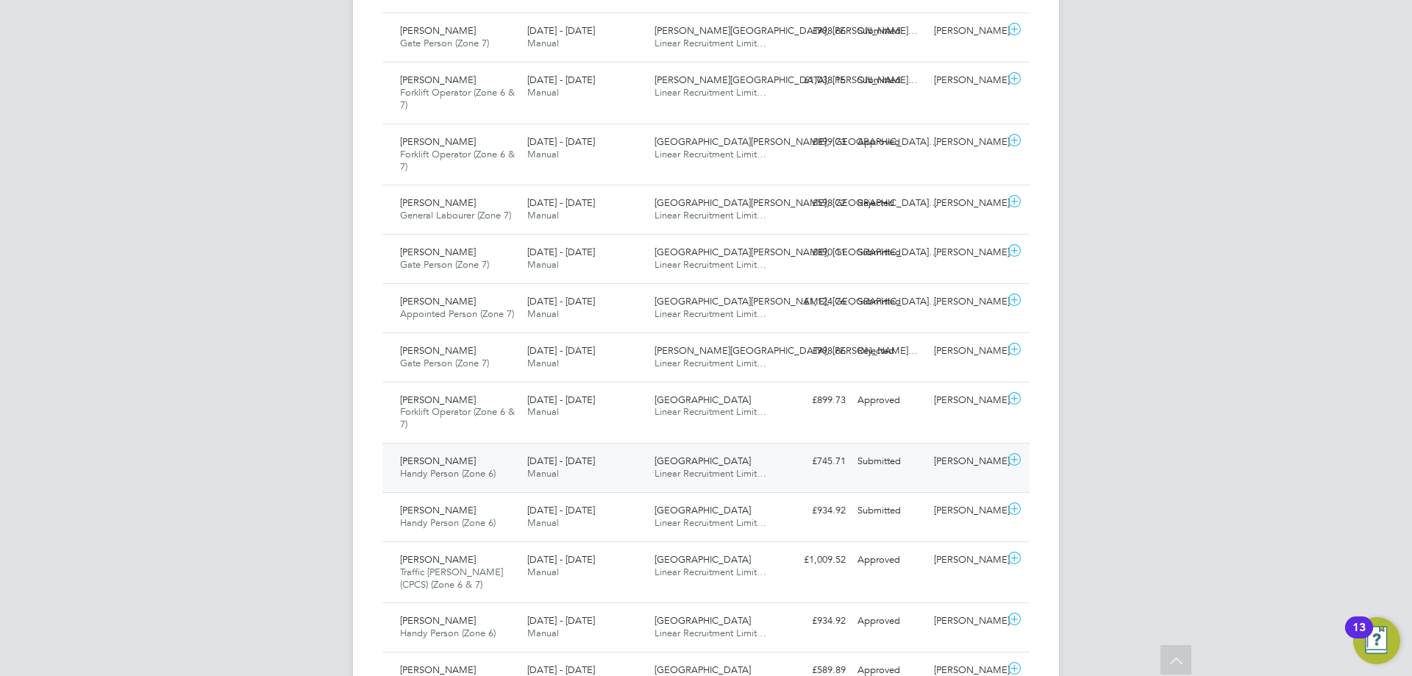
click at [835, 463] on div "£745.71 Submitted" at bounding box center [813, 461] width 76 height 24
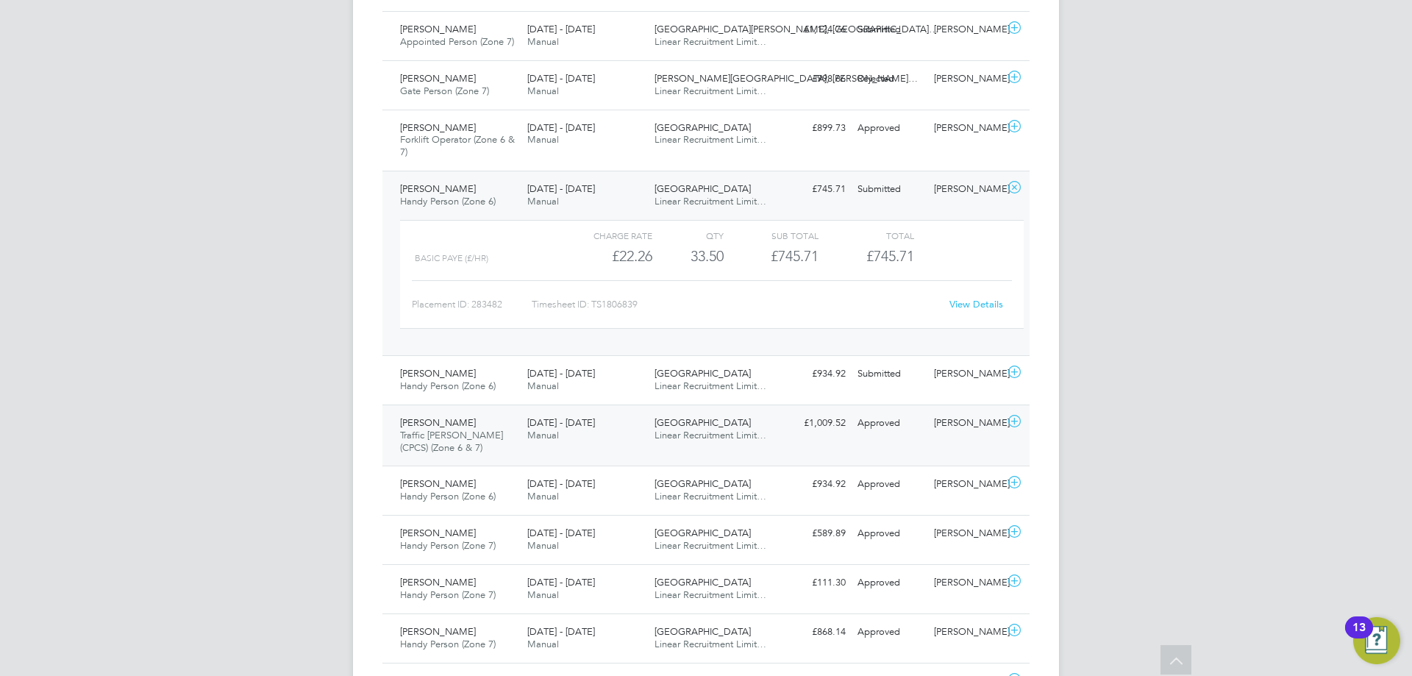
scroll to position [1103, 0]
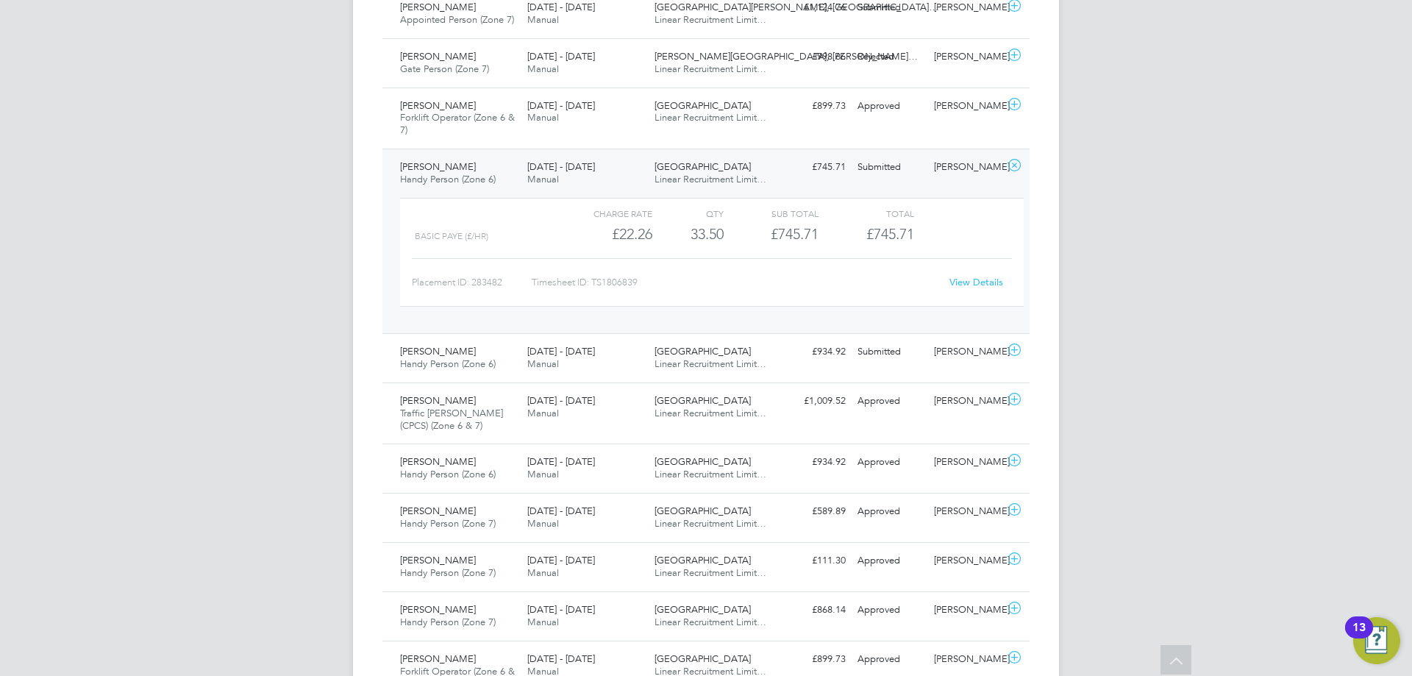
click at [965, 281] on link "View Details" at bounding box center [976, 282] width 54 height 12
click at [640, 173] on div "18 - 24 Aug 2025 Manual" at bounding box center [584, 173] width 127 height 37
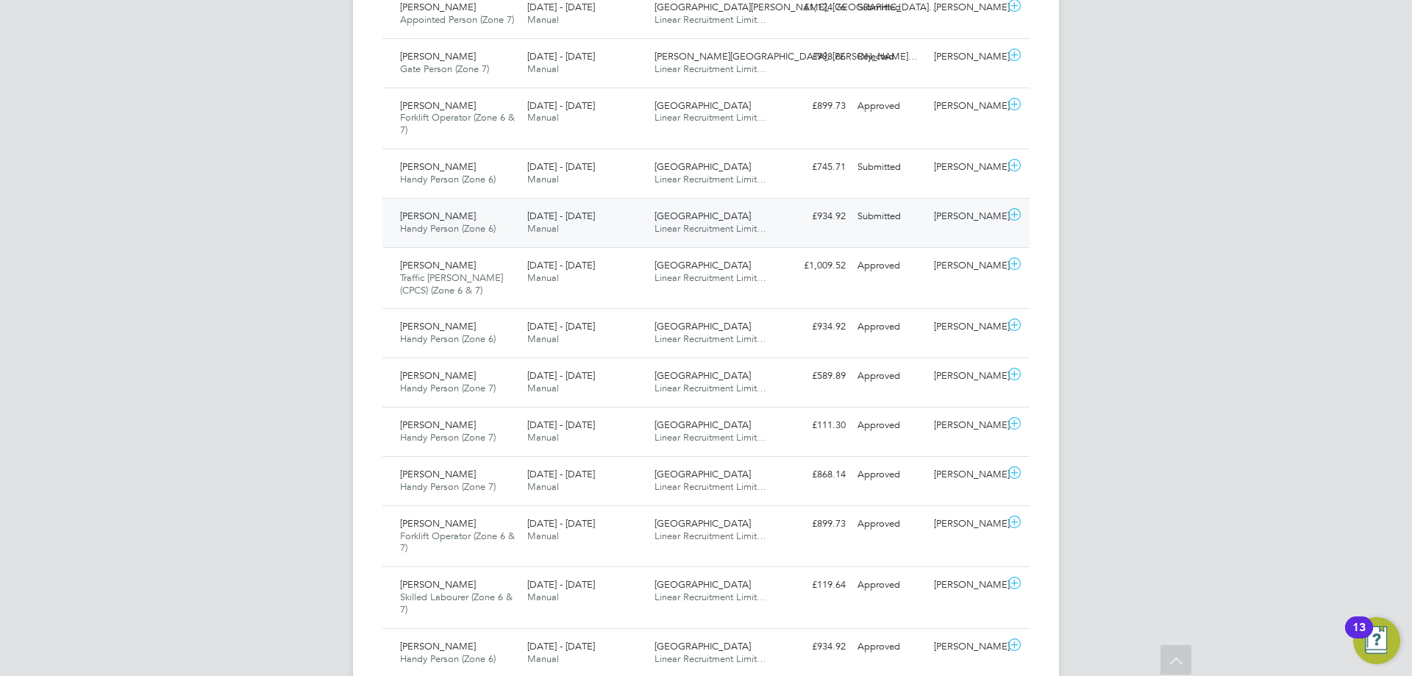
click at [679, 235] on div "Sunderland Civic Centre Linear Recruitment Limit…" at bounding box center [712, 222] width 127 height 37
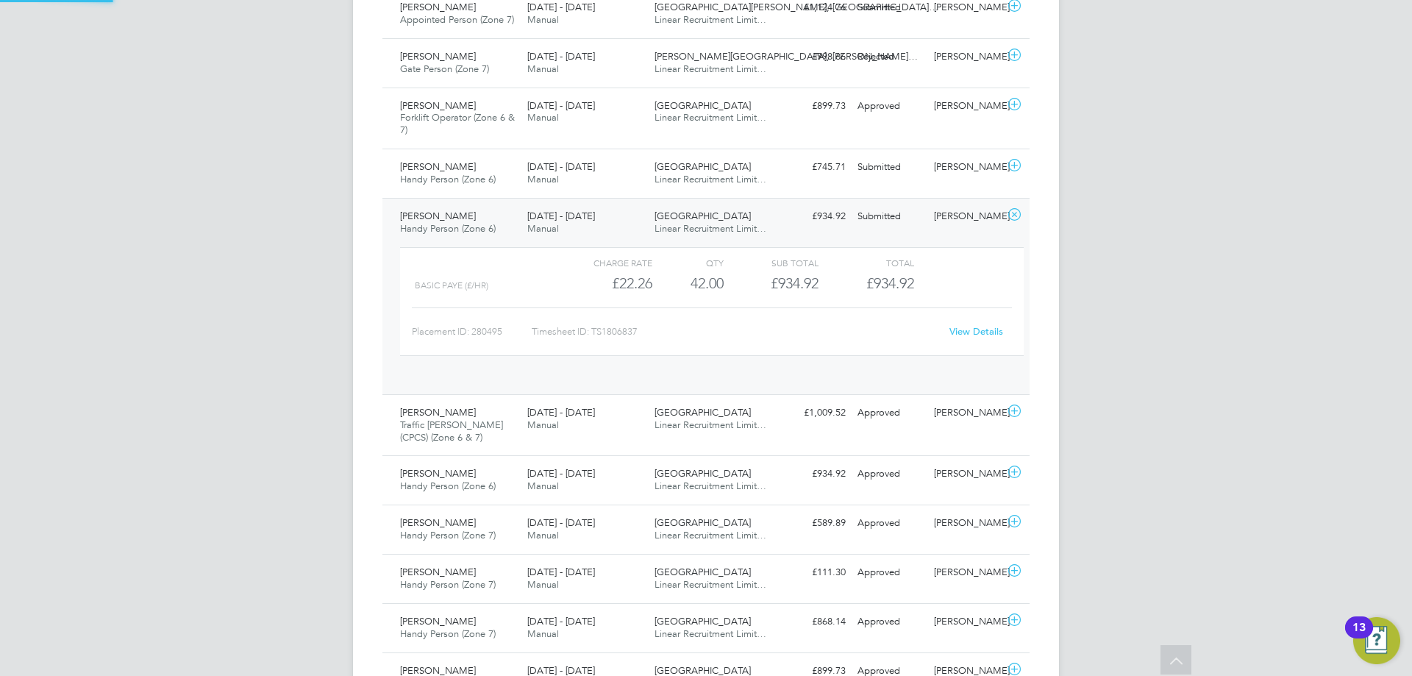
scroll to position [25, 143]
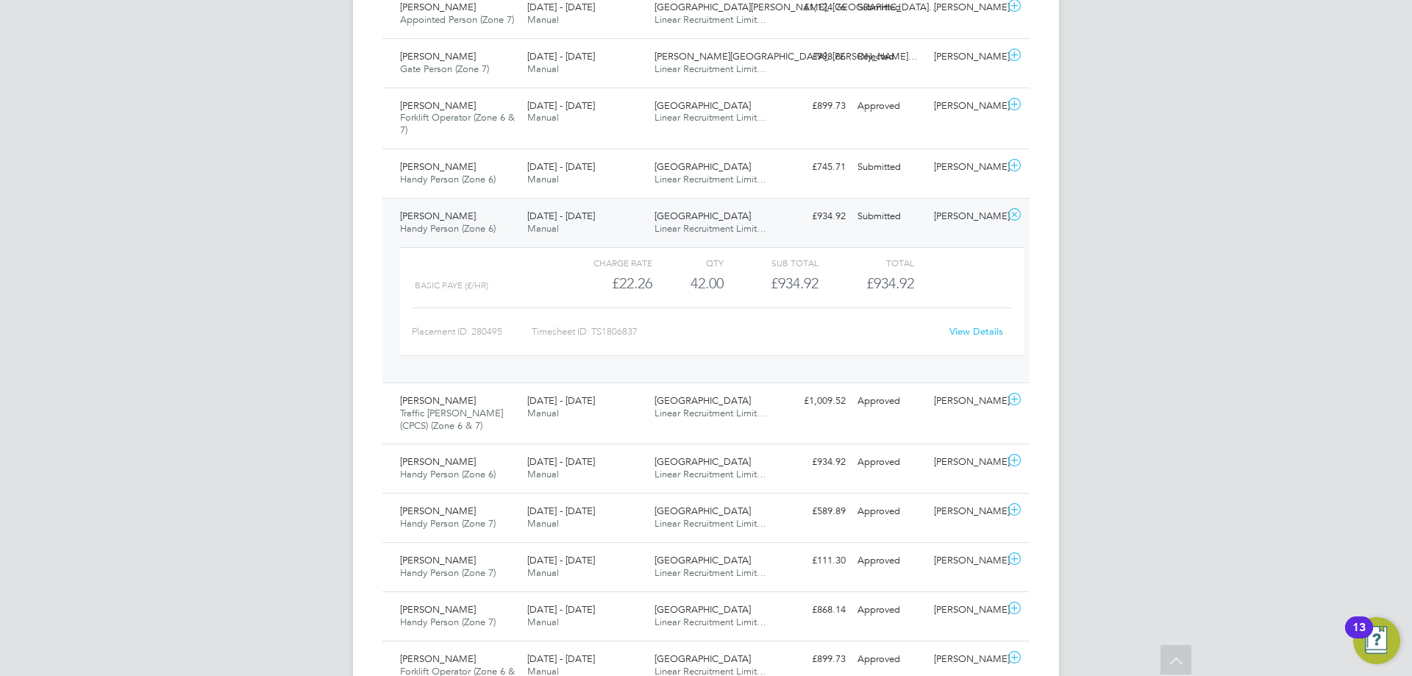
click at [965, 328] on link "View Details" at bounding box center [976, 331] width 54 height 12
click at [602, 265] on div "Charge rate" at bounding box center [604, 263] width 95 height 18
click at [600, 232] on div "18 - 24 Aug 2025 Manual" at bounding box center [584, 222] width 127 height 37
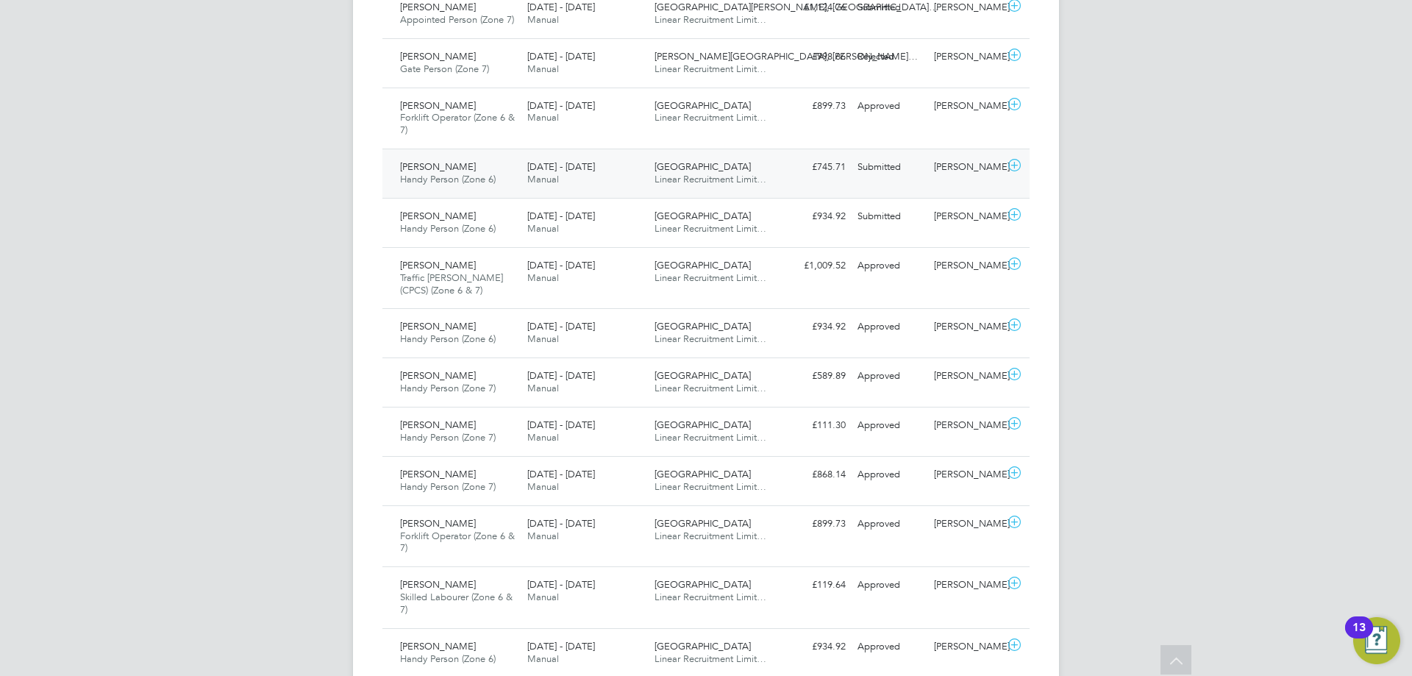
click at [659, 194] on div "Neil Rudd Handy Person (Zone 6) 18 - 24 Aug 2025 18 - 24 Aug 2025 Manual Sunder…" at bounding box center [705, 173] width 647 height 49
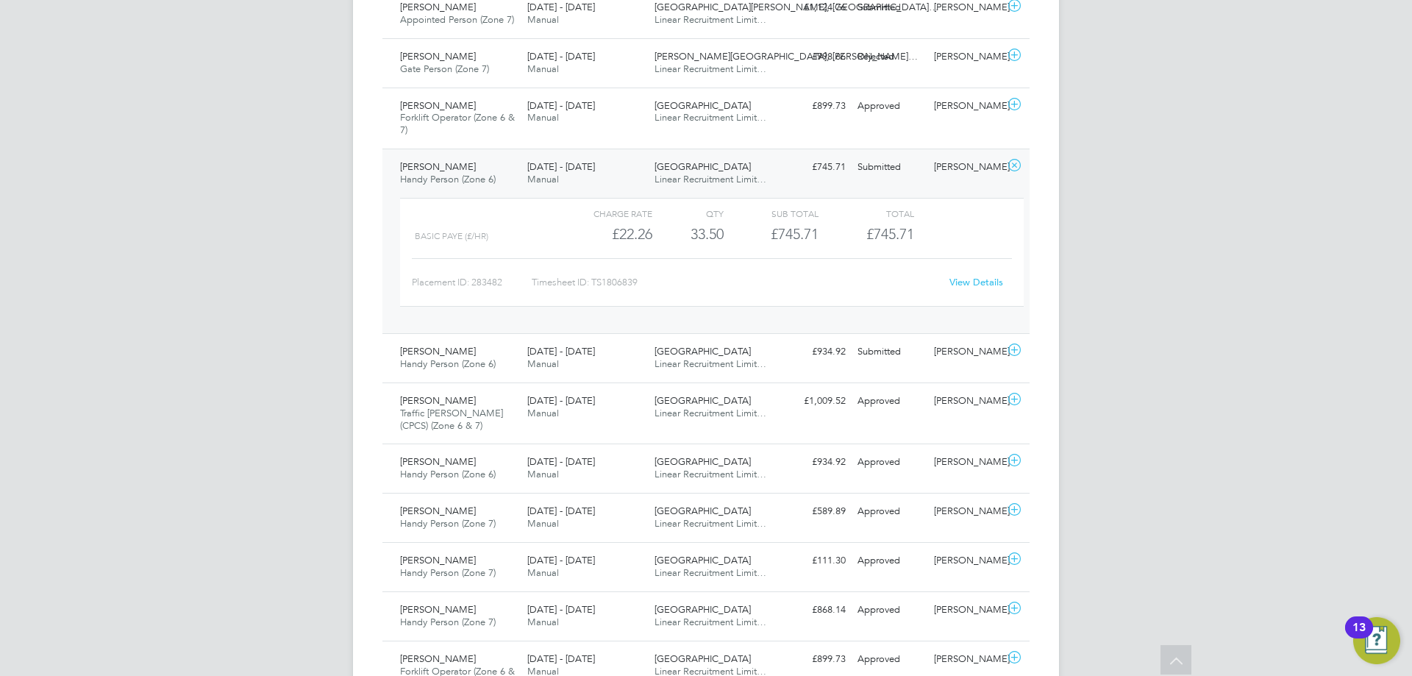
click at [968, 282] on link "View Details" at bounding box center [976, 282] width 54 height 12
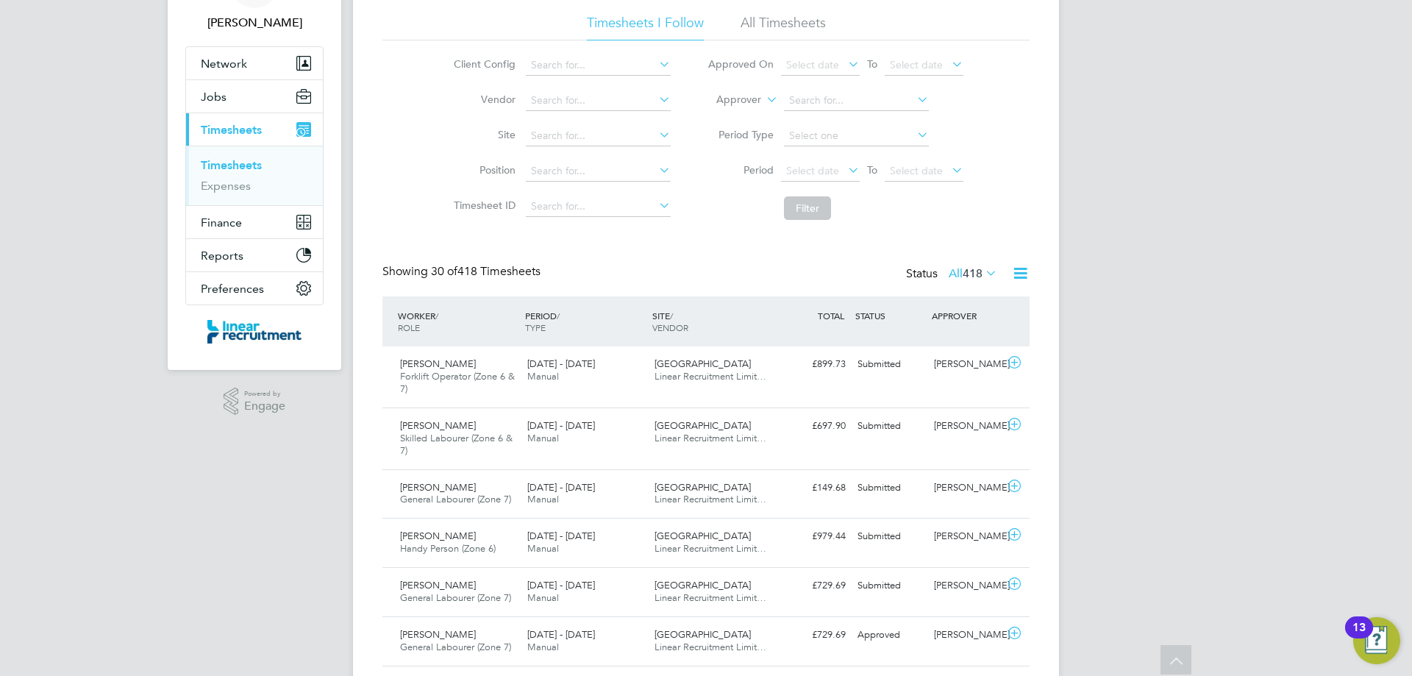
scroll to position [0, 0]
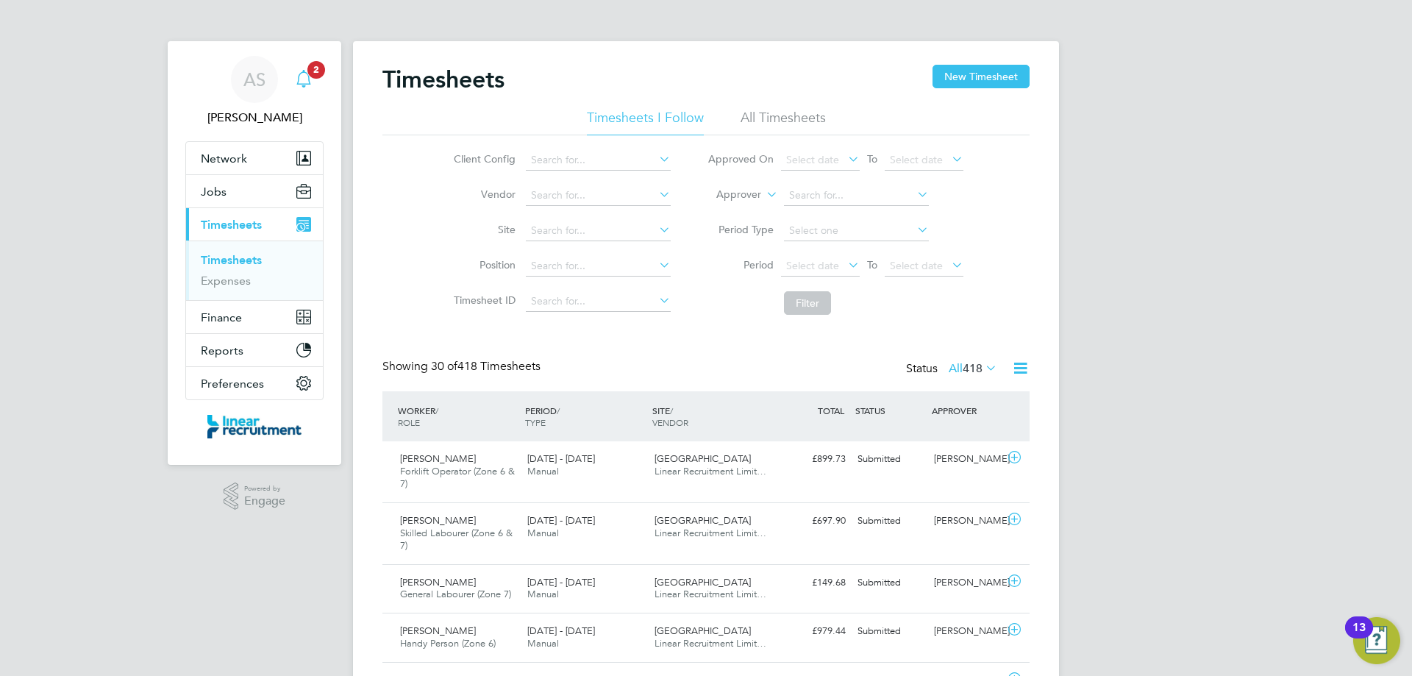
click at [311, 64] on span "2" at bounding box center [316, 70] width 18 height 18
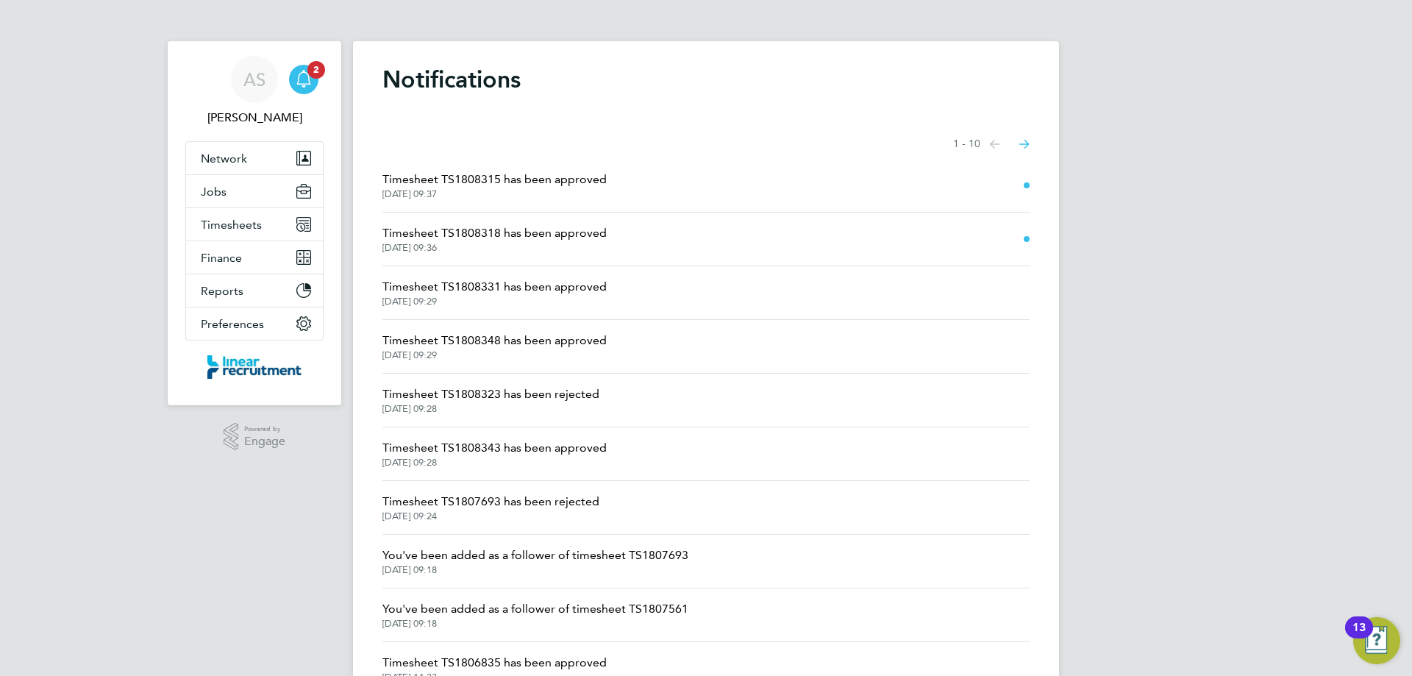
click at [562, 229] on span "Timesheet TS1808318 has been approved" at bounding box center [494, 233] width 224 height 18
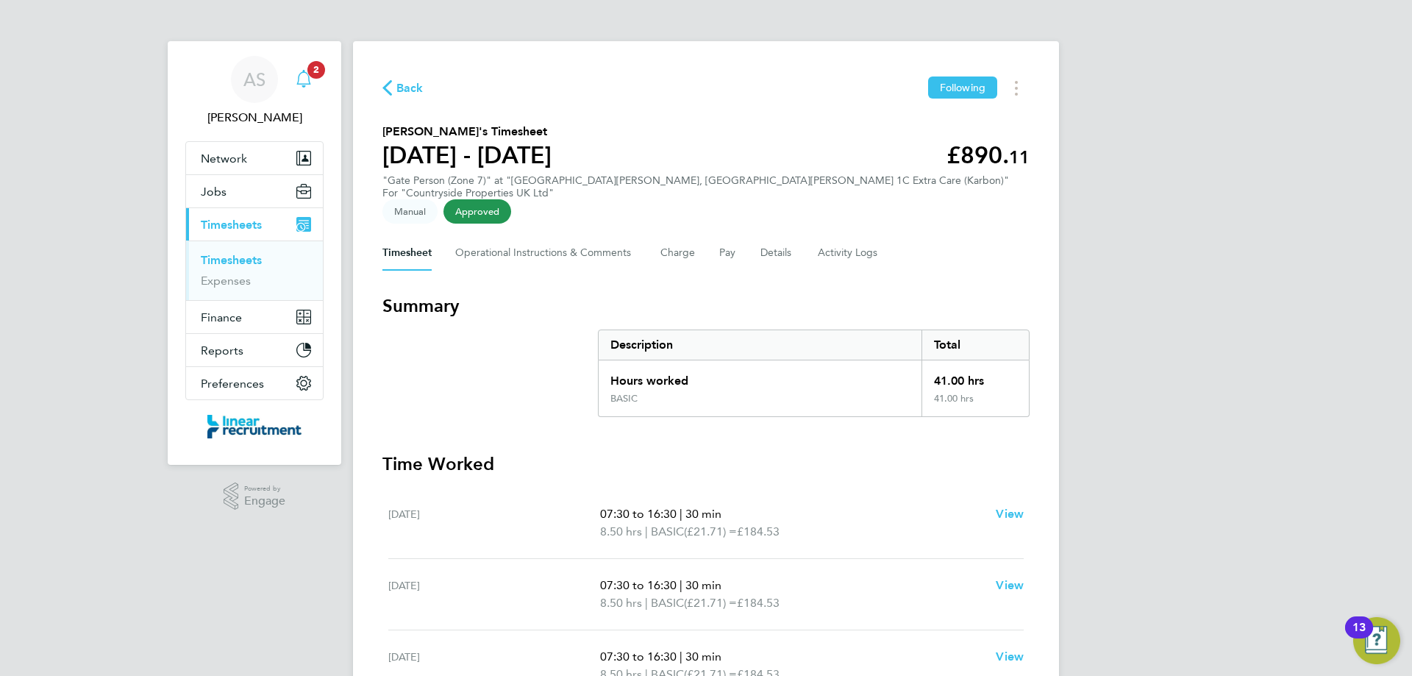
click at [311, 74] on span "2" at bounding box center [316, 70] width 18 height 18
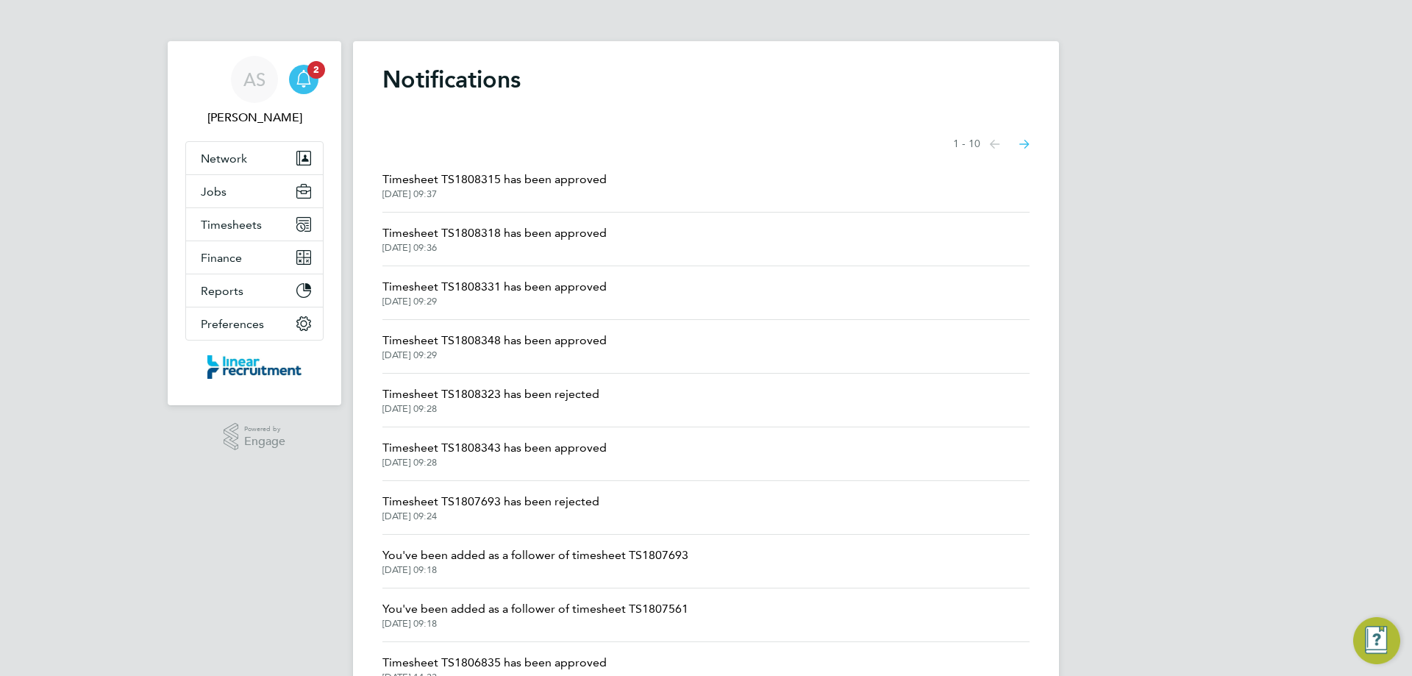
click at [465, 170] on li "Timesheet TS1808315 has been approved 26 Aug 2025, 09:37" at bounding box center [705, 186] width 647 height 54
click at [467, 175] on span "Timesheet TS1808315 has been approved" at bounding box center [494, 180] width 224 height 18
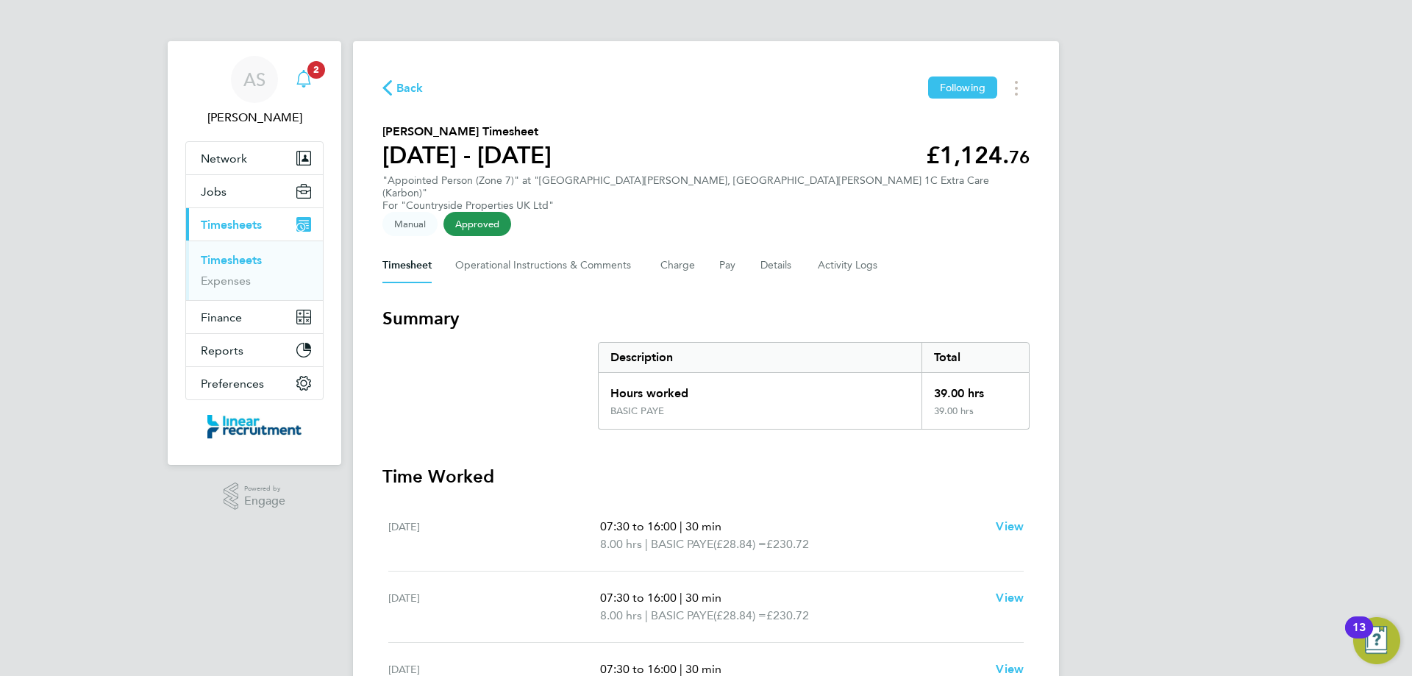
click at [312, 81] on div "Main navigation" at bounding box center [303, 79] width 29 height 29
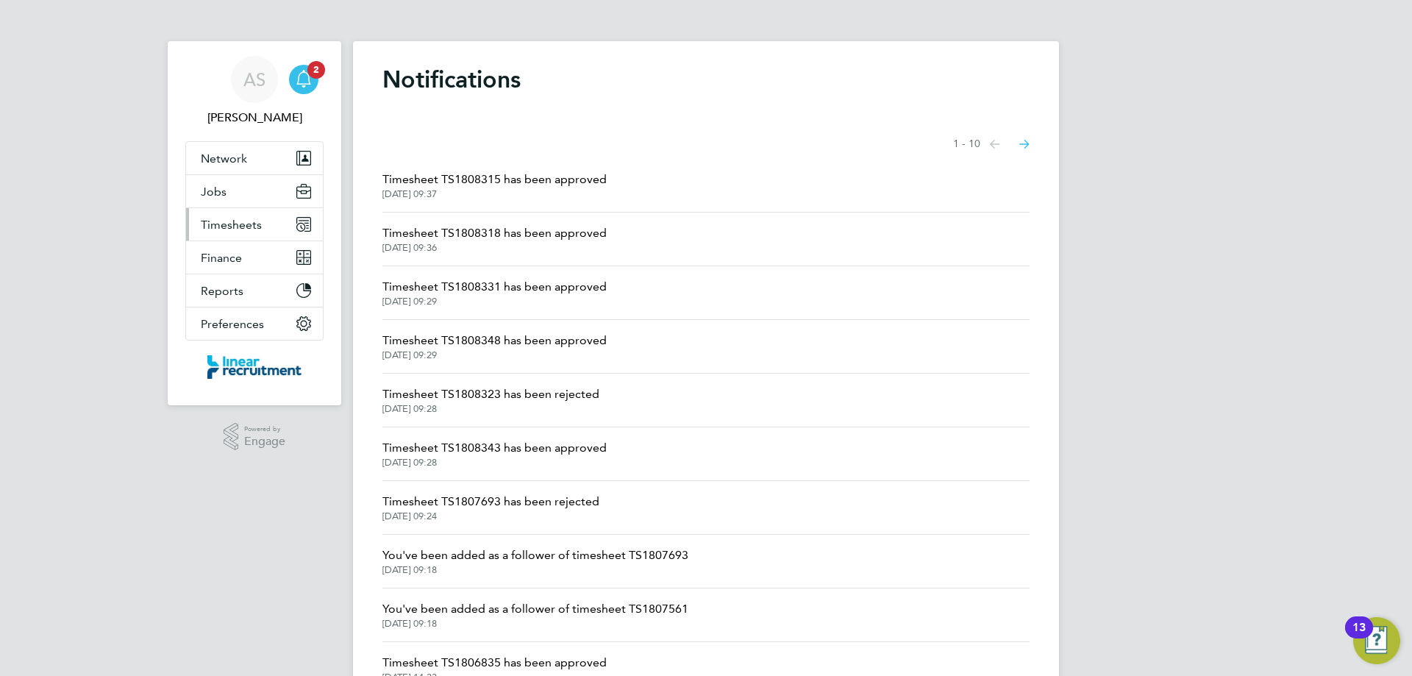
click at [260, 223] on span "Timesheets" at bounding box center [231, 225] width 61 height 14
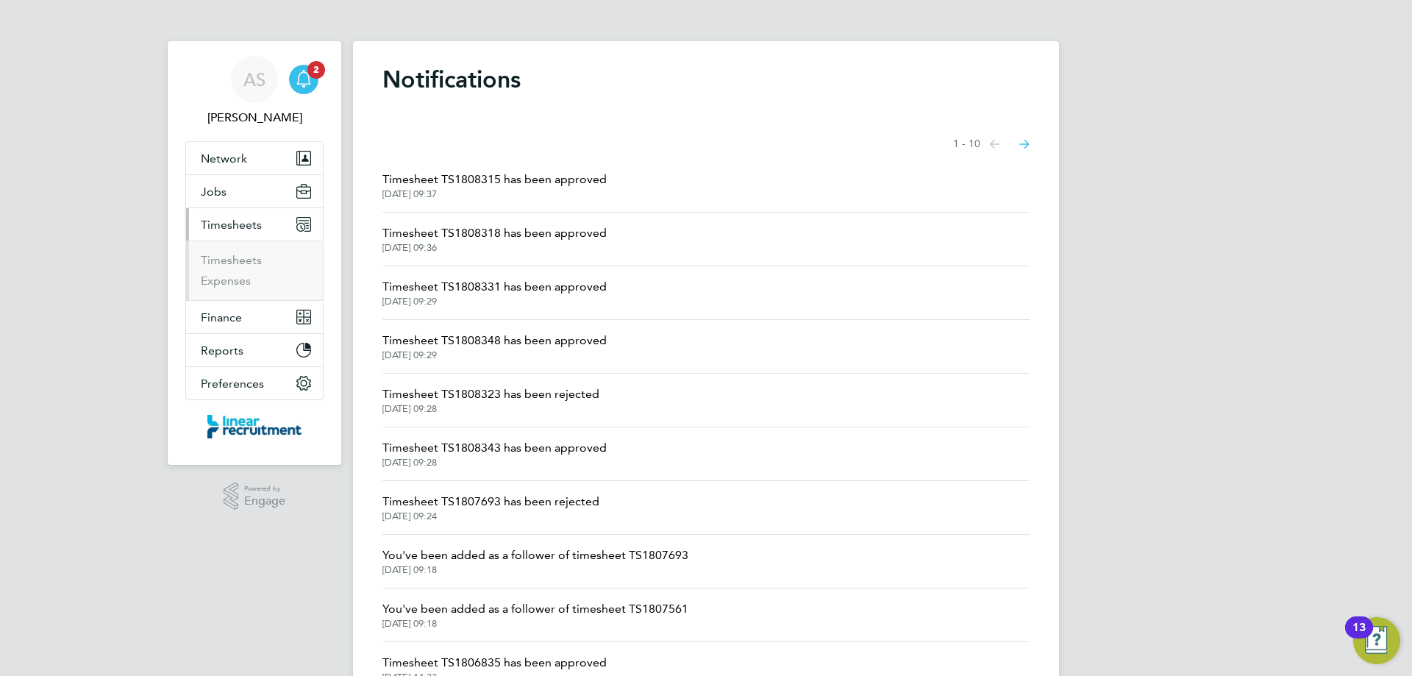
click at [229, 251] on ul "Timesheets Expenses" at bounding box center [254, 270] width 137 height 60
click at [230, 262] on link "Timesheets" at bounding box center [231, 260] width 61 height 14
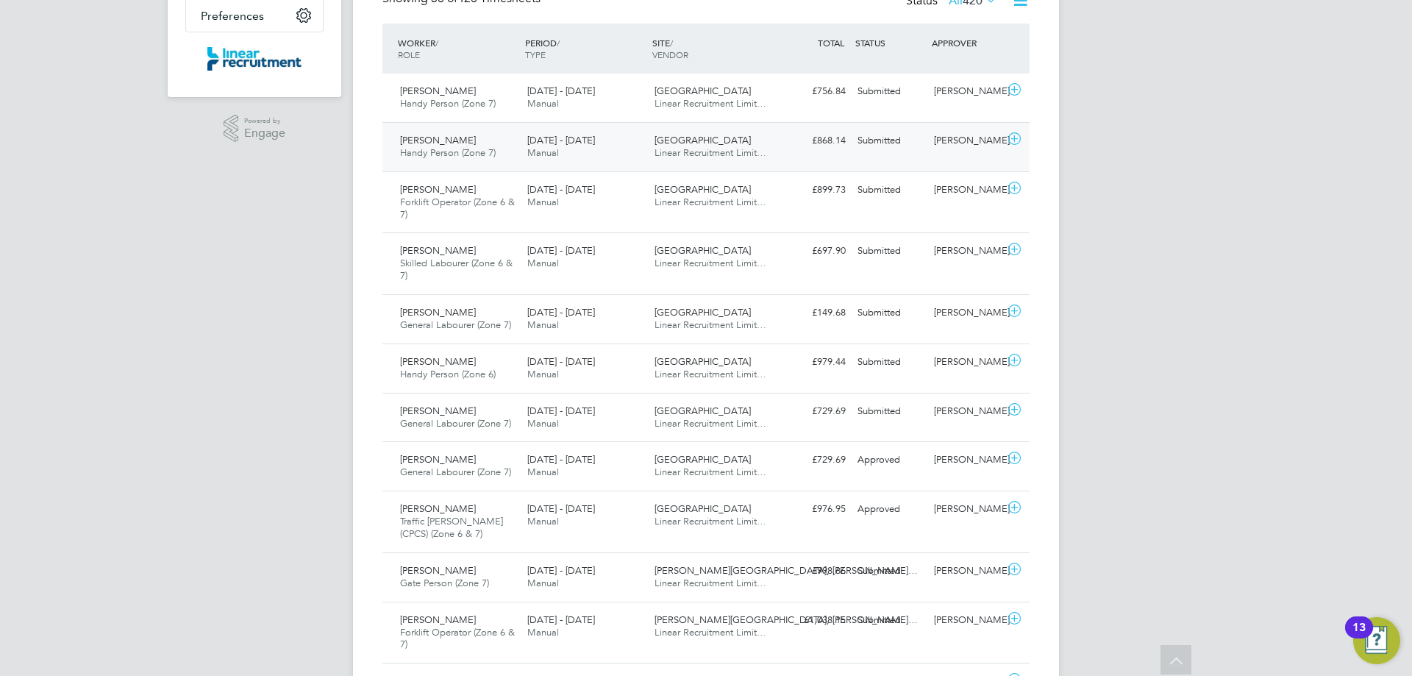
scroll to position [588, 0]
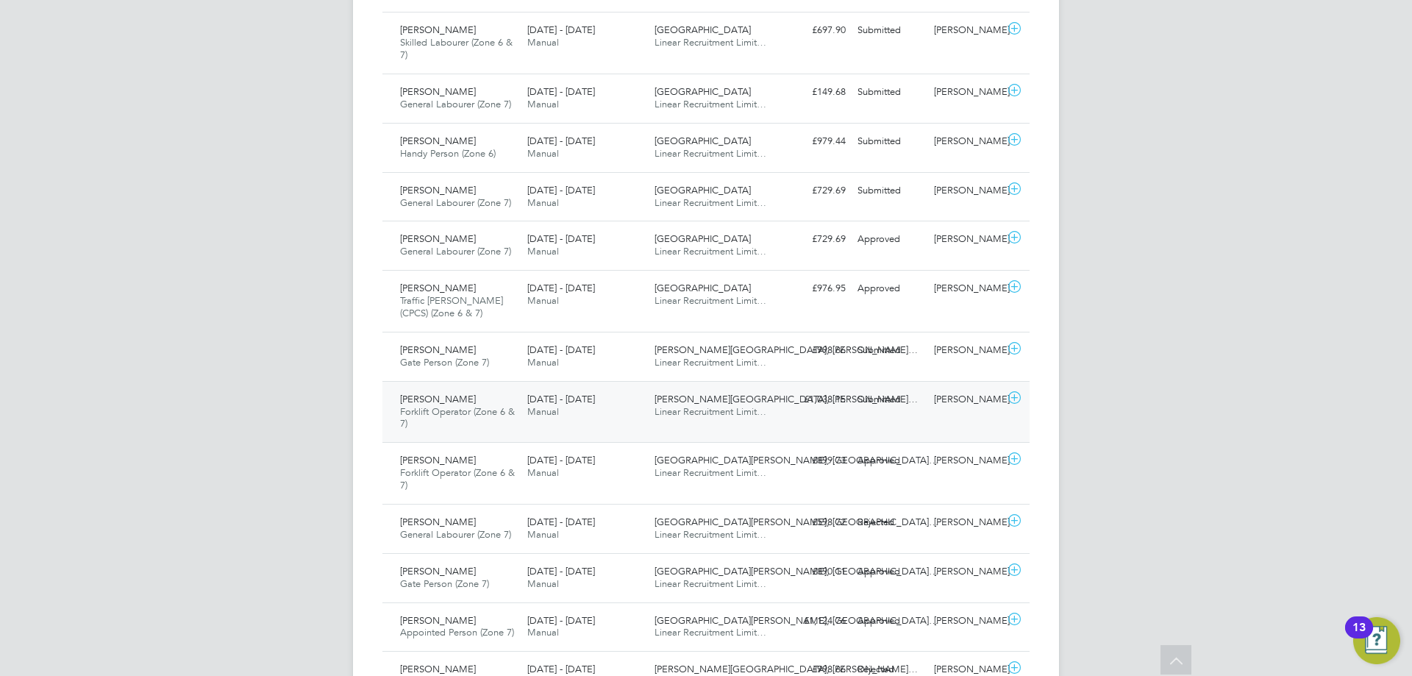
click at [743, 414] on span "Linear Recruitment Limit…" at bounding box center [710, 411] width 112 height 12
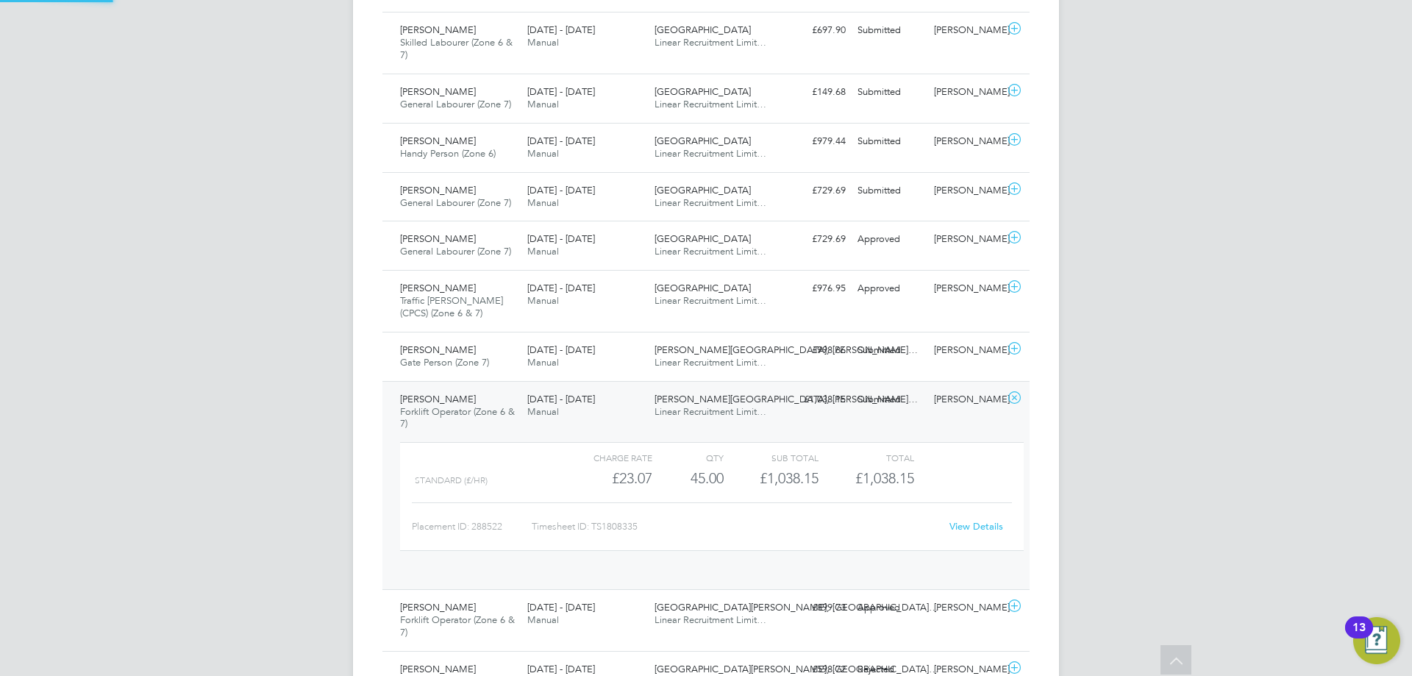
scroll to position [25, 143]
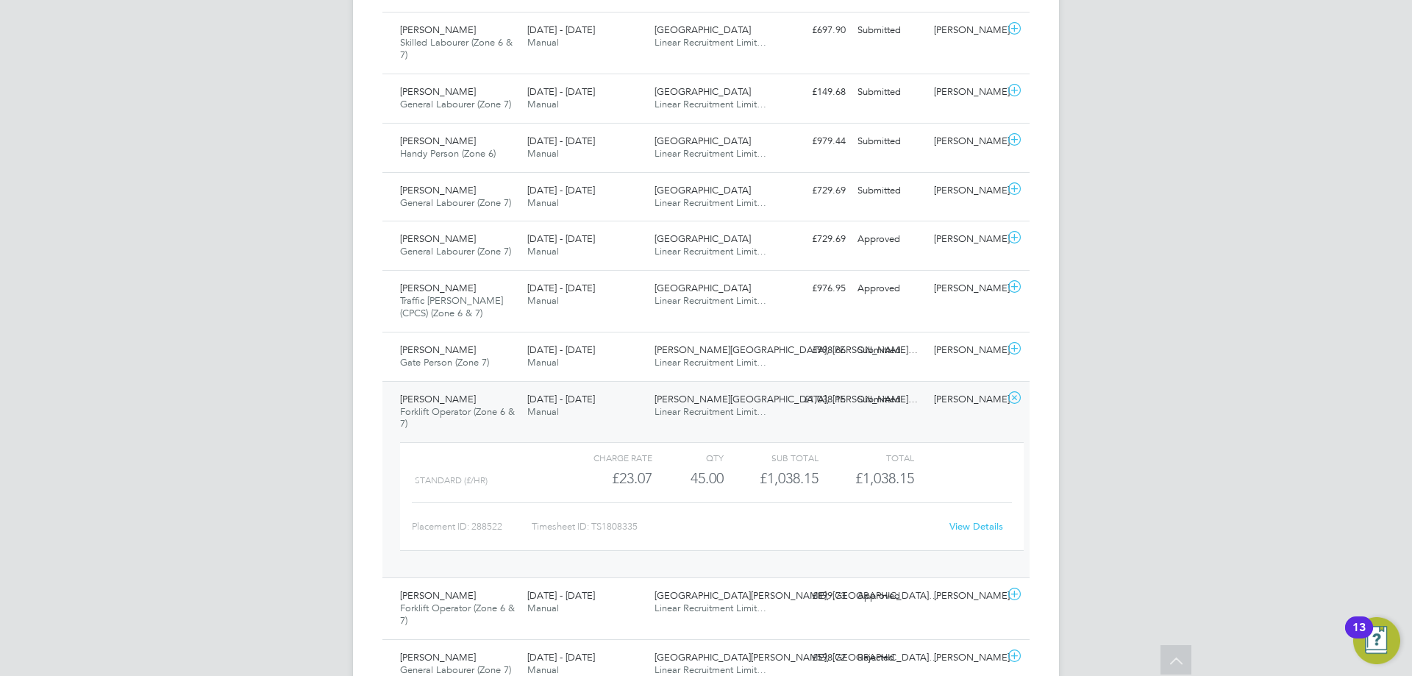
click at [972, 523] on link "View Details" at bounding box center [976, 526] width 54 height 12
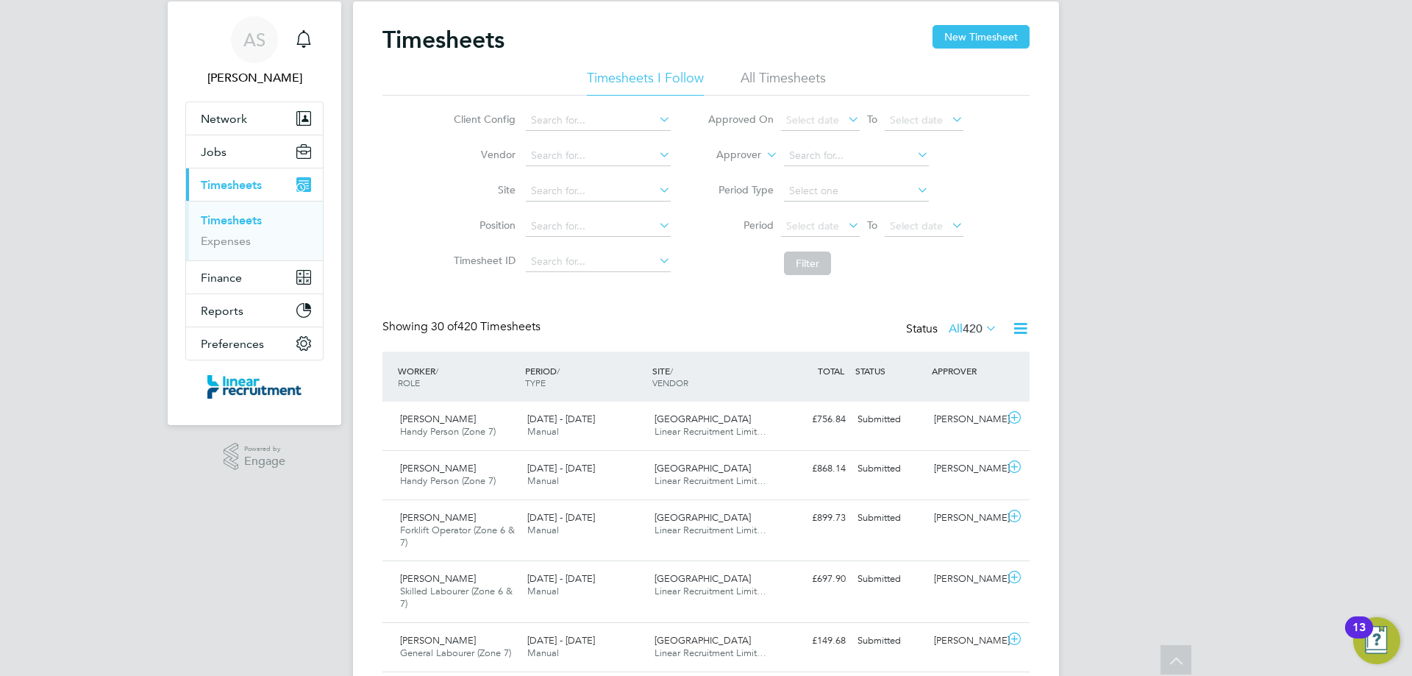
scroll to position [0, 0]
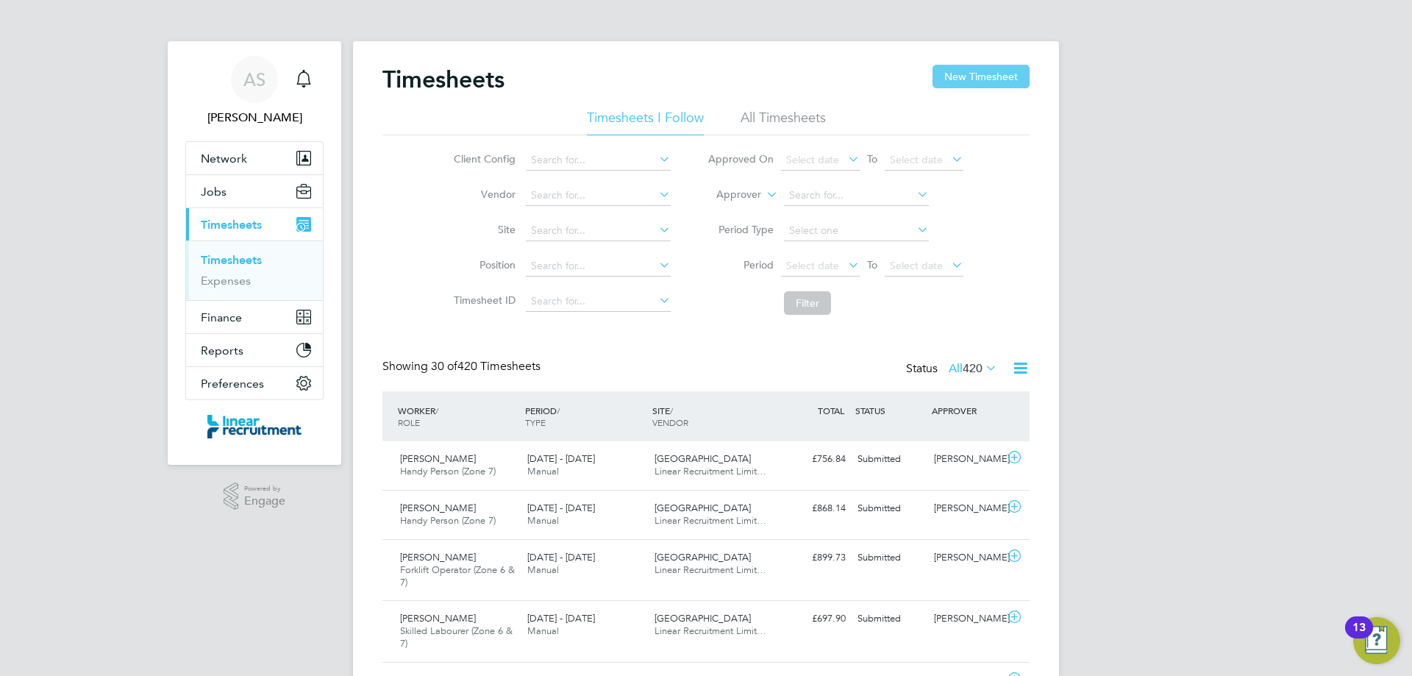
click at [1008, 87] on button "New Timesheet" at bounding box center [980, 77] width 97 height 24
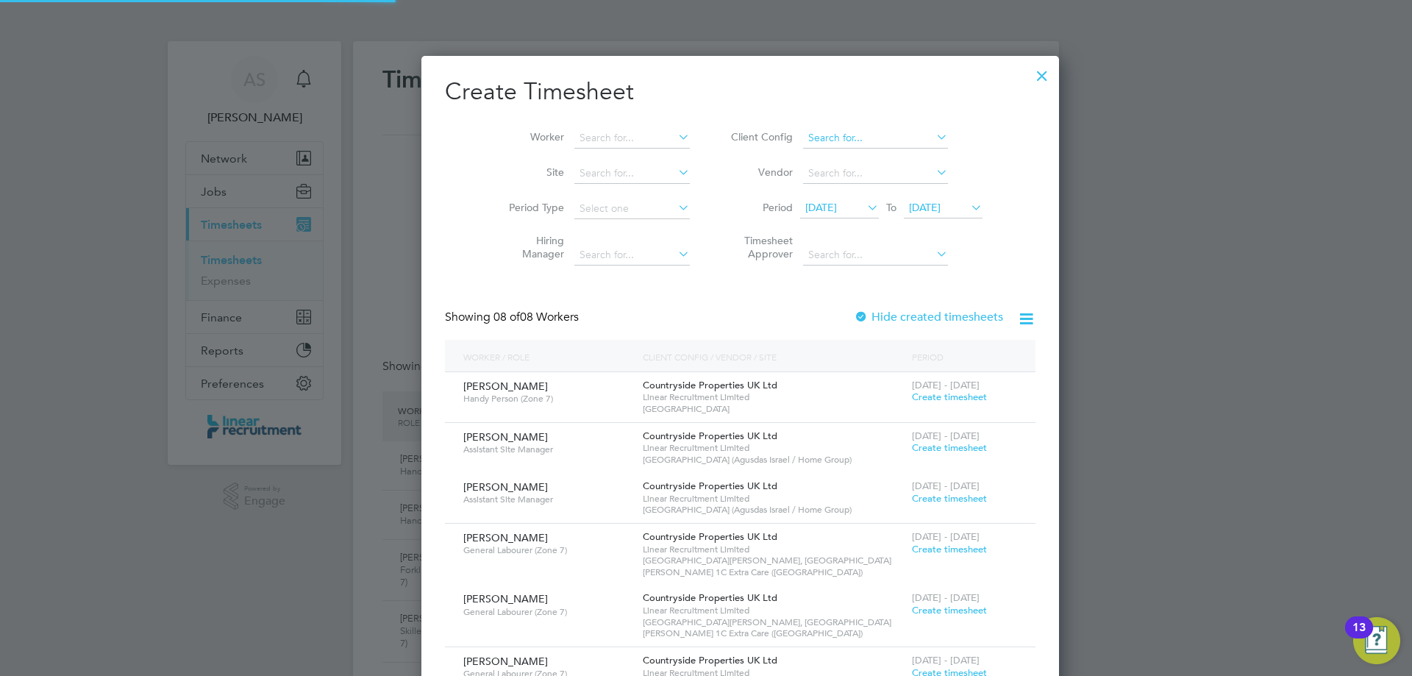
scroll to position [1002, 569]
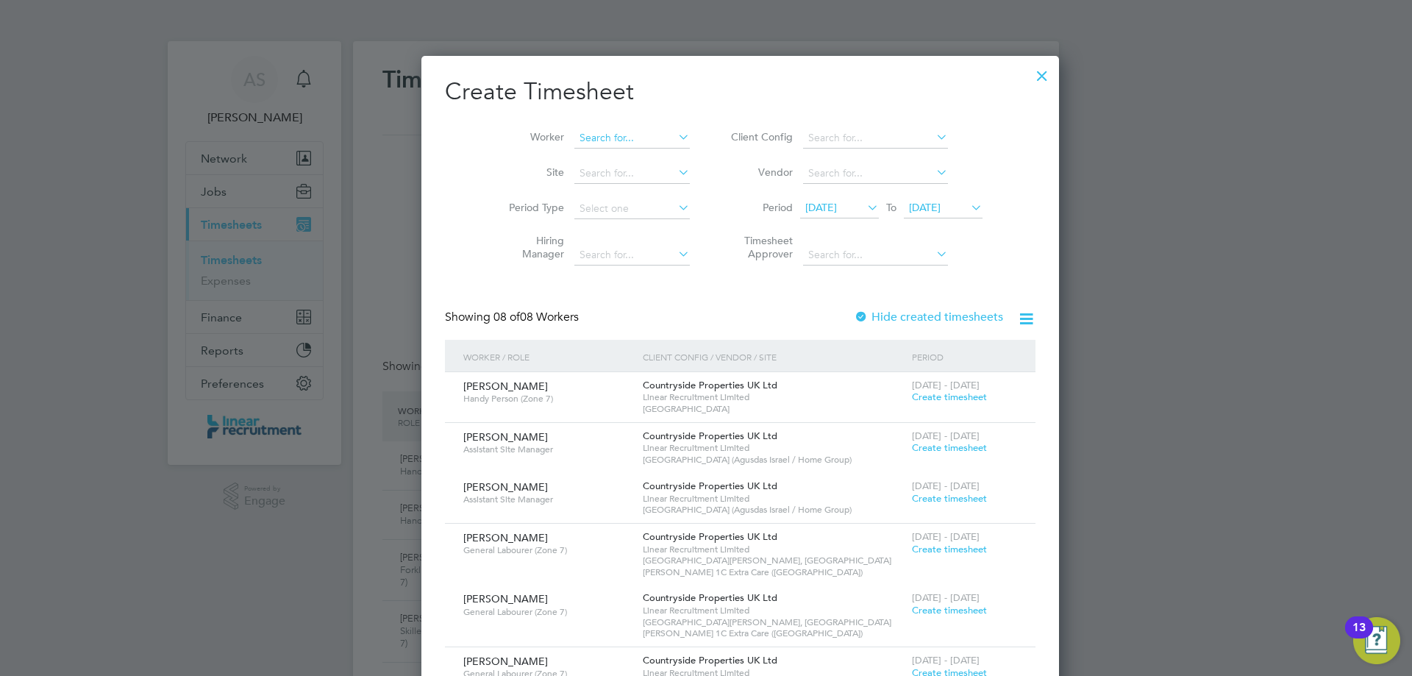
click at [599, 132] on input at bounding box center [631, 138] width 115 height 21
click at [599, 159] on b "Metcalf" at bounding box center [624, 157] width 85 height 12
type input "[PERSON_NAME]"
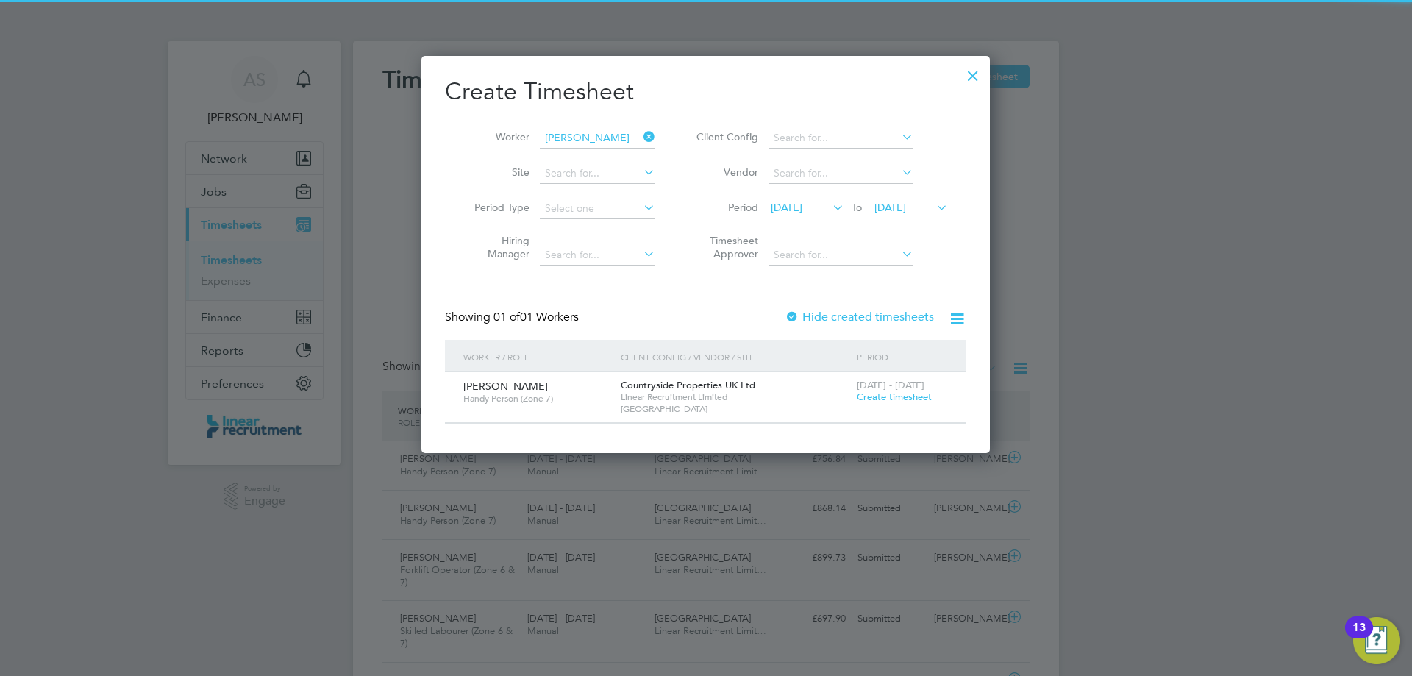
scroll to position [396, 569]
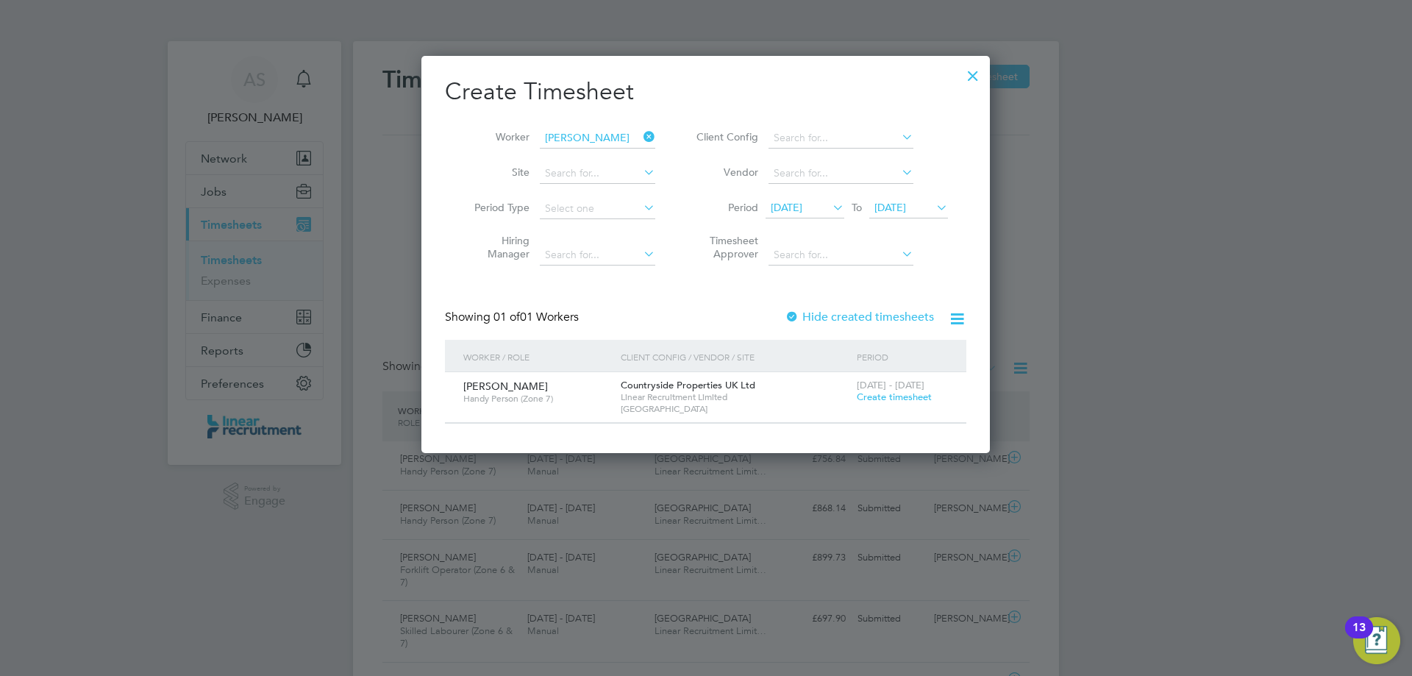
click at [910, 394] on span "Create timesheet" at bounding box center [894, 396] width 75 height 12
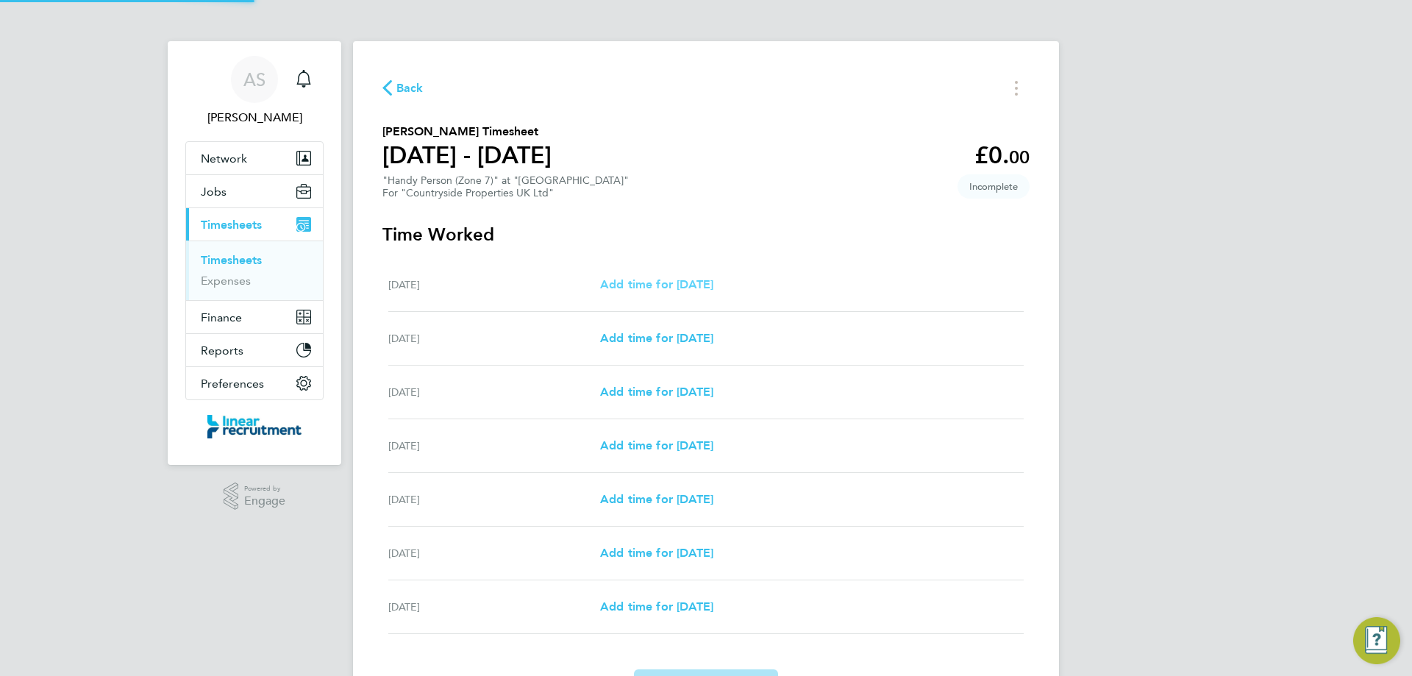
click at [631, 291] on link "Add time for [DATE]" at bounding box center [656, 285] width 113 height 18
select select "30"
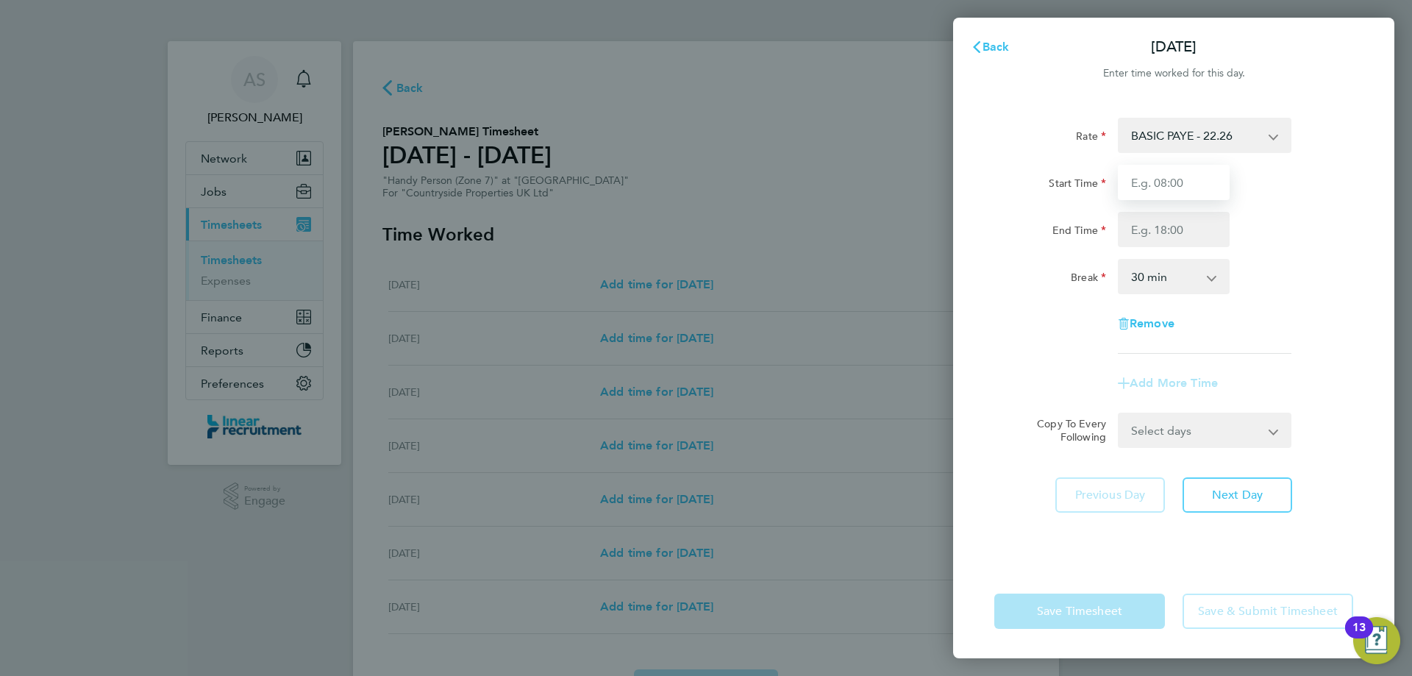
click at [1143, 185] on input "Start Time" at bounding box center [1174, 182] width 112 height 35
type input "07:30"
click at [1176, 230] on input "End Time" at bounding box center [1174, 229] width 112 height 35
type input "16:00"
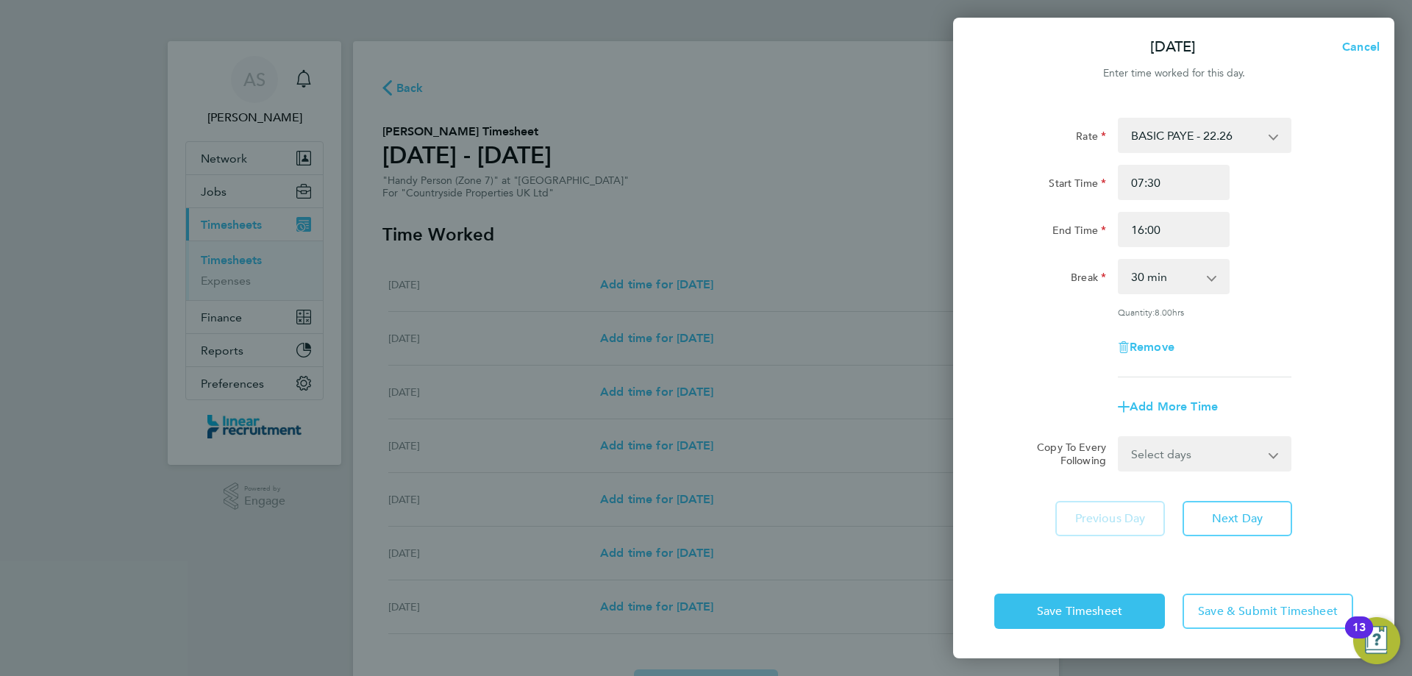
click at [1344, 257] on div "Rate BASIC PAYE - 22.26 Start Time 07:30 End Time 16:00 Break 0 min 15 min 30 m…" at bounding box center [1173, 248] width 359 height 260
click at [1204, 460] on select "Select days Day Weekday (Mon-Fri) Weekend (Sat-Sun) [DATE] [DATE] [DATE] [DATE]…" at bounding box center [1196, 453] width 154 height 32
select select "DAY"
click at [1119, 437] on select "Select days Day Weekday (Mon-Fri) Weekend (Sat-Sun) [DATE] [DATE] [DATE] [DATE]…" at bounding box center [1196, 453] width 154 height 32
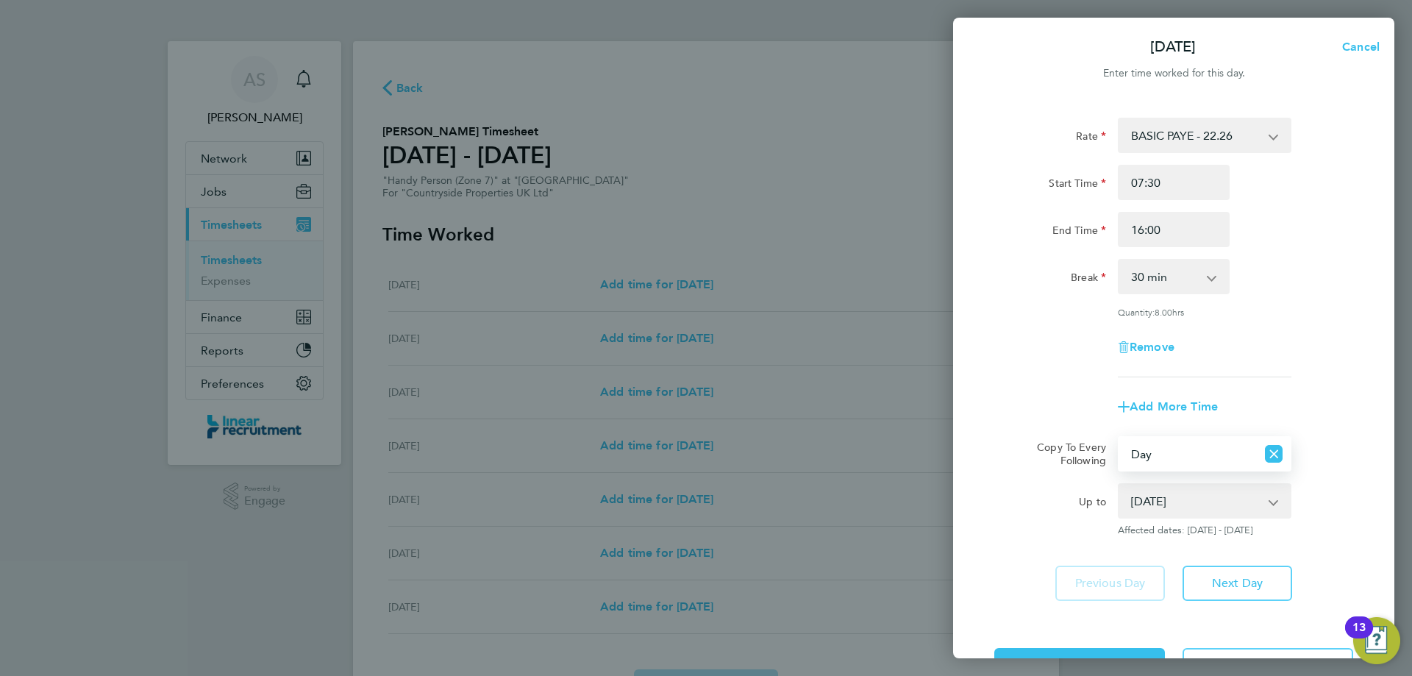
drag, startPoint x: 1203, startPoint y: 467, endPoint x: 1162, endPoint y: 507, distance: 57.7
click at [1162, 507] on select "[DATE] [DATE] [DATE] [DATE] [DATE] [DATE]" at bounding box center [1195, 501] width 153 height 32
select select "[DATE]"
click at [1119, 485] on select "[DATE] [DATE] [DATE] [DATE] [DATE] [DATE]" at bounding box center [1195, 501] width 153 height 32
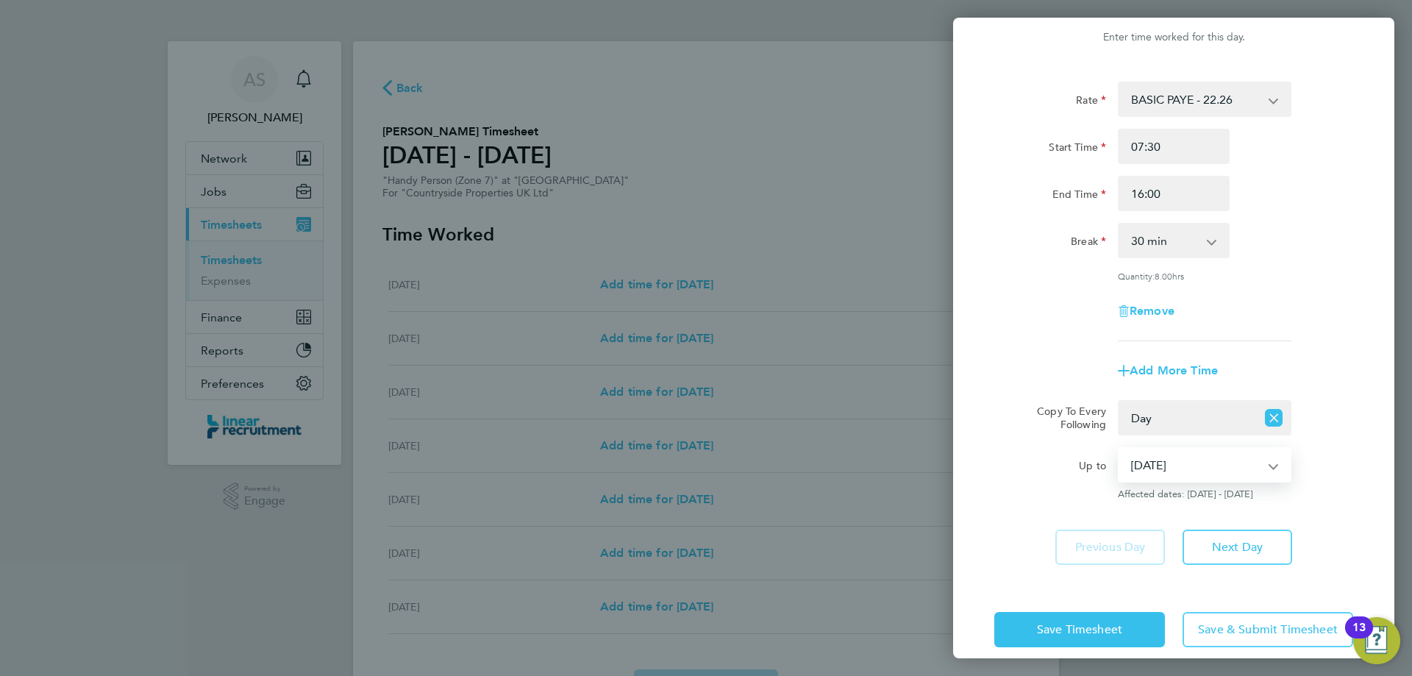
scroll to position [53, 0]
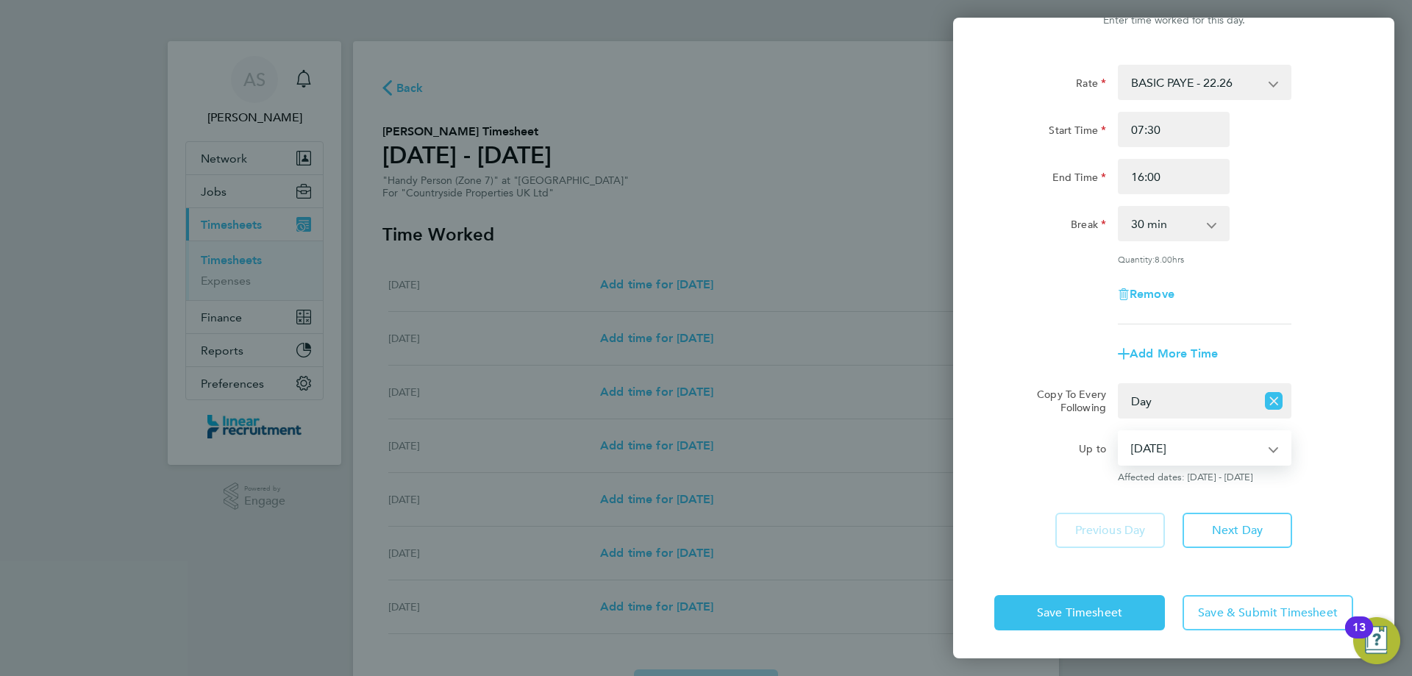
click at [1134, 590] on div "Save Timesheet Save & Submit Timesheet" at bounding box center [1173, 612] width 441 height 94
click at [1129, 601] on button "Save Timesheet" at bounding box center [1079, 612] width 171 height 35
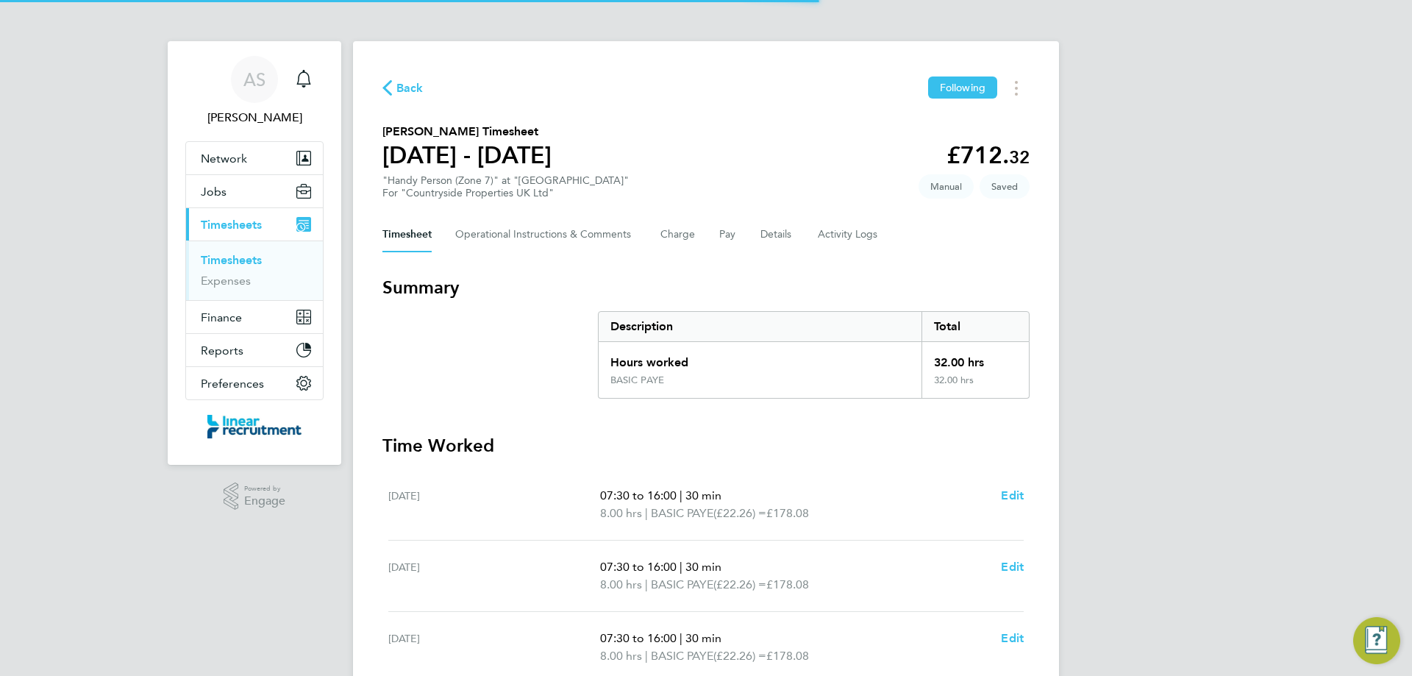
scroll to position [369, 0]
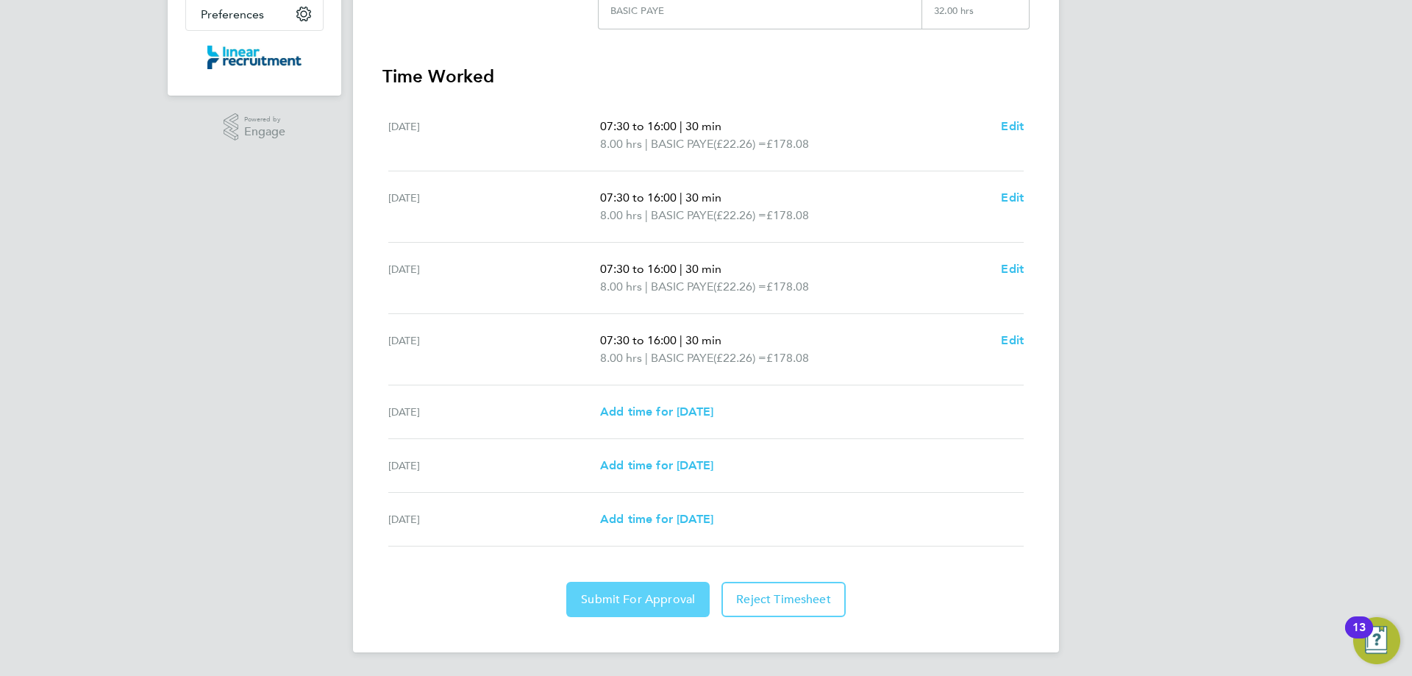
click at [671, 591] on button "Submit For Approval" at bounding box center [637, 599] width 143 height 35
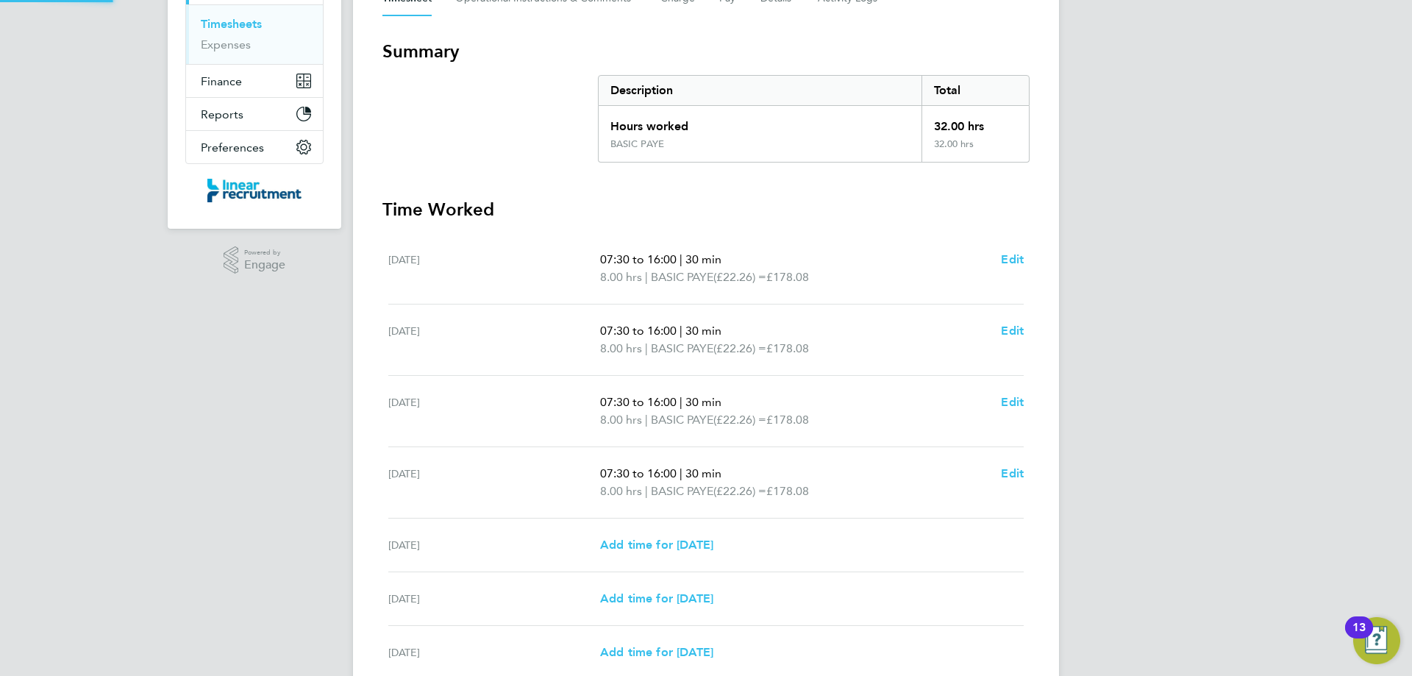
scroll to position [0, 0]
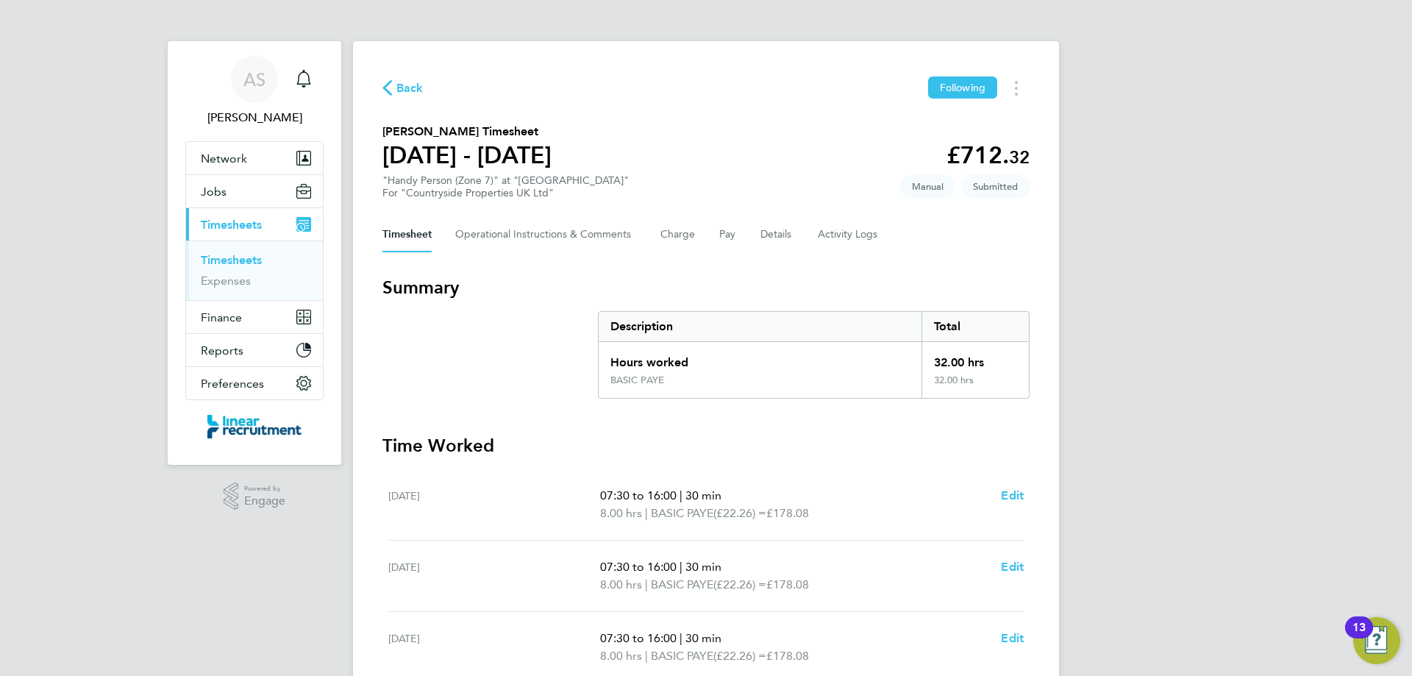
click at [396, 77] on div "Back Following" at bounding box center [705, 87] width 647 height 23
click at [415, 105] on div "Back Following Jordan Metcalf's Timesheet 18 - 24 Aug 2025 £712. 32 "Handy Pers…" at bounding box center [706, 531] width 706 height 980
click at [406, 93] on span "Back" at bounding box center [409, 88] width 27 height 18
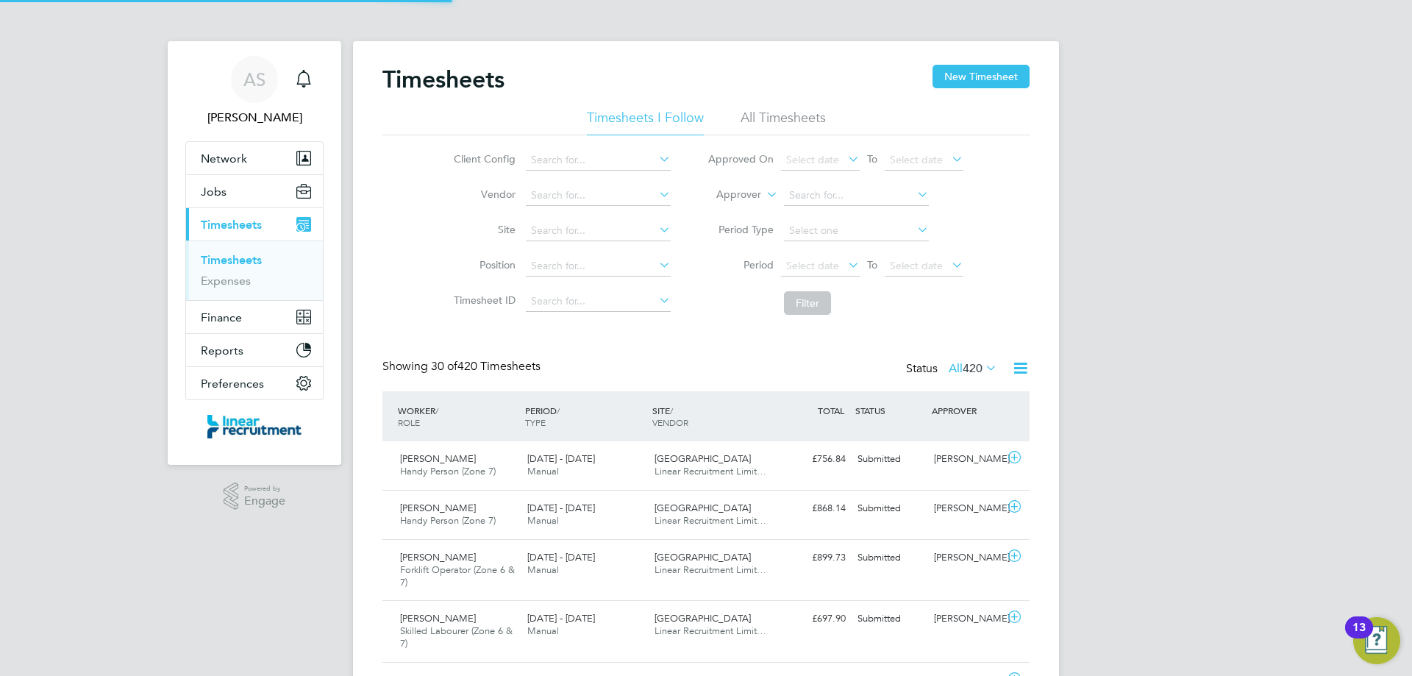
scroll to position [49, 128]
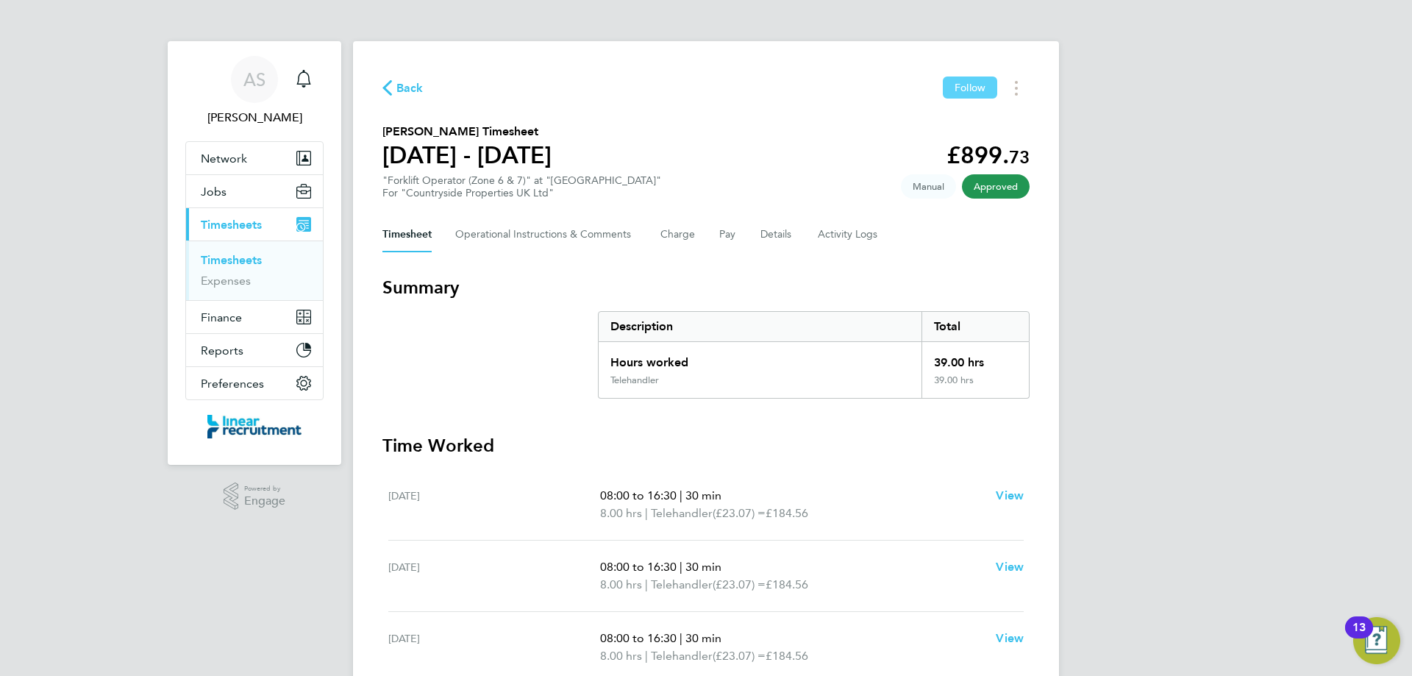
click at [968, 85] on span "Follow" at bounding box center [969, 87] width 31 height 13
click at [410, 82] on span "Back" at bounding box center [409, 88] width 27 height 18
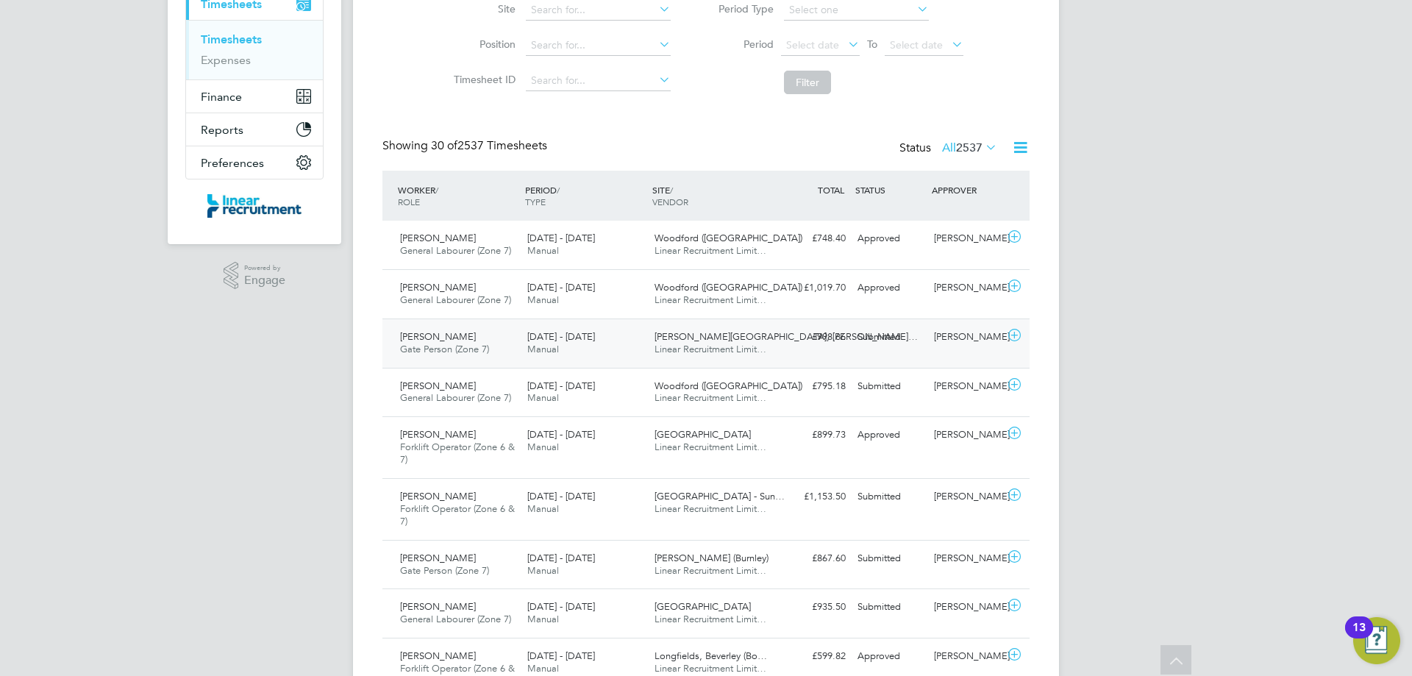
click at [737, 353] on span "Linear Recruitment Limit…" at bounding box center [710, 349] width 112 height 12
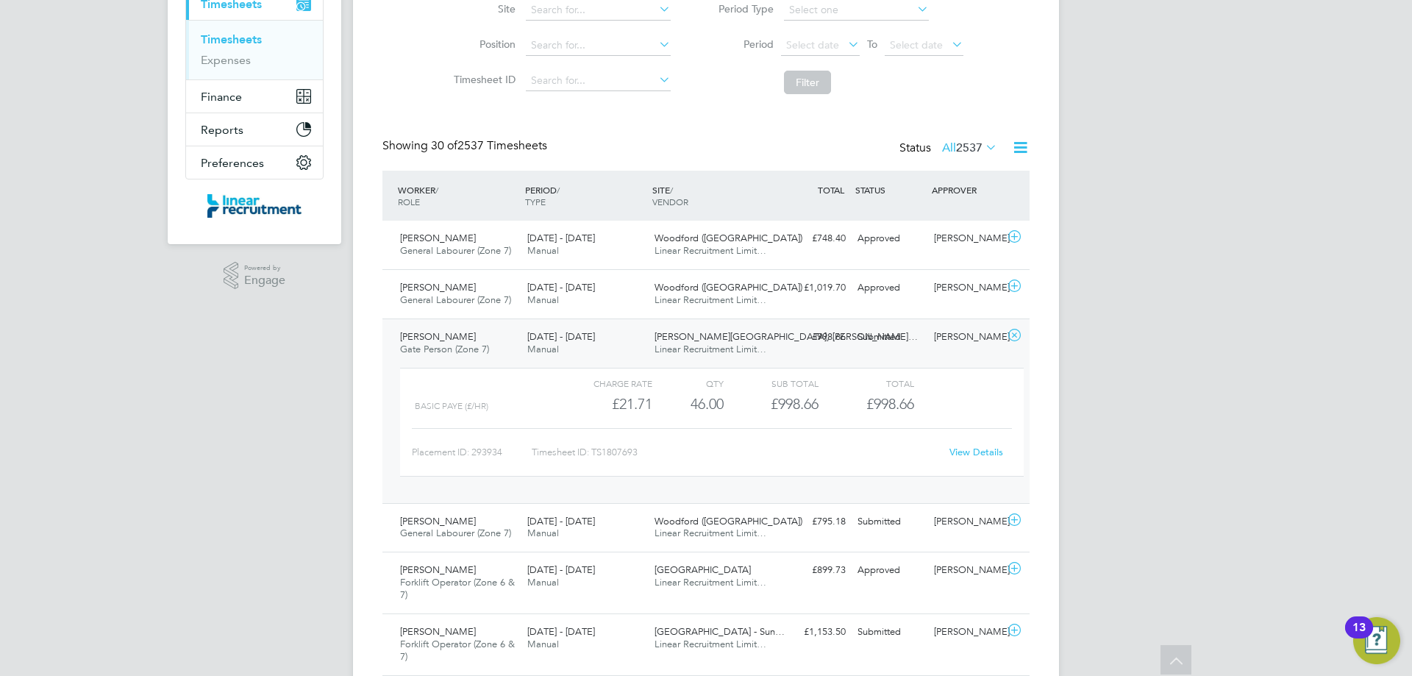
click at [963, 461] on div "View Details" at bounding box center [976, 452] width 72 height 24
click at [963, 454] on link "View Details" at bounding box center [976, 452] width 54 height 12
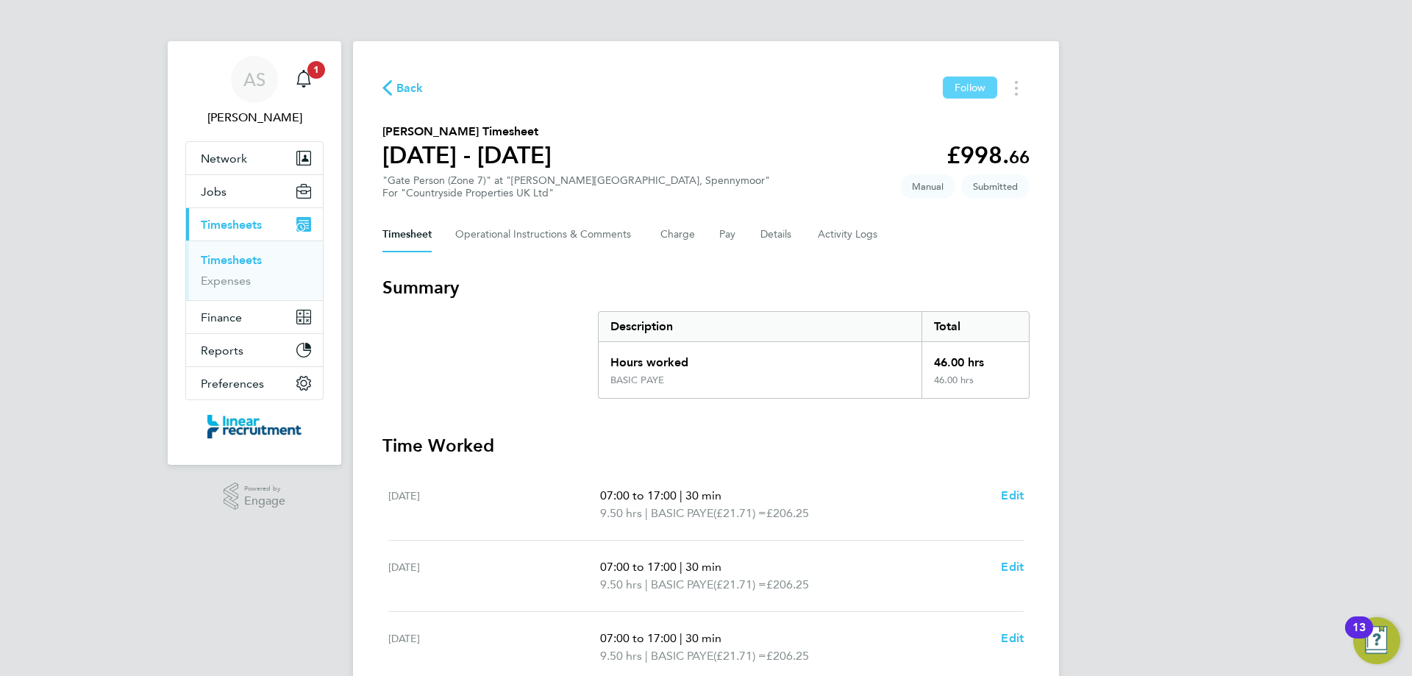
click at [946, 94] on button "Follow" at bounding box center [970, 87] width 54 height 22
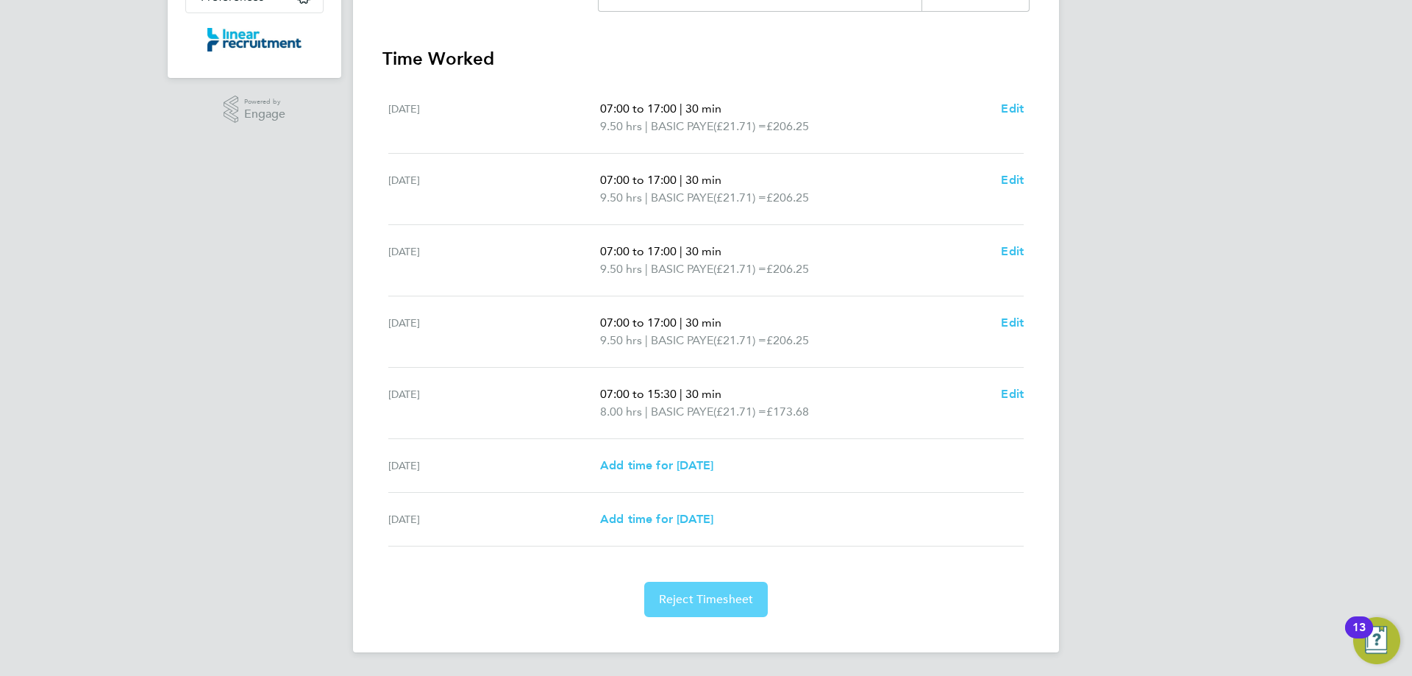
click at [696, 611] on button "Reject Timesheet" at bounding box center [706, 599] width 124 height 35
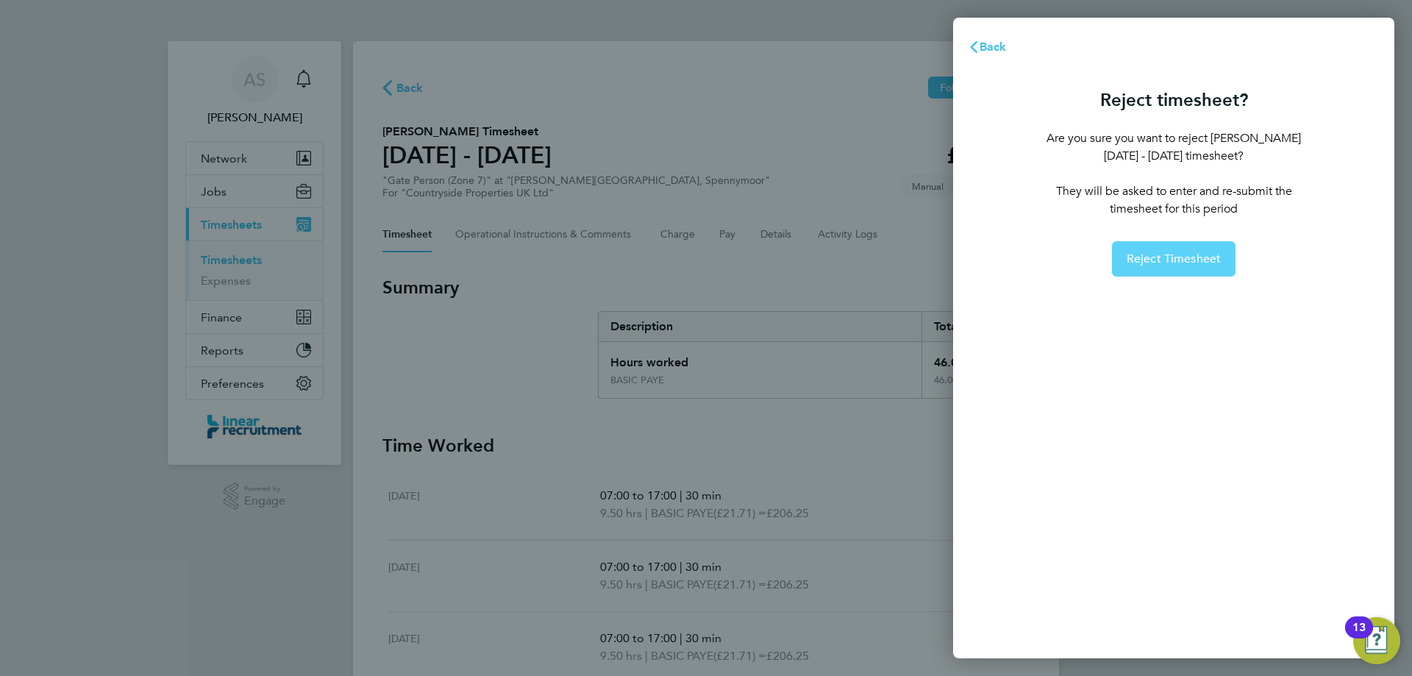
click at [1182, 271] on button "Reject Timesheet" at bounding box center [1174, 258] width 124 height 35
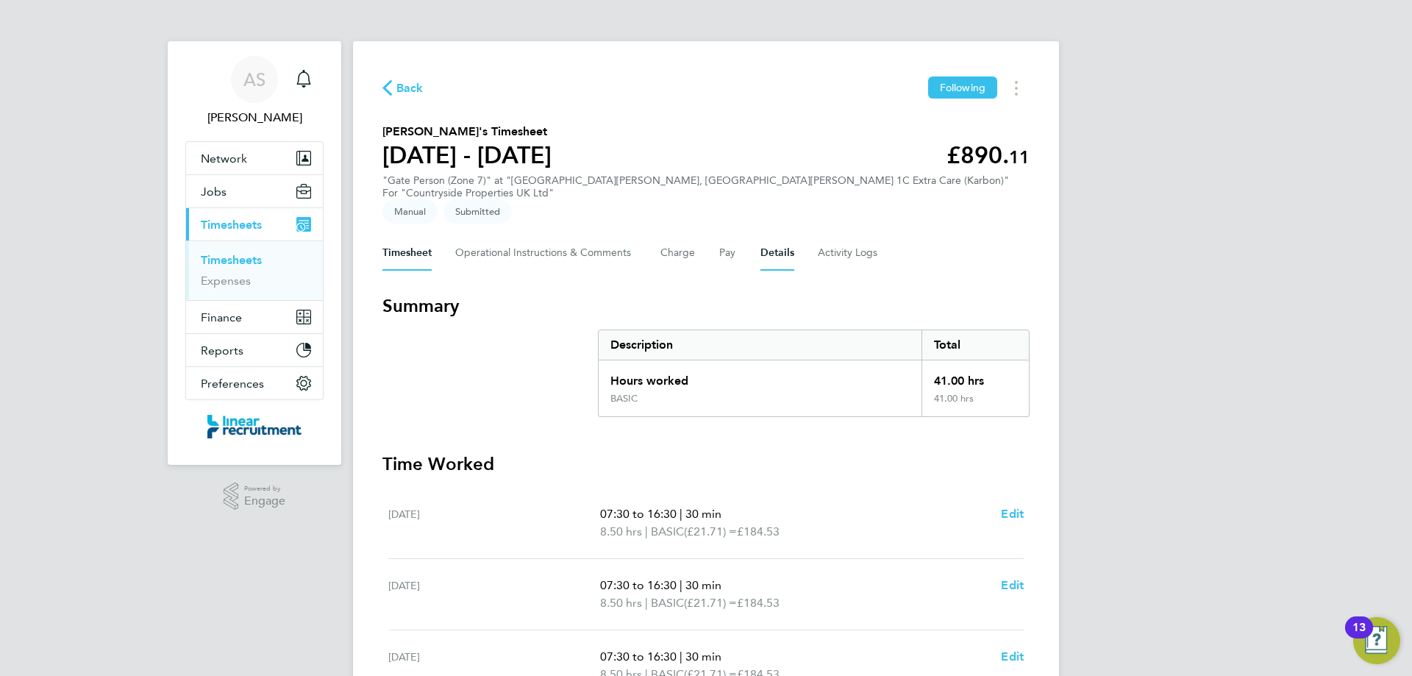
click at [778, 237] on button "Details" at bounding box center [777, 252] width 34 height 35
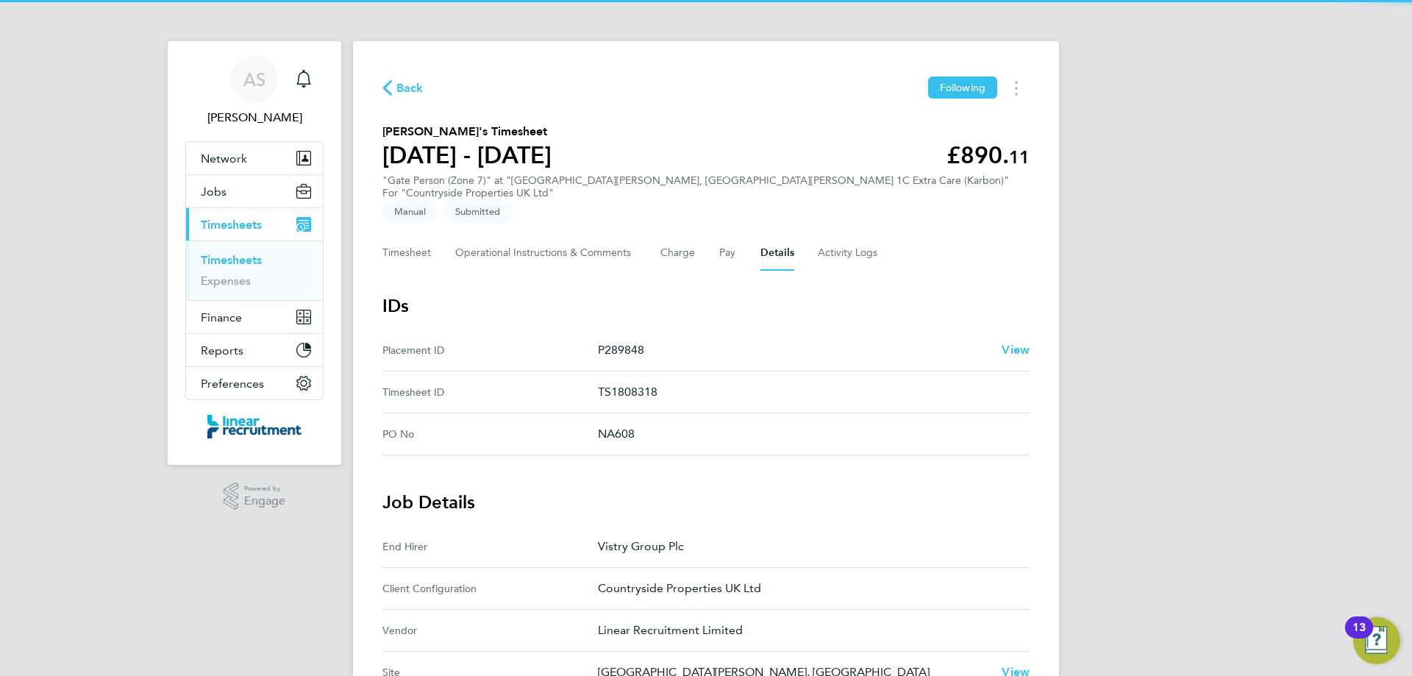
scroll to position [368, 0]
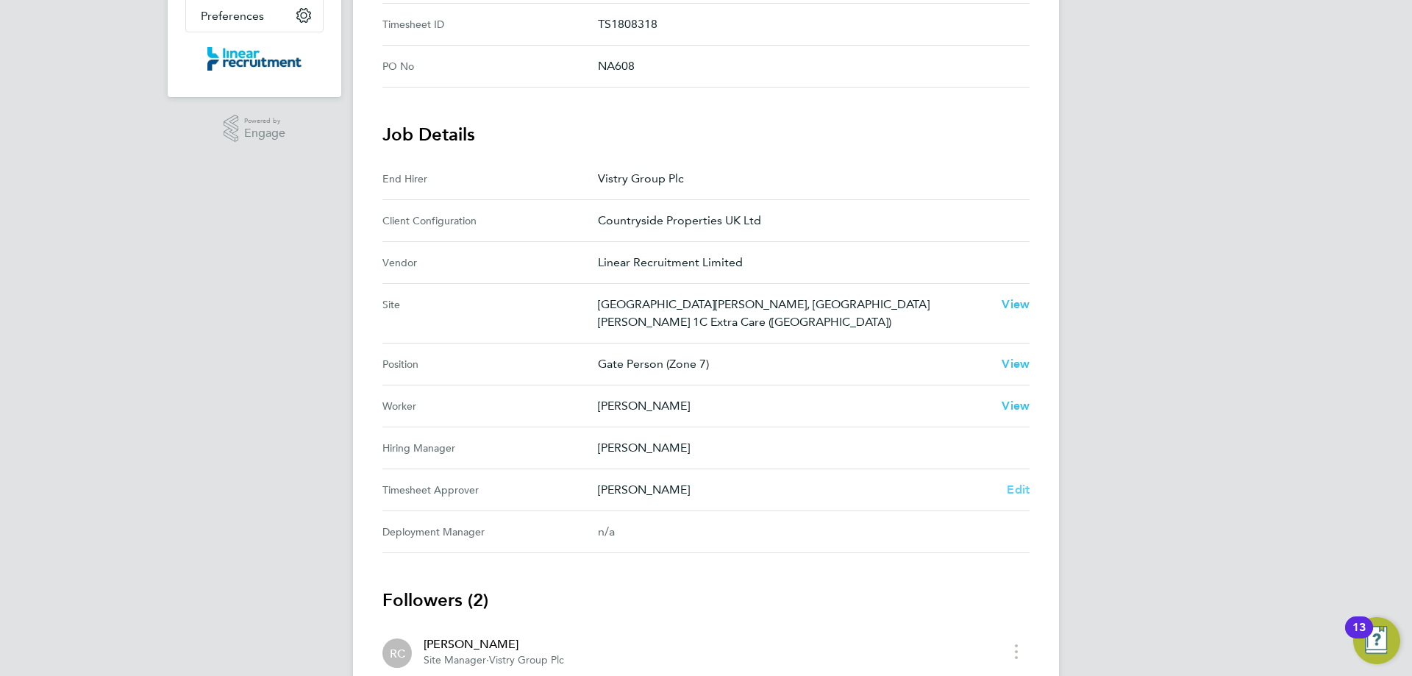
drag, startPoint x: 1025, startPoint y: 428, endPoint x: 1012, endPoint y: 455, distance: 29.9
click at [1022, 430] on Manager "Hiring Manager [PERSON_NAME]" at bounding box center [705, 448] width 647 height 42
click at [1011, 482] on span "Edit" at bounding box center [1018, 489] width 23 height 14
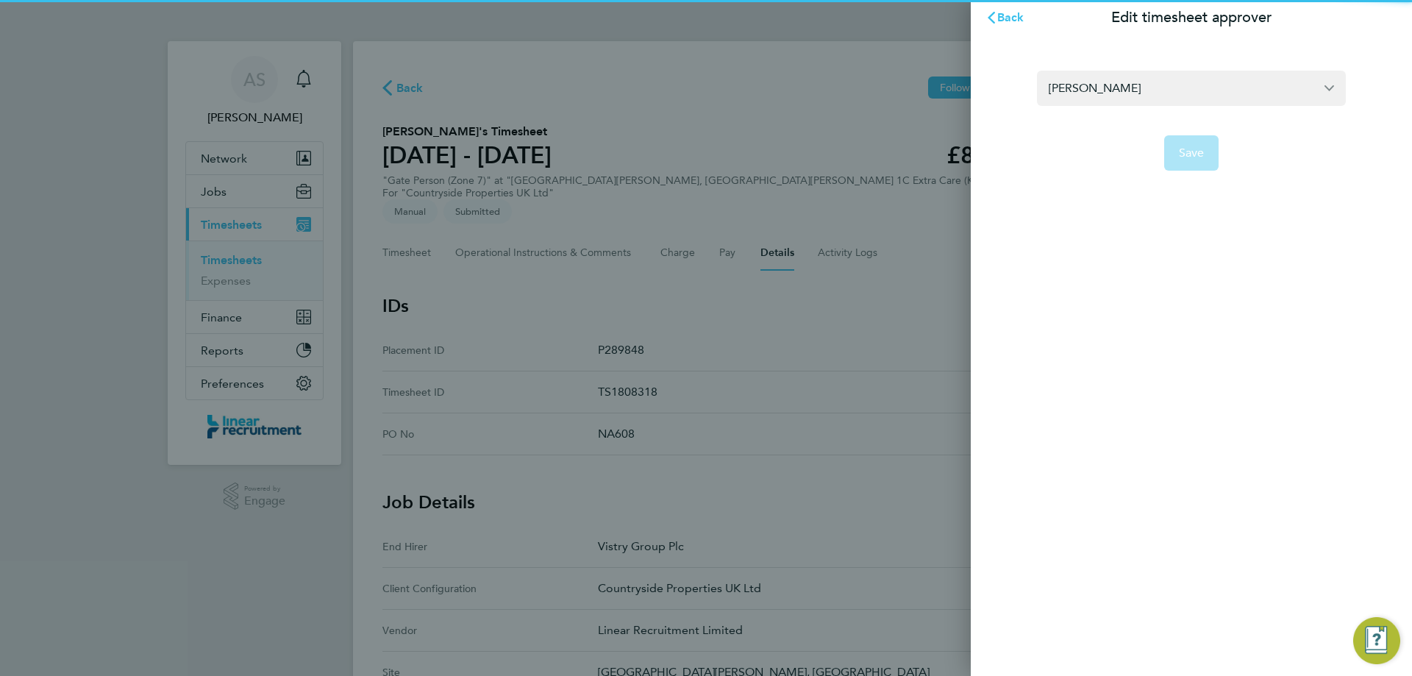
click at [1204, 68] on section "Rob Connell Save" at bounding box center [1191, 112] width 359 height 118
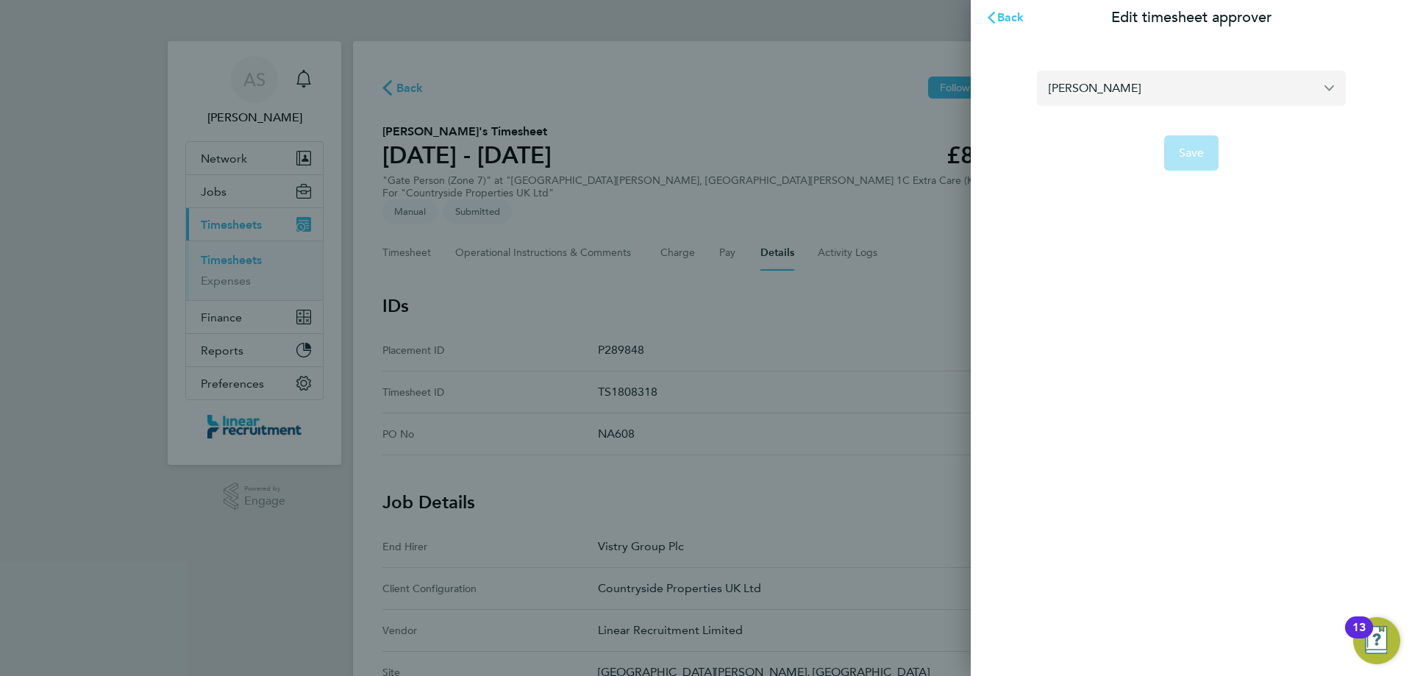
click at [1196, 80] on input "[PERSON_NAME]" at bounding box center [1191, 88] width 309 height 35
click at [1049, 87] on input "an marsha" at bounding box center [1191, 88] width 309 height 35
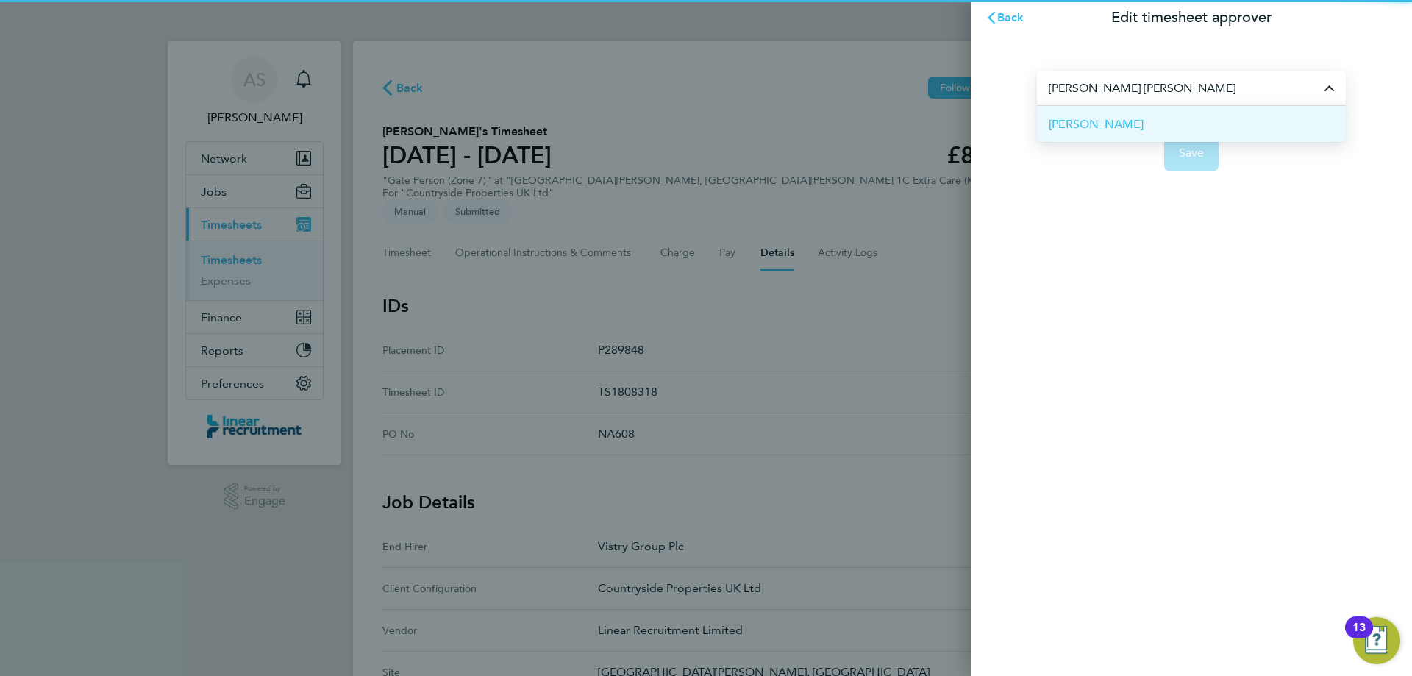
click at [1116, 132] on li "[PERSON_NAME]" at bounding box center [1191, 124] width 309 height 36
type input "[PERSON_NAME]"
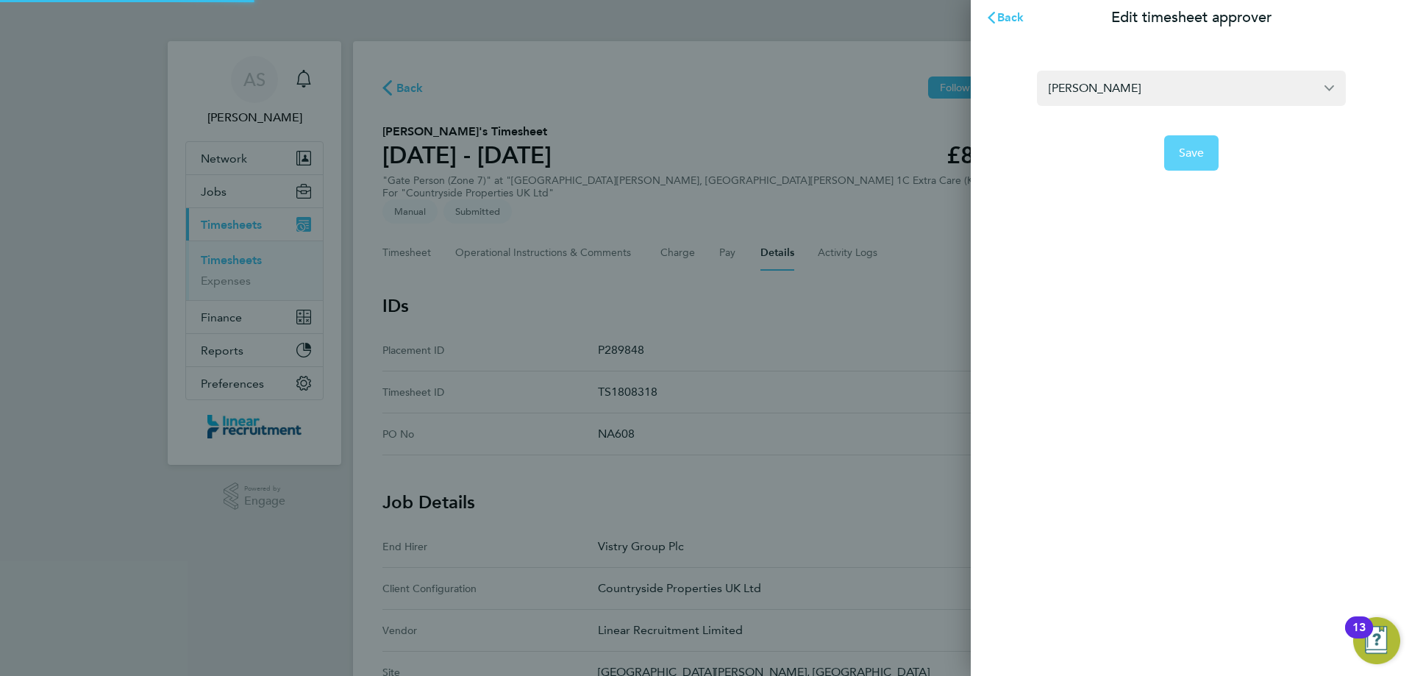
click at [1187, 159] on span "Save" at bounding box center [1192, 153] width 26 height 15
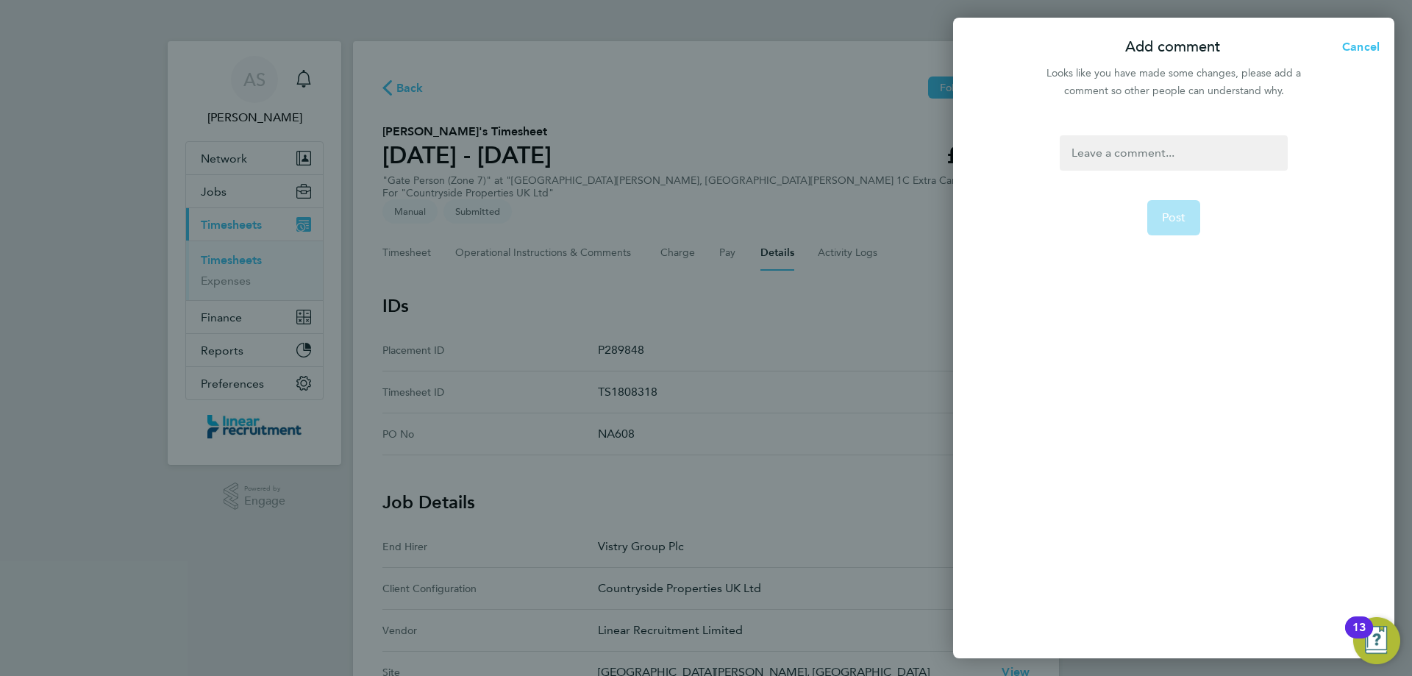
click at [1128, 142] on div at bounding box center [1173, 152] width 227 height 35
drag, startPoint x: 1255, startPoint y: 158, endPoint x: 965, endPoint y: 160, distance: 289.7
click at [965, 160] on div "Corrected Timesheet Approver Post" at bounding box center [1173, 388] width 441 height 540
copy div "Corrected Timesheet Approver"
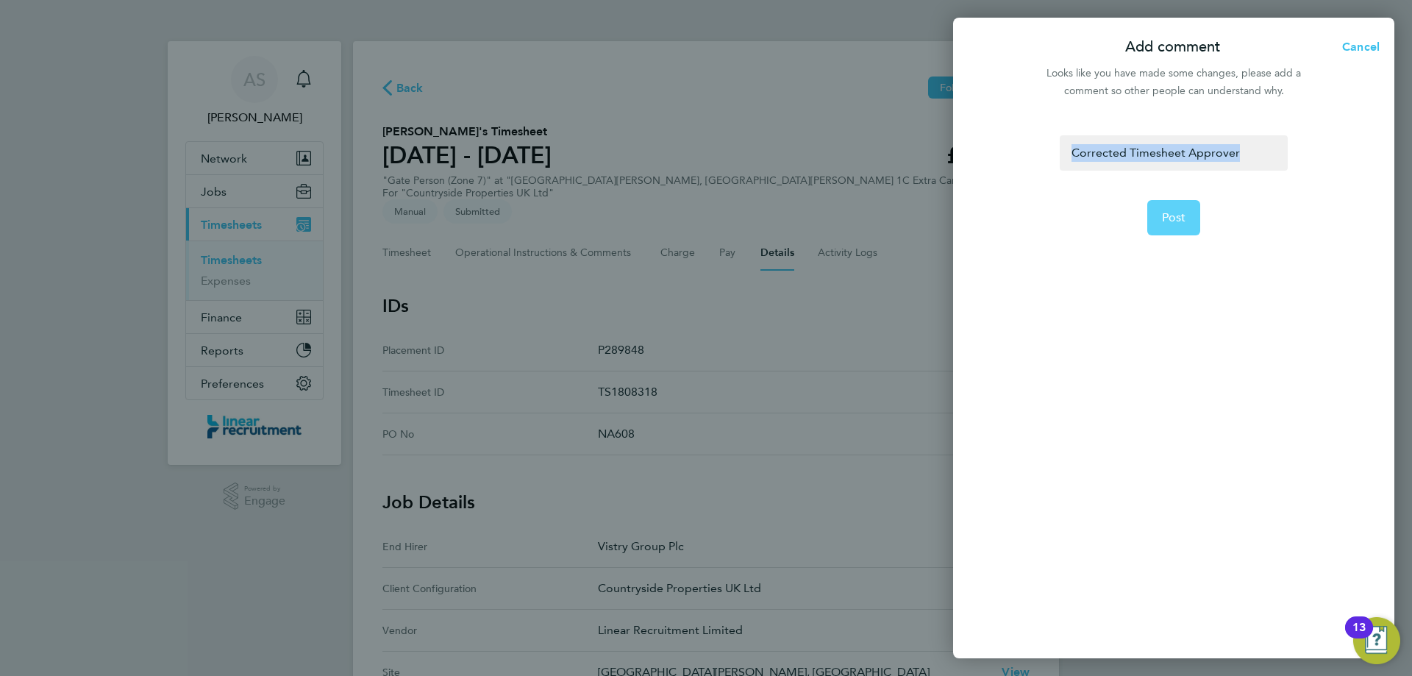
click at [1166, 208] on button "Post" at bounding box center [1174, 217] width 54 height 35
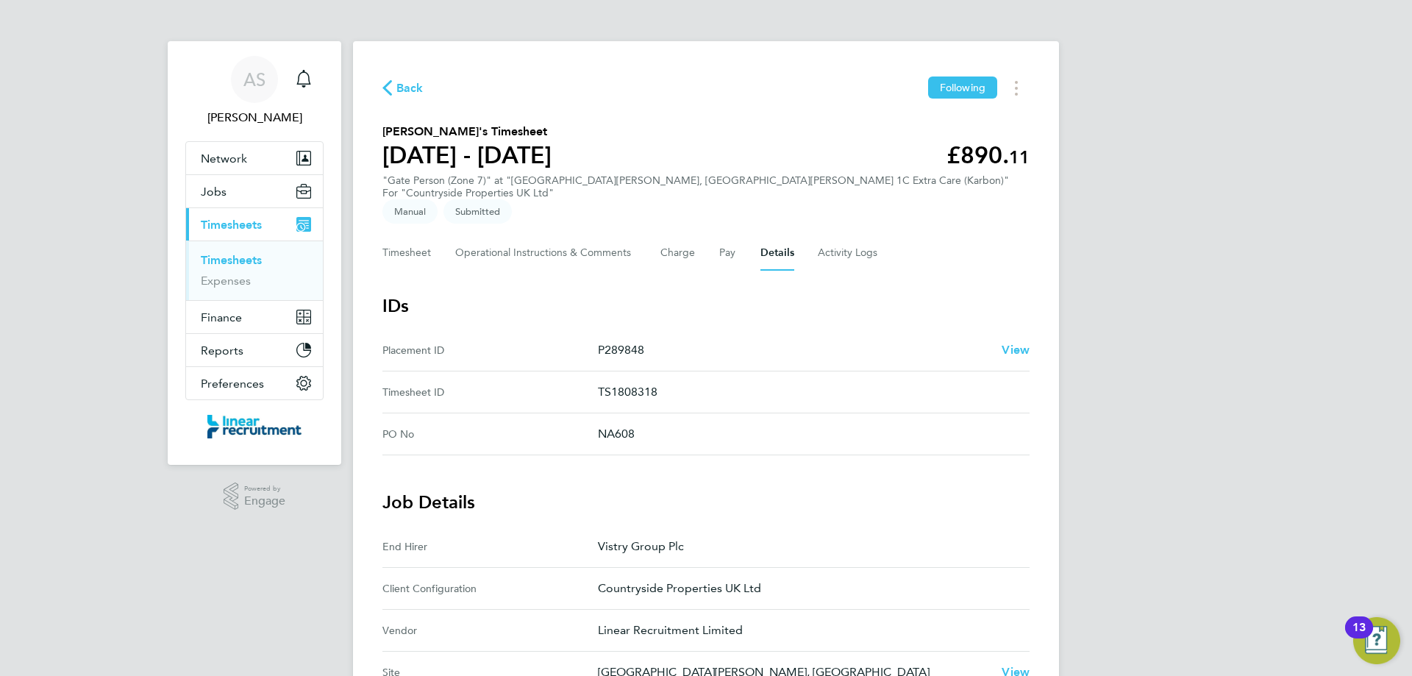
click at [410, 86] on span "Back" at bounding box center [409, 88] width 27 height 18
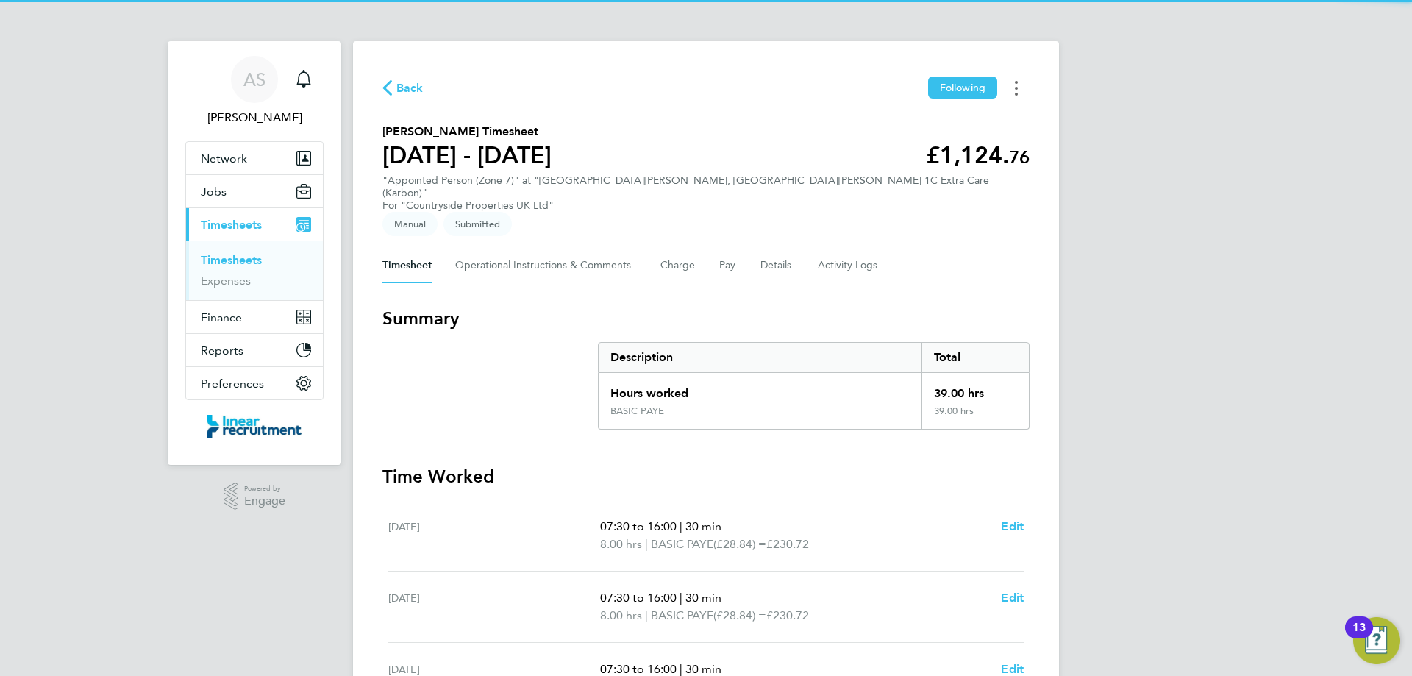
click at [1017, 91] on icon "Timesheets Menu" at bounding box center [1016, 88] width 3 height 15
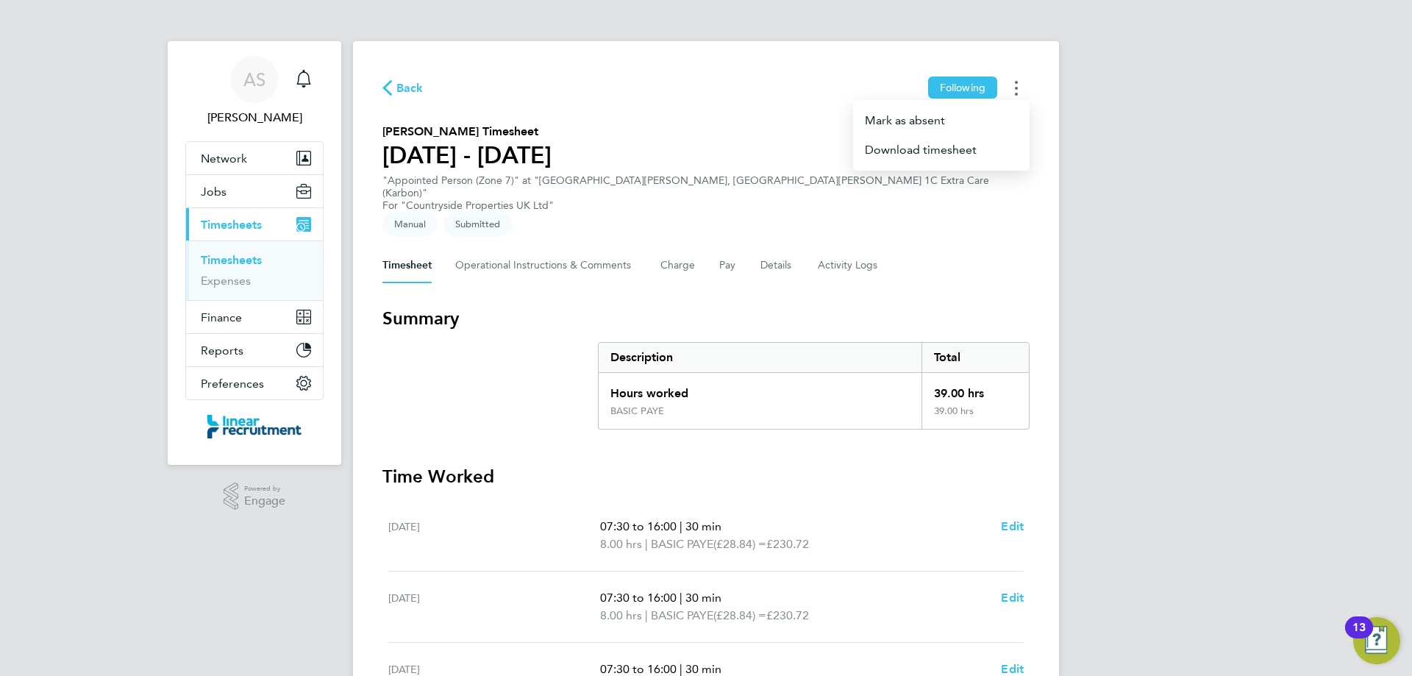
click at [1017, 91] on icon "Timesheets Menu" at bounding box center [1016, 88] width 3 height 15
click at [762, 248] on button "Details" at bounding box center [777, 265] width 34 height 35
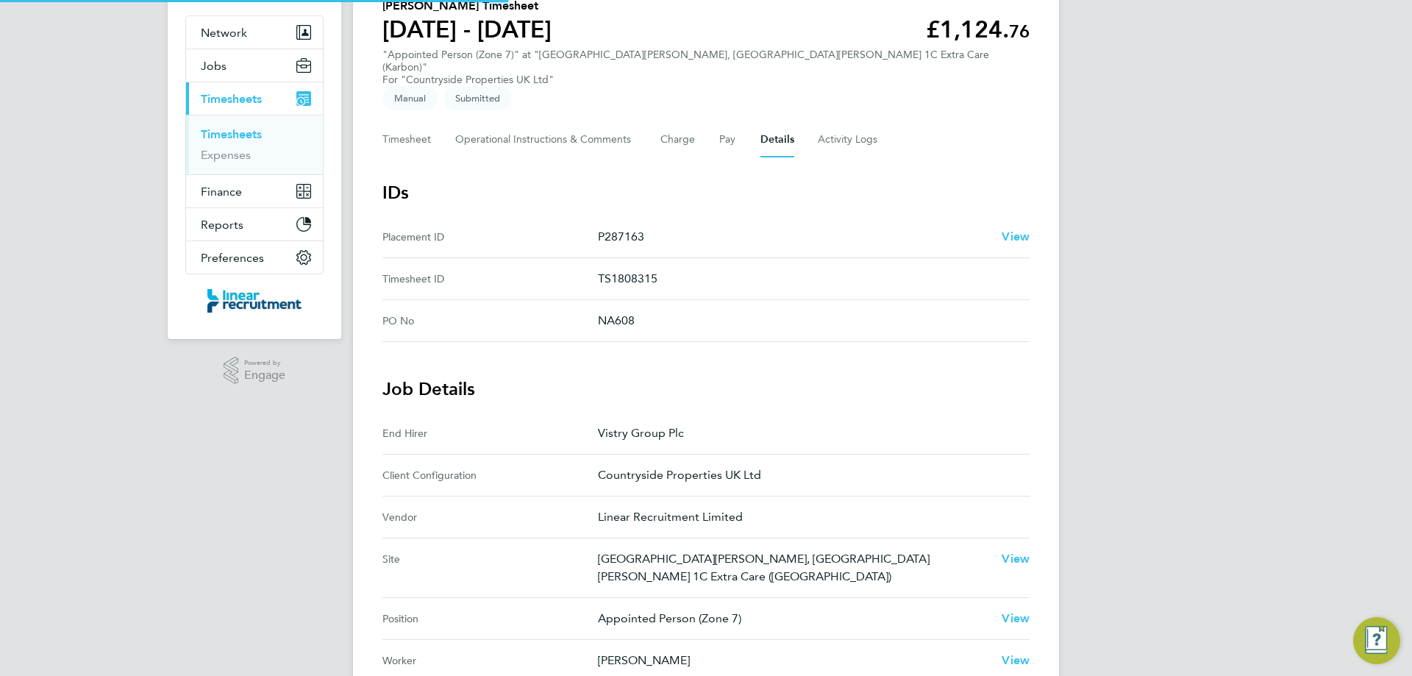
scroll to position [409, 0]
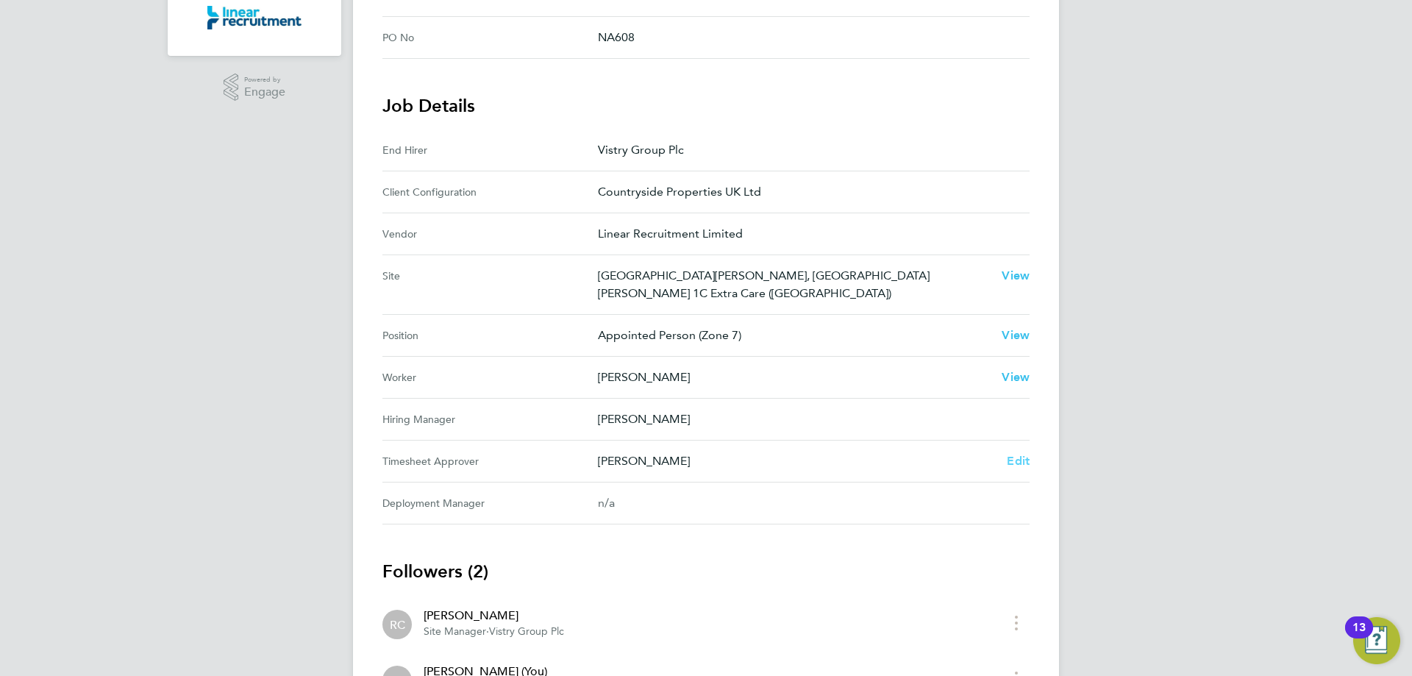
click at [1021, 452] on link "Edit" at bounding box center [1018, 461] width 23 height 18
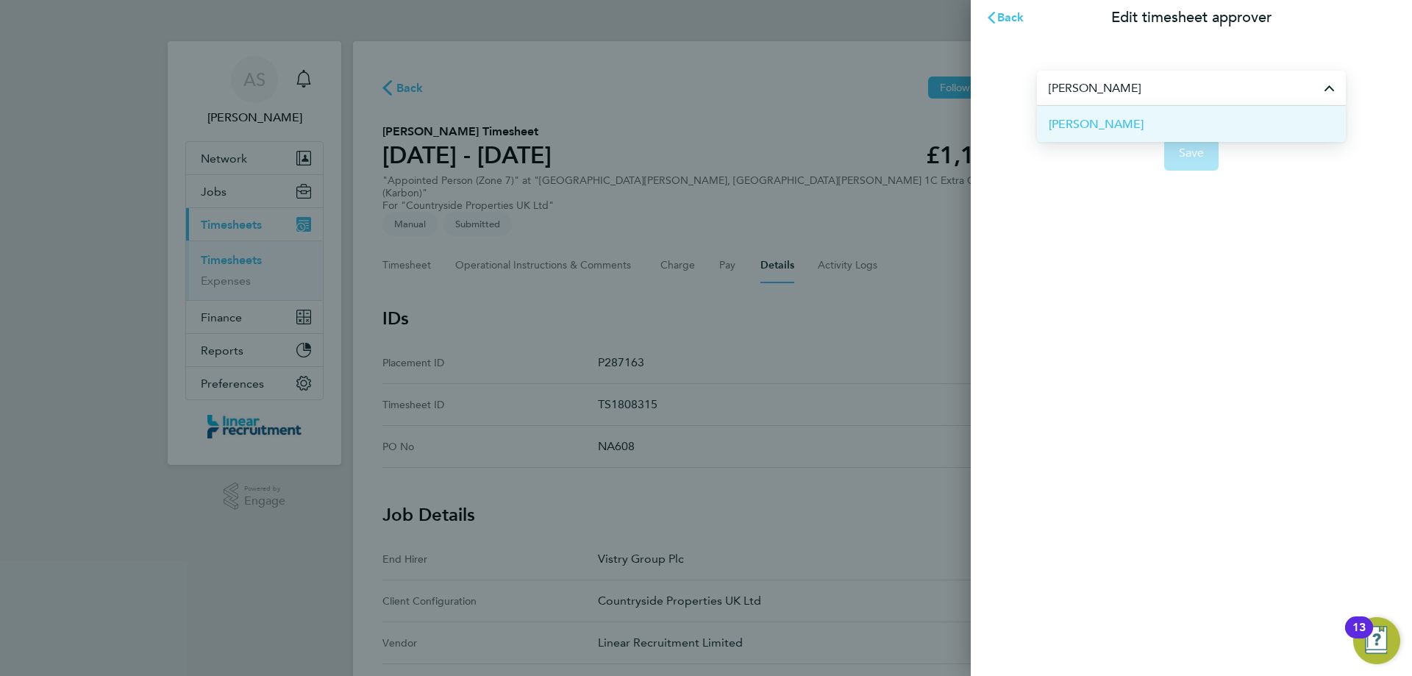
click at [1098, 117] on span "[PERSON_NAME]" at bounding box center [1095, 124] width 95 height 18
type input "[PERSON_NAME]"
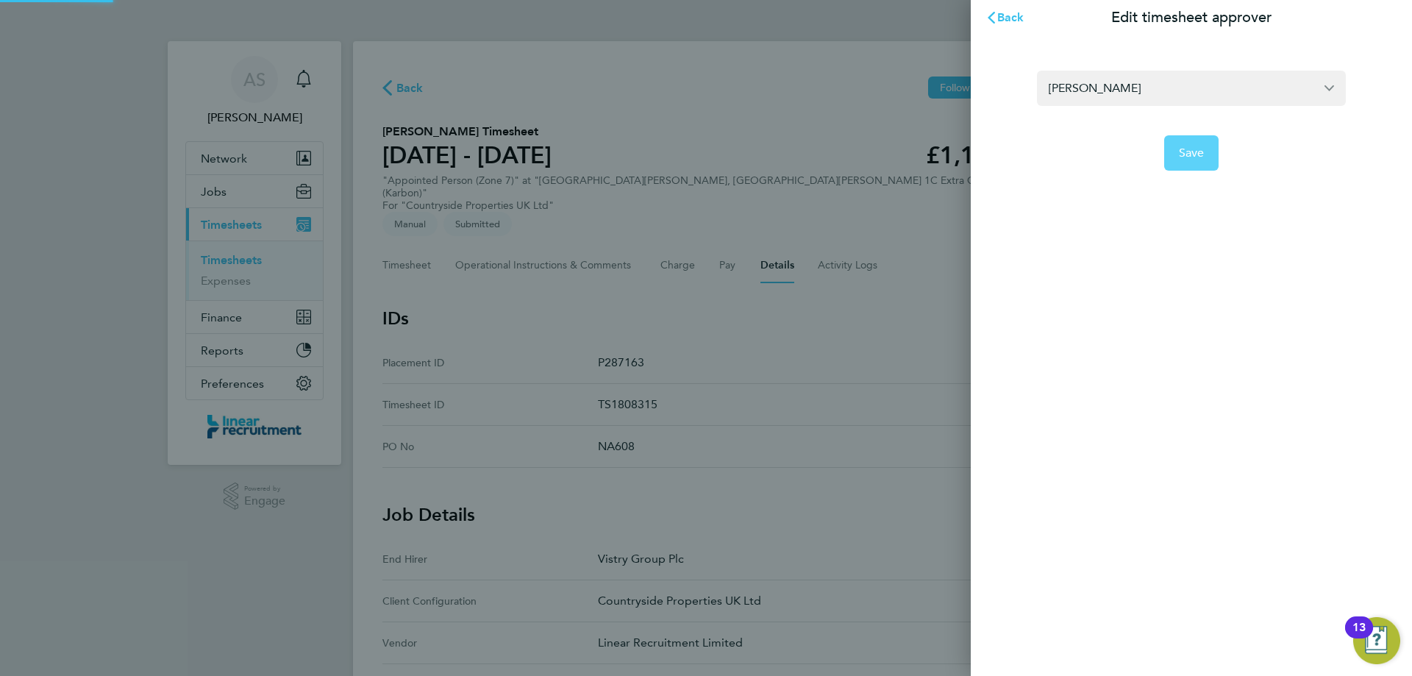
click at [1217, 145] on button "Save" at bounding box center [1191, 152] width 55 height 35
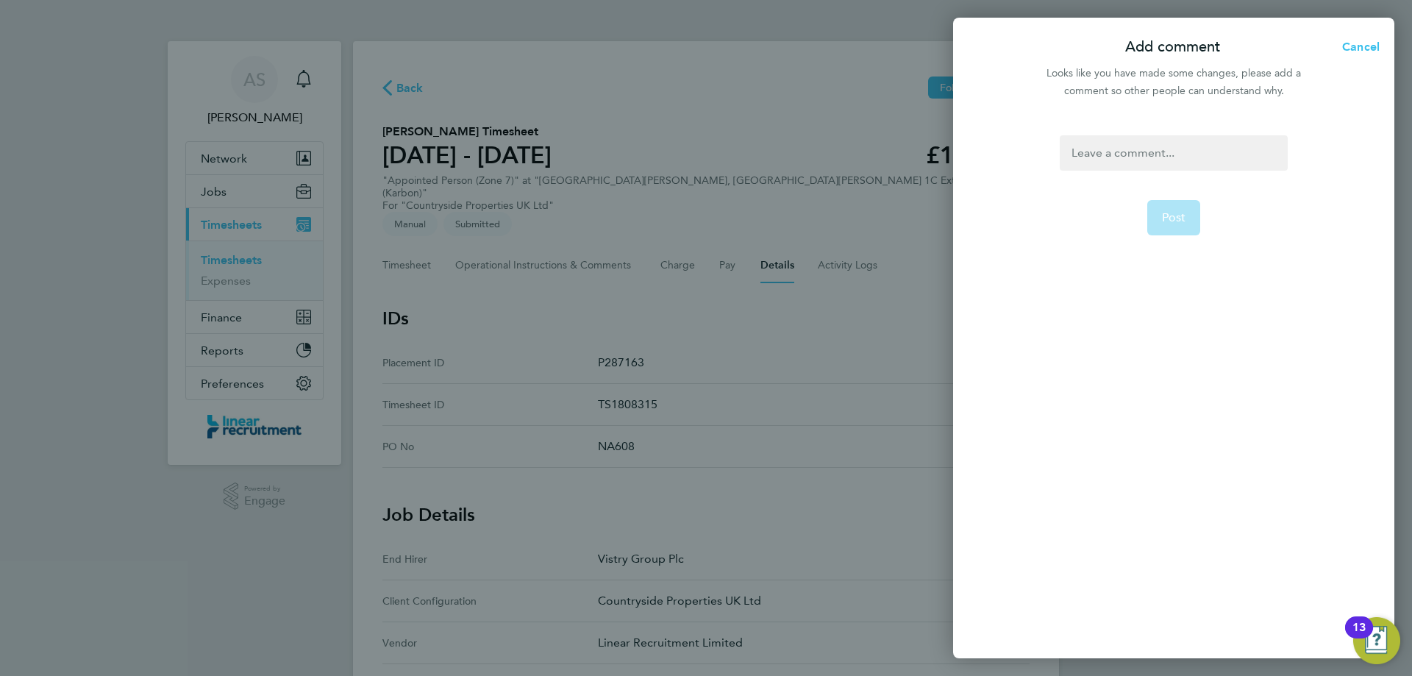
click at [1199, 148] on div at bounding box center [1173, 152] width 227 height 35
paste div
click at [1184, 214] on span "Post" at bounding box center [1174, 217] width 24 height 15
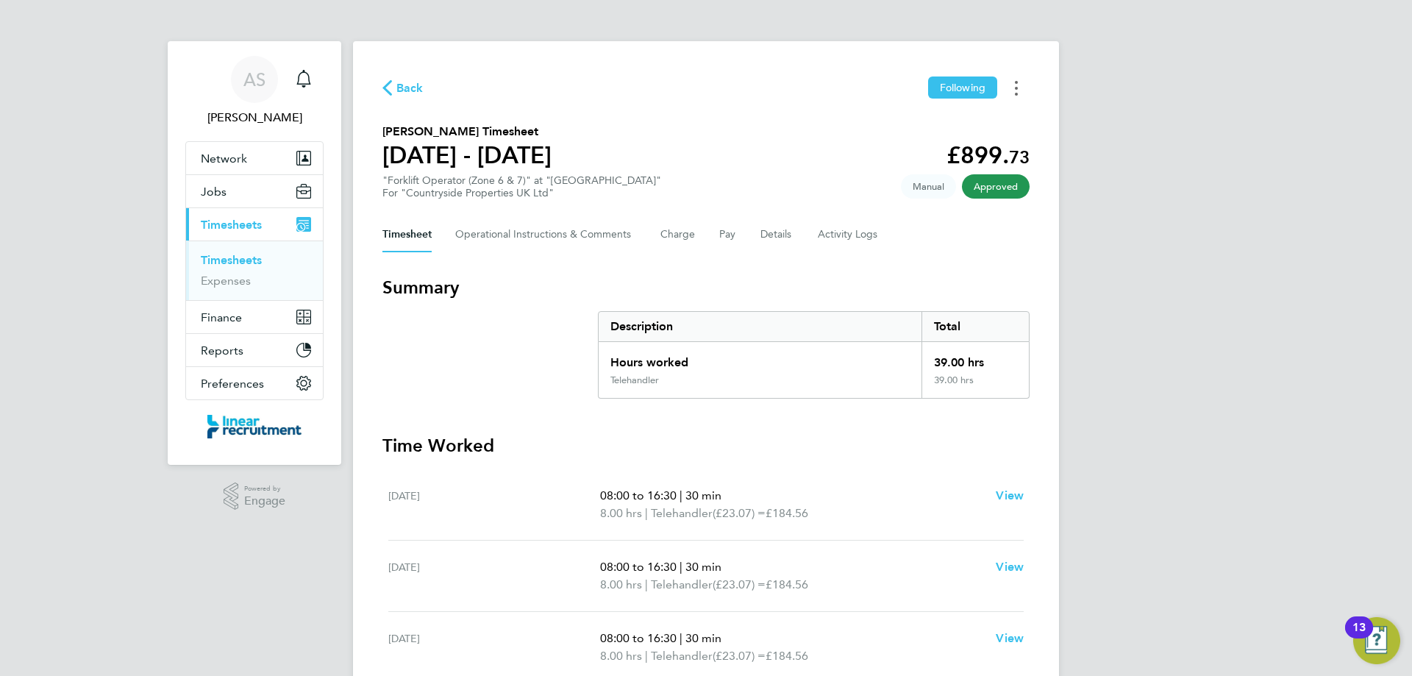
click at [1019, 82] on button "Timesheets Menu" at bounding box center [1016, 87] width 26 height 23
click at [941, 129] on link "Download timesheet" at bounding box center [941, 120] width 176 height 29
click at [1016, 83] on circle "Timesheets Menu" at bounding box center [1016, 82] width 3 height 3
click at [898, 117] on link "Download timesheet" at bounding box center [941, 120] width 176 height 29
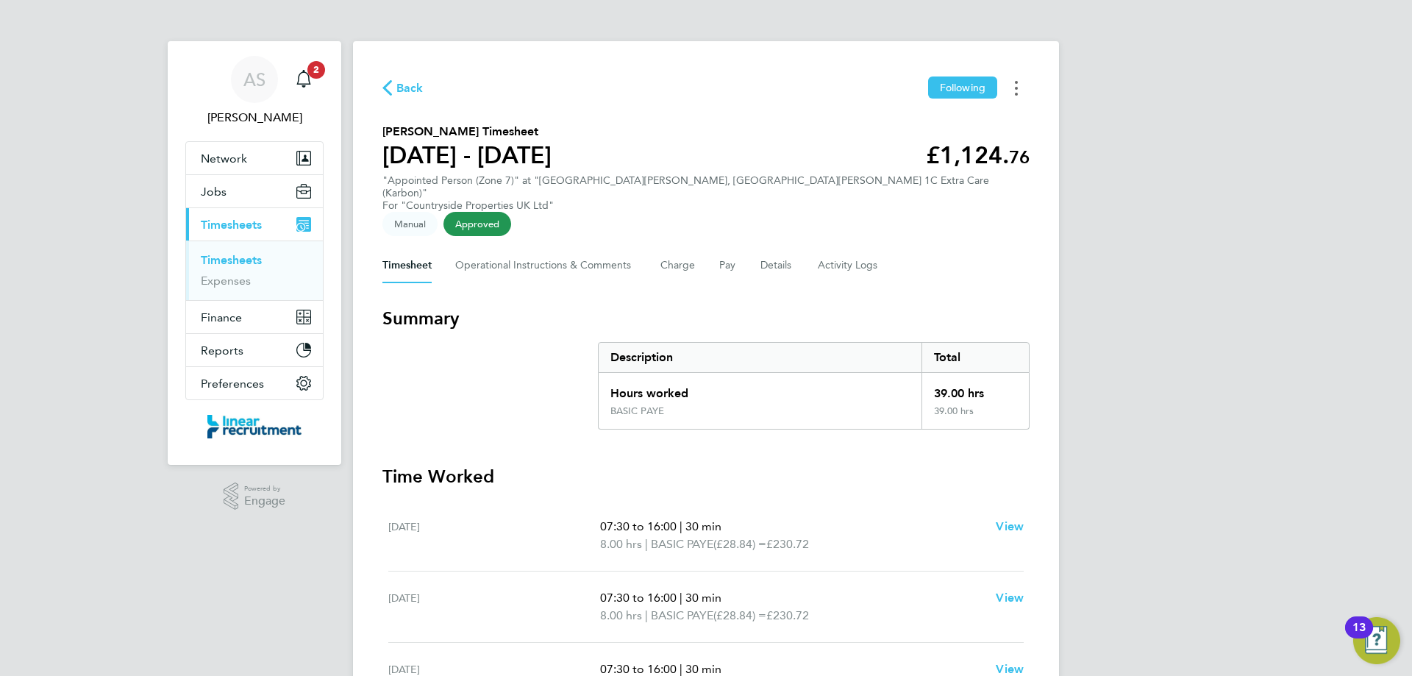
click at [1020, 89] on button "Timesheets Menu" at bounding box center [1016, 87] width 26 height 23
click at [1001, 124] on link "Download timesheet" at bounding box center [941, 120] width 176 height 29
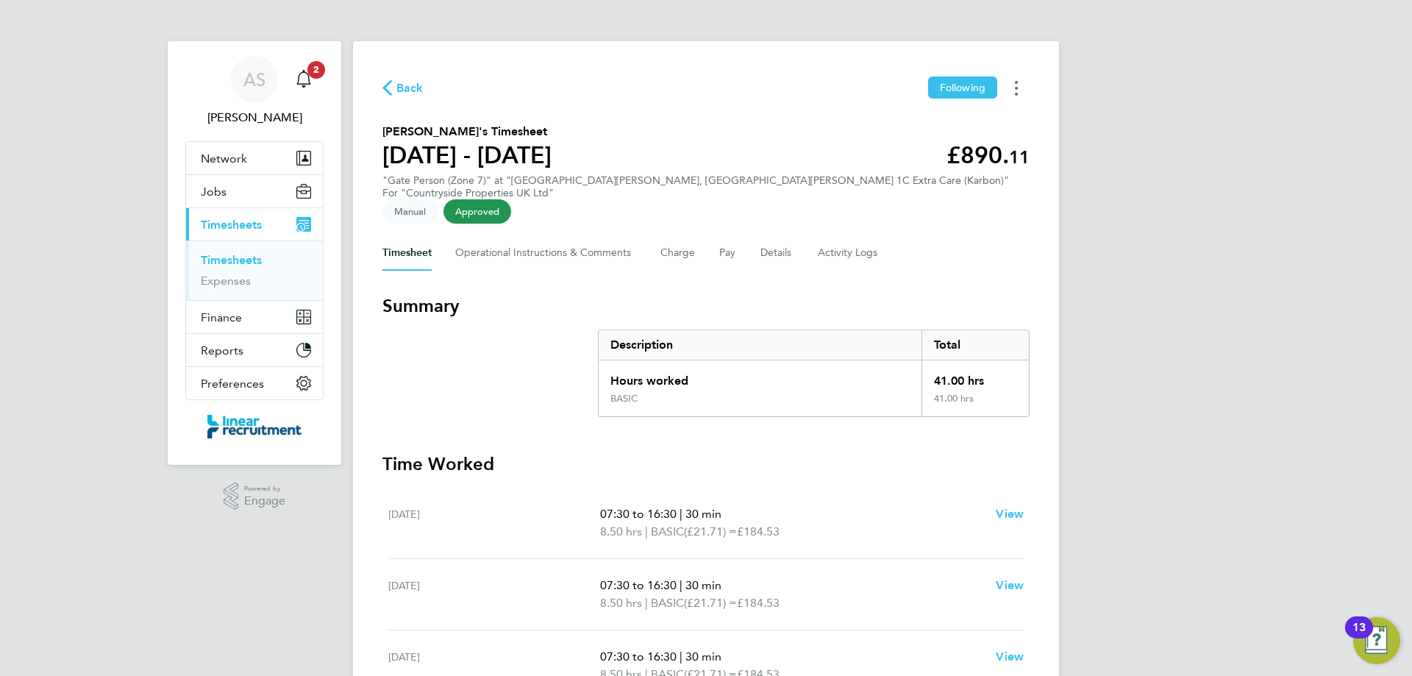
click at [1019, 90] on button "Timesheets Menu" at bounding box center [1016, 87] width 26 height 23
click at [994, 124] on link "Download timesheet" at bounding box center [941, 120] width 176 height 29
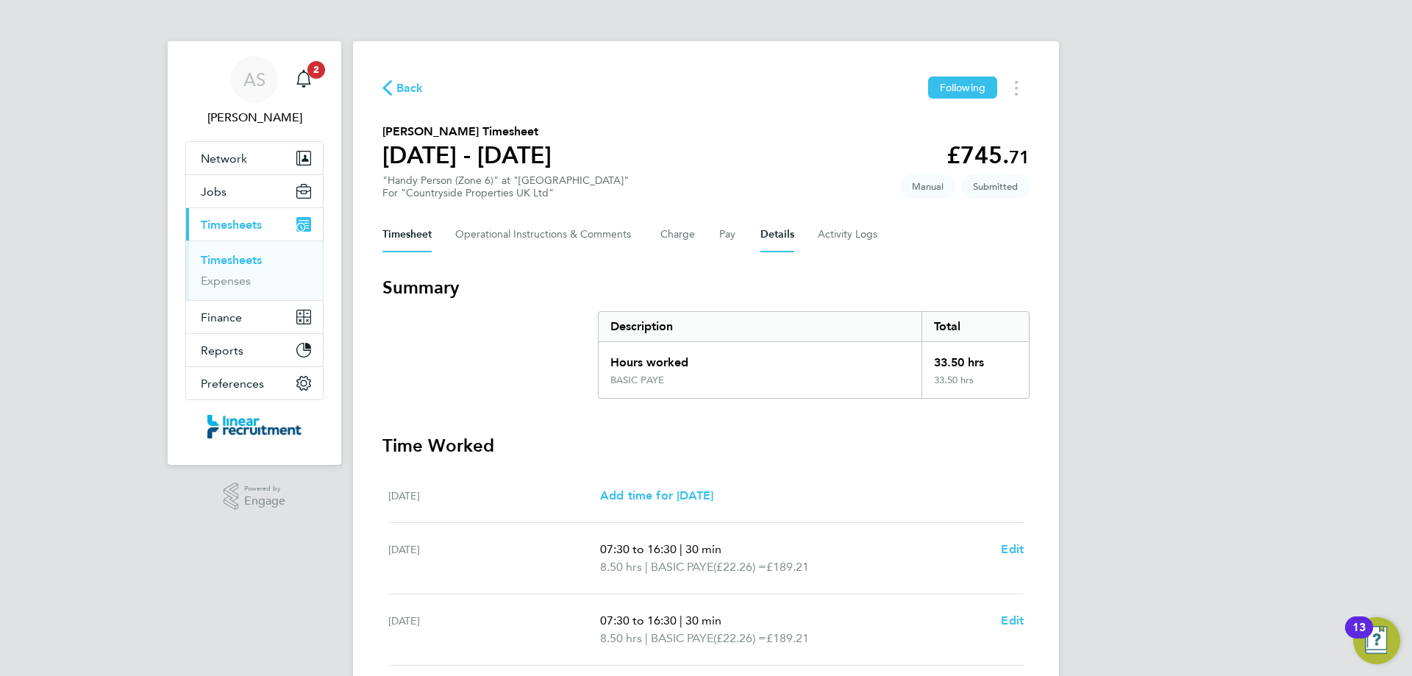
click at [767, 243] on button "Details" at bounding box center [777, 234] width 34 height 35
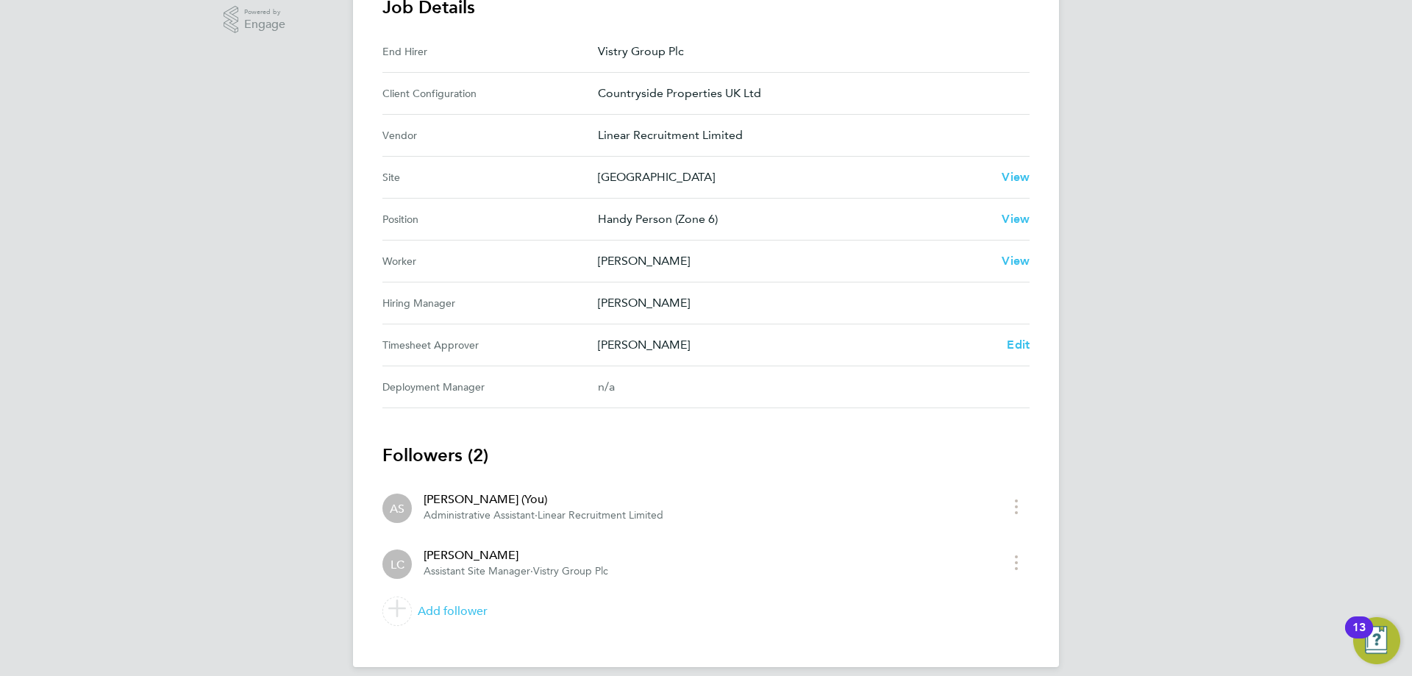
scroll to position [491, 0]
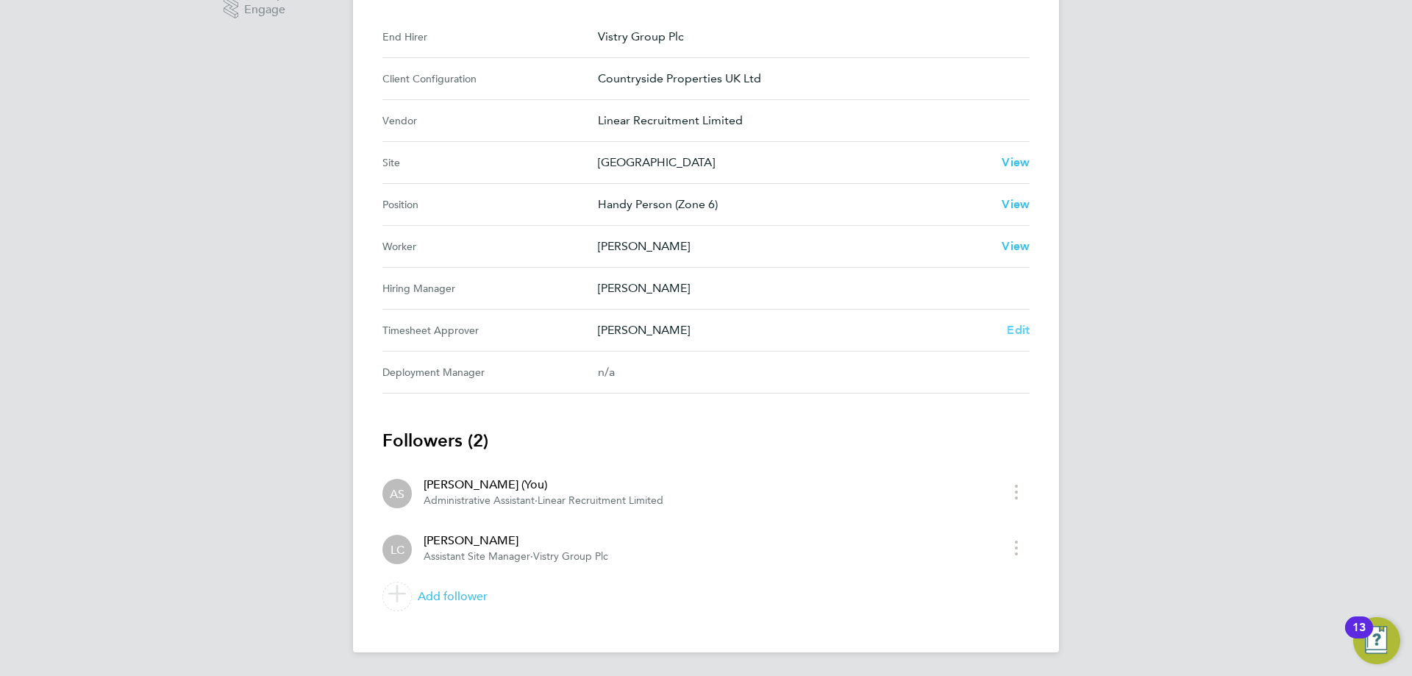
click at [1013, 333] on span "Edit" at bounding box center [1018, 330] width 23 height 14
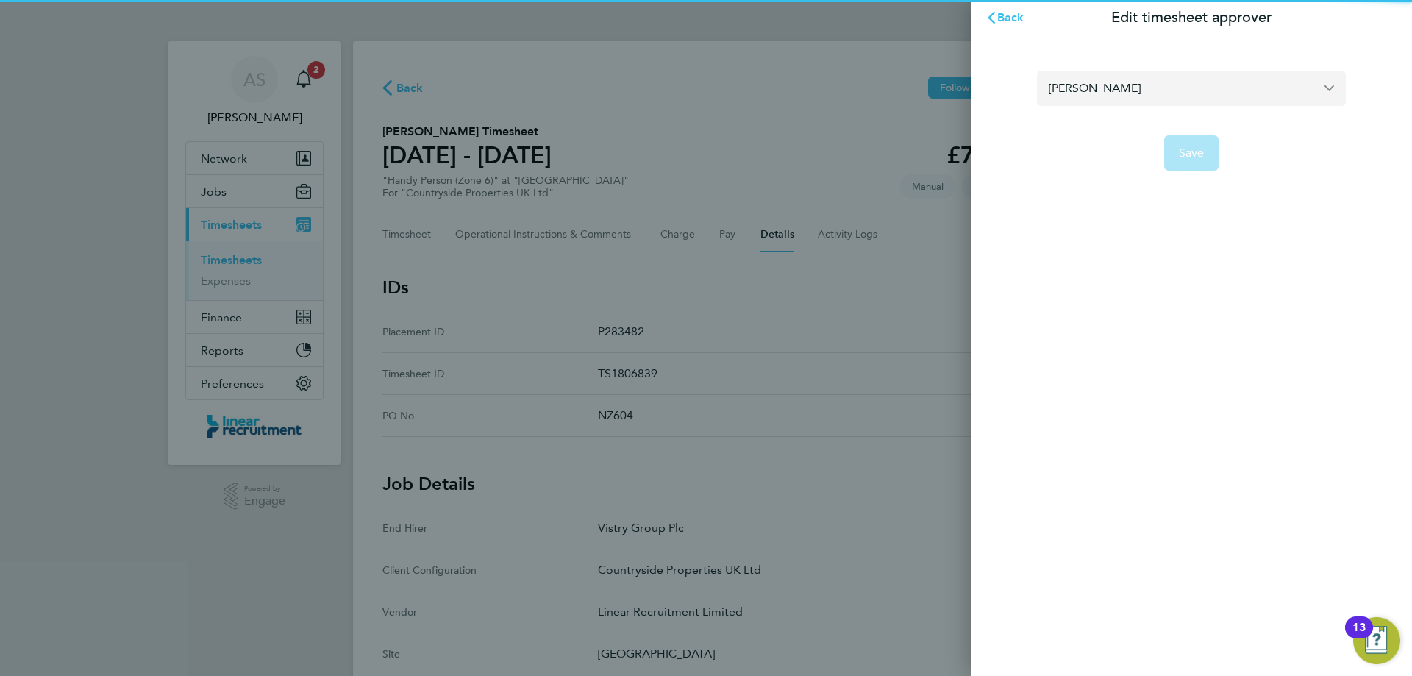
click at [1142, 93] on input "[PERSON_NAME]" at bounding box center [1191, 88] width 309 height 35
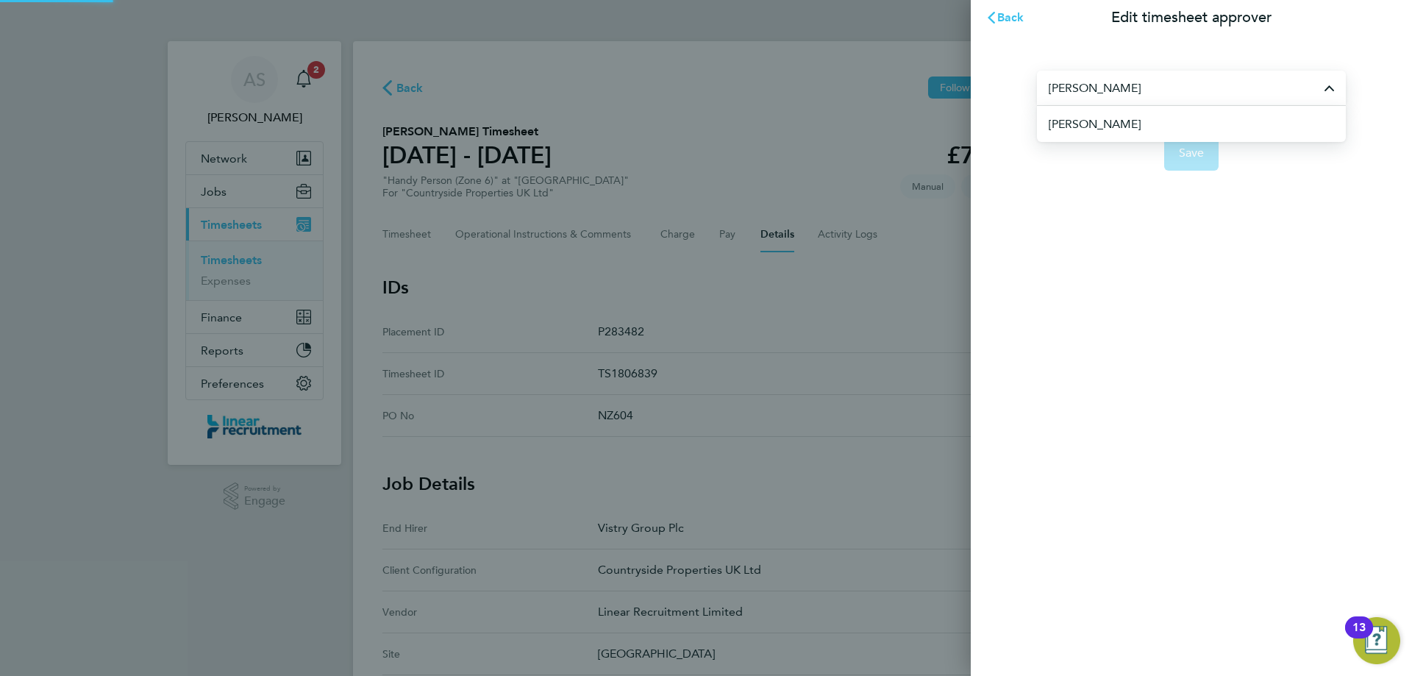
click at [1173, 119] on li "[PERSON_NAME]" at bounding box center [1196, 124] width 297 height 36
type input "[PERSON_NAME]"
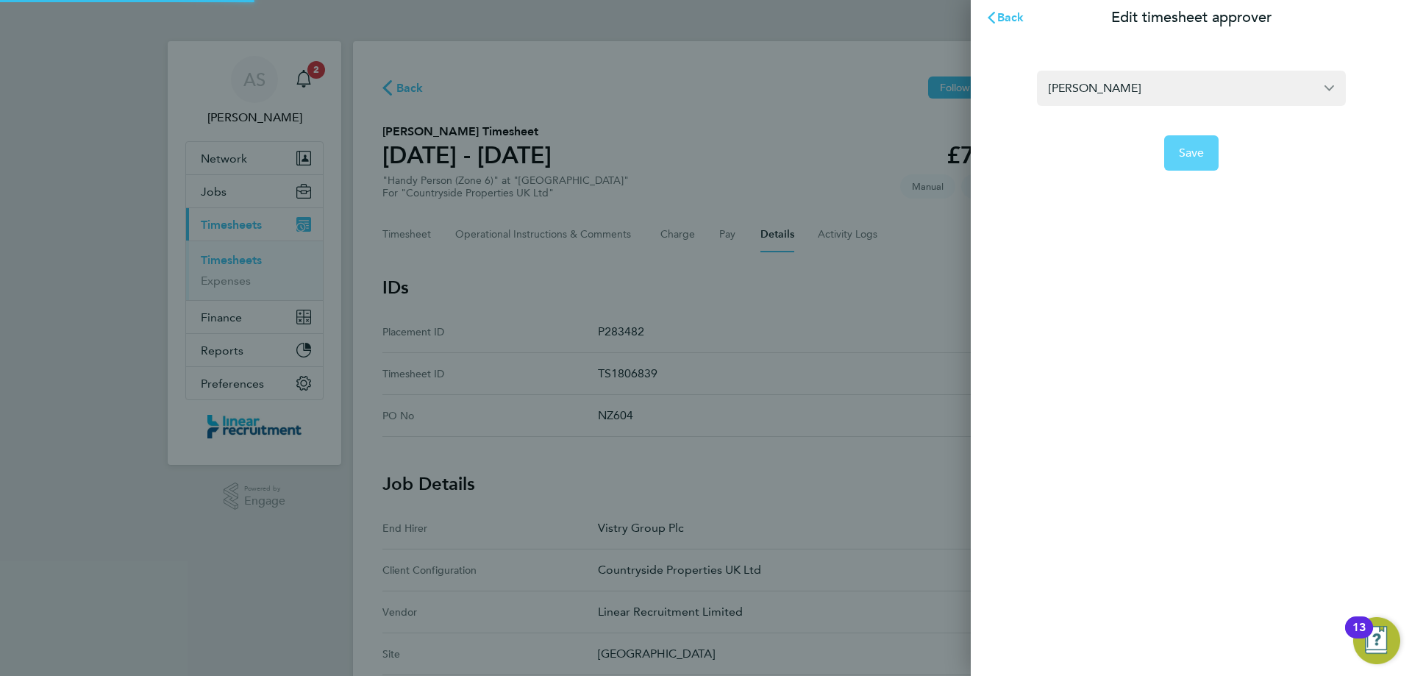
click at [1187, 154] on span "Save" at bounding box center [1192, 153] width 26 height 15
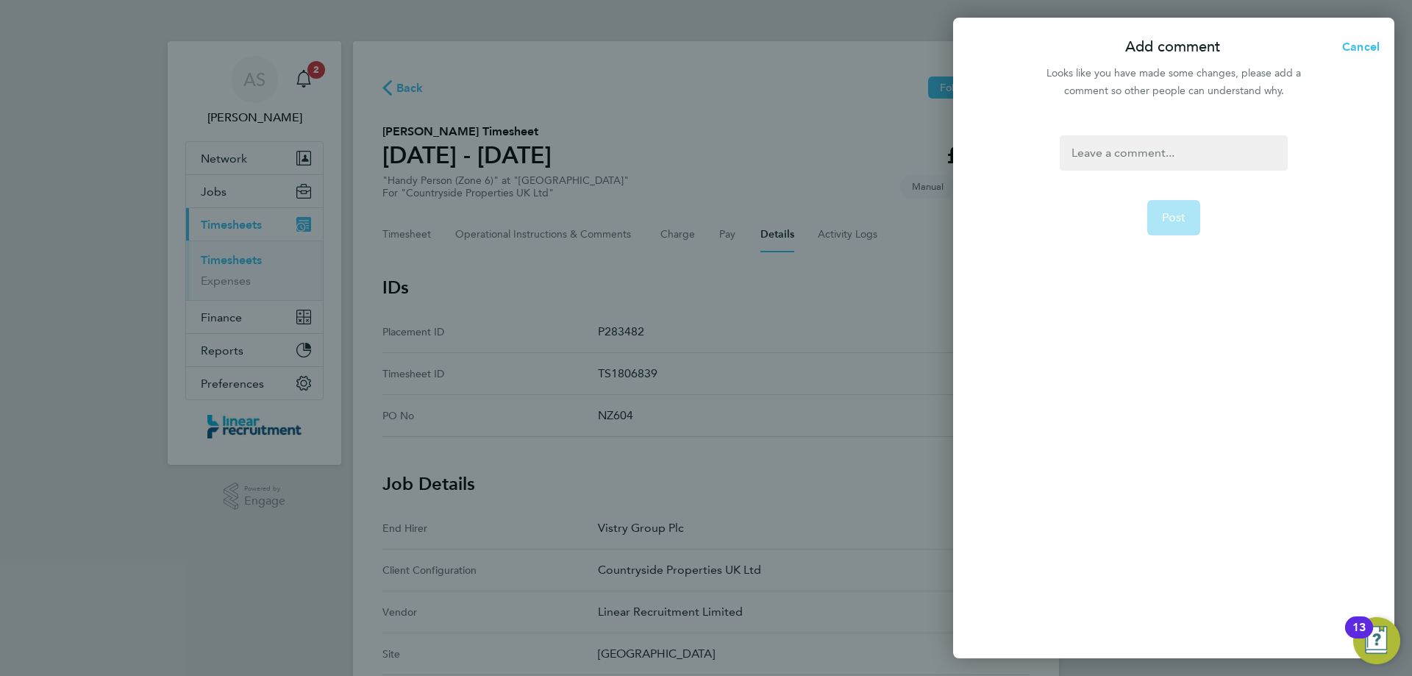
click at [1160, 165] on div at bounding box center [1173, 152] width 227 height 35
click at [1157, 160] on div at bounding box center [1173, 152] width 227 height 35
drag, startPoint x: 1256, startPoint y: 150, endPoint x: 976, endPoint y: 155, distance: 279.4
click at [976, 155] on div "Corrected Timesheet Approver Post" at bounding box center [1173, 388] width 441 height 540
copy div "Corrected Timesheet Approver"
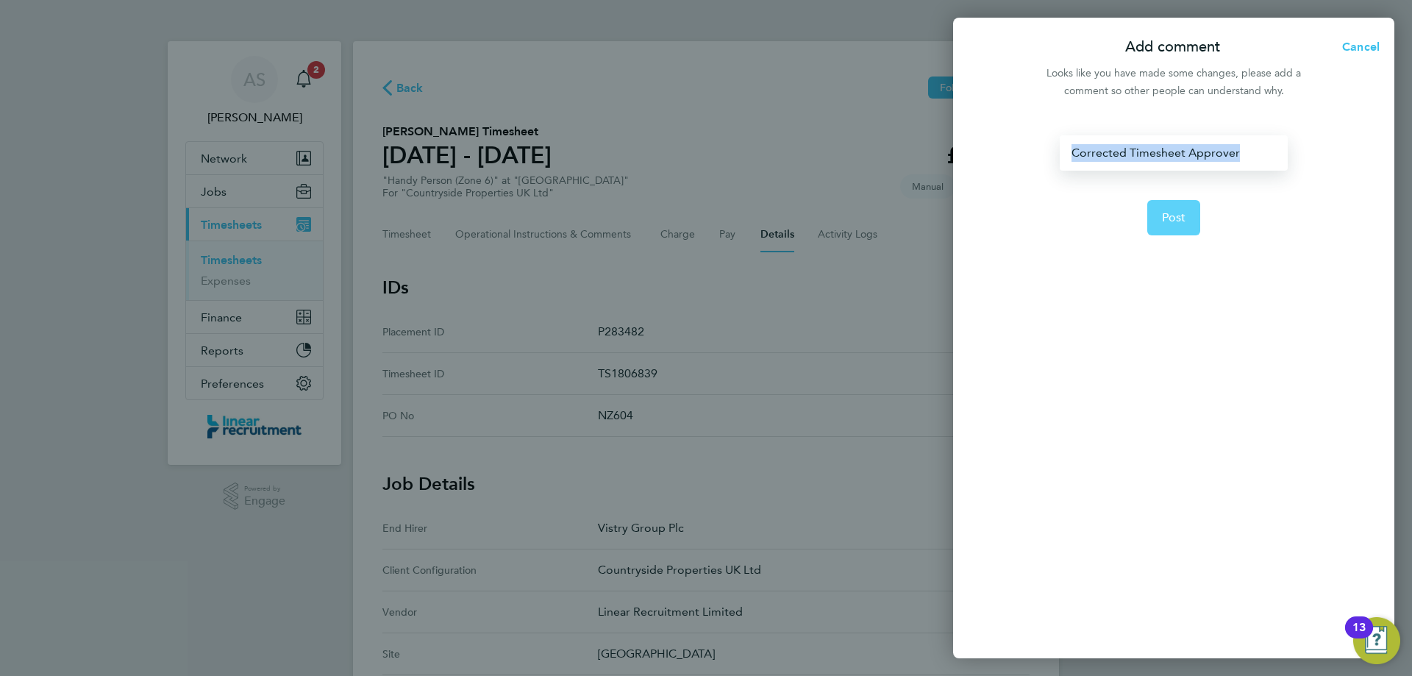
click at [1168, 217] on span "Post" at bounding box center [1174, 217] width 24 height 15
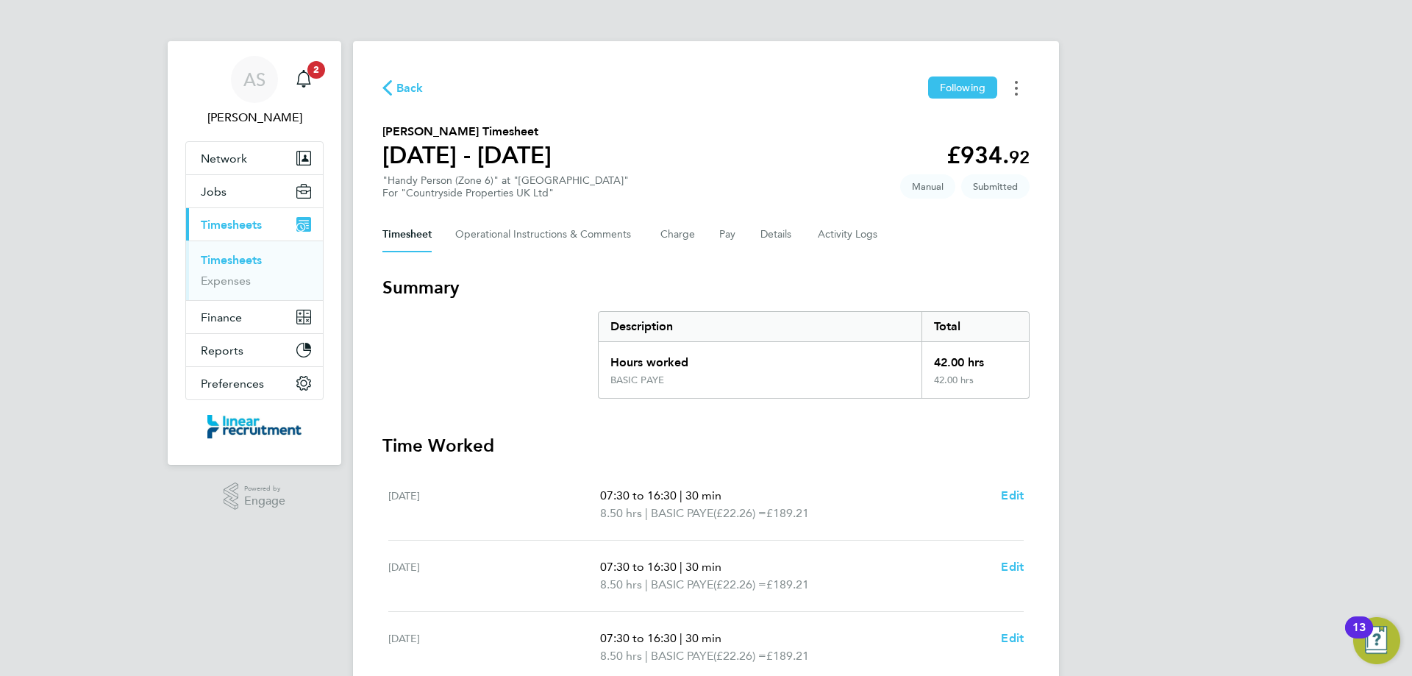
click at [1019, 87] on button "Timesheets Menu" at bounding box center [1016, 87] width 26 height 23
click at [969, 151] on link "Download timesheet" at bounding box center [941, 149] width 176 height 29
click at [772, 236] on button "Details" at bounding box center [777, 234] width 34 height 35
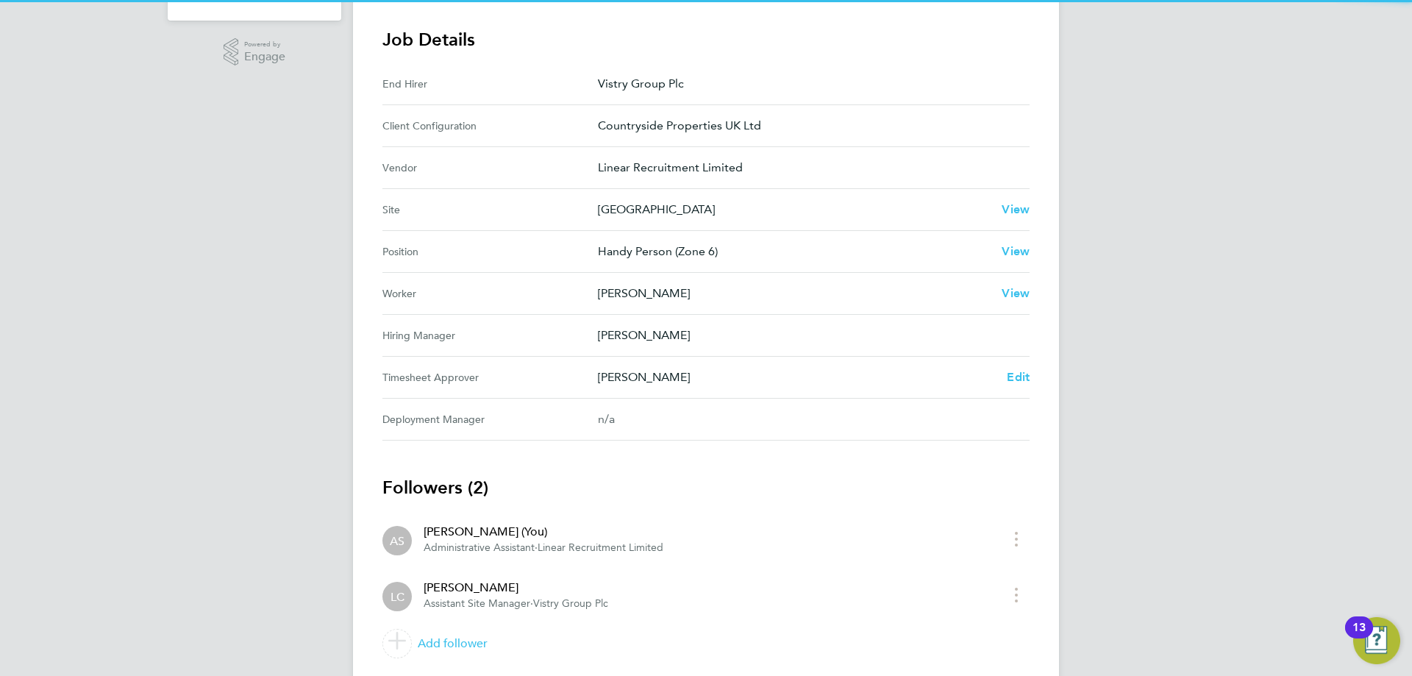
scroll to position [491, 0]
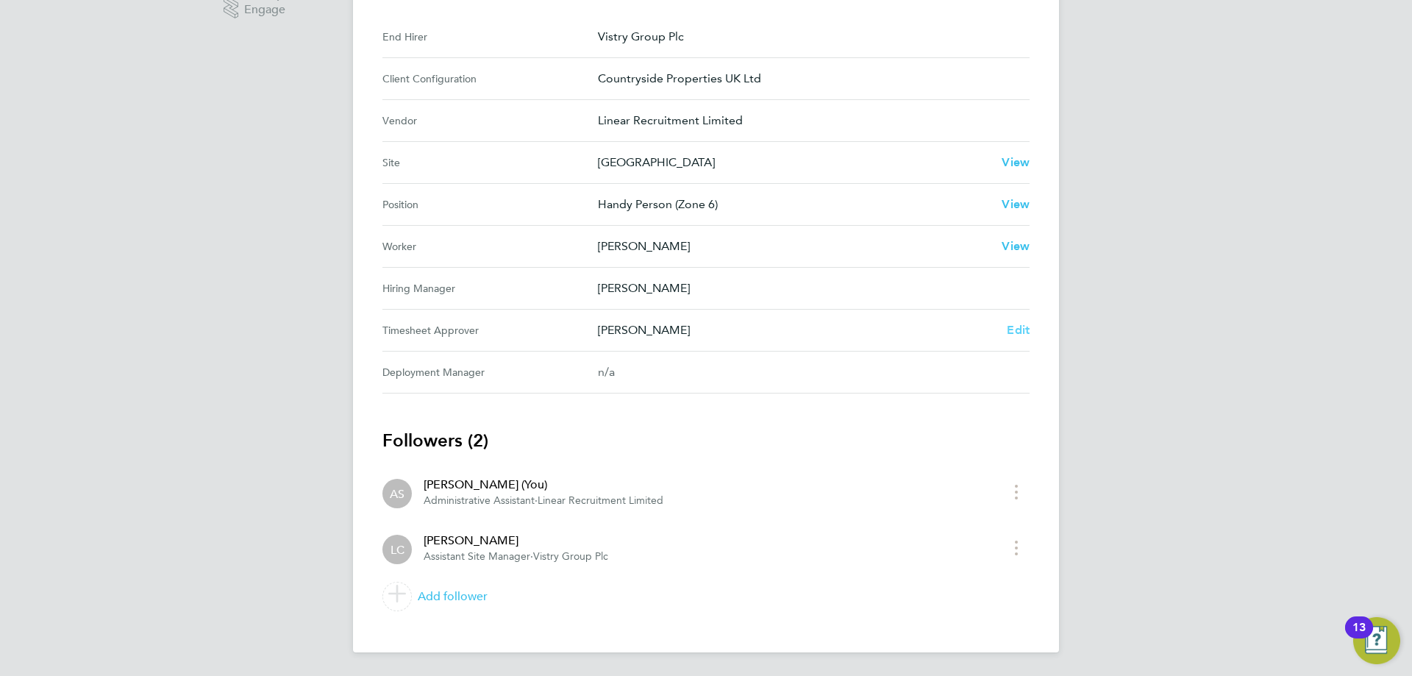
click at [1025, 328] on span "Edit" at bounding box center [1018, 330] width 23 height 14
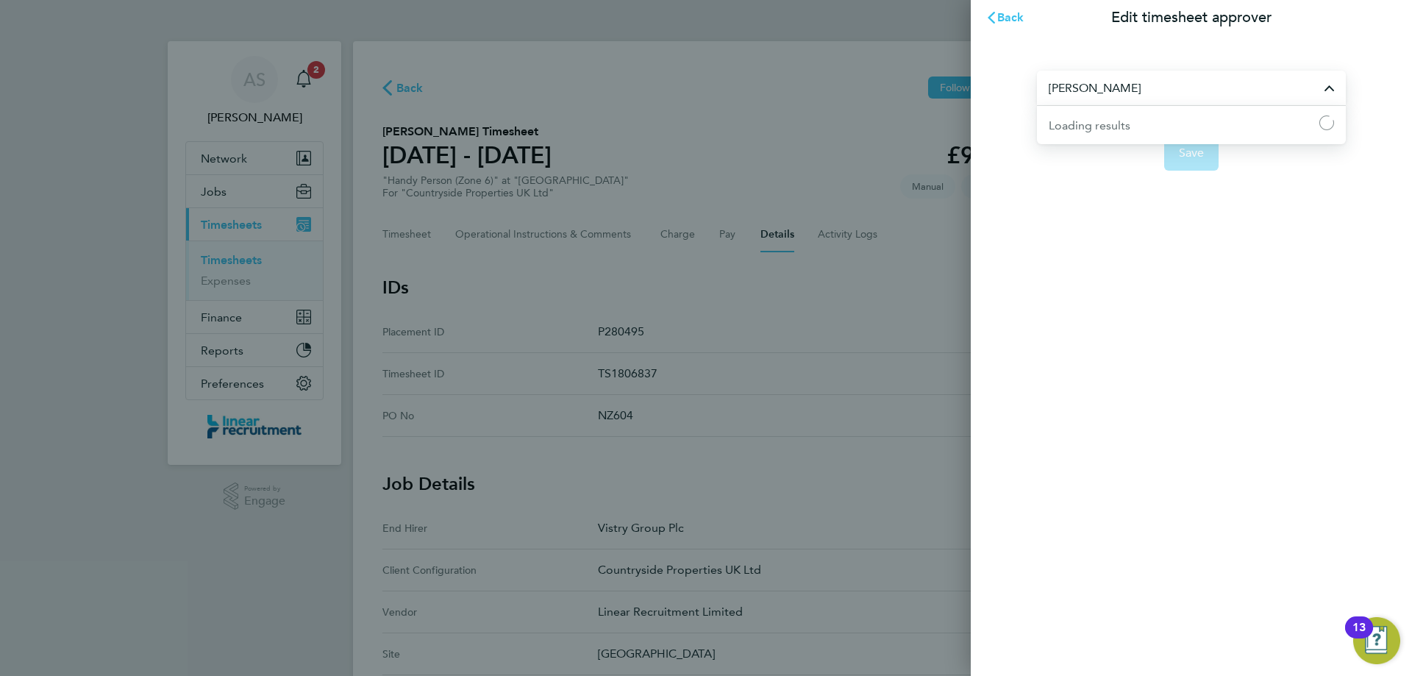
click at [1160, 99] on input "Lee Cottrell" at bounding box center [1191, 88] width 309 height 35
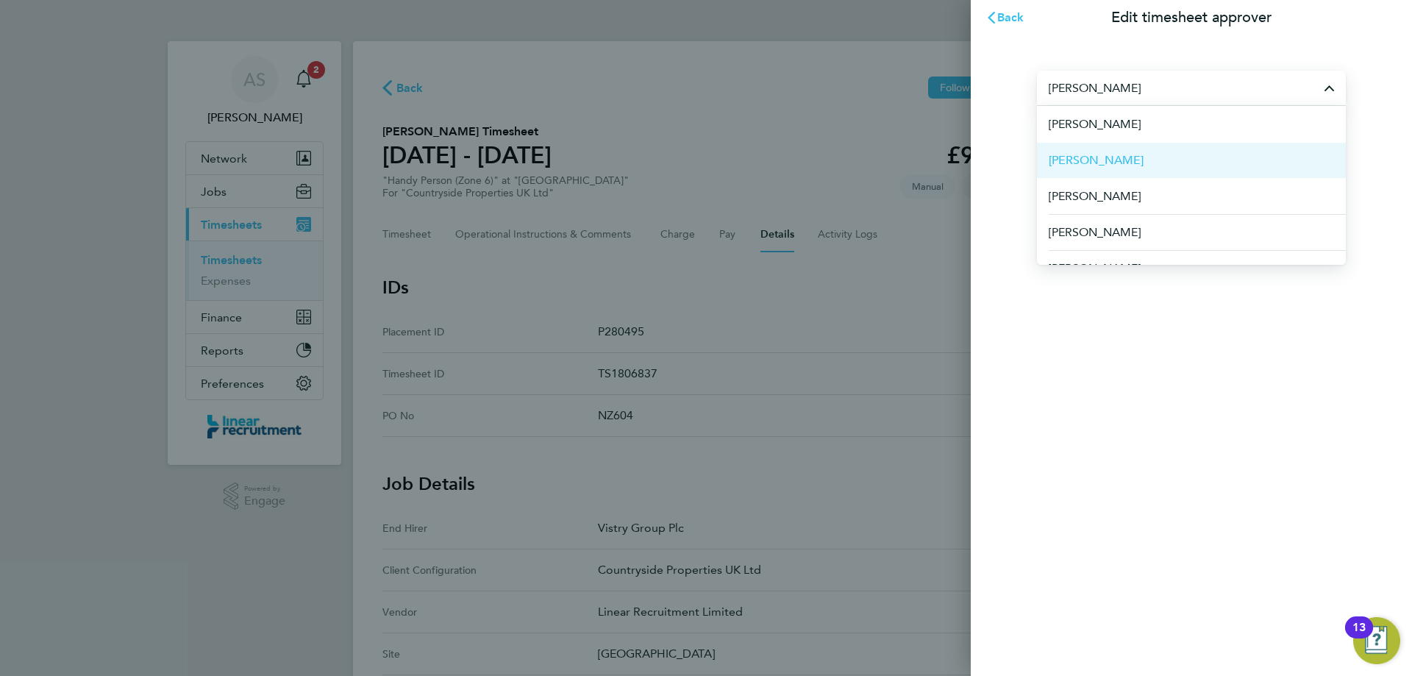
click at [1166, 160] on li "John Adamson" at bounding box center [1191, 160] width 309 height 36
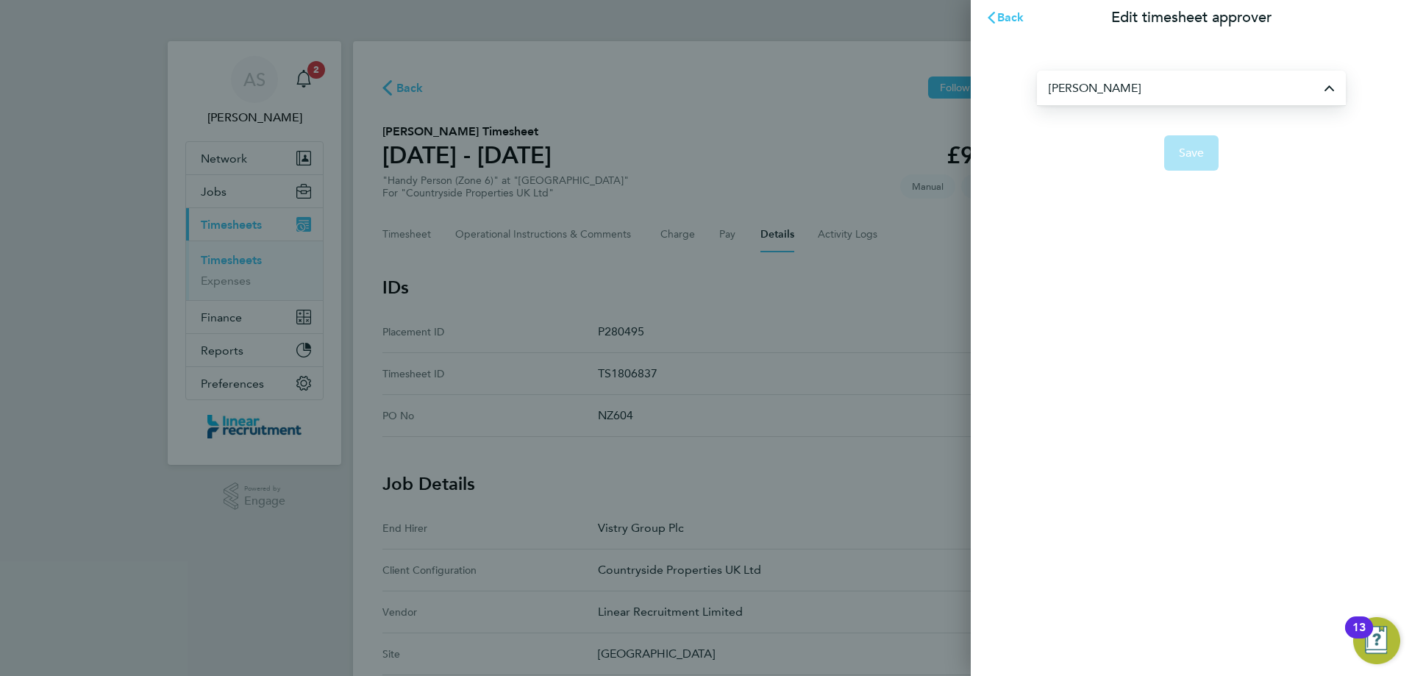
type input "John Adamson"
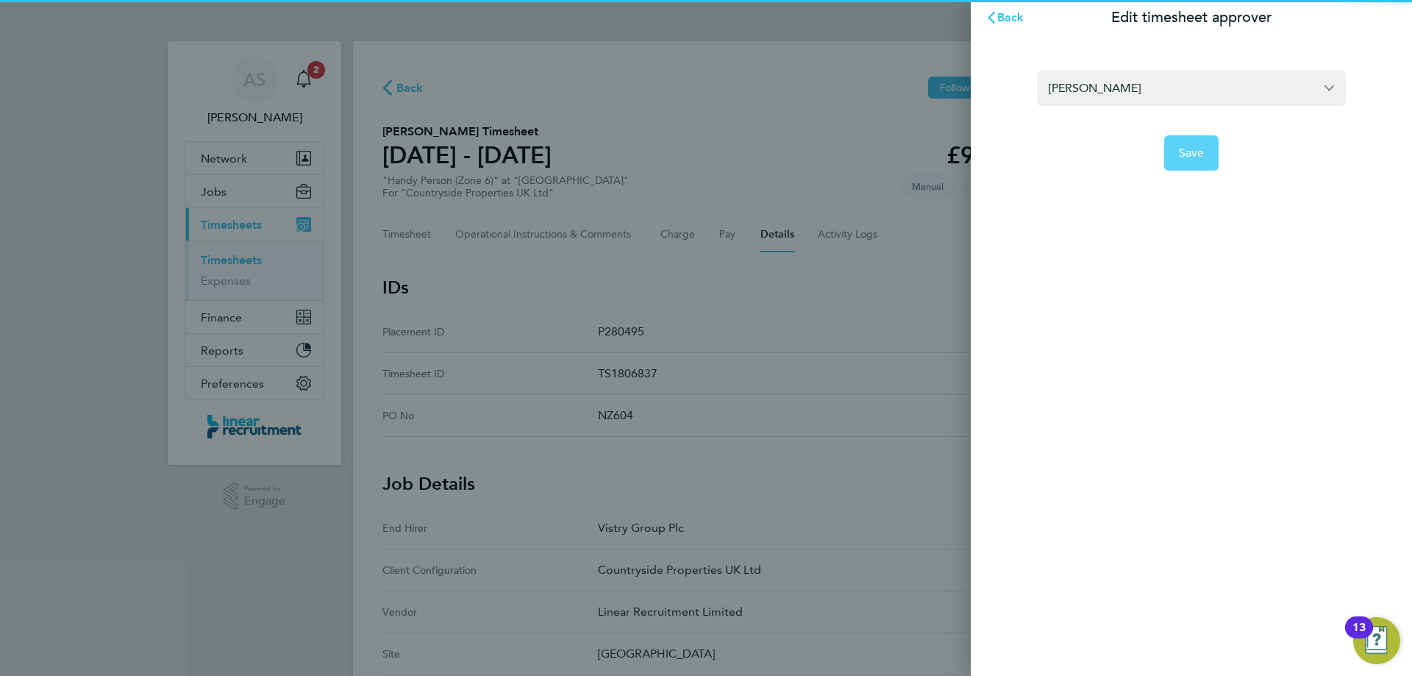
click at [1179, 154] on span "Save" at bounding box center [1192, 153] width 26 height 15
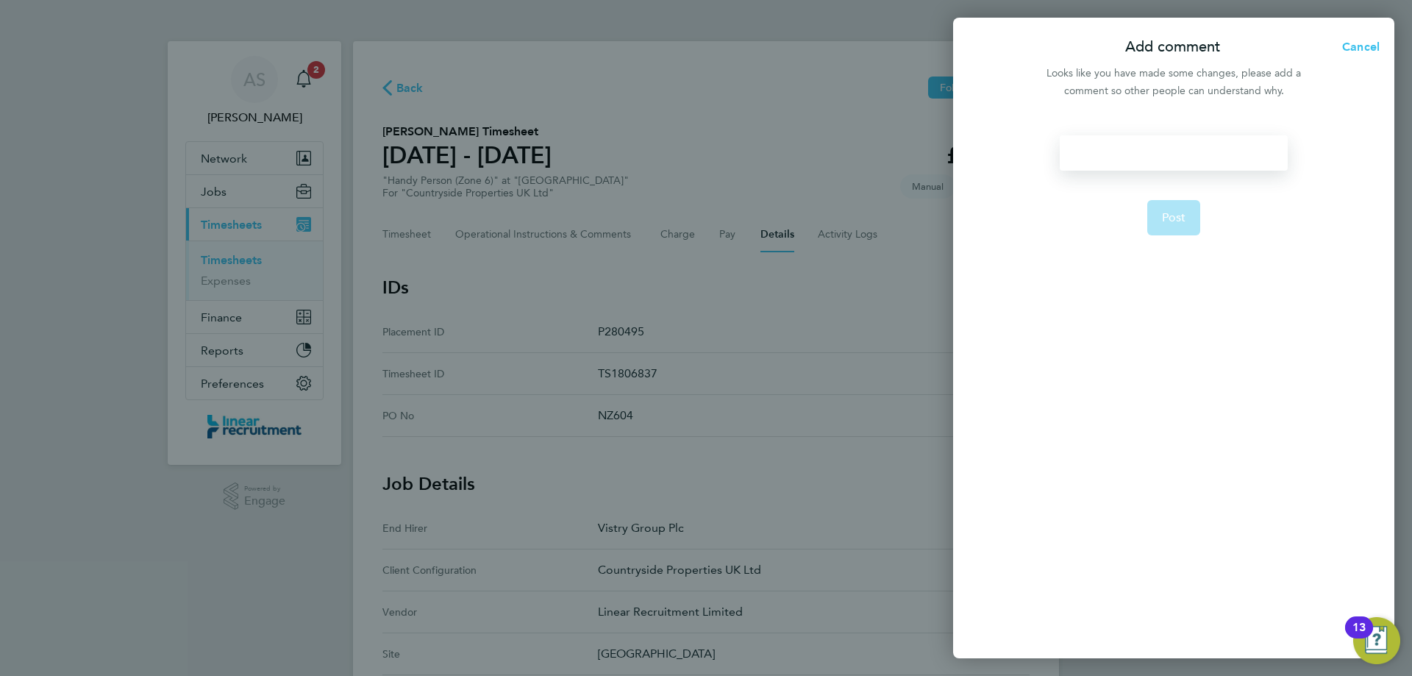
click at [1159, 149] on div at bounding box center [1173, 152] width 227 height 35
paste div
click at [1178, 221] on span "Post" at bounding box center [1174, 217] width 24 height 15
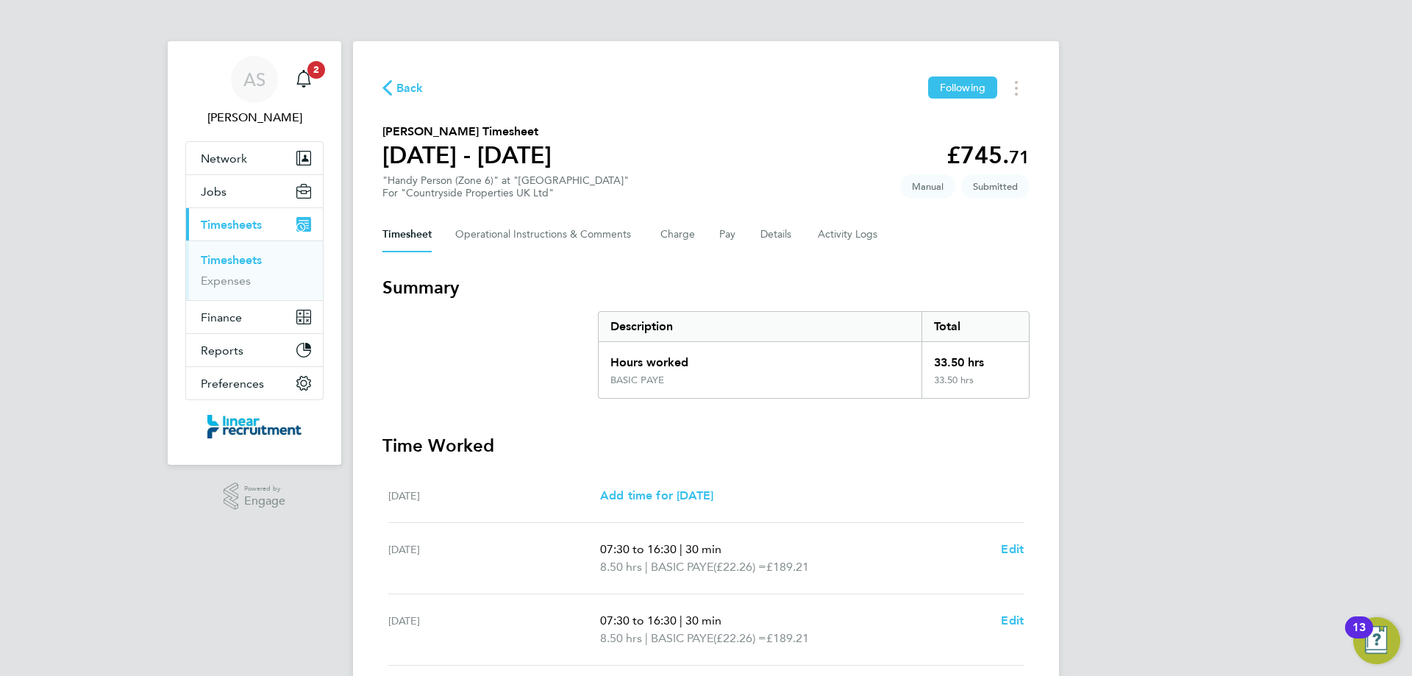
click at [754, 238] on div "Timesheet Operational Instructions & Comments Charge Pay Details Activity Logs" at bounding box center [705, 234] width 647 height 35
click at [773, 246] on button "Details" at bounding box center [777, 234] width 34 height 35
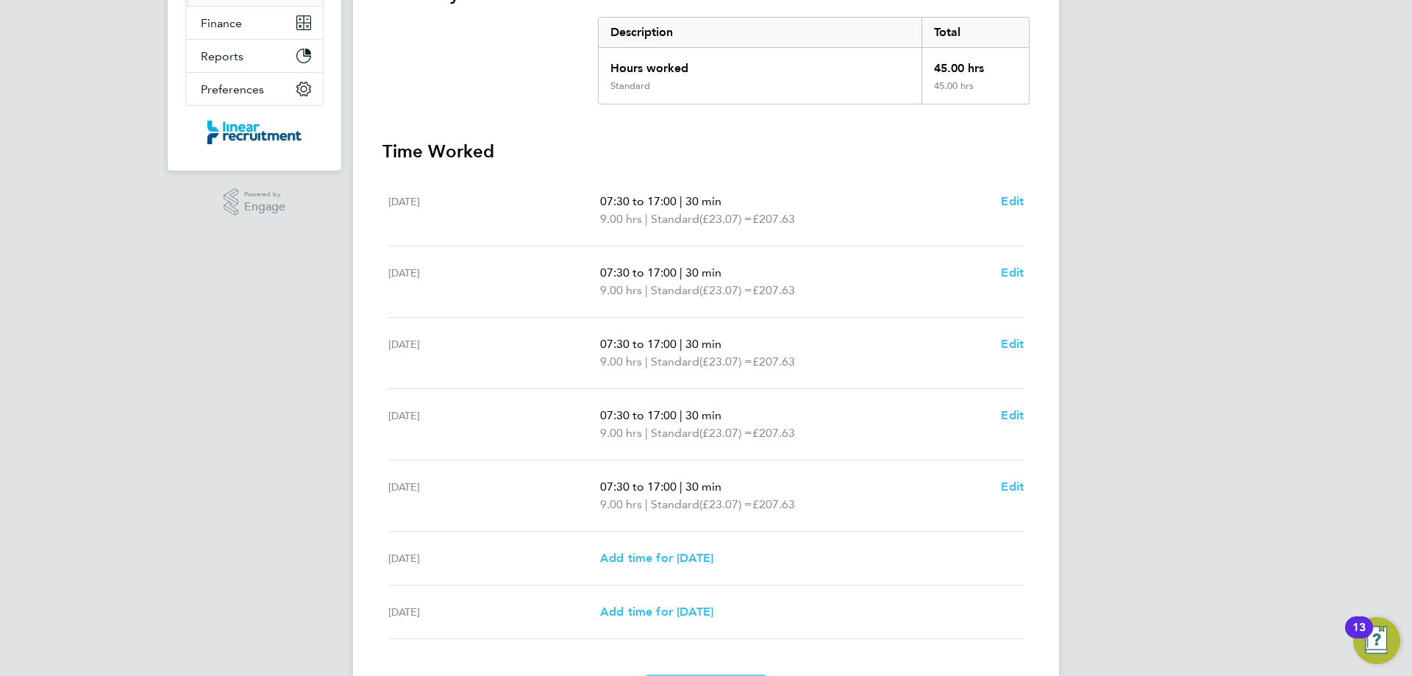
scroll to position [387, 0]
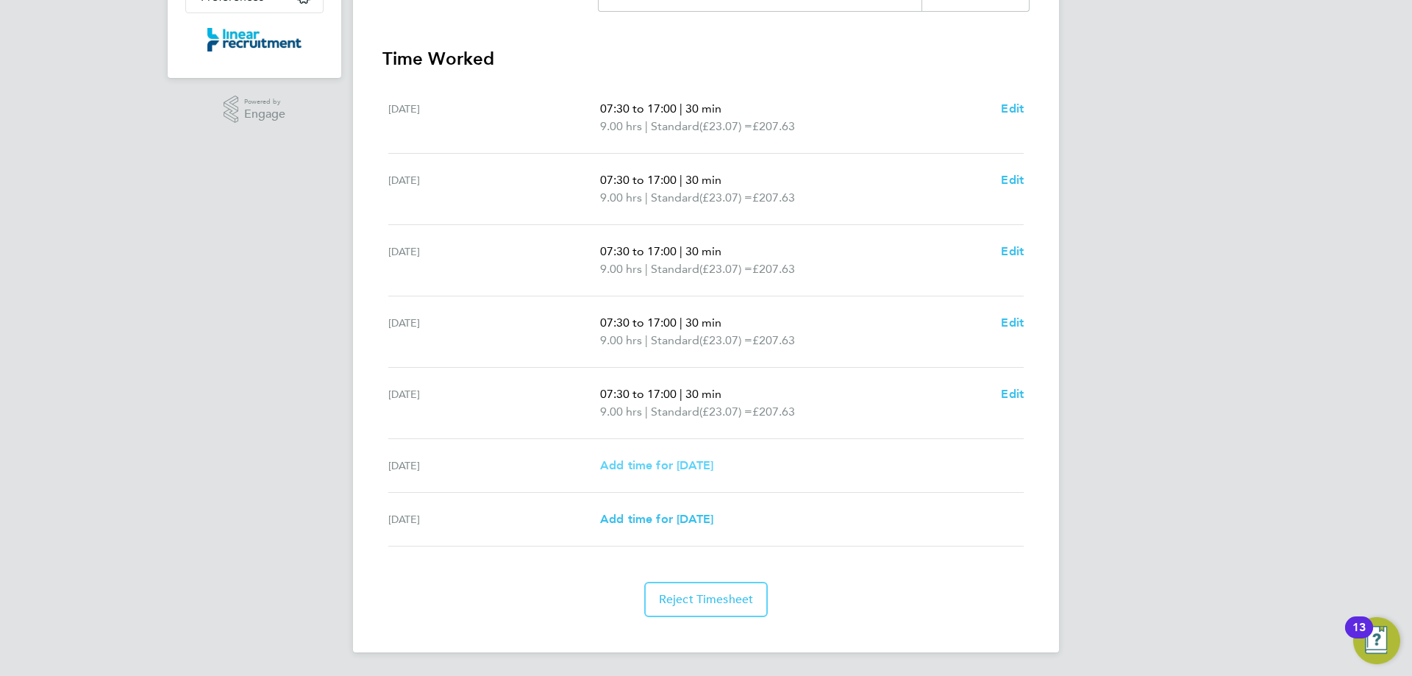
click at [663, 473] on link "Add time for [DATE]" at bounding box center [656, 466] width 113 height 18
select select "30"
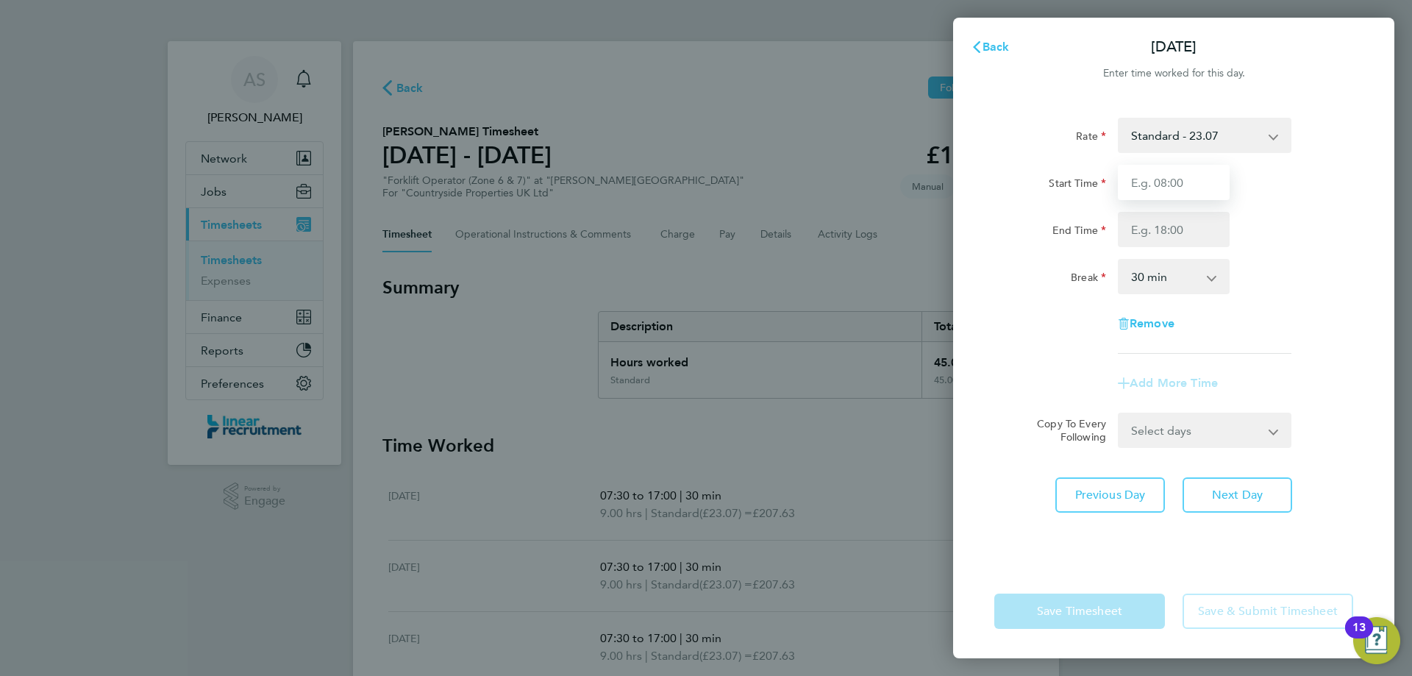
click at [1184, 182] on input "Start Time" at bounding box center [1174, 182] width 112 height 35
click at [1155, 181] on input "Start Time" at bounding box center [1174, 182] width 112 height 35
type input "07:30"
click at [1171, 234] on input "End Time" at bounding box center [1174, 229] width 112 height 35
type input "16:00"
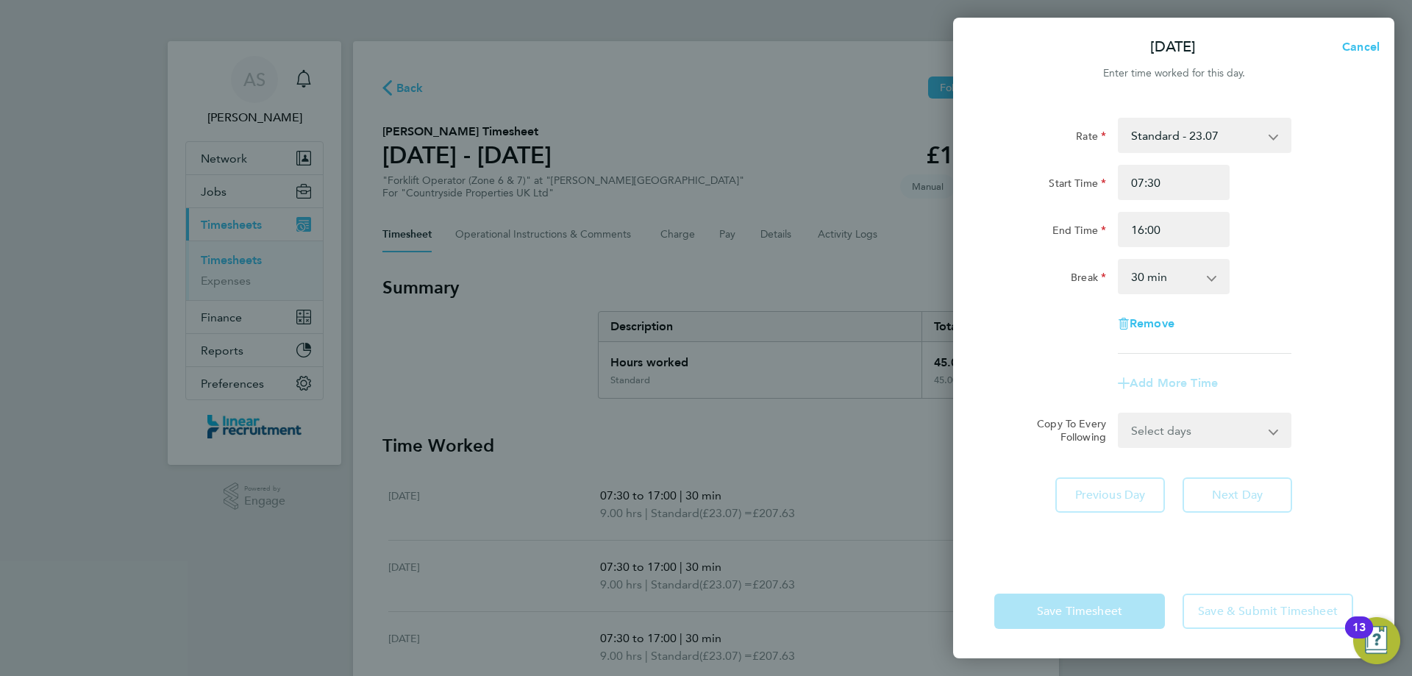
click at [1327, 292] on div "Break 0 min 15 min 30 min 45 min 60 min 75 min 90 min" at bounding box center [1173, 276] width 371 height 35
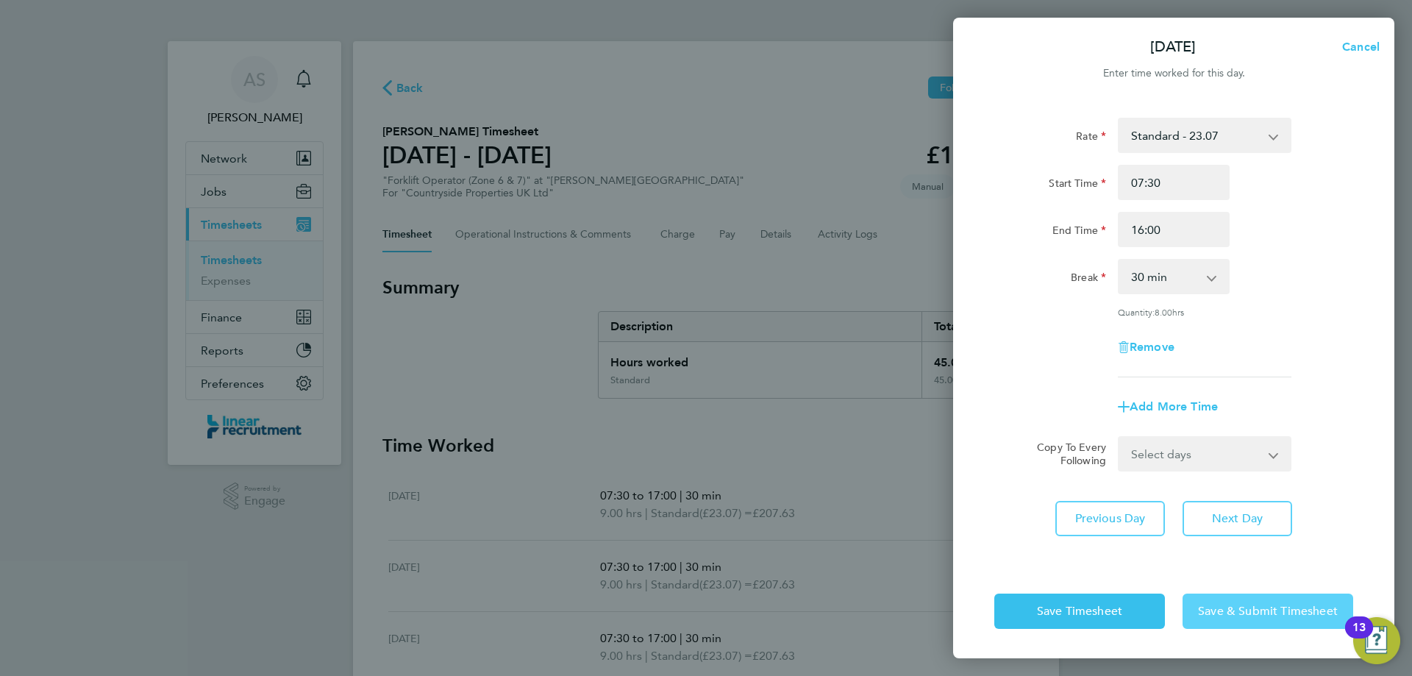
click at [1270, 604] on span "Save & Submit Timesheet" at bounding box center [1268, 611] width 140 height 15
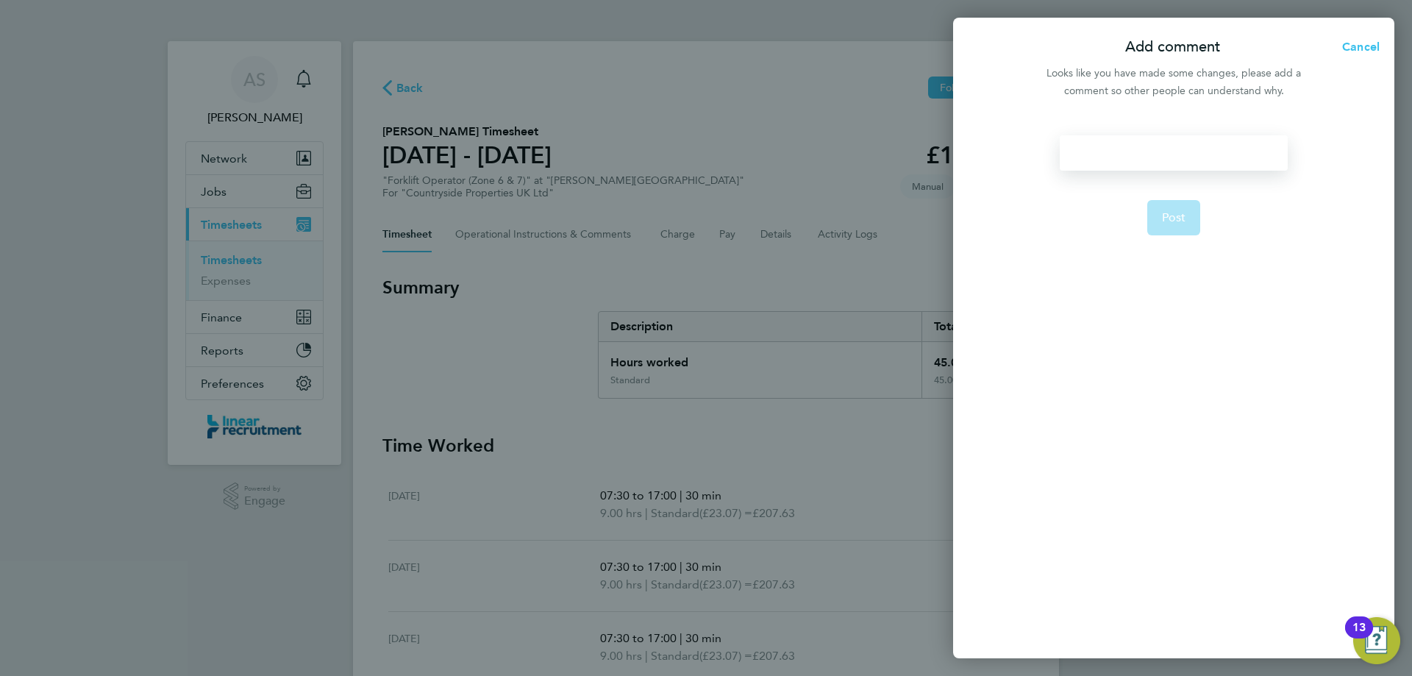
click at [1221, 151] on div at bounding box center [1173, 152] width 227 height 35
click at [1187, 216] on button "Post" at bounding box center [1174, 217] width 54 height 35
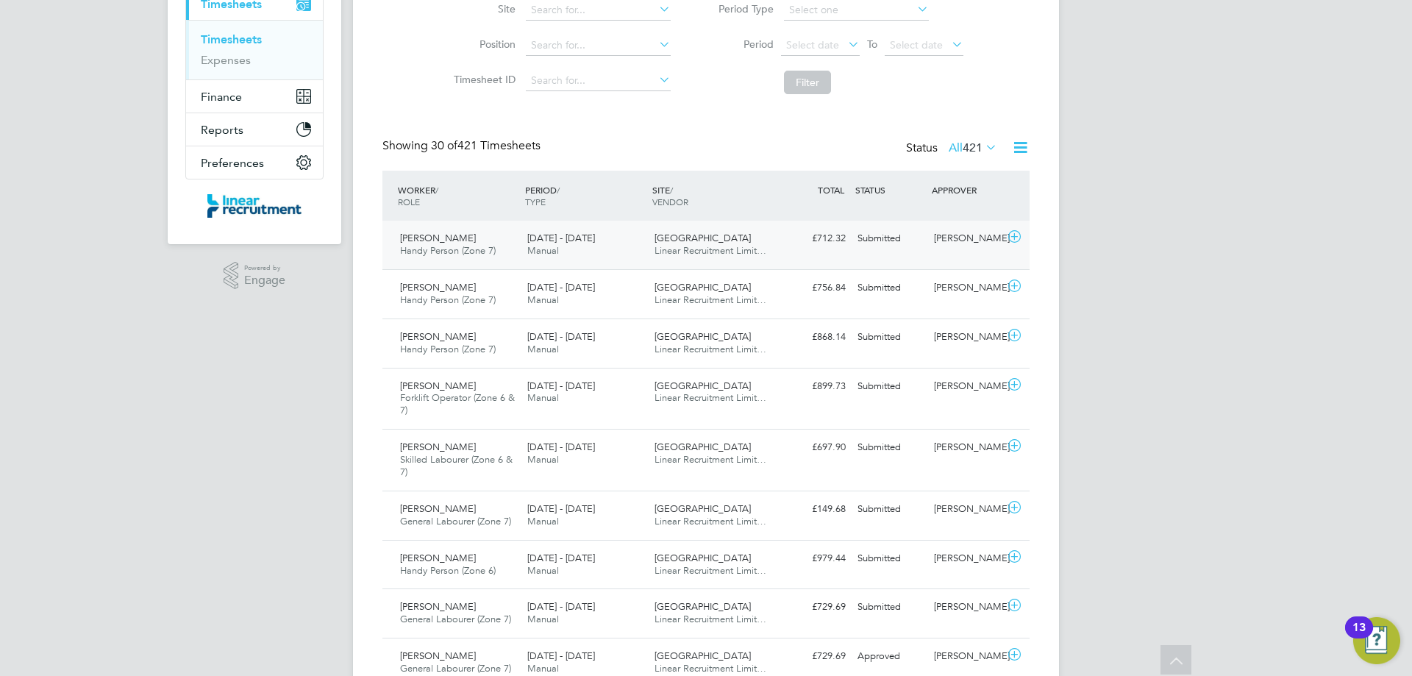
click at [808, 248] on div "£712.32 Submitted" at bounding box center [813, 238] width 76 height 24
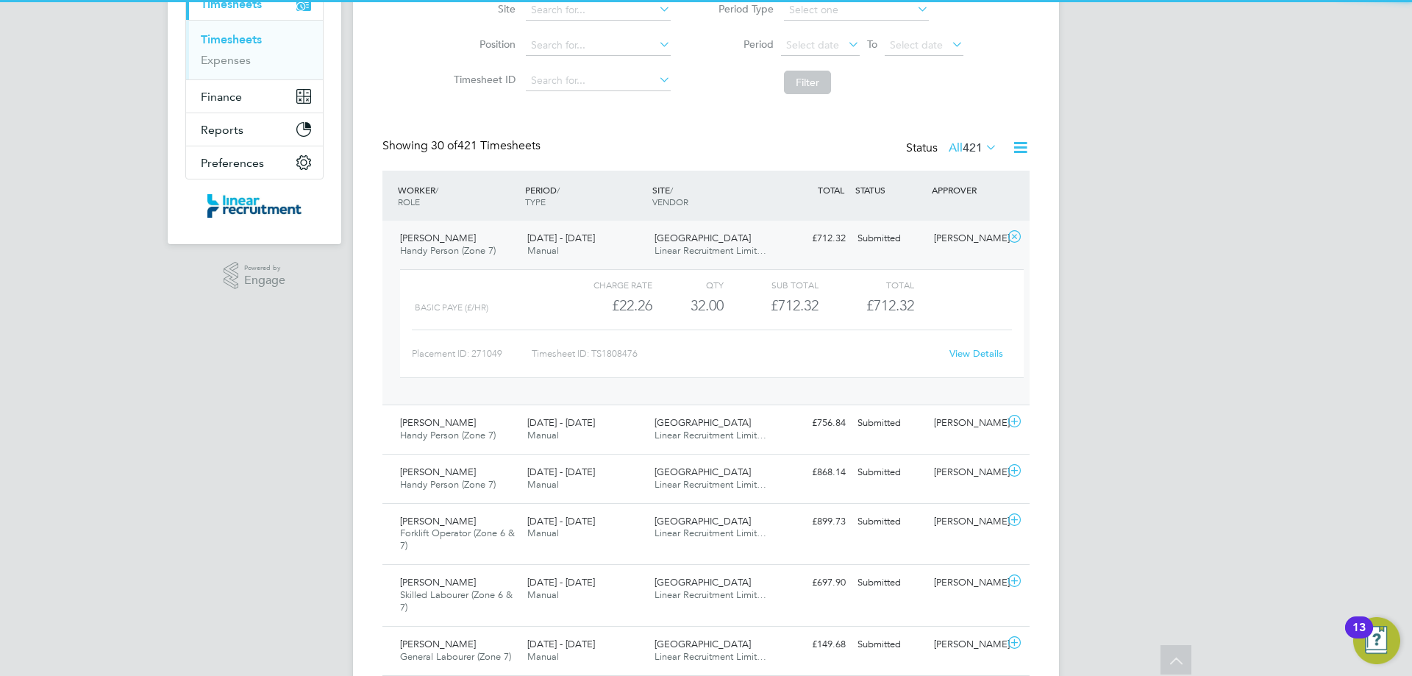
click at [957, 342] on div "View Details" at bounding box center [976, 354] width 72 height 24
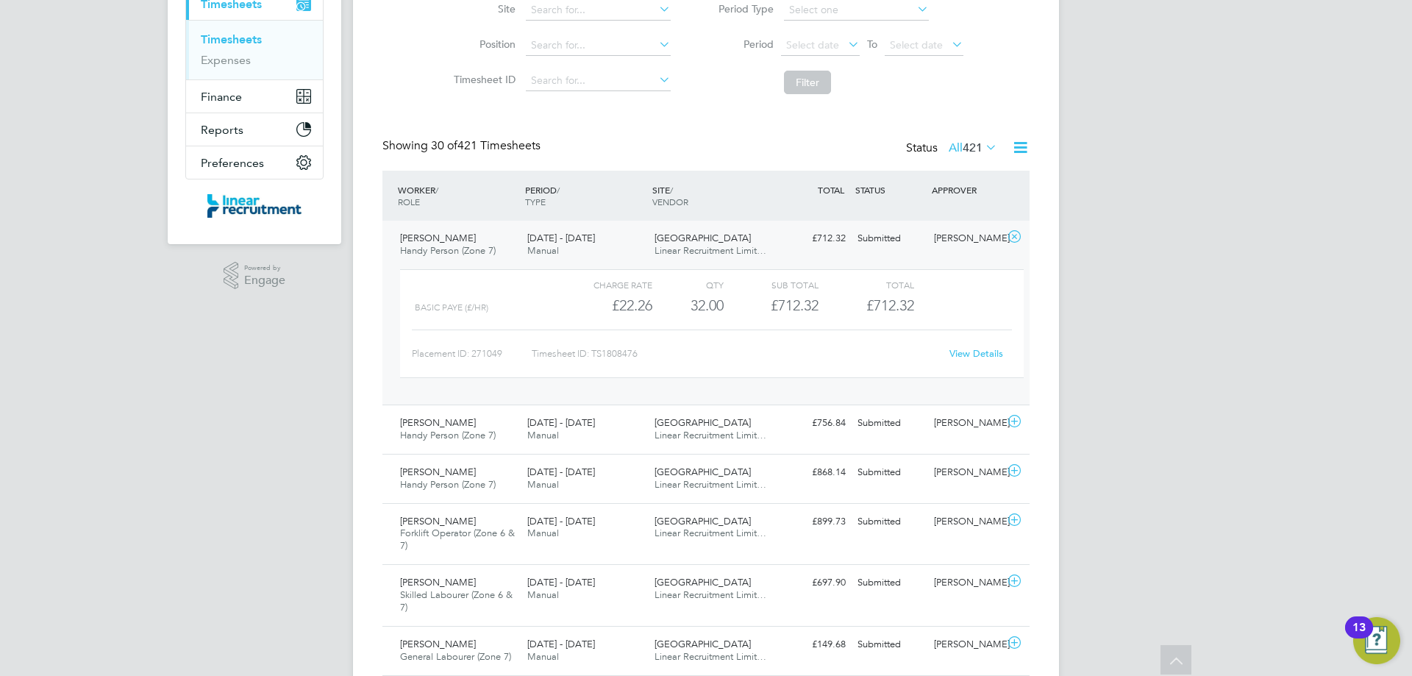
click at [962, 347] on link "View Details" at bounding box center [976, 353] width 54 height 12
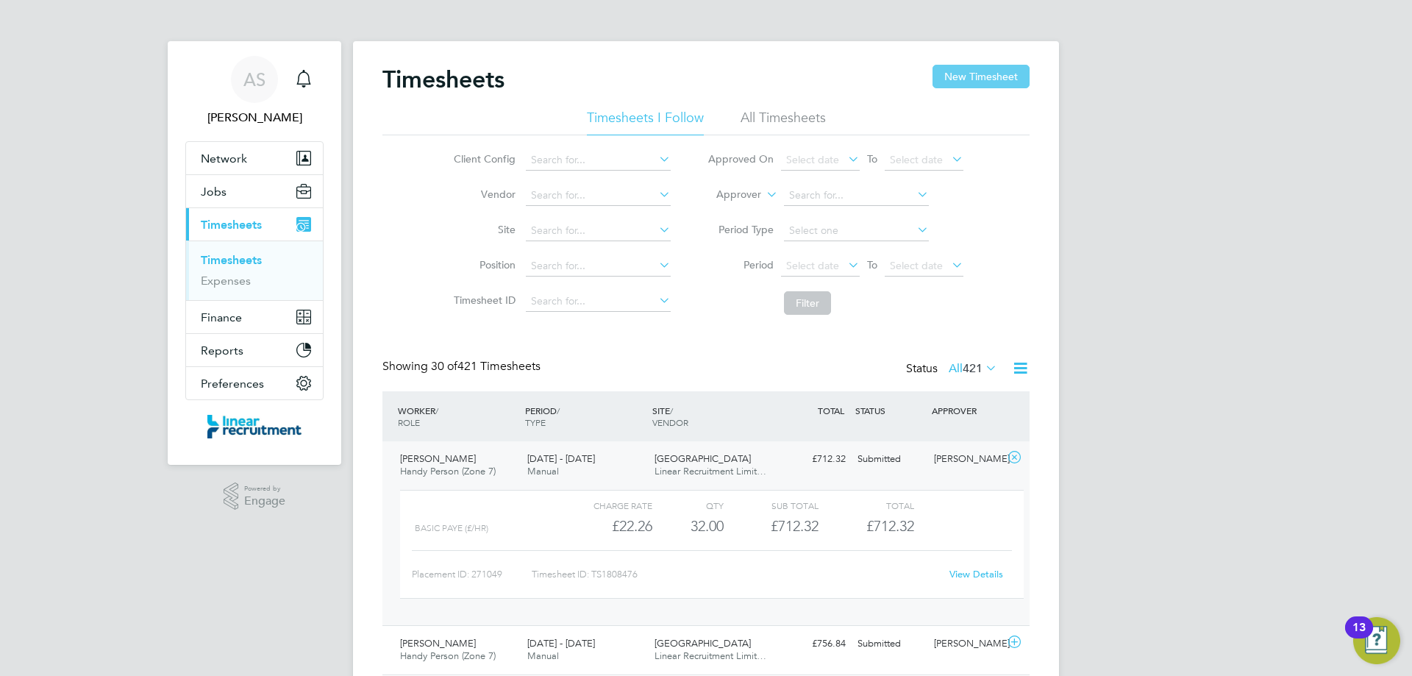
click at [967, 78] on button "New Timesheet" at bounding box center [980, 77] width 97 height 24
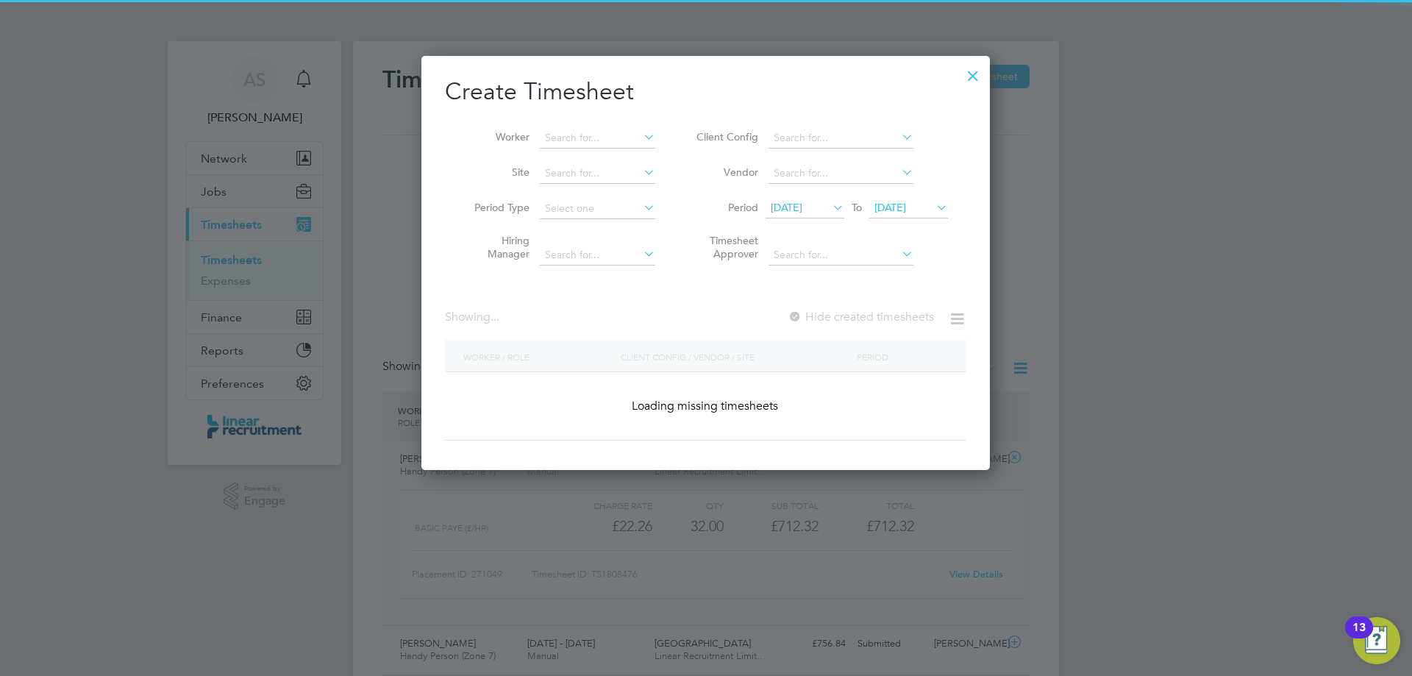
scroll to position [1052, 569]
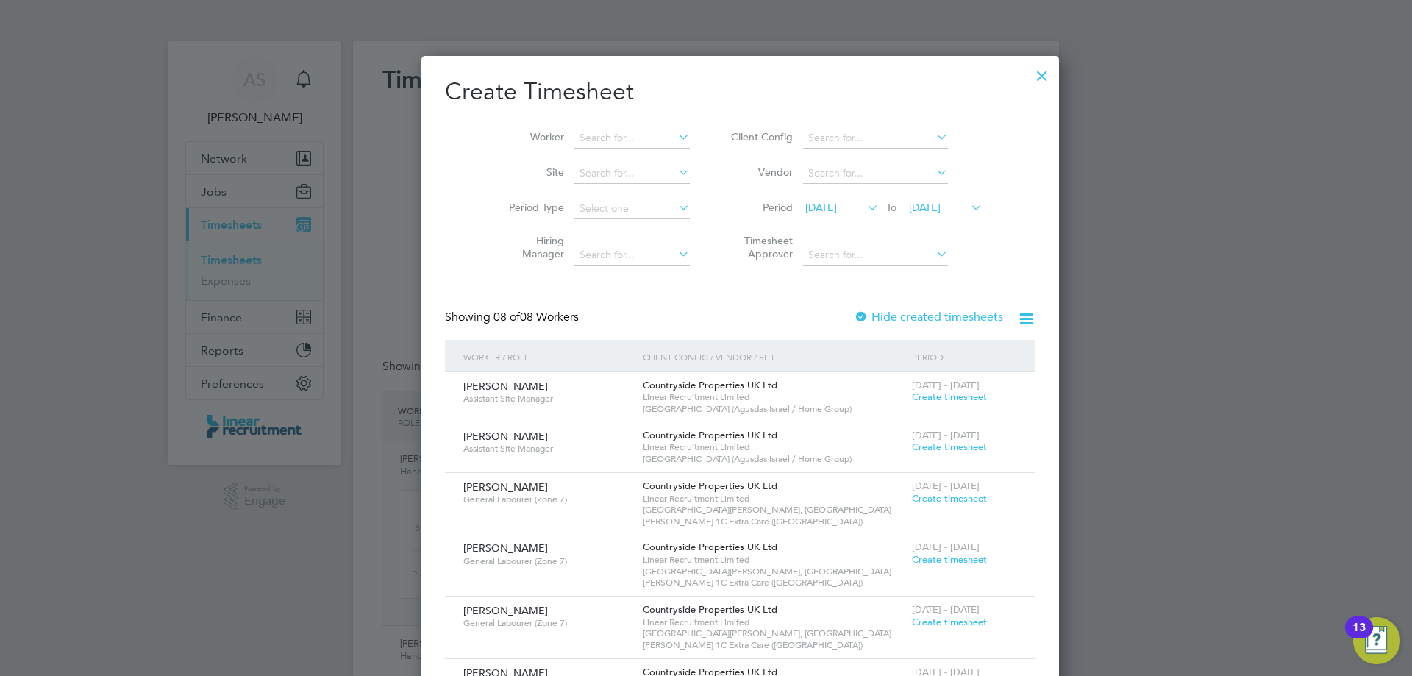
click at [582, 126] on li "Worker" at bounding box center [593, 138] width 229 height 35
click at [582, 132] on input at bounding box center [631, 138] width 115 height 21
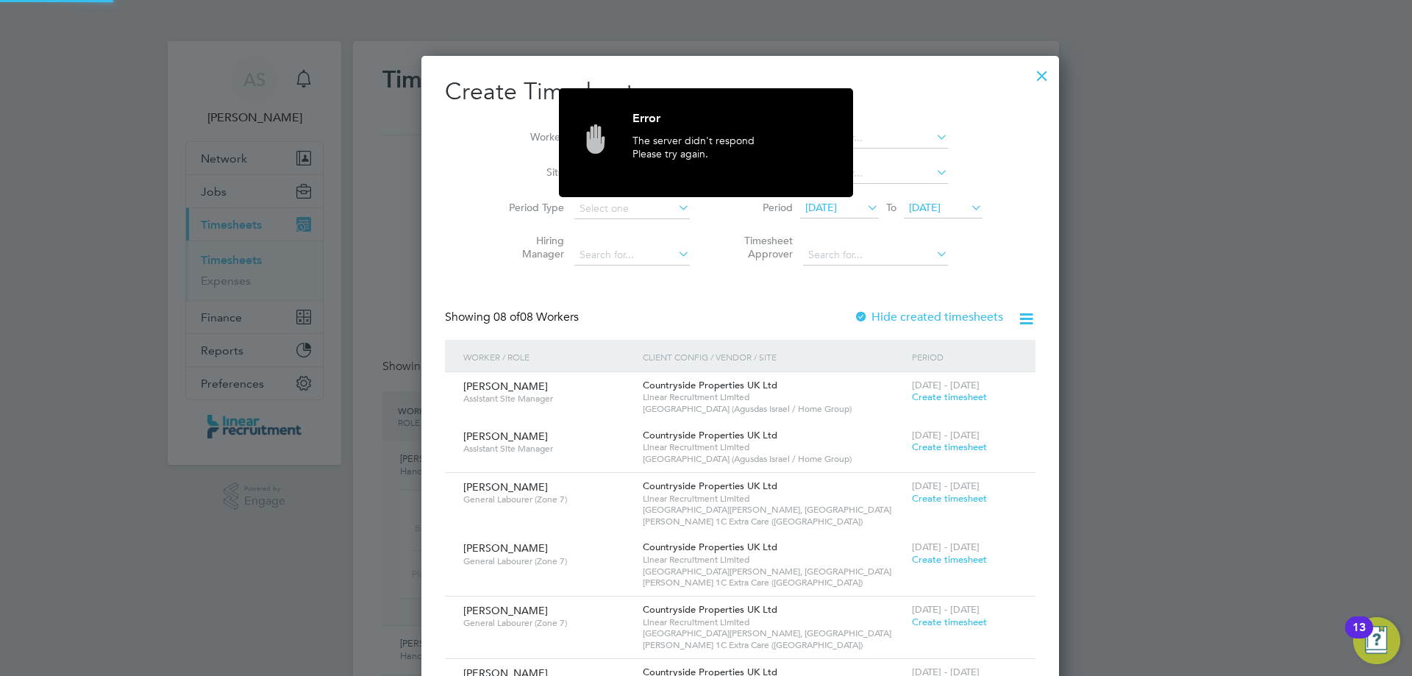
click at [612, 293] on li "[PERSON_NAME]" at bounding box center [607, 297] width 137 height 20
type input "[PERSON_NAME]"
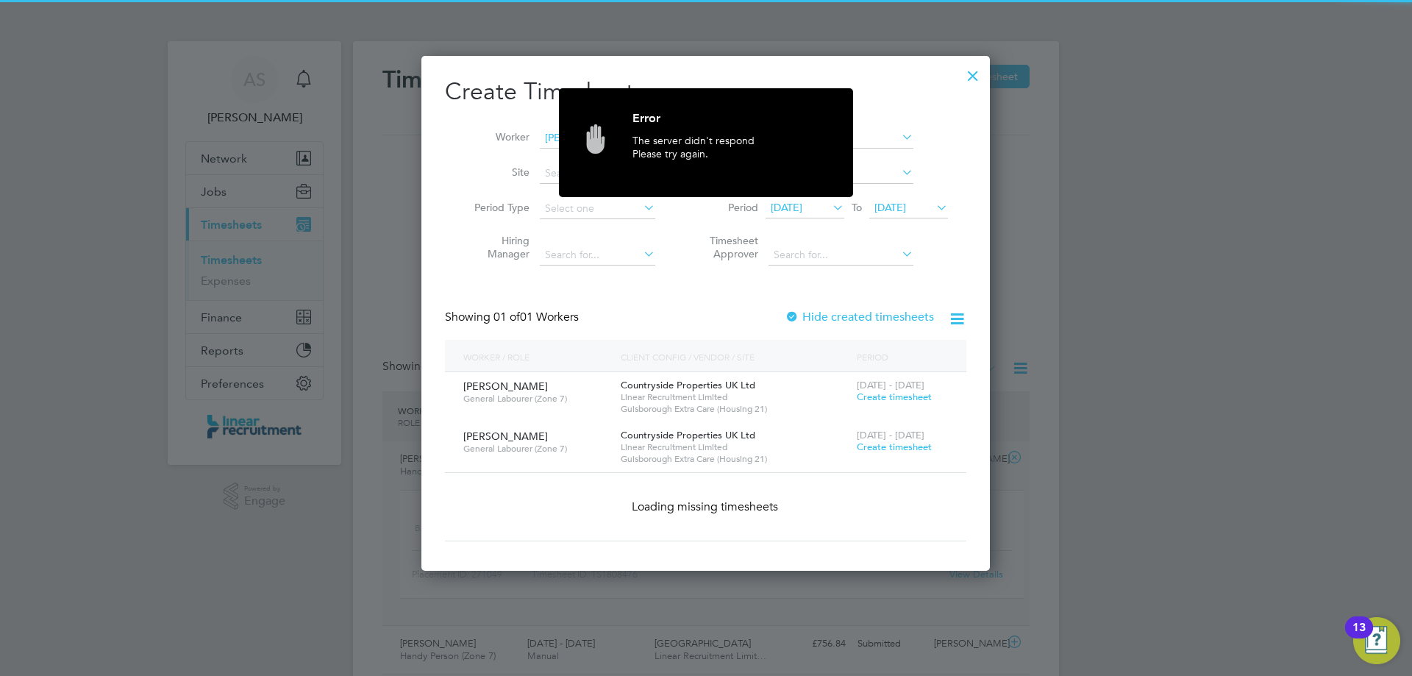
scroll to position [446, 569]
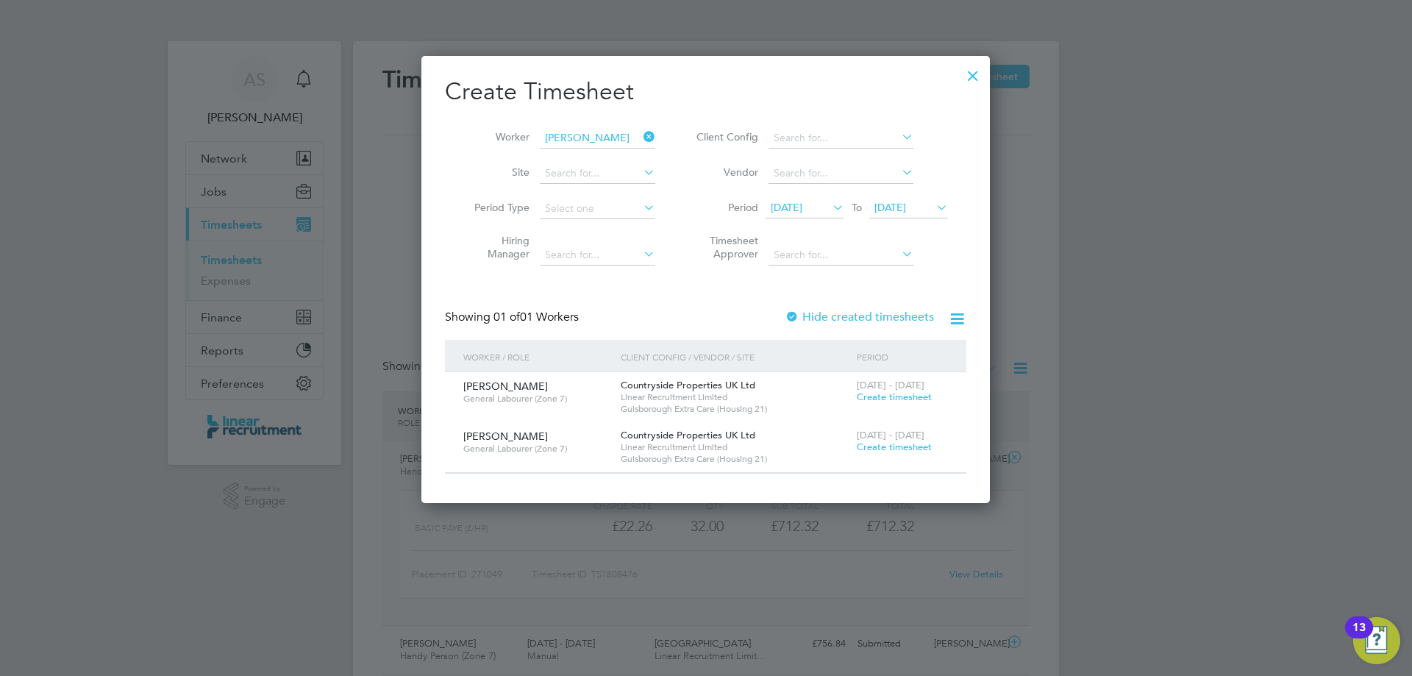
click at [886, 396] on span "Create timesheet" at bounding box center [894, 396] width 75 height 12
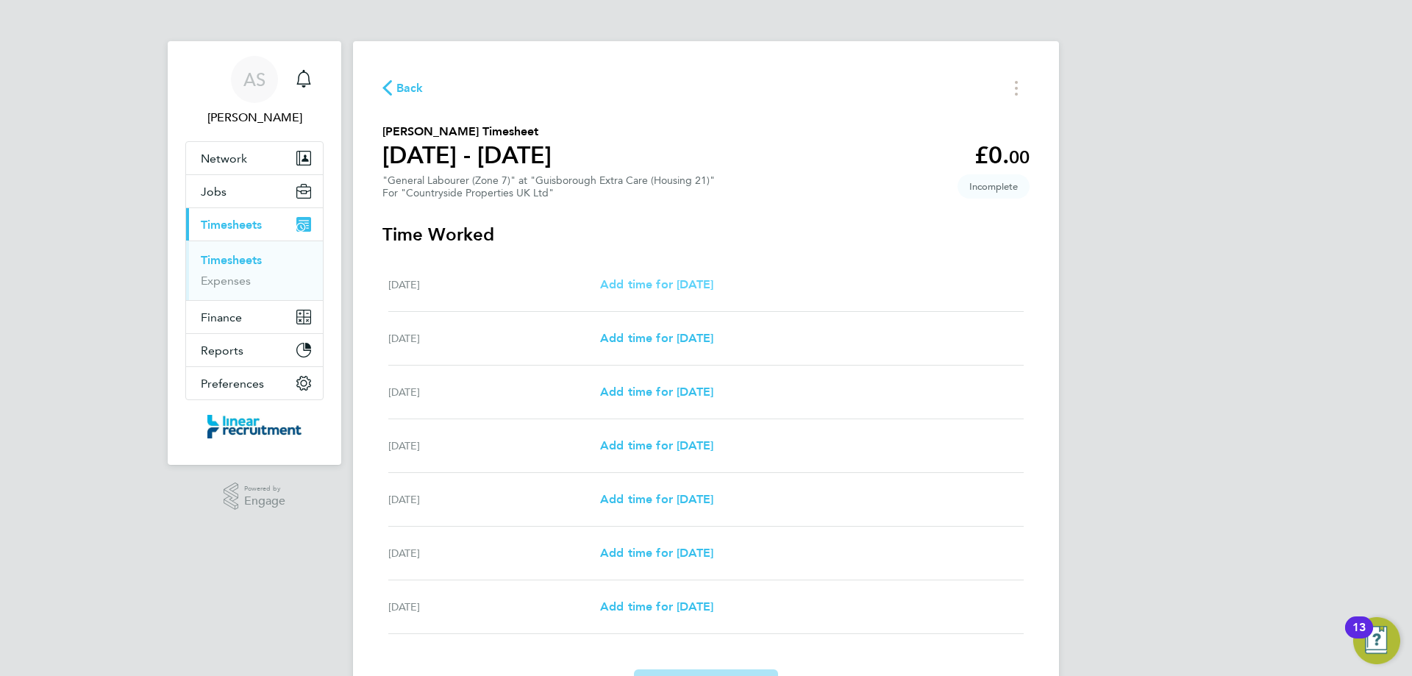
click at [713, 288] on span "Add time for [DATE]" at bounding box center [656, 284] width 113 height 14
select select "30"
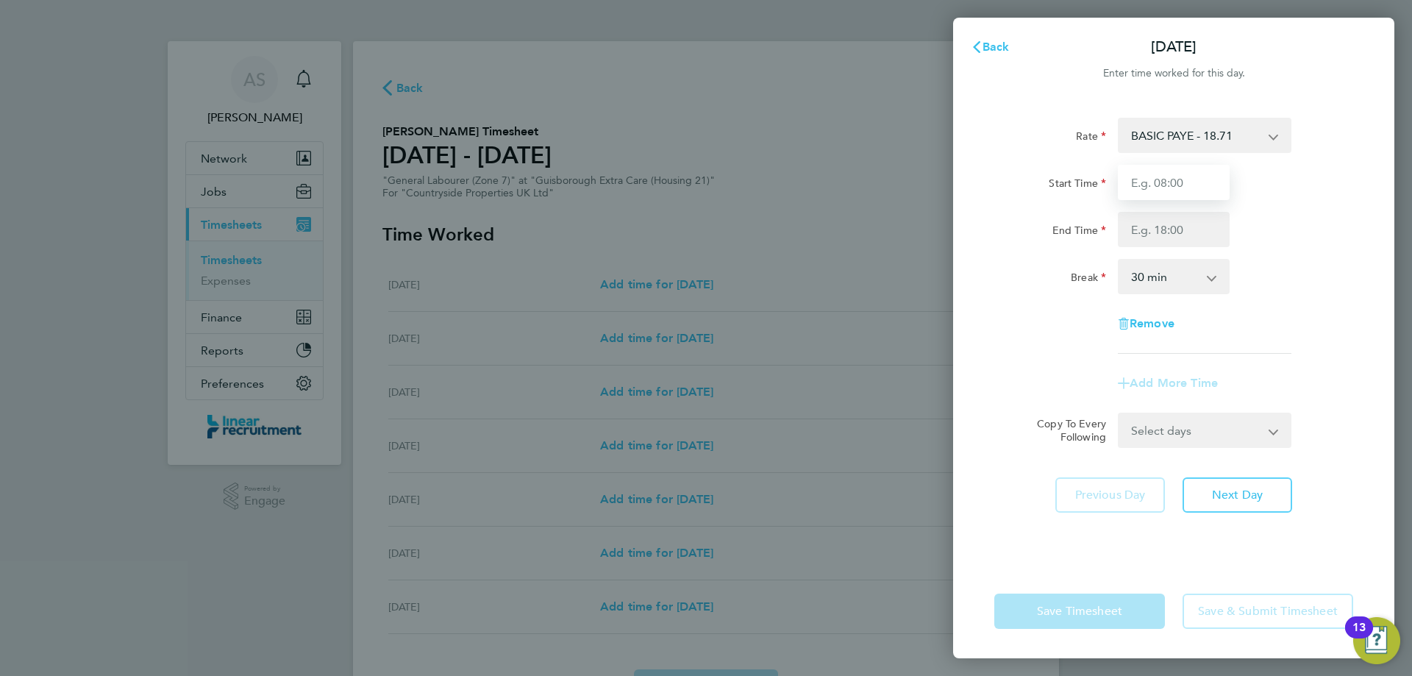
click at [1137, 188] on input "Start Time" at bounding box center [1174, 182] width 112 height 35
type input "07:30"
click at [1198, 227] on input "End Time" at bounding box center [1174, 229] width 112 height 35
drag, startPoint x: 1183, startPoint y: 227, endPoint x: 1150, endPoint y: 227, distance: 33.1
click at [1150, 227] on input "16:30" at bounding box center [1174, 229] width 112 height 35
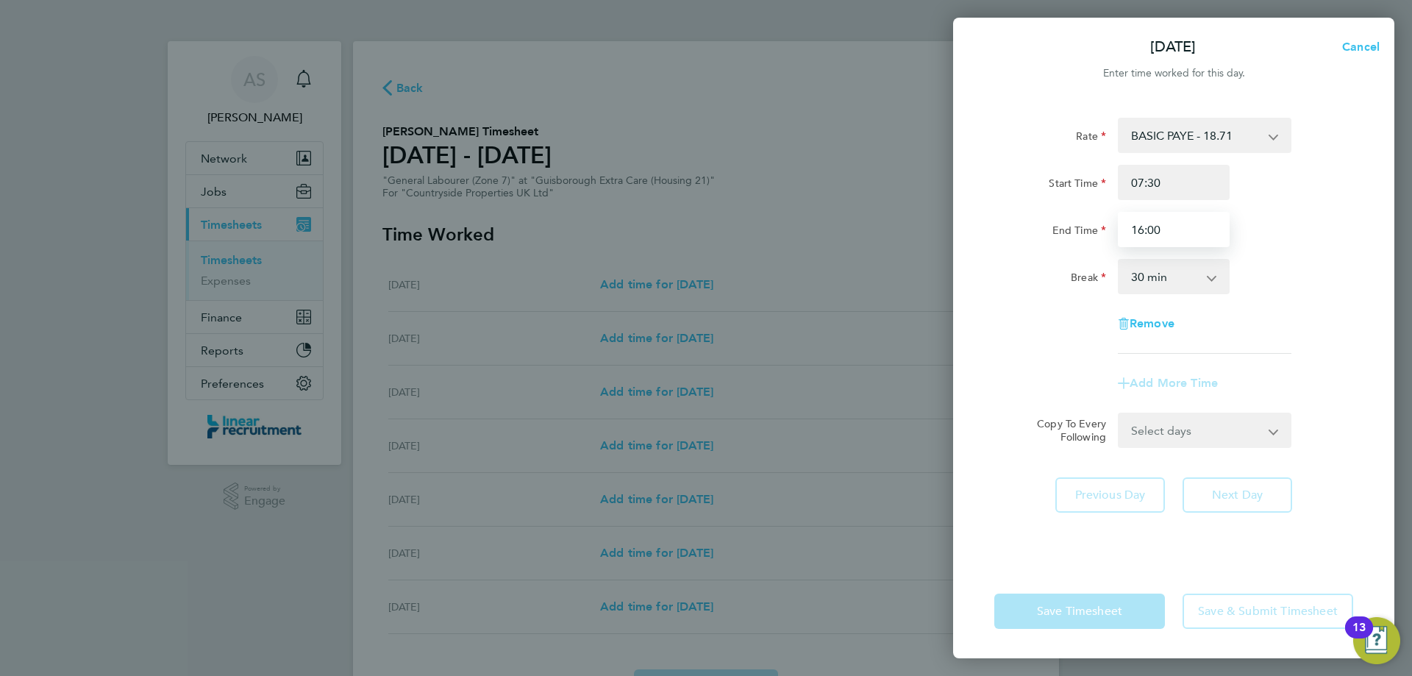
type input "16:00"
click at [1239, 265] on div "Break 0 min 15 min 30 min 45 min 60 min 75 min 90 min" at bounding box center [1173, 276] width 371 height 35
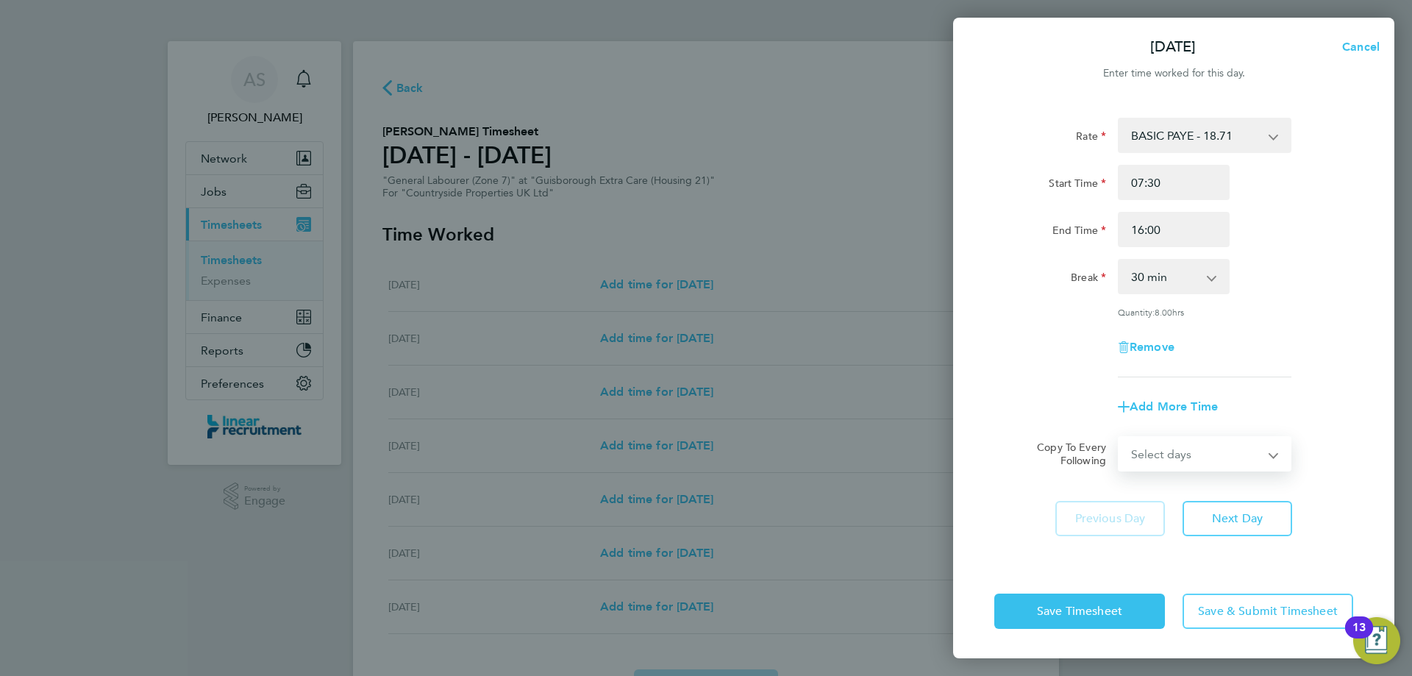
click at [1154, 458] on select "Select days Day Weekday (Mon-Fri) Weekend (Sat-Sun) [DATE] [DATE] [DATE] [DATE]…" at bounding box center [1196, 453] width 154 height 32
select select "DAY"
click at [1119, 437] on select "Select days Day Weekday (Mon-Fri) Weekend (Sat-Sun) [DATE] [DATE] [DATE] [DATE]…" at bounding box center [1196, 453] width 154 height 32
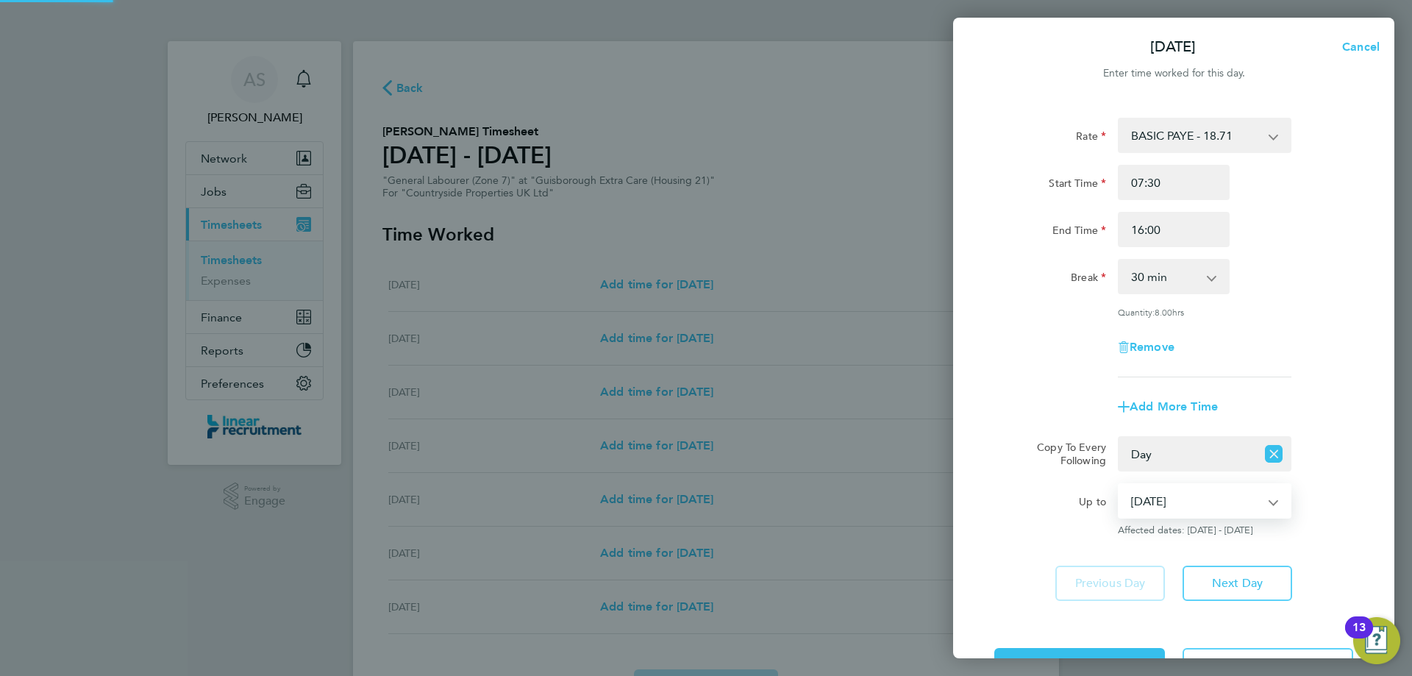
drag, startPoint x: 1154, startPoint y: 466, endPoint x: 1154, endPoint y: 493, distance: 26.5
click at [1154, 493] on select "[DATE] [DATE] [DATE] [DATE] [DATE] [DATE]" at bounding box center [1195, 501] width 153 height 32
select select "[DATE]"
click at [1119, 485] on select "[DATE] [DATE] [DATE] [DATE] [DATE] [DATE]" at bounding box center [1195, 501] width 153 height 32
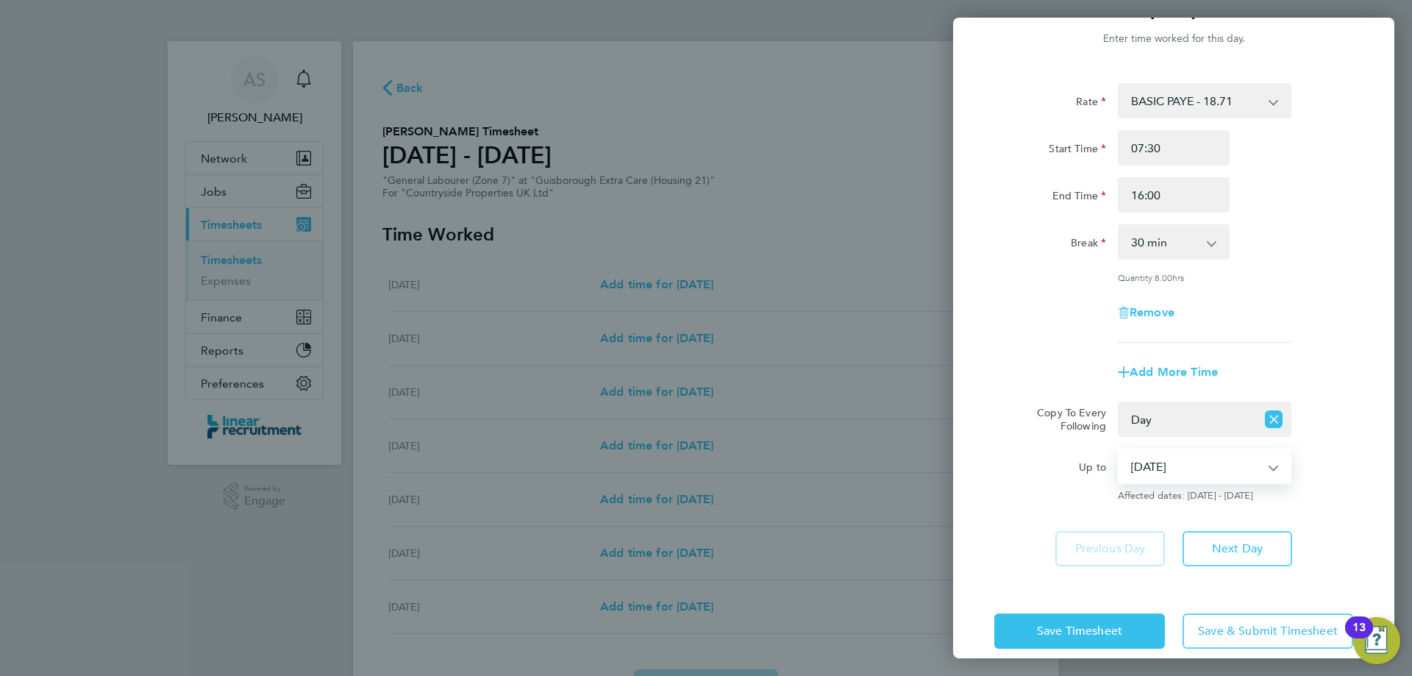
scroll to position [53, 0]
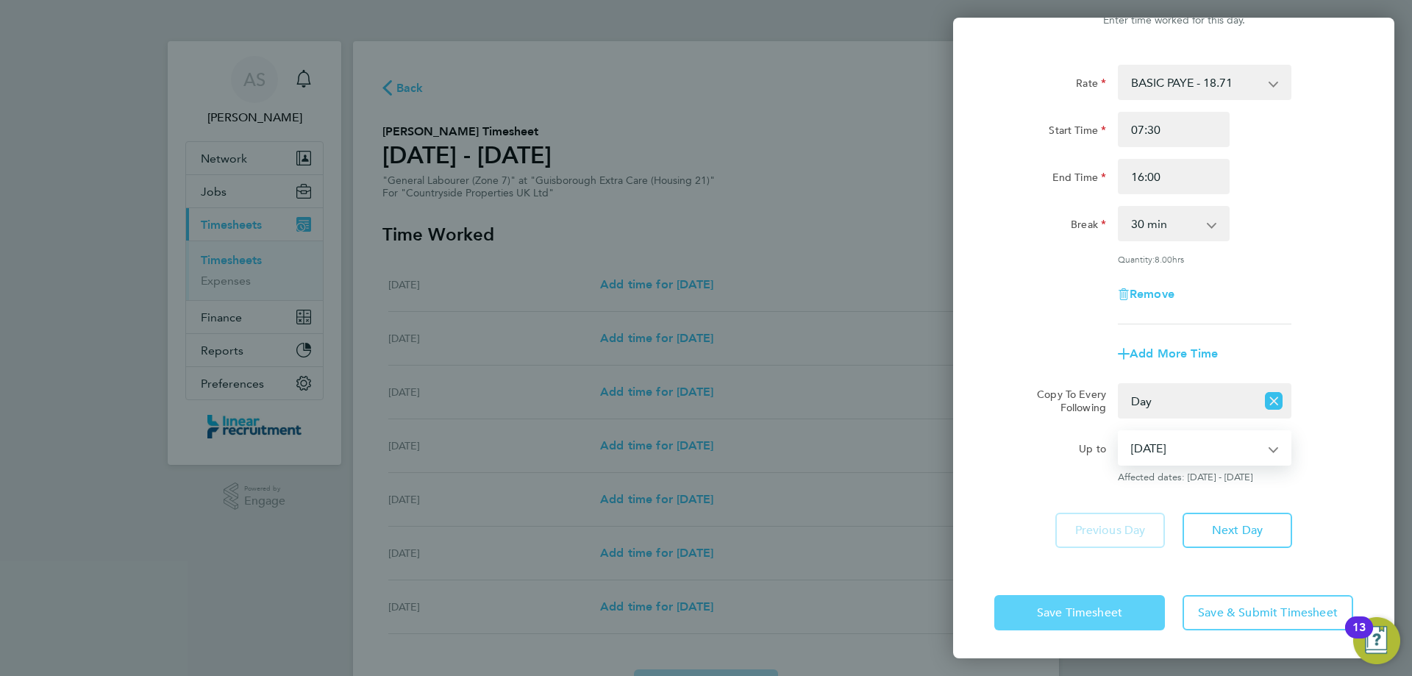
click at [1049, 607] on span "Save Timesheet" at bounding box center [1079, 612] width 85 height 15
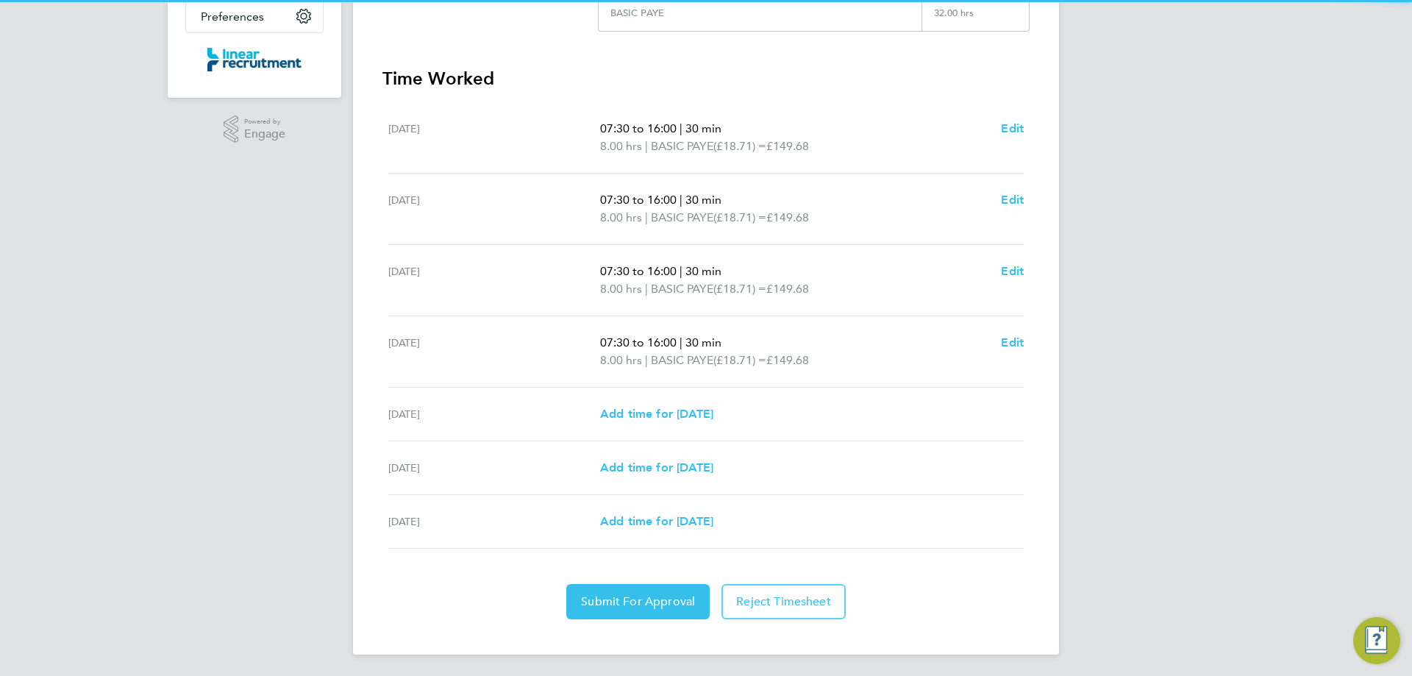
scroll to position [369, 0]
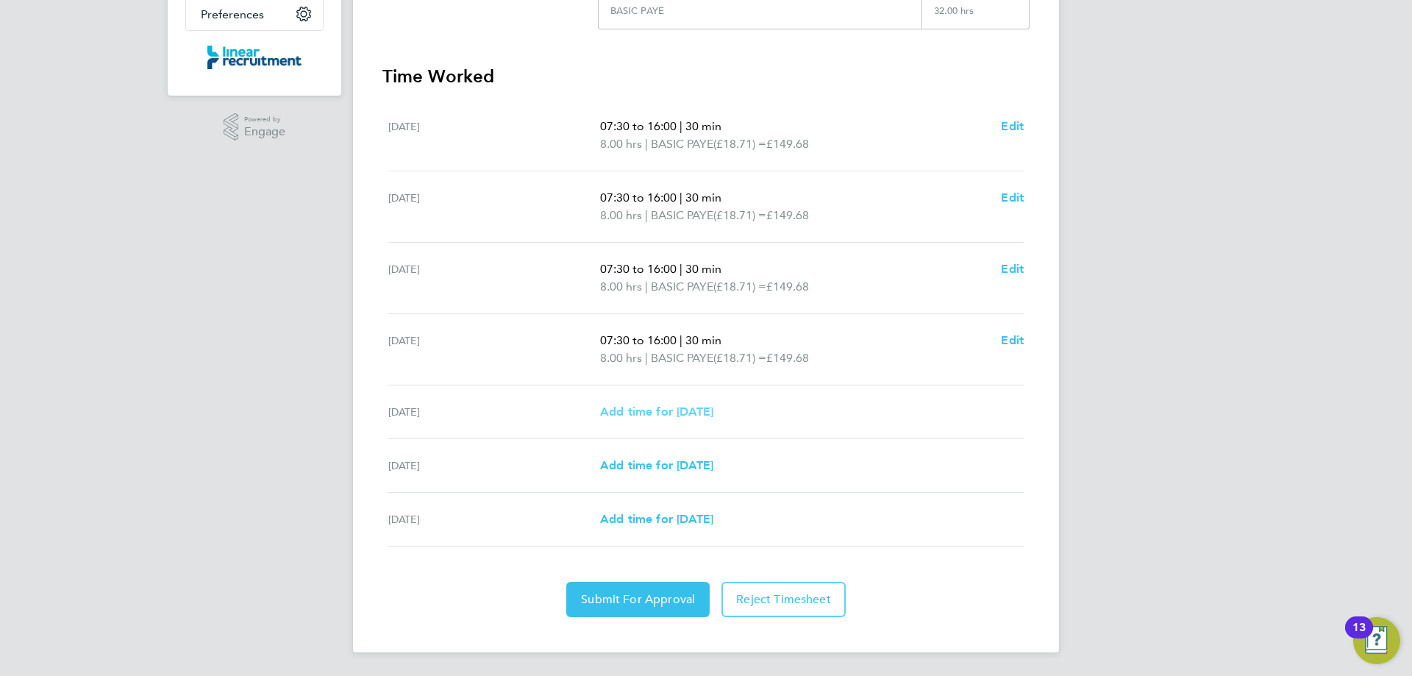
click at [699, 410] on span "Add time for [DATE]" at bounding box center [656, 411] width 113 height 14
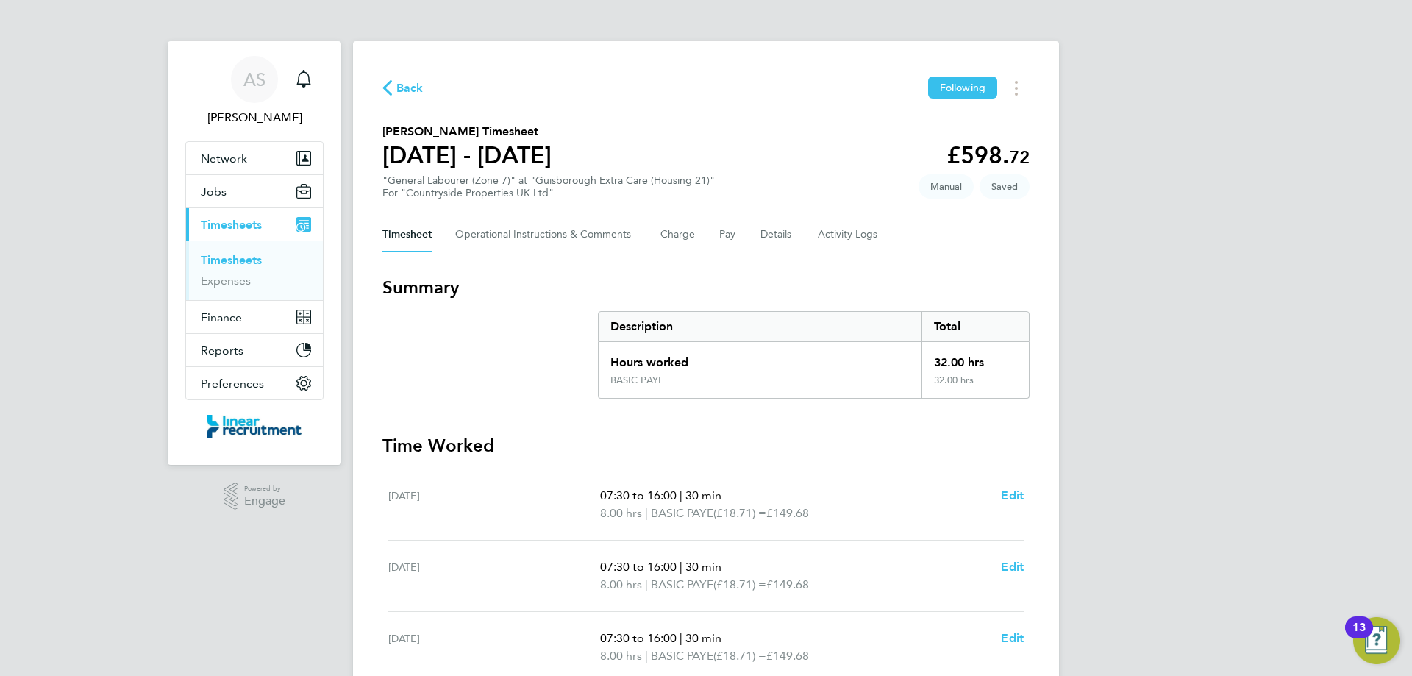
select select "30"
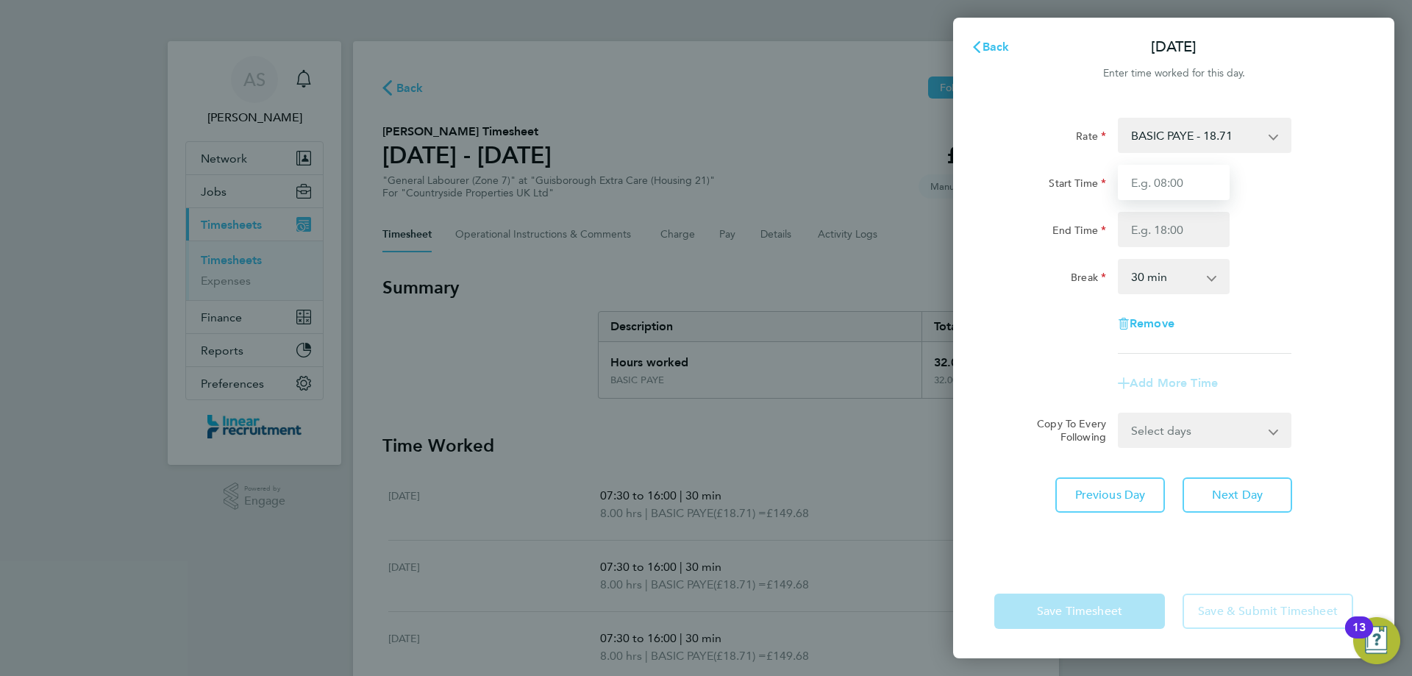
click at [1150, 194] on input "Start Time" at bounding box center [1174, 182] width 112 height 35
type input "07:30"
click at [1186, 235] on input "End Time" at bounding box center [1174, 229] width 112 height 35
type input "15:00"
click at [1320, 272] on div "Break 0 min 15 min 30 min 45 min 60 min 75 min 90 min" at bounding box center [1173, 276] width 371 height 35
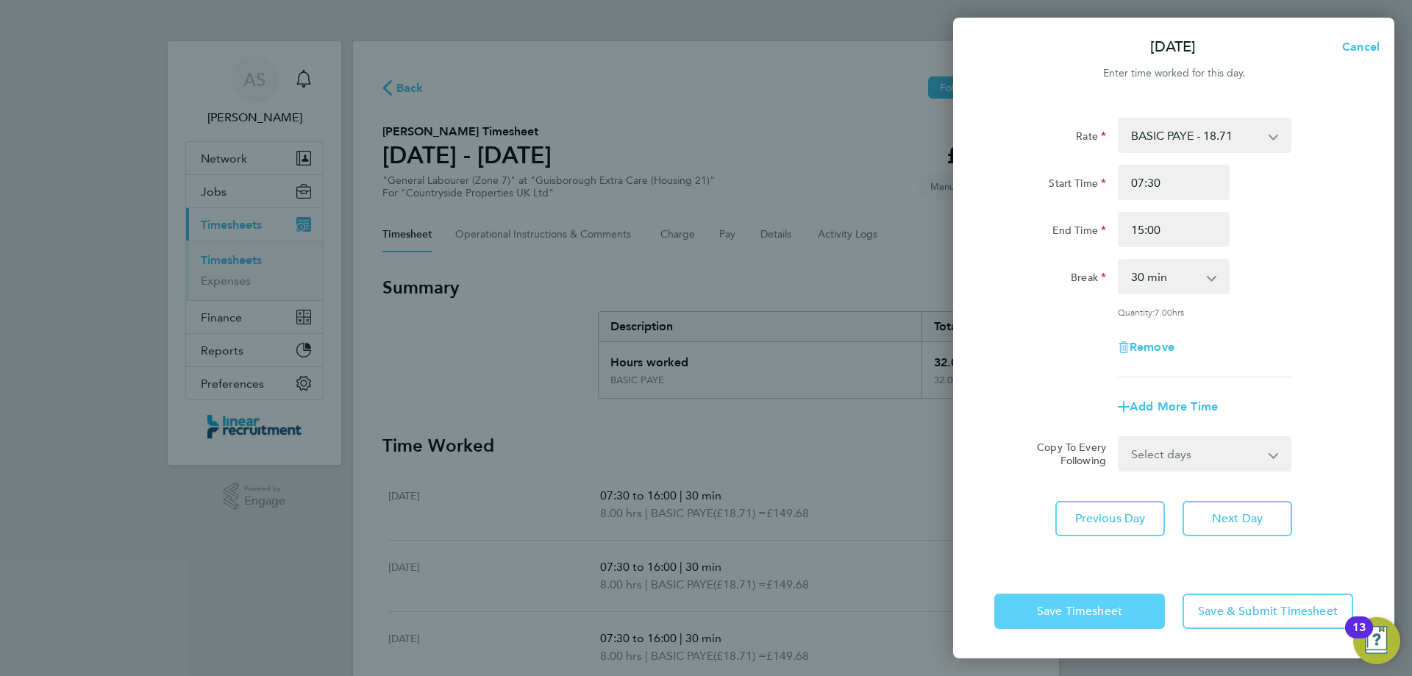
click at [1068, 605] on span "Save Timesheet" at bounding box center [1079, 611] width 85 height 15
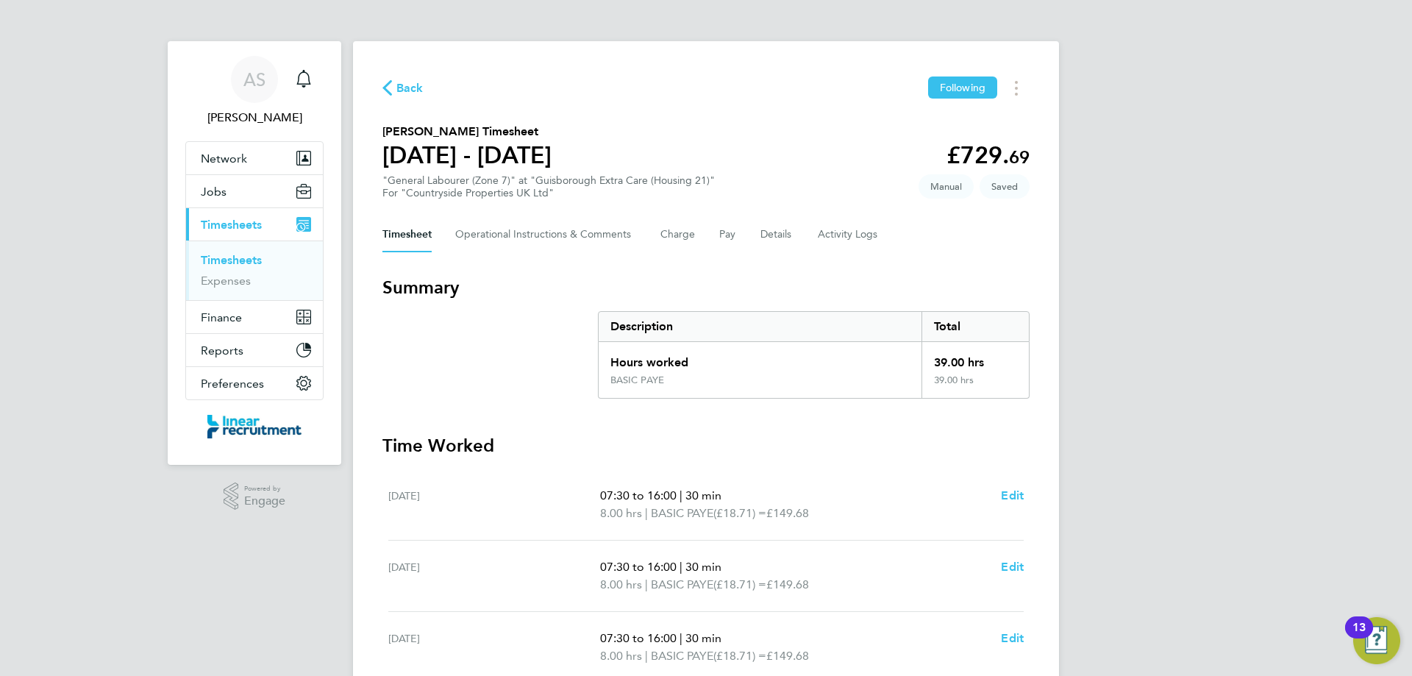
scroll to position [368, 0]
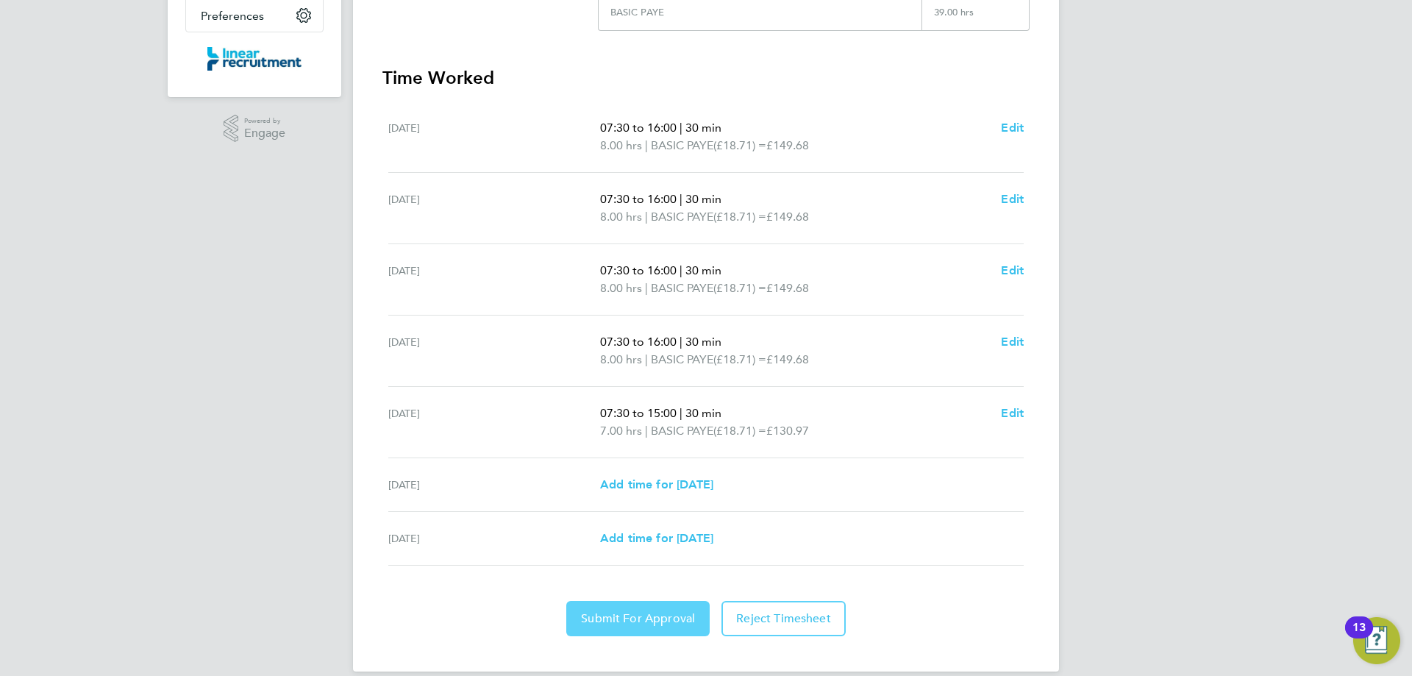
click at [623, 615] on span "Submit For Approval" at bounding box center [638, 618] width 114 height 15
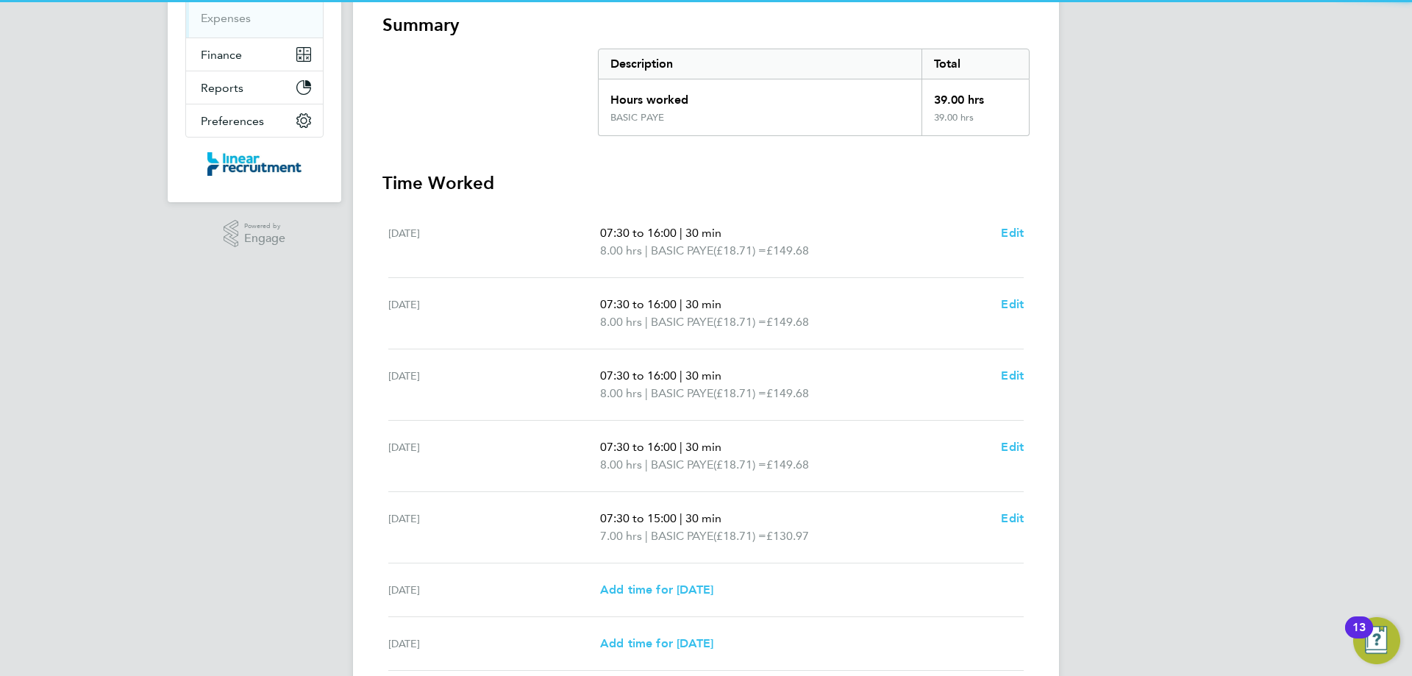
scroll to position [0, 0]
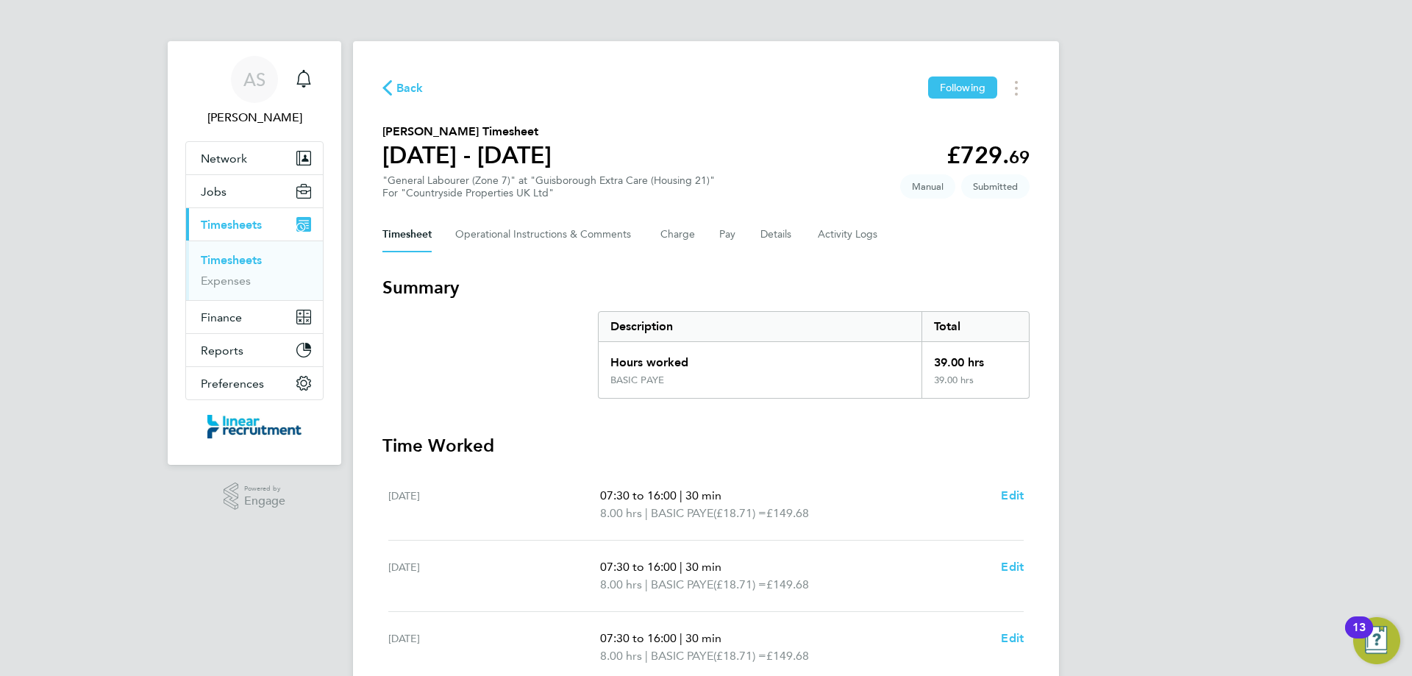
click at [411, 96] on span "Back" at bounding box center [409, 88] width 27 height 18
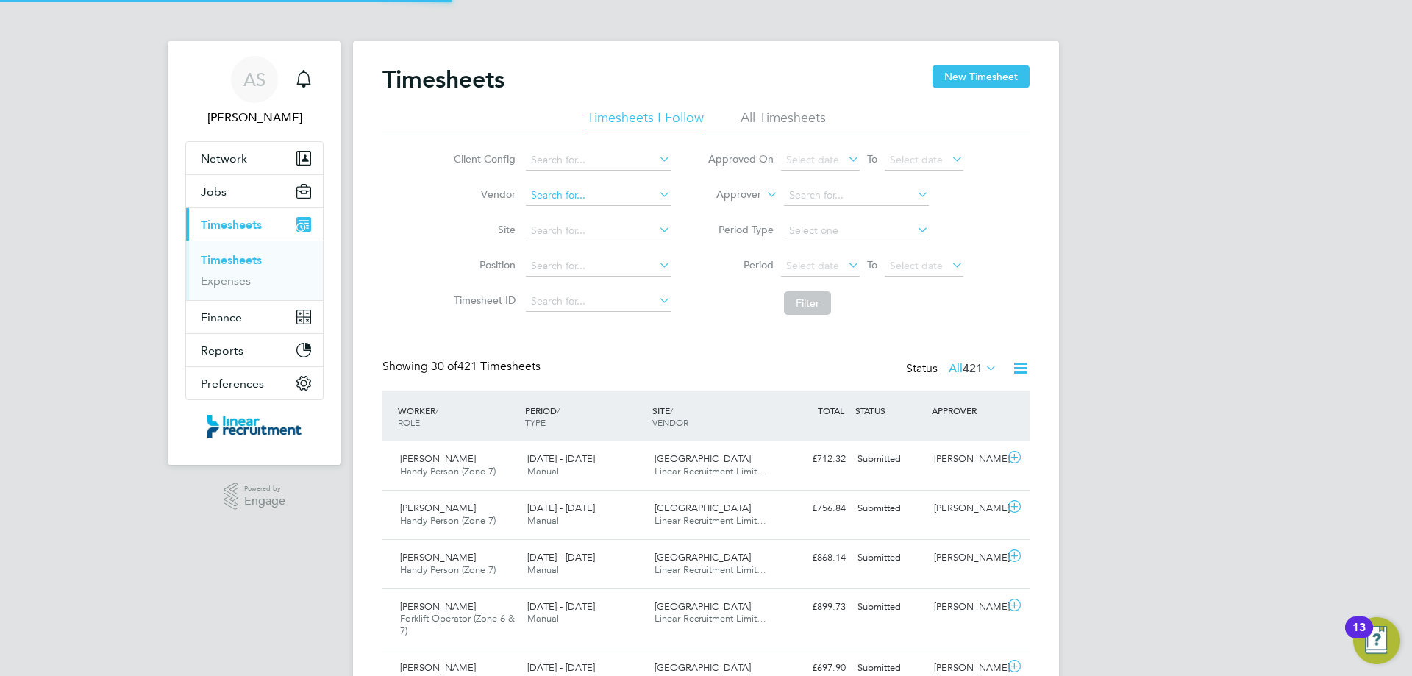
scroll to position [37, 128]
click at [966, 72] on button "New Timesheet" at bounding box center [980, 77] width 97 height 24
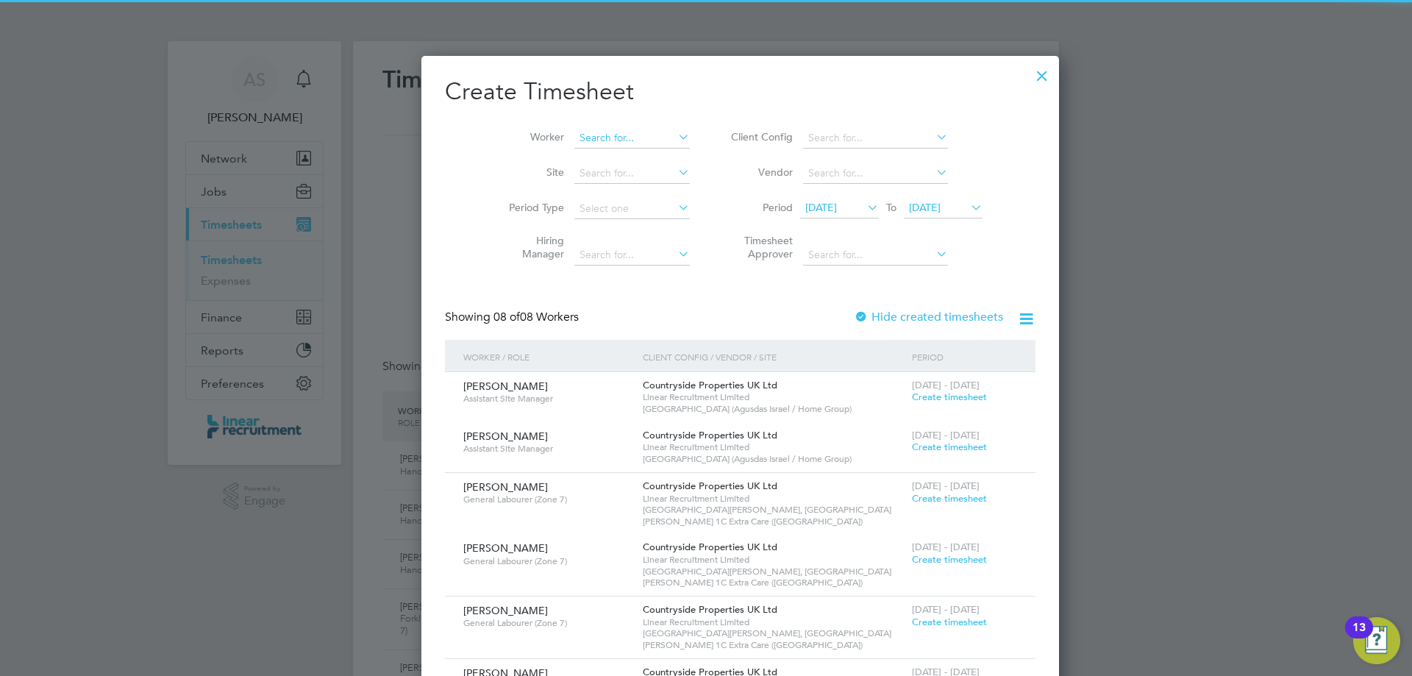
click at [589, 131] on input at bounding box center [631, 138] width 115 height 21
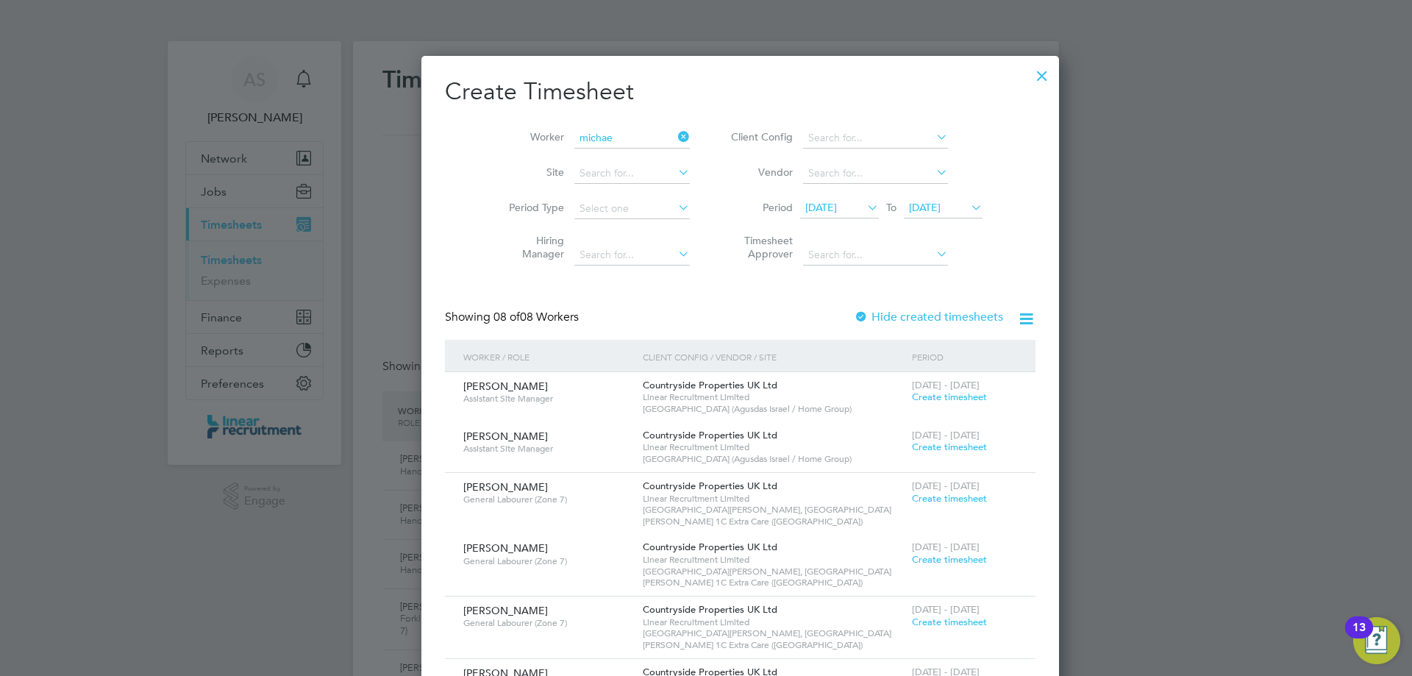
click at [602, 287] on li "[PERSON_NAME]" at bounding box center [607, 297] width 137 height 20
type input "[PERSON_NAME]"
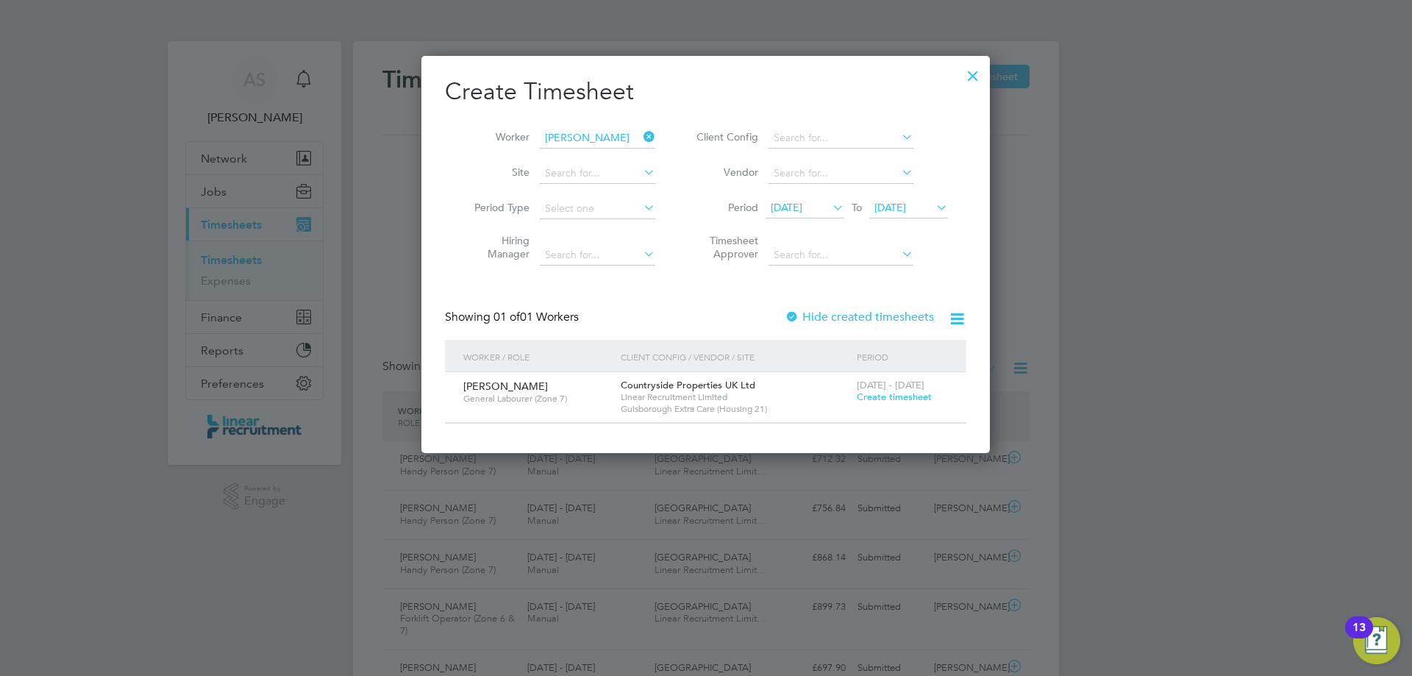
click at [904, 394] on span "Create timesheet" at bounding box center [894, 396] width 75 height 12
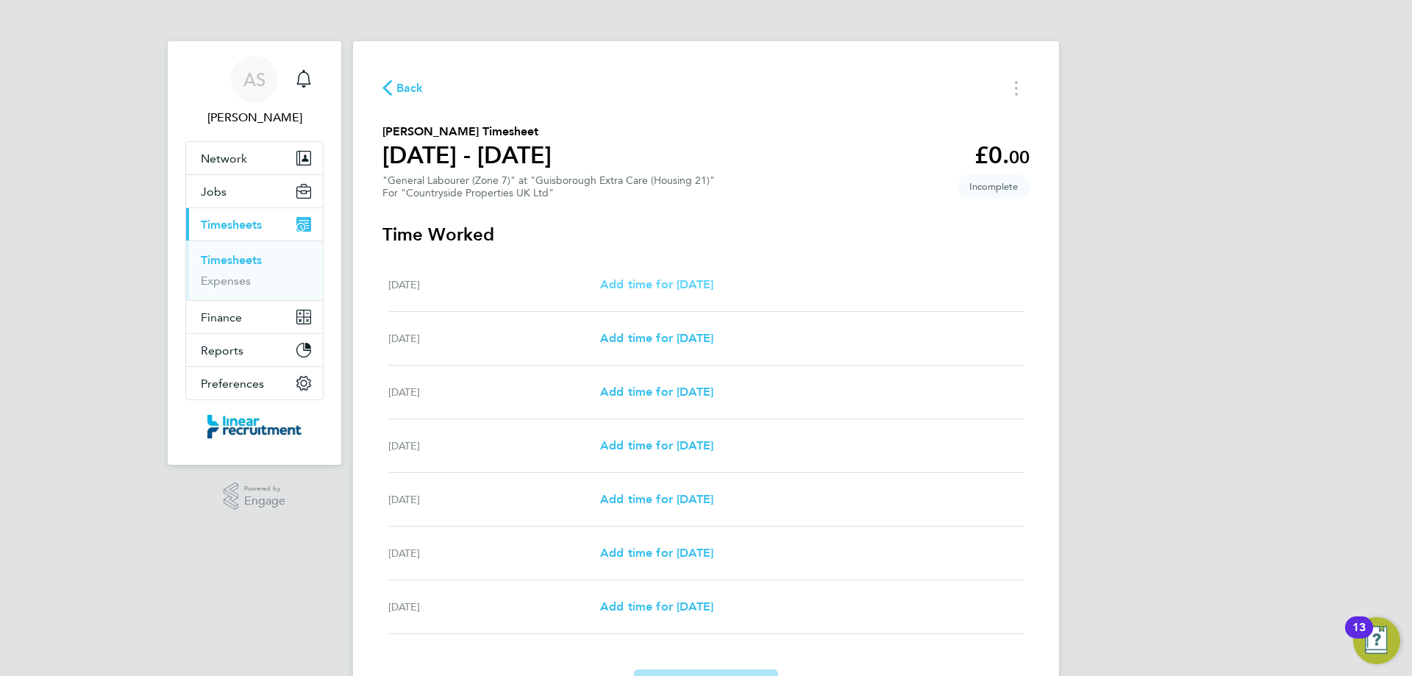
click at [713, 285] on span "Add time for [DATE]" at bounding box center [656, 284] width 113 height 14
select select "30"
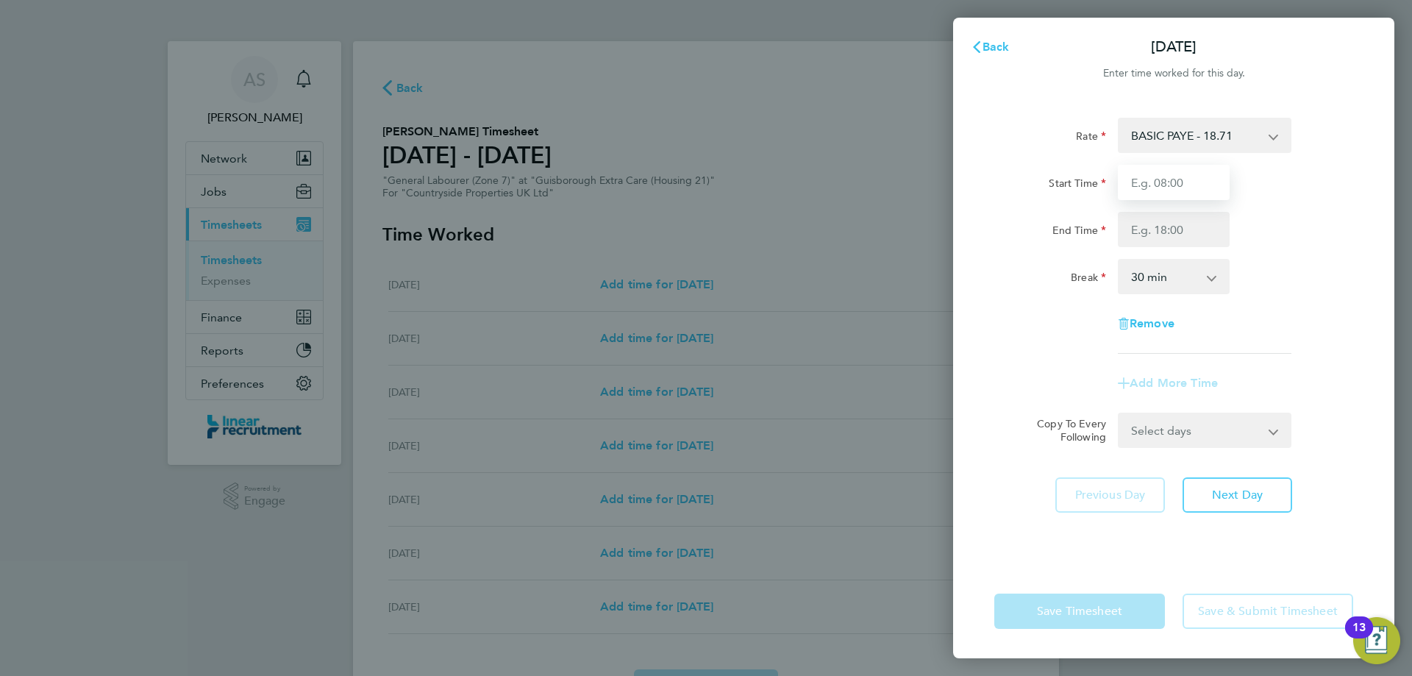
click at [1136, 199] on input "Start Time" at bounding box center [1174, 182] width 112 height 35
type input "07:30"
click at [1184, 237] on input "End Time" at bounding box center [1174, 229] width 112 height 35
type input "16:00"
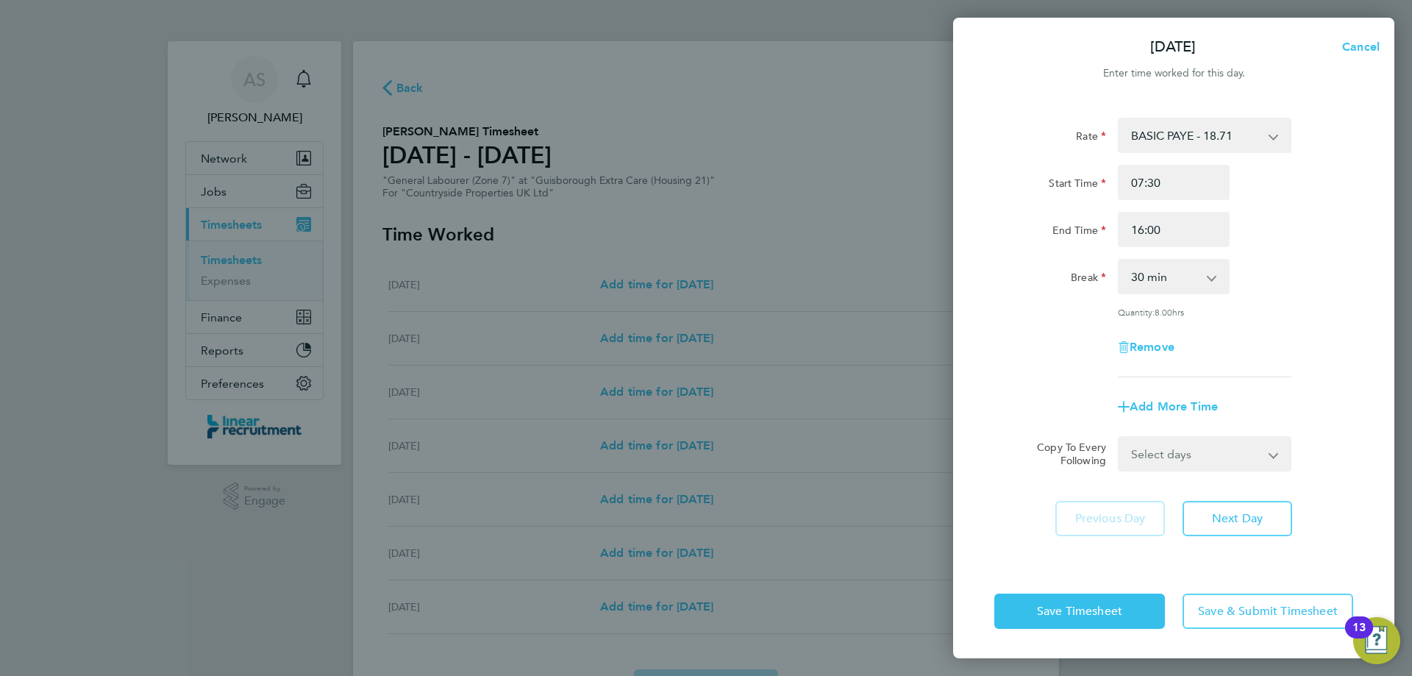
drag, startPoint x: 1279, startPoint y: 285, endPoint x: 1265, endPoint y: 328, distance: 44.9
click at [1279, 286] on div "Break 0 min 15 min 30 min 45 min 60 min 75 min 90 min" at bounding box center [1173, 276] width 371 height 35
click at [1187, 462] on select "Select days Day Weekday (Mon-Fri) Weekend (Sat-Sun) [DATE] [DATE] [DATE] [DATE]…" at bounding box center [1196, 453] width 154 height 32
select select "DAY"
click at [1119, 437] on select "Select days Day Weekday (Mon-Fri) Weekend (Sat-Sun) [DATE] [DATE] [DATE] [DATE]…" at bounding box center [1196, 453] width 154 height 32
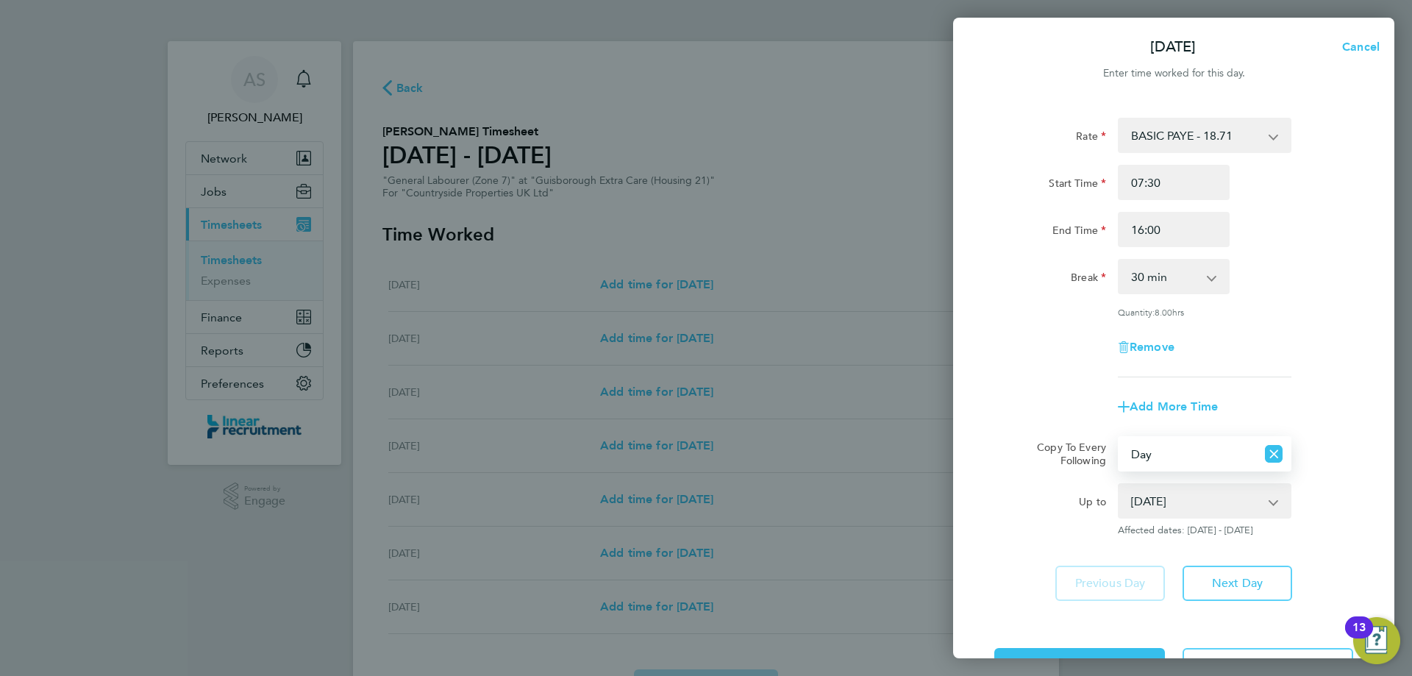
click at [1154, 510] on select "[DATE] [DATE] [DATE] [DATE] [DATE] [DATE]" at bounding box center [1195, 501] width 153 height 32
select select "[DATE]"
click at [1119, 485] on select "[DATE] [DATE] [DATE] [DATE] [DATE] [DATE]" at bounding box center [1195, 501] width 153 height 32
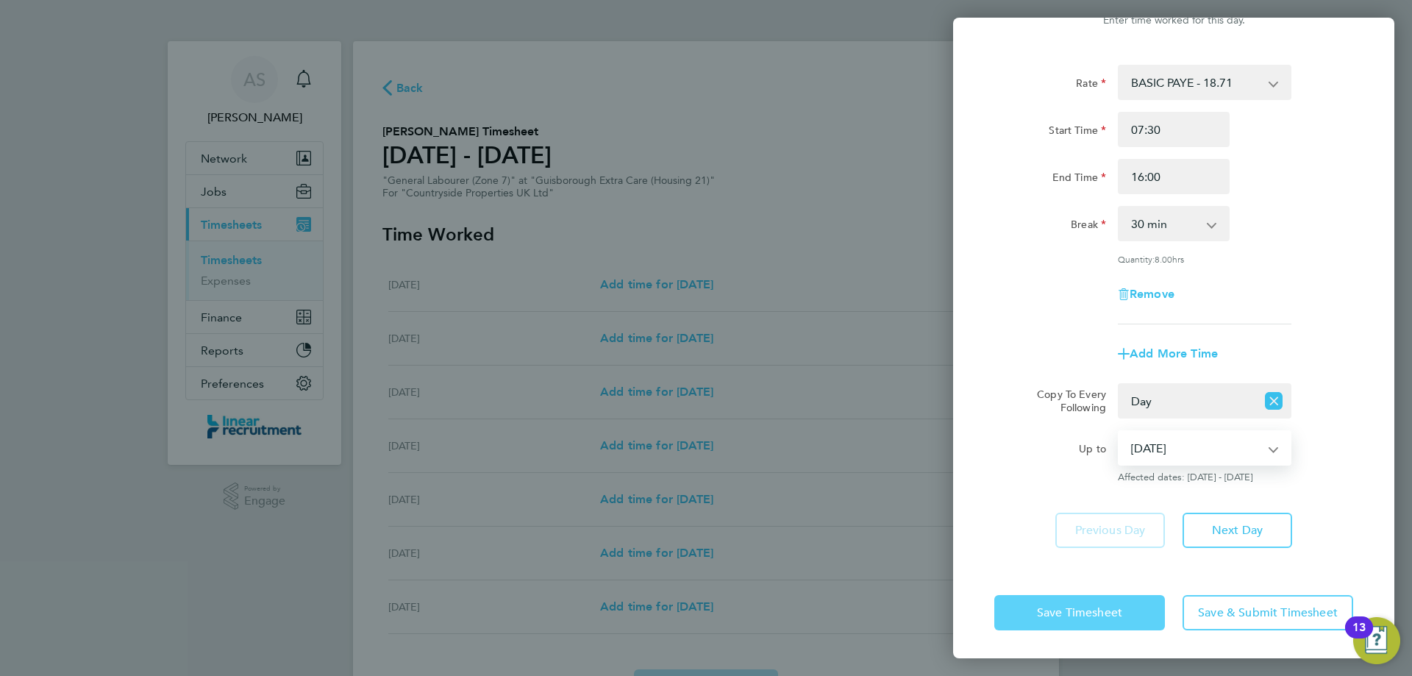
click at [1121, 612] on span "Save Timesheet" at bounding box center [1079, 612] width 85 height 15
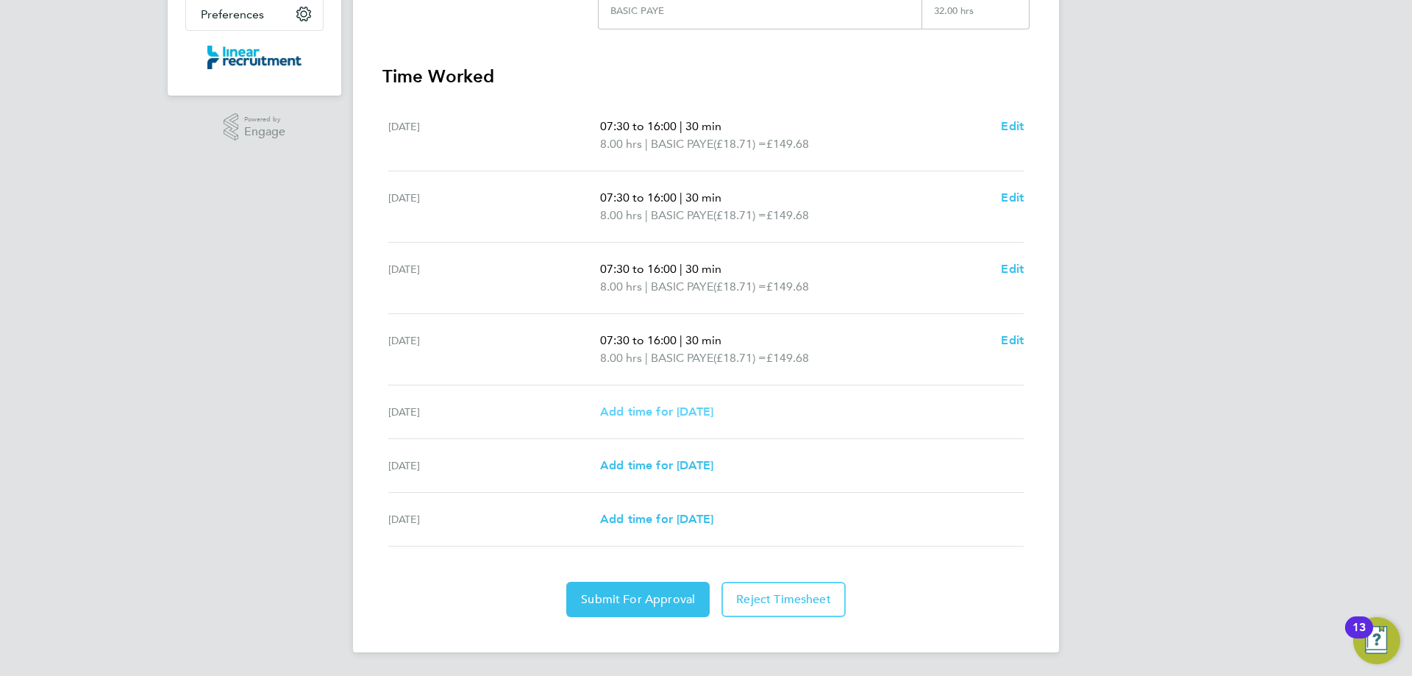
click at [665, 411] on span "Add time for [DATE]" at bounding box center [656, 411] width 113 height 14
select select "30"
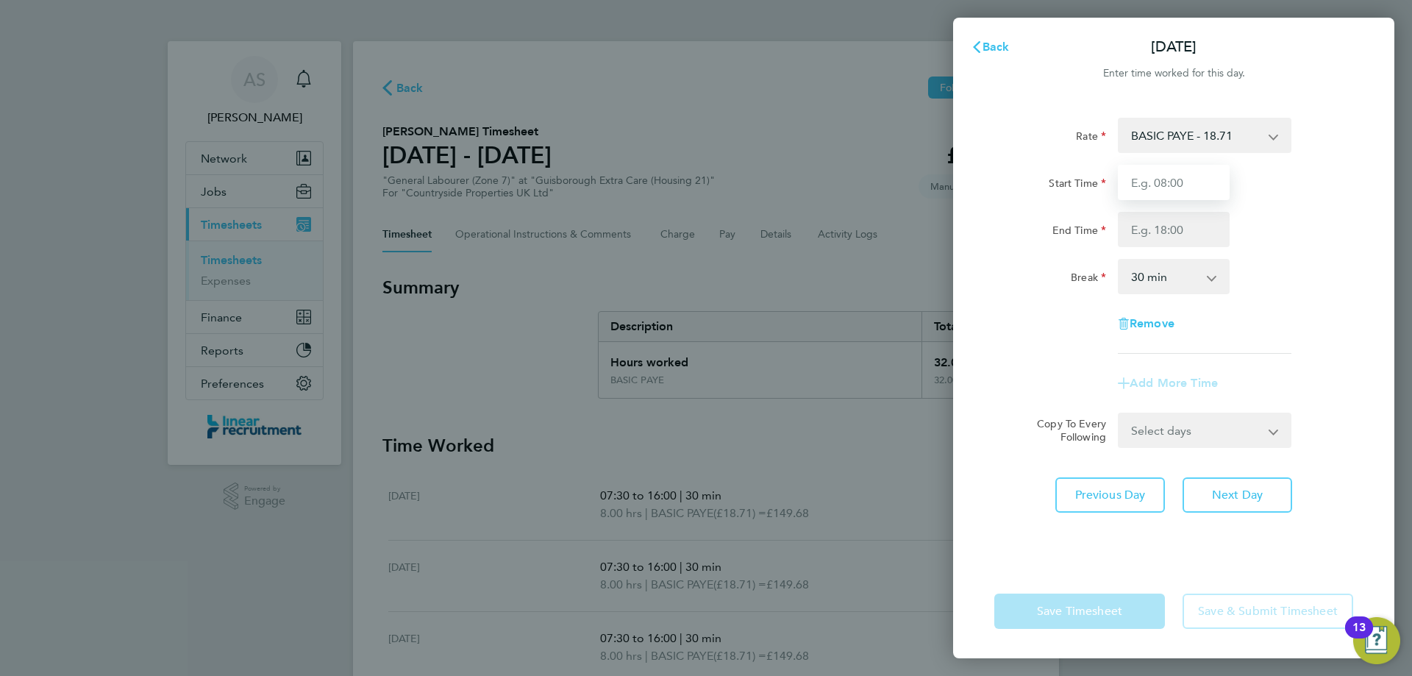
click at [1164, 186] on input "Start Time" at bounding box center [1174, 182] width 112 height 35
type input "07:30"
click at [1174, 229] on input "End Time" at bounding box center [1174, 229] width 112 height 35
type input "15:00"
click at [1296, 336] on div "Remove" at bounding box center [1173, 323] width 371 height 35
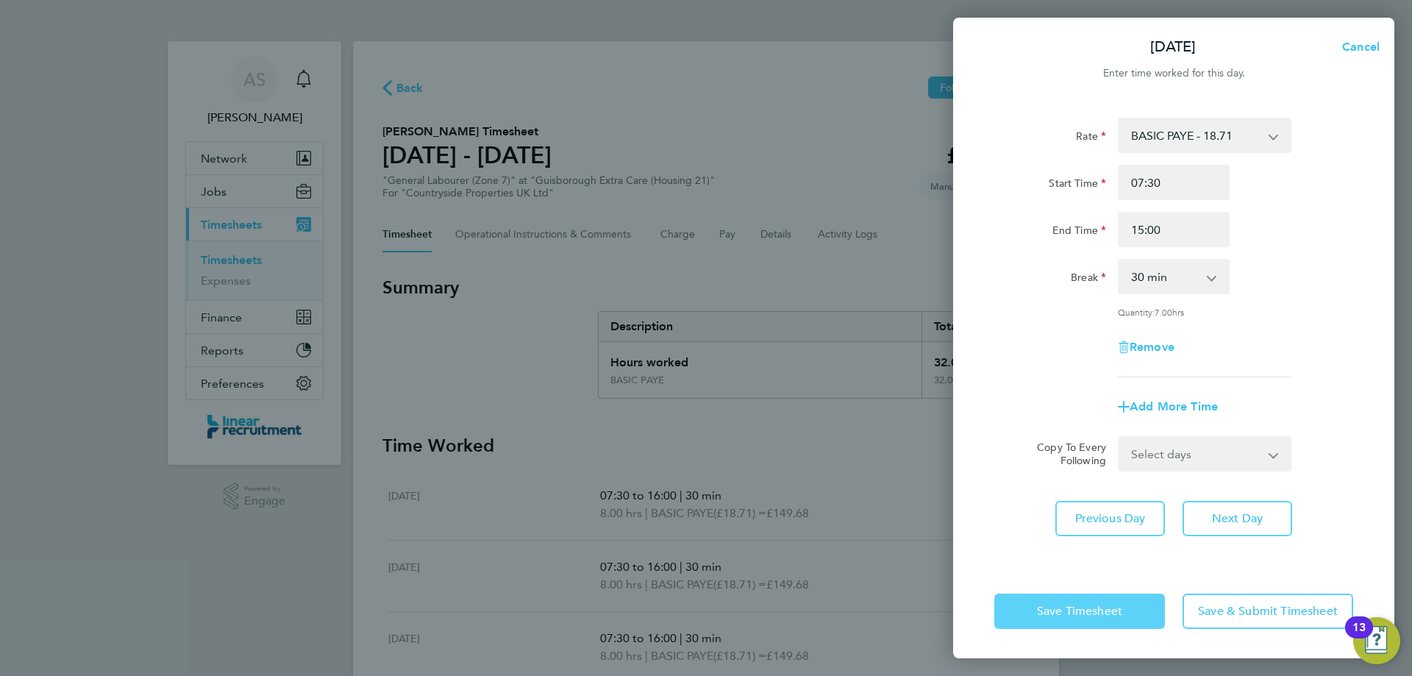
click at [1096, 609] on span "Save Timesheet" at bounding box center [1079, 611] width 85 height 15
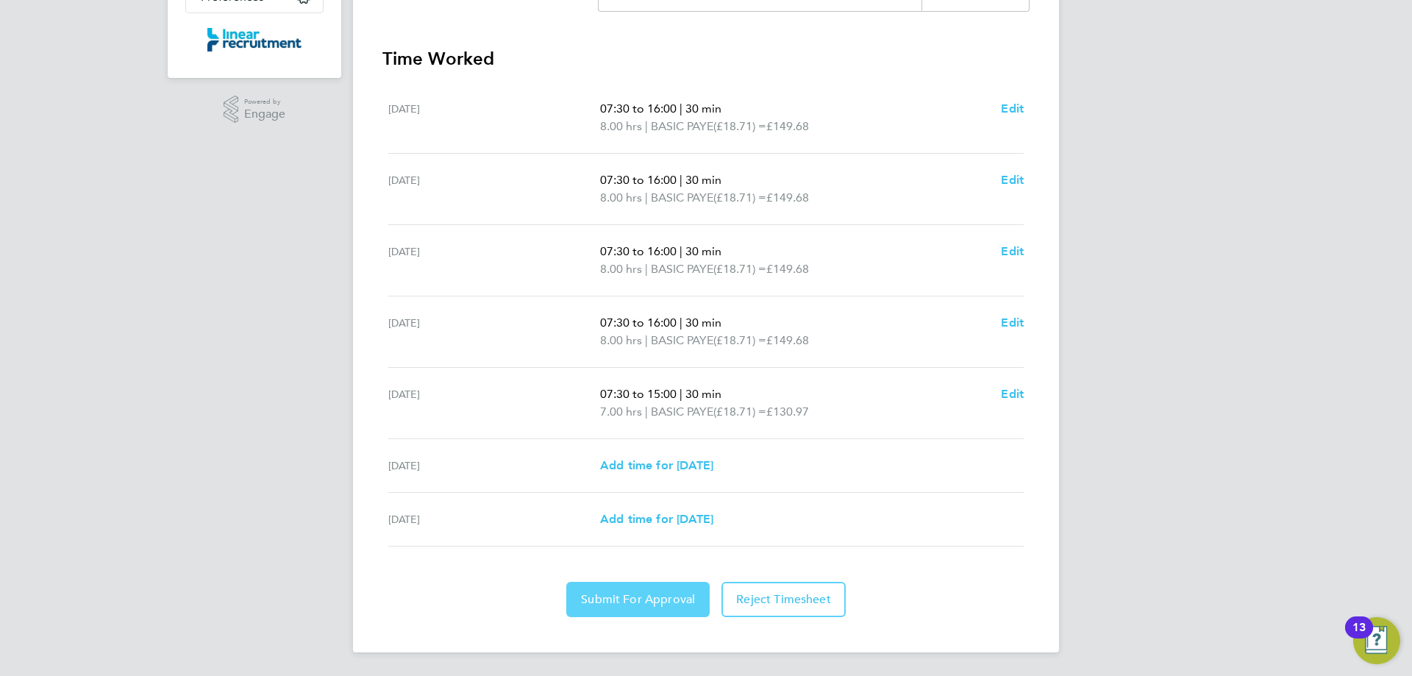
click at [658, 596] on span "Submit For Approval" at bounding box center [638, 599] width 114 height 15
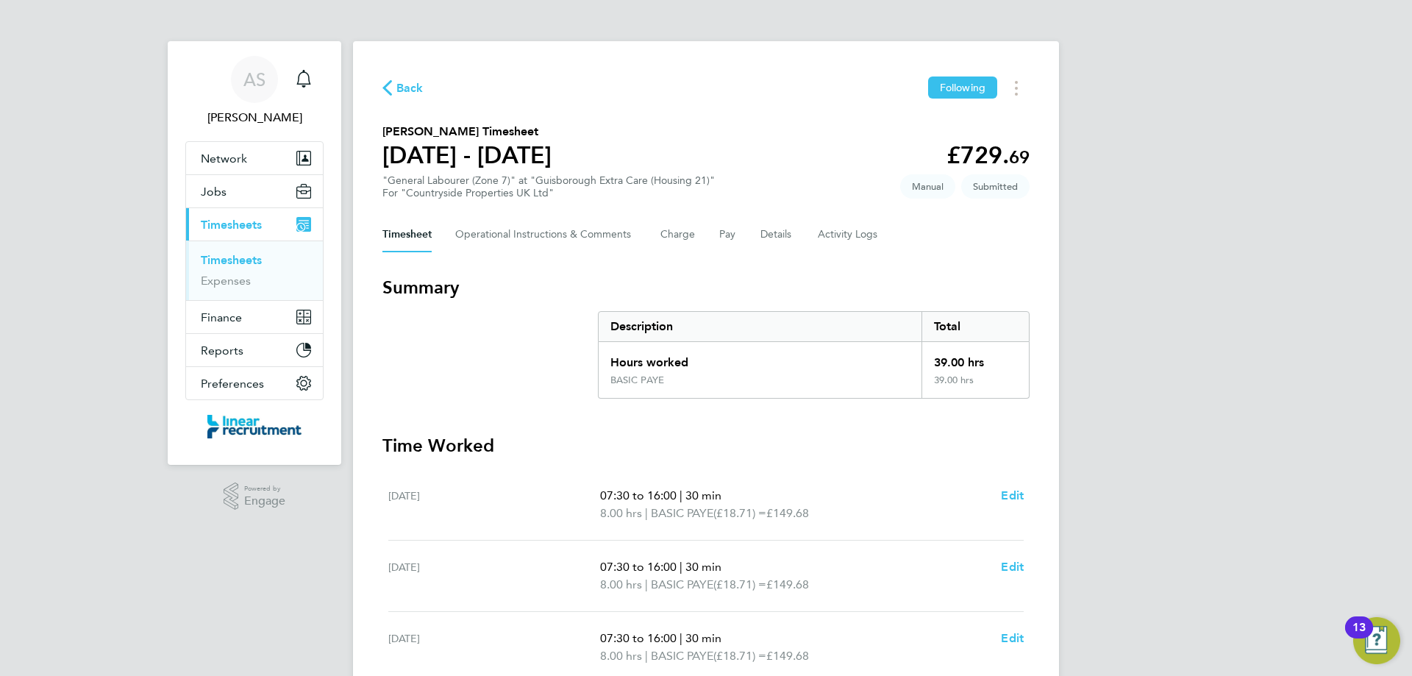
click at [399, 79] on span "Back" at bounding box center [409, 88] width 27 height 18
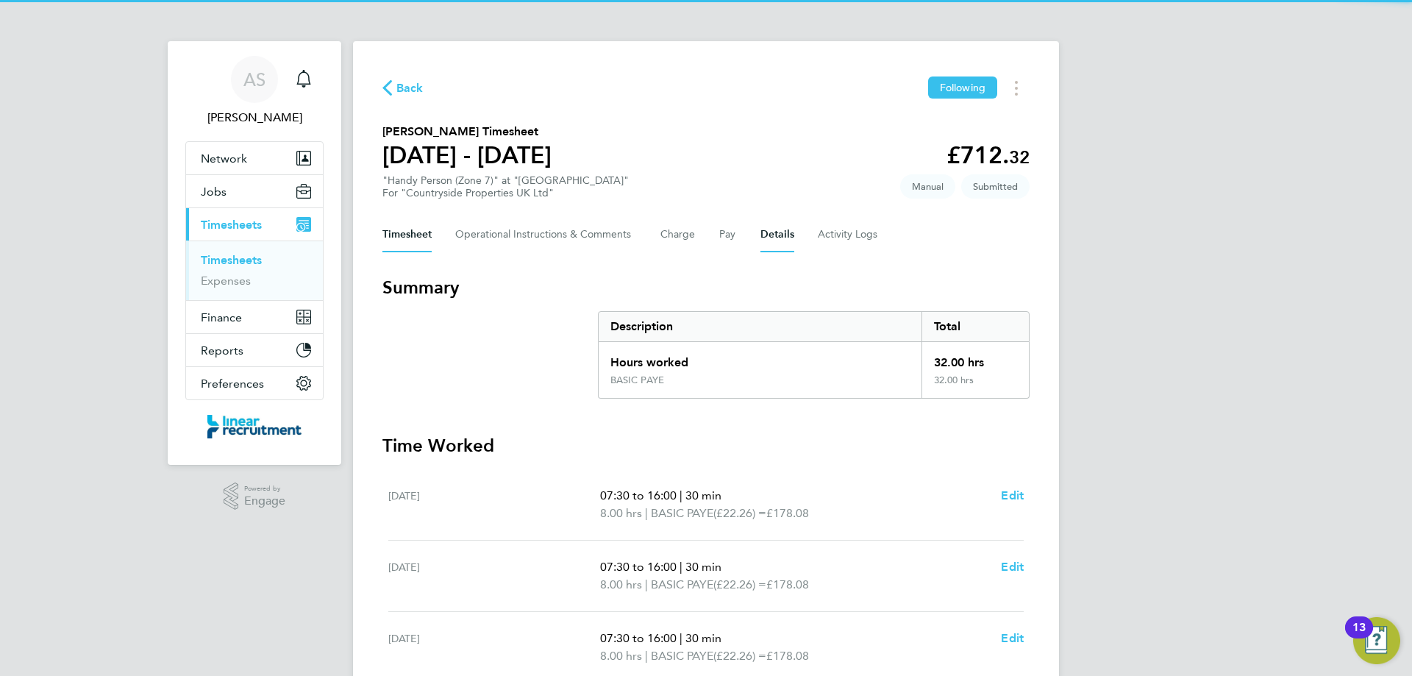
click at [774, 220] on button "Details" at bounding box center [777, 234] width 34 height 35
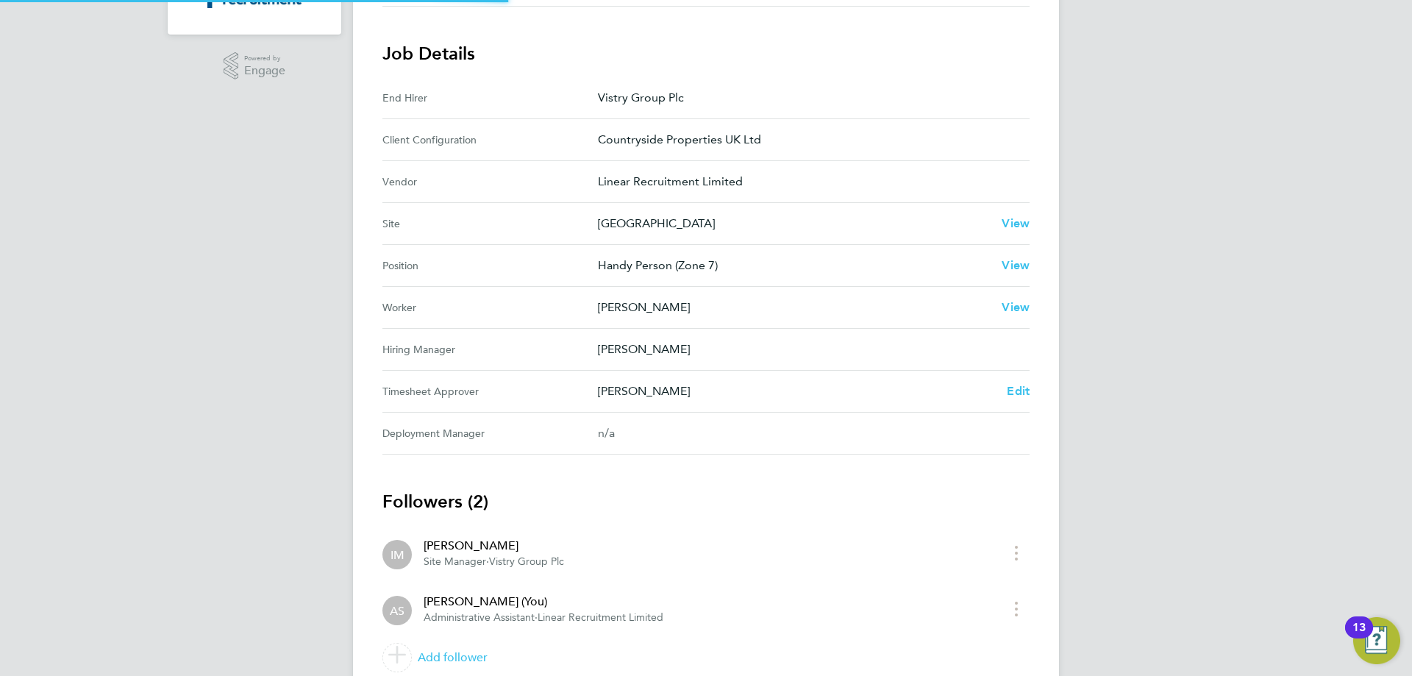
scroll to position [441, 0]
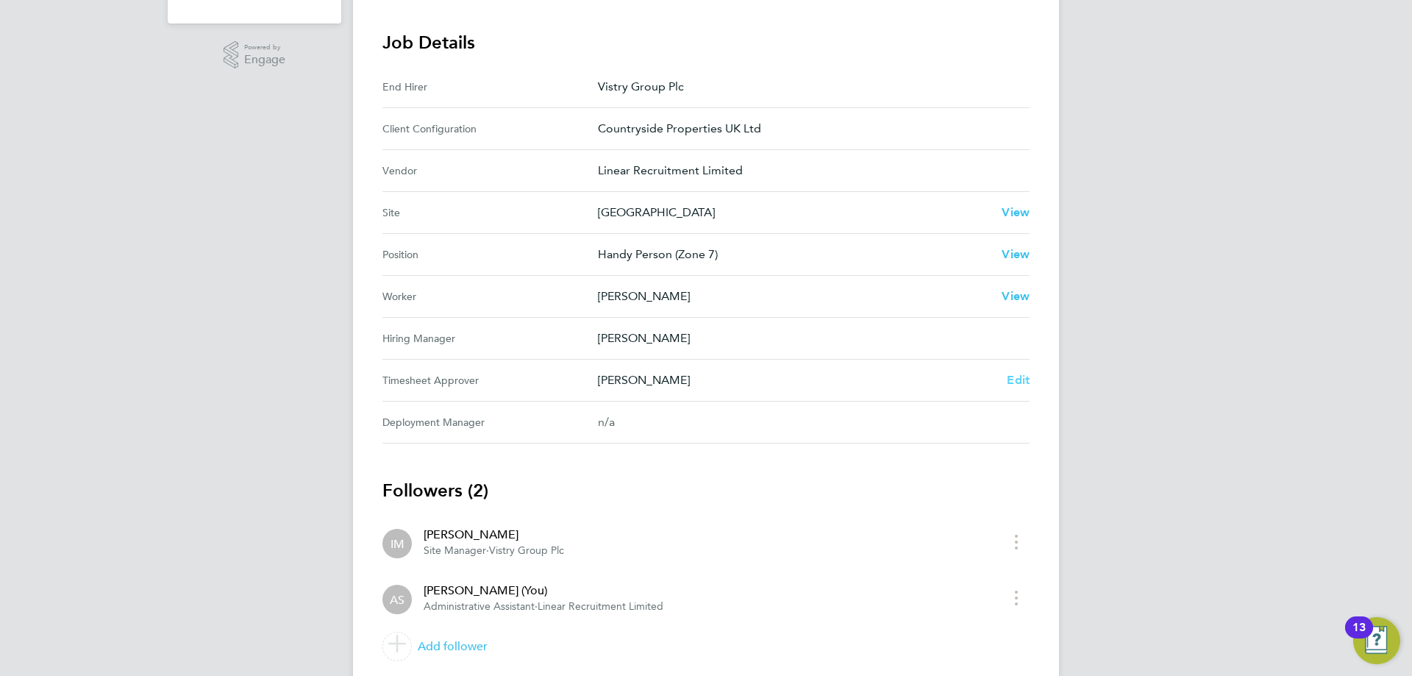
click at [1015, 378] on span "Edit" at bounding box center [1018, 380] width 23 height 14
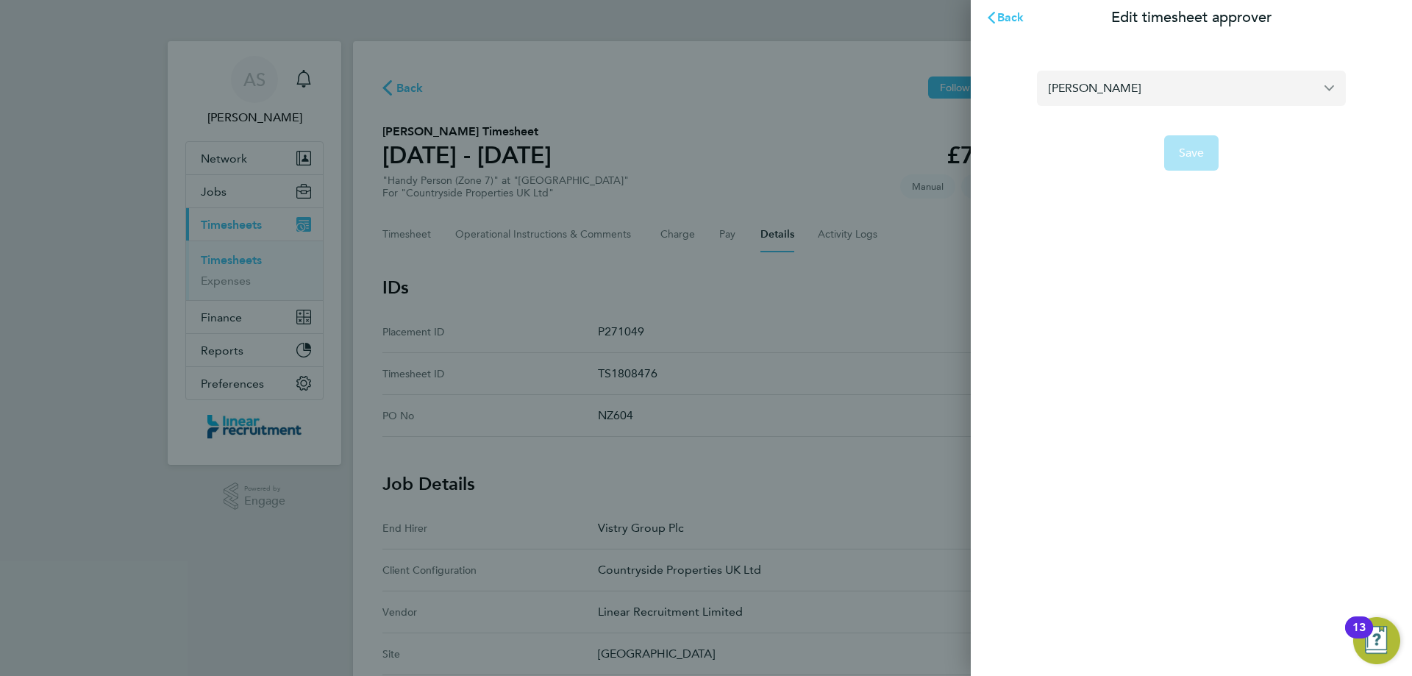
click at [1123, 82] on input "[PERSON_NAME]" at bounding box center [1191, 88] width 309 height 35
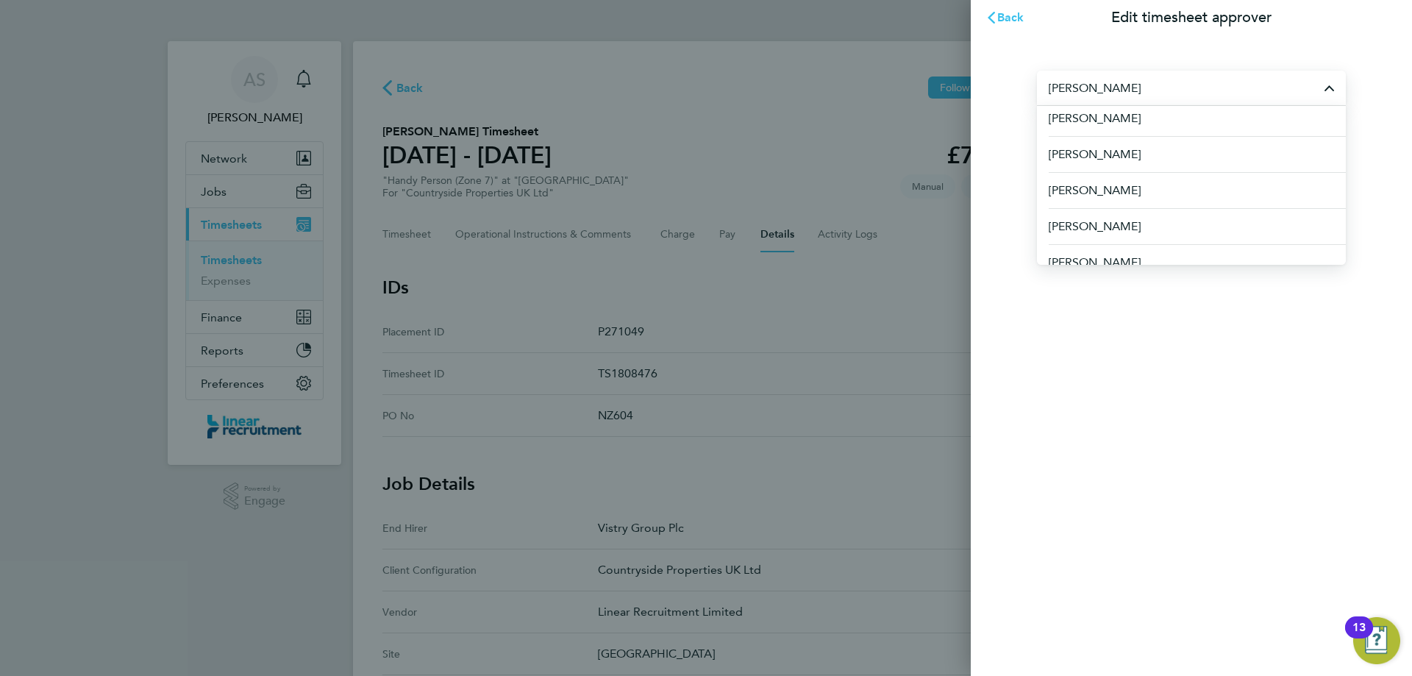
scroll to position [368, 0]
click at [1149, 147] on li "[PERSON_NAME]" at bounding box center [1191, 153] width 309 height 36
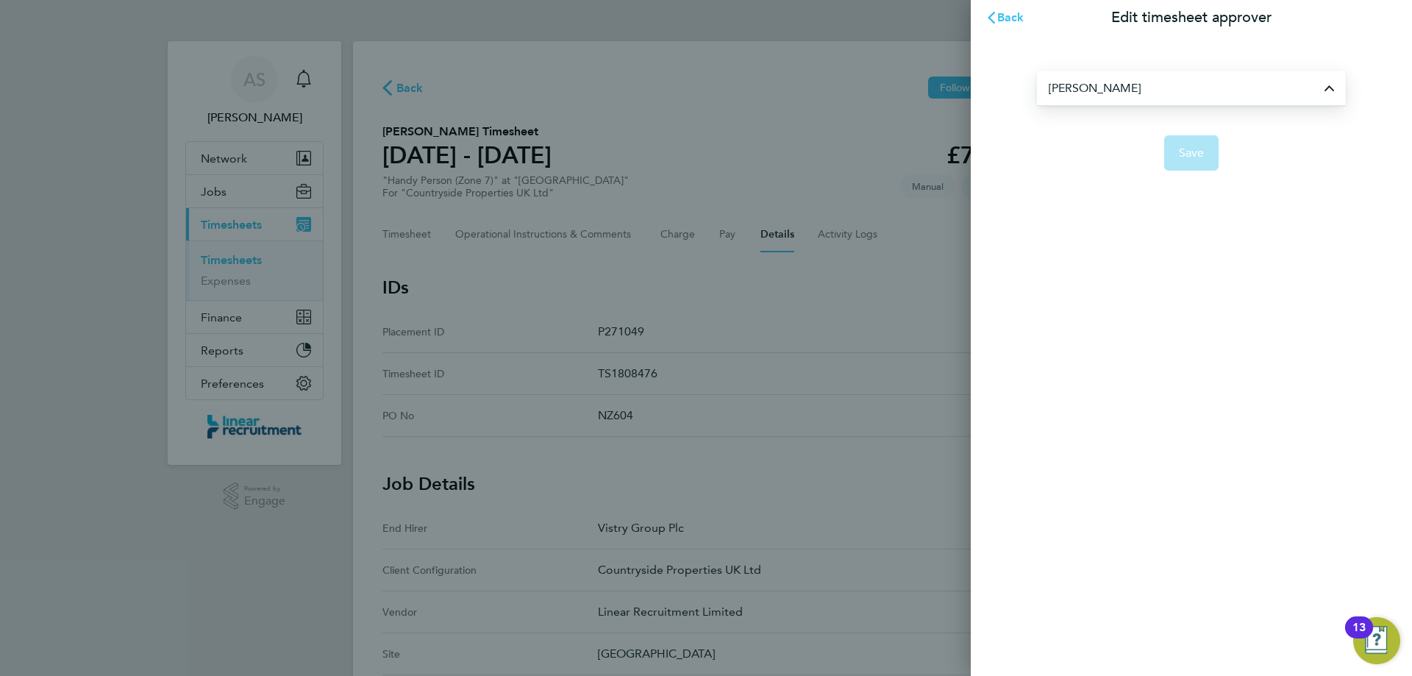
type input "[PERSON_NAME]"
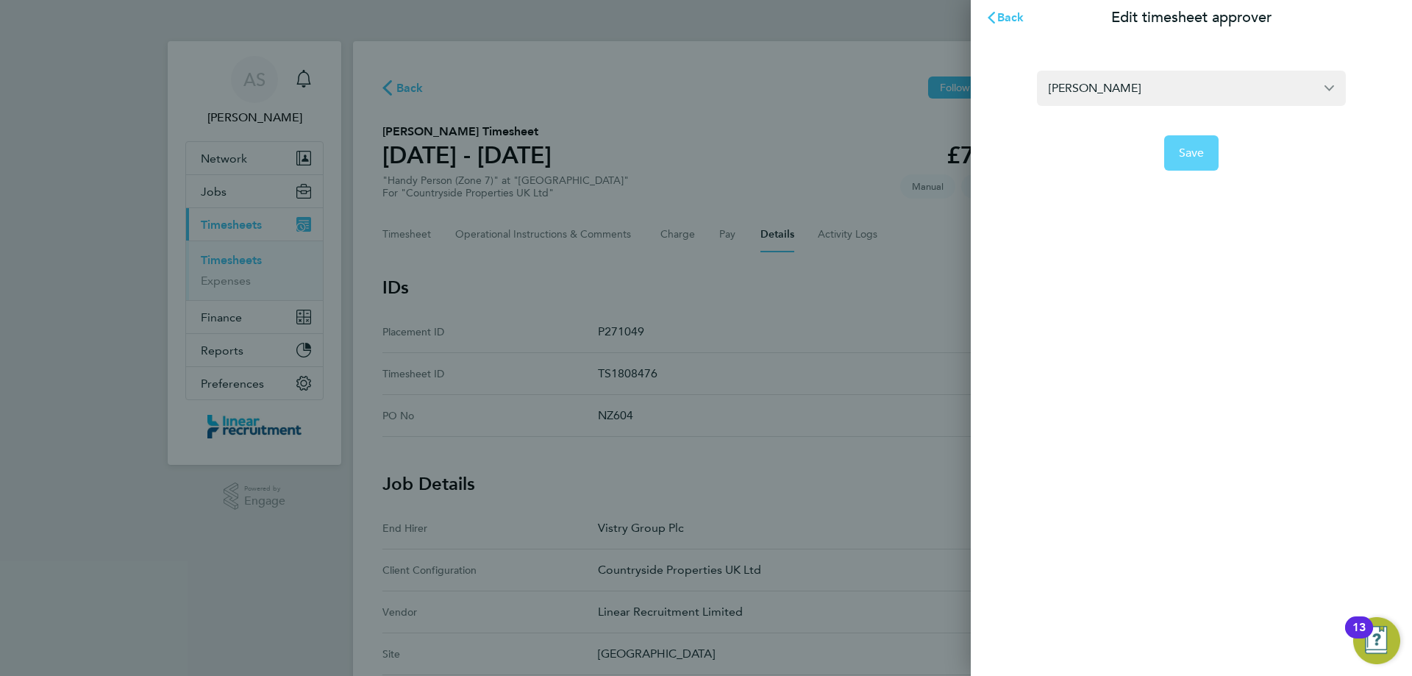
click at [1172, 160] on button "Save" at bounding box center [1191, 152] width 55 height 35
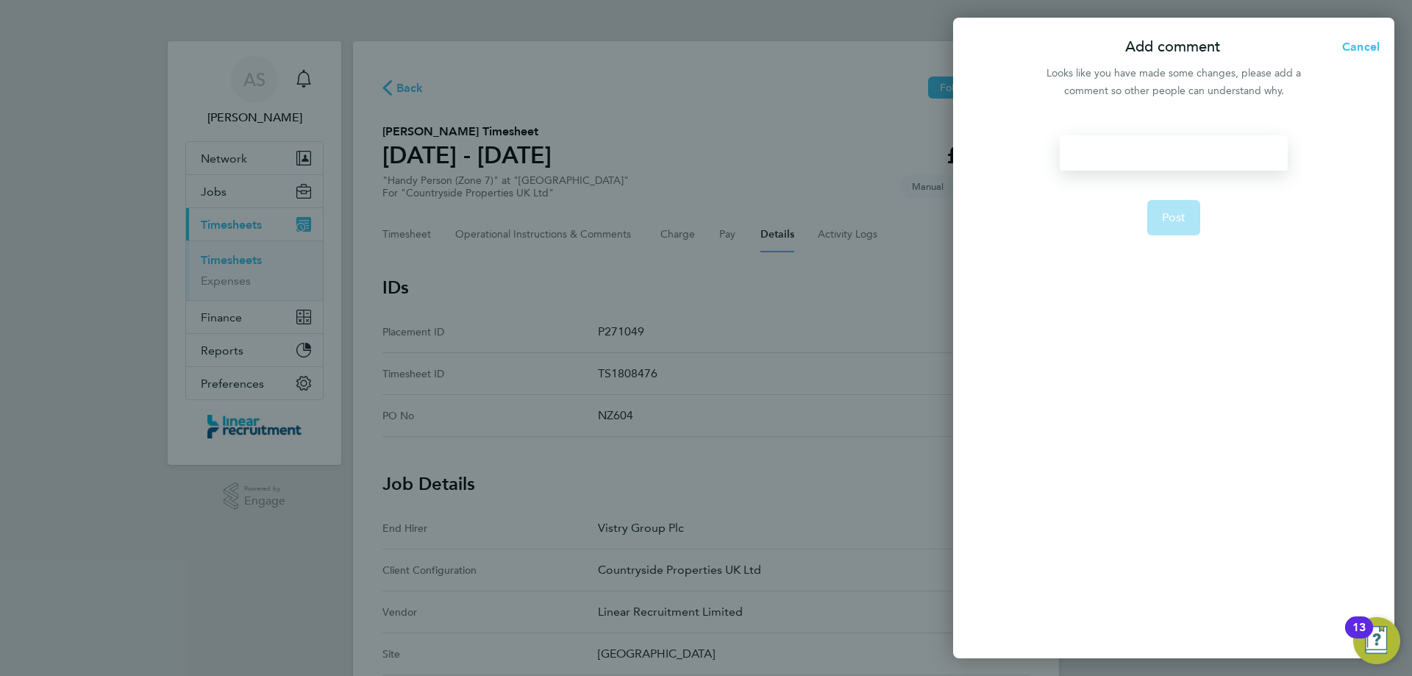
click at [1151, 147] on div at bounding box center [1173, 152] width 227 height 35
click at [1167, 215] on span "Post" at bounding box center [1174, 217] width 24 height 15
